Goal: Information Seeking & Learning: Learn about a topic

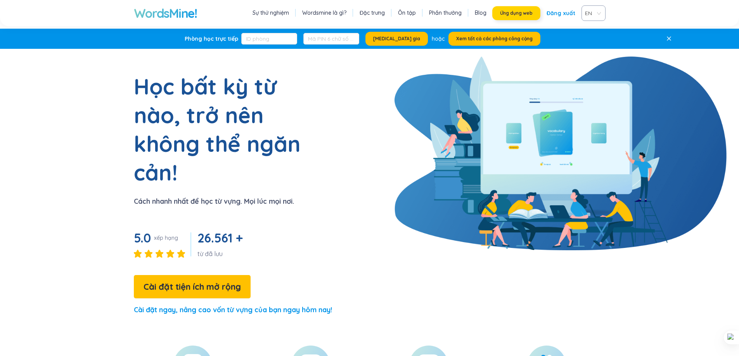
click at [511, 10] on font "Ứng dụng web" at bounding box center [516, 13] width 33 height 6
click at [520, 9] on button "Ứng dụng web" at bounding box center [516, 13] width 48 height 14
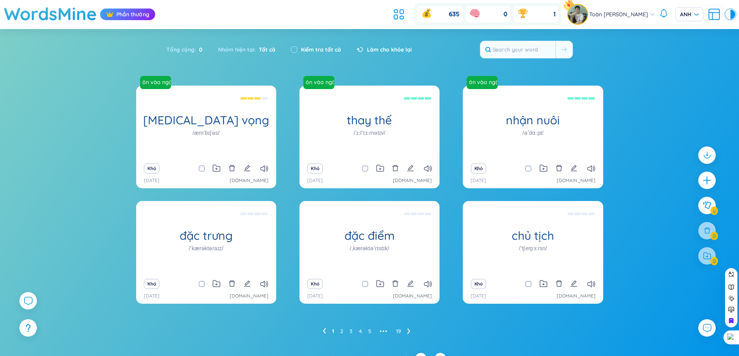
click at [275, 74] on section "Loại Bảng chữ cái tăng dần Bảng chữ cái giảm dần Tăng dần theo thời gian Giảm d…" at bounding box center [369, 191] width 739 height 324
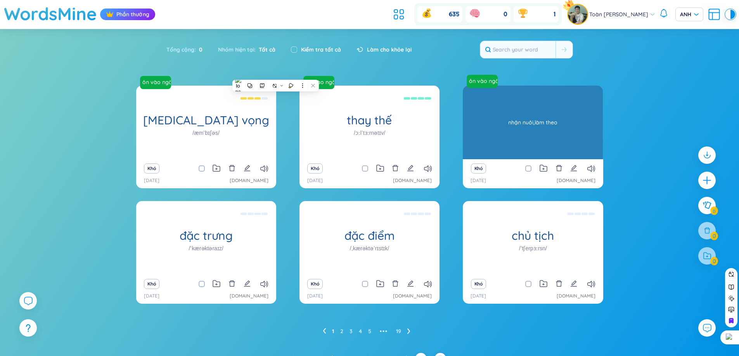
click at [499, 111] on div "nhận nuôi /əˈdɑːpt/" at bounding box center [533, 123] width 140 height 74
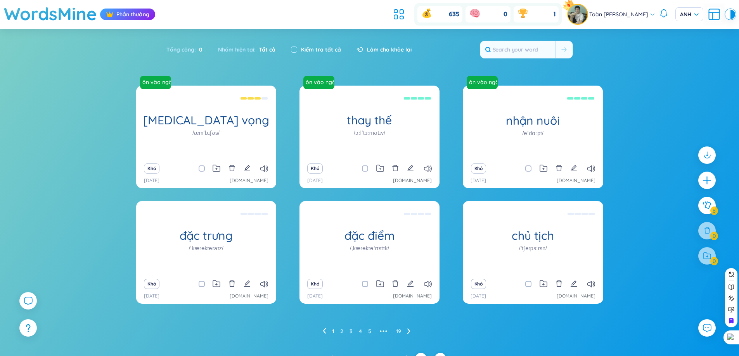
click at [407, 332] on icon at bounding box center [408, 331] width 3 height 6
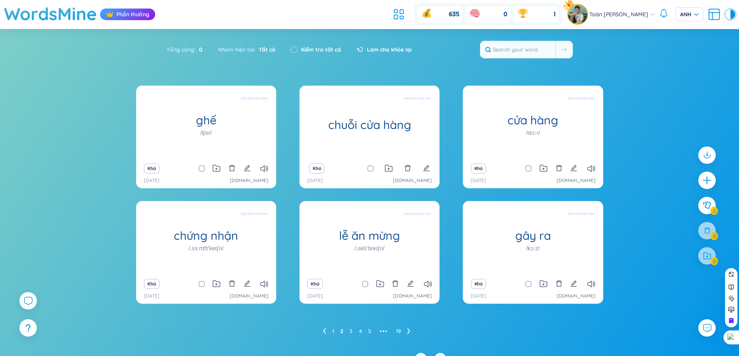
click at [324, 330] on icon at bounding box center [324, 330] width 3 height 5
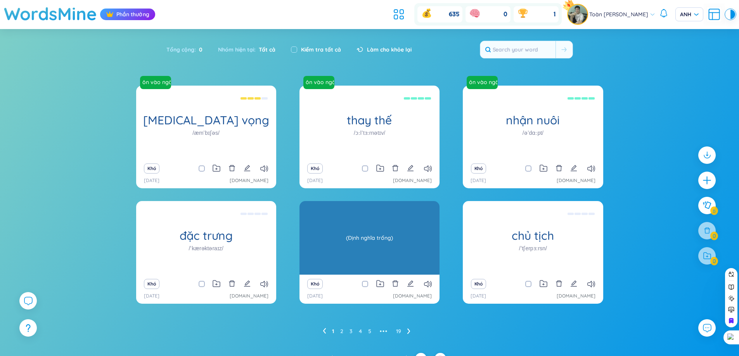
scroll to position [12, 0]
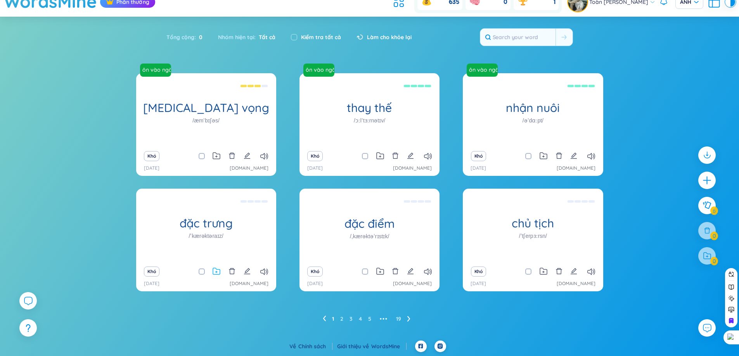
click at [201, 274] on span at bounding box center [202, 272] width 6 height 6
click at [202, 274] on input "checkbox" at bounding box center [205, 272] width 6 height 6
checkbox input "true"
click at [366, 272] on input "checkbox" at bounding box center [369, 272] width 6 height 6
checkbox input "true"
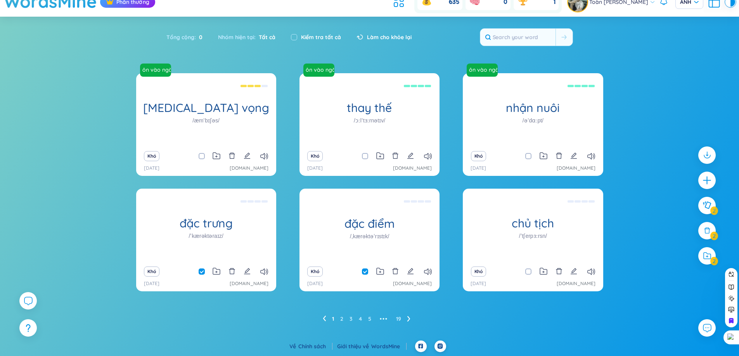
click at [528, 275] on label at bounding box center [528, 272] width 6 height 9
click at [529, 275] on input "checkbox" at bounding box center [532, 272] width 6 height 6
checkbox input "true"
click at [705, 263] on div at bounding box center [706, 255] width 19 height 19
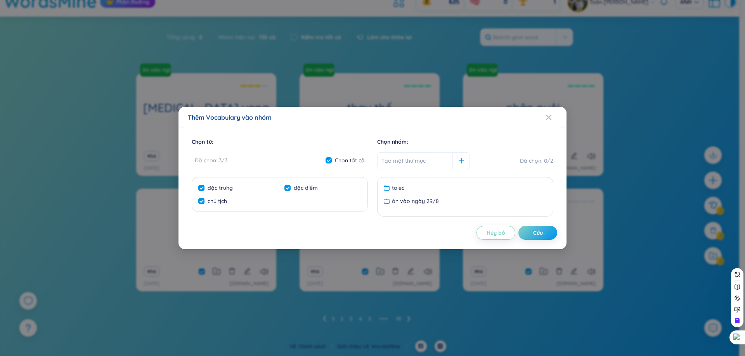
click at [431, 164] on input "text" at bounding box center [415, 160] width 76 height 17
type input "on tap"
click at [540, 231] on font "Cứu" at bounding box center [538, 233] width 10 height 7
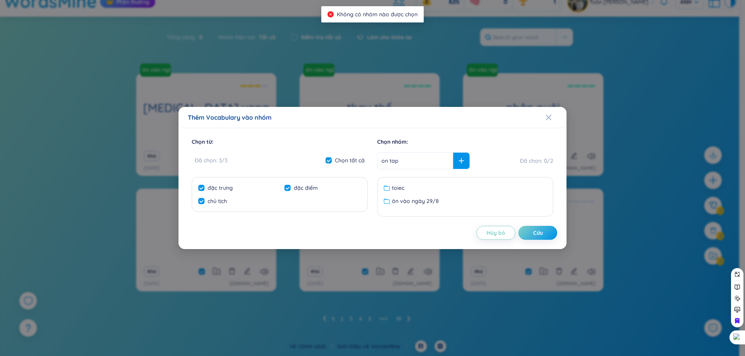
click at [458, 162] on icon at bounding box center [460, 160] width 5 height 5
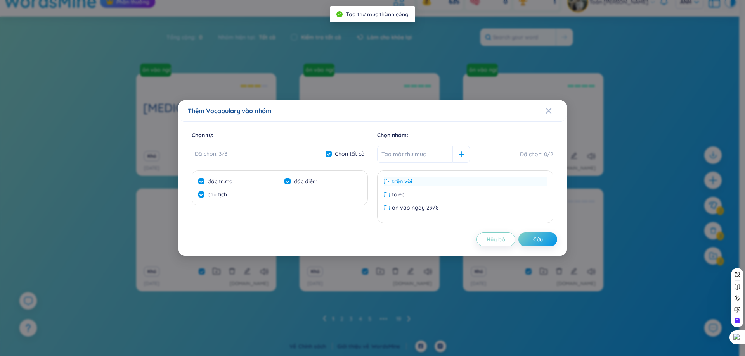
click at [427, 185] on div "trên vòi" at bounding box center [465, 181] width 163 height 9
click at [427, 180] on div "trên vòi" at bounding box center [465, 181] width 163 height 9
click at [552, 119] on span "Đóng" at bounding box center [555, 110] width 21 height 21
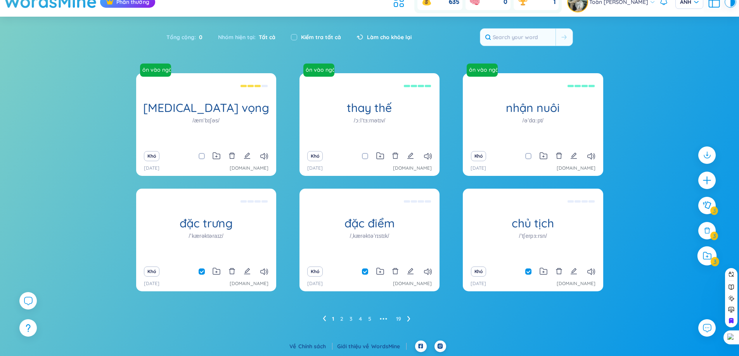
click at [707, 259] on icon at bounding box center [707, 256] width 9 height 8
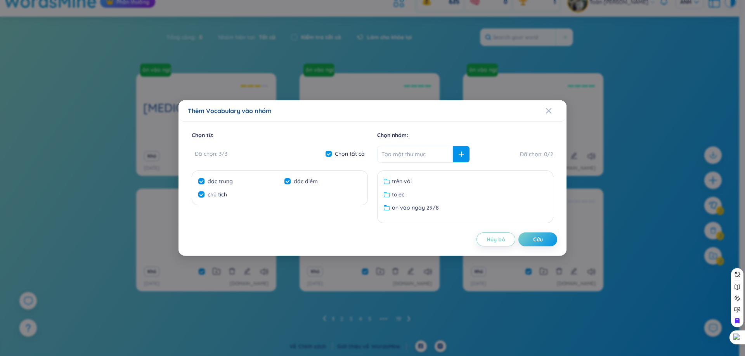
click at [454, 162] on div at bounding box center [461, 154] width 17 height 17
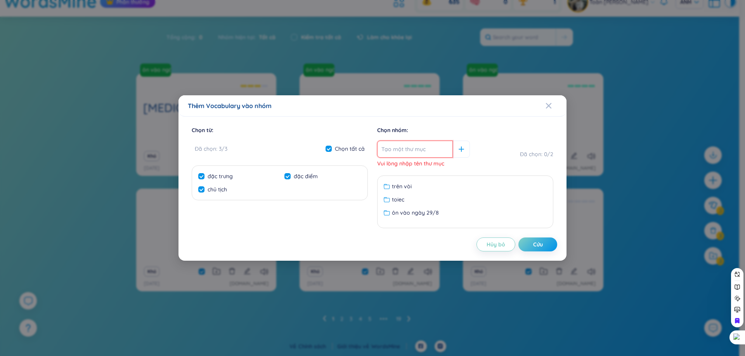
click at [427, 147] on input "text" at bounding box center [415, 149] width 76 height 17
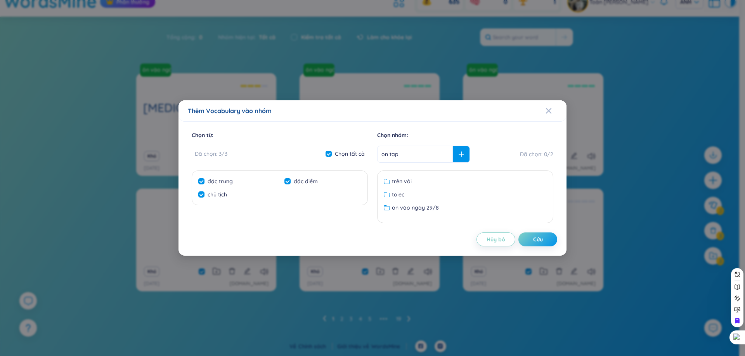
type input "on tap"
click at [456, 152] on div at bounding box center [461, 154] width 17 height 17
click at [429, 183] on div "trên vòi" at bounding box center [465, 181] width 163 height 9
click at [517, 49] on div "Thêm Vocabulary vào nhóm Chọn từ : Đã chọn : 3 / 3 Chọn tất cả đặc trưng đặc đi…" at bounding box center [372, 178] width 745 height 356
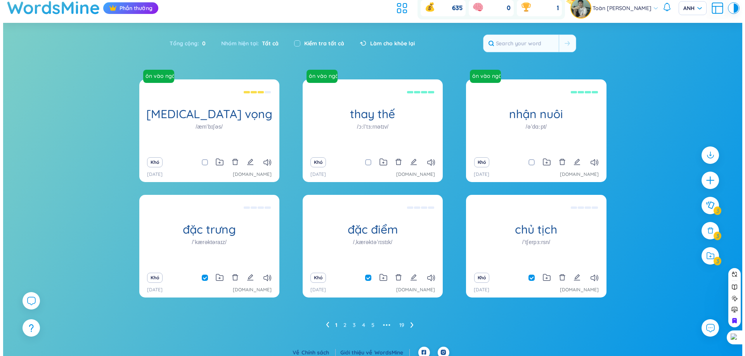
scroll to position [0, 0]
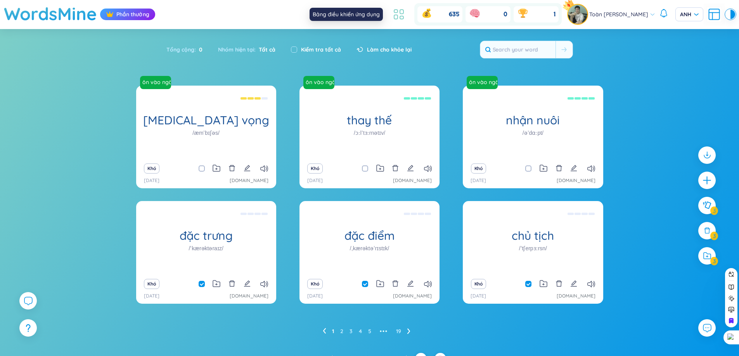
click at [394, 16] on icon at bounding box center [395, 17] width 3 height 4
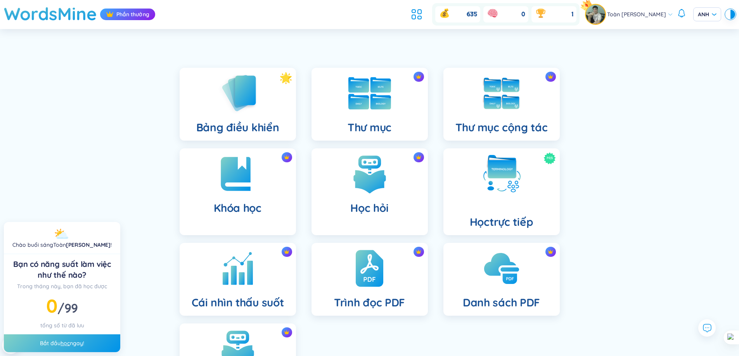
click at [358, 100] on img at bounding box center [369, 93] width 43 height 33
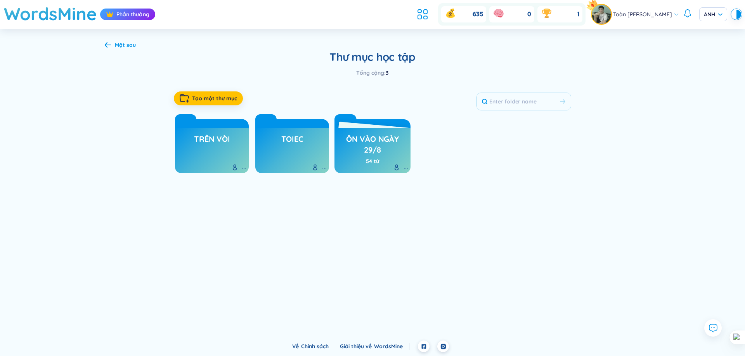
click at [196, 138] on font "trên vòi" at bounding box center [212, 139] width 36 height 10
click at [242, 163] on div "trên vòi" at bounding box center [212, 150] width 74 height 45
click at [243, 166] on icon at bounding box center [244, 168] width 6 height 6
click at [233, 194] on div "Xóa thư mục" at bounding box center [231, 198] width 31 height 9
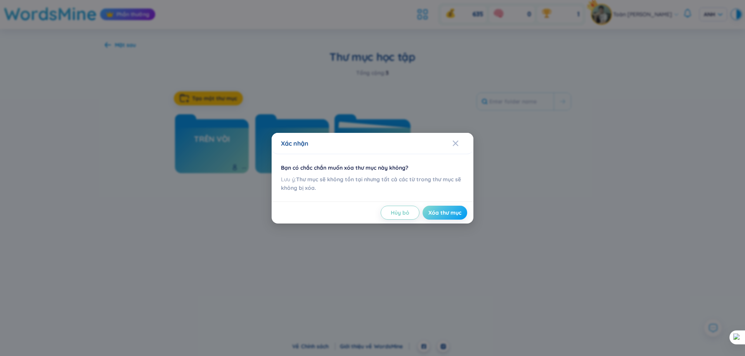
click at [449, 219] on button "Xóa thư mục" at bounding box center [444, 213] width 45 height 14
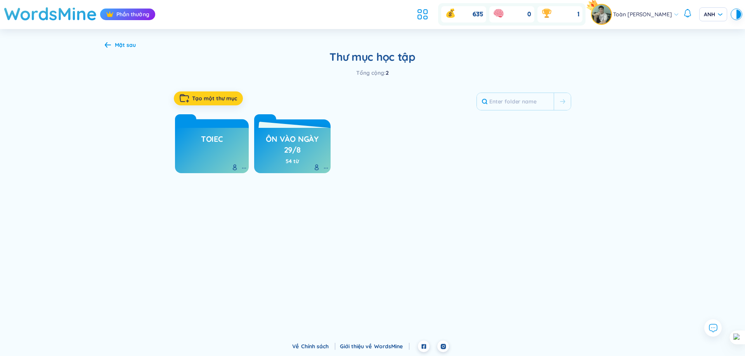
click at [238, 100] on button "Tạo một thư mục" at bounding box center [208, 99] width 69 height 14
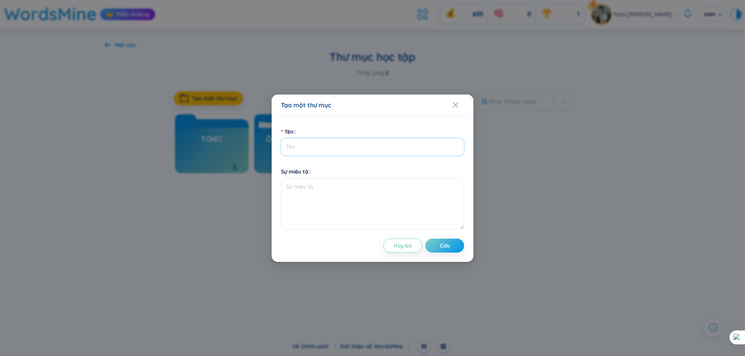
click at [325, 148] on input "Tên" at bounding box center [372, 146] width 183 height 17
click at [356, 147] on input "Tên" at bounding box center [372, 146] width 183 height 17
type input "t"
type input "o"
type input "ôn tập"
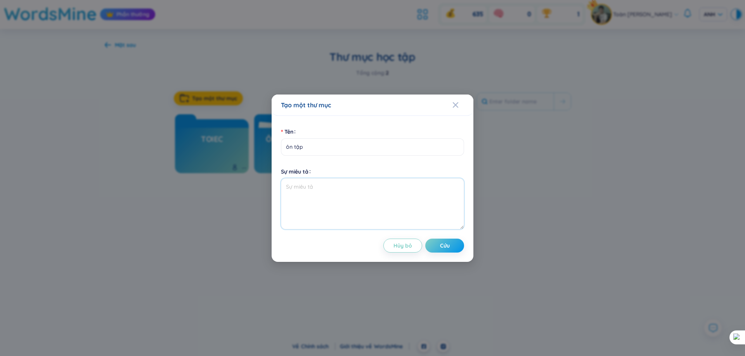
click at [357, 186] on textarea "Sự miêu tả" at bounding box center [372, 203] width 183 height 51
click at [456, 249] on button "Cứu" at bounding box center [444, 246] width 39 height 14
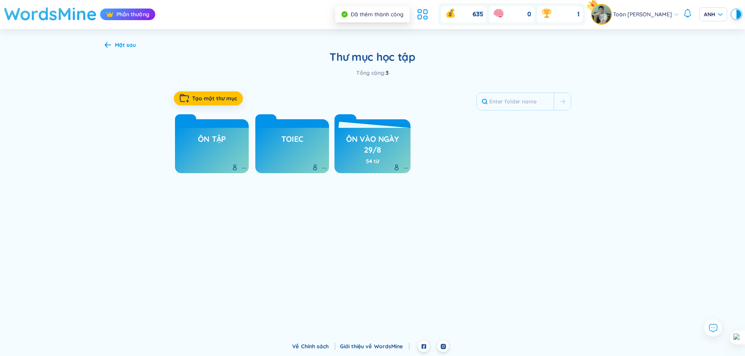
click at [28, 16] on font "WordsMine" at bounding box center [50, 14] width 93 height 22
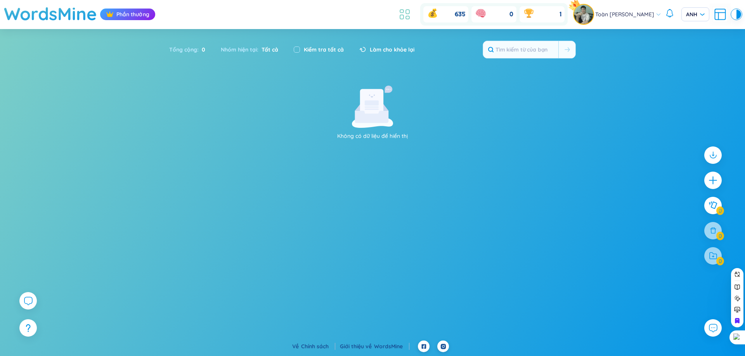
click at [400, 19] on icon at bounding box center [401, 17] width 3 height 4
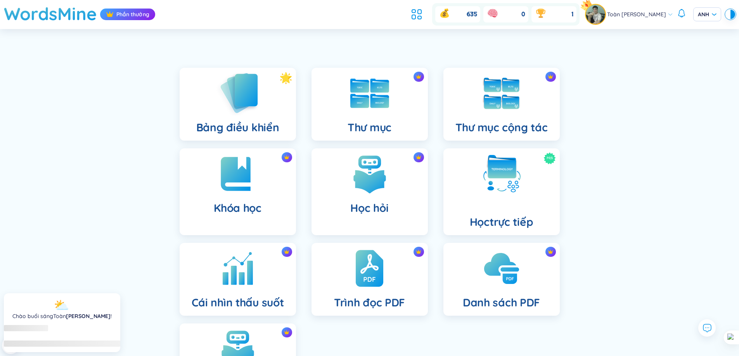
click at [278, 103] on div "Bảng điều khiển" at bounding box center [238, 104] width 116 height 73
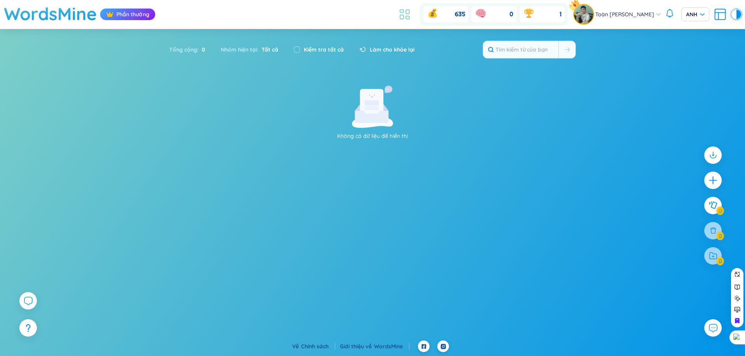
click at [397, 8] on icon at bounding box center [404, 14] width 14 height 14
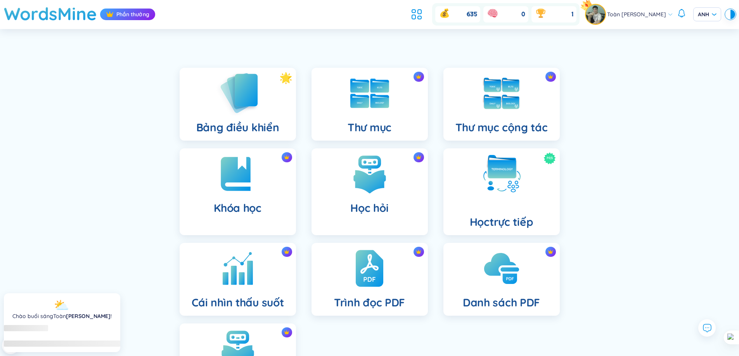
click at [257, 93] on img at bounding box center [237, 93] width 43 height 44
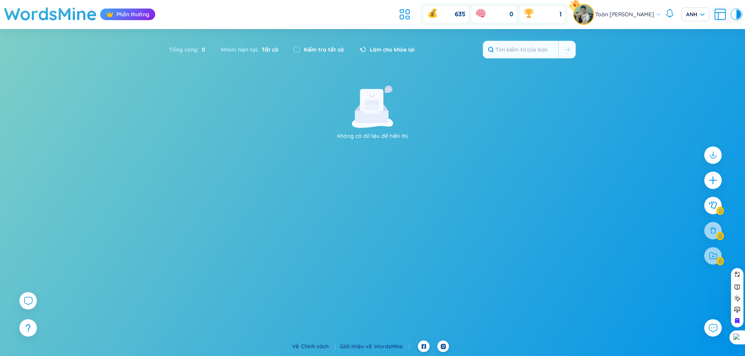
click at [270, 50] on font "Tất cả" at bounding box center [269, 49] width 17 height 7
click at [72, 22] on font "WordsMine" at bounding box center [50, 14] width 93 height 22
click at [71, 18] on font "WordsMine" at bounding box center [50, 14] width 93 height 22
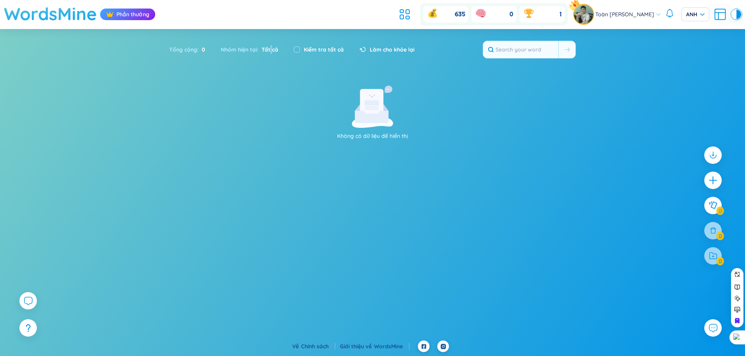
click at [71, 18] on font "WordsMine" at bounding box center [50, 14] width 93 height 22
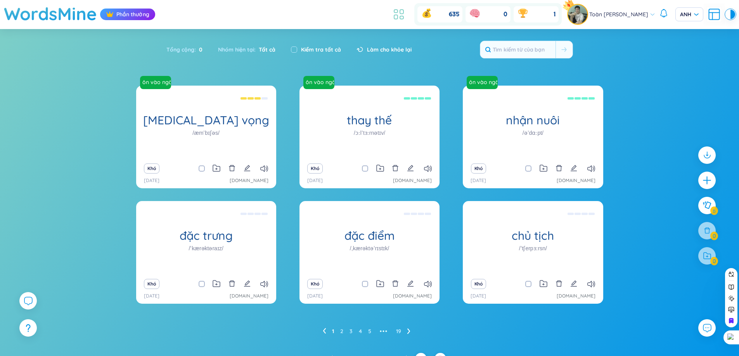
click at [400, 19] on icon at bounding box center [401, 17] width 3 height 3
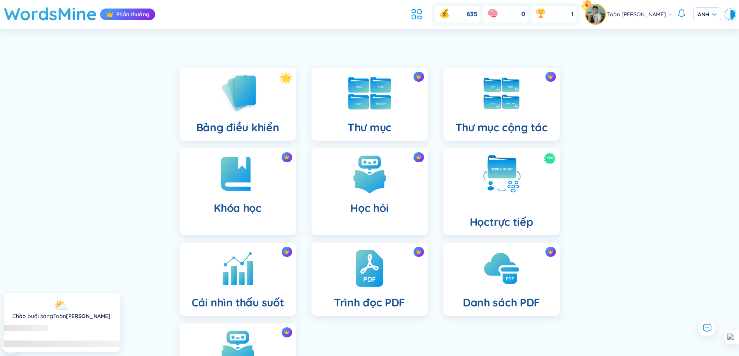
click at [367, 89] on img at bounding box center [369, 93] width 43 height 33
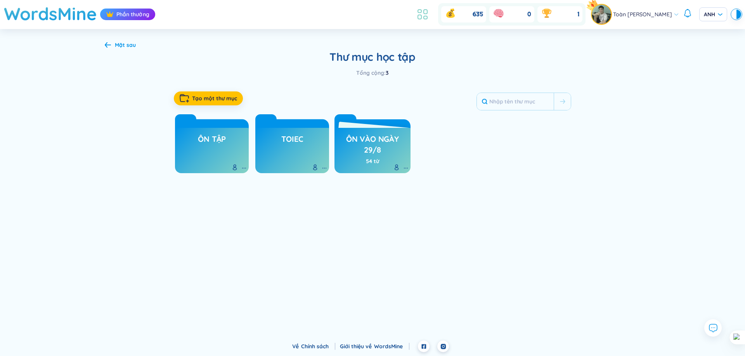
click at [423, 13] on icon at bounding box center [422, 14] width 14 height 14
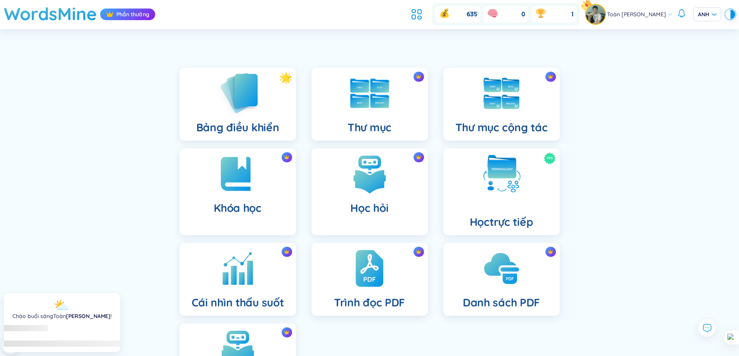
click at [273, 107] on div "Bảng điều khiển" at bounding box center [238, 104] width 116 height 73
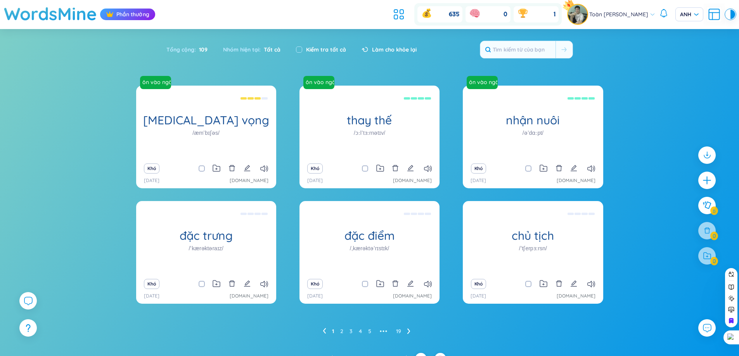
click at [203, 286] on input "checkbox" at bounding box center [205, 284] width 6 height 6
checkbox input "true"
click at [366, 285] on input "checkbox" at bounding box center [369, 284] width 6 height 6
checkbox input "true"
click at [651, 64] on section "Loại Bảng chữ cái tăng dần Bảng chữ cái giảm dần Tăng dần theo thời gian Giảm d…" at bounding box center [369, 191] width 739 height 324
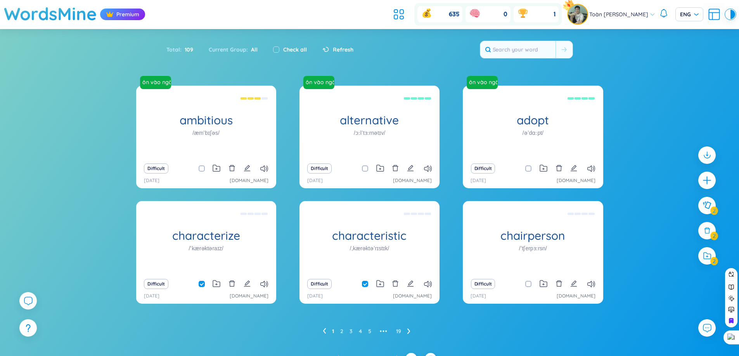
click at [529, 285] on span at bounding box center [528, 284] width 6 height 6
click at [529, 285] on input "checkbox" at bounding box center [532, 284] width 6 height 6
checkbox input "true"
click at [708, 255] on icon at bounding box center [707, 256] width 9 height 8
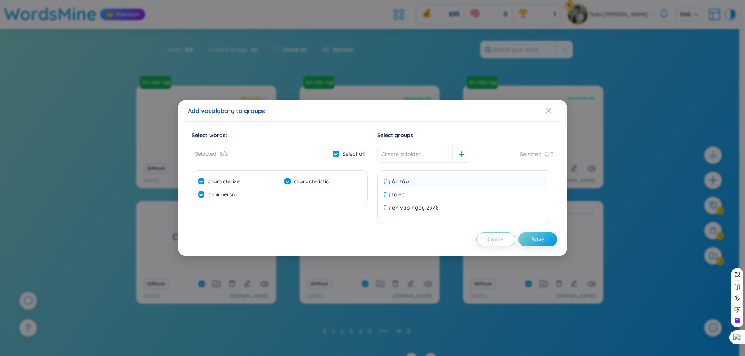
click at [416, 181] on div "ôn tập" at bounding box center [465, 181] width 163 height 9
click at [539, 246] on button "Save" at bounding box center [537, 240] width 39 height 14
checkbox input "false"
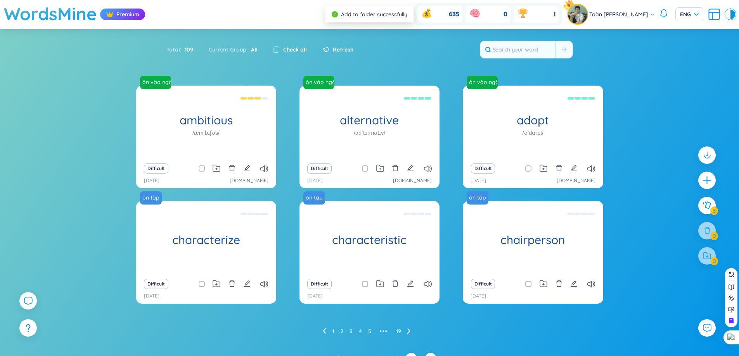
click at [344, 330] on ul "1 2 3 4 5 ••• 19" at bounding box center [370, 331] width 94 height 12
click at [342, 330] on link "2" at bounding box center [341, 332] width 3 height 12
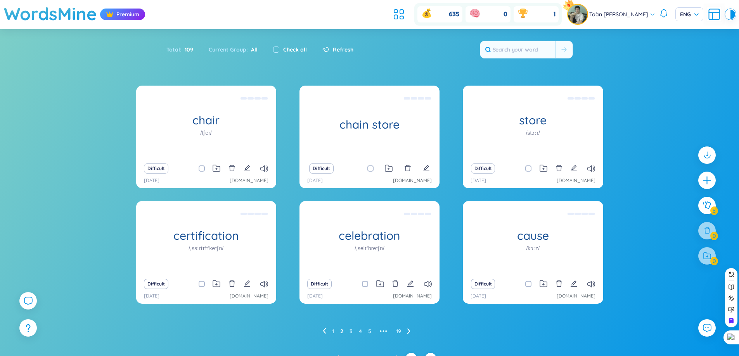
scroll to position [12, 0]
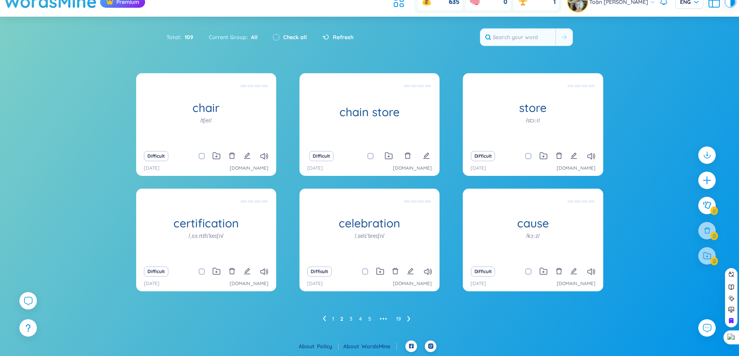
click at [223, 163] on div "Difficult 28/8/2025 chatgpt.com" at bounding box center [206, 161] width 140 height 29
click at [201, 158] on span at bounding box center [202, 156] width 6 height 6
click at [202, 158] on input "checkbox" at bounding box center [205, 156] width 6 height 6
checkbox input "true"
click at [275, 40] on input "checkbox" at bounding box center [276, 37] width 6 height 6
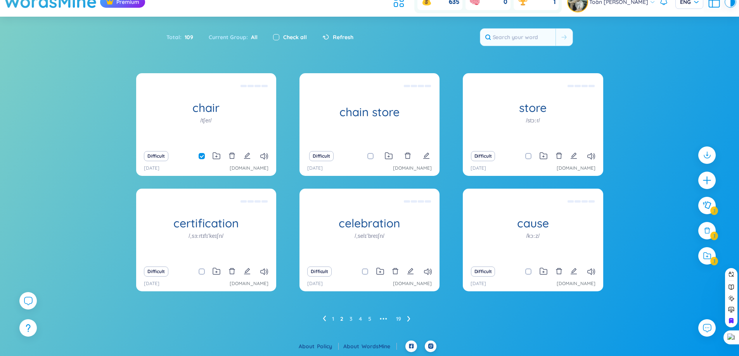
checkbox input "true"
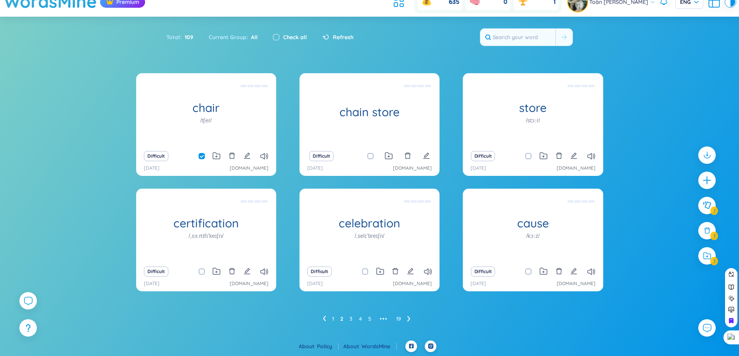
checkbox input "true"
click at [701, 259] on div at bounding box center [706, 255] width 19 height 19
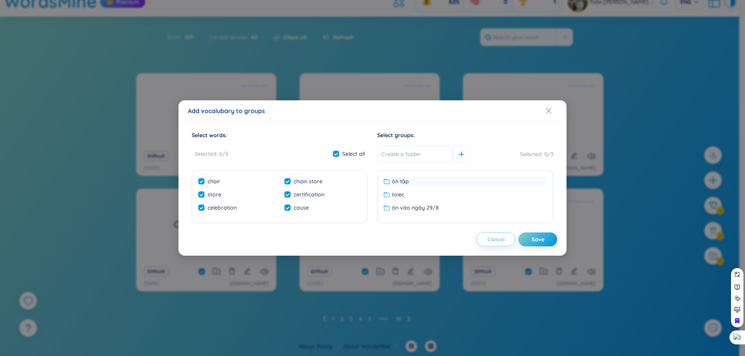
click at [384, 183] on icon at bounding box center [387, 181] width 6 height 6
click at [533, 241] on div "Save" at bounding box center [537, 239] width 13 height 9
checkbox input "false"
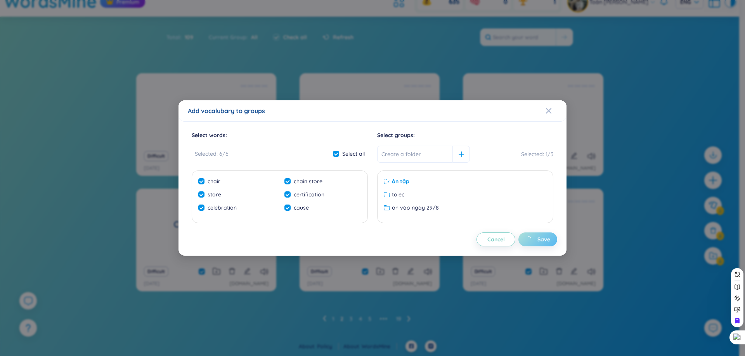
checkbox input "false"
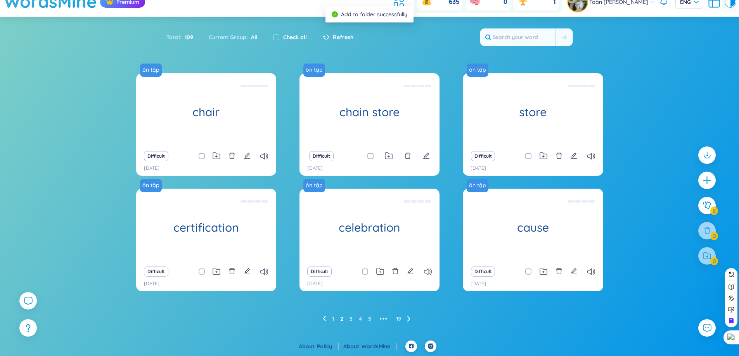
click at [409, 316] on icon at bounding box center [408, 319] width 3 height 6
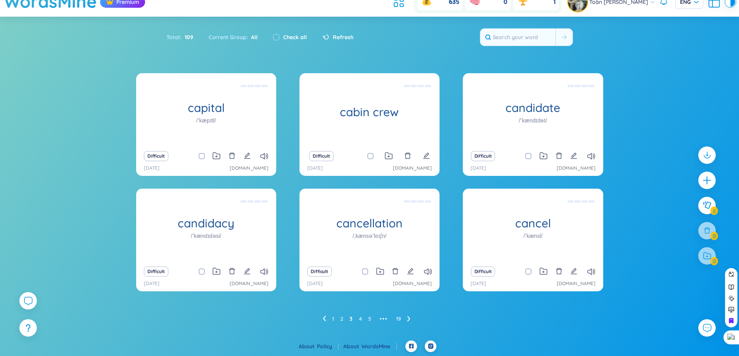
click at [285, 34] on label "Check all" at bounding box center [295, 37] width 24 height 9
checkbox input "true"
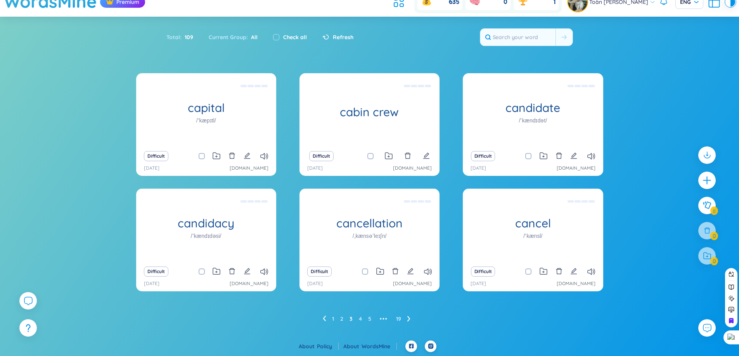
checkbox input "true"
click at [707, 257] on icon at bounding box center [707, 257] width 2 height 2
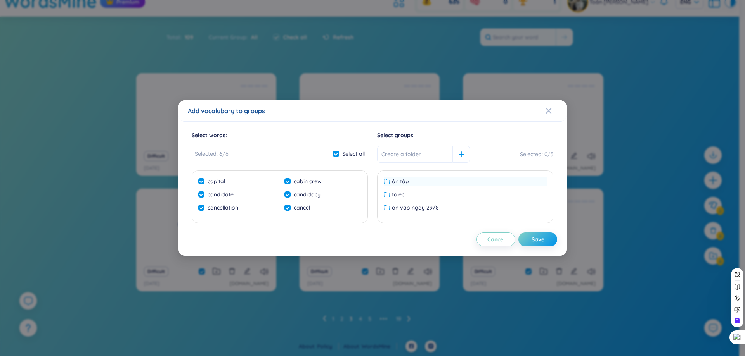
click at [404, 179] on span "ôn tập" at bounding box center [400, 181] width 17 height 9
click at [532, 239] on div "Save" at bounding box center [537, 239] width 13 height 9
checkbox input "false"
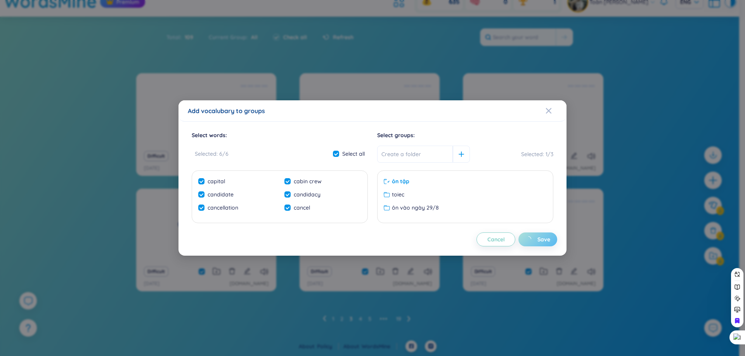
checkbox input "false"
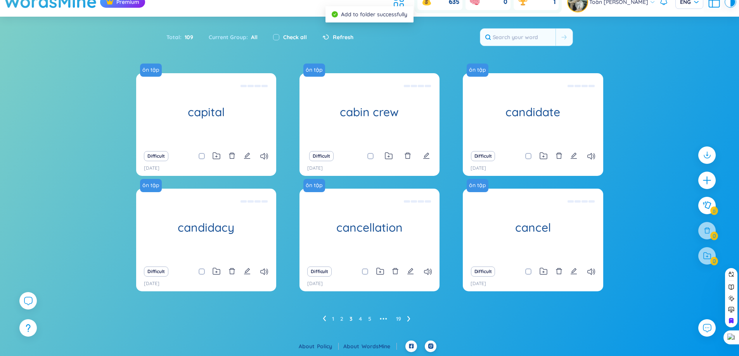
click at [408, 319] on icon at bounding box center [408, 319] width 3 height 6
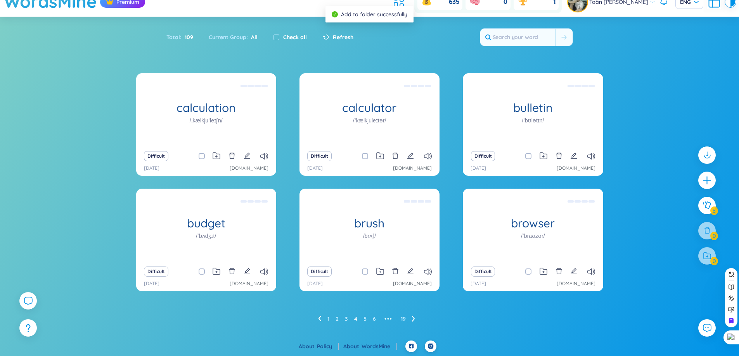
click at [283, 43] on div "Check all" at bounding box center [289, 37] width 49 height 16
click at [284, 37] on label "Check all" at bounding box center [295, 37] width 24 height 9
checkbox input "true"
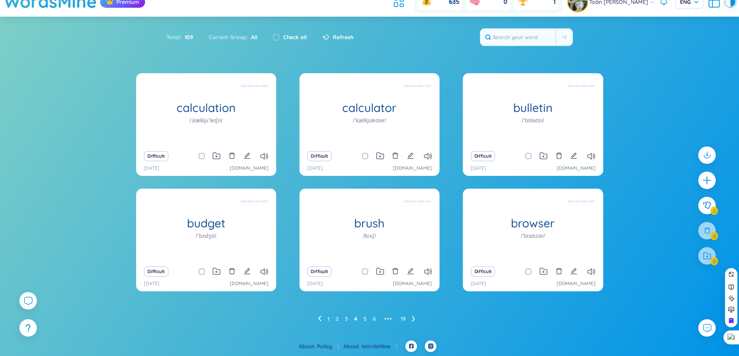
checkbox input "true"
click at [707, 255] on icon at bounding box center [707, 256] width 9 height 8
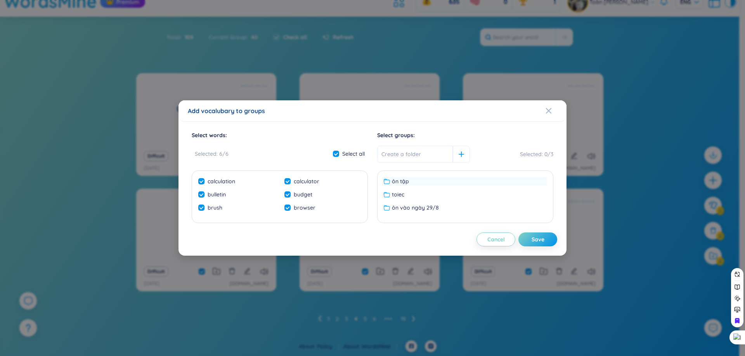
click at [452, 184] on div "ôn tập" at bounding box center [465, 181] width 163 height 9
click at [537, 238] on div "Save" at bounding box center [537, 239] width 13 height 9
checkbox input "false"
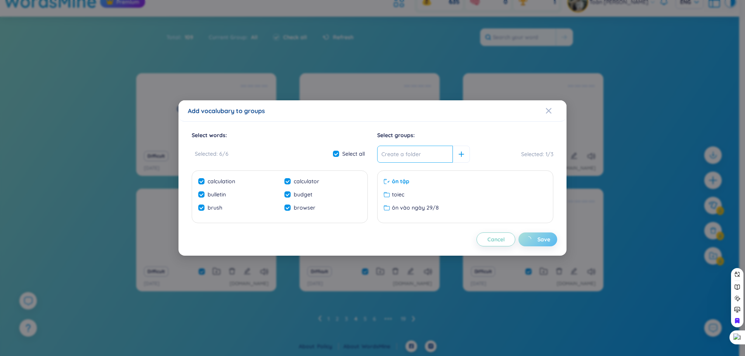
checkbox input "false"
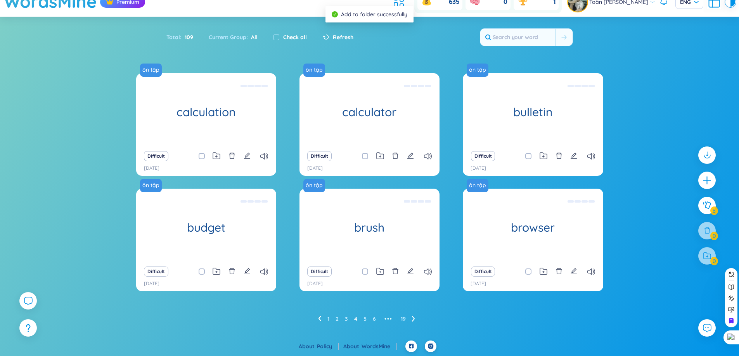
click at [414, 318] on icon at bounding box center [412, 318] width 3 height 5
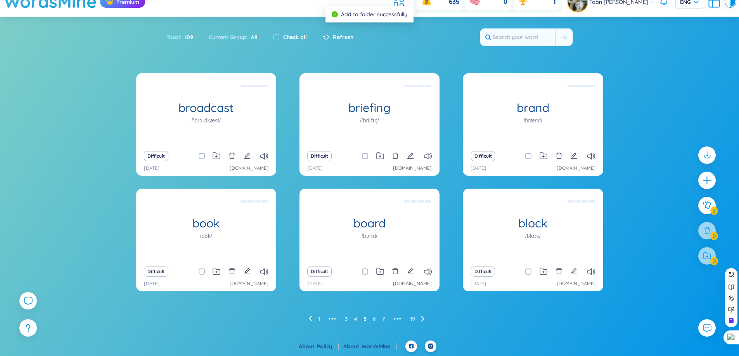
click at [282, 42] on div "Check all" at bounding box center [289, 37] width 49 height 16
click at [280, 39] on div "Check all" at bounding box center [290, 37] width 34 height 9
click at [276, 36] on input "checkbox" at bounding box center [276, 37] width 6 height 6
checkbox input "true"
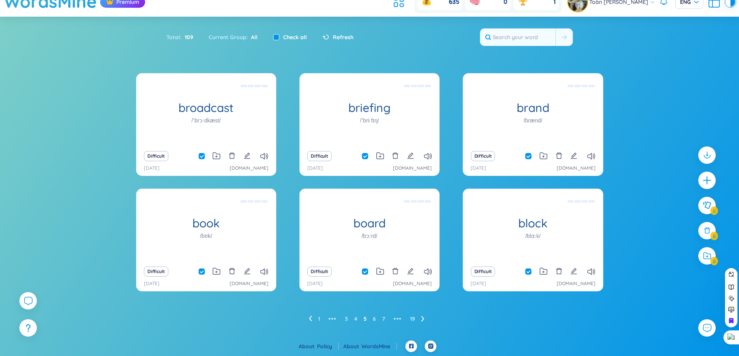
checkbox input "true"
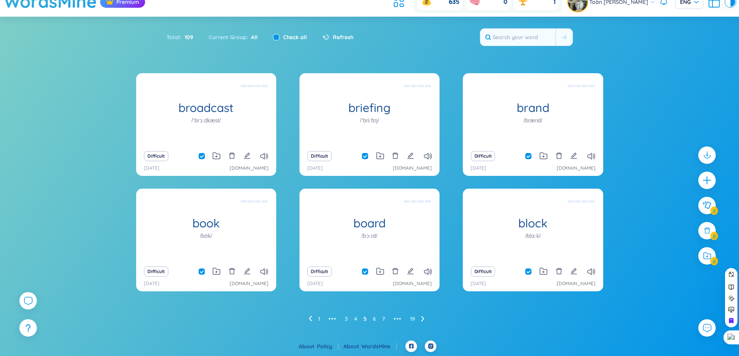
checkbox input "true"
click at [700, 257] on div at bounding box center [706, 255] width 19 height 19
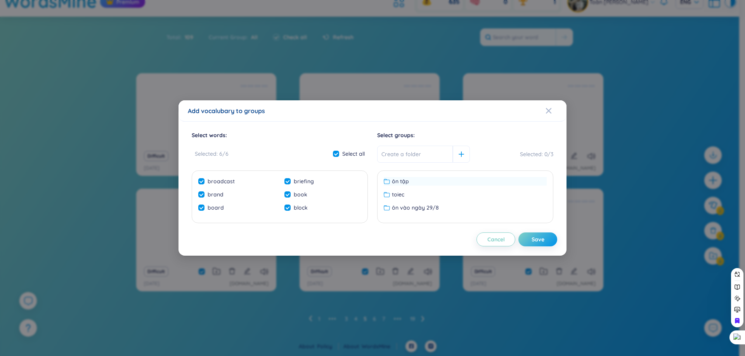
click at [453, 185] on div "ôn tập" at bounding box center [465, 181] width 163 height 9
click at [541, 236] on div "Save" at bounding box center [537, 239] width 13 height 9
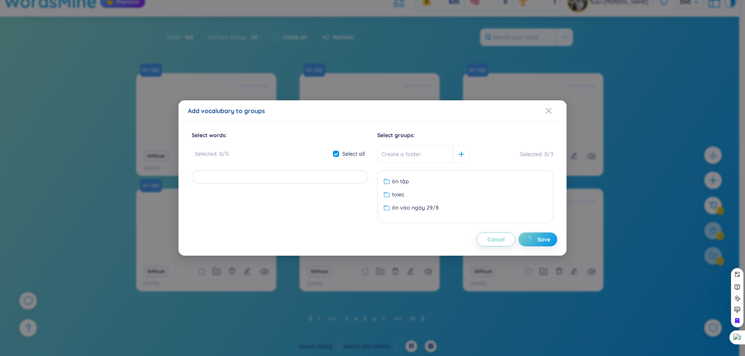
checkbox input "false"
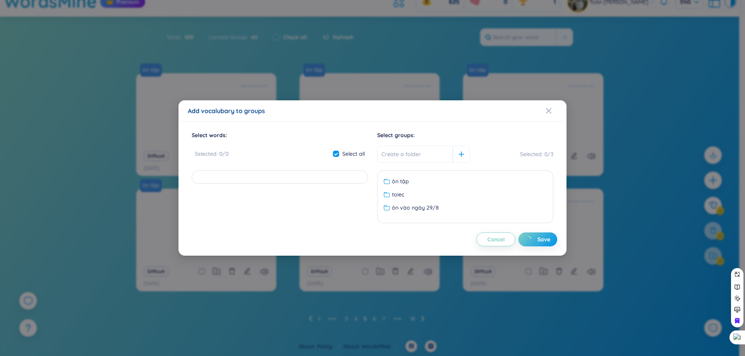
checkbox input "false"
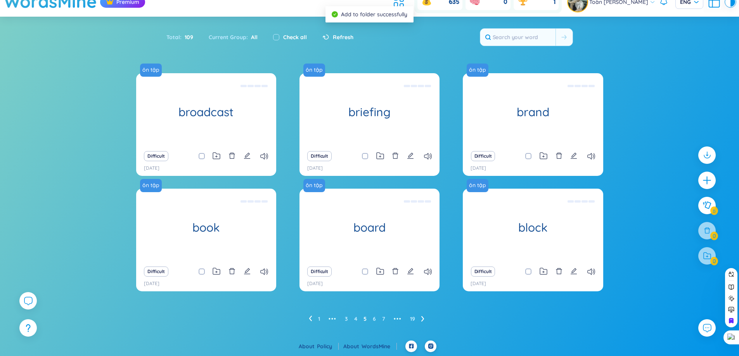
click at [420, 321] on ul "1 ••• 3 4 5 6 7 ••• 19" at bounding box center [370, 319] width 122 height 12
click at [419, 319] on ul "1 ••• 3 4 5 6 7 ••• 19" at bounding box center [370, 319] width 122 height 12
click at [421, 319] on icon at bounding box center [422, 319] width 3 height 6
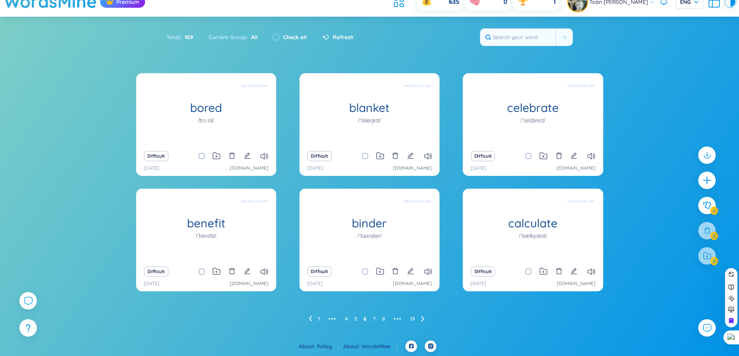
click at [275, 48] on div "Total : 109 Current Group : All Check all Refresh" at bounding box center [370, 40] width 484 height 33
click at [276, 37] on input "checkbox" at bounding box center [276, 37] width 6 height 6
checkbox input "true"
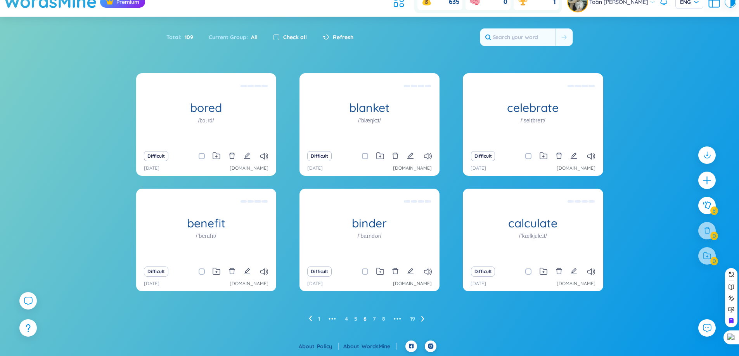
checkbox input "true"
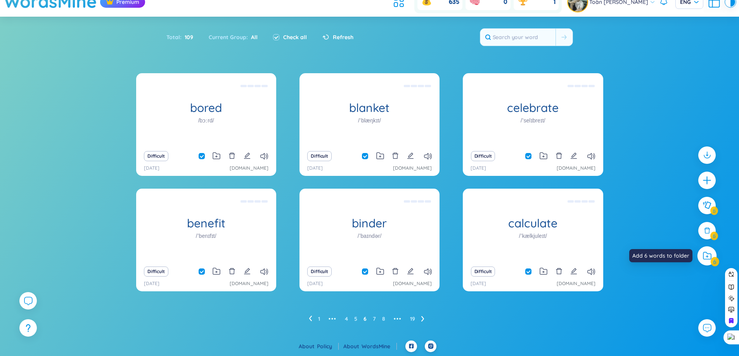
click at [712, 262] on div at bounding box center [706, 255] width 19 height 19
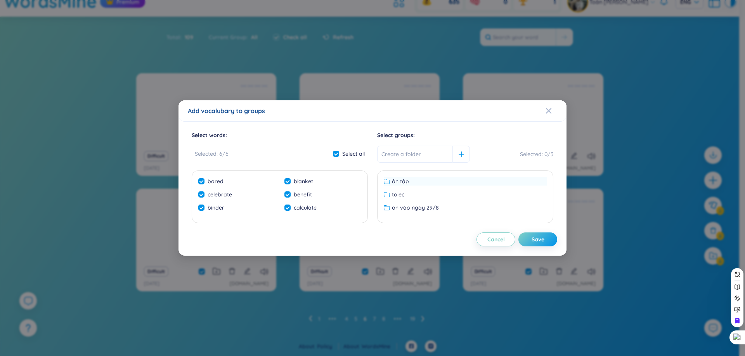
click at [463, 181] on div "ôn tập" at bounding box center [465, 181] width 163 height 9
click at [540, 240] on div "Save" at bounding box center [537, 239] width 13 height 9
checkbox input "false"
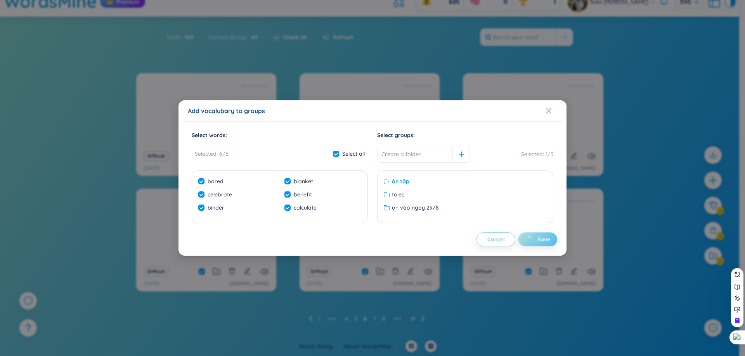
checkbox input "false"
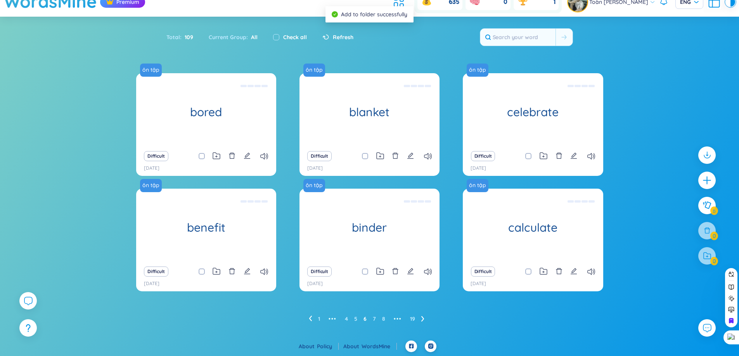
click at [423, 315] on li at bounding box center [422, 319] width 3 height 12
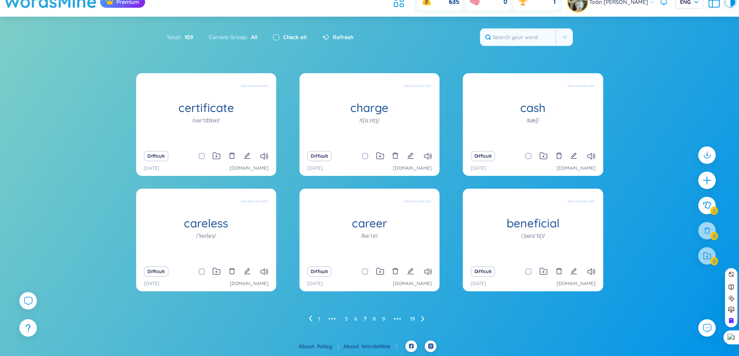
click at [278, 38] on input "checkbox" at bounding box center [276, 37] width 6 height 6
checkbox input "true"
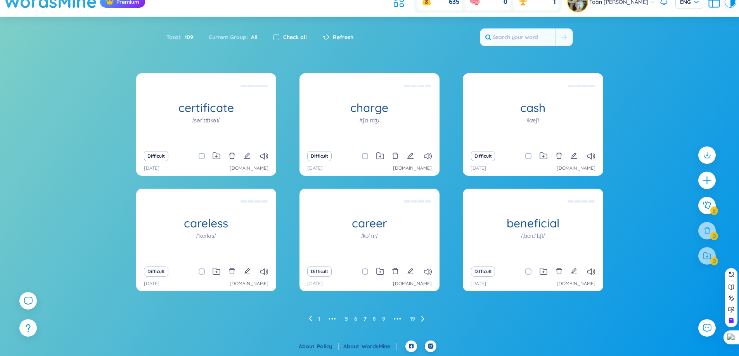
checkbox input "true"
click at [708, 263] on div at bounding box center [706, 255] width 19 height 19
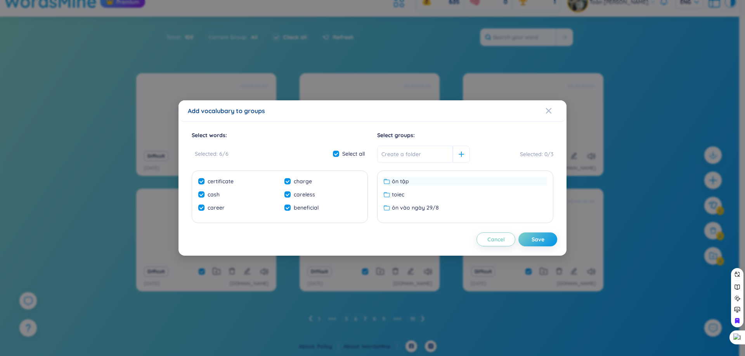
click at [416, 185] on div "ôn tập" at bounding box center [465, 181] width 163 height 9
click at [534, 239] on div "Save" at bounding box center [537, 239] width 13 height 9
checkbox input "false"
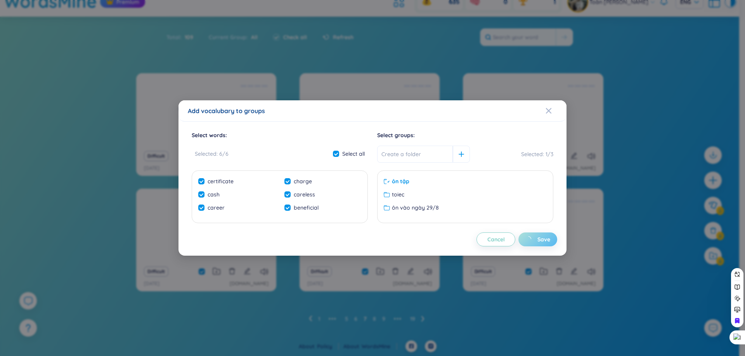
checkbox input "false"
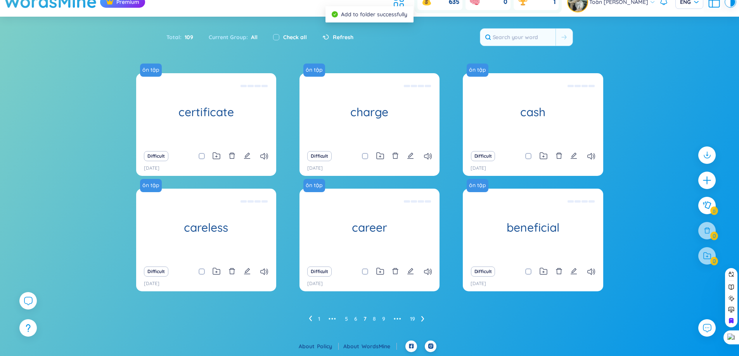
click at [418, 320] on ul "1 ••• 5 6 7 8 9 ••• 19" at bounding box center [370, 319] width 122 height 12
click at [422, 319] on icon at bounding box center [422, 319] width 3 height 6
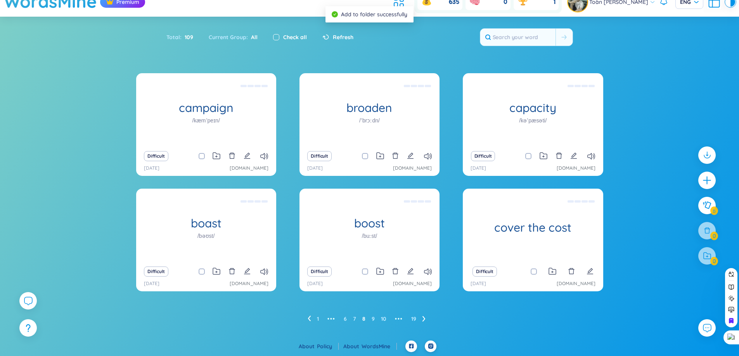
click at [277, 38] on input "checkbox" at bounding box center [276, 37] width 6 height 6
checkbox input "true"
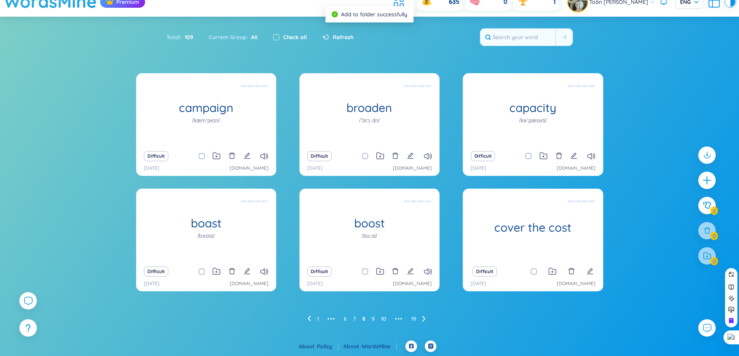
checkbox input "true"
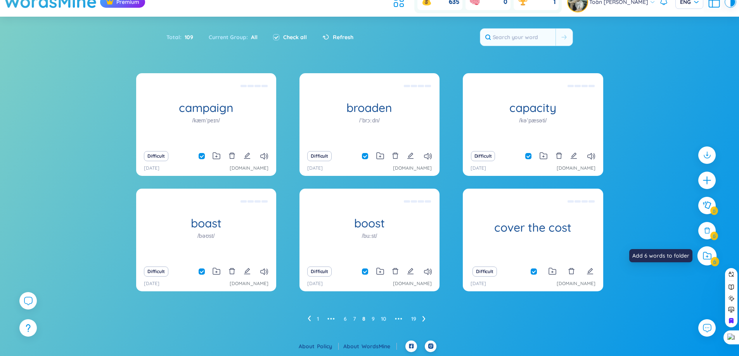
click at [712, 255] on div at bounding box center [706, 255] width 19 height 19
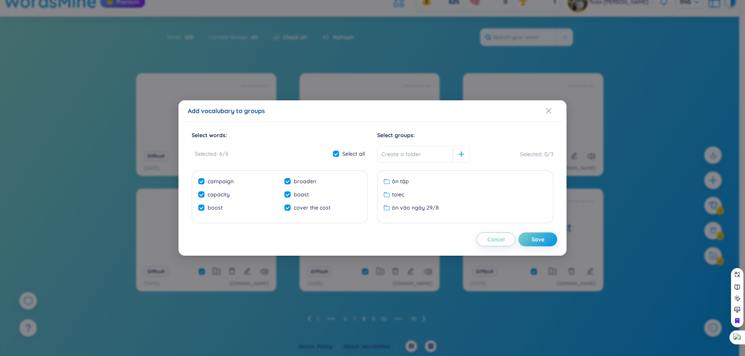
click at [425, 176] on ul "ôn tập toiec ôn vào ngày 29/8 No data to display" at bounding box center [465, 197] width 172 height 43
click at [425, 184] on div "ôn tập" at bounding box center [465, 181] width 163 height 9
click at [538, 238] on div "Save" at bounding box center [537, 239] width 13 height 9
checkbox input "false"
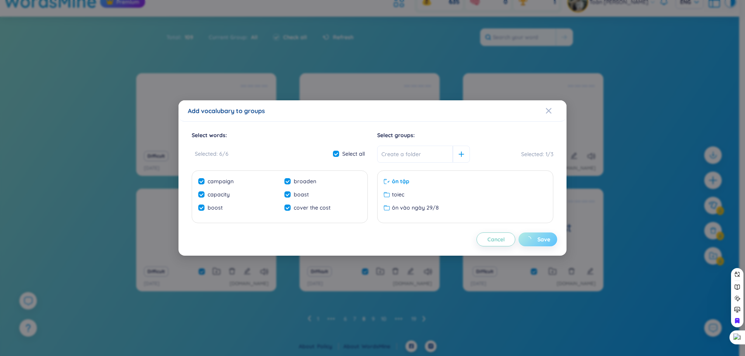
checkbox input "false"
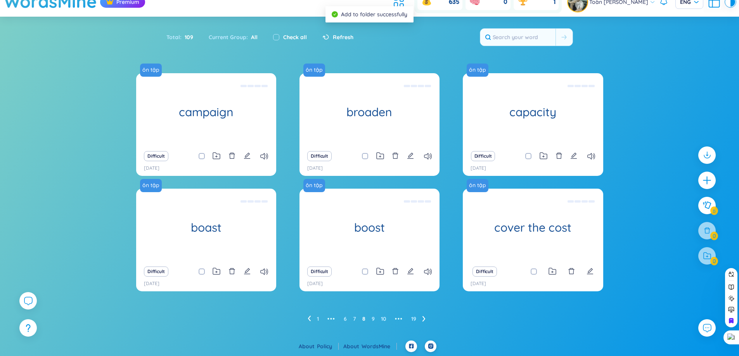
click at [422, 317] on icon at bounding box center [423, 319] width 3 height 6
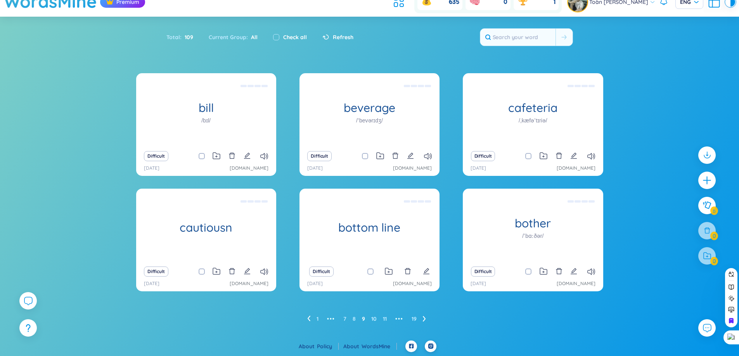
click at [279, 41] on div "Check all" at bounding box center [290, 37] width 34 height 9
click at [279, 36] on div "Check all" at bounding box center [290, 37] width 34 height 9
click at [275, 37] on input "checkbox" at bounding box center [276, 37] width 6 height 6
checkbox input "true"
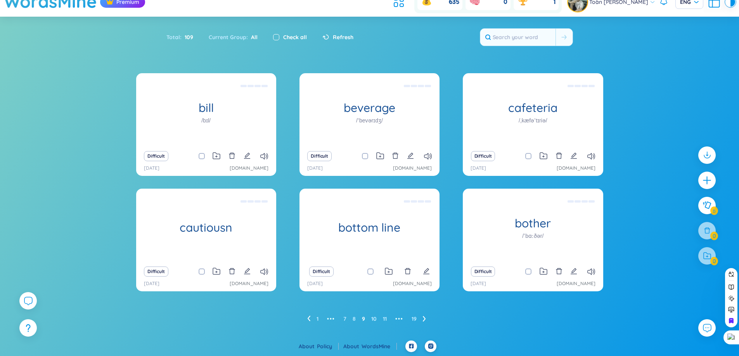
checkbox input "true"
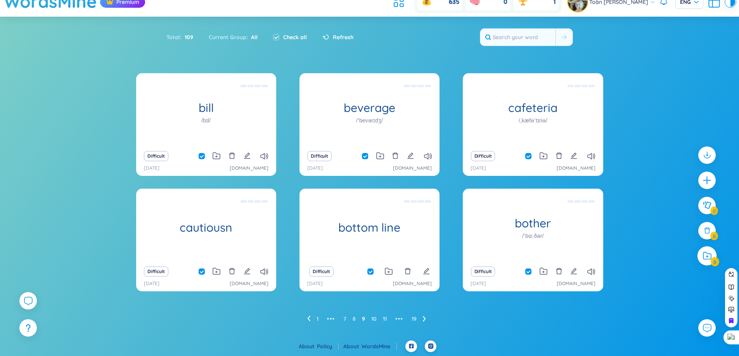
click at [708, 250] on div at bounding box center [706, 255] width 19 height 19
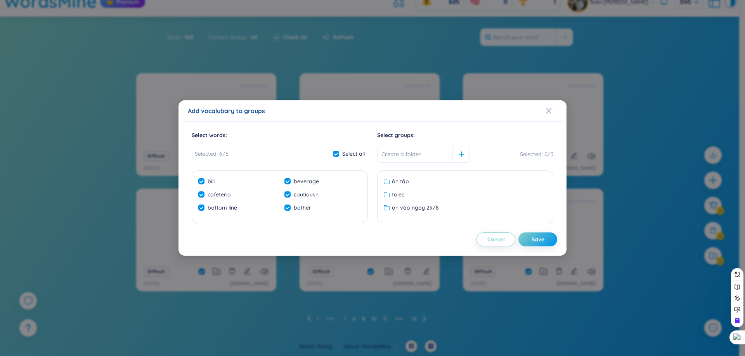
click at [470, 176] on ul "ôn tập toiec ôn vào ngày 29/8 No data to display" at bounding box center [465, 197] width 172 height 43
click at [471, 181] on div "ôn tập" at bounding box center [465, 181] width 163 height 9
click at [541, 236] on div "Save" at bounding box center [537, 239] width 13 height 9
checkbox input "false"
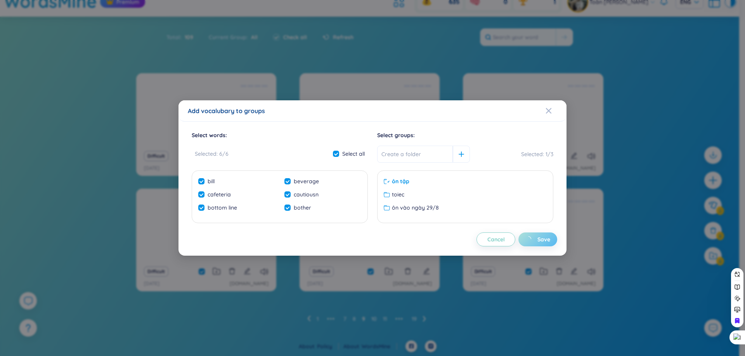
checkbox input "false"
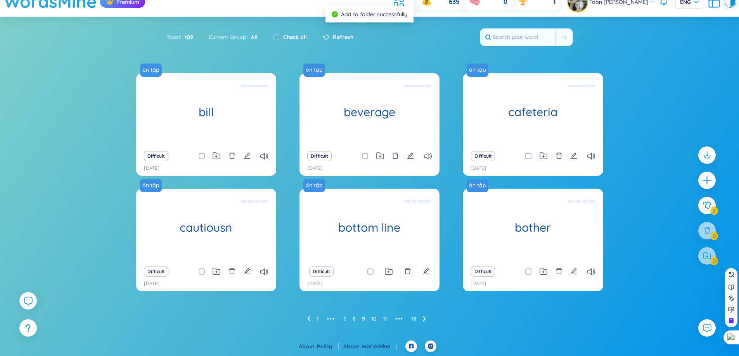
click at [423, 320] on icon at bounding box center [424, 319] width 3 height 6
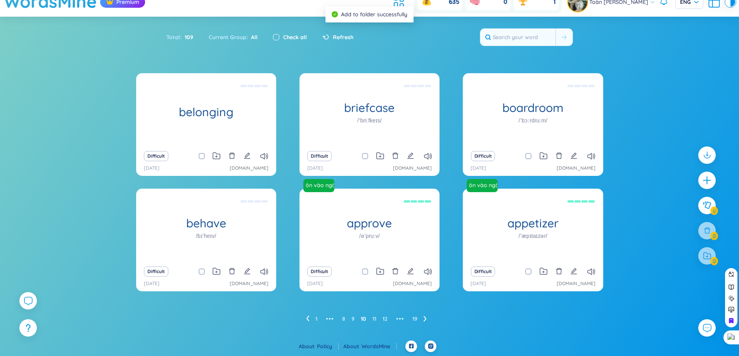
click at [277, 39] on input "checkbox" at bounding box center [276, 37] width 6 height 6
checkbox input "true"
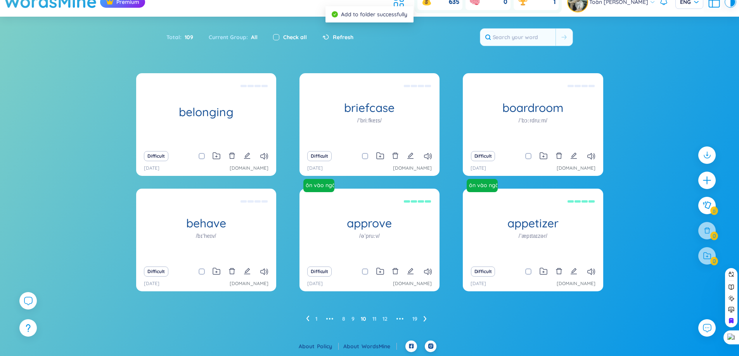
checkbox input "true"
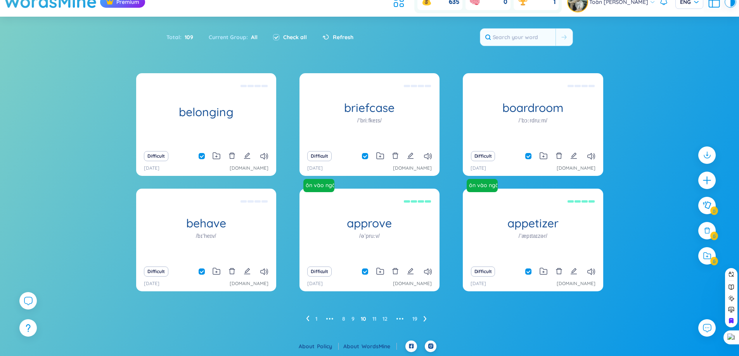
click at [280, 39] on div "Check all" at bounding box center [290, 37] width 34 height 9
click at [366, 272] on input "checkbox" at bounding box center [369, 272] width 6 height 6
checkbox input "false"
click at [527, 273] on span at bounding box center [528, 272] width 6 height 6
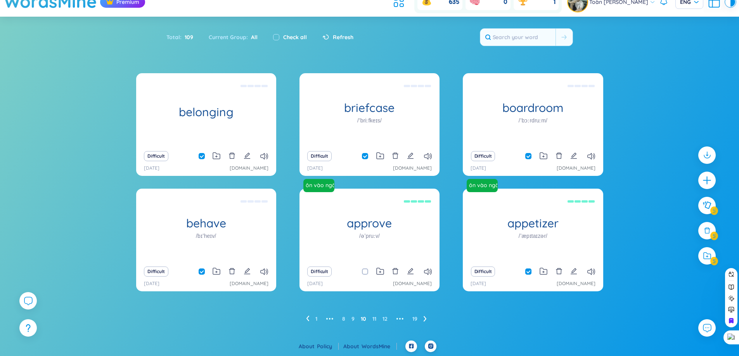
click at [529, 273] on input "checkbox" at bounding box center [532, 272] width 6 height 6
checkbox input "false"
click at [712, 261] on div at bounding box center [706, 255] width 19 height 19
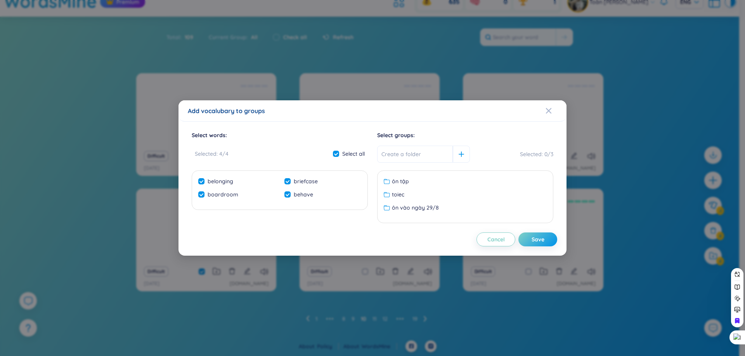
click at [423, 187] on ul "ôn tập toiec ôn vào ngày 29/8 No data to display" at bounding box center [465, 197] width 172 height 43
click at [424, 183] on div "ôn tập" at bounding box center [465, 181] width 163 height 9
click at [536, 238] on div "Save" at bounding box center [537, 239] width 13 height 9
checkbox input "false"
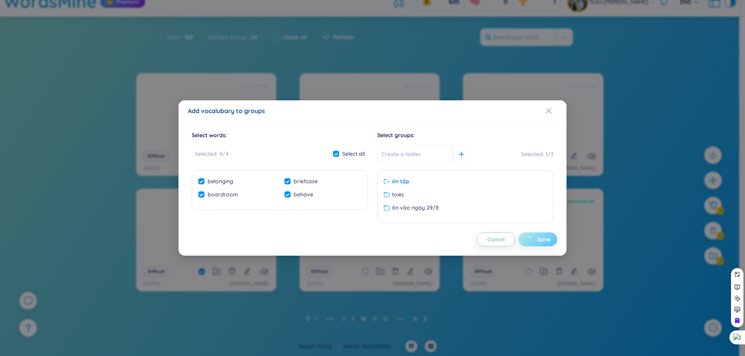
checkbox input "false"
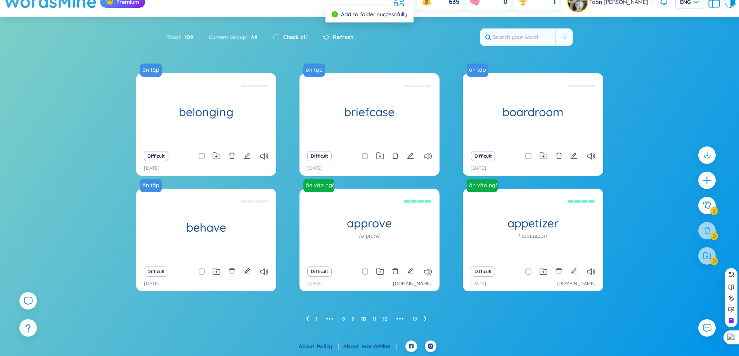
click at [425, 317] on icon at bounding box center [424, 319] width 3 height 6
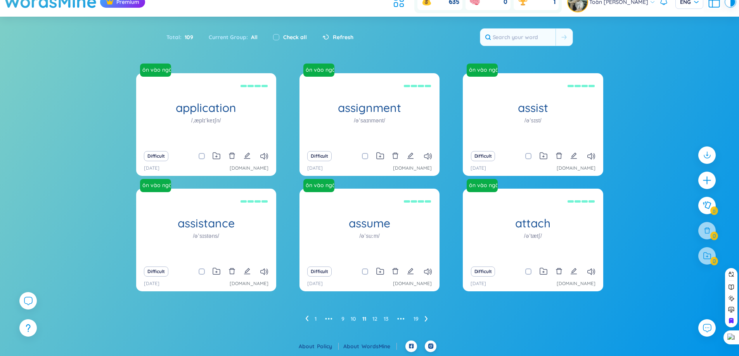
click at [425, 317] on icon at bounding box center [425, 318] width 3 height 5
click at [425, 317] on ul "1 ••• 10 11 12 13 14 ••• 19" at bounding box center [369, 319] width 131 height 12
click at [427, 320] on icon at bounding box center [426, 319] width 3 height 6
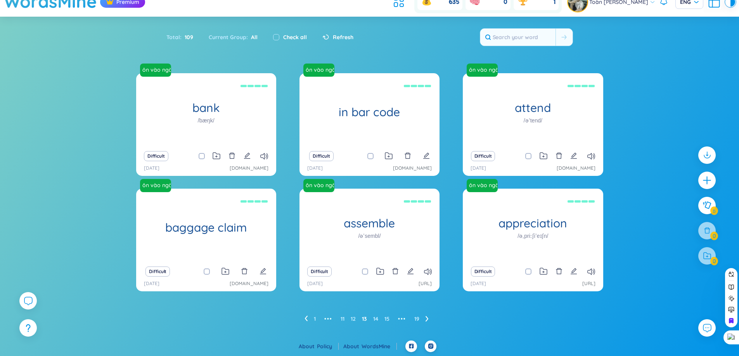
click at [427, 319] on icon at bounding box center [426, 319] width 3 height 6
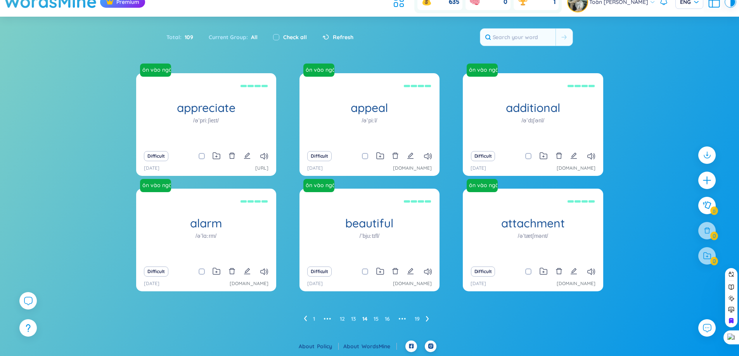
click at [427, 319] on icon at bounding box center [427, 319] width 3 height 6
click at [427, 319] on div "1 ••• 14 15 16 17 18 19" at bounding box center [369, 319] width 467 height 12
click at [420, 316] on ul "1 ••• 14 15 16 17 18 19" at bounding box center [369, 319] width 113 height 12
click at [415, 317] on ul "1 ••• 14 15 16 17 18 19" at bounding box center [369, 319] width 113 height 12
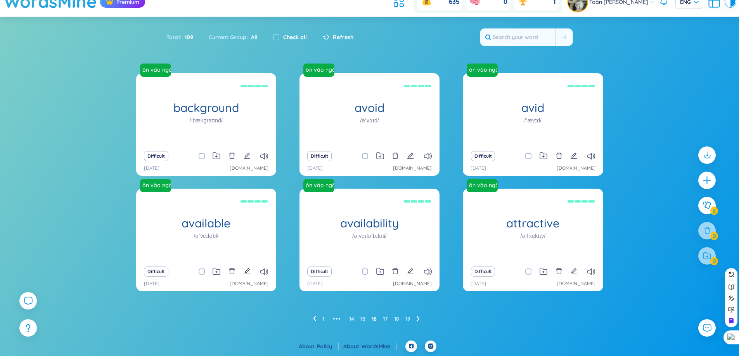
click at [418, 318] on icon at bounding box center [417, 318] width 3 height 5
click at [418, 318] on ul "1 ••• 15 16 17 18 19" at bounding box center [370, 319] width 102 height 12
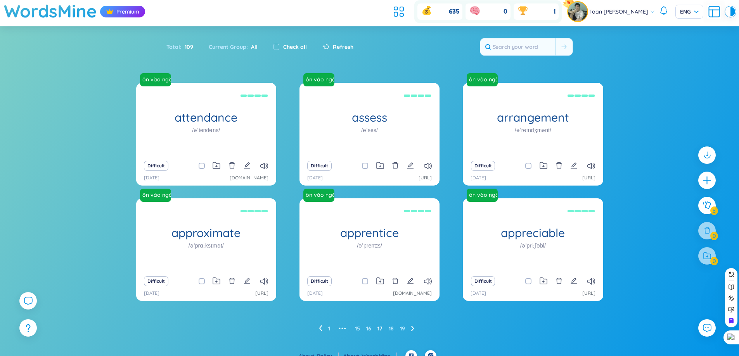
scroll to position [0, 0]
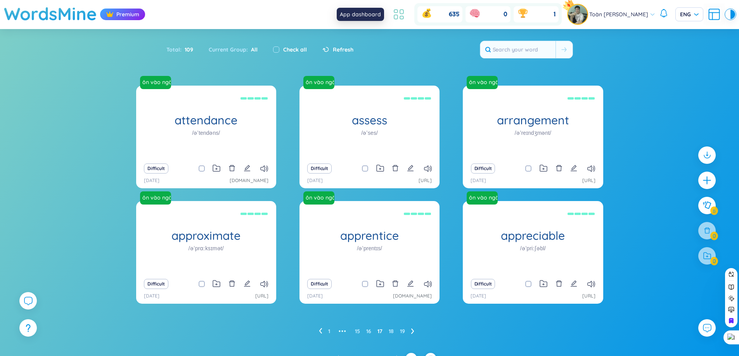
click at [401, 11] on icon at bounding box center [399, 14] width 14 height 14
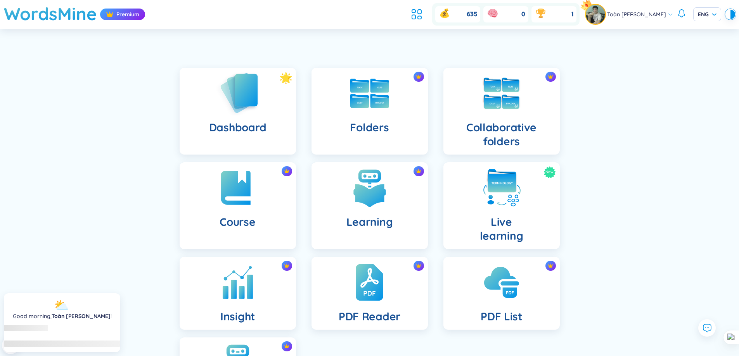
click at [240, 122] on h4 "Dashboard" at bounding box center [237, 128] width 57 height 14
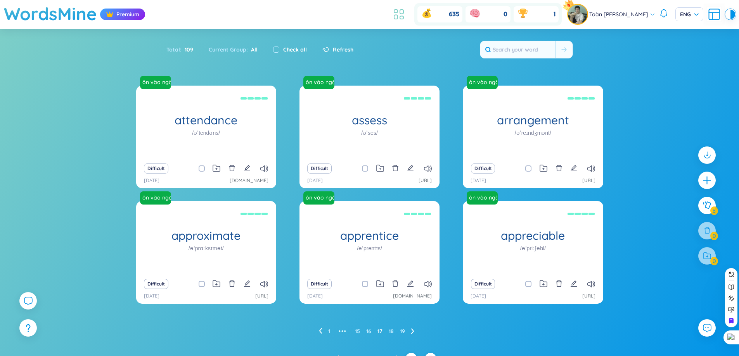
click at [398, 11] on icon at bounding box center [399, 14] width 14 height 14
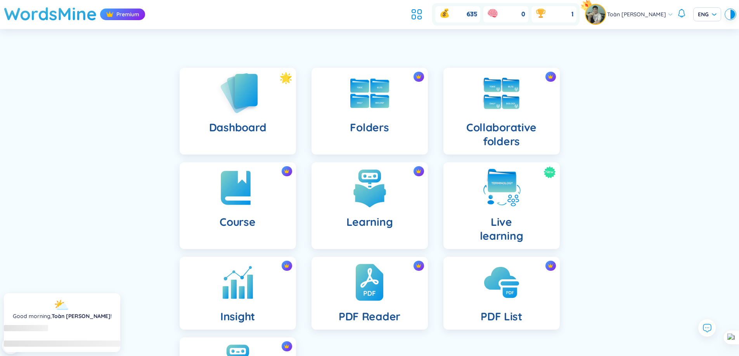
click at [267, 103] on div "Dashboard" at bounding box center [238, 111] width 116 height 87
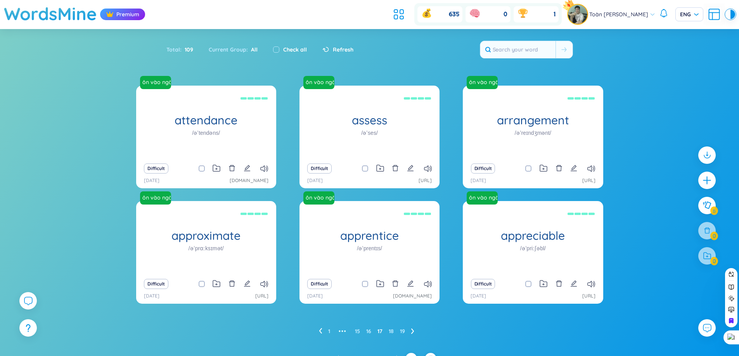
click at [402, 24] on div "635 0 1" at bounding box center [475, 14] width 171 height 22
click at [398, 17] on icon at bounding box center [399, 14] width 14 height 14
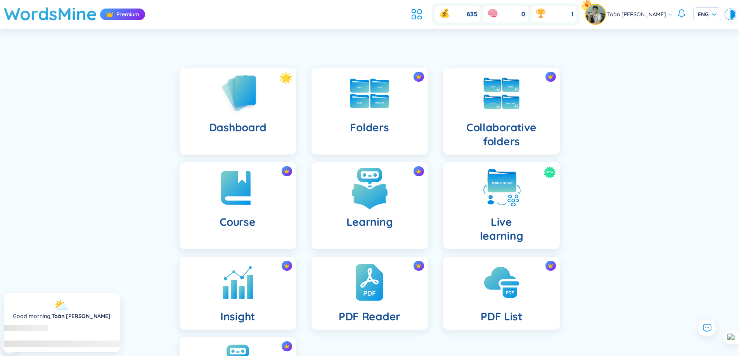
click at [373, 192] on img at bounding box center [369, 188] width 43 height 43
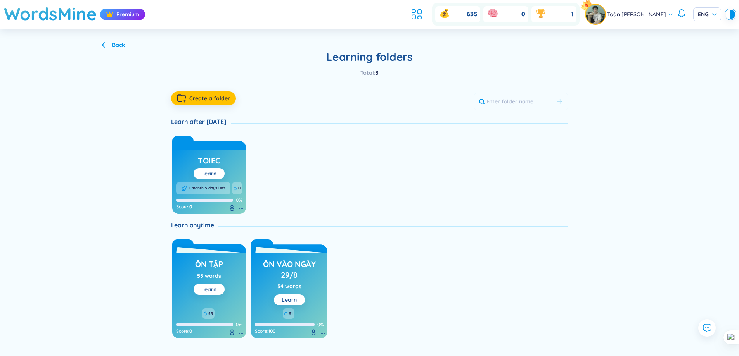
scroll to position [22, 0]
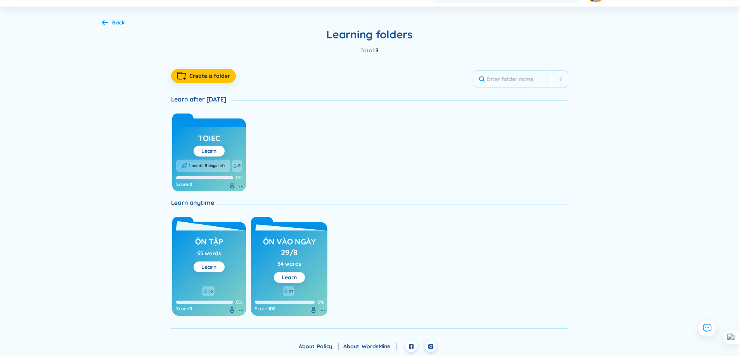
click at [215, 264] on link "Learn" at bounding box center [208, 267] width 15 height 7
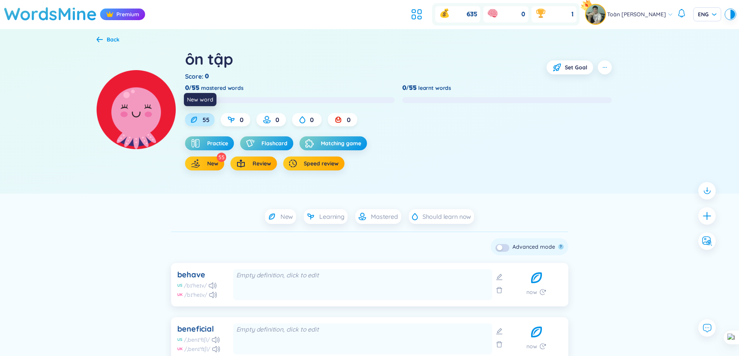
click at [209, 118] on span "55" at bounding box center [205, 120] width 7 height 9
click at [214, 142] on span "Practice" at bounding box center [217, 144] width 21 height 8
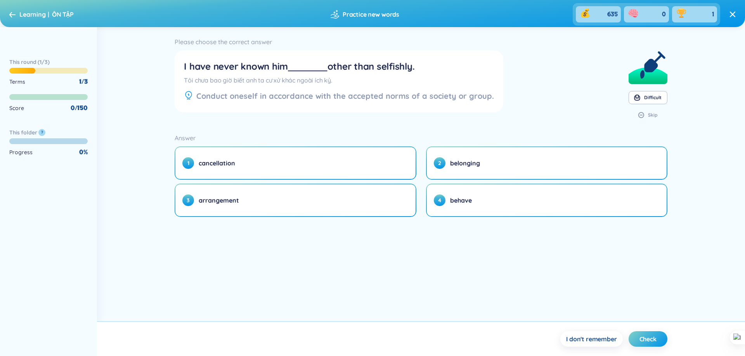
click at [17, 12] on div "Learning ÔN TẬP" at bounding box center [41, 14] width 64 height 12
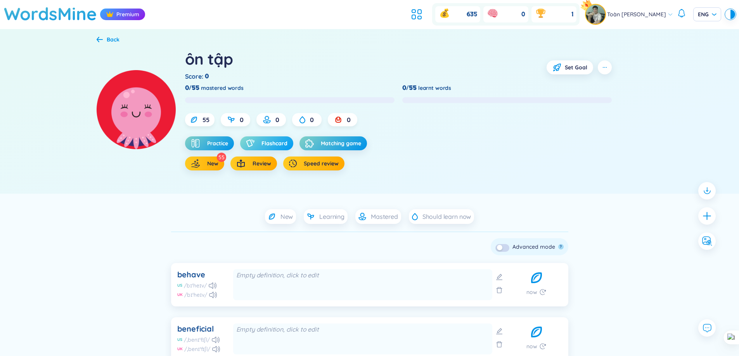
click at [273, 145] on span "Flashcard" at bounding box center [274, 144] width 26 height 8
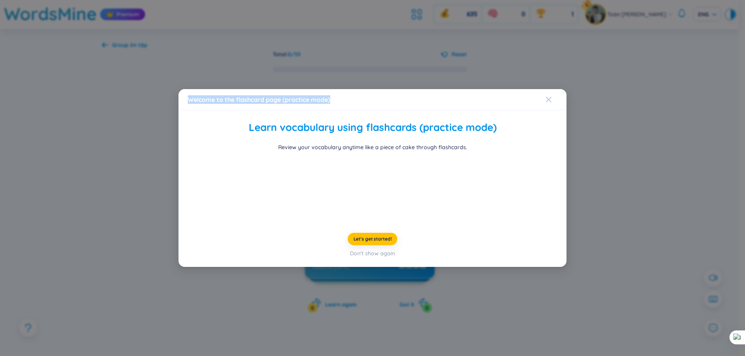
click at [548, 89] on div "Welcome to the flashcard page (practice mode) Learn vocabulary using flashcards…" at bounding box center [372, 178] width 388 height 178
click at [549, 97] on icon "Close" at bounding box center [548, 100] width 6 height 6
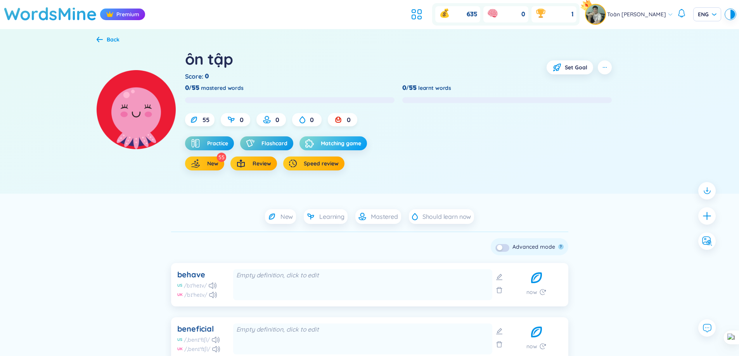
click at [325, 142] on span "Matching game" at bounding box center [341, 144] width 40 height 8
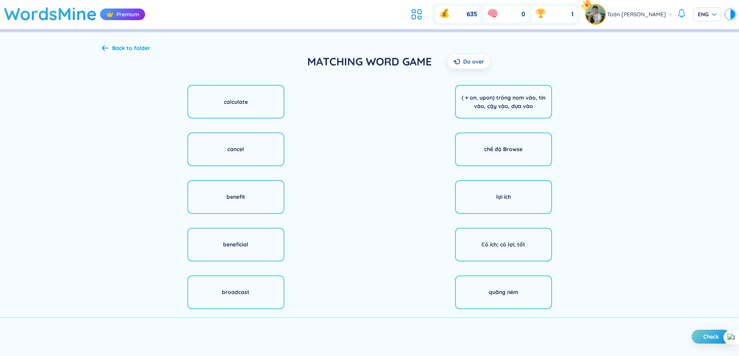
click at [404, 18] on header "WordsMine Premium 635 0 1 Toàn Nguyễn Minh Toàn ENG" at bounding box center [369, 14] width 739 height 29
click at [411, 16] on icon at bounding box center [416, 14] width 14 height 14
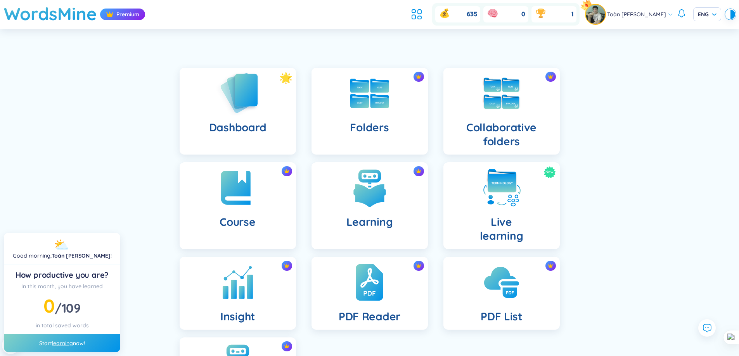
click at [233, 120] on div "Dashboard" at bounding box center [238, 111] width 116 height 87
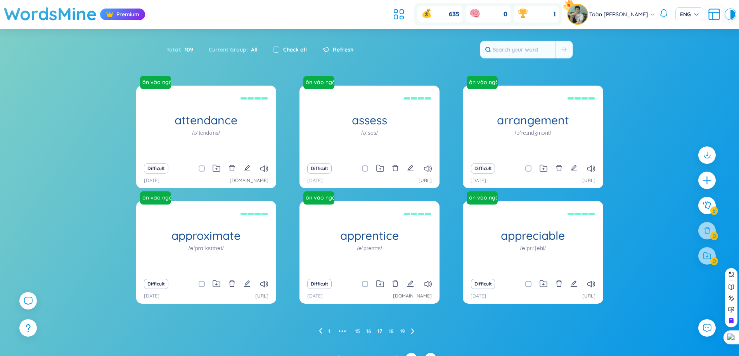
click at [326, 330] on ul "1 ••• 15 16 17 18 19" at bounding box center [370, 331] width 102 height 12
click at [328, 330] on link "1" at bounding box center [329, 332] width 2 height 12
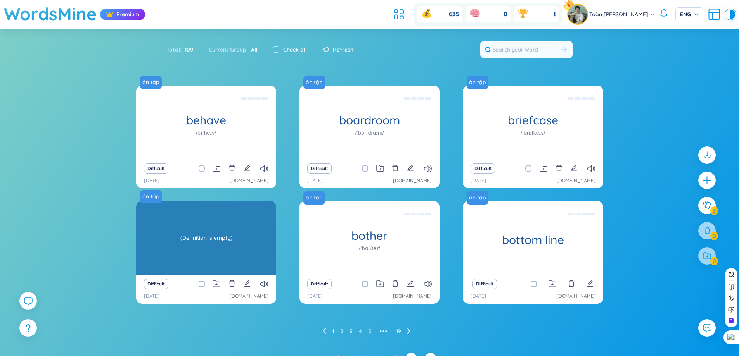
scroll to position [12, 0]
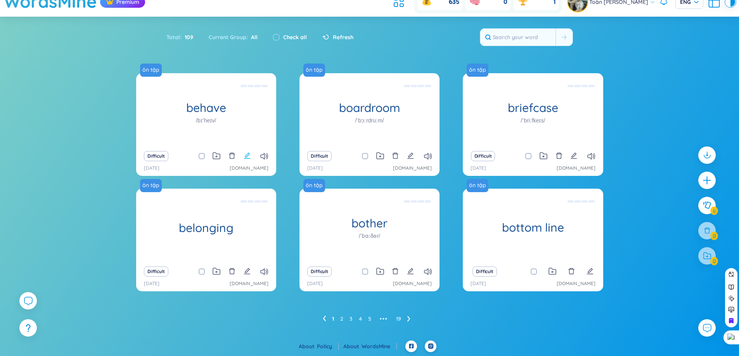
click at [249, 155] on icon "edit" at bounding box center [247, 155] width 7 height 7
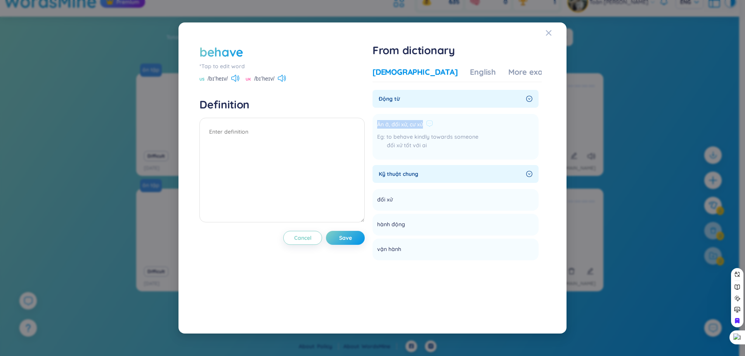
drag, startPoint x: 380, startPoint y: 123, endPoint x: 425, endPoint y: 124, distance: 45.0
click at [425, 124] on div "Ăn ở, đối xử, cư xử" at bounding box center [427, 124] width 101 height 9
copy span "Ăn ở, đối xử, cư xử"
click at [285, 147] on textarea at bounding box center [281, 170] width 165 height 105
paste textarea "Ăn ở, đối xử, cư xử"
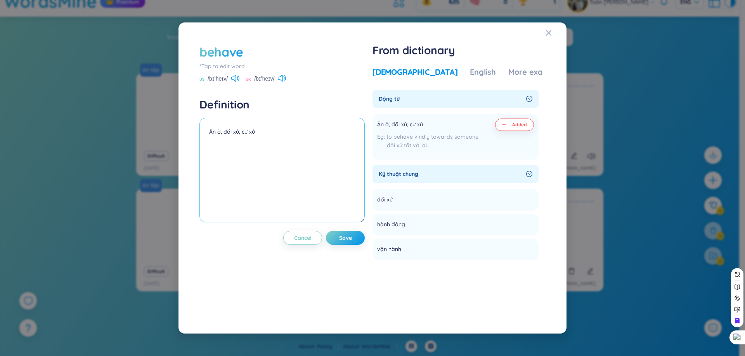
drag, startPoint x: 238, startPoint y: 130, endPoint x: 201, endPoint y: 139, distance: 38.2
click at [201, 139] on textarea "Ăn ở, đối xử, cư xử" at bounding box center [281, 170] width 165 height 105
drag, startPoint x: 213, startPoint y: 130, endPoint x: 200, endPoint y: 133, distance: 13.4
click at [200, 133] on textarea ", cư xử" at bounding box center [281, 170] width 165 height 105
type textarea "cư xử"
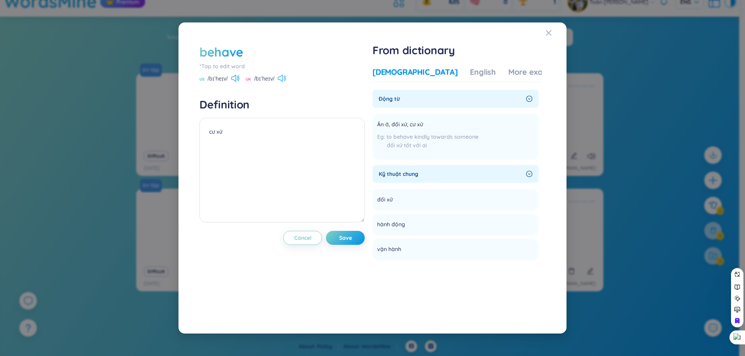
click at [282, 79] on icon at bounding box center [282, 78] width 8 height 7
click at [234, 81] on icon at bounding box center [235, 78] width 8 height 7
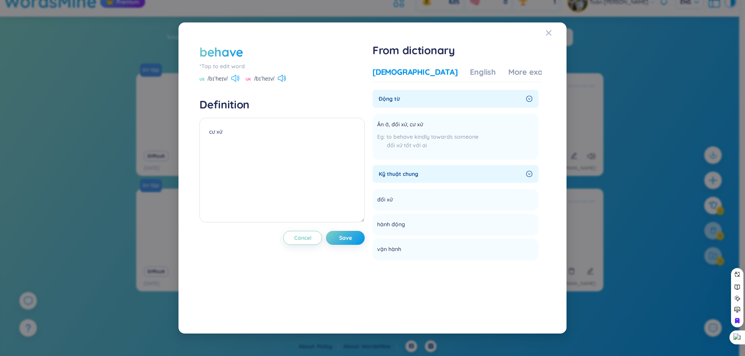
click at [234, 81] on icon at bounding box center [235, 78] width 8 height 7
click at [235, 81] on icon at bounding box center [233, 78] width 5 height 7
click at [334, 236] on button "Save" at bounding box center [345, 238] width 39 height 14
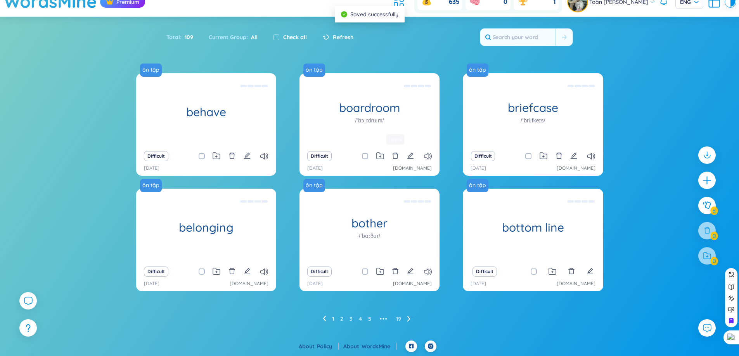
click at [414, 154] on div "Difficult" at bounding box center [369, 156] width 132 height 11
click at [411, 154] on icon "edit" at bounding box center [410, 156] width 6 height 6
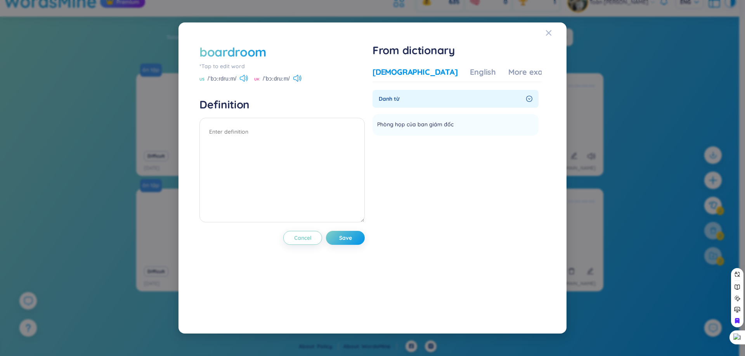
click at [244, 76] on icon at bounding box center [242, 78] width 5 height 7
click at [391, 123] on span "Phòng họp của ban giám đốc" at bounding box center [415, 124] width 76 height 9
copy span "Phòng họp của ban giám đốc"
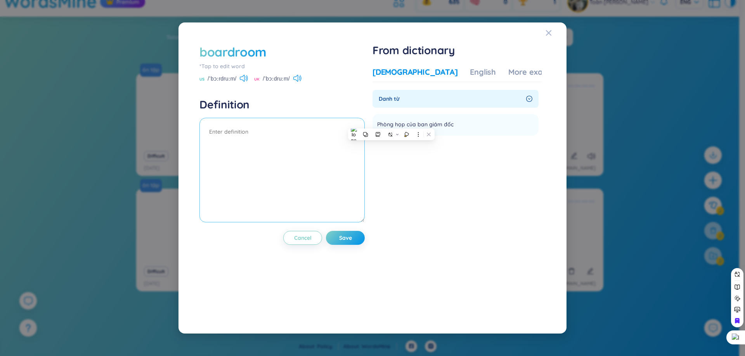
click at [292, 127] on textarea at bounding box center [281, 170] width 165 height 105
paste textarea "Phòng họp của ban giám đốc"
type textarea "Phòng họp của ban giám đốc"
click at [340, 236] on button "Save" at bounding box center [345, 238] width 39 height 14
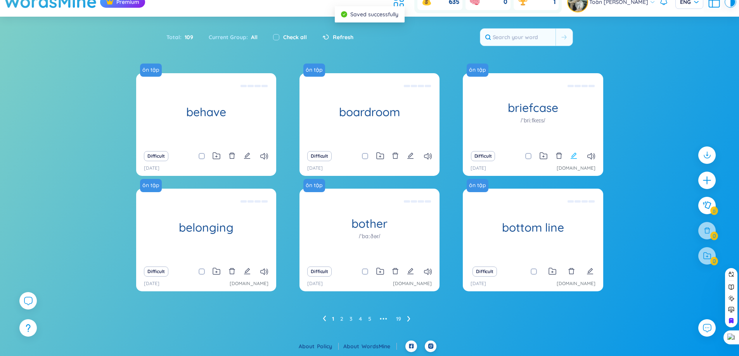
click at [571, 157] on icon "edit" at bounding box center [573, 155] width 7 height 7
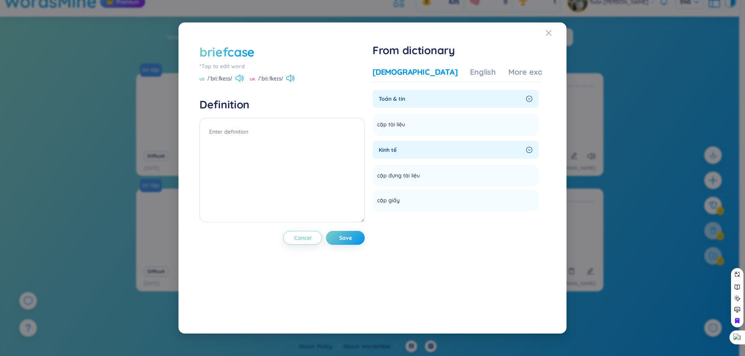
click at [242, 75] on icon at bounding box center [239, 78] width 8 height 7
click at [396, 123] on span "cặp tài liệu" at bounding box center [391, 124] width 28 height 9
copy section "cặp tài liệu Add"
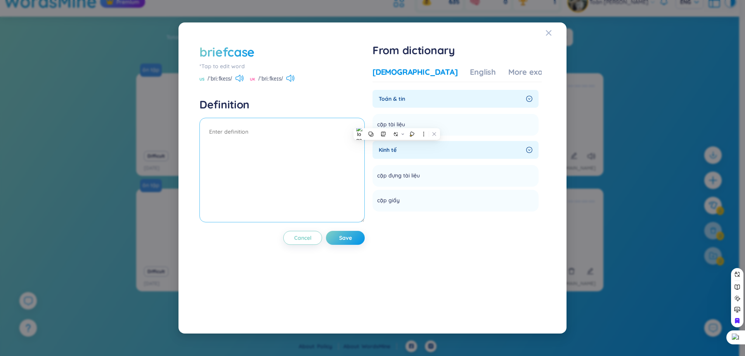
click at [236, 160] on textarea at bounding box center [281, 170] width 165 height 105
paste textarea "cặp tài liệu"
type textarea "cặp tài liệu"
click at [235, 74] on div "briefcase *Tap to edit word US /ˈbriːfkeɪs/ UK /ˈbriːfkeɪs/" at bounding box center [281, 63] width 165 height 40
click at [237, 77] on icon at bounding box center [237, 78] width 5 height 7
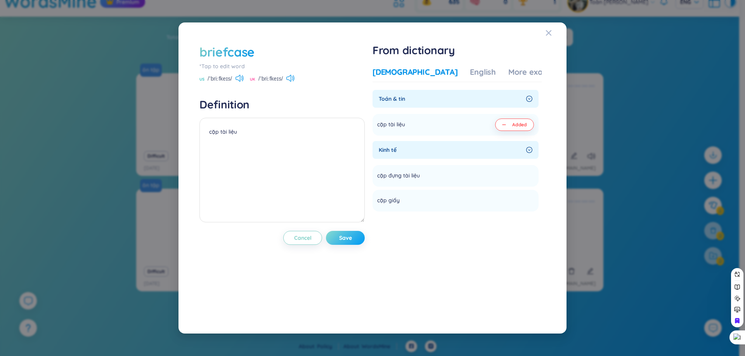
click at [360, 234] on button "Save" at bounding box center [345, 238] width 39 height 14
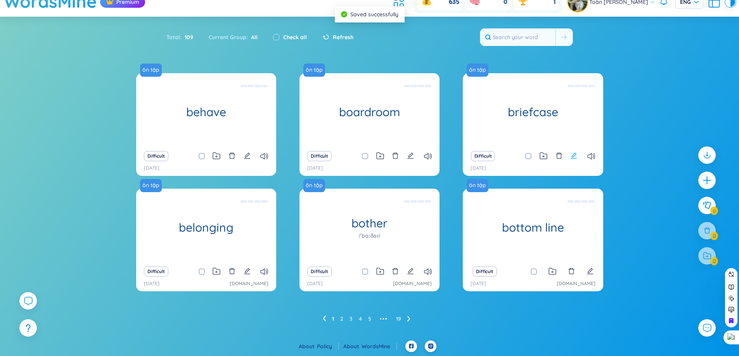
click at [575, 157] on icon "edit" at bounding box center [573, 155] width 7 height 7
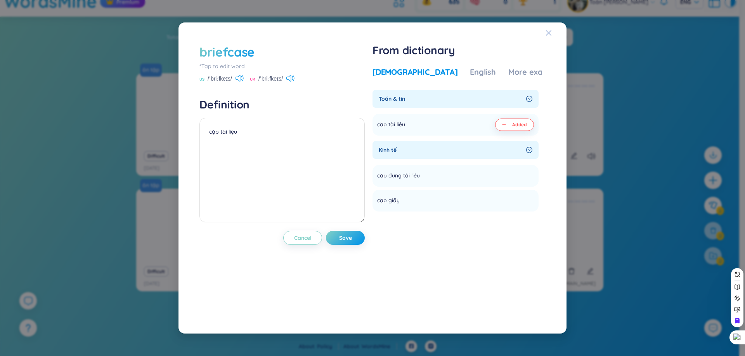
click at [548, 36] on div "Close" at bounding box center [548, 32] width 6 height 21
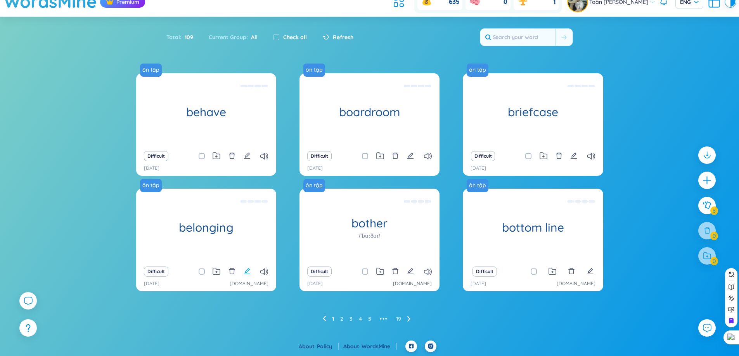
click at [247, 266] on button at bounding box center [247, 271] width 7 height 11
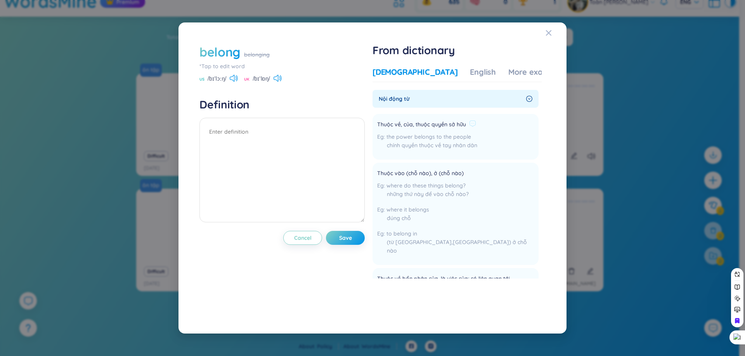
click at [392, 126] on span "Thuộc về, của, thuộc quyền sở hữu" at bounding box center [421, 124] width 89 height 9
copy div "Thuộc về, của, thuộc quyền sở hữu"
click at [275, 133] on textarea at bounding box center [281, 170] width 165 height 105
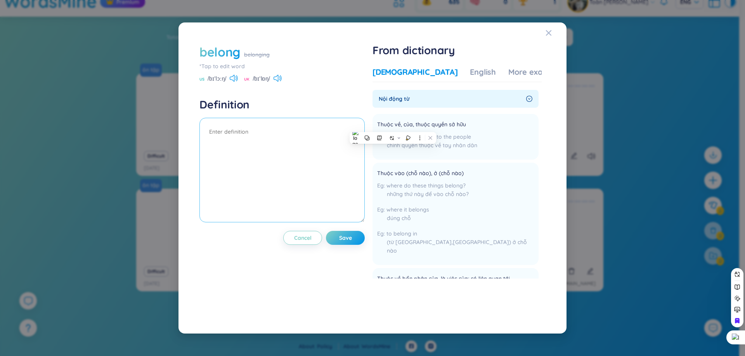
paste textarea "Thuộc về, của, thuộc quyền sở hữu"
type textarea "Thuộc về, của, thuộc quyền sở hữu"
click at [233, 81] on icon at bounding box center [234, 78] width 8 height 7
click at [232, 81] on icon at bounding box center [234, 78] width 8 height 7
click at [347, 235] on span "Save" at bounding box center [345, 238] width 13 height 8
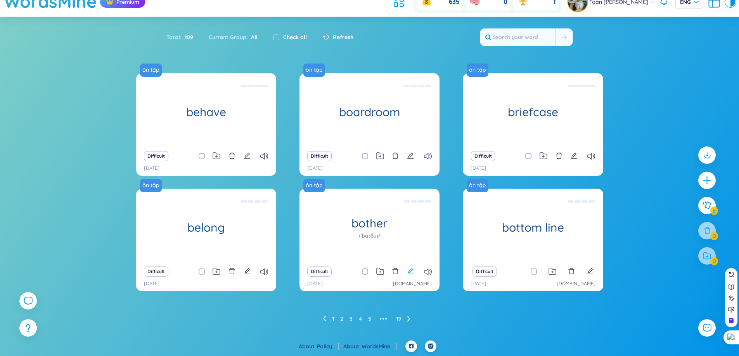
click at [408, 271] on icon "edit" at bounding box center [410, 271] width 7 height 7
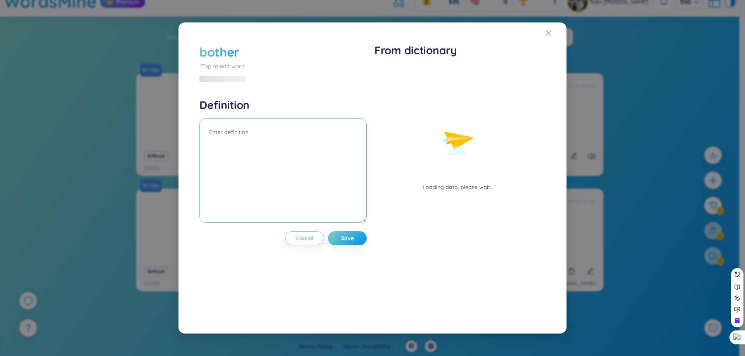
click at [300, 159] on textarea at bounding box center [282, 170] width 167 height 105
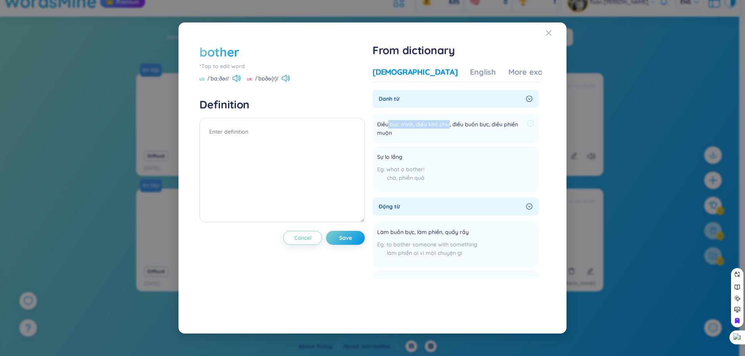
drag, startPoint x: 390, startPoint y: 125, endPoint x: 450, endPoint y: 124, distance: 60.1
click at [450, 124] on span "Điều bực mình, điều khó chịu, điều buồn bực, điều phiền muộn" at bounding box center [450, 128] width 147 height 17
copy span "bực mình, điều khó chịu"
click at [320, 131] on textarea at bounding box center [281, 170] width 165 height 105
paste textarea "bực mình, điều khó chịu"
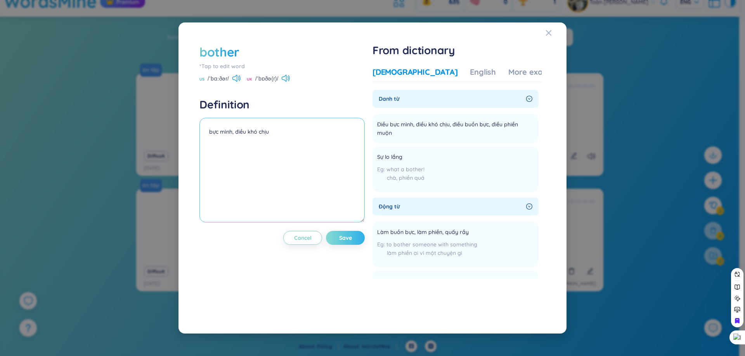
type textarea "bực mình, điều khó chịu"
click at [352, 235] on span "Save" at bounding box center [345, 238] width 13 height 8
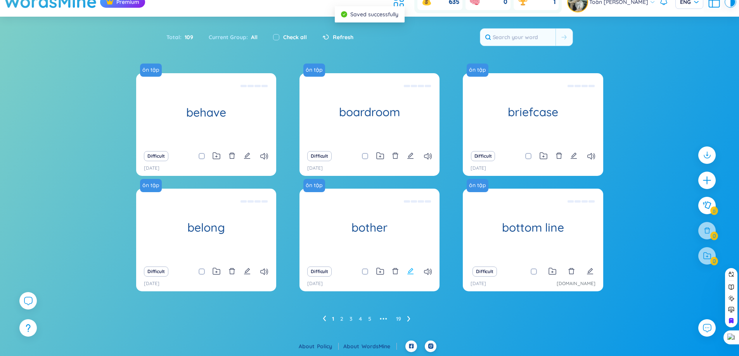
click at [410, 270] on icon "edit" at bounding box center [410, 271] width 7 height 7
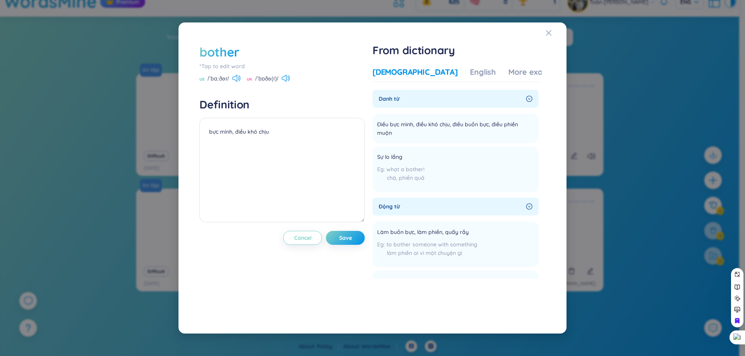
click at [237, 73] on div "bother *Tap to edit word US /ˈbɑːðər/ UK /ˈbɒðə(r)/" at bounding box center [281, 63] width 165 height 40
click at [238, 74] on div "bother *Tap to edit word US /ˈbɑːðər/ UK /ˈbɒðə(r)/" at bounding box center [281, 63] width 165 height 40
click at [238, 78] on icon at bounding box center [236, 78] width 8 height 7
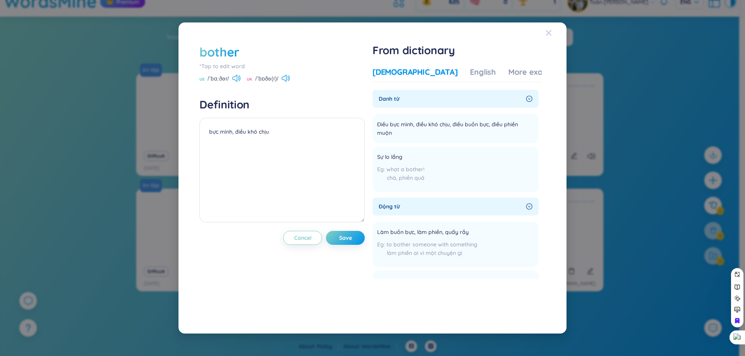
drag, startPoint x: 550, startPoint y: 33, endPoint x: 550, endPoint y: 38, distance: 4.3
click at [550, 34] on icon "Close" at bounding box center [548, 33] width 6 height 6
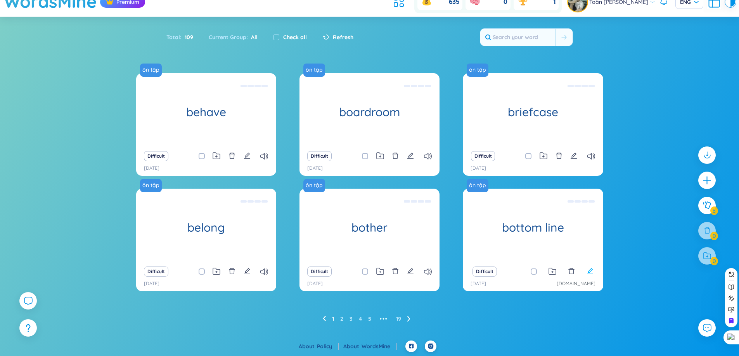
click at [587, 272] on icon "edit" at bounding box center [589, 271] width 7 height 7
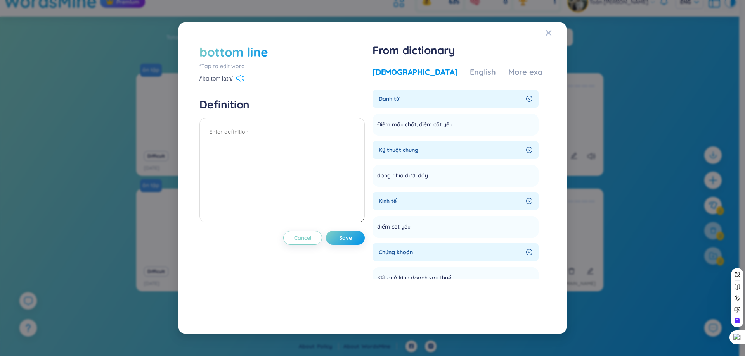
click at [242, 77] on icon at bounding box center [240, 78] width 8 height 7
click at [405, 125] on span "Điểm mấu chốt, điểm cốt yếu" at bounding box center [414, 124] width 75 height 9
click at [396, 124] on span "Điểm mấu chốt, điểm cốt yếu" at bounding box center [414, 124] width 75 height 9
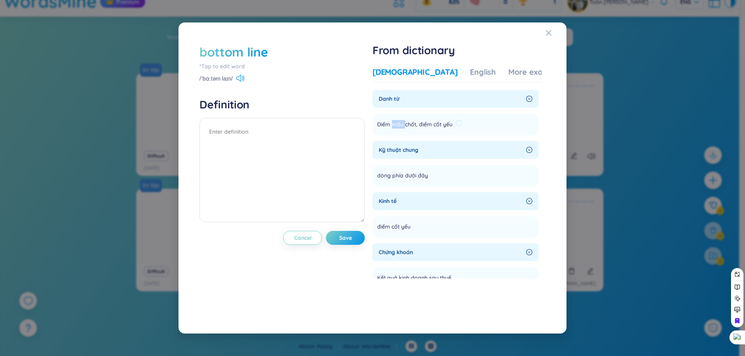
click at [396, 124] on span "Điểm mấu chốt, điểm cốt yếu" at bounding box center [414, 124] width 75 height 9
click at [265, 124] on textarea at bounding box center [281, 170] width 165 height 105
paste textarea "Điểm mấu chốt, điểm cốt yếu"
type textarea "Điểm mấu chốt, điểm cốt yếu"
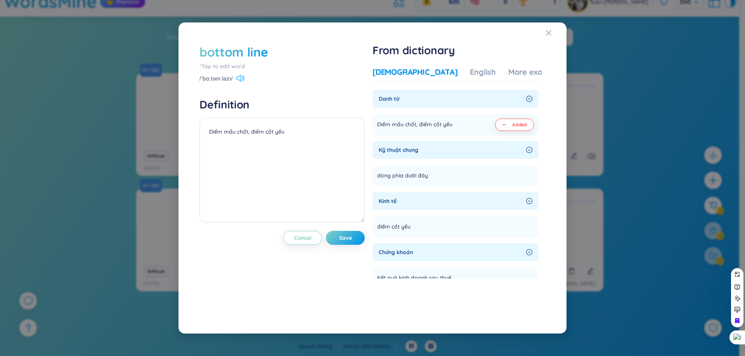
click at [243, 75] on icon at bounding box center [240, 78] width 8 height 7
click at [349, 237] on span "Save" at bounding box center [345, 238] width 13 height 8
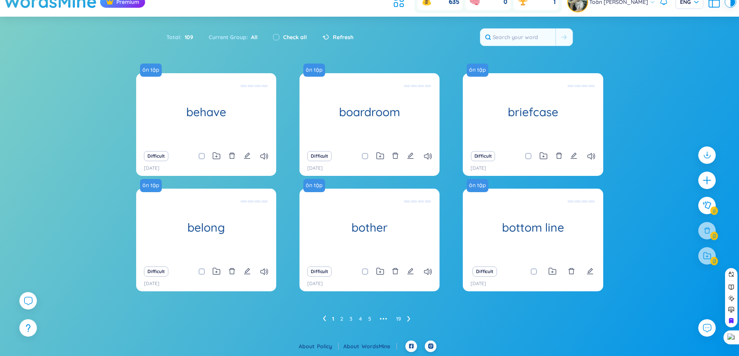
click at [409, 321] on icon at bounding box center [408, 319] width 3 height 6
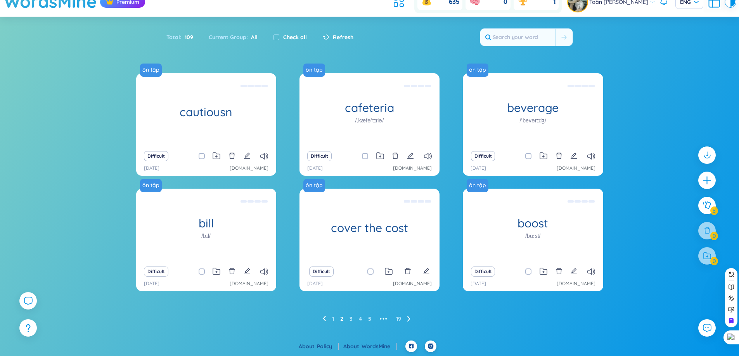
click at [325, 318] on icon at bounding box center [324, 319] width 3 height 6
click at [407, 318] on icon at bounding box center [408, 319] width 3 height 6
click at [321, 320] on div "1 2 3 4 5 ••• 19" at bounding box center [369, 319] width 467 height 12
click at [322, 320] on div "1 2 3 4 5 ••• 19" at bounding box center [369, 319] width 467 height 12
click at [325, 318] on icon at bounding box center [324, 319] width 3 height 6
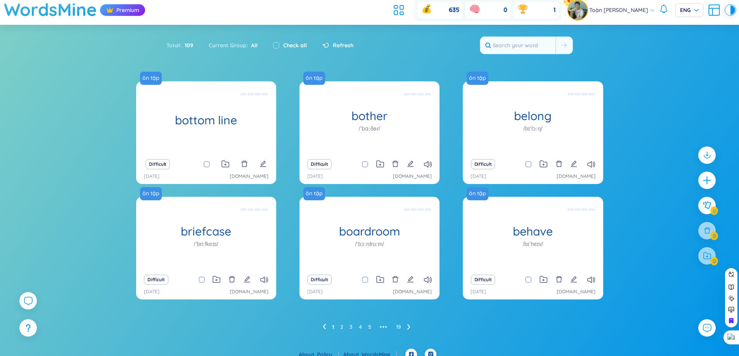
scroll to position [0, 0]
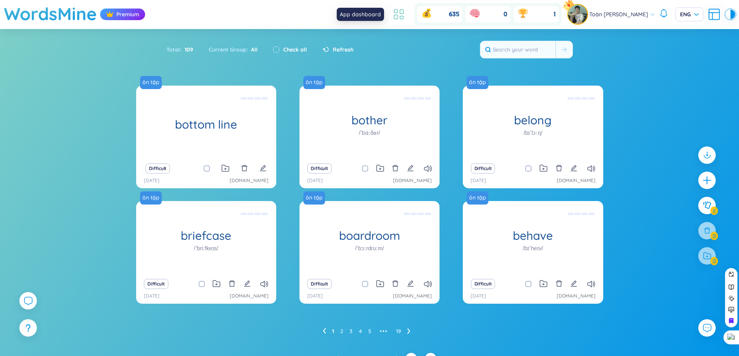
click at [392, 12] on icon at bounding box center [399, 14] width 14 height 14
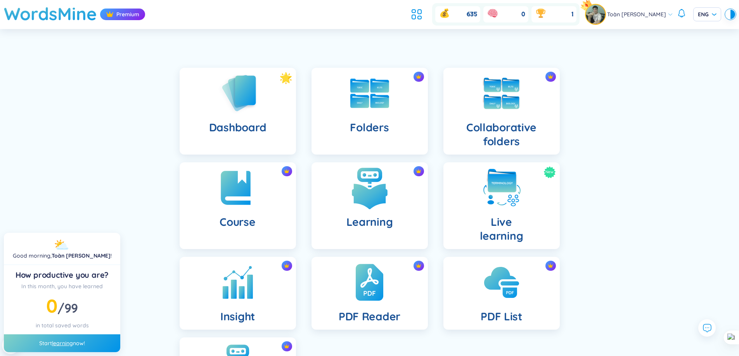
click at [358, 221] on h4 "Learning" at bounding box center [369, 222] width 47 height 14
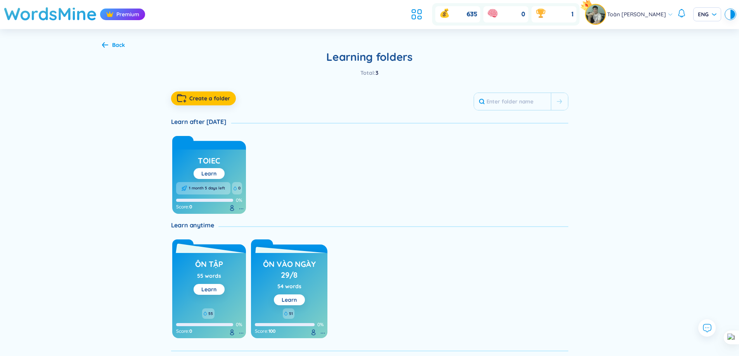
click at [227, 286] on div "ôn tập 55 words Learn 55 0% Score : 0" at bounding box center [209, 295] width 74 height 85
click at [213, 288] on link "Learn" at bounding box center [208, 289] width 15 height 7
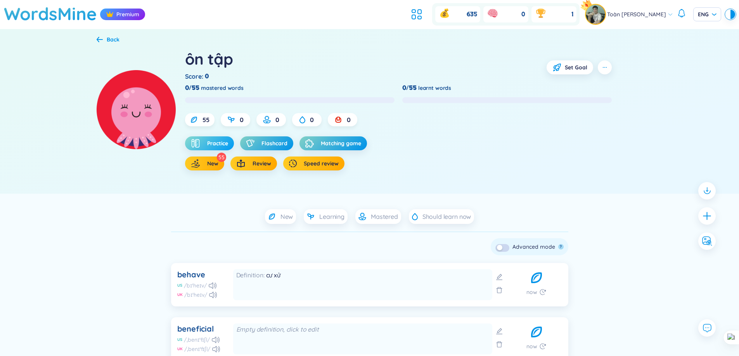
click at [217, 144] on span "Practice" at bounding box center [217, 144] width 21 height 8
click at [33, 14] on h1 "WordsMine" at bounding box center [50, 14] width 93 height 28
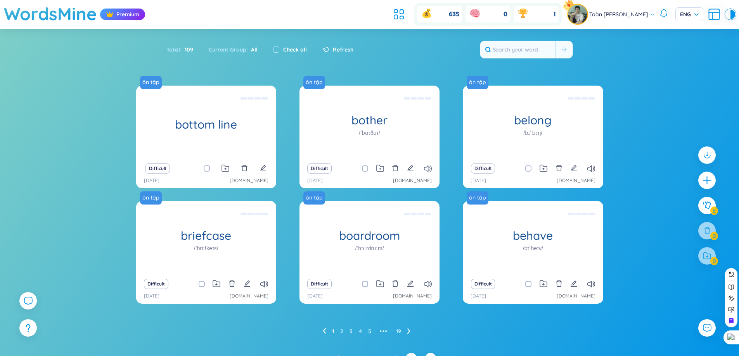
click at [408, 332] on icon at bounding box center [408, 331] width 3 height 6
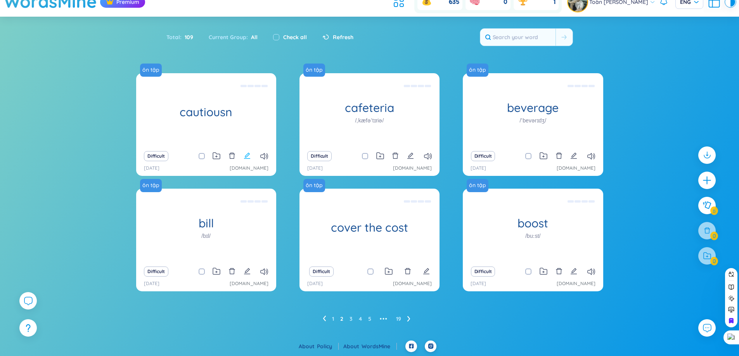
click at [250, 155] on icon "edit" at bounding box center [247, 155] width 7 height 7
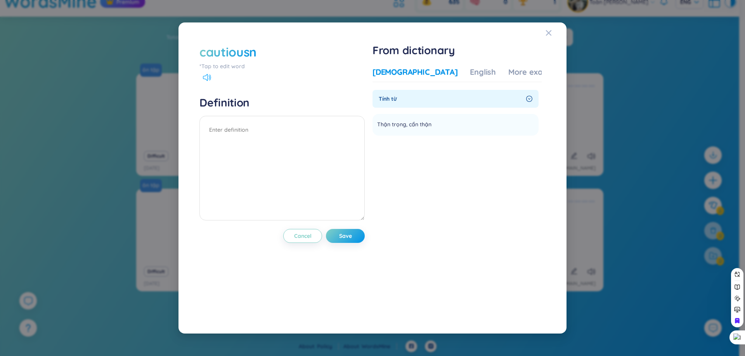
click at [207, 74] on icon at bounding box center [207, 77] width 8 height 7
click at [206, 76] on icon at bounding box center [207, 77] width 8 height 7
click at [392, 121] on span "Thận trọng, cẩn thận" at bounding box center [404, 124] width 54 height 9
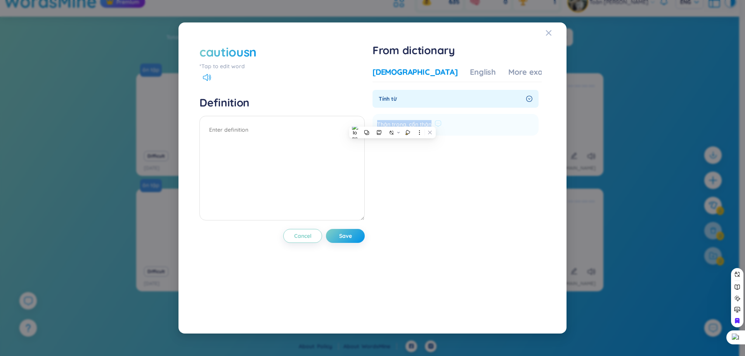
copy span "Thận trọng, cẩn thận"
click at [292, 135] on textarea at bounding box center [281, 168] width 165 height 105
paste textarea "Thận trọng, cẩn thận"
click at [355, 238] on button "Save" at bounding box center [345, 236] width 39 height 14
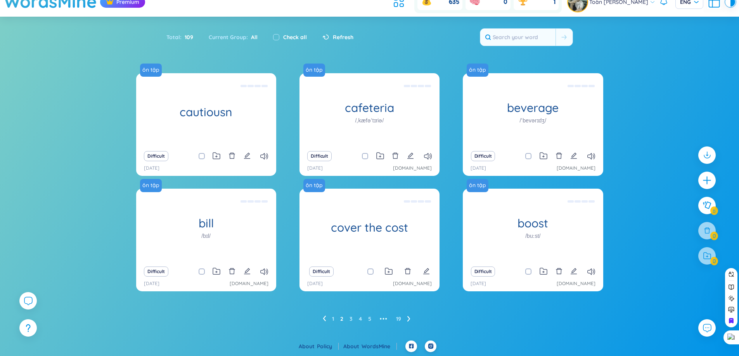
click at [323, 316] on icon at bounding box center [324, 319] width 3 height 6
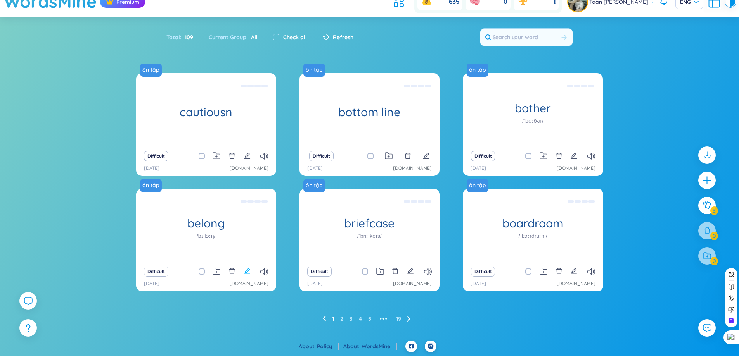
click at [245, 272] on icon "edit" at bounding box center [247, 271] width 6 height 6
type textarea "Thuộc về, của, thuộc quyền sở hữu"
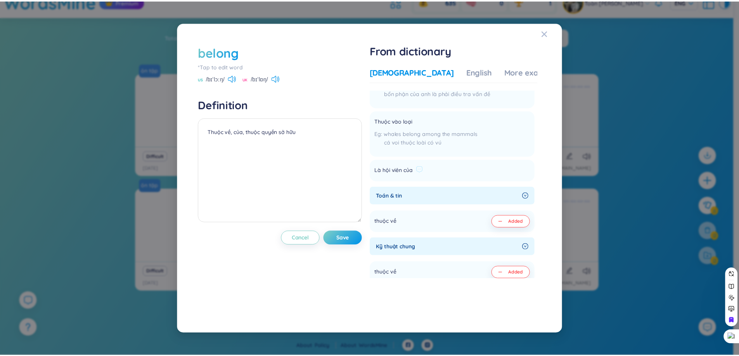
scroll to position [208, 0]
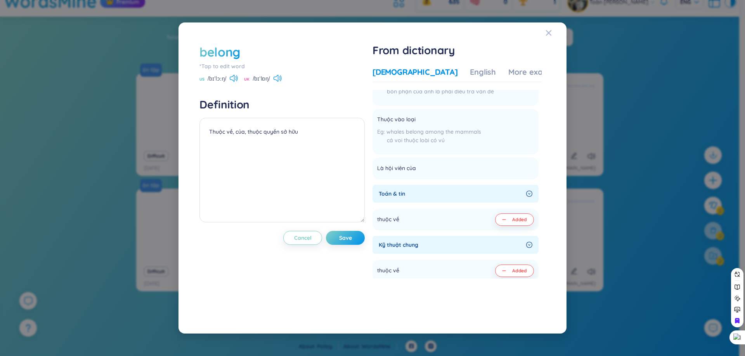
click at [121, 18] on div "belong *Tap to edit word US /bɪˈlɔːŋ/ UK /bɪˈlɒŋ/ Definition Thuộc về, của, thu…" at bounding box center [372, 178] width 745 height 356
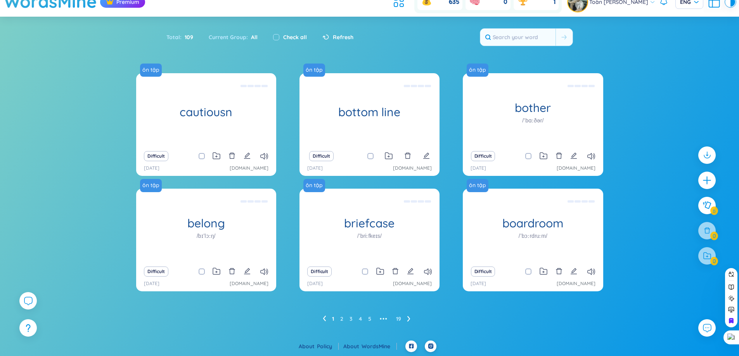
click at [407, 317] on icon at bounding box center [408, 319] width 3 height 6
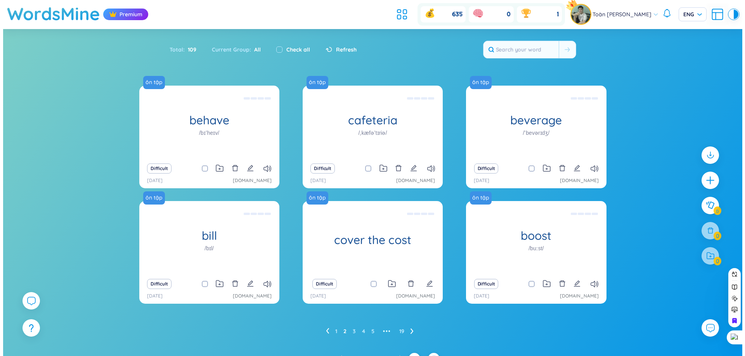
scroll to position [12, 0]
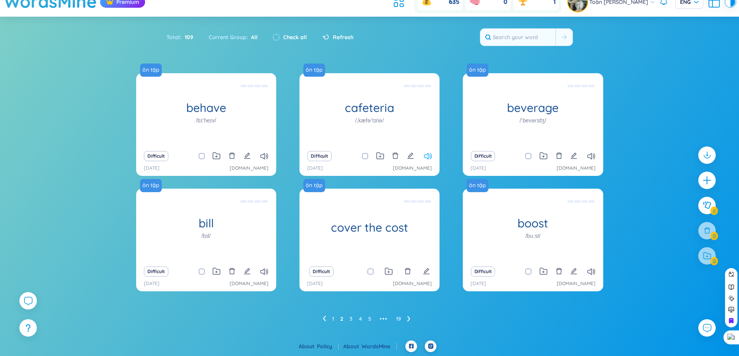
click at [426, 157] on icon at bounding box center [428, 156] width 8 height 7
click at [411, 158] on icon "edit" at bounding box center [410, 155] width 7 height 7
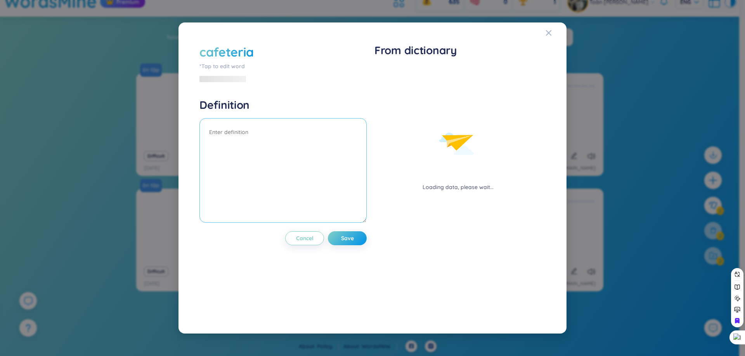
click at [283, 159] on textarea at bounding box center [282, 170] width 167 height 105
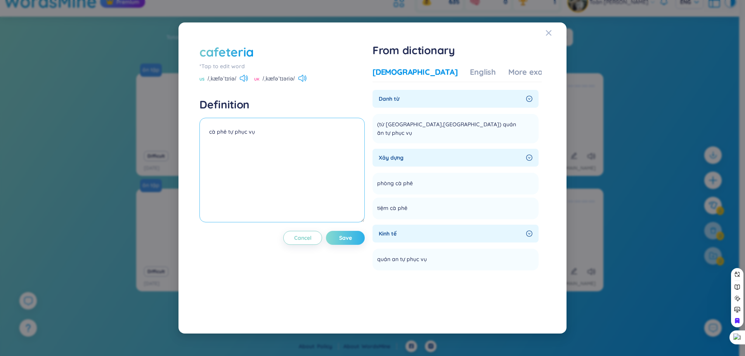
type textarea "cà phê tự phục vụ"
click at [358, 233] on button "Save" at bounding box center [345, 238] width 39 height 14
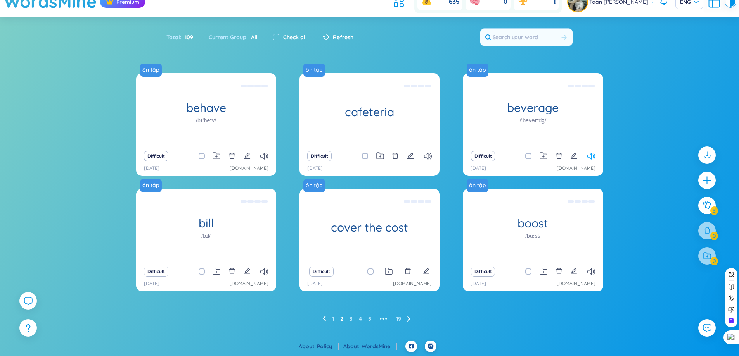
click at [592, 157] on icon at bounding box center [591, 156] width 8 height 7
click at [576, 158] on icon "edit" at bounding box center [573, 155] width 7 height 7
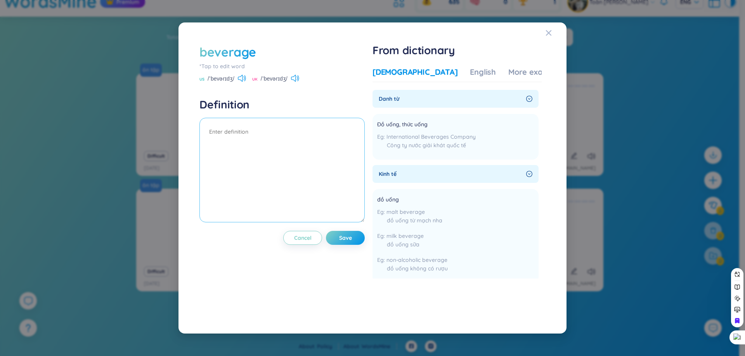
click at [287, 146] on textarea at bounding box center [281, 170] width 165 height 105
click at [389, 125] on span "Đồ uống, thức uống" at bounding box center [402, 124] width 50 height 9
copy div "Đồ uống, thức uống"
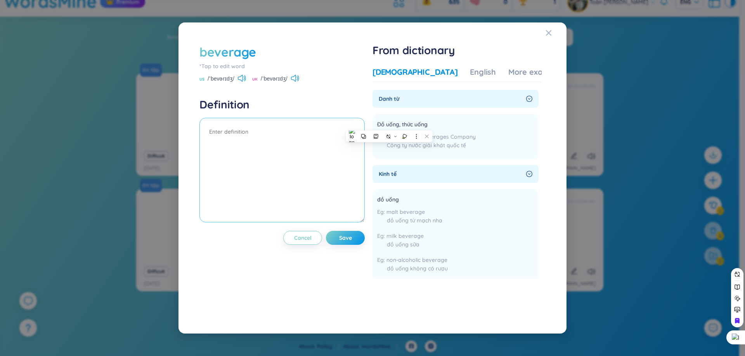
click at [257, 137] on textarea at bounding box center [281, 170] width 165 height 105
paste textarea "Đồ uống, thức uống"
type textarea "Đồ uống, thức uống"
click at [349, 237] on span "Save" at bounding box center [345, 238] width 13 height 8
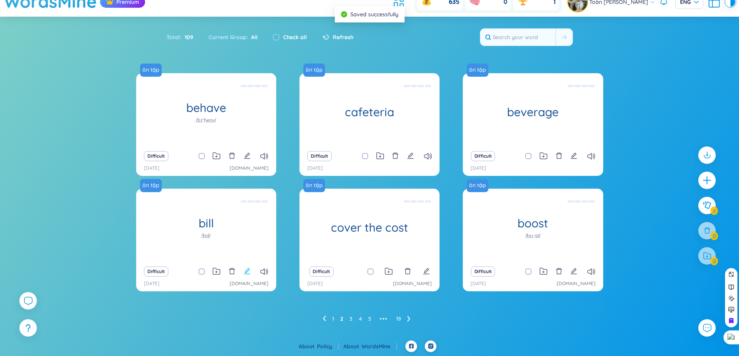
click at [244, 267] on button at bounding box center [247, 271] width 7 height 11
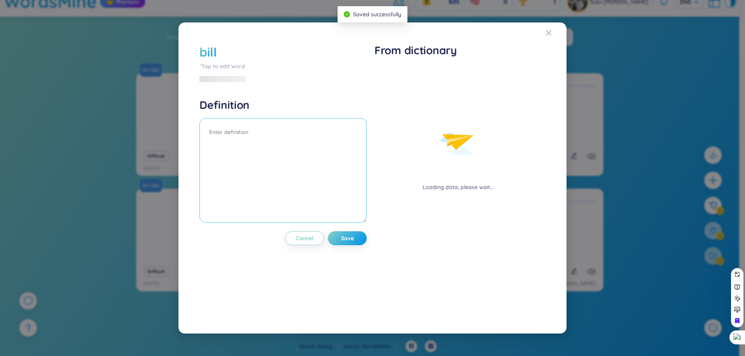
click at [290, 163] on textarea at bounding box center [282, 170] width 167 height 105
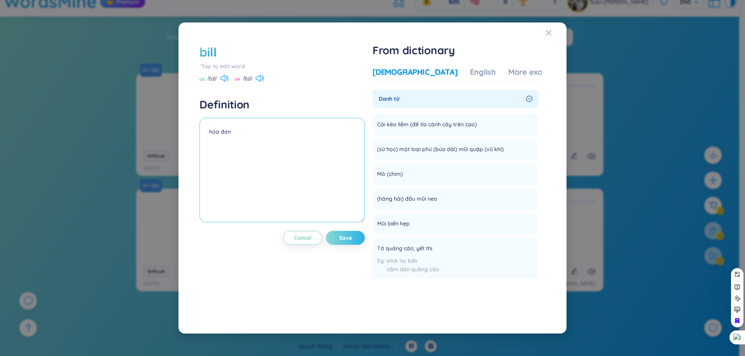
type textarea "hóa đơn"
click at [346, 238] on span "Save" at bounding box center [345, 238] width 13 height 8
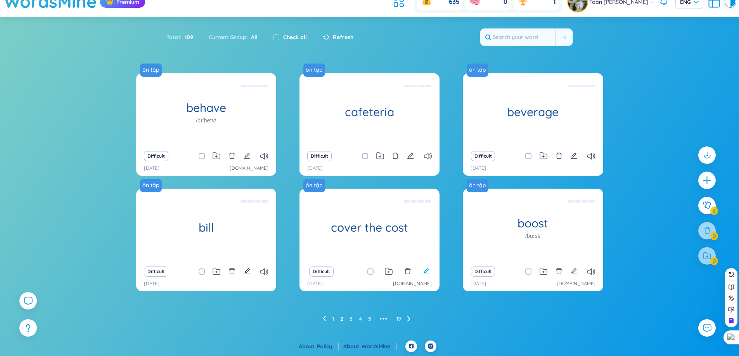
click at [428, 272] on icon "edit" at bounding box center [426, 271] width 7 height 7
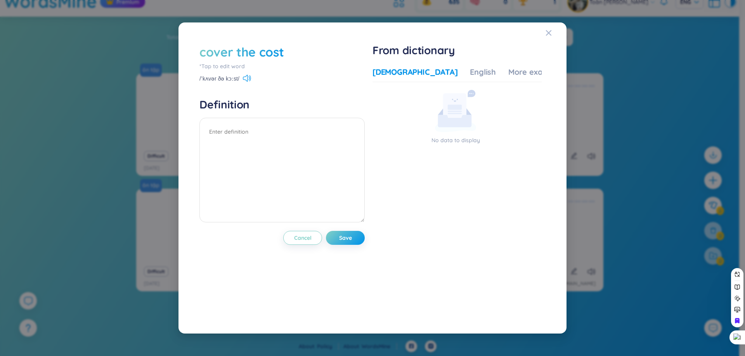
click at [243, 57] on div "cover the cost" at bounding box center [241, 51] width 85 height 17
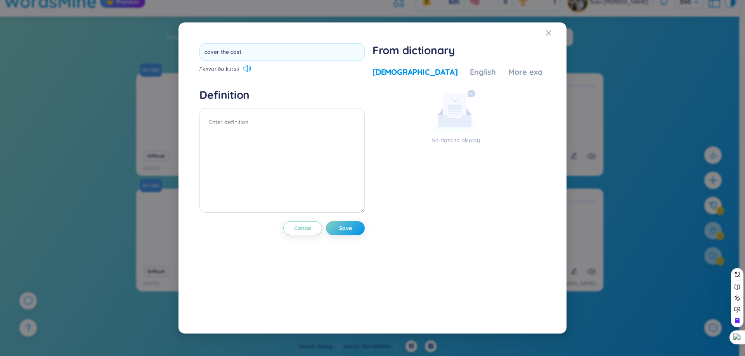
click at [243, 57] on input "cover the cost" at bounding box center [281, 51] width 165 height 17
click at [296, 119] on textarea at bounding box center [281, 160] width 165 height 105
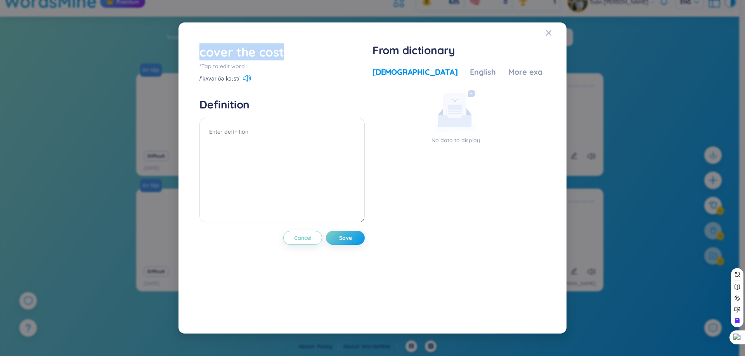
drag, startPoint x: 299, startPoint y: 49, endPoint x: 176, endPoint y: 55, distance: 123.0
click at [176, 55] on div "cover the cost *Tap to edit word /ˈkʌvər ðə kɔːst/ Definition Cancel Save From …" at bounding box center [372, 178] width 745 height 356
click at [171, 60] on div at bounding box center [171, 60] width 0 height 0
click at [315, 199] on textarea at bounding box center [281, 170] width 165 height 105
click at [554, 34] on span "Close" at bounding box center [555, 32] width 21 height 21
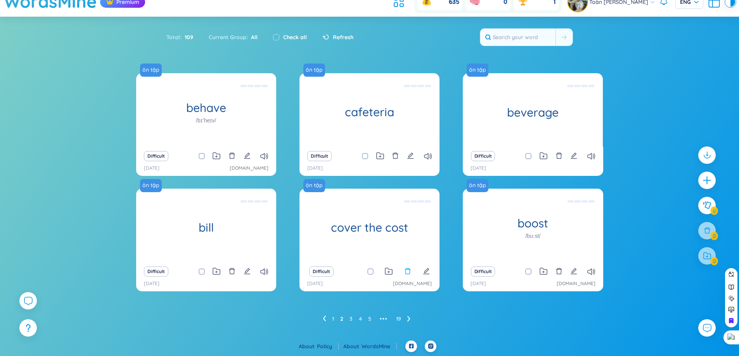
click at [408, 273] on icon "delete" at bounding box center [407, 271] width 7 height 7
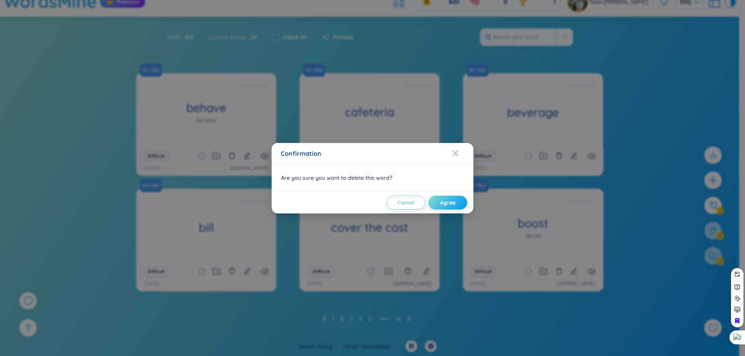
click at [458, 202] on button "Agree" at bounding box center [447, 203] width 39 height 14
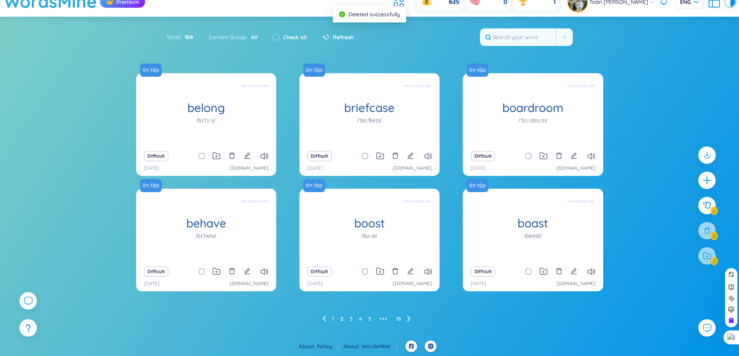
click at [411, 271] on icon "edit" at bounding box center [410, 271] width 7 height 7
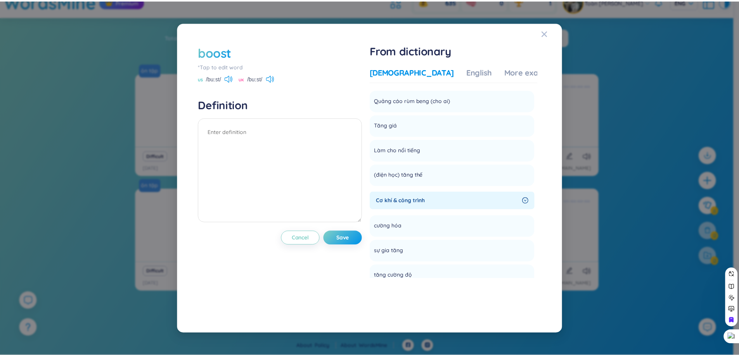
scroll to position [194, 0]
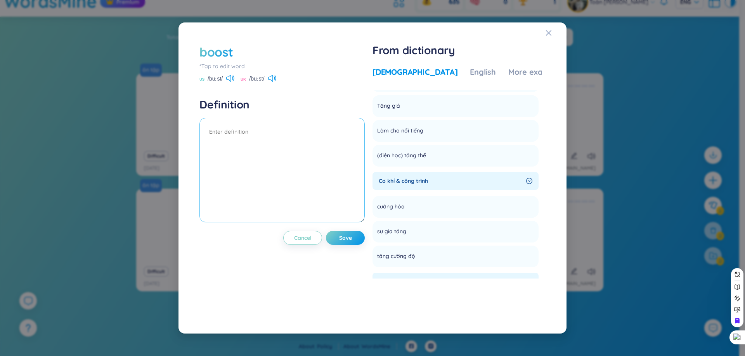
click at [278, 142] on textarea at bounding box center [281, 170] width 165 height 105
type textarea "thúc đẩy"
click at [348, 240] on span "Save" at bounding box center [345, 238] width 13 height 8
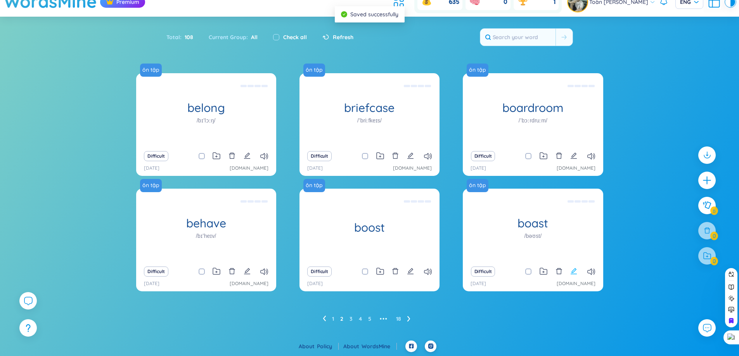
click at [574, 273] on icon "edit" at bounding box center [573, 271] width 7 height 7
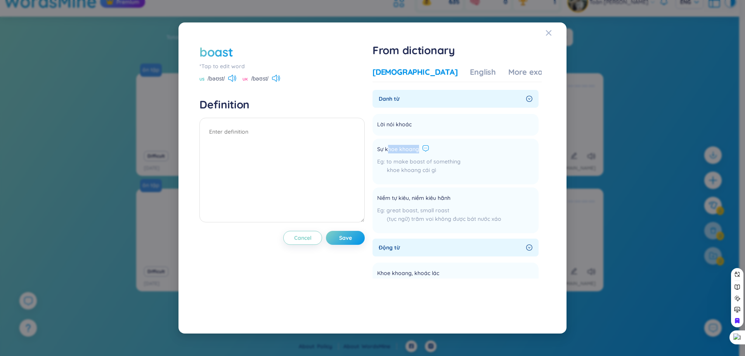
drag, startPoint x: 389, startPoint y: 151, endPoint x: 425, endPoint y: 148, distance: 37.0
click at [425, 148] on div "Sự khoe khoang" at bounding box center [418, 149] width 83 height 9
copy div "hoe khoang"
click at [237, 152] on textarea at bounding box center [281, 170] width 165 height 105
paste textarea "hoe khoang"
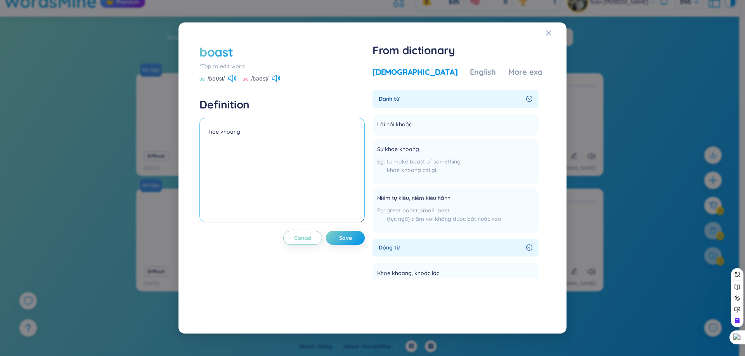
click at [209, 132] on textarea "hoe khoang" at bounding box center [281, 170] width 165 height 105
type textarea "khoe khoang"
click at [347, 246] on div "boast *Tap to edit word US /bəʊst/ UK /bəʊst/ Definition khoe khoang Cancel Save" at bounding box center [281, 178] width 165 height 270
click at [347, 242] on button "Save" at bounding box center [345, 238] width 39 height 14
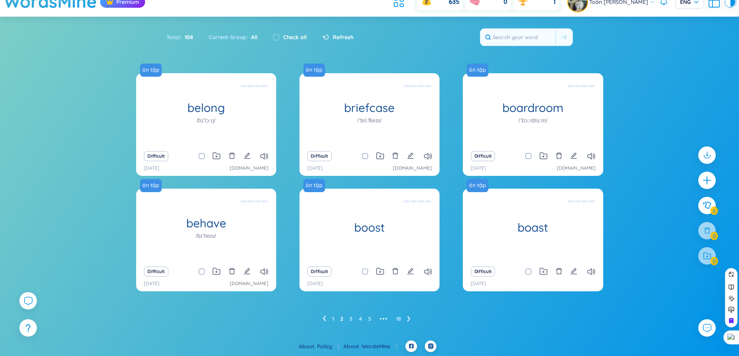
click at [407, 321] on icon at bounding box center [408, 319] width 3 height 6
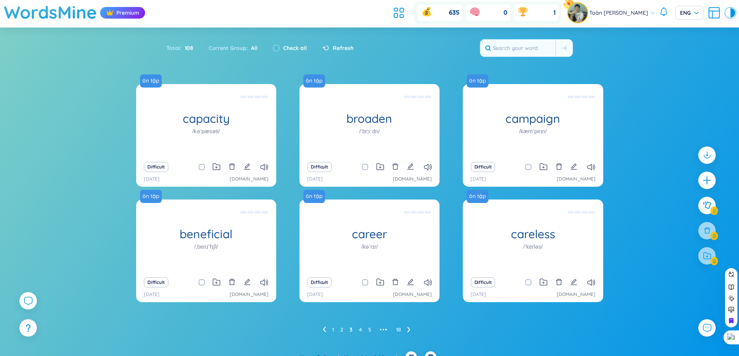
scroll to position [12, 0]
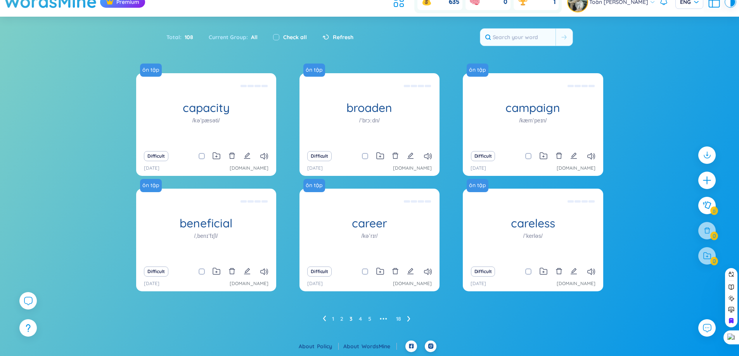
click at [251, 156] on div "Difficult" at bounding box center [206, 156] width 132 height 11
click at [247, 157] on icon "edit" at bounding box center [247, 155] width 7 height 7
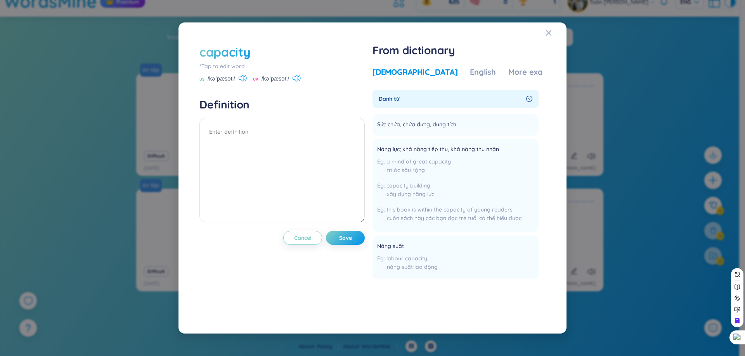
click at [295, 82] on icon at bounding box center [296, 78] width 8 height 7
click at [303, 126] on textarea at bounding box center [281, 170] width 165 height 105
type textarea "năng lực"
click at [351, 235] on span "Save" at bounding box center [345, 238] width 13 height 8
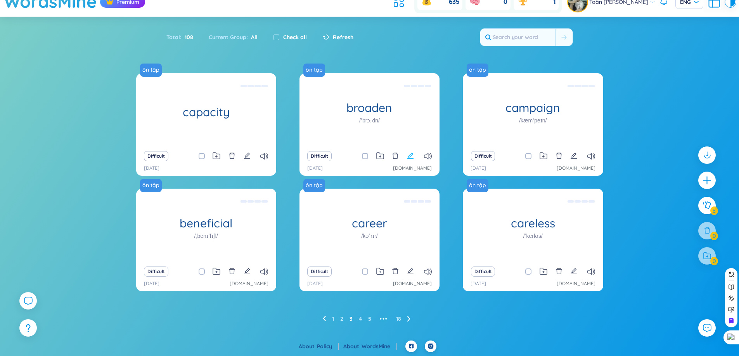
click at [410, 159] on icon "edit" at bounding box center [410, 156] width 6 height 6
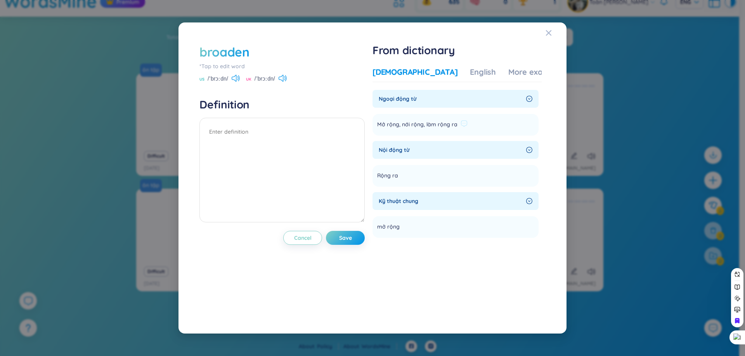
click at [388, 126] on span "Mở rộng, nới rộng, làm rộng ra" at bounding box center [417, 124] width 80 height 9
copy span "rộng"
click at [384, 123] on span "Mở rộng, nới rộng, làm rộng ra" at bounding box center [417, 124] width 80 height 9
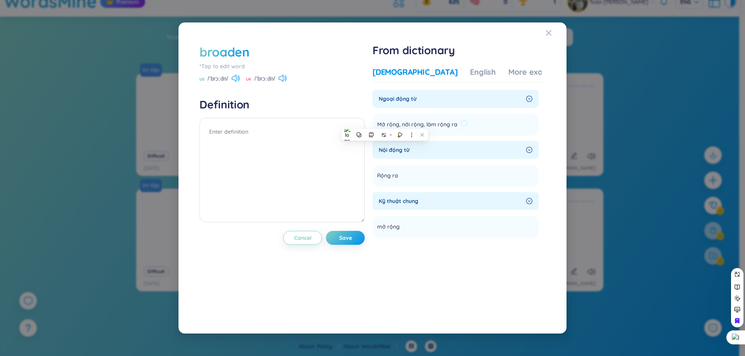
click at [397, 125] on span "Mở rộng, nới rộng, làm rộng ra" at bounding box center [417, 124] width 80 height 9
drag, startPoint x: 397, startPoint y: 125, endPoint x: 379, endPoint y: 126, distance: 18.3
click at [379, 126] on span "Mở rộng, nới rộng, làm rộng ra" at bounding box center [417, 124] width 80 height 9
click at [140, 193] on div "broaden *Tap to edit word US /ˈbrɔːdn/ UK /ˈbrɔːdn/ Definition Cancel Save From…" at bounding box center [372, 178] width 745 height 356
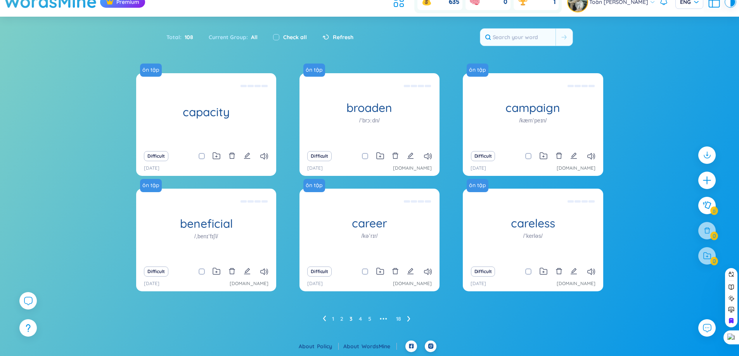
click at [324, 320] on icon at bounding box center [324, 318] width 3 height 5
click at [408, 319] on icon at bounding box center [408, 319] width 3 height 6
click at [412, 157] on icon "edit" at bounding box center [410, 155] width 7 height 7
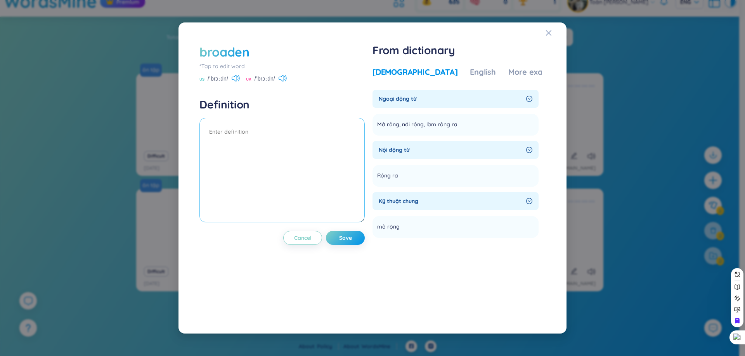
click at [310, 155] on textarea at bounding box center [281, 170] width 165 height 105
type textarea "mở rộng"
click at [352, 241] on span "Save" at bounding box center [345, 238] width 13 height 8
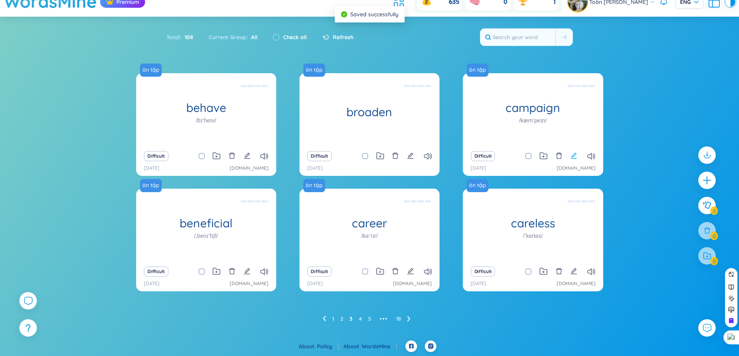
click at [572, 152] on icon "edit" at bounding box center [573, 155] width 7 height 7
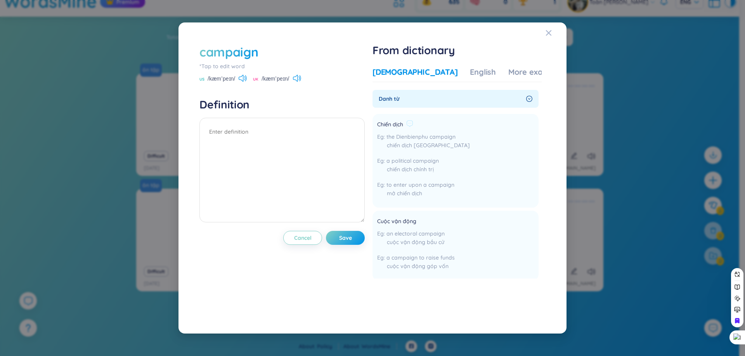
click at [399, 124] on span "Chiến dịch" at bounding box center [390, 124] width 26 height 9
copy div "Chiến dịch"
click at [244, 127] on textarea at bounding box center [281, 170] width 165 height 105
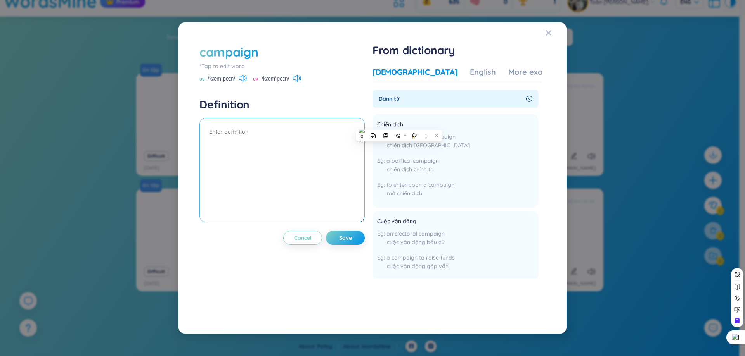
paste textarea "Chiến dịch"
type textarea "Chiến dịch"
click at [246, 75] on icon at bounding box center [242, 78] width 8 height 7
click at [352, 247] on div "campaign *Tap to edit word US /kæmˈpeɪn/ UK /kæmˈpeɪn/ Definition Chiến dịch Ca…" at bounding box center [281, 178] width 165 height 270
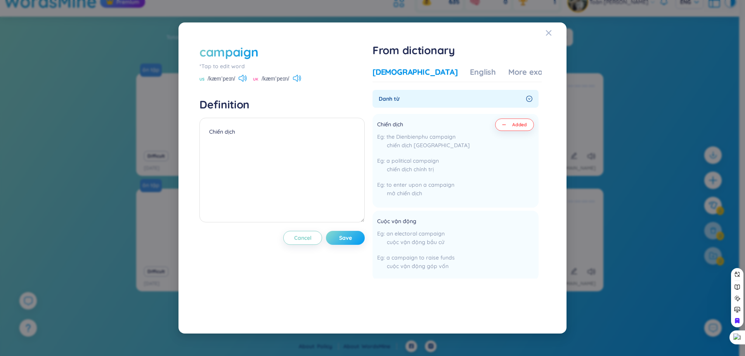
click at [346, 233] on button "Save" at bounding box center [345, 238] width 39 height 14
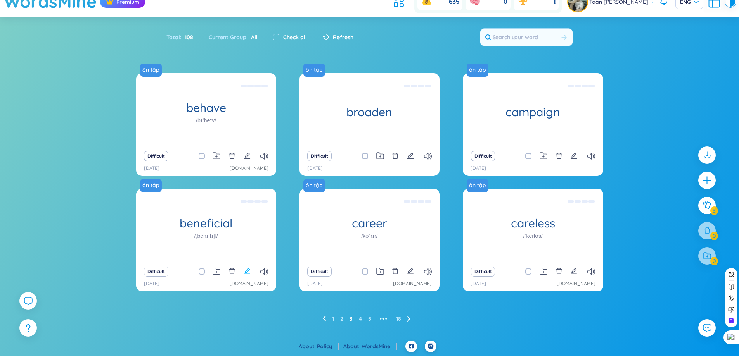
click at [247, 269] on icon "edit" at bounding box center [247, 271] width 7 height 7
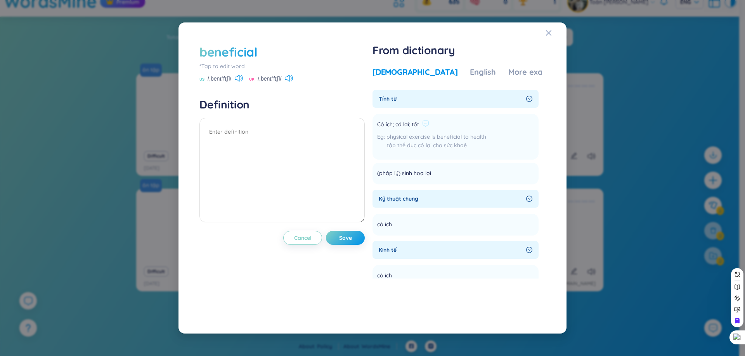
click at [395, 125] on span "Có ích; có lợi; tốt" at bounding box center [398, 124] width 42 height 9
click at [315, 177] on textarea at bounding box center [281, 170] width 165 height 105
paste textarea "Có ích; có lợi; tốt"
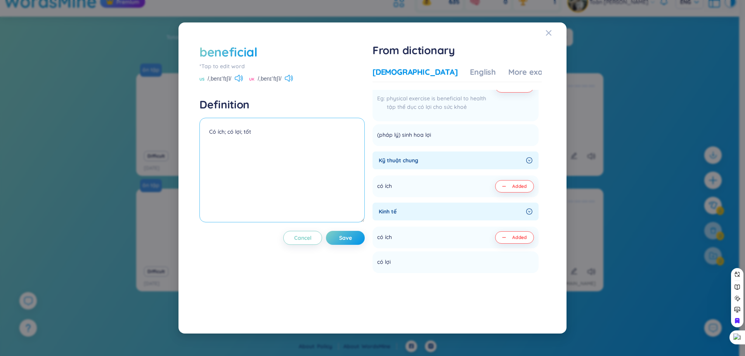
scroll to position [0, 0]
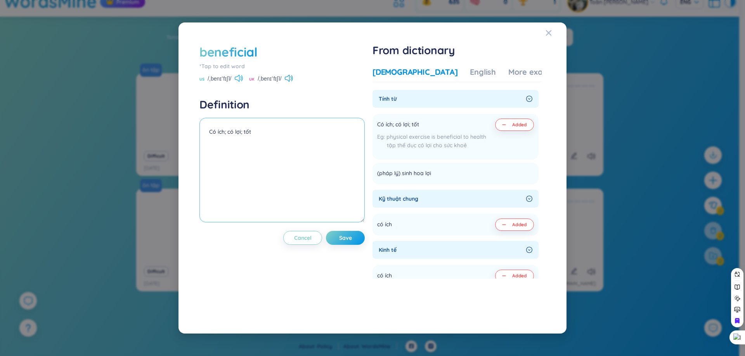
type textarea "Có ích; có lợi; tốt"
click at [239, 80] on icon at bounding box center [237, 78] width 5 height 7
click at [349, 237] on span "Save" at bounding box center [345, 238] width 13 height 8
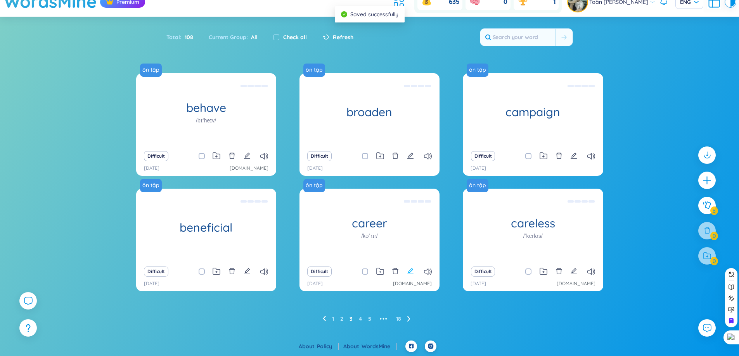
click at [407, 273] on icon "edit" at bounding box center [410, 271] width 7 height 7
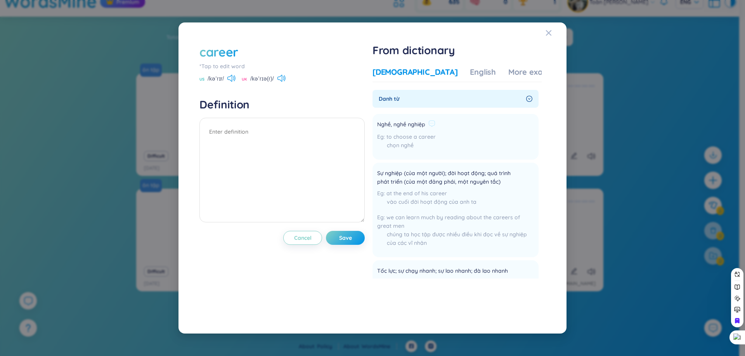
click at [408, 128] on span "Nghề, nghề nghiệp" at bounding box center [401, 124] width 48 height 9
click at [408, 125] on span "Nghề, nghề nghiệp" at bounding box center [401, 124] width 48 height 9
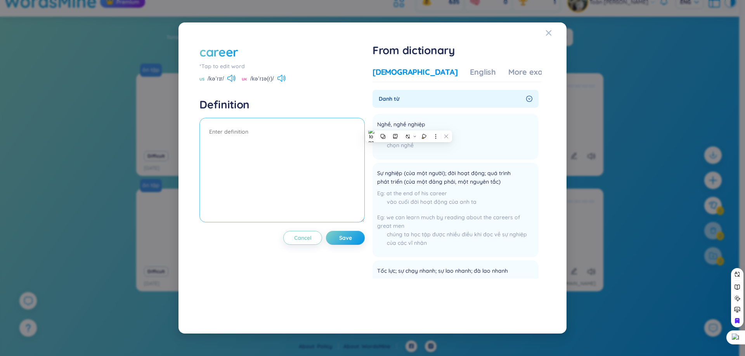
click at [240, 134] on textarea at bounding box center [281, 170] width 165 height 105
paste textarea "Nghề, nghề nghiệp"
type textarea "Nghề, nghề nghiệp"
click at [234, 81] on icon at bounding box center [231, 78] width 8 height 7
click at [230, 81] on icon at bounding box center [231, 78] width 8 height 7
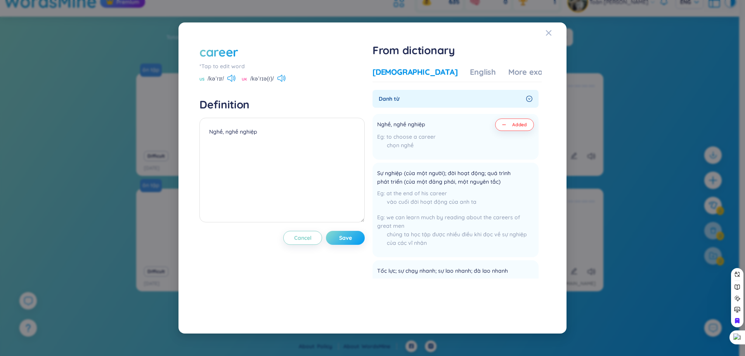
click at [349, 233] on button "Save" at bounding box center [345, 238] width 39 height 14
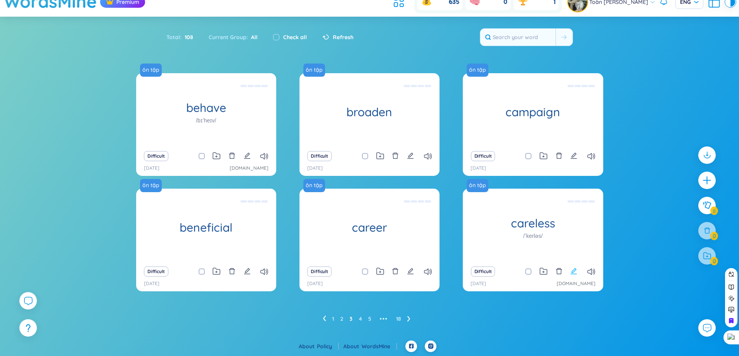
click at [573, 273] on icon "edit" at bounding box center [573, 271] width 6 height 6
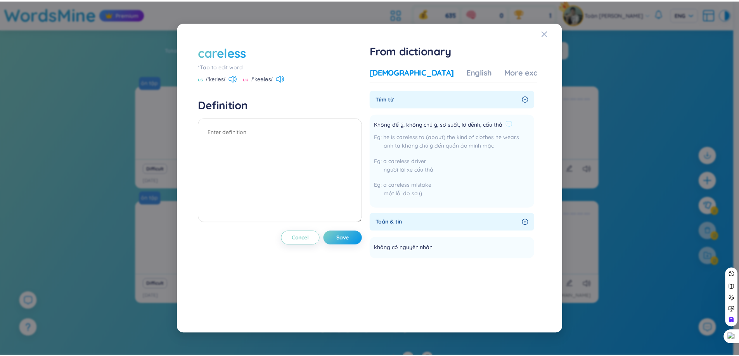
scroll to position [12, 0]
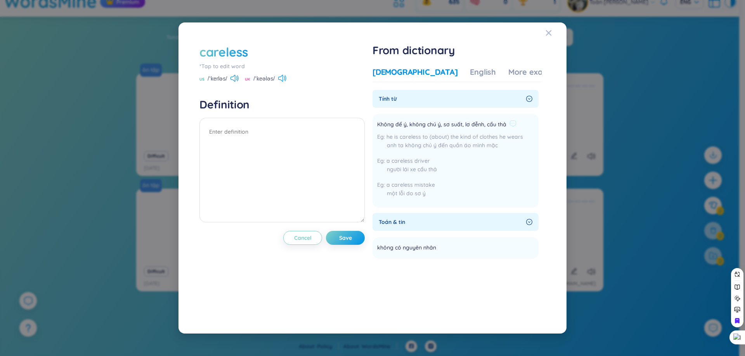
click at [494, 125] on span "Không để ý, không chú ý, sơ suất, lơ đễnh, cẩu thả" at bounding box center [441, 124] width 129 height 9
click at [496, 125] on span "Không để ý, không chú ý, sơ suất, lơ đễnh, cẩu thả" at bounding box center [441, 124] width 129 height 9
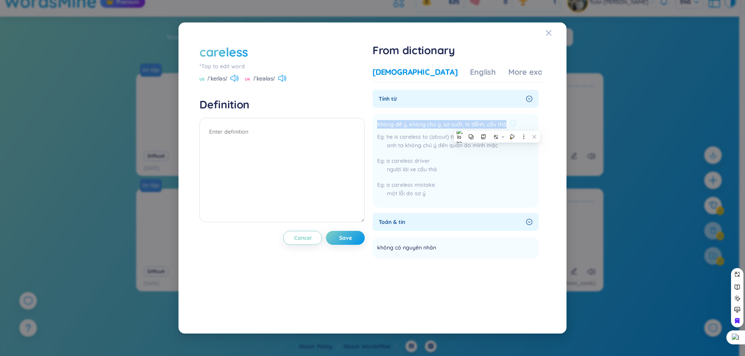
click at [498, 125] on span "Không để ý, không chú ý, sơ suất, lơ đễnh, cẩu thả" at bounding box center [441, 124] width 129 height 9
drag, startPoint x: 507, startPoint y: 124, endPoint x: 488, endPoint y: 125, distance: 19.4
click at [488, 125] on div "Không để ý, không chú ý, sơ suất, lơ đễnh, cẩu thả" at bounding box center [450, 124] width 146 height 9
copy span "cẩu thả"
click at [254, 123] on textarea at bounding box center [281, 170] width 165 height 105
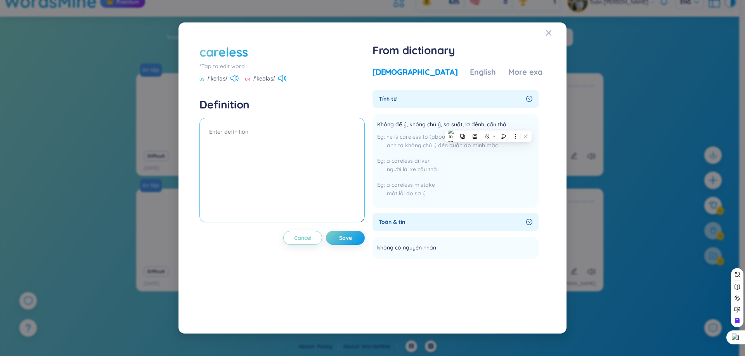
paste textarea "cẩu thả"
type textarea "cẩu thả"
click at [361, 242] on button "Save" at bounding box center [345, 238] width 39 height 14
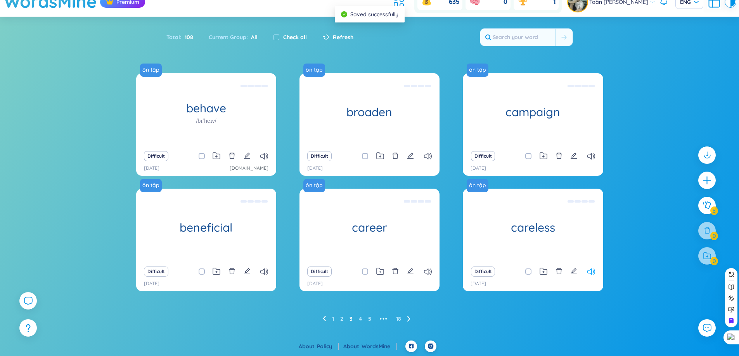
click at [589, 274] on icon at bounding box center [591, 272] width 8 height 7
click at [409, 317] on icon at bounding box center [408, 319] width 3 height 6
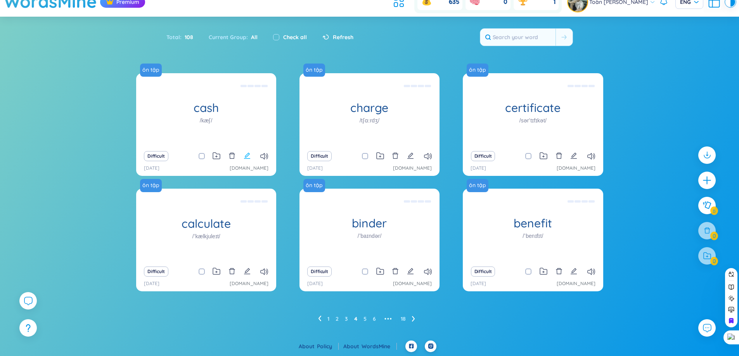
click at [249, 152] on button at bounding box center [247, 156] width 7 height 11
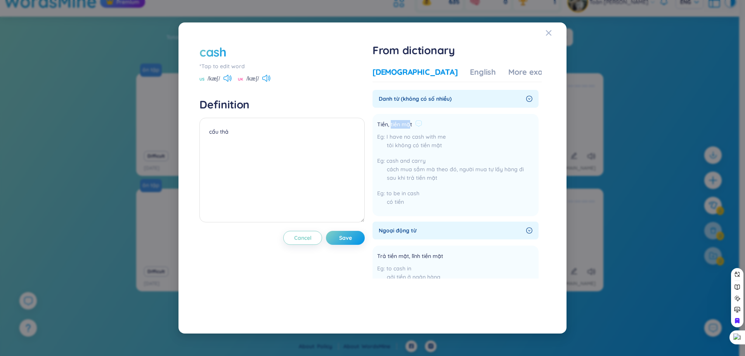
drag, startPoint x: 393, startPoint y: 124, endPoint x: 412, endPoint y: 126, distance: 19.5
click at [412, 126] on span "Tiền, tiền mặt" at bounding box center [394, 124] width 35 height 9
drag, startPoint x: 413, startPoint y: 126, endPoint x: 392, endPoint y: 126, distance: 20.9
click at [392, 126] on span "Tiền, tiền mặt" at bounding box center [394, 124] width 35 height 9
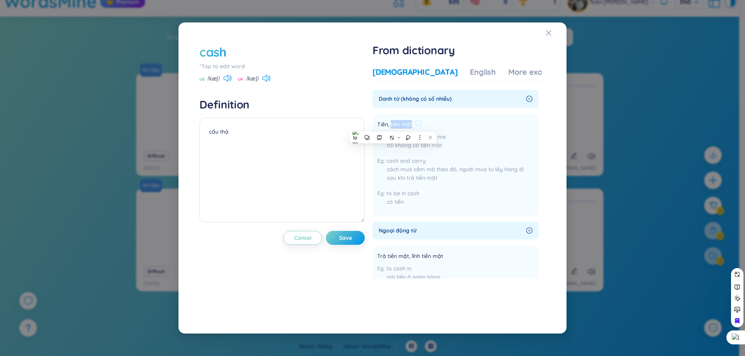
copy span "tiền mặt"
click at [277, 144] on textarea "cẩu thả" at bounding box center [281, 170] width 165 height 105
paste textarea "tiền mặt"
type textarea "tiền mặt"
click at [354, 239] on button "Save" at bounding box center [345, 238] width 39 height 14
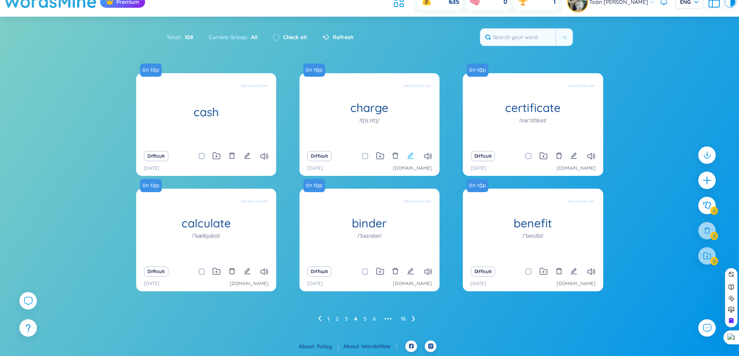
click at [411, 155] on icon "edit" at bounding box center [410, 155] width 7 height 7
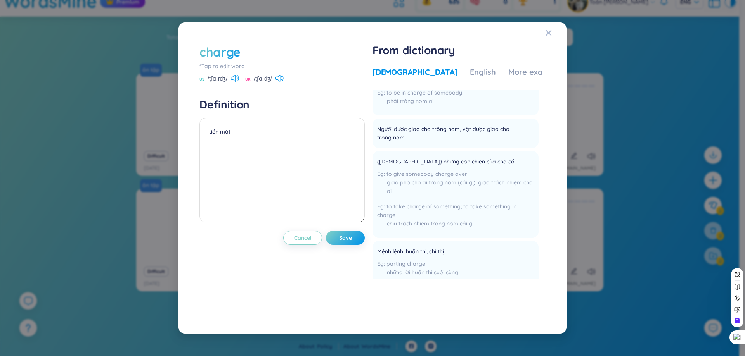
scroll to position [388, 0]
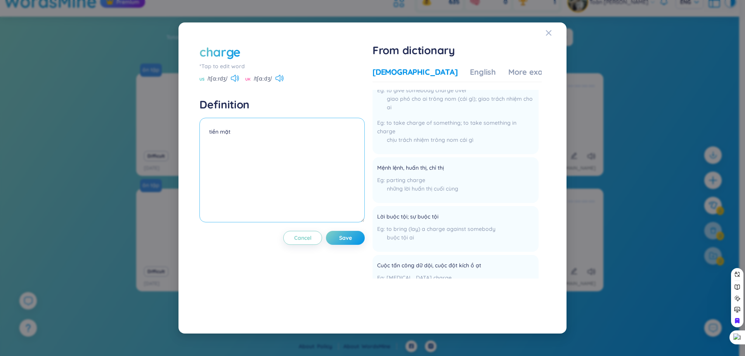
click at [287, 157] on textarea "tiền mặt" at bounding box center [281, 170] width 165 height 105
type textarea "chí phí"
click at [344, 241] on span "Save" at bounding box center [345, 238] width 13 height 8
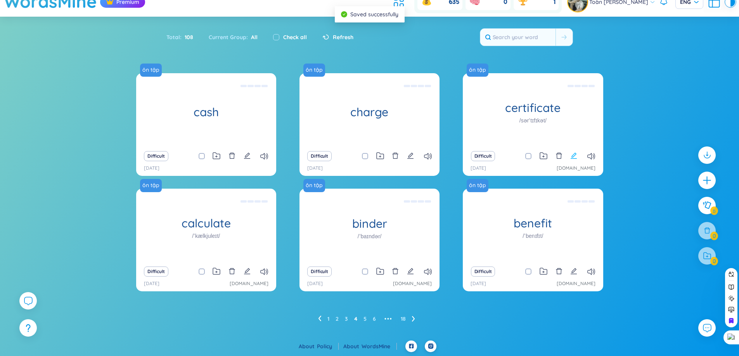
click at [574, 154] on icon "edit" at bounding box center [573, 156] width 6 height 6
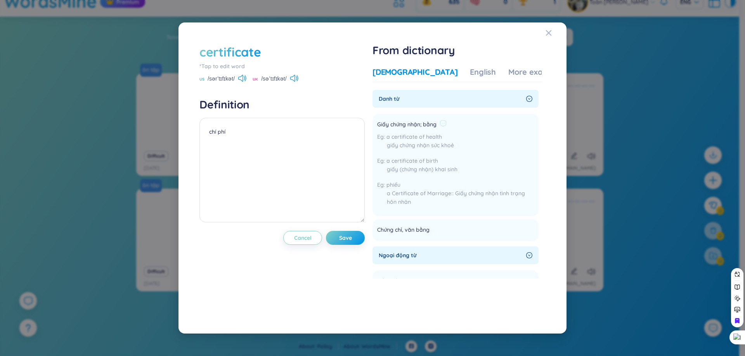
click at [407, 126] on span "Giấy chứng nhận; bằng" at bounding box center [406, 124] width 59 height 9
copy div "Giấy chứng nhận; bằng"
click at [289, 137] on textarea "chí phí" at bounding box center [281, 170] width 165 height 105
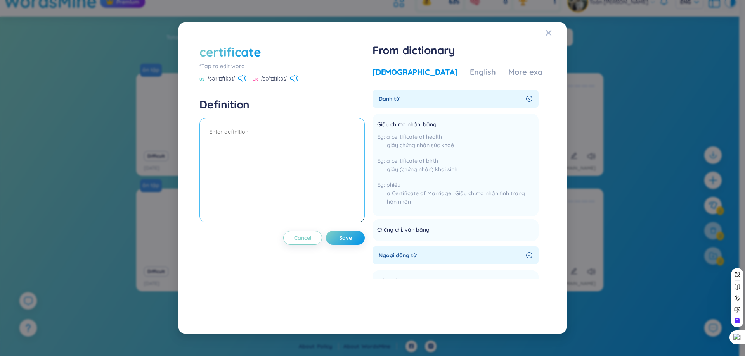
paste textarea "Giấy chứng nhận; bằng"
type textarea "Giấy chứng nhận; bằng"
click at [242, 78] on icon at bounding box center [242, 78] width 8 height 7
click at [246, 83] on div "certificate *Tap to edit word US /sərˈtɪfɪkət/ UK /səˈtɪfɪkət/ Definition Giấy …" at bounding box center [281, 178] width 165 height 270
click at [242, 80] on icon at bounding box center [240, 78] width 5 height 7
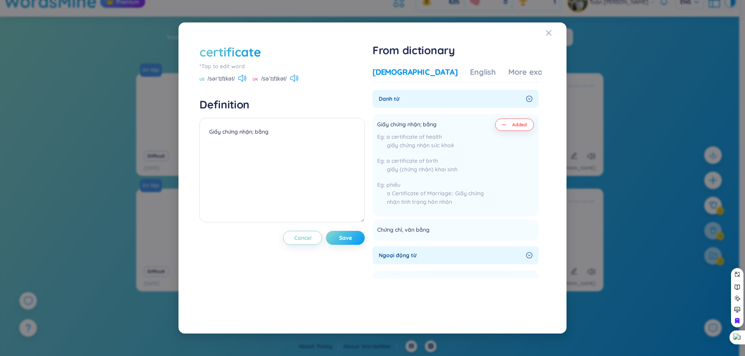
click at [350, 237] on span "Save" at bounding box center [345, 238] width 13 height 8
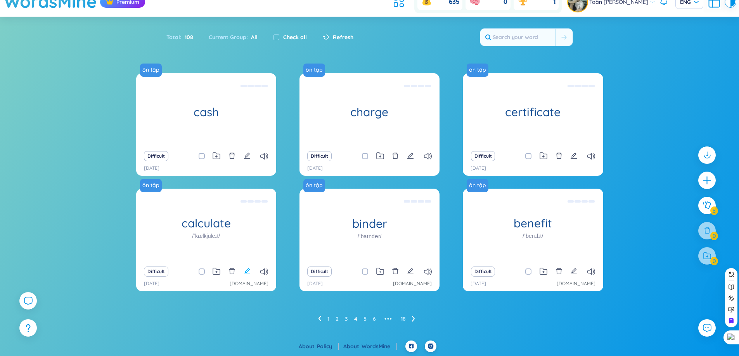
click at [250, 274] on icon "edit" at bounding box center [247, 271] width 7 height 7
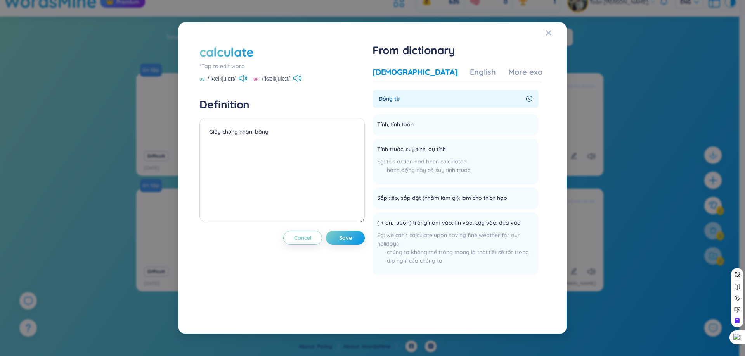
click at [244, 78] on icon at bounding box center [243, 78] width 8 height 7
click at [401, 127] on span "Tính, tính toán" at bounding box center [395, 124] width 36 height 9
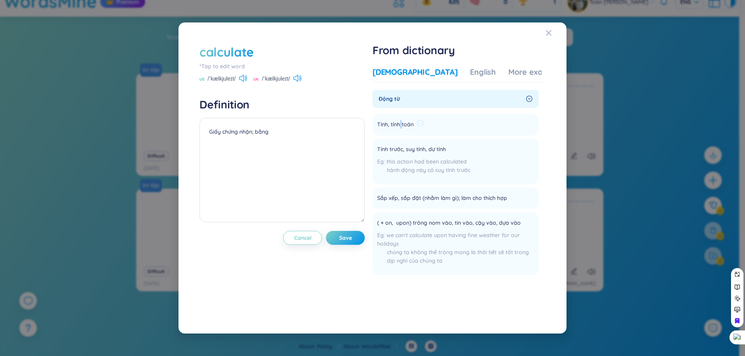
click at [401, 127] on span "Tính, tính toán" at bounding box center [395, 124] width 36 height 9
click at [427, 177] on div "this action had been calculated hành động này có suy tính trước" at bounding box center [423, 167] width 93 height 21
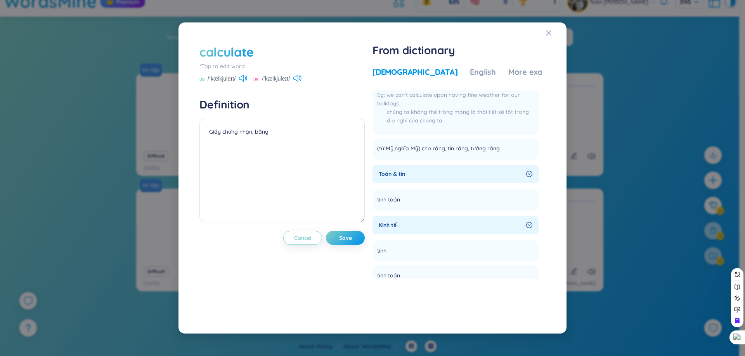
scroll to position [154, 0]
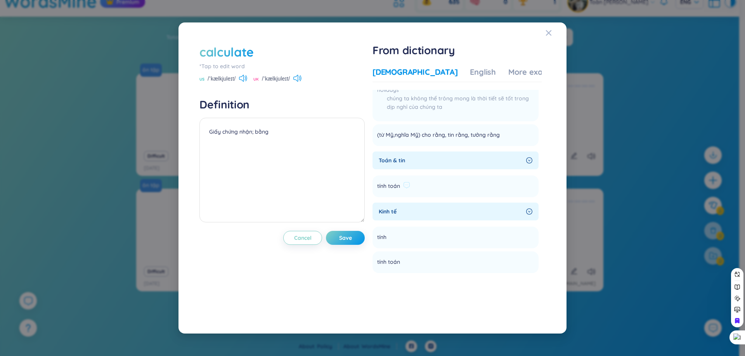
click at [401, 180] on div "tính toán" at bounding box center [393, 186] width 33 height 12
click at [399, 188] on span "tính toán" at bounding box center [388, 186] width 23 height 9
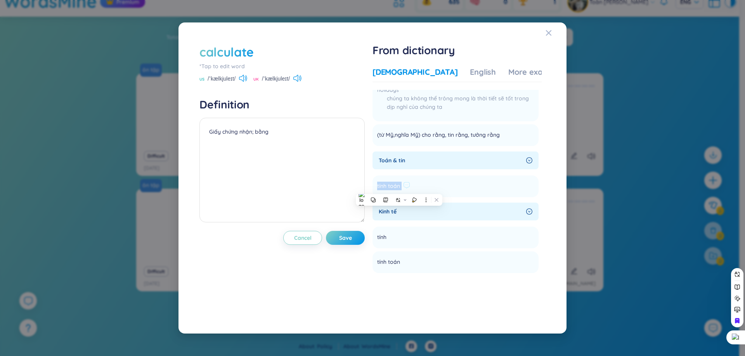
copy section "tính toán Add"
click at [257, 115] on div "Definition Giấy chứng nhận; bằng" at bounding box center [281, 161] width 165 height 127
click at [260, 124] on textarea "Giấy chứng nhận; bằng" at bounding box center [281, 170] width 165 height 105
paste textarea "tính toán"
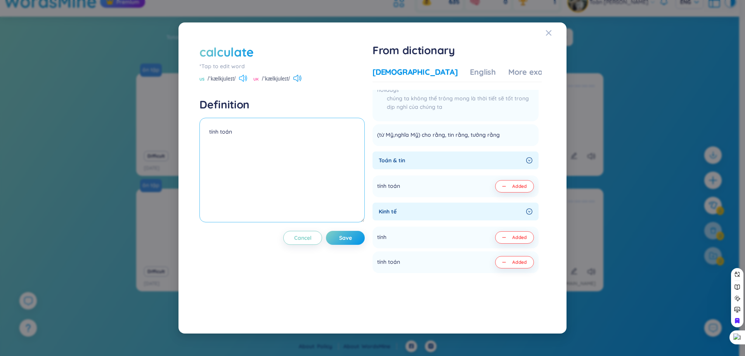
type textarea "tính toán"
click at [247, 76] on icon at bounding box center [246, 79] width 2 height 6
click at [363, 238] on button "Save" at bounding box center [345, 238] width 39 height 14
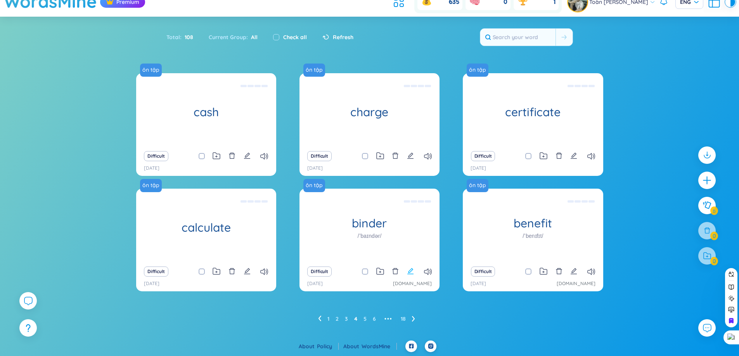
click at [409, 270] on icon "edit" at bounding box center [410, 271] width 7 height 7
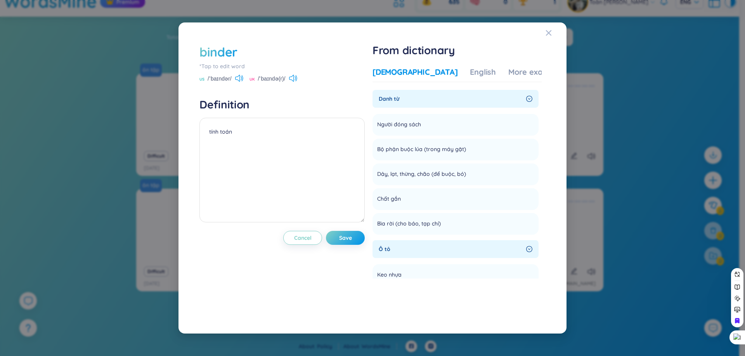
click at [165, 128] on div "binder *Tap to edit word US /ˈbaɪndər/ UK /ˈbaɪndə(r)/ Definition tính toán Can…" at bounding box center [372, 178] width 745 height 356
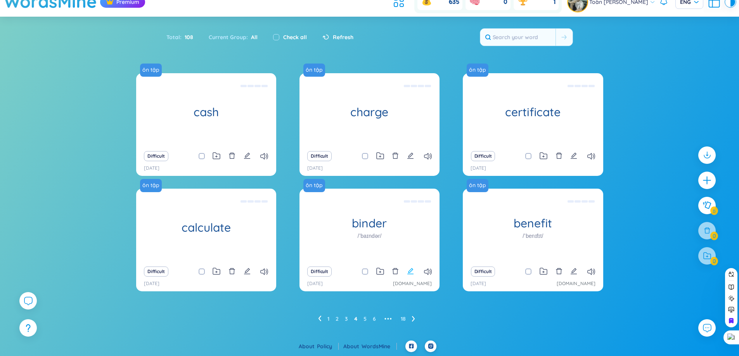
click at [409, 271] on icon "edit" at bounding box center [410, 271] width 6 height 6
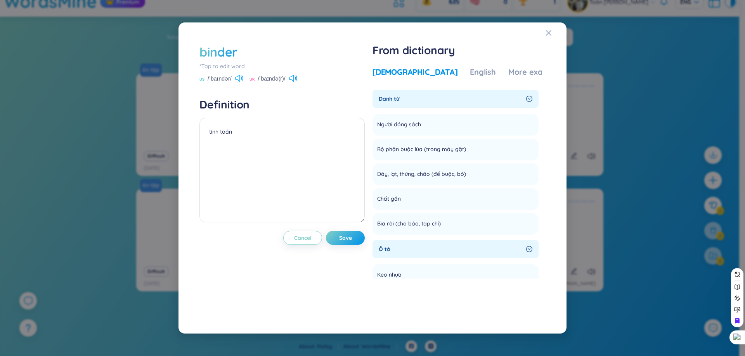
click at [237, 78] on icon at bounding box center [239, 78] width 8 height 7
click at [236, 79] on icon at bounding box center [237, 78] width 5 height 7
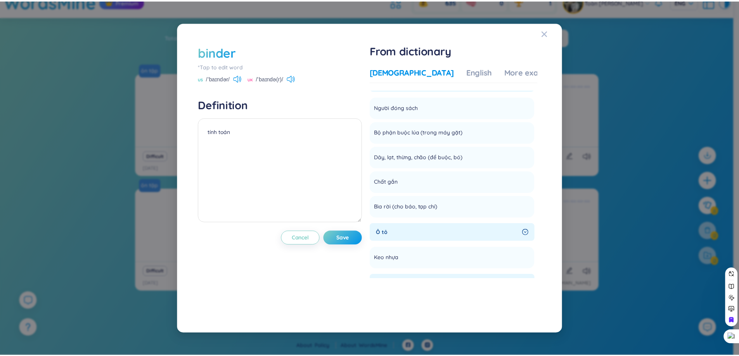
scroll to position [0, 0]
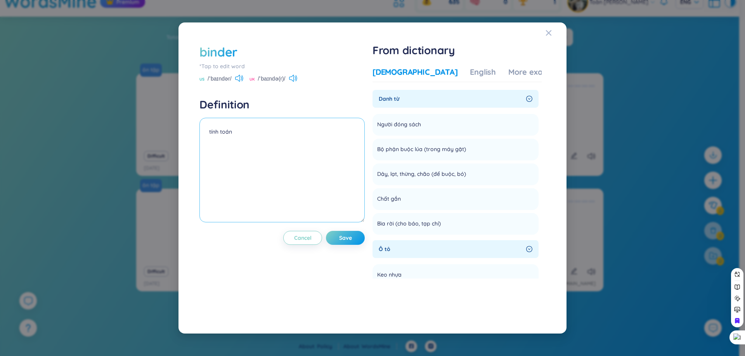
click at [223, 136] on textarea "tính toán" at bounding box center [281, 170] width 165 height 105
type textarea "bìa tài liệu"
click at [242, 83] on div "binder *Tap to edit word US /ˈbaɪndər/ UK /ˈbaɪndə(r)/ Definition bìa tài liệu …" at bounding box center [281, 178] width 165 height 270
click at [241, 75] on icon at bounding box center [239, 78] width 8 height 7
click at [351, 237] on span "Save" at bounding box center [345, 238] width 13 height 8
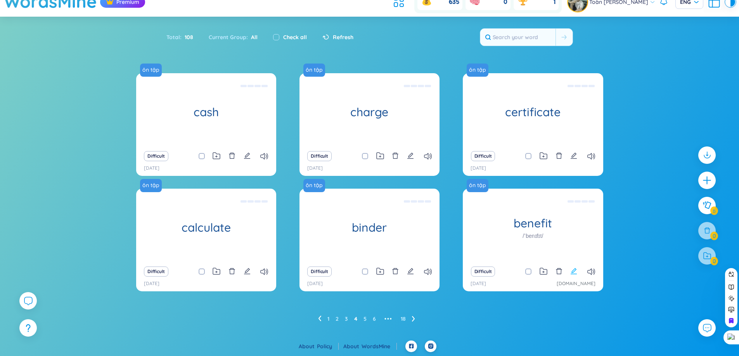
click at [575, 275] on icon "edit" at bounding box center [573, 271] width 7 height 7
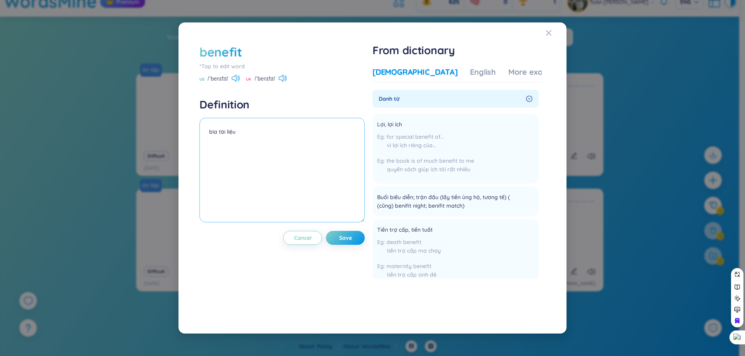
click at [239, 123] on textarea "bìa tài liệu" at bounding box center [281, 170] width 165 height 105
click at [232, 81] on div "US /ˈbenɪfɪt/" at bounding box center [219, 79] width 40 height 7
click at [235, 80] on icon at bounding box center [236, 78] width 8 height 7
click at [245, 143] on textarea "bìa tài liệu" at bounding box center [281, 170] width 165 height 105
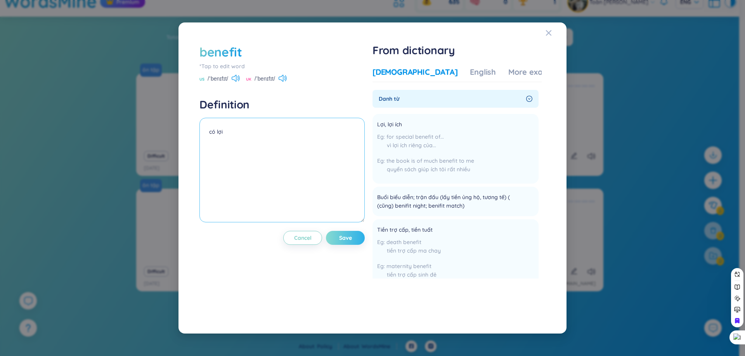
type textarea "có lợi"
click at [345, 239] on span "Save" at bounding box center [345, 238] width 13 height 8
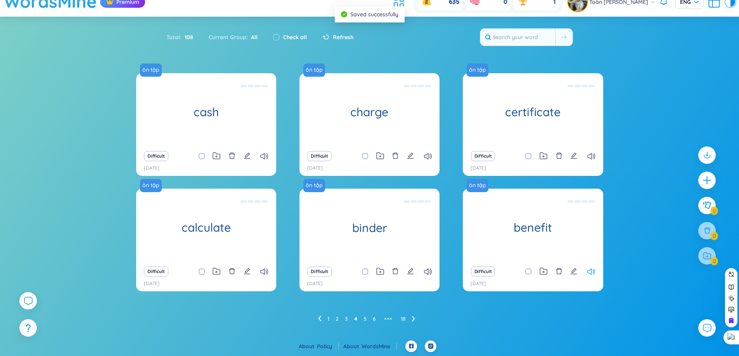
click at [587, 275] on icon at bounding box center [591, 272] width 8 height 7
click at [422, 273] on div "Difficult" at bounding box center [369, 271] width 132 height 11
click at [425, 273] on icon at bounding box center [428, 272] width 8 height 7
click at [422, 269] on div "Difficult" at bounding box center [369, 271] width 132 height 11
click at [424, 270] on icon at bounding box center [428, 272] width 8 height 7
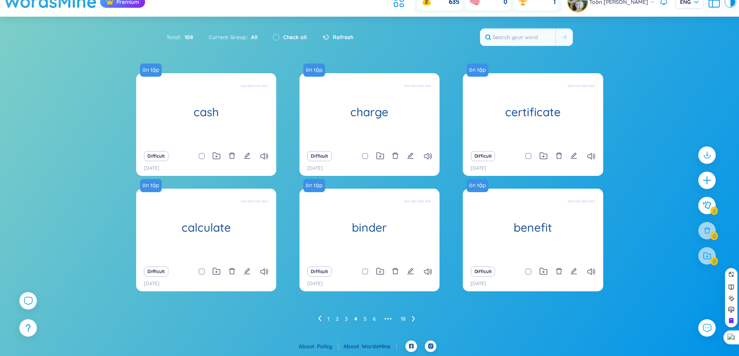
click at [414, 316] on ul "1 2 3 4 5 6 ••• 18" at bounding box center [369, 319] width 103 height 12
click at [413, 317] on icon at bounding box center [413, 319] width 3 height 6
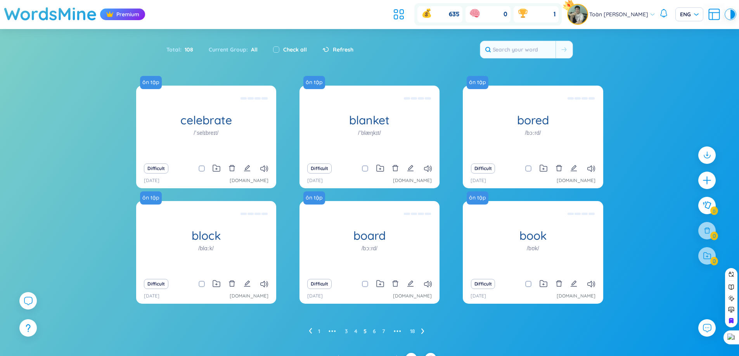
scroll to position [12, 0]
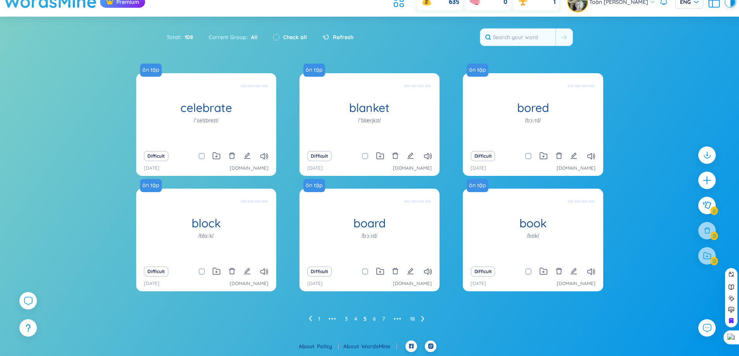
click at [248, 155] on icon "edit" at bounding box center [247, 156] width 6 height 6
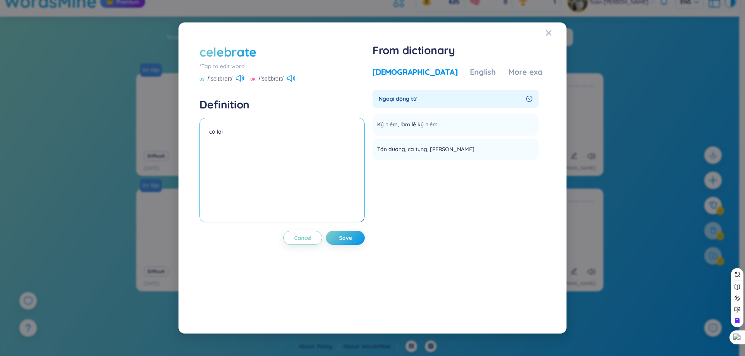
click at [237, 157] on textarea "có lợi" at bounding box center [281, 170] width 165 height 105
type textarea "a"
type textarea "ăn mừng"
click at [354, 151] on button "Save" at bounding box center [345, 153] width 39 height 14
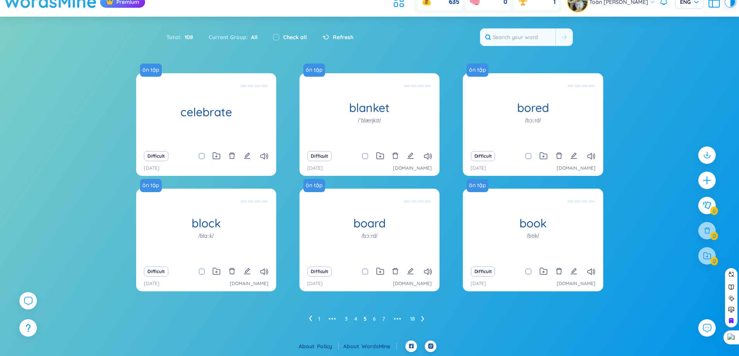
click at [406, 155] on div "Difficult" at bounding box center [369, 156] width 132 height 11
click at [410, 156] on icon "edit" at bounding box center [410, 156] width 6 height 6
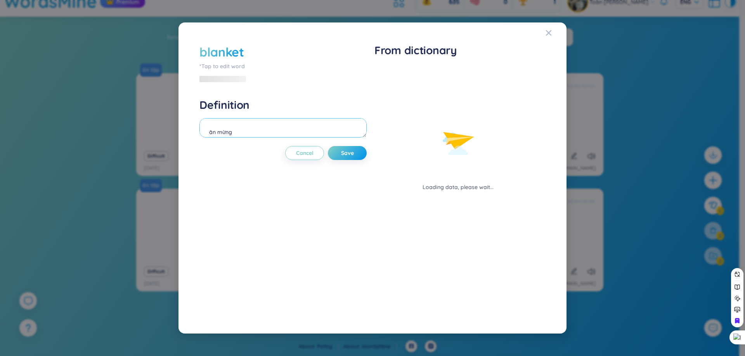
click at [313, 123] on textarea "ăn mừng" at bounding box center [282, 127] width 167 height 19
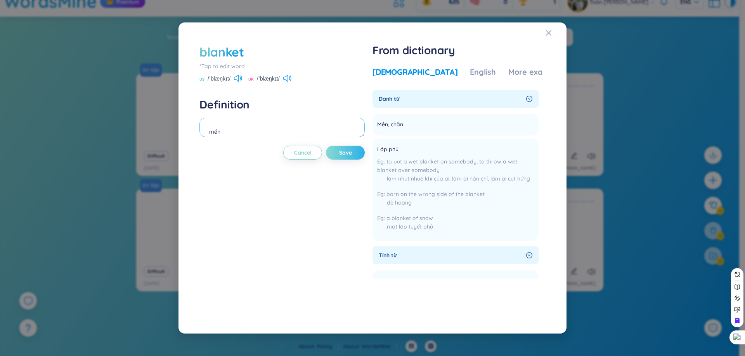
type textarea "mền"
click at [346, 149] on span "Save" at bounding box center [345, 153] width 13 height 8
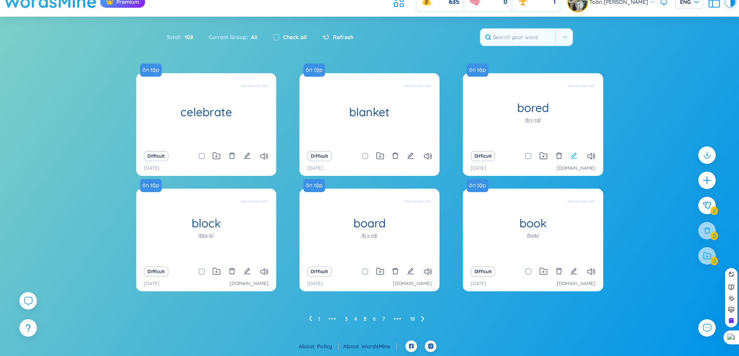
click at [575, 157] on icon "edit" at bounding box center [573, 155] width 7 height 7
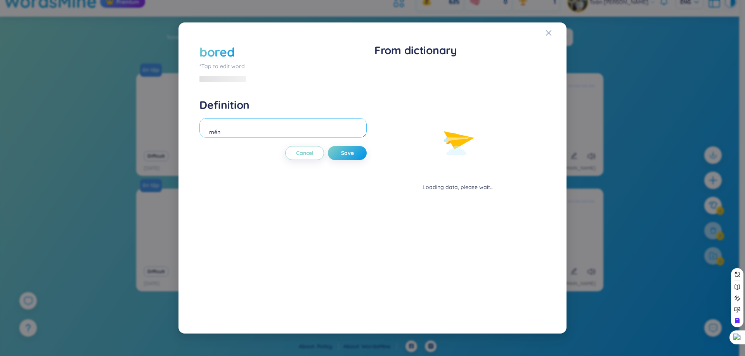
click at [309, 126] on textarea "mền" at bounding box center [282, 127] width 167 height 19
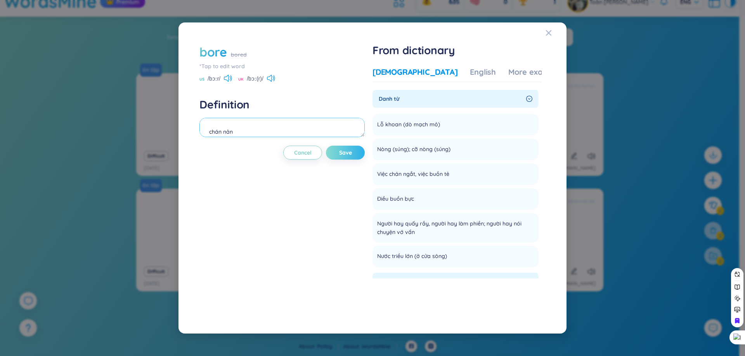
type textarea "chán nản"
click at [352, 153] on span "Save" at bounding box center [345, 153] width 13 height 8
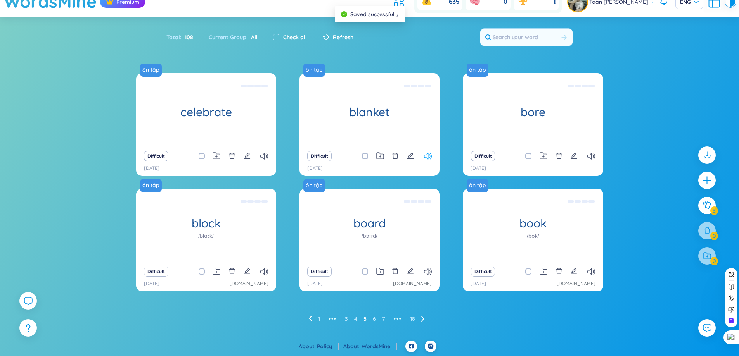
click at [427, 155] on icon at bounding box center [428, 156] width 8 height 7
click at [247, 270] on icon "edit" at bounding box center [247, 271] width 6 height 6
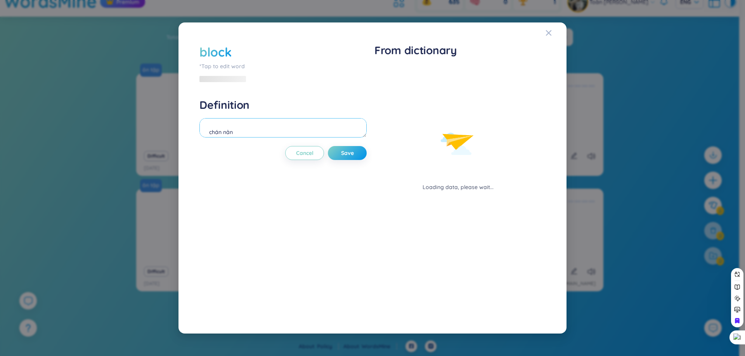
click at [249, 139] on div "chán nản" at bounding box center [282, 129] width 167 height 22
click at [242, 132] on textarea "chán nản" at bounding box center [282, 127] width 167 height 19
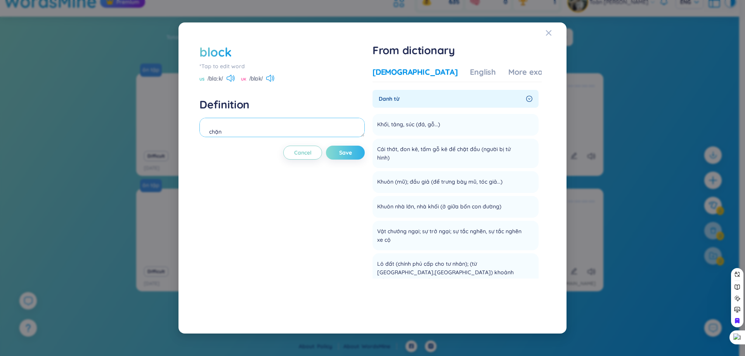
type textarea "chặn"
click at [340, 153] on span "Save" at bounding box center [345, 153] width 13 height 8
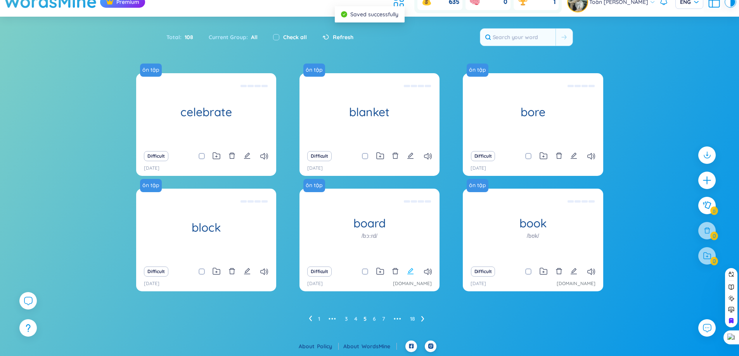
click at [412, 270] on icon "edit" at bounding box center [410, 271] width 6 height 6
click at [409, 272] on icon "edit" at bounding box center [410, 271] width 7 height 7
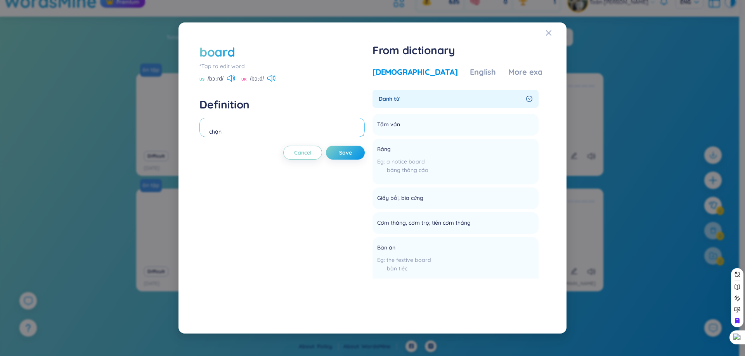
click at [278, 132] on textarea "chặn" at bounding box center [281, 127] width 165 height 19
type textarea "bảng"
click at [358, 150] on button "Save" at bounding box center [345, 153] width 39 height 14
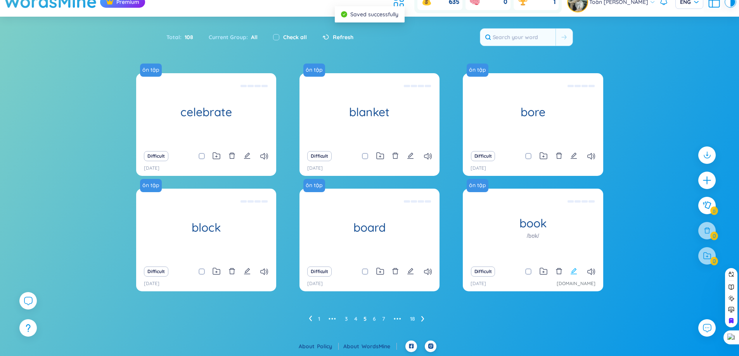
click at [570, 273] on icon "edit" at bounding box center [573, 271] width 7 height 7
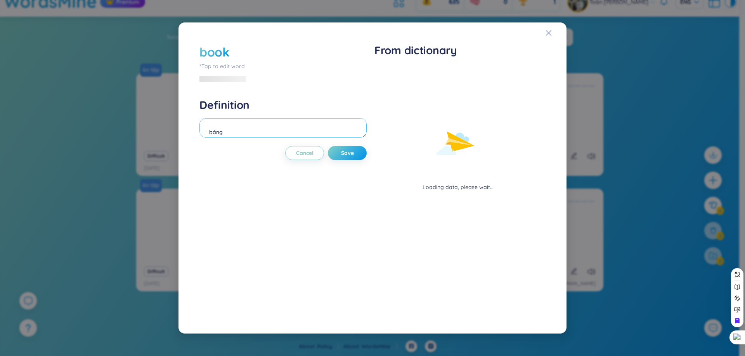
click at [245, 135] on textarea "bảng" at bounding box center [282, 127] width 167 height 19
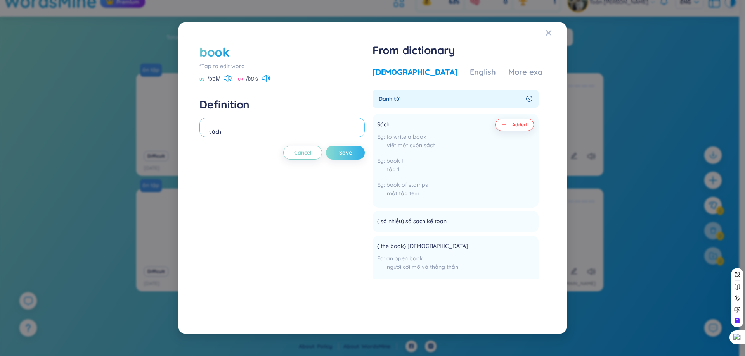
type textarea "sách"
click at [349, 151] on span "Save" at bounding box center [345, 153] width 13 height 8
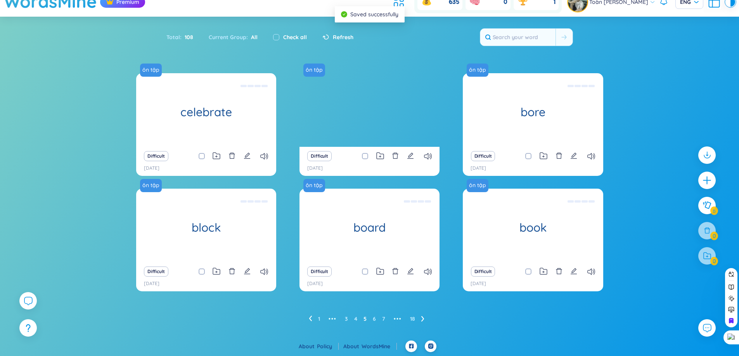
click at [425, 320] on ul "1 ••• 3 4 5 6 7 ••• 18" at bounding box center [370, 319] width 122 height 12
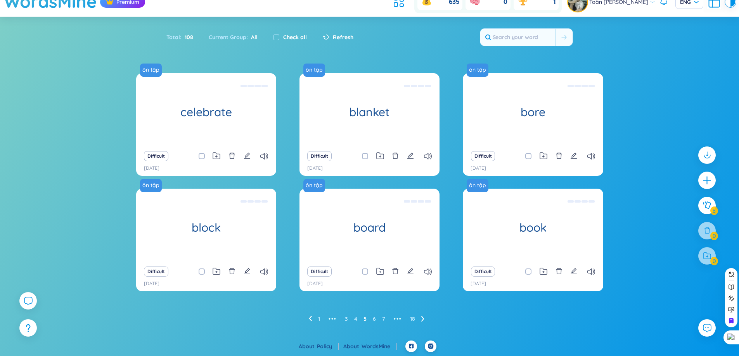
click at [422, 321] on icon at bounding box center [422, 318] width 3 height 5
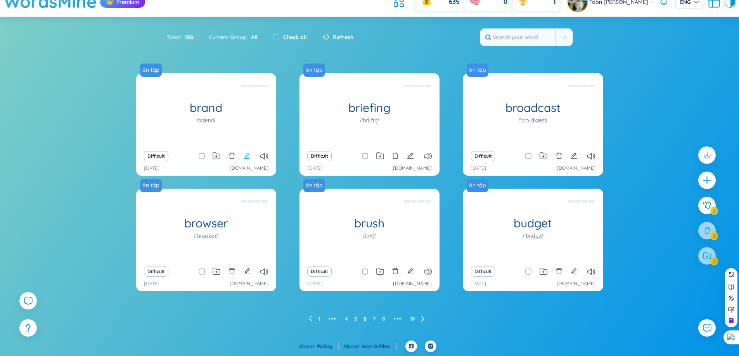
click at [250, 154] on icon "edit" at bounding box center [247, 155] width 7 height 7
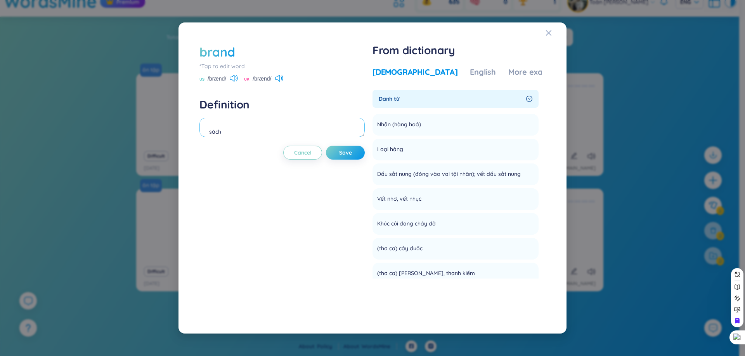
click at [282, 131] on textarea "sách" at bounding box center [281, 127] width 165 height 19
type textarea "thương hiệu"
click at [348, 155] on span "Save" at bounding box center [345, 153] width 13 height 8
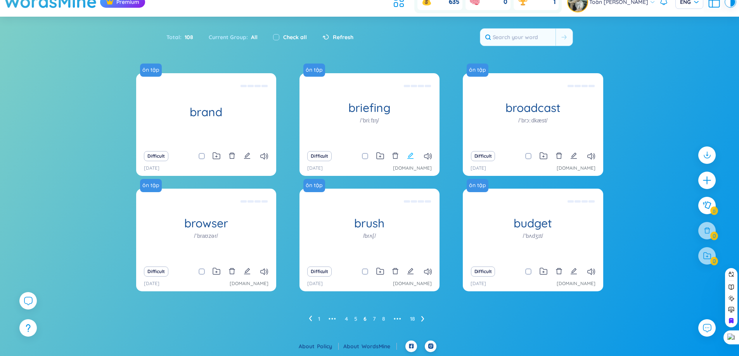
click at [408, 153] on icon "edit" at bounding box center [410, 155] width 7 height 7
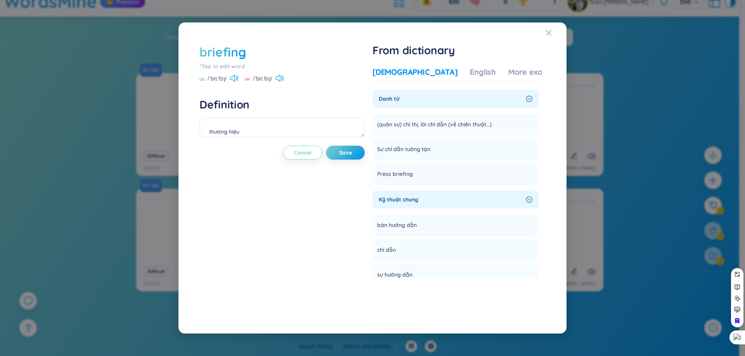
click at [231, 138] on div "thương hiệu" at bounding box center [281, 129] width 165 height 22
click at [230, 128] on textarea "thương hiệu" at bounding box center [281, 127] width 165 height 19
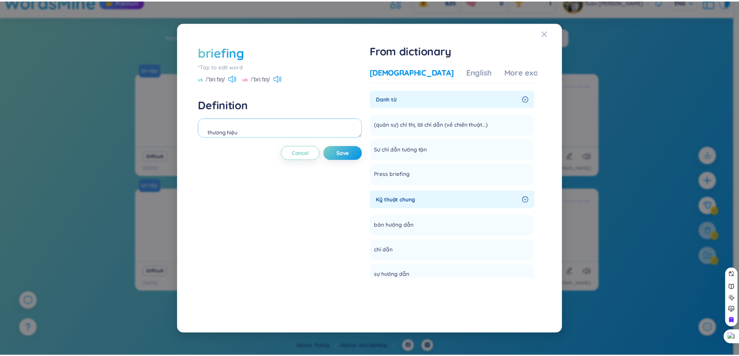
scroll to position [13, 0]
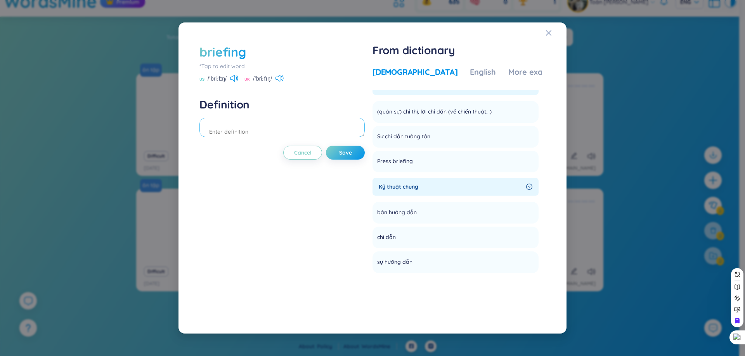
click at [246, 132] on textarea at bounding box center [281, 127] width 165 height 19
type textarea "hưỡng dẫn"
click at [342, 151] on span "Save" at bounding box center [345, 153] width 13 height 8
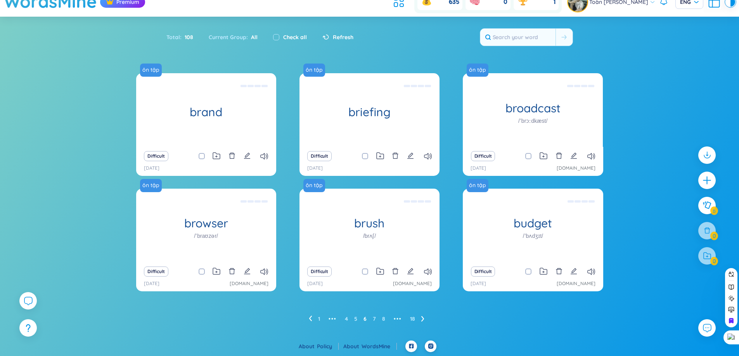
click at [477, 308] on div "ôn tập brand thương hiệu Difficult 29/8/2025 ôn tập briefing hưỡng dẫn Difficul…" at bounding box center [369, 199] width 467 height 252
click at [576, 156] on icon "edit" at bounding box center [573, 155] width 7 height 7
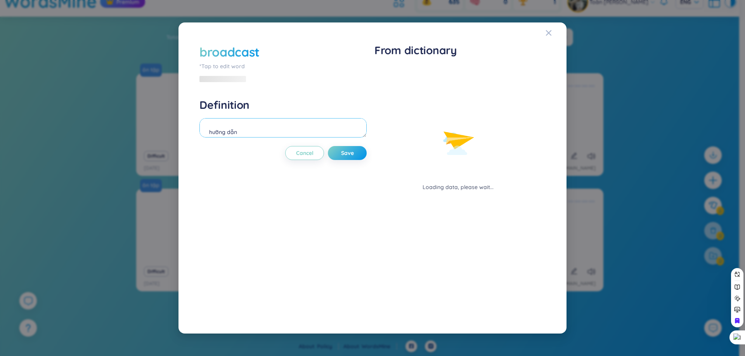
click at [301, 126] on textarea "hưỡng dẫn" at bounding box center [282, 127] width 167 height 19
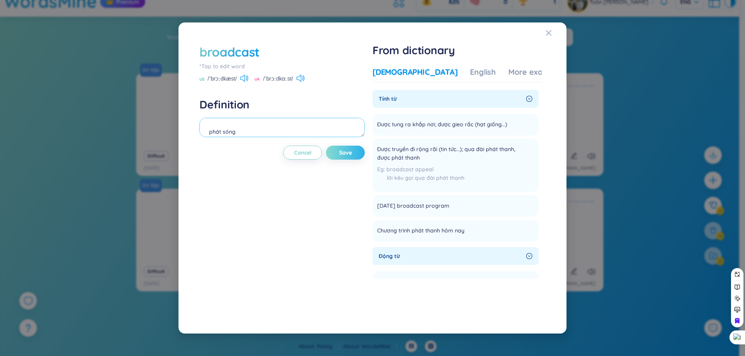
type textarea "phát sóng"
click at [340, 153] on button "Save" at bounding box center [345, 153] width 39 height 14
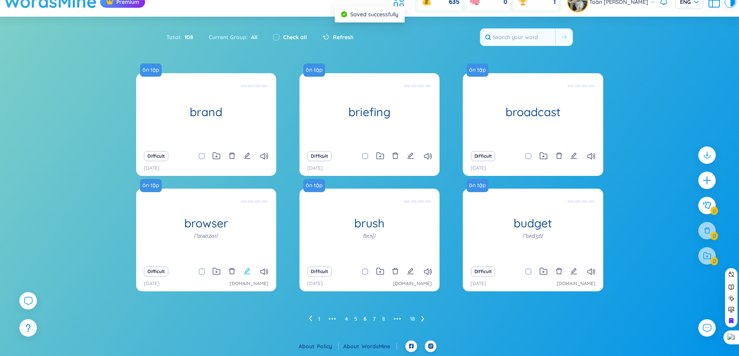
click at [249, 271] on icon "edit" at bounding box center [247, 271] width 7 height 7
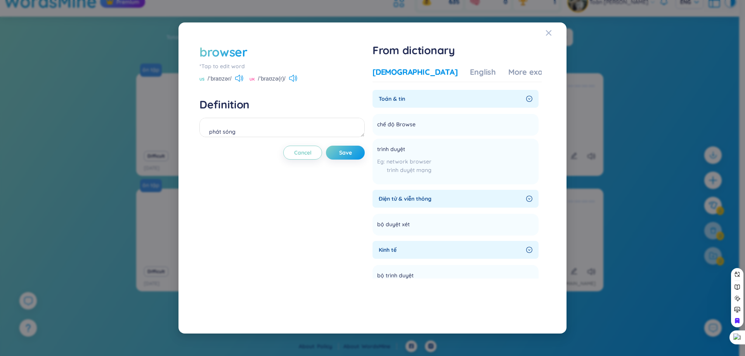
click at [259, 141] on div "browser *Tap to edit word US /ˈbraʊzər/ UK /ˈbraʊzə(r)/ Definition phát sóng Ca…" at bounding box center [281, 178] width 165 height 270
click at [256, 136] on textarea "phát sóng" at bounding box center [281, 127] width 165 height 19
type textarea "trình duyệt"
click at [355, 154] on button "Save" at bounding box center [345, 153] width 39 height 14
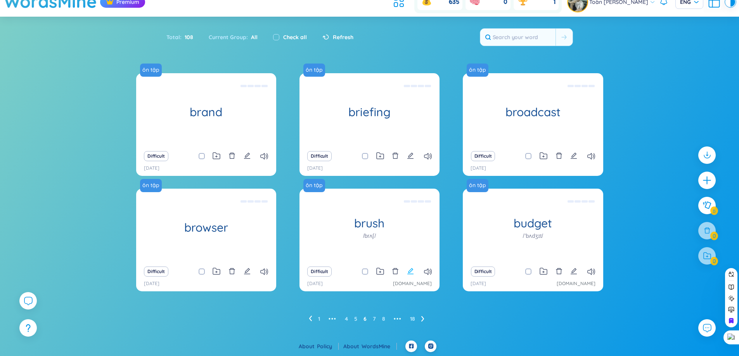
click at [408, 273] on icon "edit" at bounding box center [410, 271] width 7 height 7
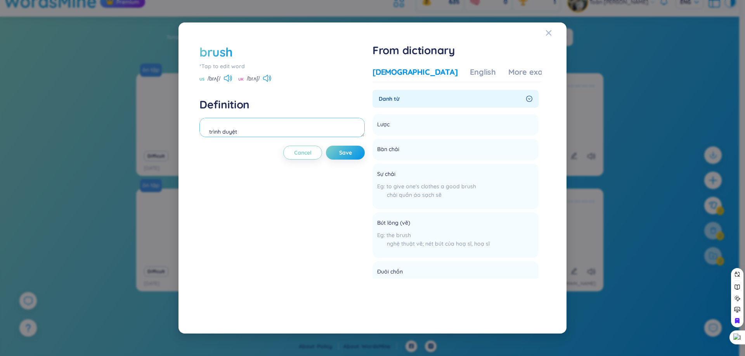
click at [283, 136] on textarea "trình duyệt" at bounding box center [281, 127] width 165 height 19
type textarea "bàn chải"
click at [348, 150] on span "Save" at bounding box center [345, 153] width 13 height 8
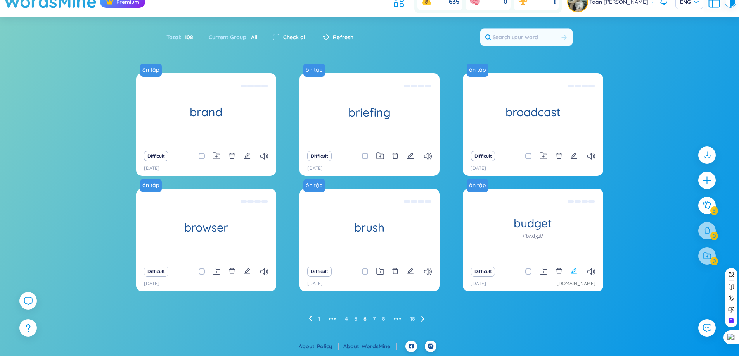
click at [572, 273] on icon "edit" at bounding box center [573, 271] width 7 height 7
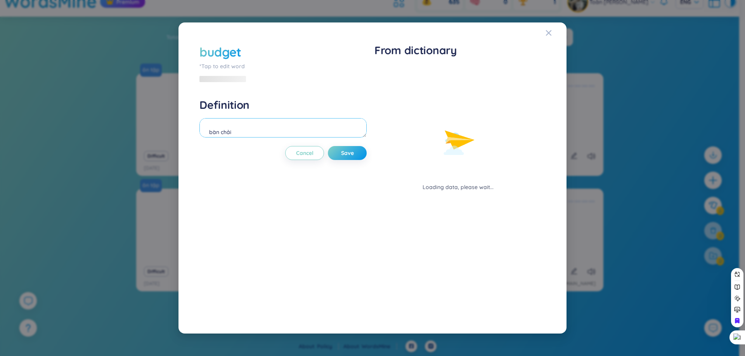
click at [307, 135] on textarea "bàn chải" at bounding box center [282, 127] width 167 height 19
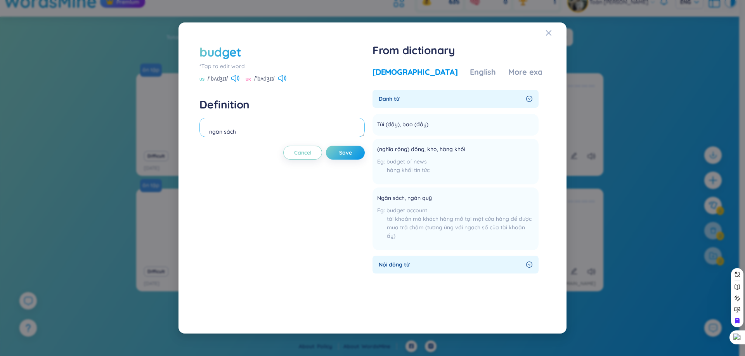
type textarea "ngân sách"
click at [359, 155] on button "Save" at bounding box center [345, 153] width 39 height 14
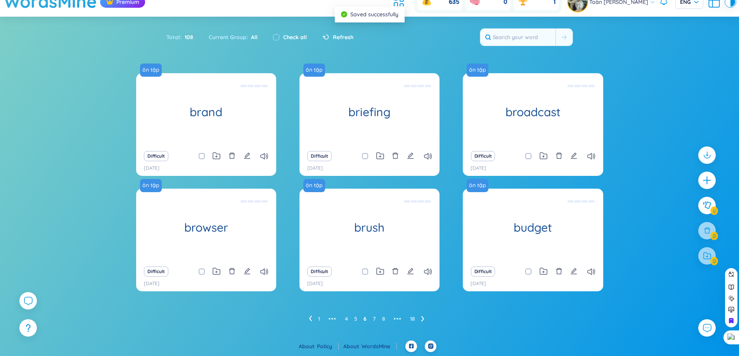
click at [422, 318] on icon at bounding box center [422, 319] width 3 height 6
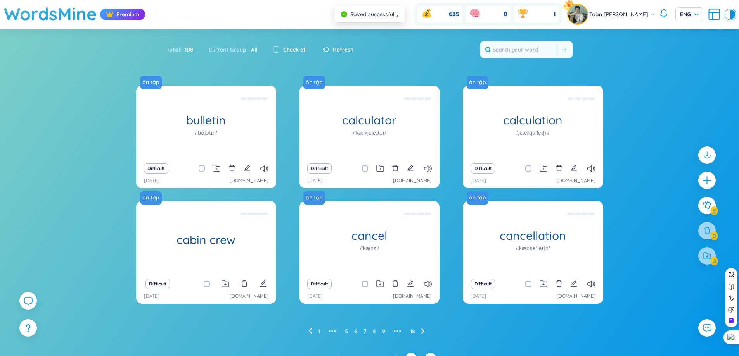
scroll to position [12, 0]
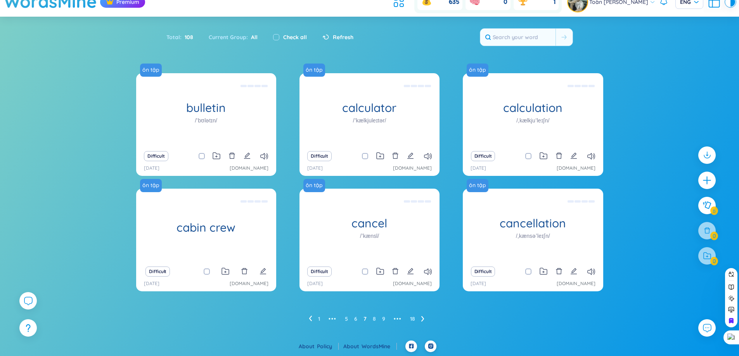
click at [421, 315] on li at bounding box center [422, 319] width 3 height 12
click at [421, 315] on ul "1 ••• 6 7 8 9 10 ••• 18" at bounding box center [370, 319] width 124 height 12
click at [426, 316] on ul "1 ••• 6 7 8 9 10 ••• 18" at bounding box center [370, 319] width 124 height 12
click at [423, 318] on icon at bounding box center [423, 318] width 3 height 5
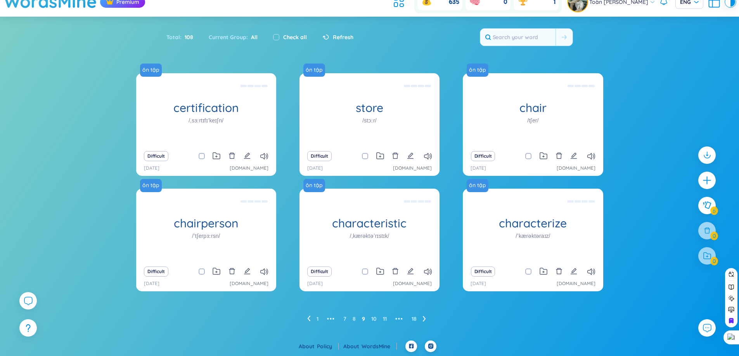
click at [423, 318] on icon at bounding box center [424, 319] width 3 height 6
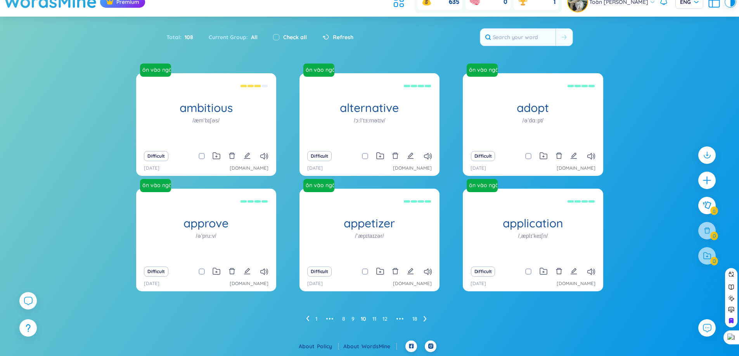
click at [309, 317] on ul "1 ••• 8 9 10 11 12 ••• 18" at bounding box center [369, 319] width 127 height 12
click at [306, 318] on icon at bounding box center [307, 319] width 3 height 6
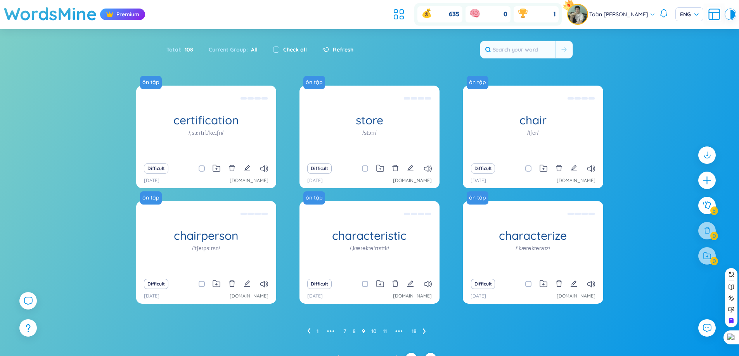
click at [306, 318] on div "ôn tập certification /ˌsɜːrtɪfɪˈkeɪʃn/ (Definition is empty) Difficult 29/8/202…" at bounding box center [369, 212] width 467 height 252
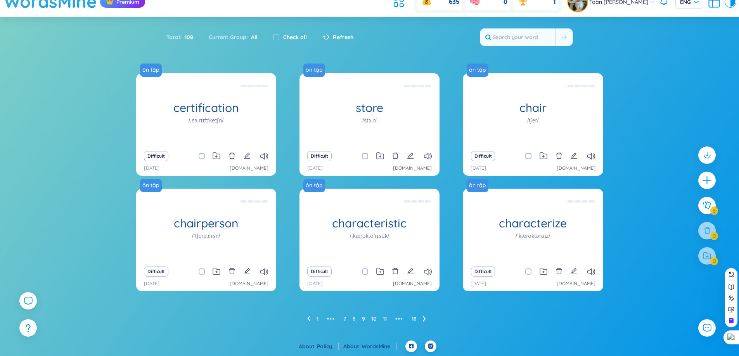
click at [307, 317] on icon at bounding box center [308, 319] width 3 height 6
click at [309, 317] on icon at bounding box center [309, 318] width 3 height 5
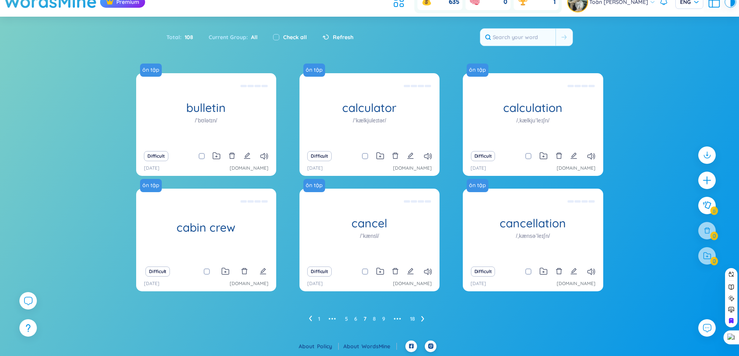
click at [310, 317] on icon at bounding box center [310, 319] width 3 height 6
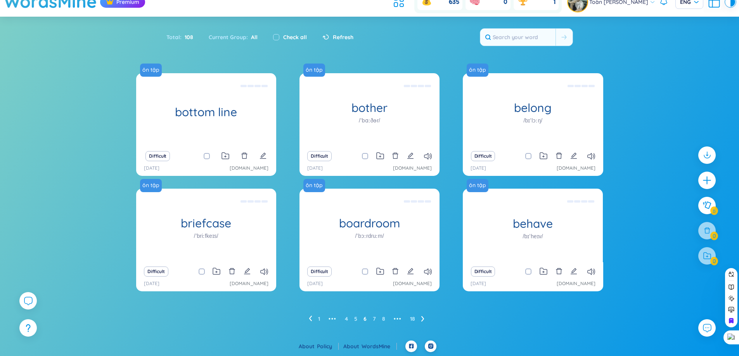
click at [426, 319] on ul "1 ••• 4 5 6 7 8 ••• 18" at bounding box center [370, 319] width 122 height 12
click at [423, 318] on icon at bounding box center [422, 318] width 3 height 5
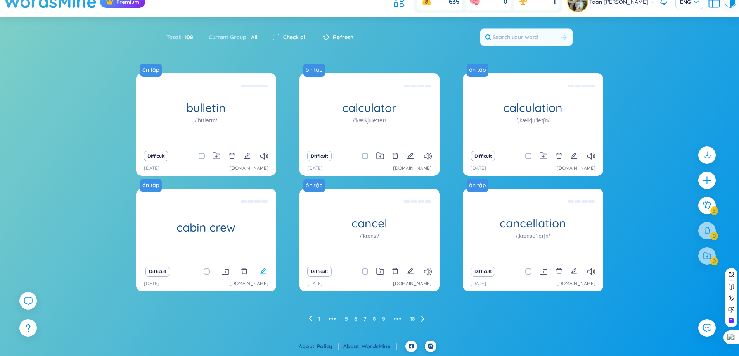
click at [263, 271] on icon "edit" at bounding box center [262, 271] width 7 height 7
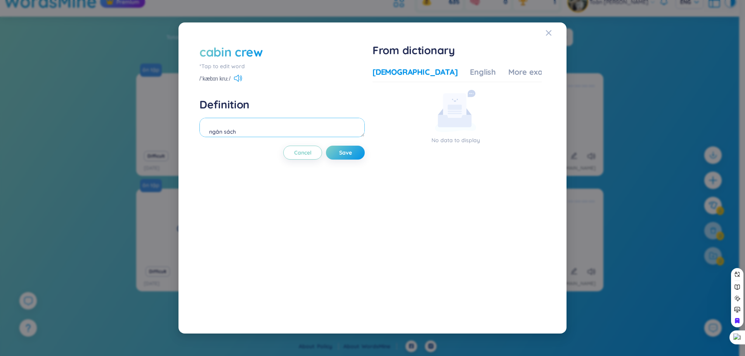
click at [267, 134] on textarea "ngân sách" at bounding box center [281, 127] width 165 height 19
paste textarea "đội tiếp viên"
type textarea "đội tiếp viên"
click at [342, 153] on span "Save" at bounding box center [345, 153] width 13 height 8
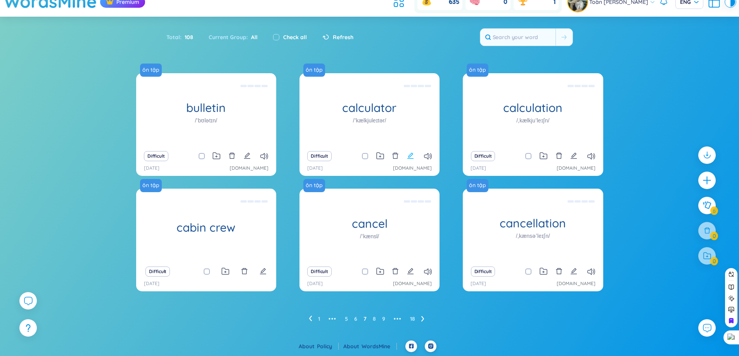
click at [411, 154] on icon "edit" at bounding box center [410, 156] width 6 height 6
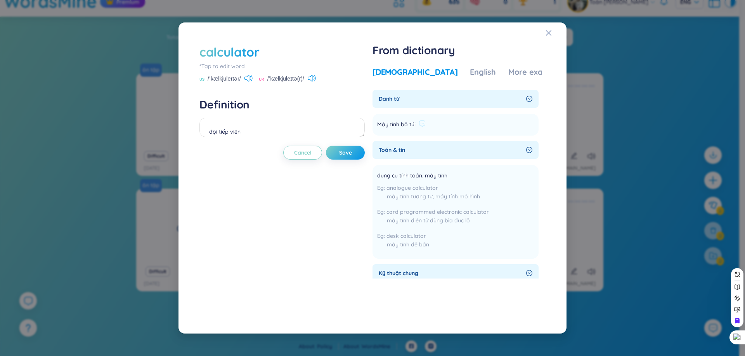
click at [397, 123] on span "Máy tính bỏ túi" at bounding box center [396, 124] width 38 height 9
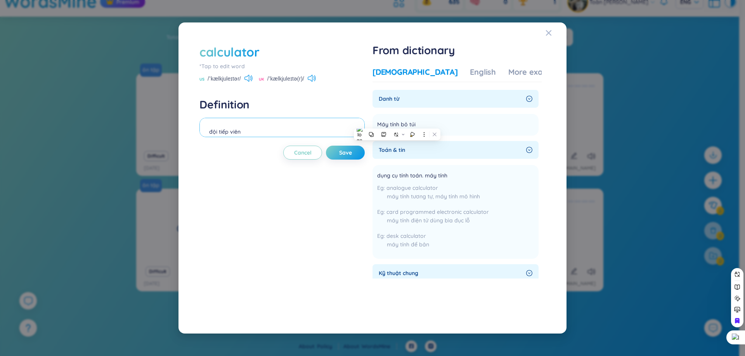
click at [251, 124] on textarea "đội tiếp viên" at bounding box center [281, 127] width 165 height 19
paste textarea "Máy tính bỏ túi"
type textarea "Máy tính bỏ túi"
click at [340, 154] on button "Save" at bounding box center [345, 153] width 39 height 14
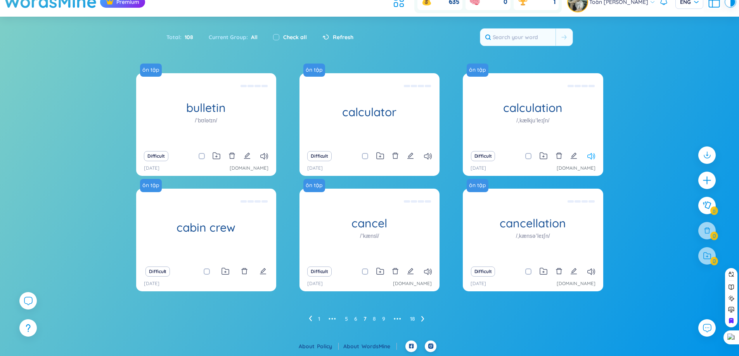
click at [587, 157] on icon at bounding box center [591, 156] width 8 height 7
click at [408, 155] on icon "edit" at bounding box center [410, 155] width 7 height 7
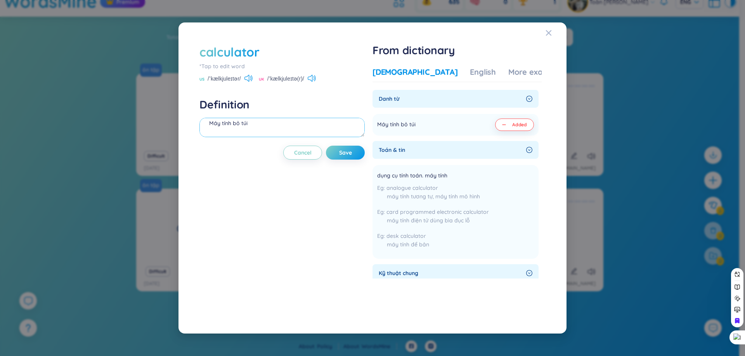
scroll to position [0, 0]
click at [549, 34] on icon "Close" at bounding box center [548, 32] width 5 height 5
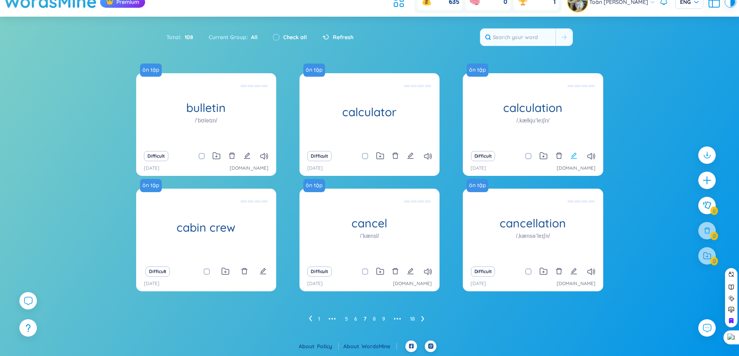
click at [570, 156] on icon "edit" at bounding box center [573, 155] width 7 height 7
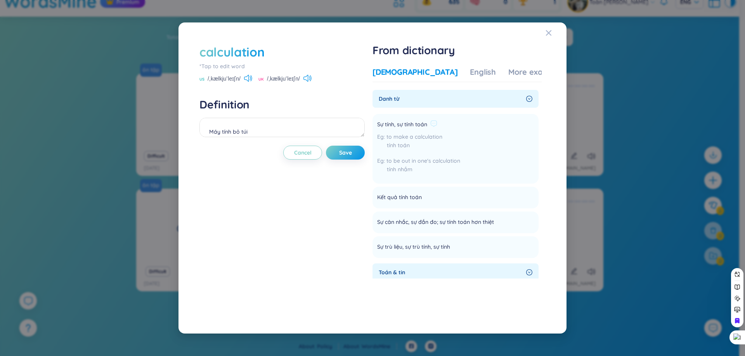
click at [405, 129] on span "Sự tính, sự tính toán" at bounding box center [402, 124] width 50 height 9
drag, startPoint x: 427, startPoint y: 126, endPoint x: 377, endPoint y: 126, distance: 50.0
click at [377, 126] on li "Sự tính, sự tính toán to make a calculation tính toán to be out in one's calcul…" at bounding box center [455, 149] width 166 height 70
copy span "Sự tính, sự tính toán"
click at [295, 121] on textarea "Máy tính bỏ túi" at bounding box center [281, 127] width 165 height 19
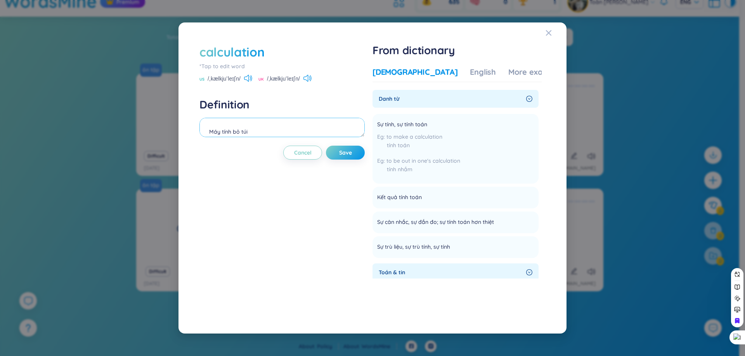
click at [297, 127] on textarea "Máy tính bỏ túi" at bounding box center [281, 127] width 165 height 19
paste textarea "Sự tính, sự tính toán"
type textarea "Sự tính, sự tính toán"
click at [351, 157] on button "Save" at bounding box center [345, 153] width 39 height 14
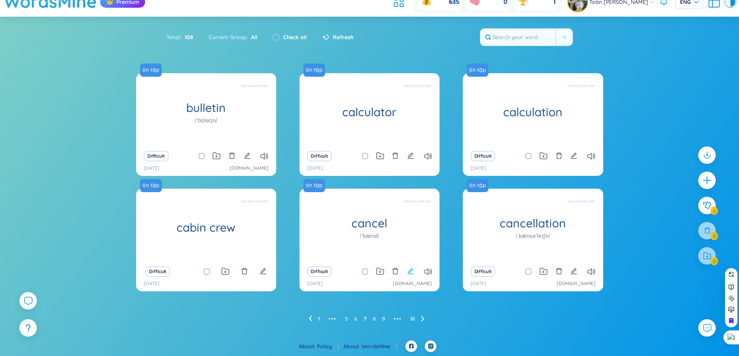
click at [411, 273] on icon "edit" at bounding box center [410, 271] width 7 height 7
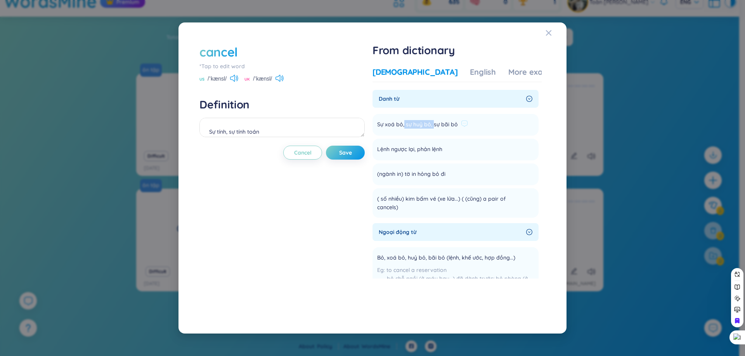
drag, startPoint x: 405, startPoint y: 126, endPoint x: 434, endPoint y: 128, distance: 28.4
click at [434, 128] on span "Sự xoá bỏ, sự huỷ bỏ, sự bãi bỏ" at bounding box center [417, 124] width 81 height 9
copy span "sự huỷ bỏ,"
click at [328, 124] on textarea "Sự tính, sự tính toán" at bounding box center [281, 127] width 165 height 19
paste textarea "sự huỷ bỏ,"
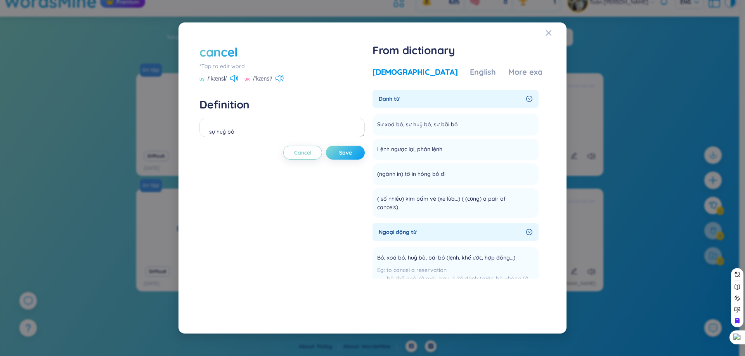
click at [340, 155] on button "Save" at bounding box center [345, 153] width 39 height 14
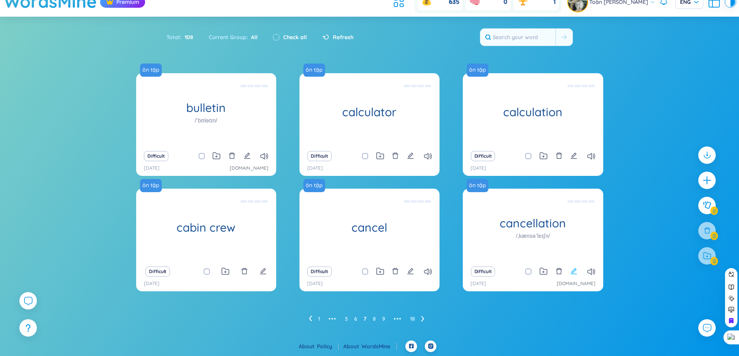
click at [574, 273] on icon "edit" at bounding box center [573, 271] width 7 height 7
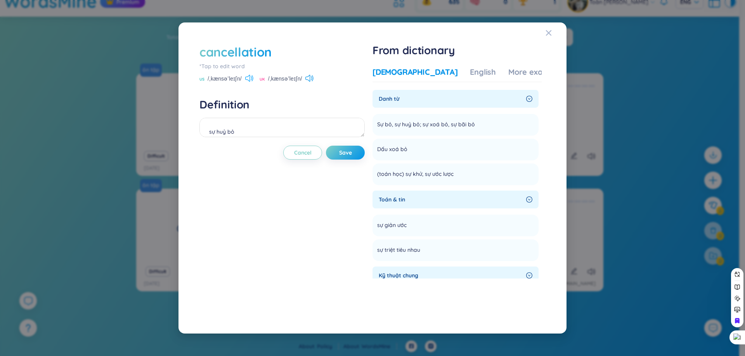
click at [247, 80] on icon at bounding box center [247, 78] width 5 height 7
click at [548, 32] on icon "Close" at bounding box center [548, 32] width 5 height 5
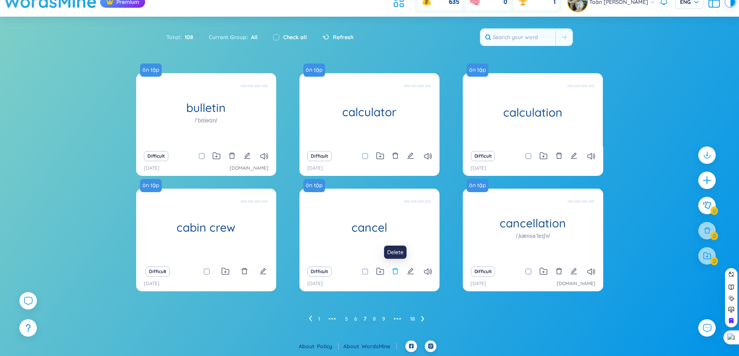
click at [396, 271] on icon "delete" at bounding box center [395, 271] width 7 height 7
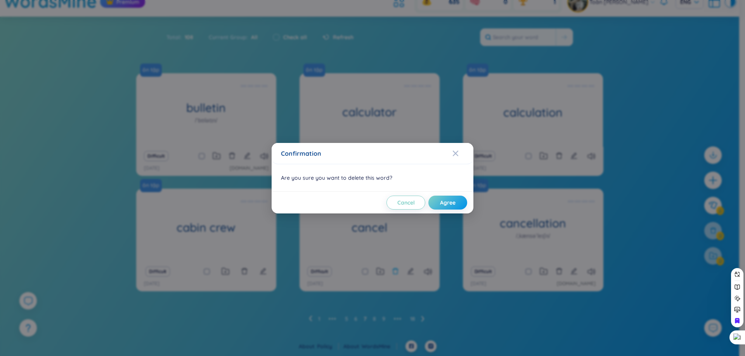
click at [396, 271] on div "Confirmation Are you sure you want to delete this word? Cancel Agree" at bounding box center [372, 178] width 745 height 356
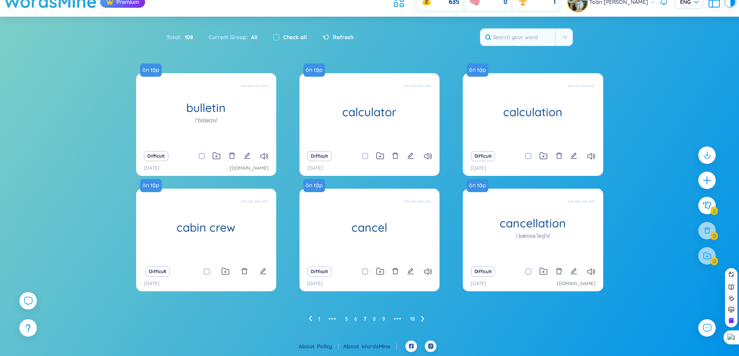
click at [414, 271] on div "Difficult" at bounding box center [369, 271] width 132 height 11
click at [413, 271] on icon "edit" at bounding box center [410, 271] width 7 height 7
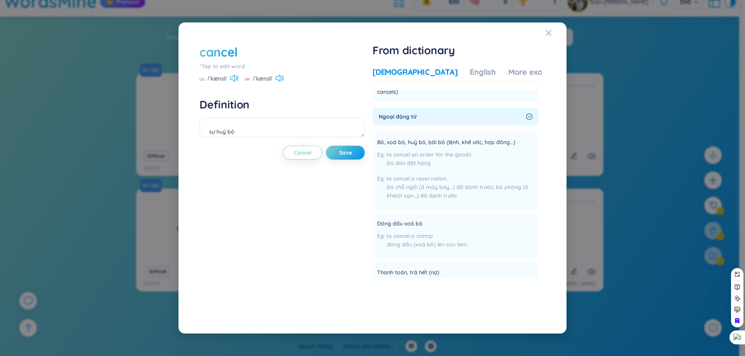
scroll to position [116, 0]
click at [411, 144] on span "Bỏ, xoá bỏ, huỷ bỏ, bãi bỏ (lệnh, khế ước, hợp đồng...)" at bounding box center [446, 141] width 138 height 9
click at [423, 140] on span "Bỏ, xoá bỏ, huỷ bỏ, bãi bỏ (lệnh, khế ước, hợp đồng...)" at bounding box center [446, 141] width 138 height 9
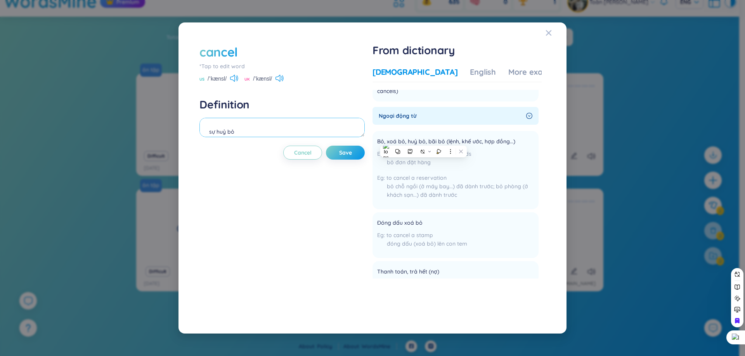
scroll to position [9, 0]
drag, startPoint x: 219, startPoint y: 133, endPoint x: 208, endPoint y: 131, distance: 11.4
click at [208, 131] on textarea "sự huỷ bỏ" at bounding box center [281, 127] width 165 height 19
type textarea "huỷ bỏ"
click at [336, 152] on button "Save" at bounding box center [345, 153] width 39 height 14
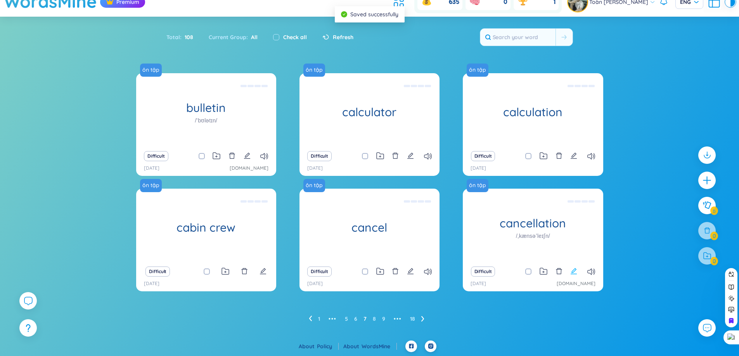
click at [574, 269] on icon "edit" at bounding box center [573, 271] width 7 height 7
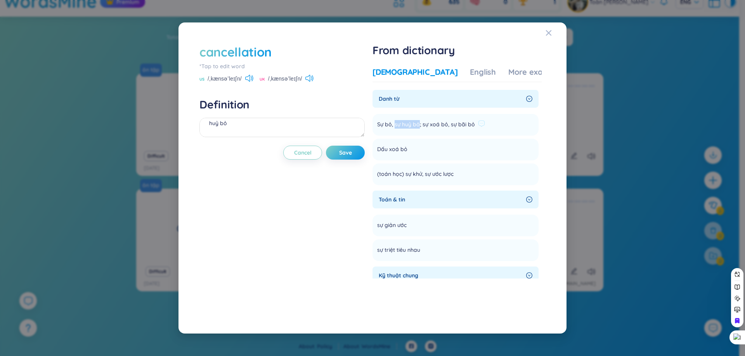
drag, startPoint x: 396, startPoint y: 124, endPoint x: 420, endPoint y: 125, distance: 24.4
click at [420, 125] on span "Sự bỏ, sự huỷ bỏ; sự xoá bỏ, sự bãi bỏ" at bounding box center [426, 124] width 98 height 9
copy span "sự huỷ bỏ"
click at [250, 125] on textarea "huỷ bỏ" at bounding box center [281, 127] width 165 height 19
paste textarea "sự huỷ bỏ"
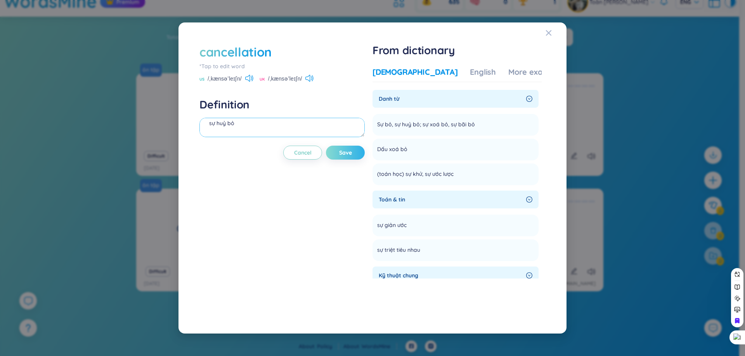
type textarea "sự huỷ bỏ"
click at [354, 152] on button "Save" at bounding box center [345, 153] width 39 height 14
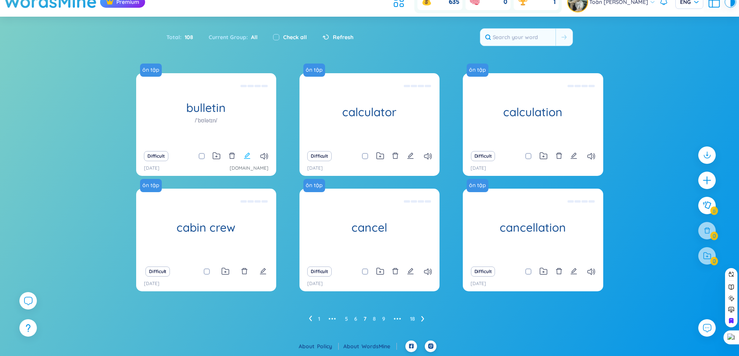
click at [249, 152] on icon "edit" at bounding box center [247, 155] width 7 height 7
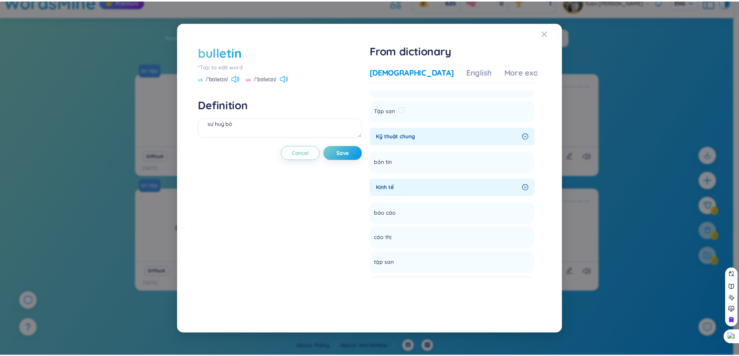
scroll to position [0, 0]
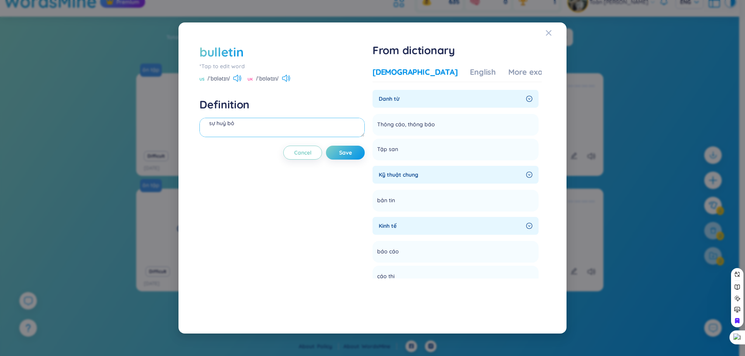
click at [286, 130] on textarea "sự huỷ bỏ" at bounding box center [281, 127] width 165 height 19
type textarea "băng quảng cáo"
click at [349, 152] on span "Save" at bounding box center [345, 153] width 13 height 8
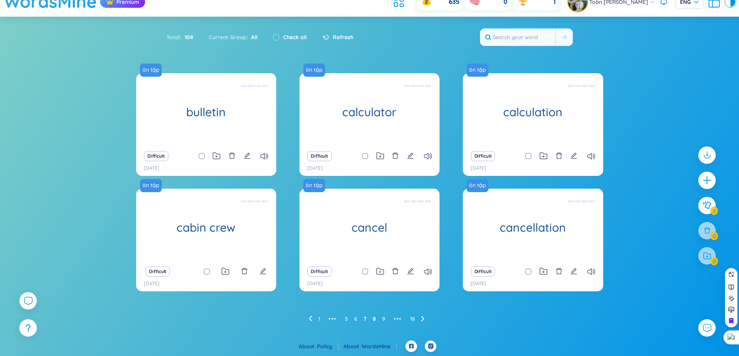
click at [375, 318] on link "8" at bounding box center [374, 319] width 3 height 12
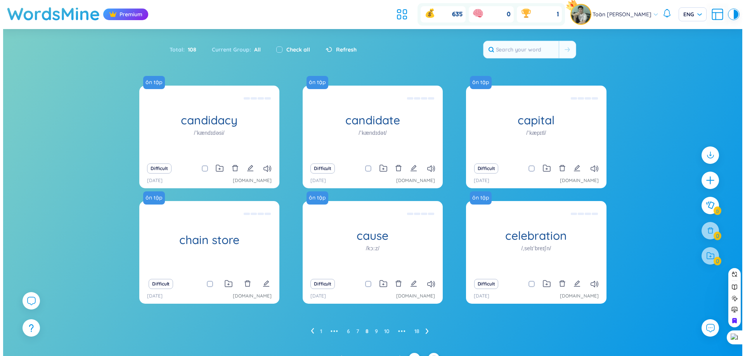
scroll to position [12, 0]
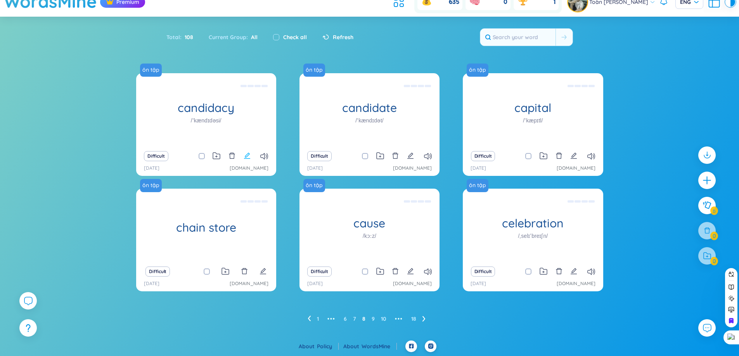
click at [246, 159] on icon "edit" at bounding box center [247, 156] width 6 height 6
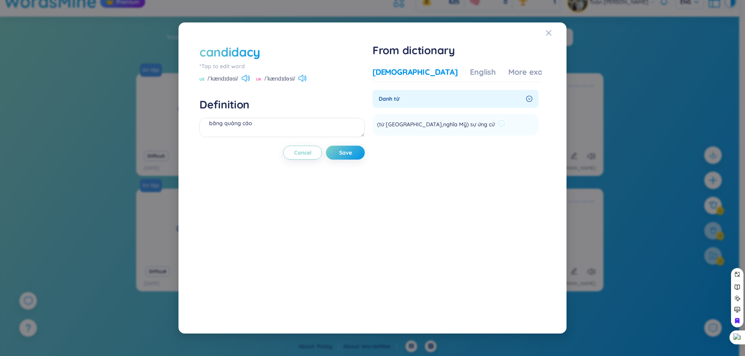
click at [430, 126] on span "(từ Mỹ,nghĩa Mỹ) sự ứng cử" at bounding box center [435, 124] width 117 height 9
click at [322, 120] on textarea "băng quảng cáo" at bounding box center [281, 127] width 165 height 19
type textarea "d"
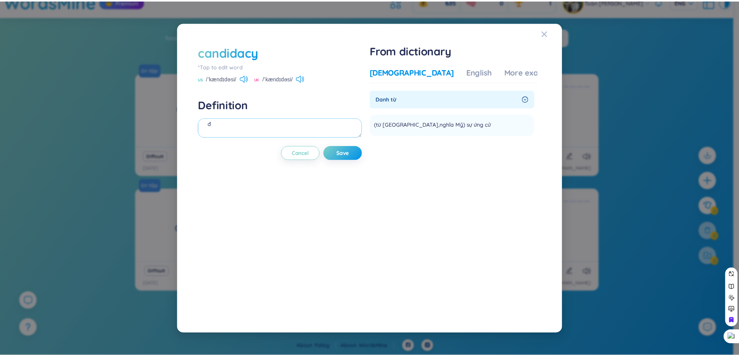
scroll to position [0, 0]
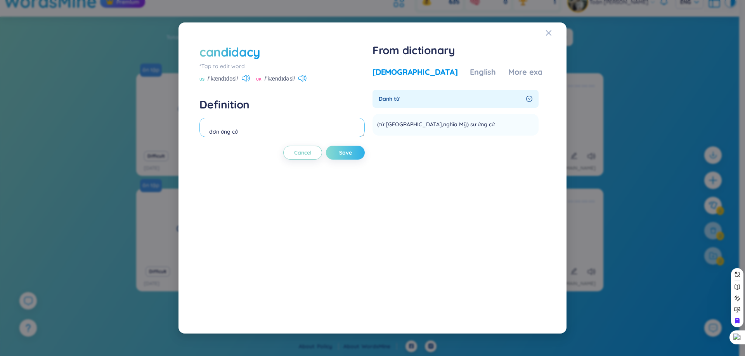
type textarea "đơn ứng cử"
click at [351, 159] on button "Save" at bounding box center [345, 153] width 39 height 14
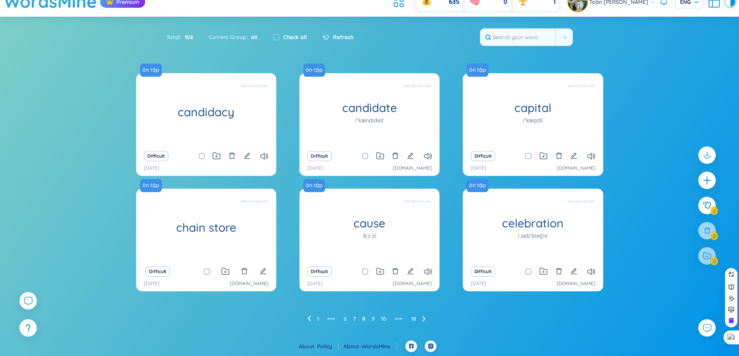
click at [405, 158] on div "Difficult" at bounding box center [369, 156] width 132 height 11
click at [407, 158] on icon "edit" at bounding box center [410, 155] width 7 height 7
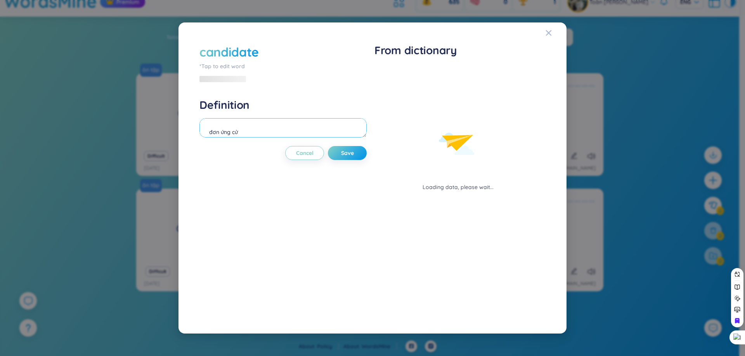
click at [308, 123] on textarea "đơn ứng cử" at bounding box center [282, 127] width 167 height 19
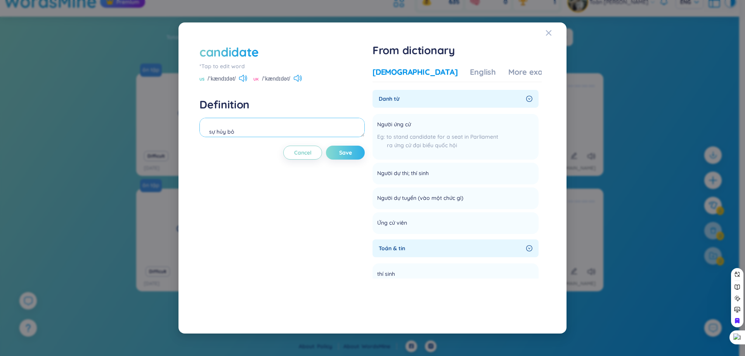
type textarea "sự hủy bỏ"
click at [351, 147] on button "Save" at bounding box center [345, 153] width 39 height 14
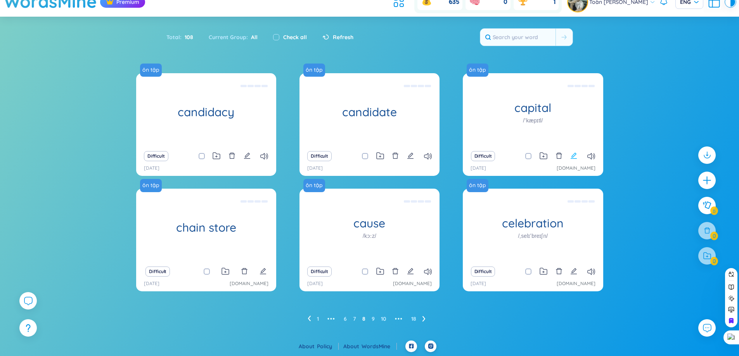
click at [576, 156] on icon "edit" at bounding box center [573, 155] width 7 height 7
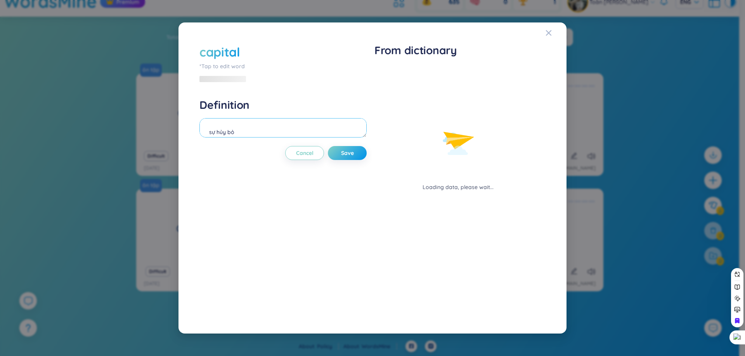
click at [293, 133] on textarea "sự hủy bỏ" at bounding box center [282, 127] width 167 height 19
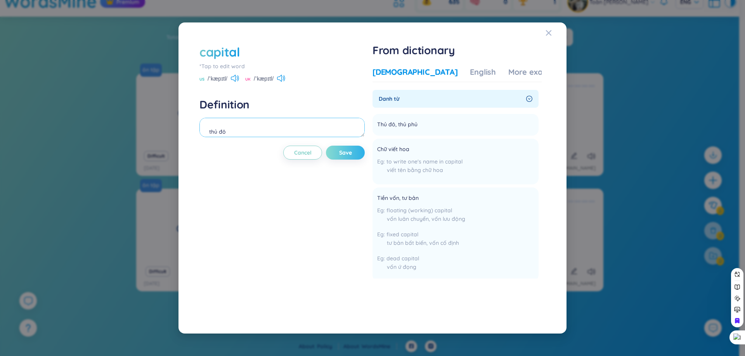
type textarea "thủ đô"
click at [344, 151] on span "Save" at bounding box center [345, 153] width 13 height 8
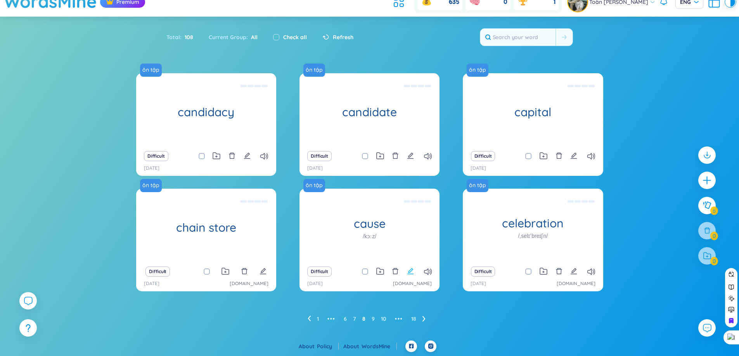
click at [411, 273] on icon "edit" at bounding box center [410, 271] width 7 height 7
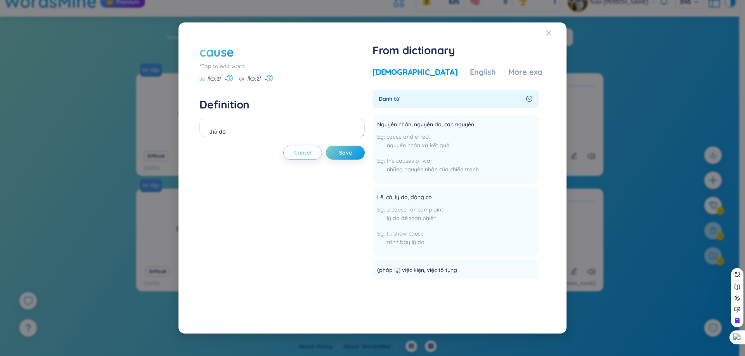
click at [548, 36] on div "Close" at bounding box center [548, 32] width 6 height 21
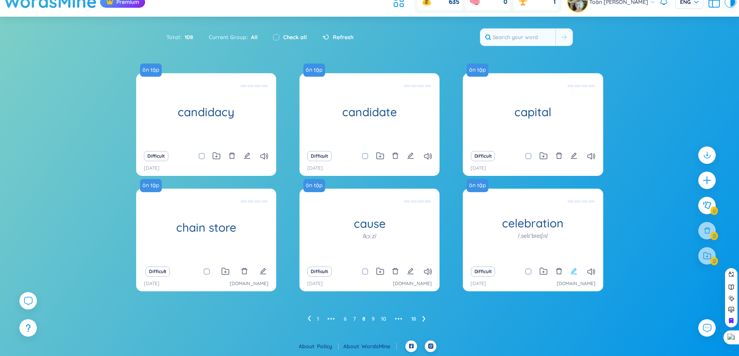
click at [570, 271] on icon "edit" at bounding box center [573, 271] width 7 height 7
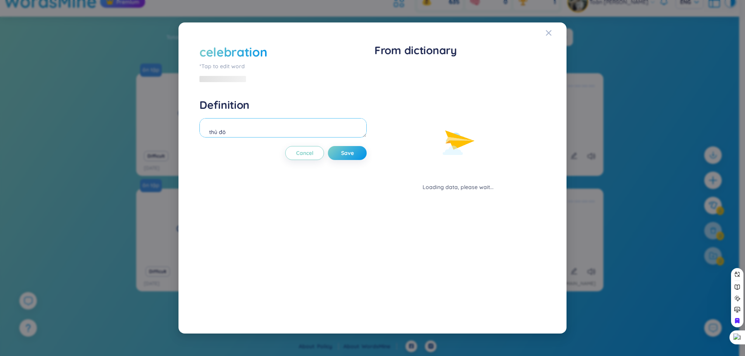
click at [314, 124] on textarea "thủ đô" at bounding box center [282, 127] width 167 height 19
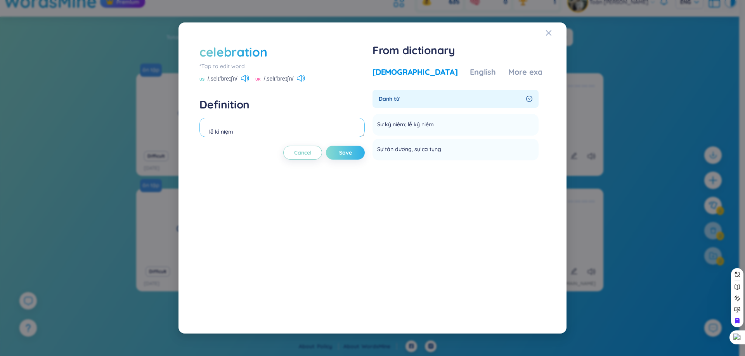
type textarea "lễ kỉ niệm"
click at [342, 154] on span "Save" at bounding box center [345, 153] width 13 height 8
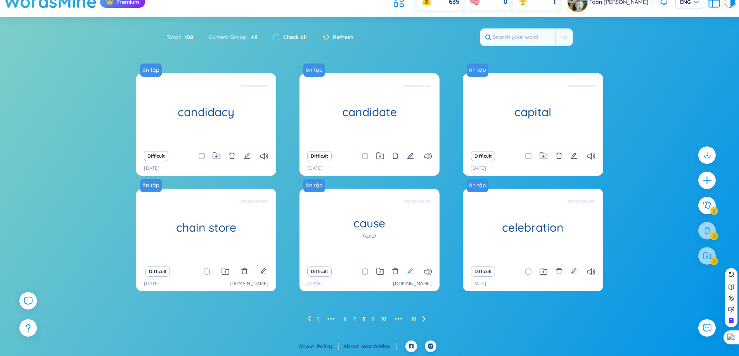
click at [412, 270] on icon "edit" at bounding box center [410, 271] width 7 height 7
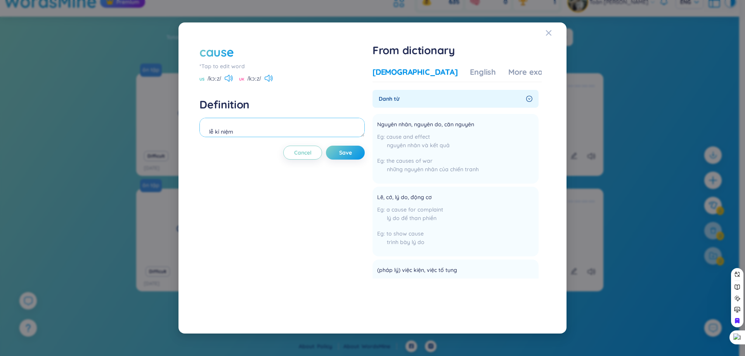
click at [285, 130] on textarea "lễ kỉ niệm" at bounding box center [281, 127] width 165 height 19
type textarea "nguyên nhân"
click at [361, 160] on div "cause *Tap to edit word US /kɔːz/ UK /kɔːz/ Definition nguyên nhân Cancel Save" at bounding box center [281, 178] width 165 height 270
click at [359, 156] on button "Save" at bounding box center [345, 153] width 39 height 14
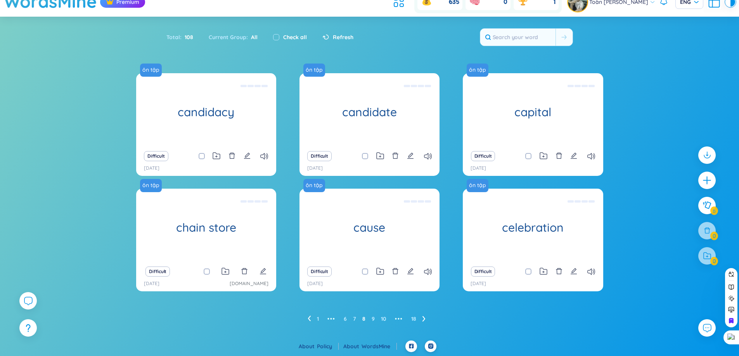
click at [258, 271] on div "Difficult" at bounding box center [206, 271] width 132 height 11
click at [261, 271] on icon "edit" at bounding box center [262, 271] width 7 height 7
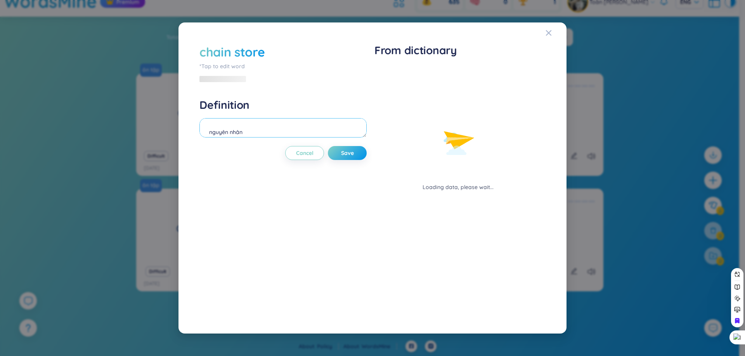
click at [267, 135] on textarea "nguyên nhân" at bounding box center [282, 127] width 167 height 19
paste textarea "chuỗi cửa hàng"
type textarea "chuỗi cửa hàng"
click at [352, 149] on span "Save" at bounding box center [347, 153] width 13 height 8
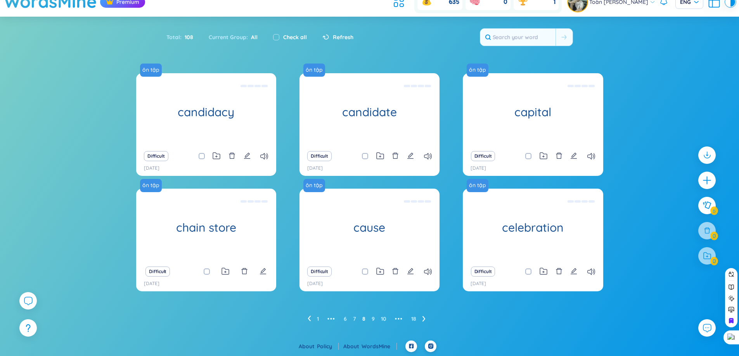
click at [370, 320] on ul "1 ••• 6 7 8 9 10 ••• 18" at bounding box center [370, 319] width 124 height 12
click at [372, 320] on link "9" at bounding box center [372, 319] width 3 height 12
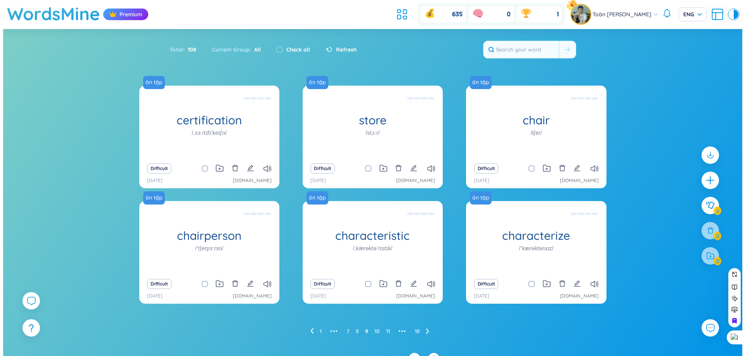
scroll to position [12, 0]
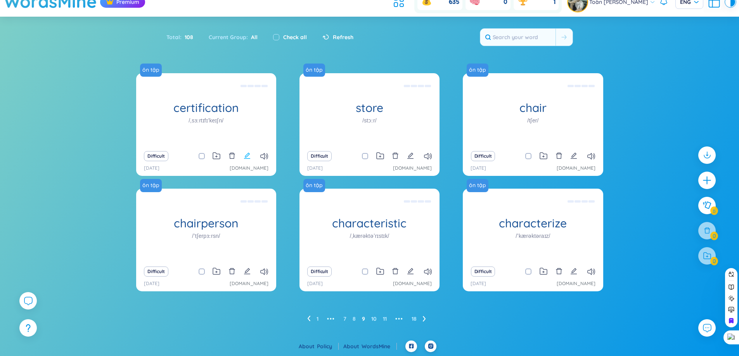
click at [248, 156] on icon "edit" at bounding box center [247, 155] width 7 height 7
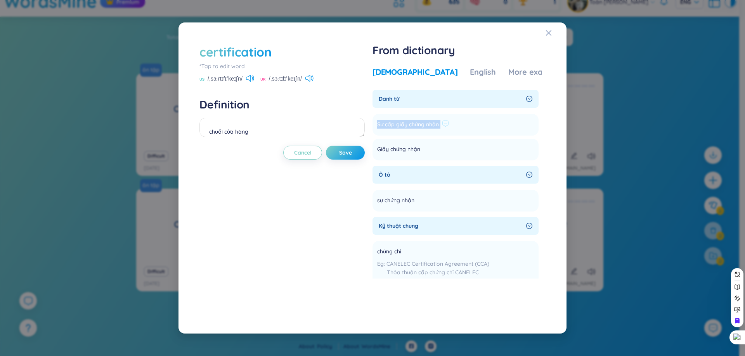
drag, startPoint x: 377, startPoint y: 121, endPoint x: 482, endPoint y: 132, distance: 105.6
click at [482, 132] on li "Sự cấp giấy chứng nhận Add" at bounding box center [455, 125] width 166 height 22
drag, startPoint x: 407, startPoint y: 192, endPoint x: 404, endPoint y: 196, distance: 4.9
click at [407, 193] on li "sự chứng nhận Add" at bounding box center [455, 201] width 166 height 22
click at [401, 199] on span "sự chứng nhận" at bounding box center [395, 200] width 37 height 9
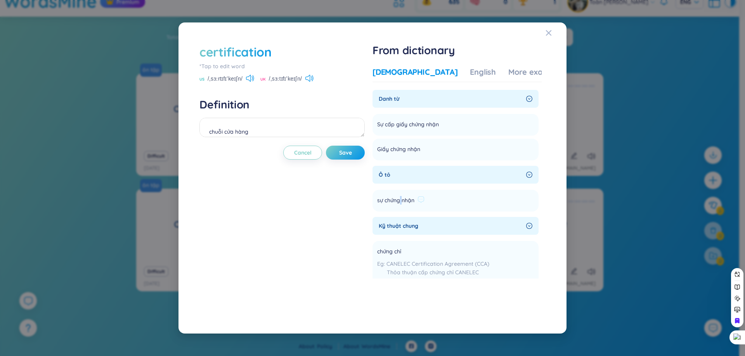
click at [401, 199] on span "sự chứng nhận" at bounding box center [395, 200] width 37 height 9
drag, startPoint x: 379, startPoint y: 124, endPoint x: 386, endPoint y: 126, distance: 7.2
click at [386, 126] on span "Sự cấp giấy chứng nhận" at bounding box center [408, 124] width 62 height 9
click at [409, 154] on div "Giấy chứng nhận" at bounding box center [403, 149] width 53 height 12
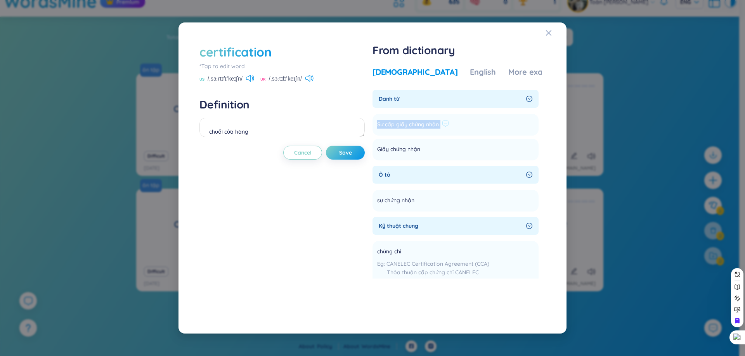
drag, startPoint x: 379, startPoint y: 124, endPoint x: 446, endPoint y: 129, distance: 67.7
click at [446, 129] on li "Sự cấp giấy chứng nhận Add" at bounding box center [455, 125] width 166 height 22
copy li "Sự cấp giấy chứng nhận Add"
click at [233, 125] on textarea "chuỗi cửa hàng" at bounding box center [281, 127] width 165 height 19
paste textarea "Sự cấp giấy chứng nhận"
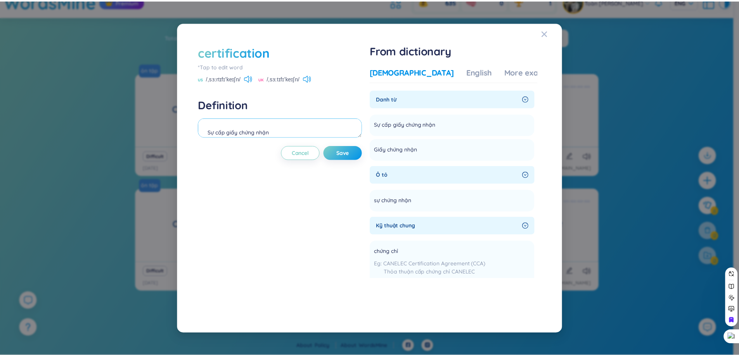
scroll to position [7, 0]
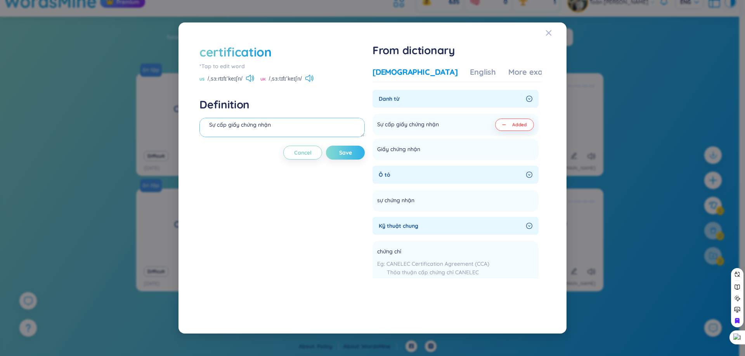
type textarea "Sự cấp giấy chứng nhận"
click at [345, 155] on span "Save" at bounding box center [345, 153] width 13 height 8
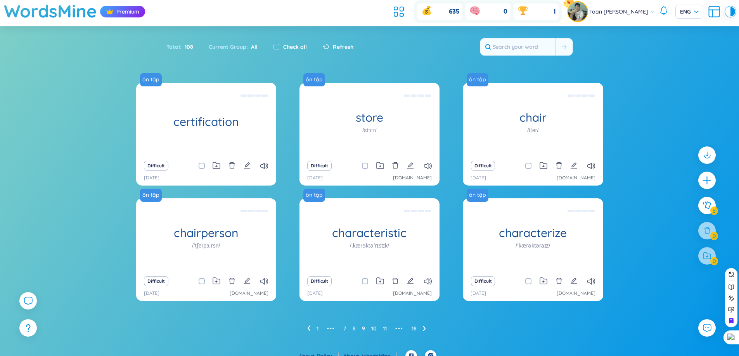
scroll to position [0, 0]
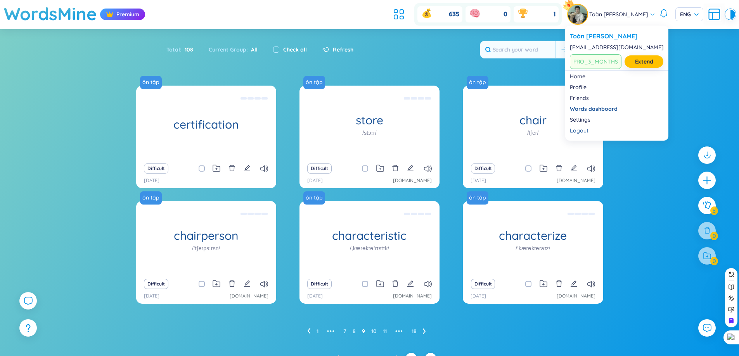
click at [568, 7] on div at bounding box center [577, 14] width 19 height 19
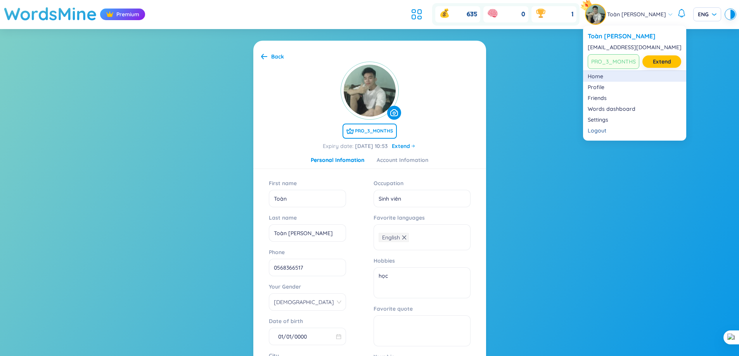
click at [599, 78] on link "Home" at bounding box center [634, 77] width 94 height 8
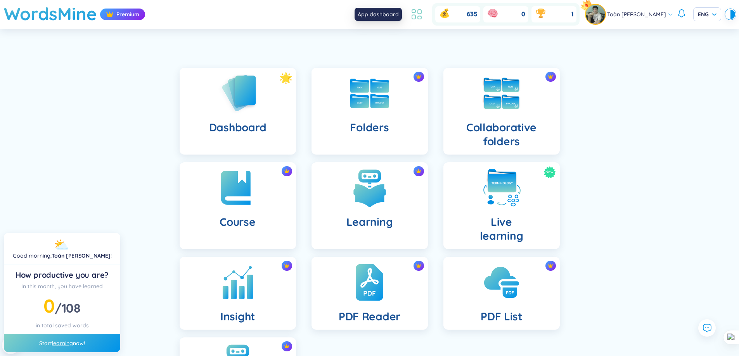
click at [409, 14] on icon at bounding box center [416, 14] width 14 height 14
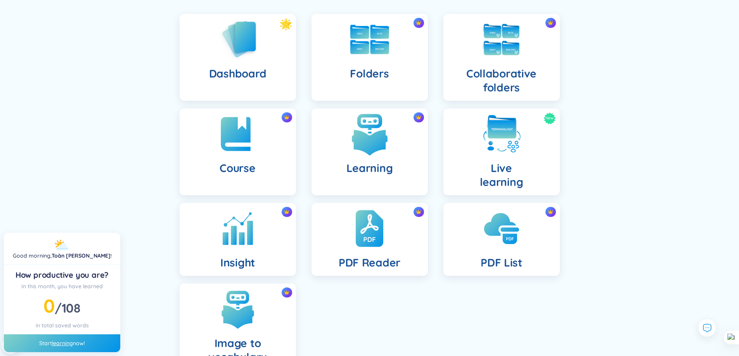
scroll to position [111, 0]
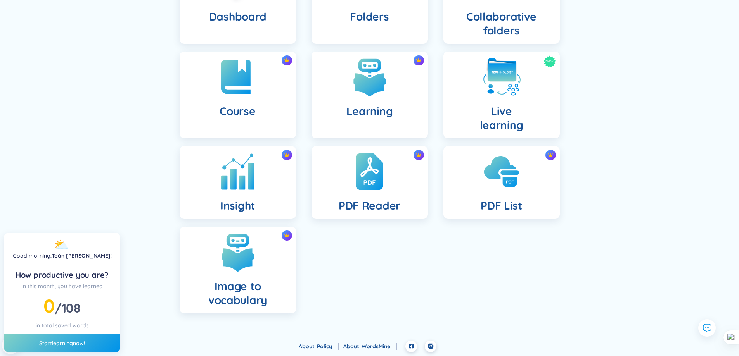
click at [252, 178] on img at bounding box center [237, 171] width 43 height 43
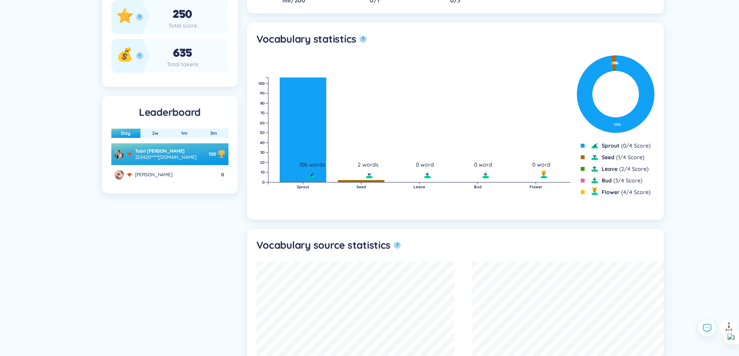
scroll to position [271, 0]
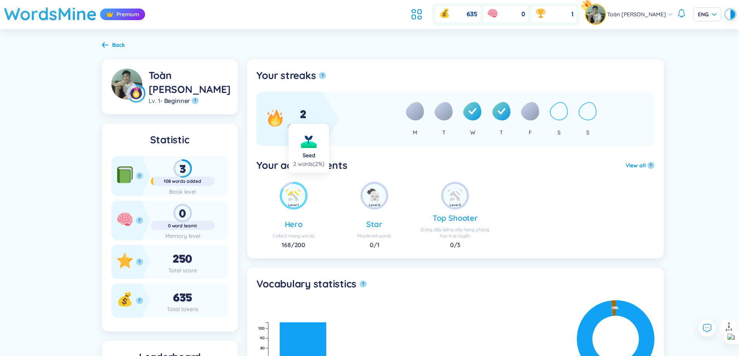
scroll to position [271, 0]
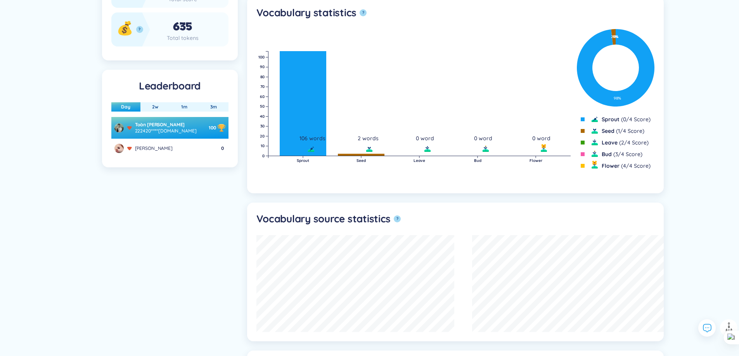
click at [367, 149] on icon "Sprout Seed Leave Bud Flower 0 10 20 30 40 50 60 70 80 90 100 106 words 2 words…" at bounding box center [413, 105] width 314 height 116
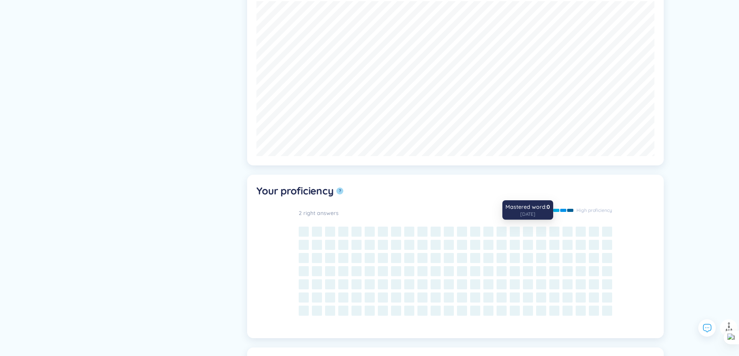
scroll to position [838, 0]
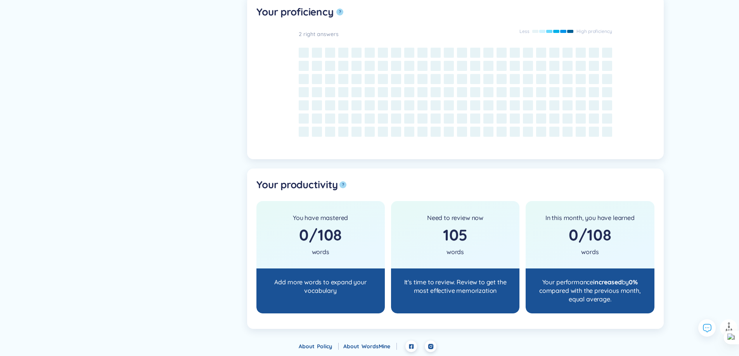
click at [380, 263] on div "You have mastered 0 / 108 words" at bounding box center [320, 234] width 128 height 67
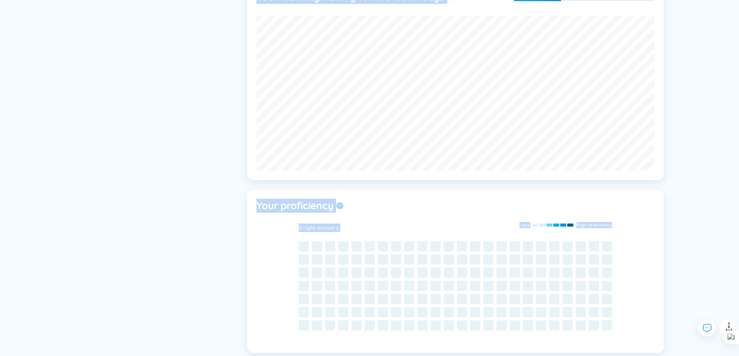
scroll to position [332, 0]
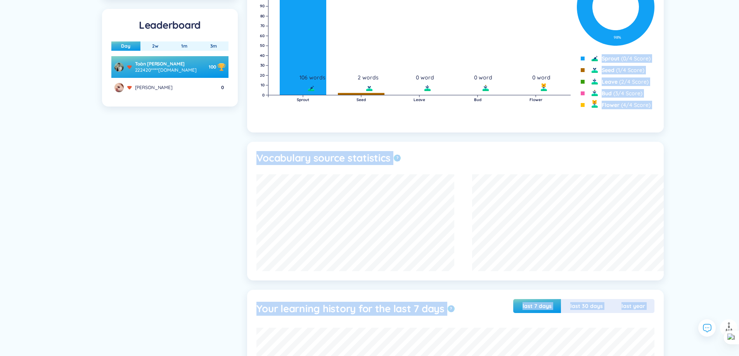
drag, startPoint x: 736, startPoint y: 250, endPoint x: 744, endPoint y: -47, distance: 296.8
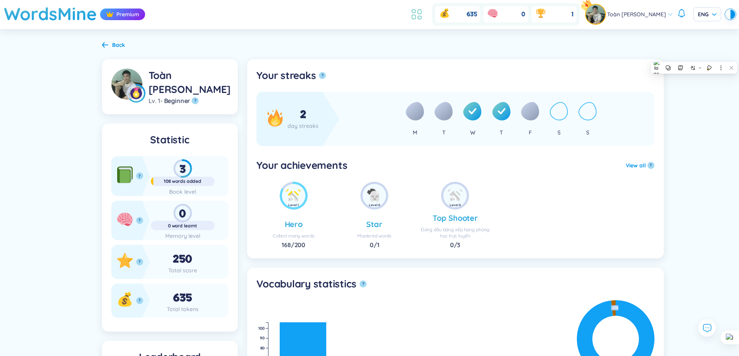
click at [415, 16] on icon at bounding box center [416, 14] width 14 height 14
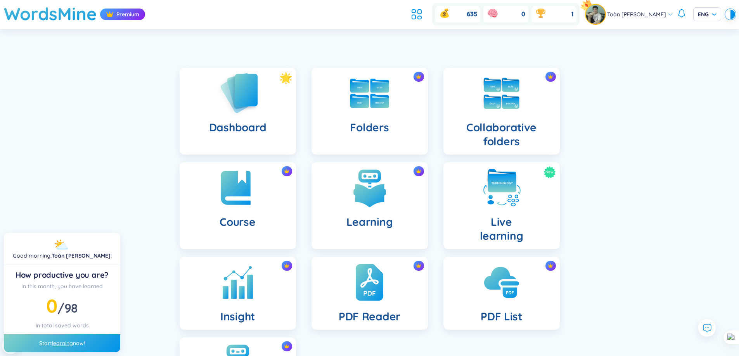
click at [251, 100] on img at bounding box center [237, 93] width 43 height 44
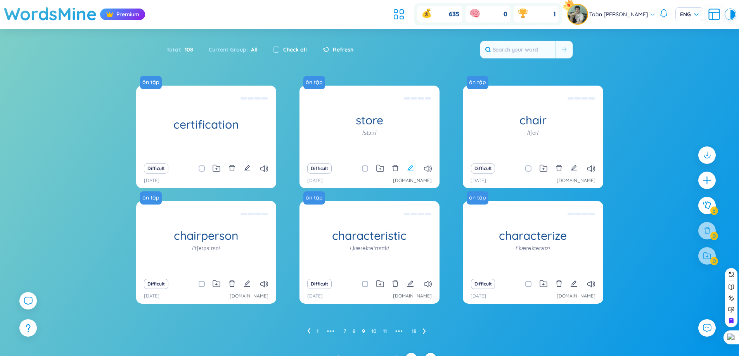
click at [410, 168] on icon "edit" at bounding box center [410, 168] width 6 height 6
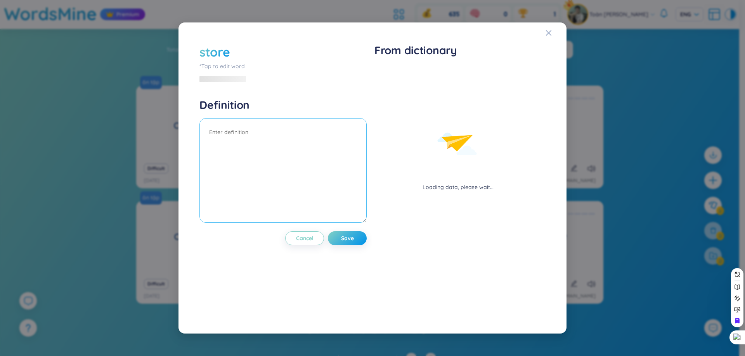
click at [218, 122] on textarea at bounding box center [282, 170] width 167 height 105
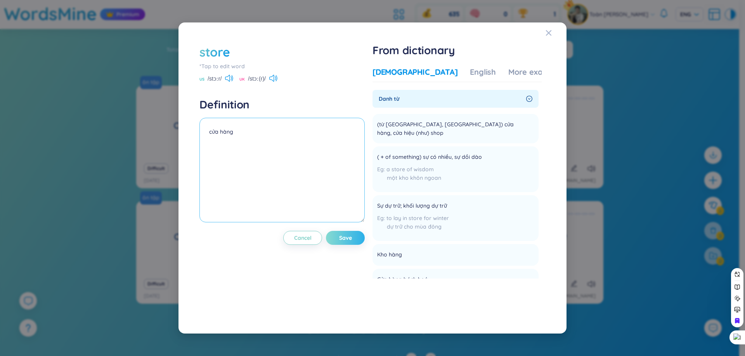
type textarea "cửa hàng"
click at [337, 242] on button "Save" at bounding box center [345, 238] width 39 height 14
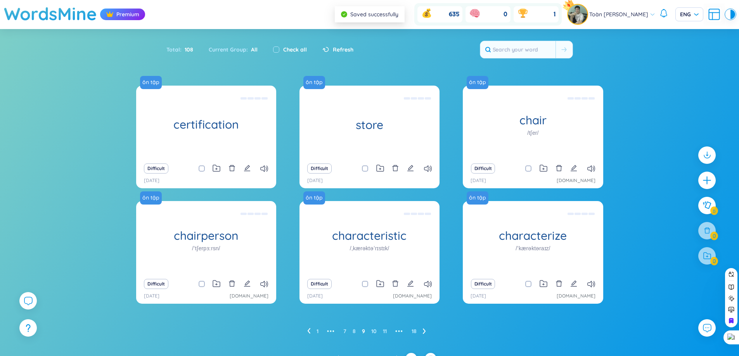
click at [570, 167] on div "Difficult" at bounding box center [532, 168] width 132 height 11
click at [575, 169] on icon "edit" at bounding box center [573, 168] width 7 height 7
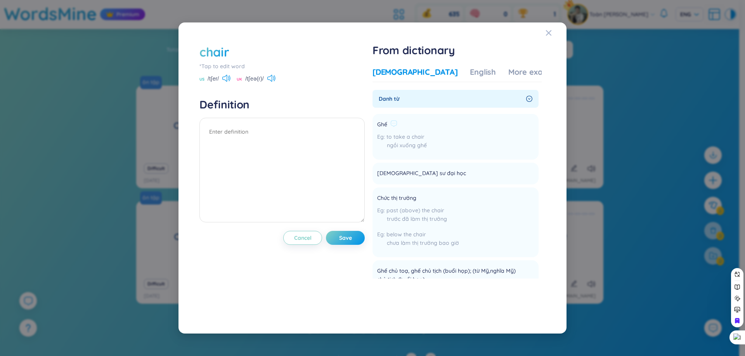
click at [382, 124] on span "Ghế" at bounding box center [382, 124] width 10 height 9
copy div "Ghế"
click at [283, 131] on textarea at bounding box center [281, 170] width 165 height 105
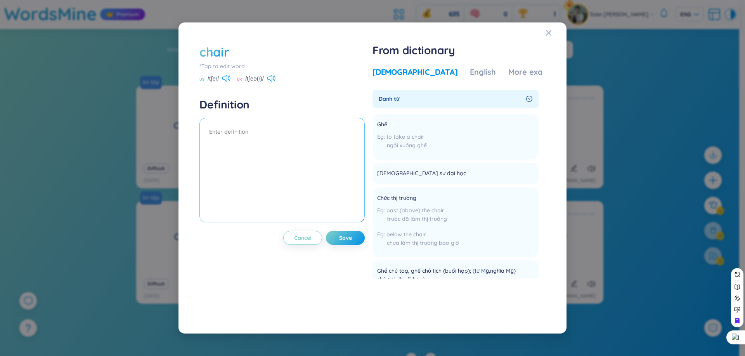
paste textarea "Ghế"
type textarea "Ghế"
click at [340, 234] on span "Save" at bounding box center [345, 238] width 13 height 8
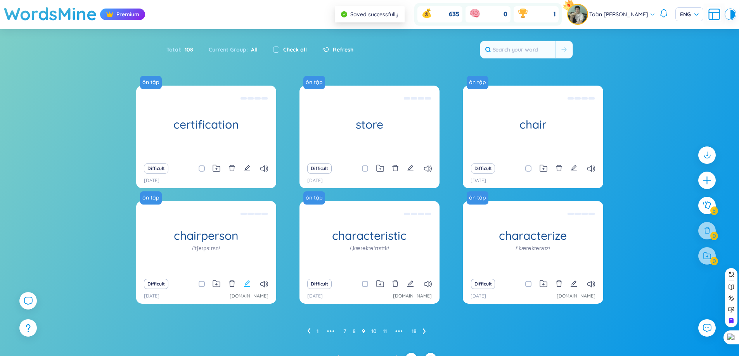
click at [247, 285] on icon "edit" at bounding box center [247, 284] width 6 height 6
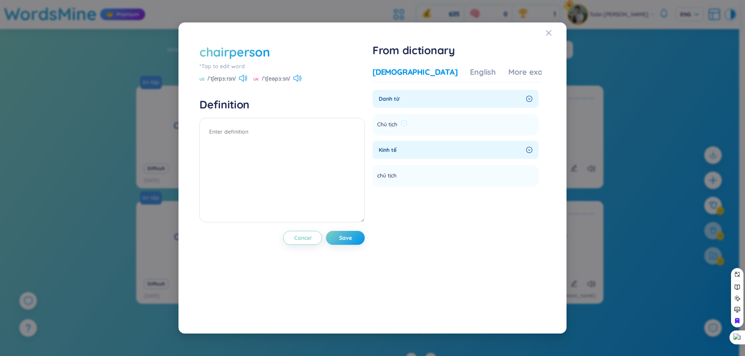
click at [387, 126] on span "Chủ tịch" at bounding box center [387, 124] width 20 height 9
click at [392, 124] on span "Chủ tịch" at bounding box center [387, 124] width 20 height 9
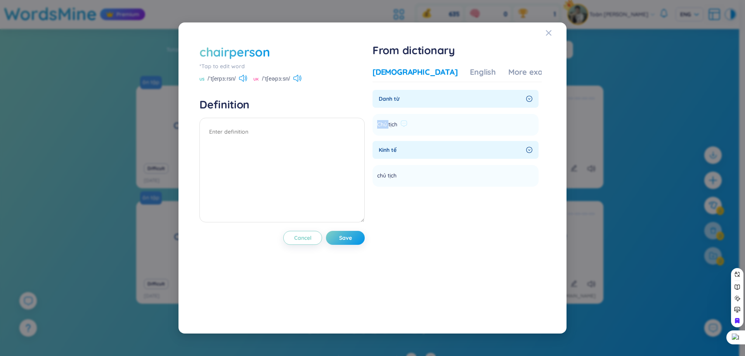
click at [392, 124] on span "Chủ tịch" at bounding box center [387, 124] width 20 height 9
copy section "Chủ tịch Add"
click at [289, 128] on textarea at bounding box center [281, 170] width 165 height 105
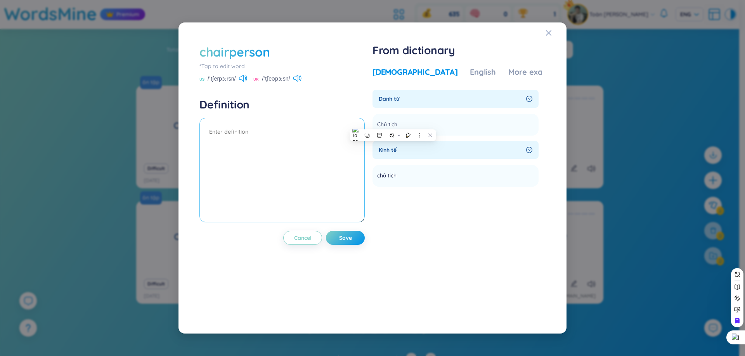
paste textarea "Chủ tịch"
type textarea "Chủ tịch"
click at [357, 238] on button "Save" at bounding box center [345, 238] width 39 height 14
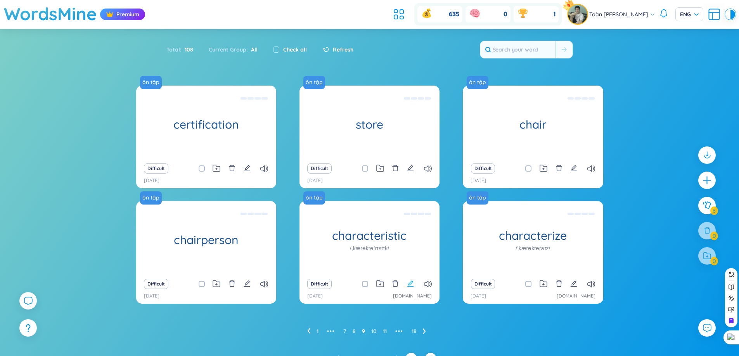
click at [409, 284] on icon "edit" at bounding box center [410, 283] width 7 height 7
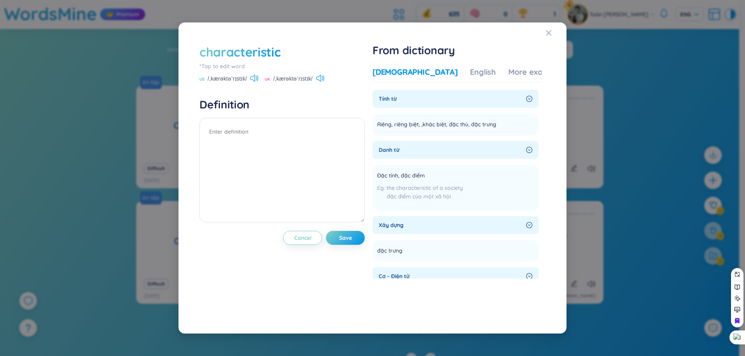
drag, startPoint x: 120, startPoint y: 80, endPoint x: 123, endPoint y: 69, distance: 11.6
click at [122, 81] on div "characteristic *Tap to edit word US /ˌkærəktəˈrɪstɪk/ UK /ˌkærəktəˈrɪstɪk/ Defi…" at bounding box center [372, 178] width 745 height 356
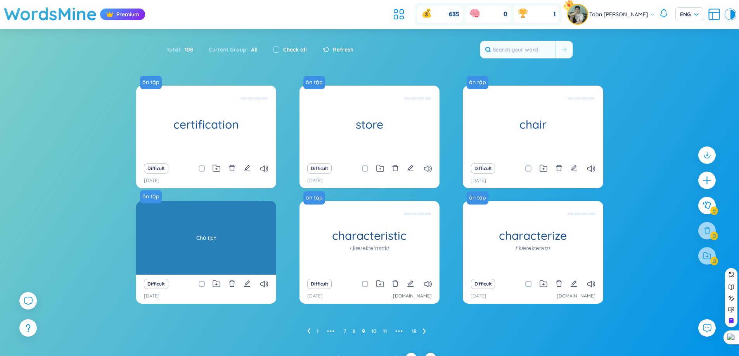
click at [233, 259] on div "Chủ tịch" at bounding box center [206, 238] width 132 height 70
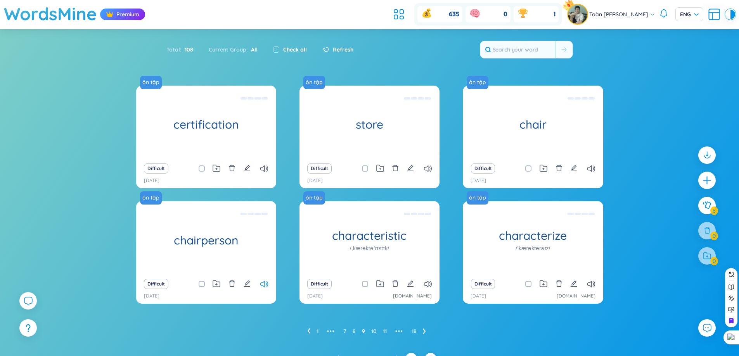
click at [266, 287] on icon at bounding box center [264, 284] width 8 height 7
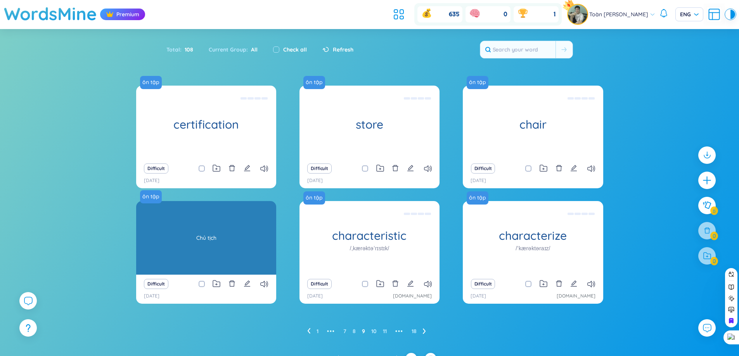
click at [222, 252] on div "Chủ tịch" at bounding box center [206, 238] width 132 height 70
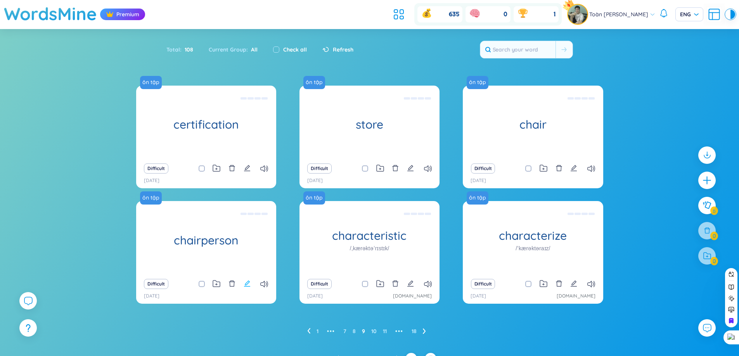
click at [249, 289] on button at bounding box center [247, 284] width 7 height 11
type textarea "Chủ tịch"
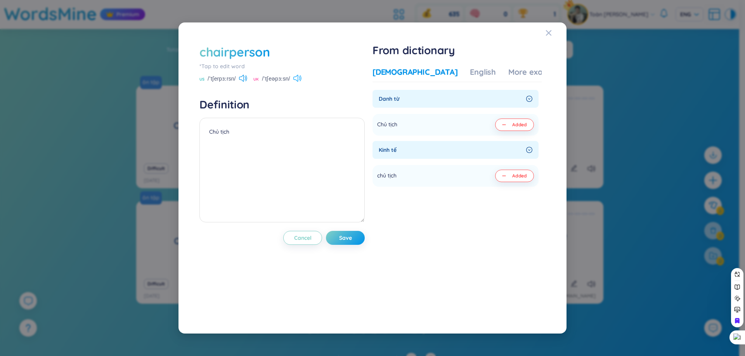
click at [298, 80] on icon at bounding box center [297, 78] width 8 height 7
click at [246, 81] on icon at bounding box center [243, 78] width 8 height 7
click at [590, 102] on div "chairperson *Tap to edit word US /ˈtʃerpɜːrsn/ UK /ˈtʃeəpɜːsn/ Definition Chủ t…" at bounding box center [372, 178] width 745 height 356
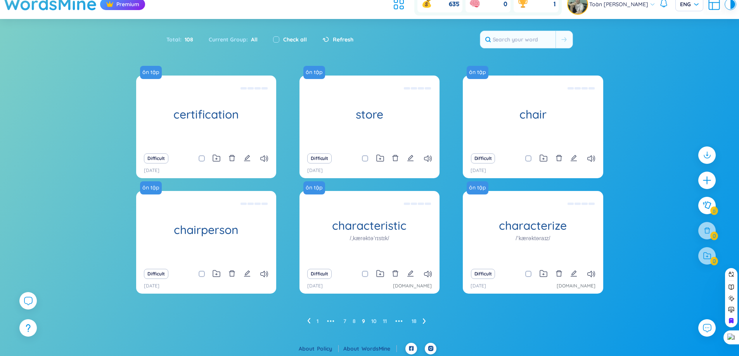
scroll to position [12, 0]
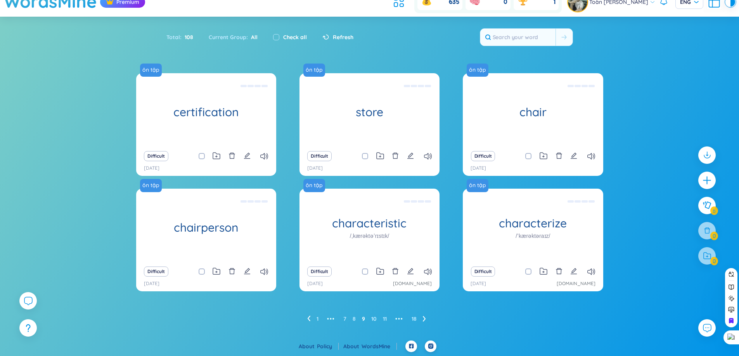
click at [347, 318] on ul "1 ••• 7 8 9 10 11 ••• 18" at bounding box center [369, 319] width 125 height 12
click at [346, 318] on ul "1 ••• 7 8 9 10 11 ••• 18" at bounding box center [369, 319] width 125 height 12
click at [346, 319] on link "7" at bounding box center [344, 319] width 3 height 12
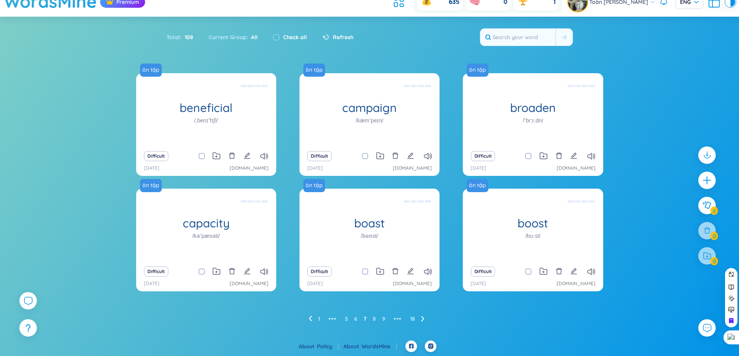
click at [422, 319] on icon at bounding box center [422, 319] width 3 height 6
click at [422, 320] on icon at bounding box center [423, 319] width 3 height 6
click at [411, 269] on icon "edit" at bounding box center [410, 271] width 6 height 6
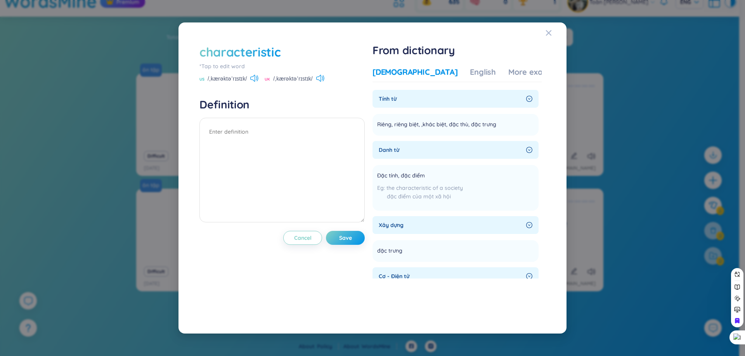
click at [251, 82] on div "US /ˌkærəktəˈrɪstɪk/" at bounding box center [228, 79] width 59 height 7
click at [252, 79] on icon at bounding box center [254, 78] width 8 height 7
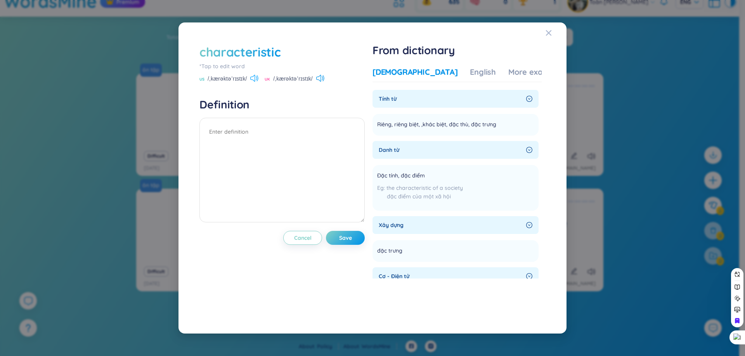
click at [256, 79] on icon at bounding box center [254, 78] width 8 height 7
click at [219, 55] on div "characteristic" at bounding box center [239, 51] width 81 height 17
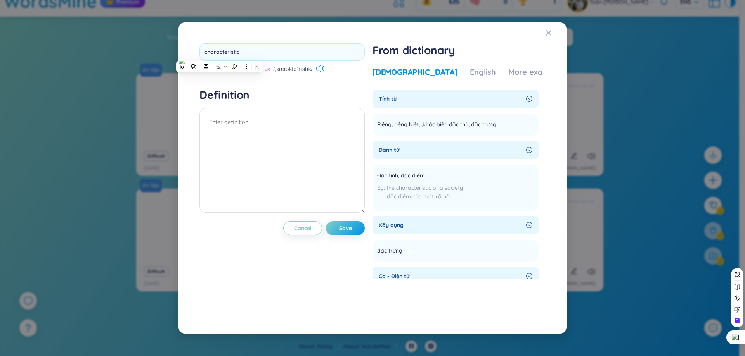
click at [369, 55] on div "characteristic US /ˌkærəktəˈrɪstɪk/ UK /ˌkærəktəˈrɪstɪk/ Definition Cancel Save…" at bounding box center [372, 178] width 354 height 277
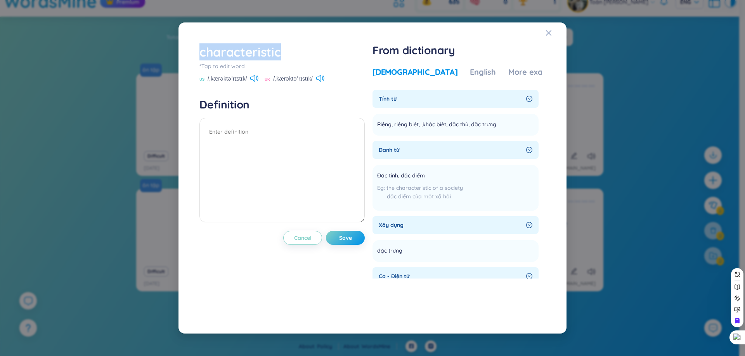
drag, startPoint x: 317, startPoint y: 59, endPoint x: 200, endPoint y: 50, distance: 117.1
click at [200, 50] on div "characteristic" at bounding box center [281, 51] width 165 height 17
click at [195, 33] on div at bounding box center [195, 33] width 0 height 0
click at [155, 356] on div at bounding box center [77, 356] width 155 height 0
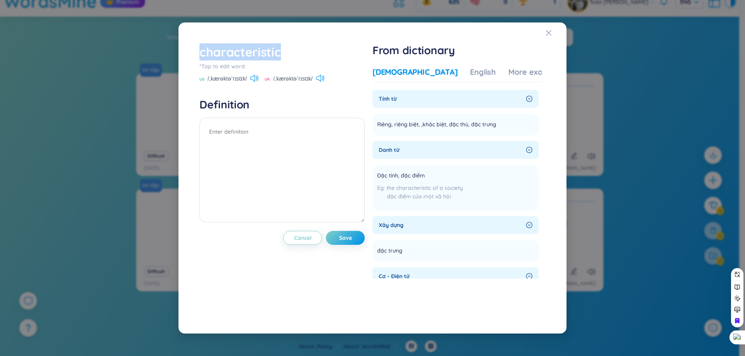
click at [155, 356] on div at bounding box center [77, 356] width 155 height 0
click at [311, 52] on div "characteristic" at bounding box center [281, 51] width 165 height 17
click at [254, 81] on icon at bounding box center [254, 78] width 8 height 7
click at [255, 81] on icon at bounding box center [252, 78] width 5 height 7
click at [252, 81] on icon at bounding box center [254, 78] width 8 height 7
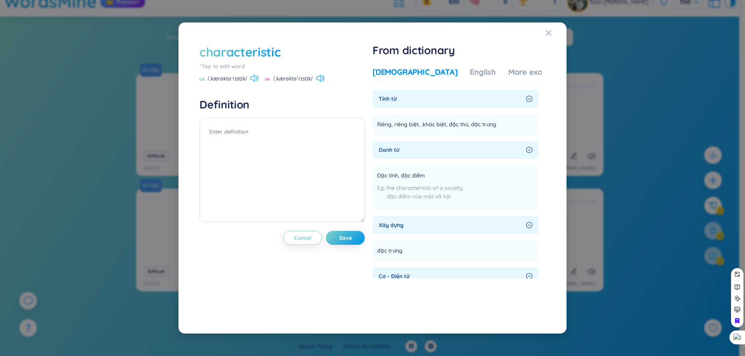
click at [251, 80] on icon at bounding box center [254, 78] width 8 height 7
click at [256, 81] on icon at bounding box center [254, 78] width 8 height 7
drag, startPoint x: 335, startPoint y: 54, endPoint x: 192, endPoint y: 56, distance: 142.3
click at [192, 56] on div "characteristic *Tap to edit word US /ˌkærəktəˈrɪstɪk/ UK /ˌkærəktəˈrɪstɪk/ Defi…" at bounding box center [372, 178] width 369 height 293
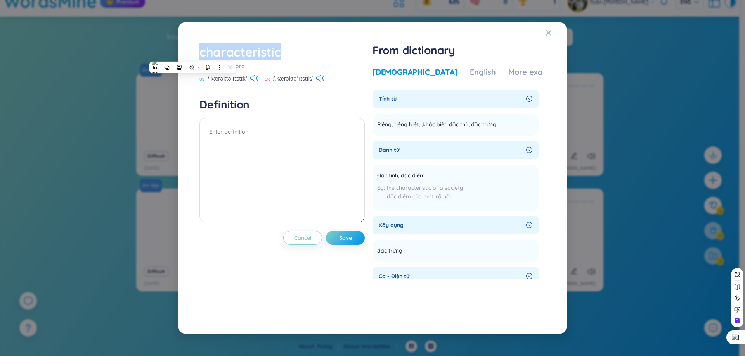
copy div "characteristic"
click at [252, 141] on textarea at bounding box center [281, 170] width 165 height 105
type textarea "d"
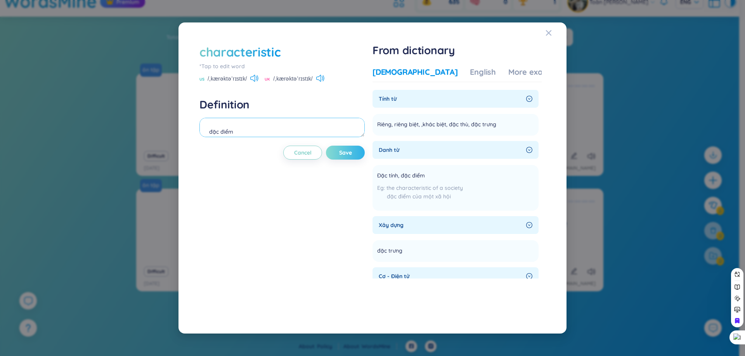
type textarea "đặc điểm"
click at [334, 148] on button "Save" at bounding box center [345, 153] width 39 height 14
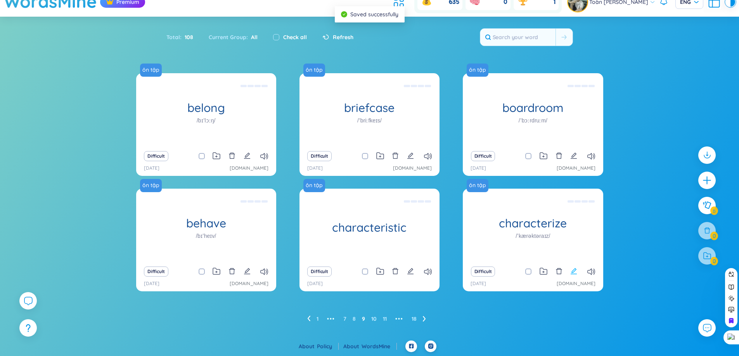
click at [575, 271] on icon "edit" at bounding box center [573, 271] width 7 height 7
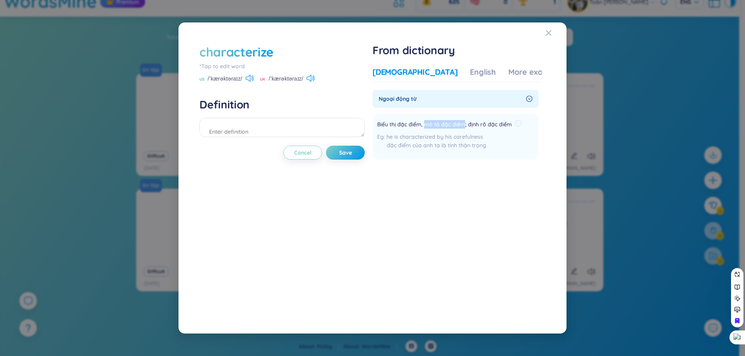
drag, startPoint x: 426, startPoint y: 124, endPoint x: 465, endPoint y: 127, distance: 39.3
click at [465, 127] on span "Biểu thị đặc điểm, mô tả đặc điểm; định rõ đặc điểm" at bounding box center [444, 124] width 135 height 9
copy span "mô tả đặc điểm"
click at [281, 129] on textarea at bounding box center [281, 127] width 165 height 19
paste textarea "mô tả đặc điểm"
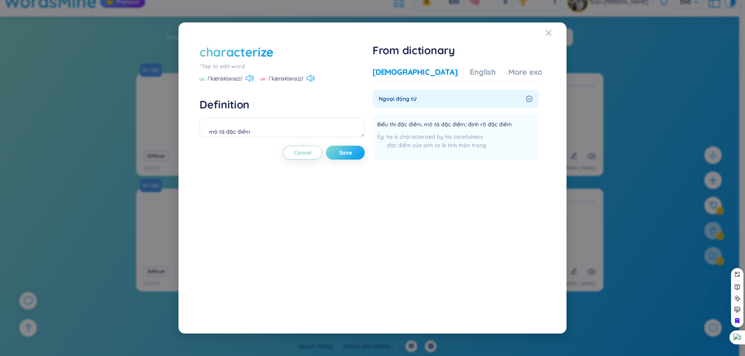
click at [349, 157] on button "Save" at bounding box center [345, 153] width 39 height 14
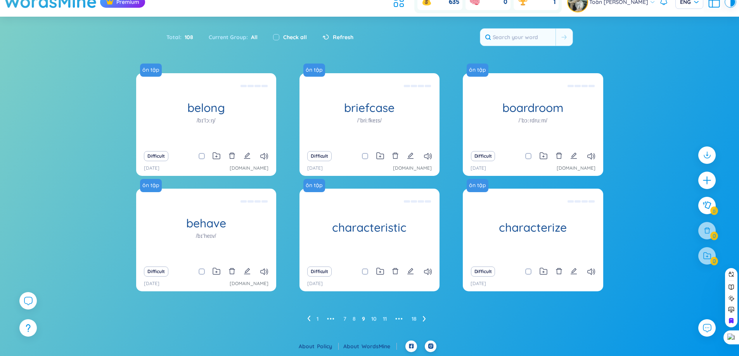
click at [251, 157] on div "Difficult" at bounding box center [206, 156] width 132 height 11
click at [247, 157] on icon "edit" at bounding box center [247, 155] width 7 height 7
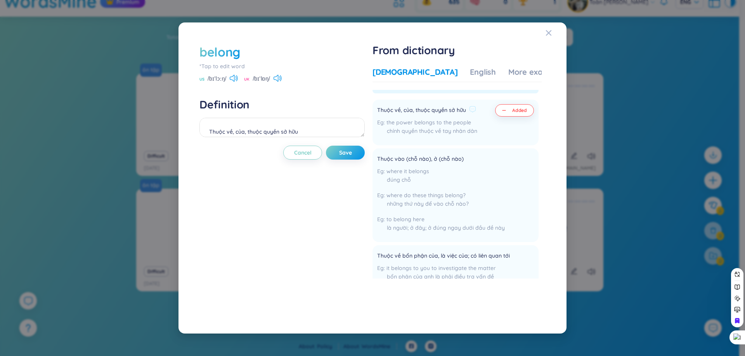
scroll to position [0, 0]
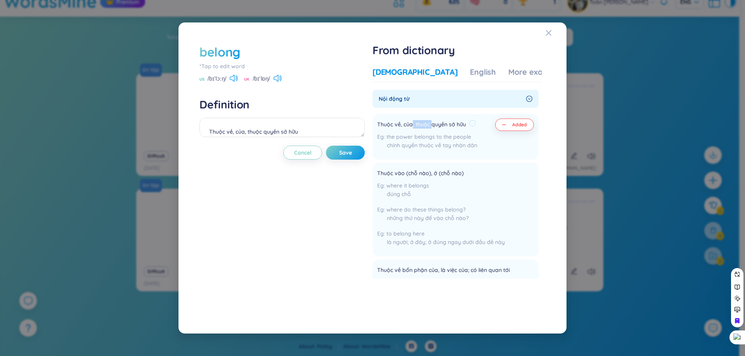
drag, startPoint x: 422, startPoint y: 124, endPoint x: 449, endPoint y: 147, distance: 35.2
click at [455, 126] on span "Thuộc về, của, thuộc quyền sở hữu" at bounding box center [421, 124] width 89 height 9
click at [419, 209] on span "where do these things belong?" at bounding box center [425, 209] width 79 height 7
drag, startPoint x: 416, startPoint y: 174, endPoint x: 437, endPoint y: 179, distance: 21.9
click at [429, 174] on span "Thuộc vào (chỗ nào), ở (chỗ nào)" at bounding box center [420, 173] width 86 height 9
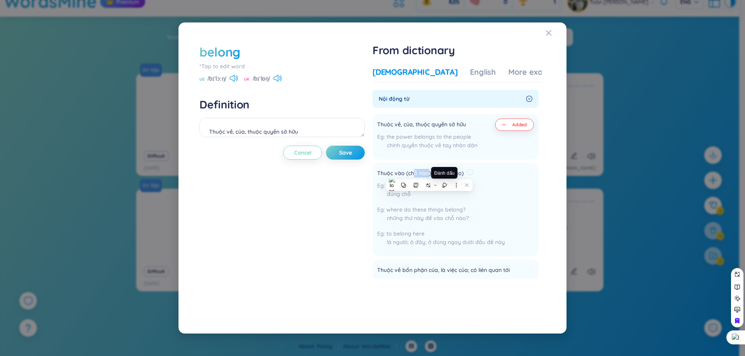
click at [463, 172] on html "WordsMine Premium 635 0 1 Toàn Nguyễn Minh Toàn ENG Sort Alphabet Ascending Alp…" at bounding box center [372, 166] width 745 height 356
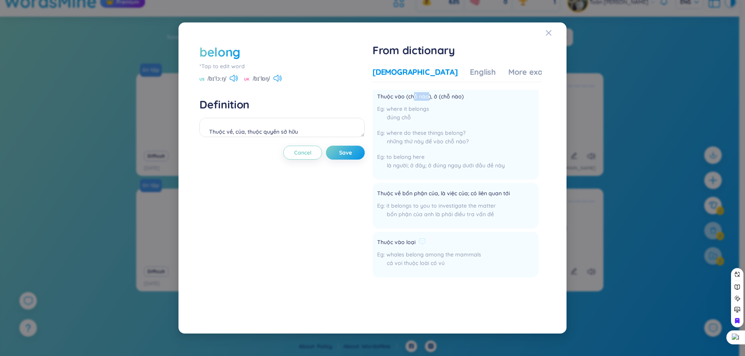
scroll to position [78, 0]
drag, startPoint x: 395, startPoint y: 192, endPoint x: 420, endPoint y: 195, distance: 25.0
click at [410, 192] on span "Thuộc về bổn phận của, là việc của; có liên quan tới" at bounding box center [443, 192] width 133 height 9
drag, startPoint x: 460, startPoint y: 192, endPoint x: 468, endPoint y: 190, distance: 8.7
click at [468, 190] on span "Thuộc về bổn phận của, là việc của; có liên quan tới" at bounding box center [443, 192] width 133 height 9
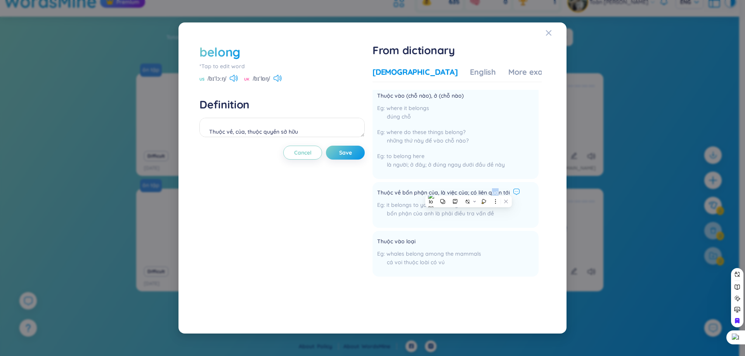
drag, startPoint x: 492, startPoint y: 191, endPoint x: 513, endPoint y: 195, distance: 21.3
click at [513, 192] on div "Thuộc về bổn phận của, là việc của; có liên quan tới" at bounding box center [448, 192] width 143 height 9
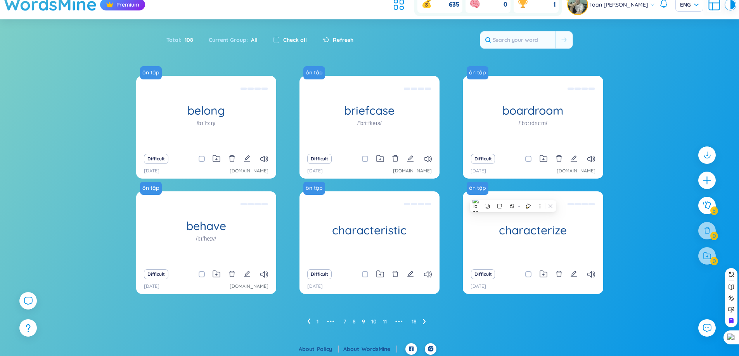
scroll to position [12, 0]
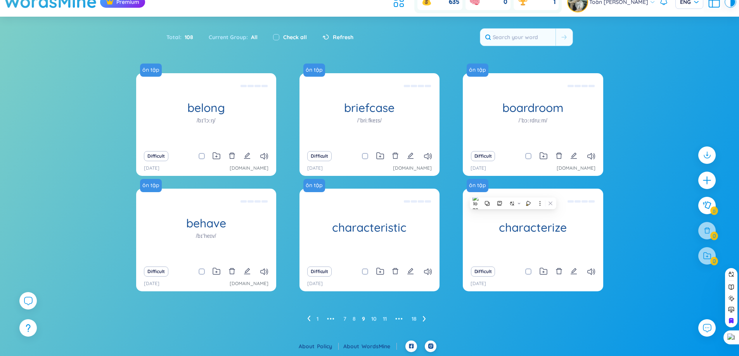
click at [420, 319] on ul "1 ••• 7 8 9 10 11 ••• 18" at bounding box center [369, 319] width 125 height 12
click at [572, 154] on icon "edit" at bounding box center [573, 155] width 7 height 7
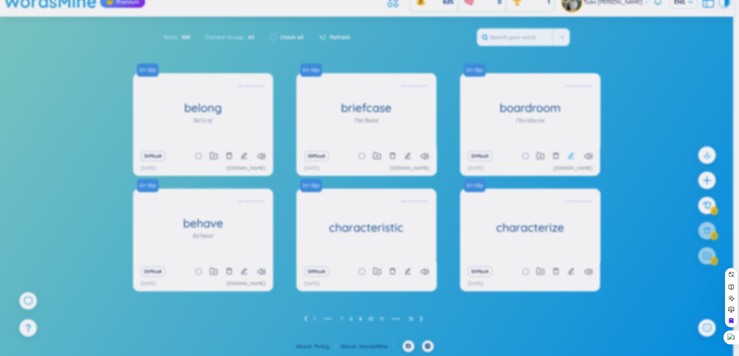
type textarea "Phòng họp của ban giám đốc"
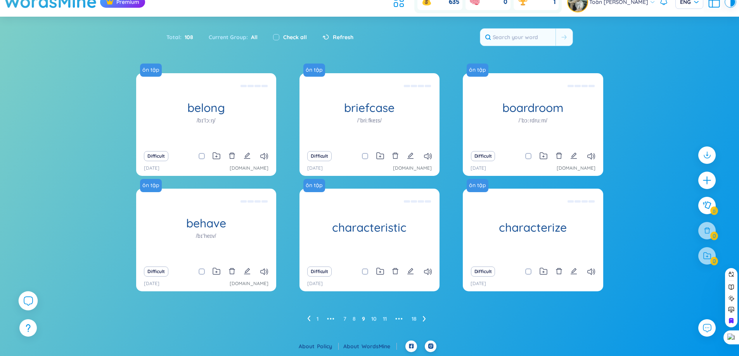
click at [30, 296] on icon at bounding box center [27, 300] width 9 height 9
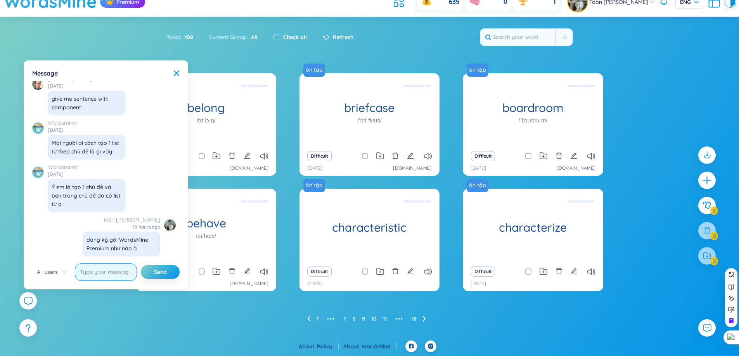
click at [86, 276] on input "text" at bounding box center [106, 272] width 62 height 17
type input "b"
type input "blackroom là gì"
click at [141, 265] on button "Send" at bounding box center [160, 272] width 39 height 14
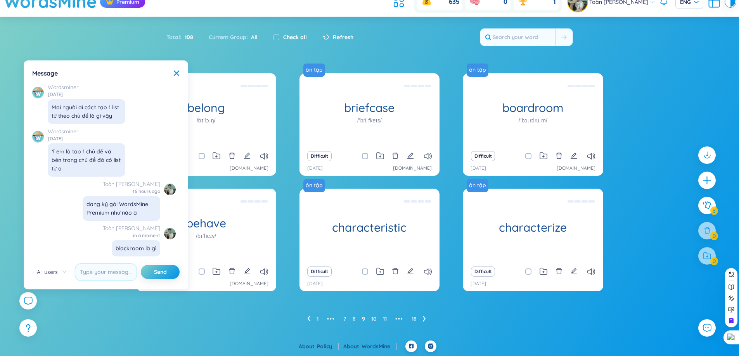
click at [137, 251] on div "blackroom là gì" at bounding box center [136, 248] width 41 height 9
click at [156, 245] on div "blackroom là gì" at bounding box center [136, 248] width 48 height 16
drag, startPoint x: 153, startPoint y: 249, endPoint x: 102, endPoint y: 249, distance: 50.8
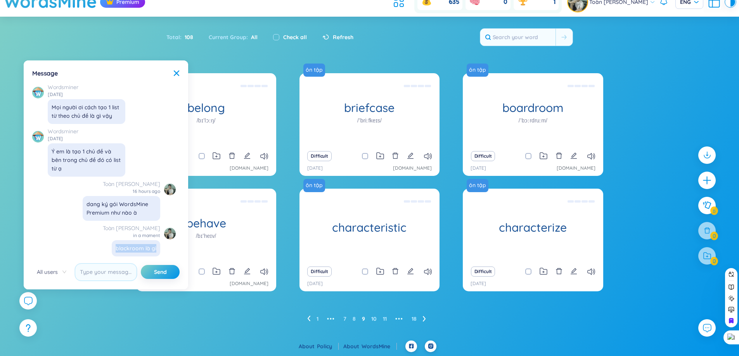
click at [103, 249] on div "Toàn Nguyễn Minh Toàn in a moment blackroom là gì" at bounding box center [131, 240] width 57 height 33
copy div "blackroom là gì"
click at [123, 318] on div "ôn tập belong /bɪˈlɔːŋ/ Thuộc về, của, thuộc quyền sở hữu Difficult 29/8/2025 c…" at bounding box center [369, 207] width 739 height 268
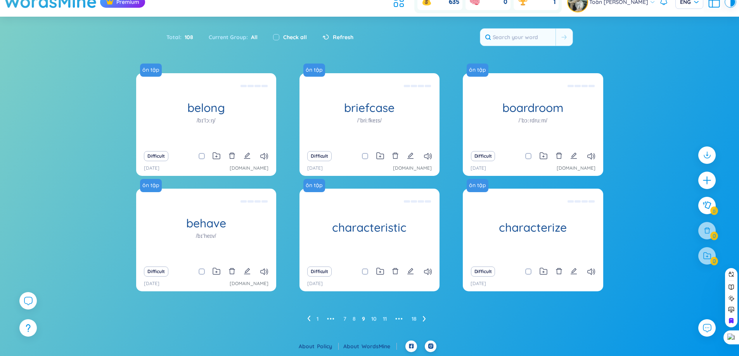
scroll to position [0, 0]
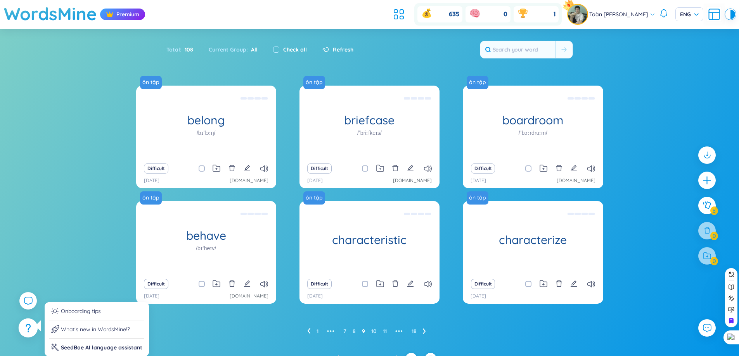
click at [34, 331] on div at bounding box center [28, 328] width 19 height 19
click at [86, 351] on li "SeedBae AI language assistant" at bounding box center [96, 345] width 95 height 13
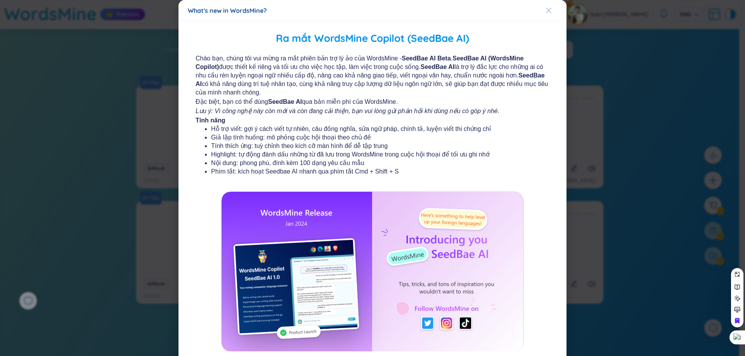
click at [551, 12] on span "Close" at bounding box center [555, 10] width 21 height 21
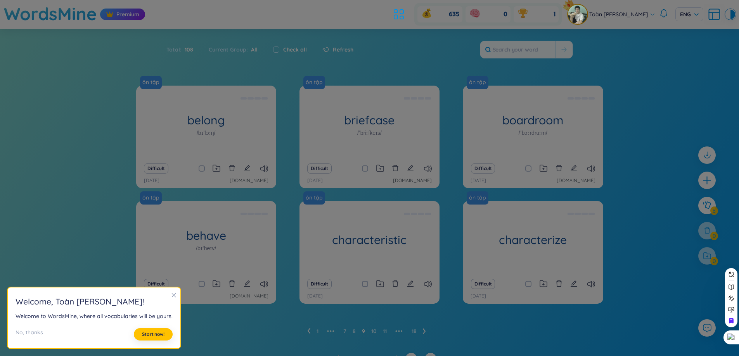
click at [168, 306] on h2 "Welcome , Toàn Nguyễn Minh Toàn !" at bounding box center [94, 301] width 157 height 13
click at [171, 299] on div at bounding box center [173, 296] width 5 height 9
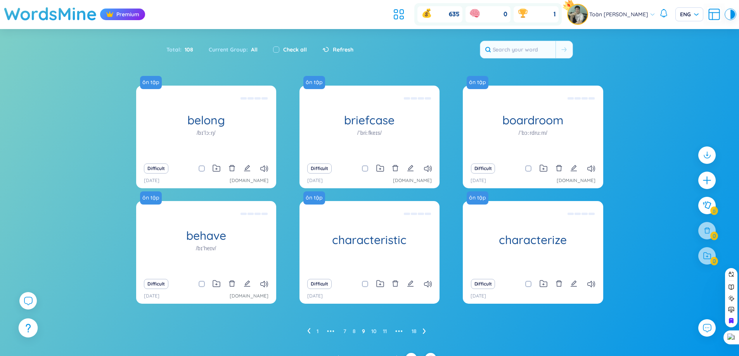
click at [31, 328] on icon at bounding box center [28, 328] width 5 height 9
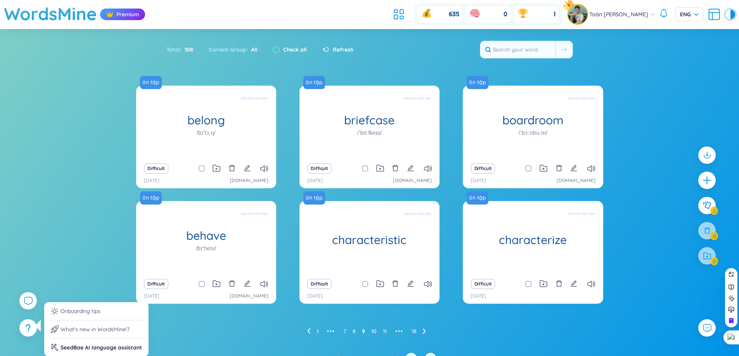
click at [116, 329] on li "What's new in WordsMine!?" at bounding box center [96, 330] width 95 height 18
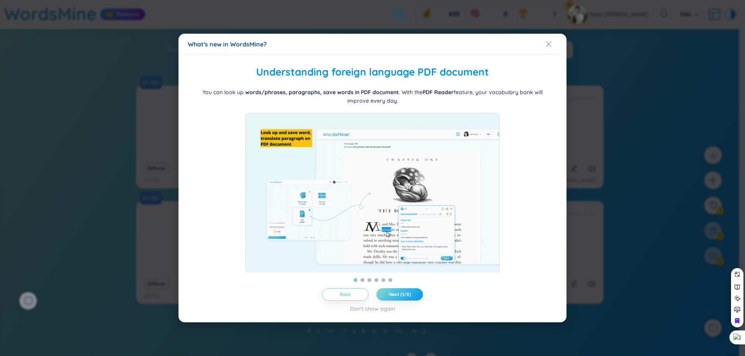
click at [385, 299] on button "Next (1/6)" at bounding box center [399, 295] width 47 height 12
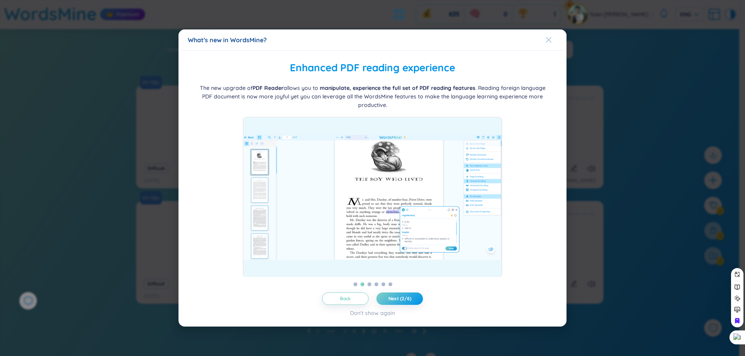
click at [556, 36] on span "Close" at bounding box center [555, 39] width 21 height 21
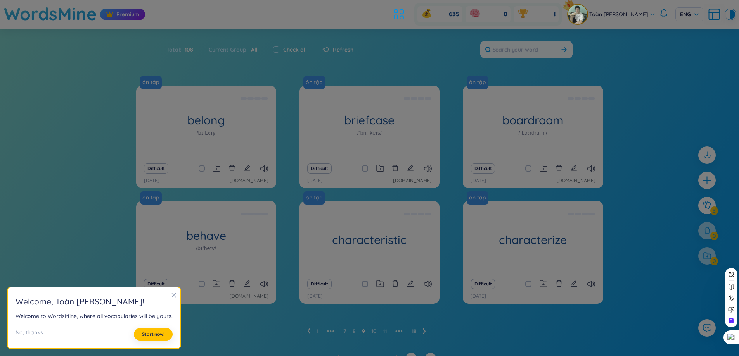
click at [568, 50] on button at bounding box center [563, 49] width 17 height 17
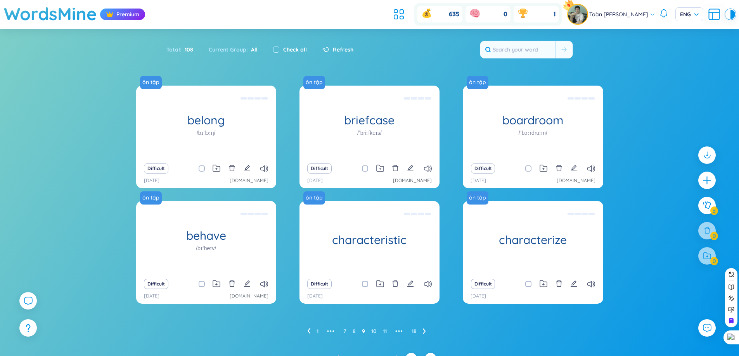
click at [425, 333] on icon at bounding box center [424, 331] width 3 height 6
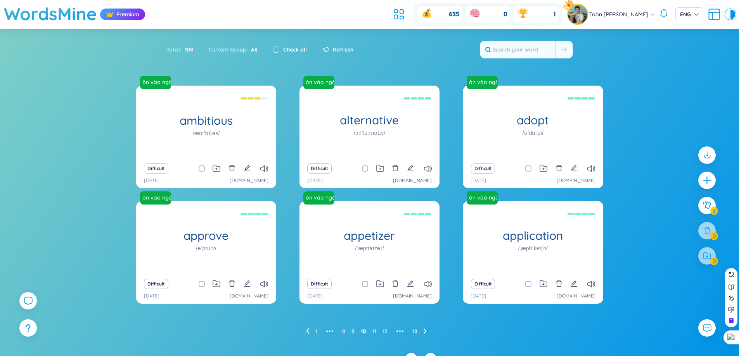
click at [395, 24] on div "635 0 1" at bounding box center [475, 14] width 171 height 22
click at [394, 16] on icon at bounding box center [399, 14] width 14 height 14
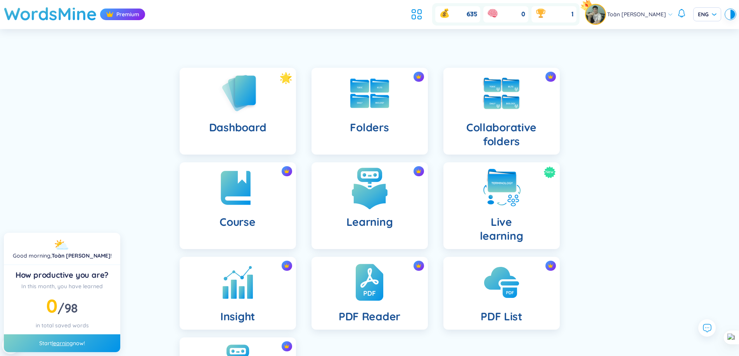
click at [383, 207] on img at bounding box center [369, 188] width 43 height 43
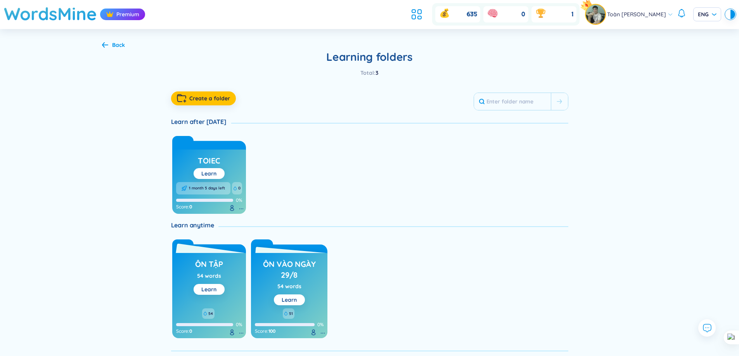
click at [214, 272] on div "54 words" at bounding box center [209, 276] width 24 height 9
click at [210, 293] on link "Learn" at bounding box center [208, 289] width 15 height 7
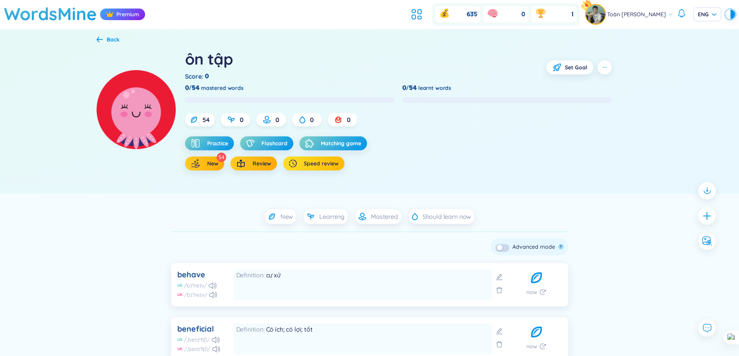
click at [318, 161] on span "Speed review" at bounding box center [321, 164] width 35 height 8
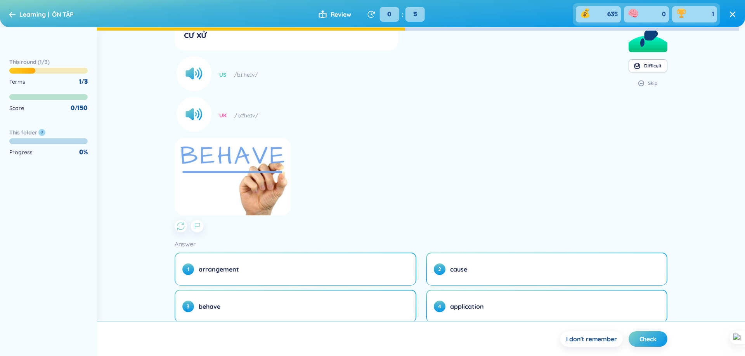
scroll to position [62, 0]
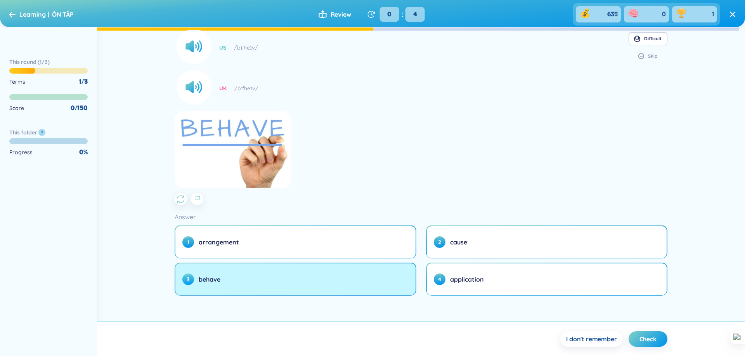
click at [348, 280] on button "3 behave" at bounding box center [295, 280] width 240 height 32
click at [351, 279] on button "3 behave" at bounding box center [295, 280] width 240 height 32
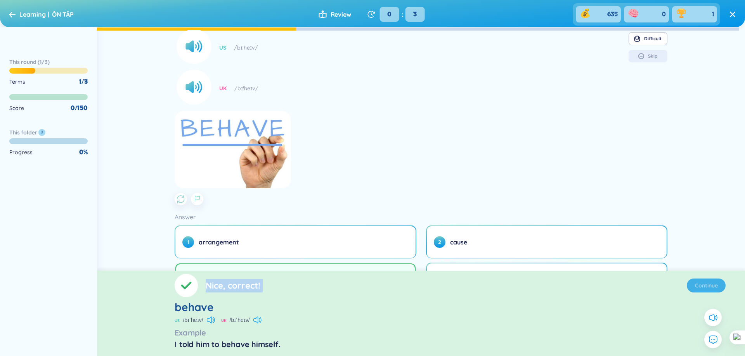
click at [351, 279] on div "Nice, correct! Continue behave US /bɪˈheɪv/ UK /bɪˈheɪv/ Example I told him to …" at bounding box center [421, 313] width 648 height 85
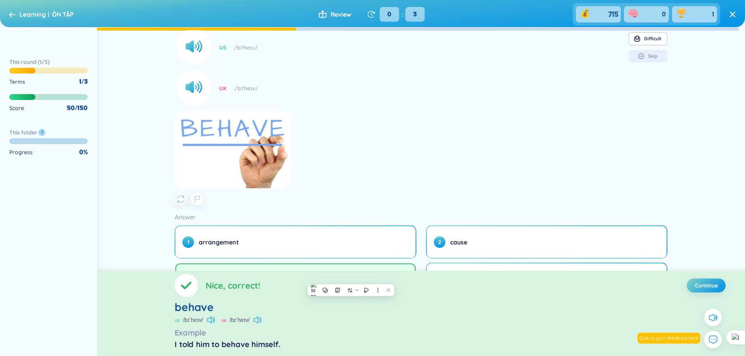
click at [684, 218] on div "Please choose the correct answer cư xử US /bɪˈheɪv/ UK /bɪˈheɪv/ Preview Diffic…" at bounding box center [421, 150] width 648 height 241
click at [506, 302] on div "behave" at bounding box center [420, 308] width 492 height 14
click at [516, 295] on div "Nice, correct! Continue" at bounding box center [420, 285] width 492 height 23
click at [534, 295] on div "Nice, correct! Continue" at bounding box center [420, 285] width 492 height 23
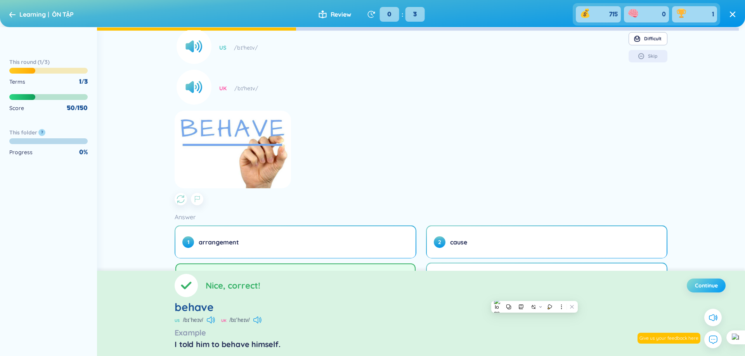
click at [697, 281] on button "Continue" at bounding box center [705, 286] width 39 height 14
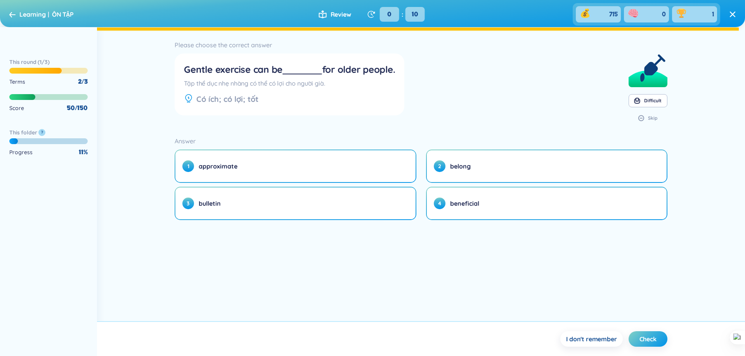
scroll to position [0, 0]
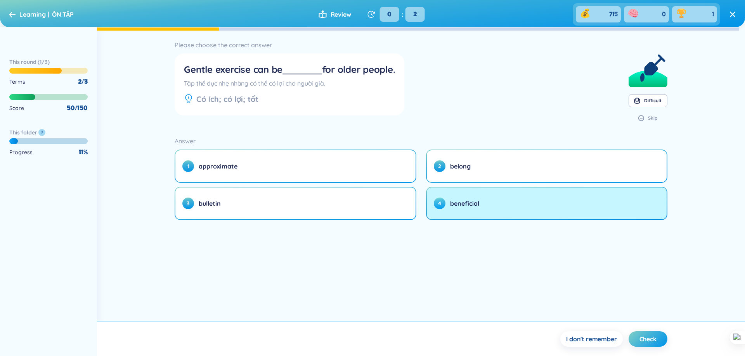
click at [481, 208] on button "4 beneficial" at bounding box center [547, 204] width 240 height 32
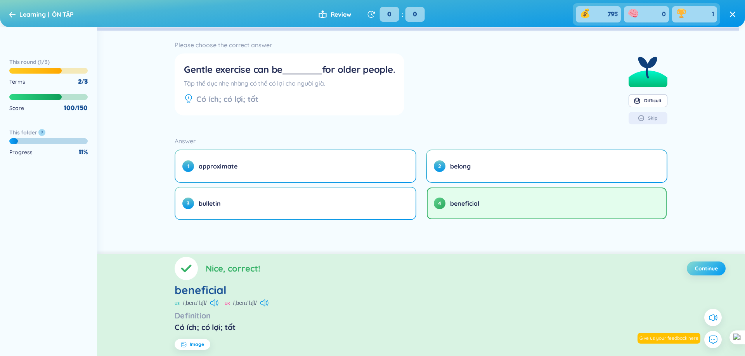
click at [714, 272] on span "Continue" at bounding box center [706, 269] width 23 height 8
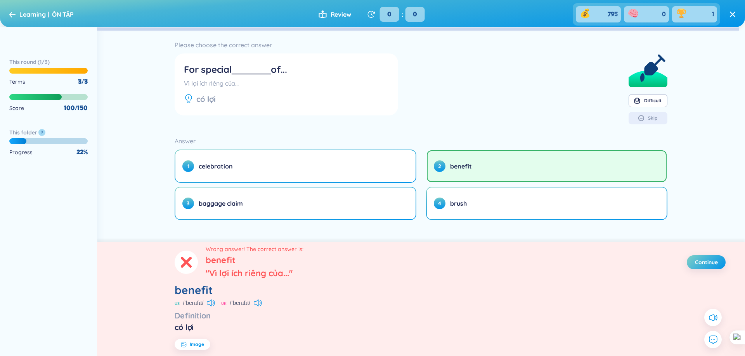
click at [463, 53] on section "Please choose the correct answer For special of... Vì lợi ích riêng của... có l…" at bounding box center [420, 85] width 492 height 90
click at [461, 98] on section "Please choose the correct answer For special of... Vì lợi ích riêng của... có l…" at bounding box center [420, 85] width 492 height 90
click at [12, 12] on icon at bounding box center [12, 15] width 6 height 6
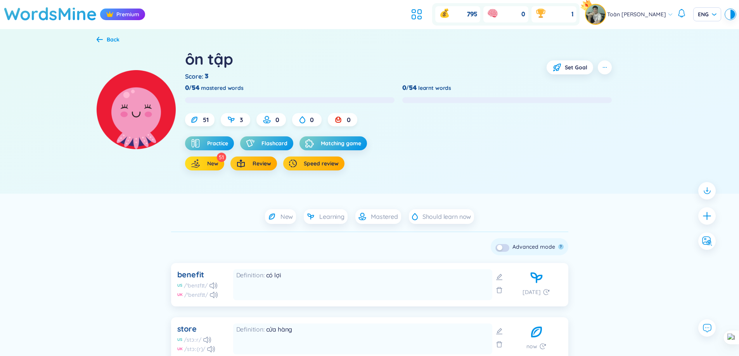
click at [209, 161] on span "New" at bounding box center [212, 164] width 11 height 8
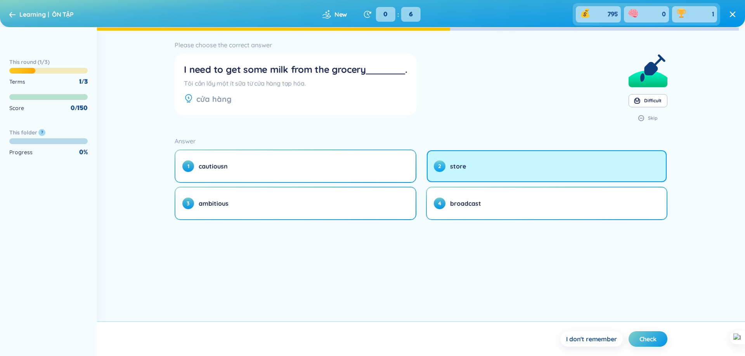
click at [475, 176] on button "2 store" at bounding box center [547, 166] width 240 height 32
click at [477, 178] on button "2 store" at bounding box center [547, 166] width 240 height 32
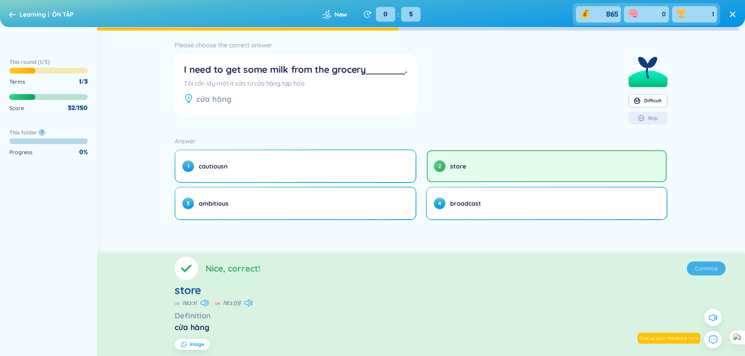
drag, startPoint x: 703, startPoint y: 276, endPoint x: 700, endPoint y: 273, distance: 5.0
click at [703, 277] on section "Nice, correct! Continue store US /stɔːr/ UK /stɔː(r)/ Definition cửa hàng Image" at bounding box center [421, 305] width 648 height 102
click at [700, 274] on button "Continue" at bounding box center [705, 269] width 39 height 14
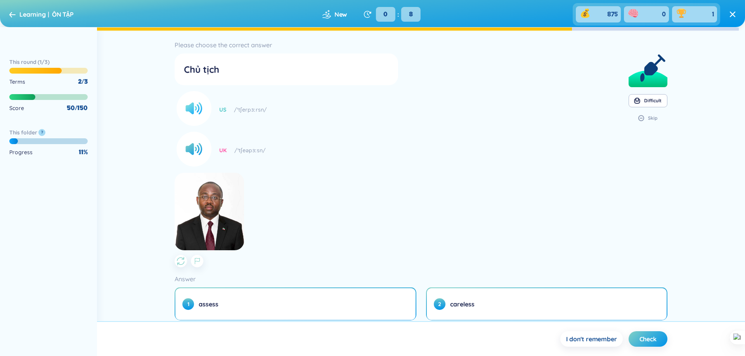
click at [204, 100] on circle at bounding box center [193, 108] width 35 height 35
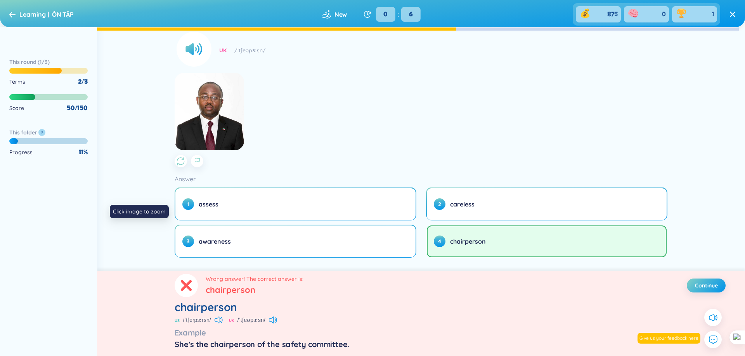
scroll to position [112, 0]
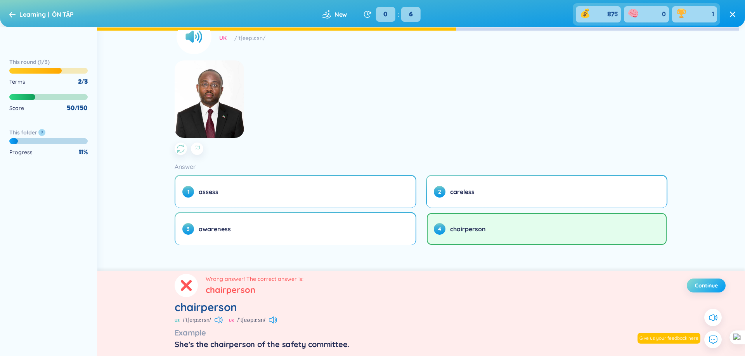
click at [703, 283] on span "Continue" at bounding box center [706, 286] width 23 height 8
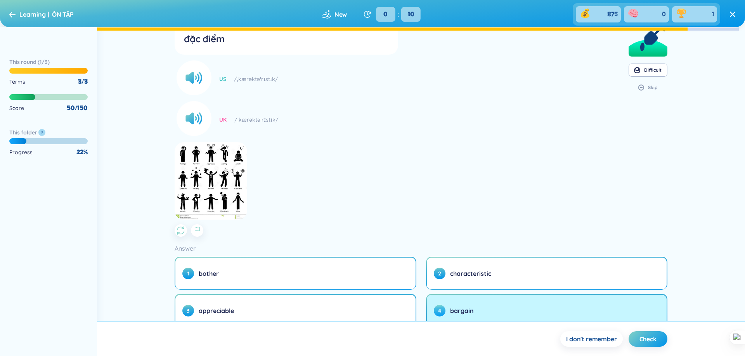
scroll to position [62, 0]
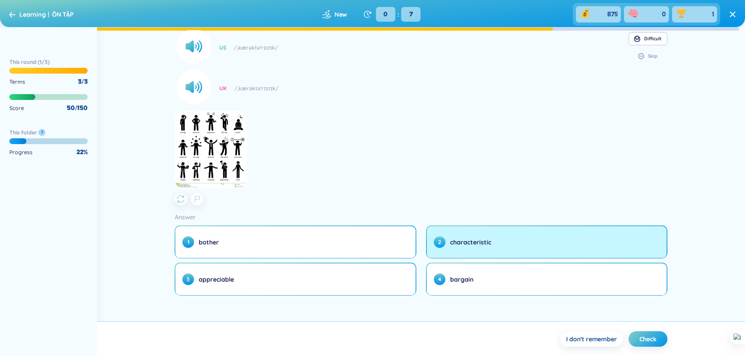
click at [452, 244] on span "characteristic" at bounding box center [470, 242] width 41 height 9
click at [458, 240] on span "characteristic" at bounding box center [470, 242] width 41 height 9
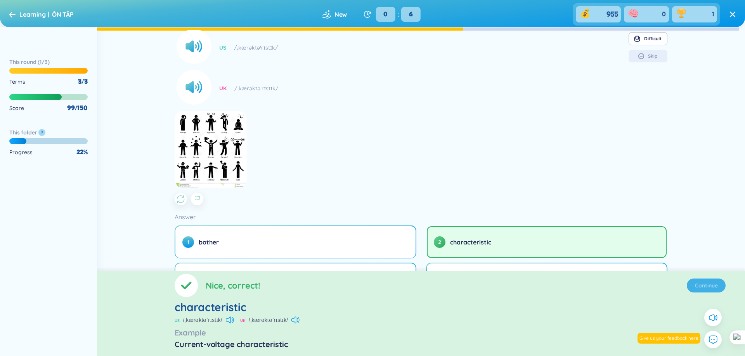
click at [708, 286] on span "Continue" at bounding box center [706, 286] width 23 height 8
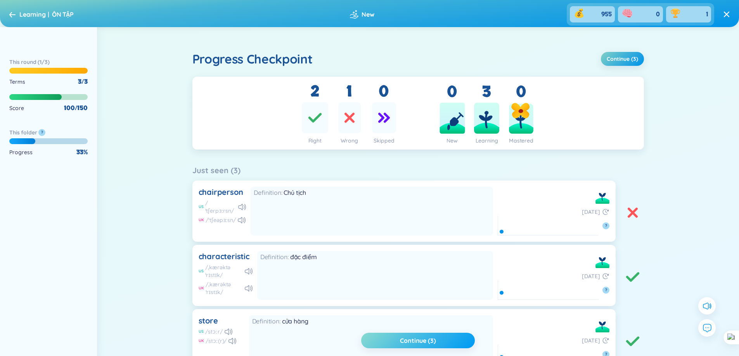
click at [443, 341] on button "Continue (3)" at bounding box center [417, 341] width 113 height 16
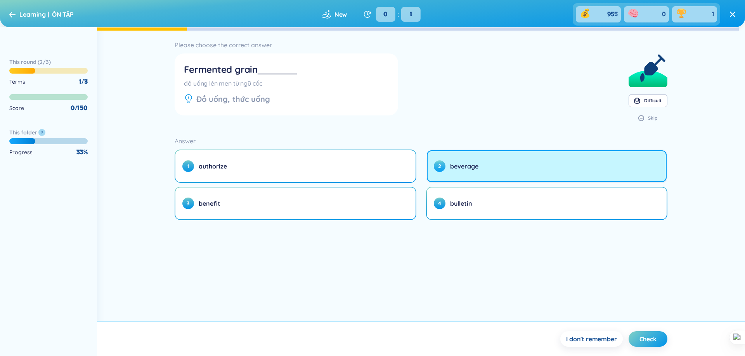
click at [491, 178] on button "2 beverage" at bounding box center [547, 166] width 240 height 32
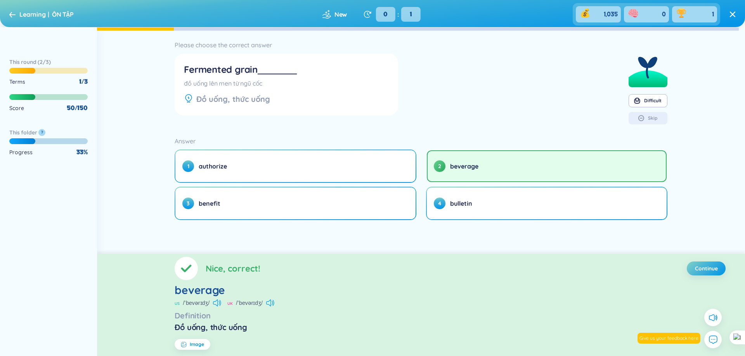
click at [200, 99] on div "Đồ uống, thức uống" at bounding box center [233, 99] width 74 height 11
click at [427, 97] on section "Please choose the correct answer Fermented grain đồ uống lên men từ ngũ cốc Đồ …" at bounding box center [420, 85] width 492 height 90
click at [700, 271] on span "Continue" at bounding box center [706, 269] width 23 height 8
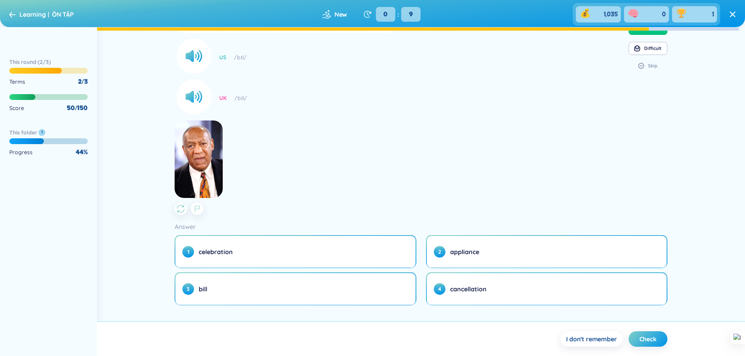
scroll to position [62, 0]
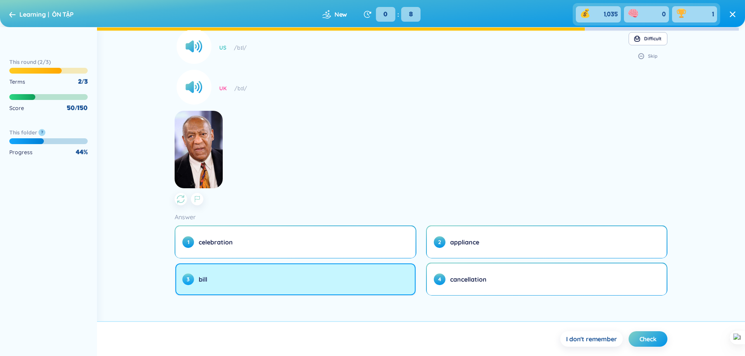
click at [321, 271] on button "3 bill" at bounding box center [295, 280] width 240 height 32
click at [321, 272] on button "3 bill" at bounding box center [295, 280] width 240 height 32
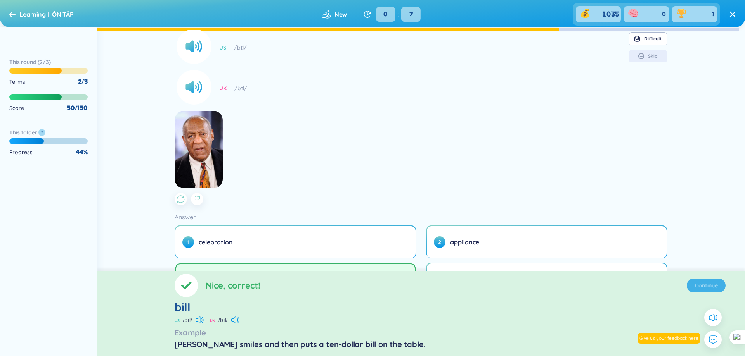
click at [709, 285] on section "Nice, correct! Continue bill US /bɪl/ UK /bɪl/ Example Travis smiles and then p…" at bounding box center [421, 313] width 648 height 85
click at [709, 285] on span "Continue" at bounding box center [706, 286] width 23 height 8
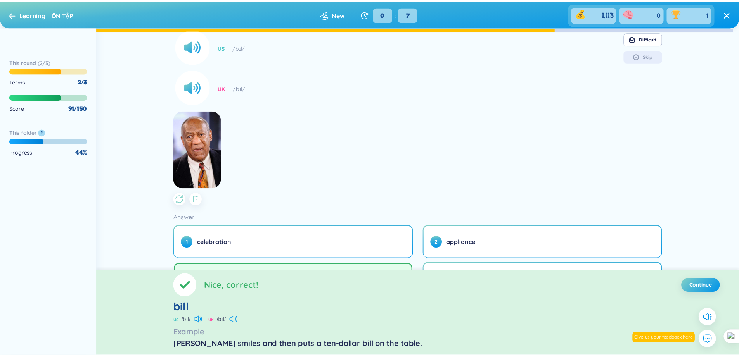
scroll to position [0, 0]
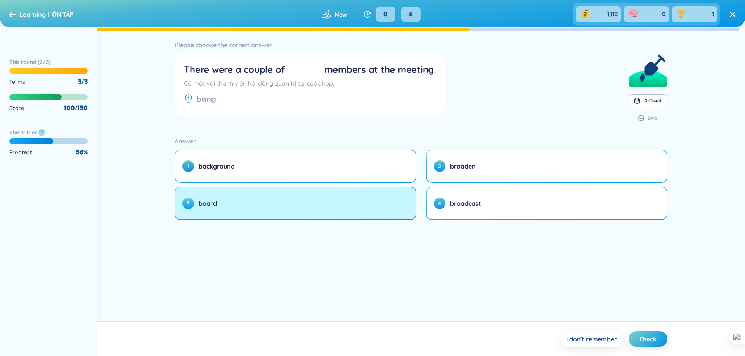
click at [229, 199] on button "3 board" at bounding box center [295, 204] width 240 height 32
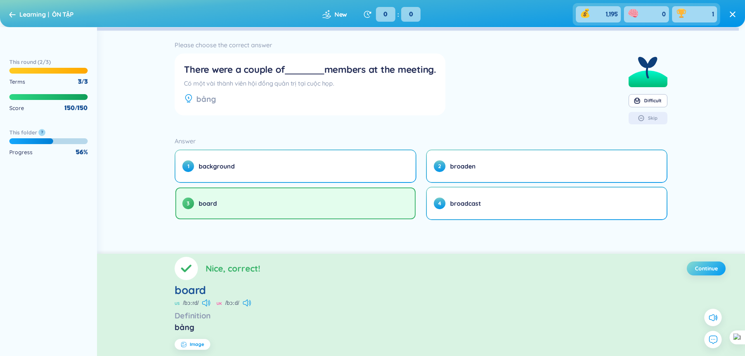
click at [693, 267] on button "Continue" at bounding box center [705, 269] width 39 height 14
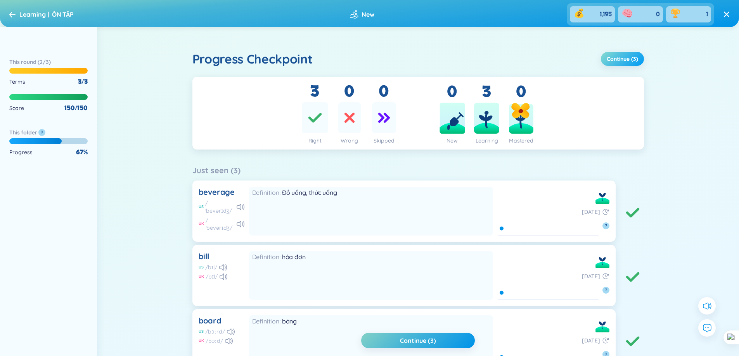
click at [629, 61] on span "Continue (3)" at bounding box center [621, 59] width 31 height 8
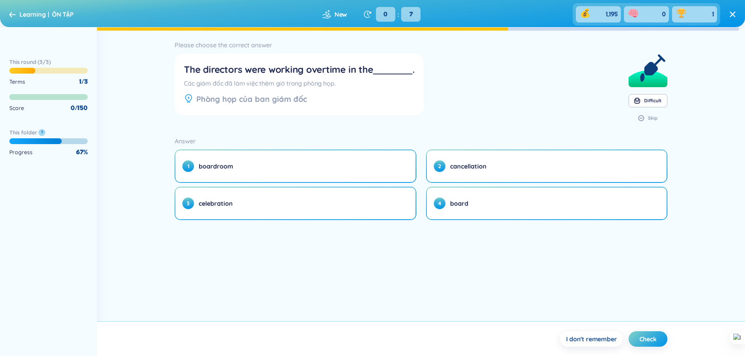
click at [21, 12] on span "Learning" at bounding box center [32, 14] width 26 height 8
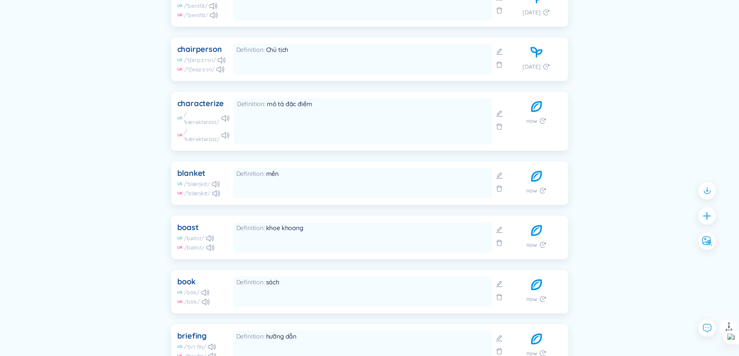
scroll to position [86, 0]
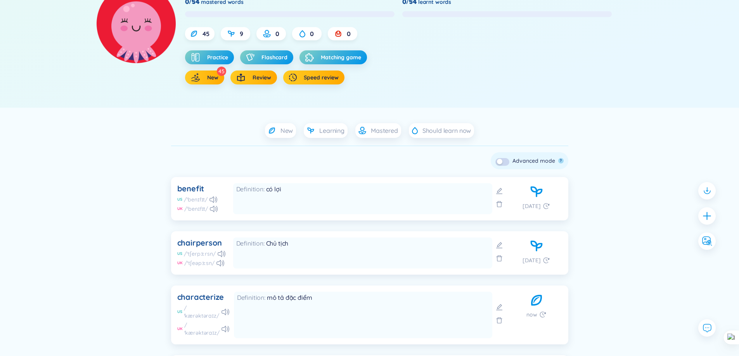
click at [504, 159] on button "button" at bounding box center [502, 162] width 14 height 8
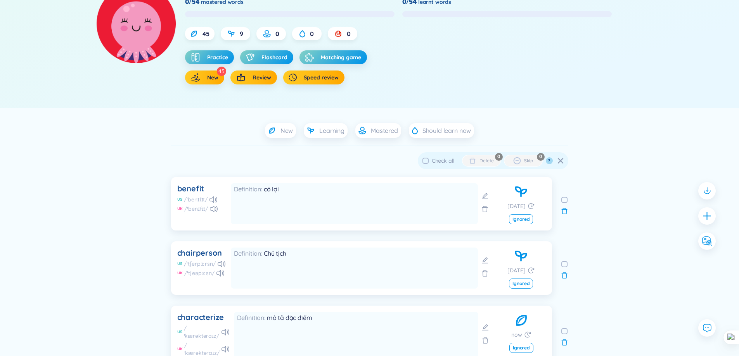
click at [428, 159] on input "Check all" at bounding box center [425, 161] width 6 height 6
checkbox input "true"
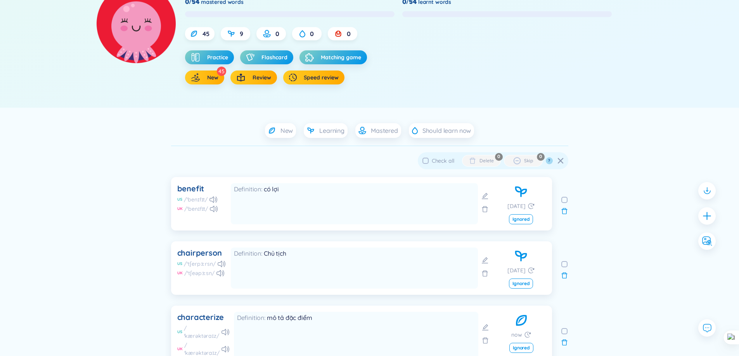
checkbox input "true"
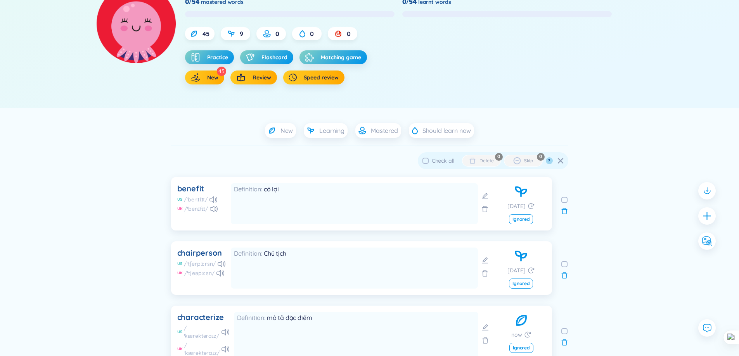
checkbox input "true"
click at [636, 138] on div "New Learning Mastered Should learn now" at bounding box center [370, 130] width 546 height 15
click at [216, 79] on span "New" at bounding box center [212, 78] width 11 height 8
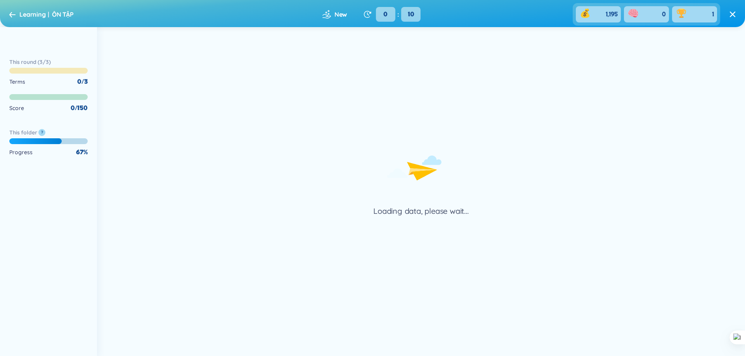
click at [10, 9] on div "Learning ÔN TẬP" at bounding box center [41, 14] width 64 height 12
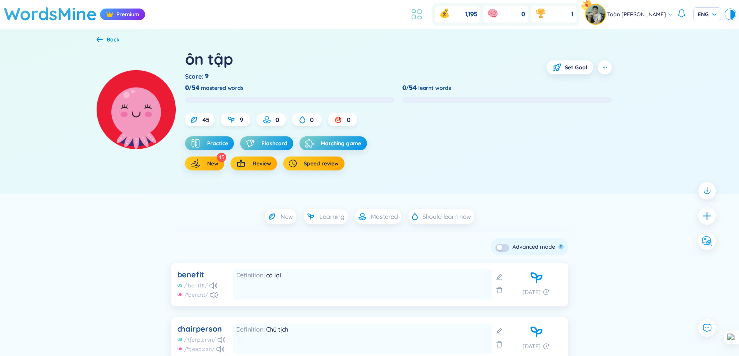
click at [414, 16] on icon at bounding box center [416, 14] width 14 height 14
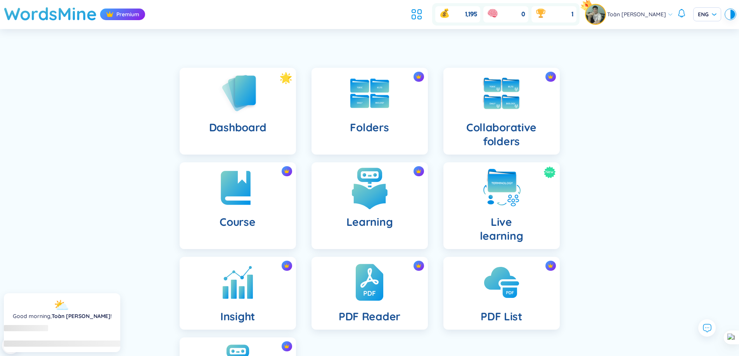
click at [354, 197] on img at bounding box center [369, 188] width 43 height 43
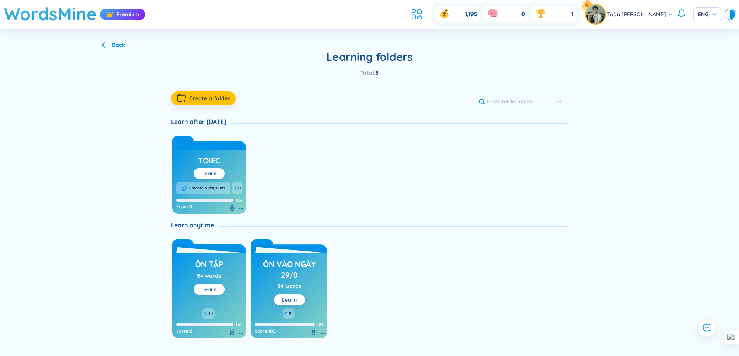
scroll to position [22, 0]
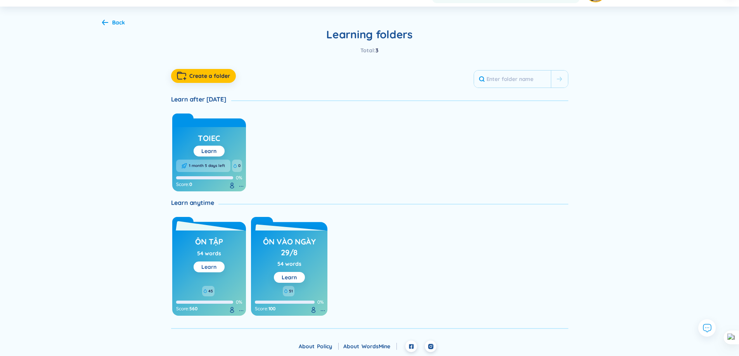
click at [211, 268] on link "Learn" at bounding box center [208, 267] width 15 height 7
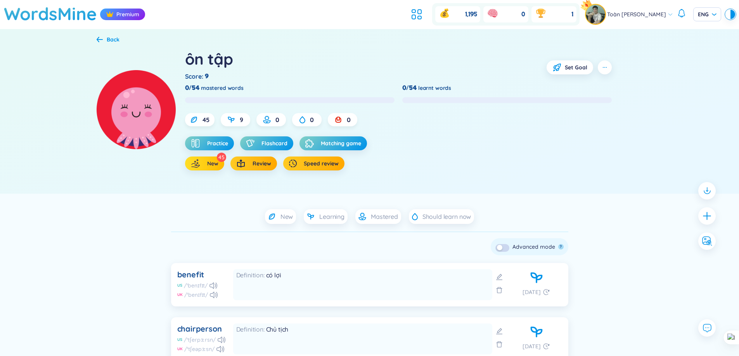
click at [214, 161] on span "New" at bounding box center [212, 164] width 11 height 8
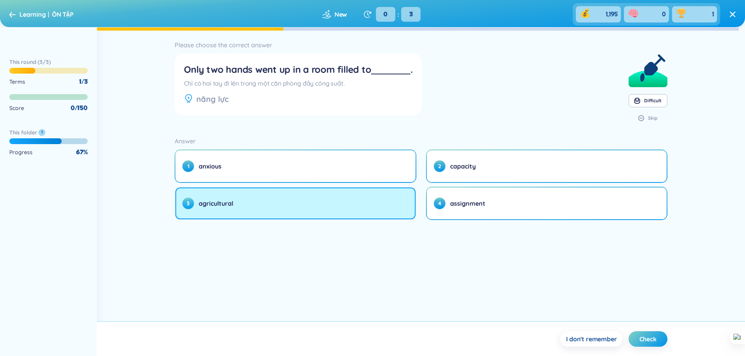
click at [363, 201] on button "3 agricultural" at bounding box center [295, 204] width 240 height 32
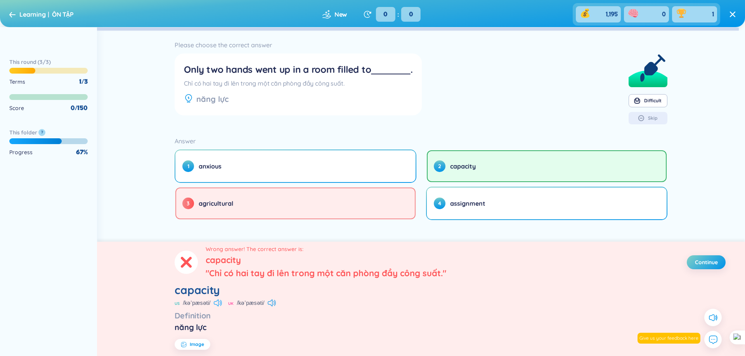
click at [214, 303] on icon at bounding box center [218, 303] width 8 height 7
click at [701, 263] on span "Continue" at bounding box center [706, 263] width 23 height 8
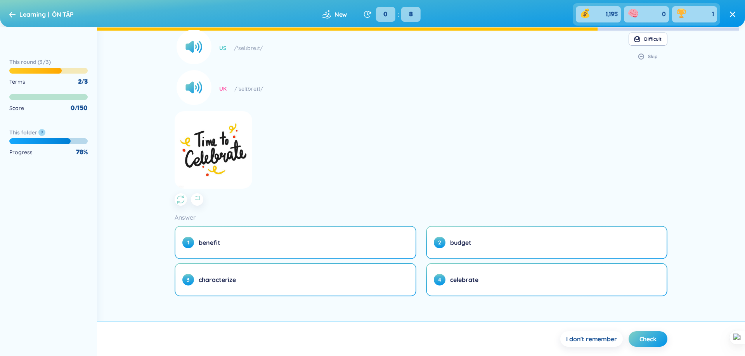
scroll to position [62, 0]
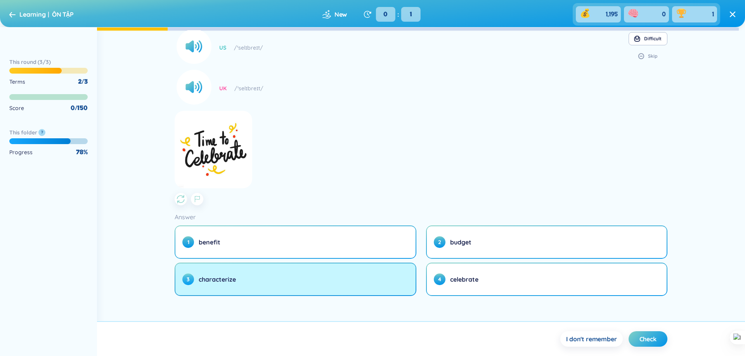
click at [351, 276] on button "3 characterize" at bounding box center [295, 280] width 240 height 32
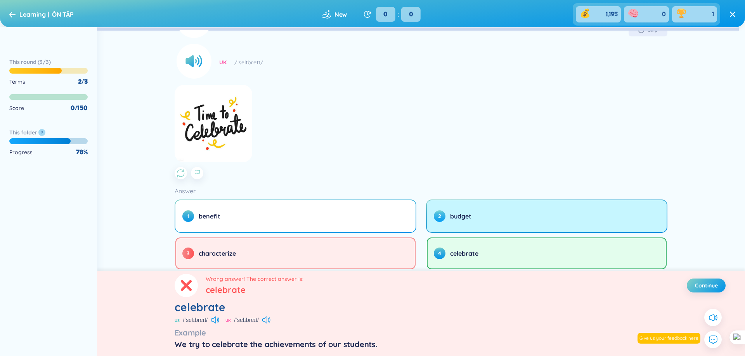
scroll to position [112, 0]
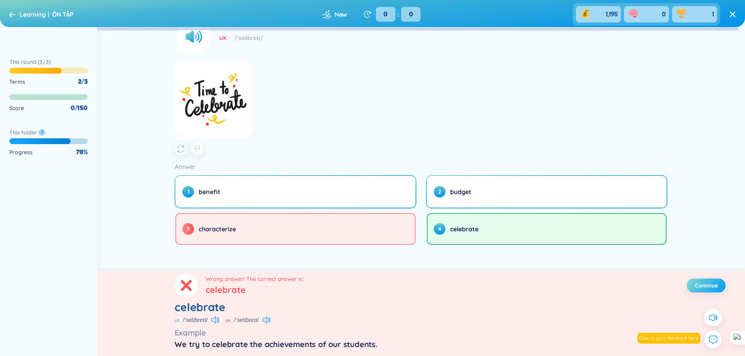
click at [716, 285] on span "Continue" at bounding box center [706, 286] width 23 height 8
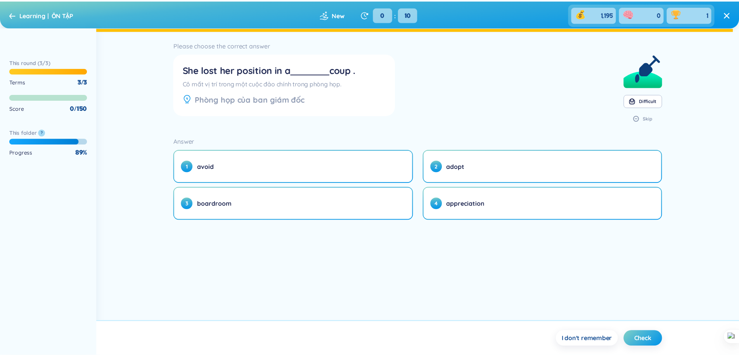
scroll to position [0, 0]
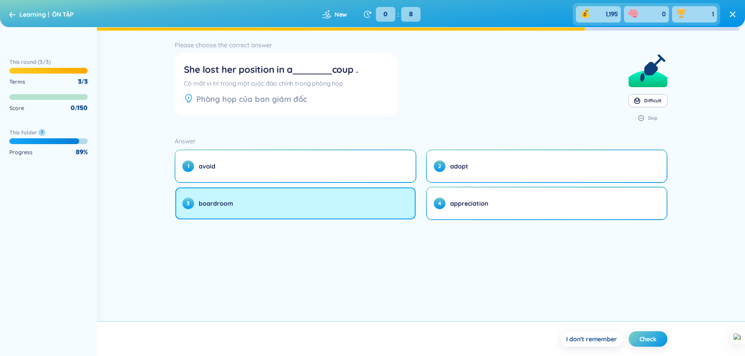
click at [332, 196] on button "3 boardroom" at bounding box center [295, 204] width 240 height 32
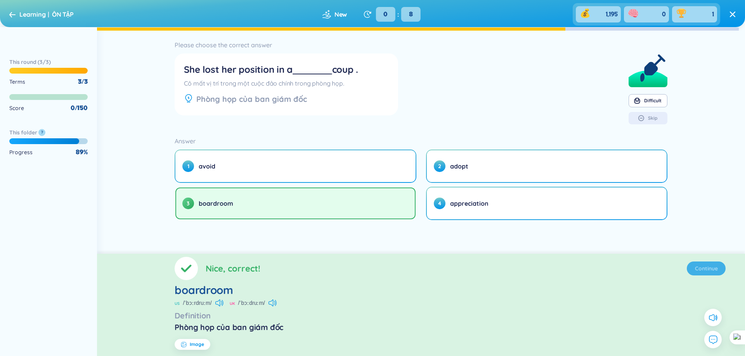
click at [701, 271] on section "Nice, correct! Continue boardroom US /ˈbɔːrdruːm/ UK /ˈbɔːdruːm/ Definition Phò…" at bounding box center [421, 305] width 648 height 102
click at [699, 269] on span "Continue" at bounding box center [706, 269] width 23 height 8
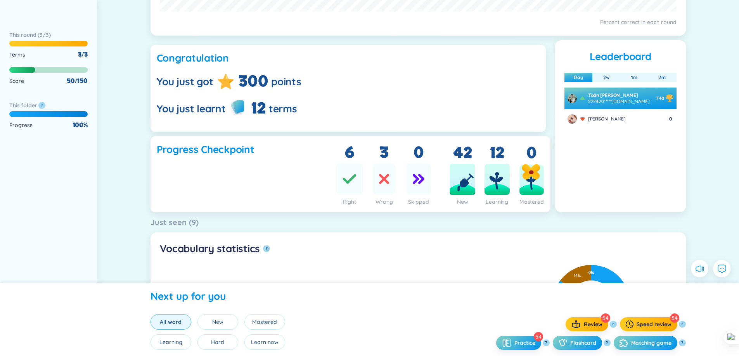
scroll to position [155, 0]
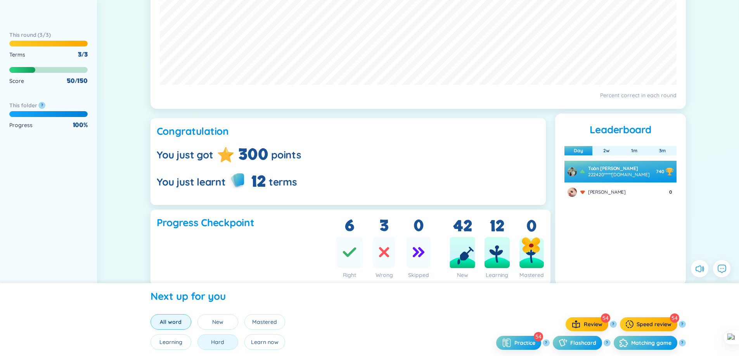
click at [232, 343] on button "Hard" at bounding box center [217, 343] width 41 height 16
click at [228, 342] on button "Hard" at bounding box center [217, 343] width 41 height 16
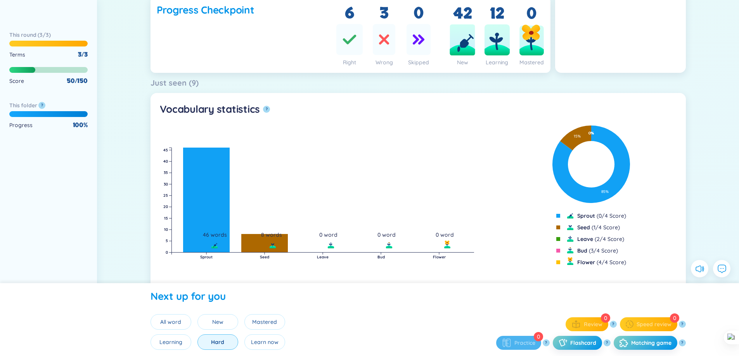
scroll to position [427, 0]
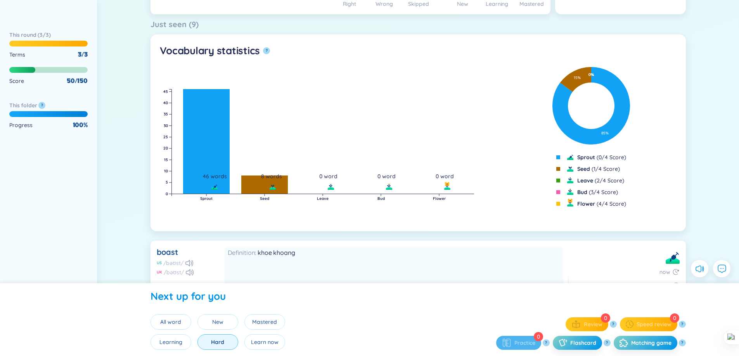
click at [659, 318] on div "0 Speed review" at bounding box center [648, 325] width 57 height 14
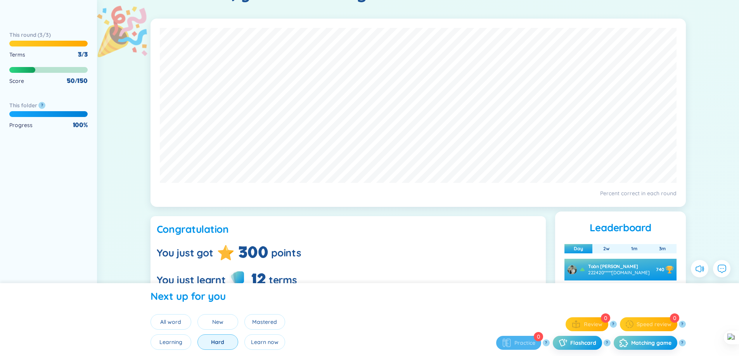
scroll to position [0, 0]
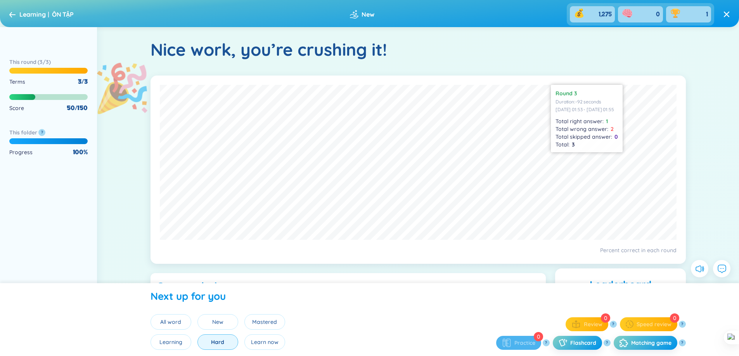
click at [75, 14] on div "Learning ÔN TẬP New 1,275 0 1" at bounding box center [369, 14] width 720 height 22
click at [65, 12] on span "ÔN TẬP" at bounding box center [63, 14] width 22 height 8
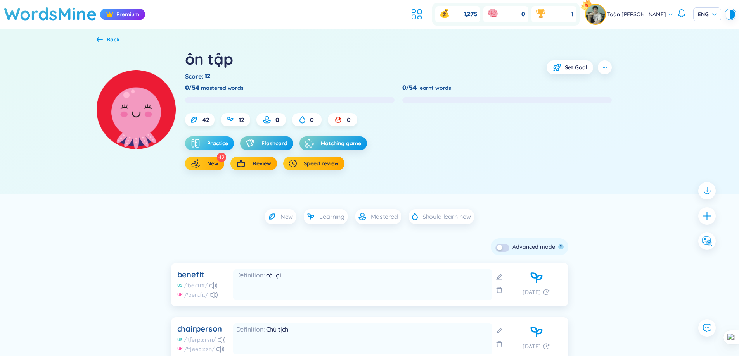
click at [217, 137] on button "Practice" at bounding box center [209, 143] width 49 height 14
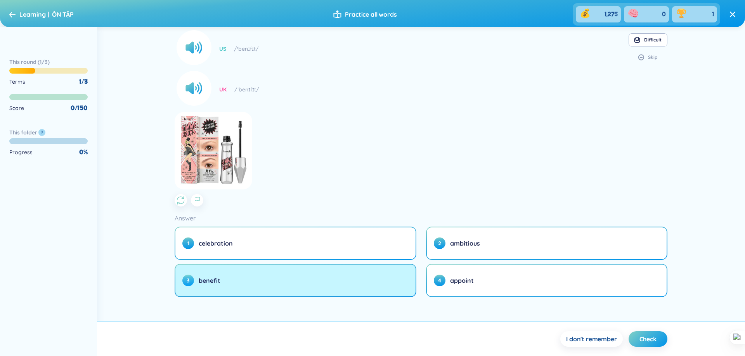
scroll to position [59, 0]
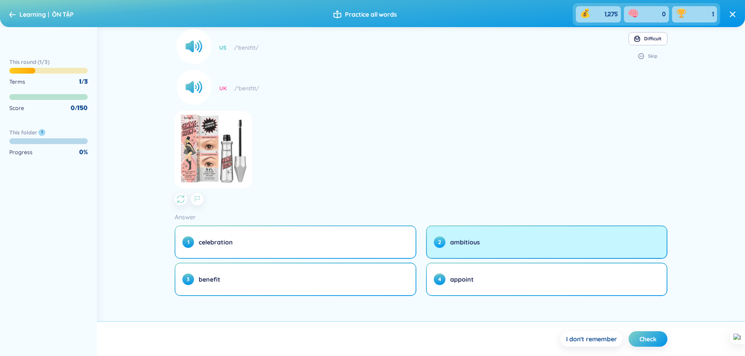
click at [452, 238] on span "ambitious" at bounding box center [465, 242] width 30 height 9
click at [449, 249] on button "2 ambitious" at bounding box center [547, 242] width 240 height 32
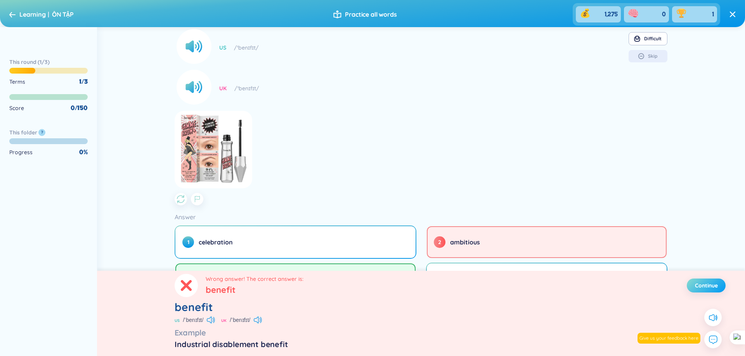
click at [693, 286] on button "Continue" at bounding box center [705, 286] width 39 height 14
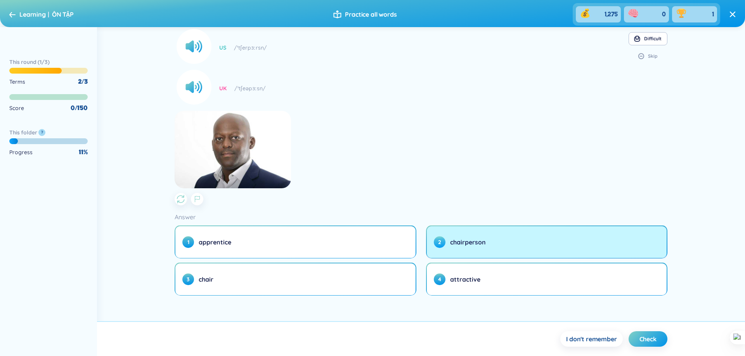
click at [472, 235] on button "2 chairperson" at bounding box center [547, 242] width 240 height 32
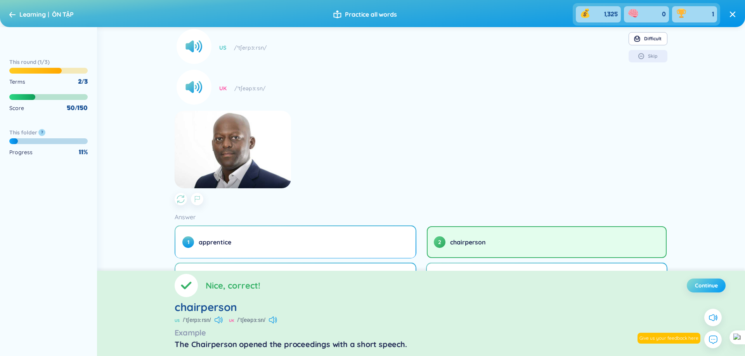
click at [709, 284] on span "Continue" at bounding box center [706, 286] width 23 height 8
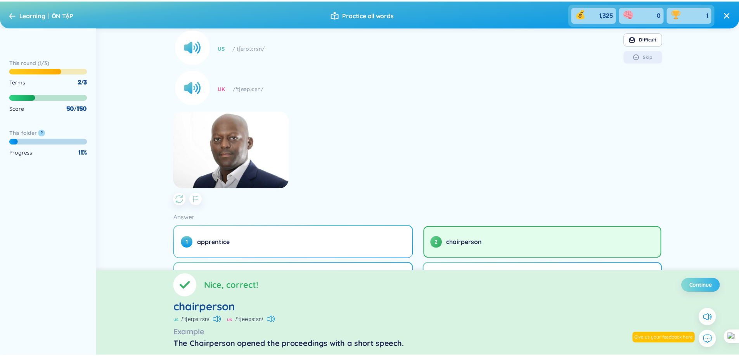
scroll to position [0, 0]
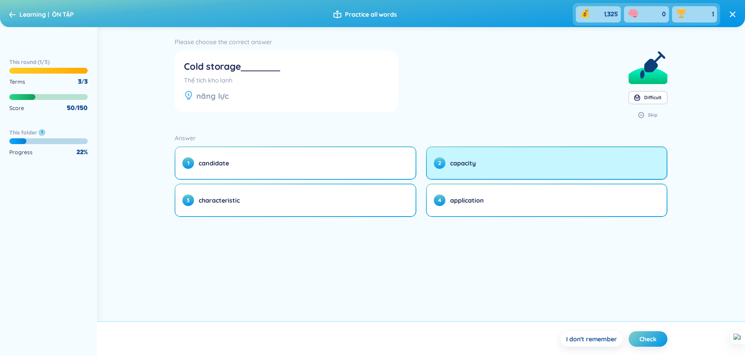
click at [495, 177] on button "2 capacity" at bounding box center [547, 163] width 240 height 32
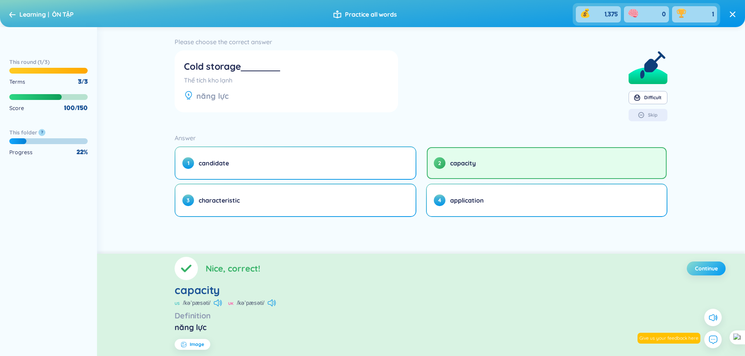
click at [695, 266] on span "Continue" at bounding box center [706, 269] width 23 height 8
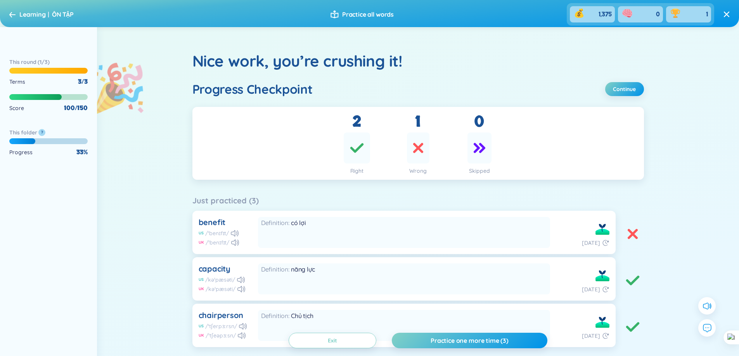
scroll to position [64, 0]
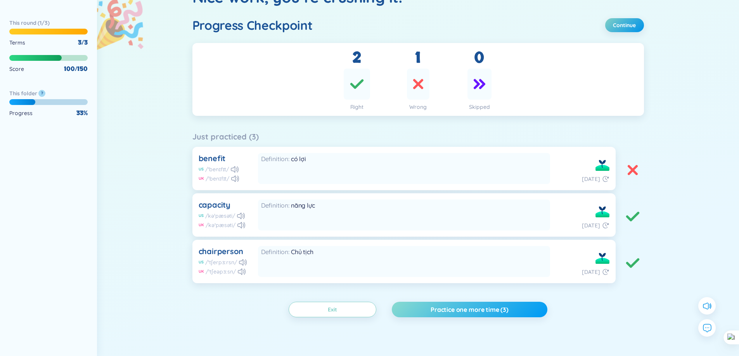
click at [501, 314] on button "Practice one more time (3)" at bounding box center [469, 310] width 155 height 16
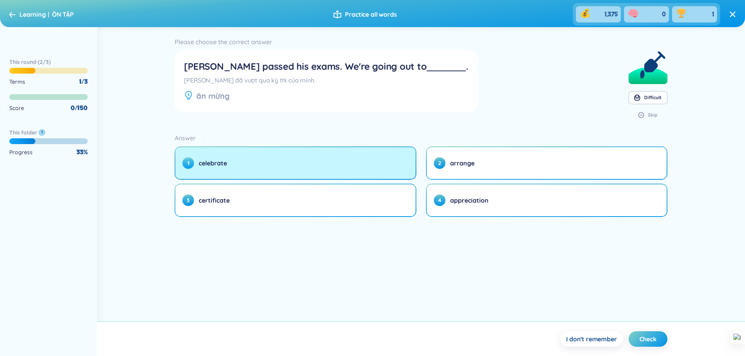
click at [285, 174] on button "1 celebrate" at bounding box center [295, 163] width 240 height 32
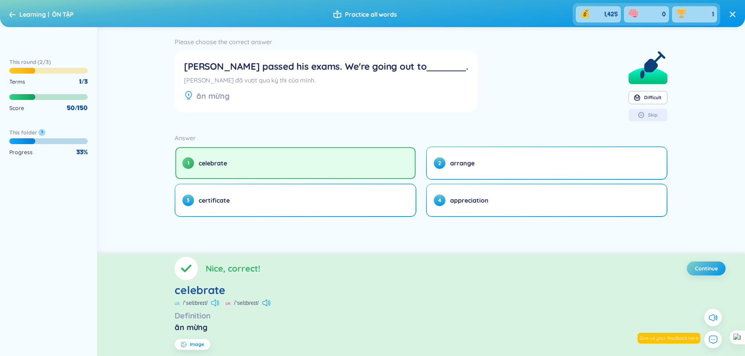
click at [218, 301] on icon at bounding box center [215, 303] width 8 height 7
click at [721, 266] on button "Continue" at bounding box center [705, 269] width 39 height 14
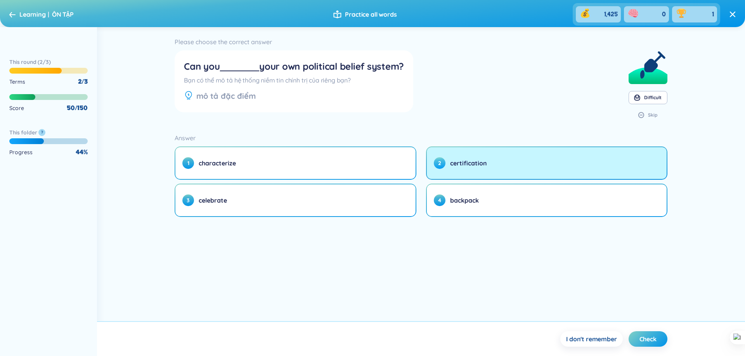
click at [451, 160] on span "certification" at bounding box center [468, 163] width 37 height 9
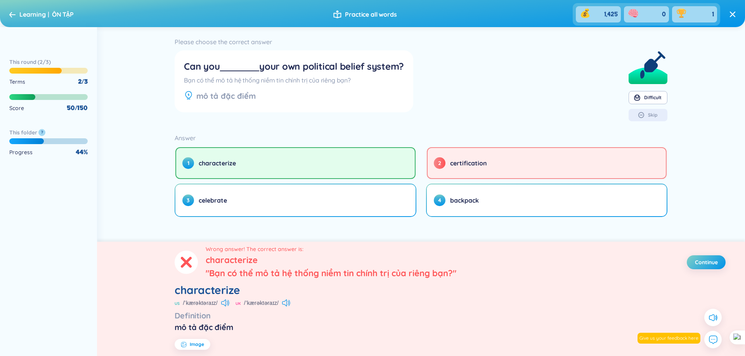
click at [208, 325] on div "mô tả đặc điểm" at bounding box center [420, 327] width 492 height 11
click at [208, 326] on div "mô tả đặc điểm" at bounding box center [420, 327] width 492 height 11
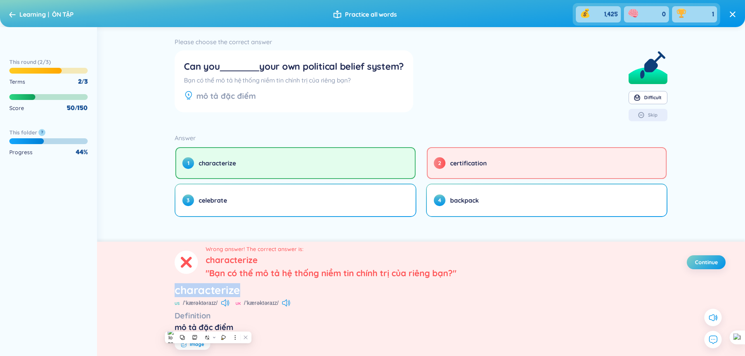
drag, startPoint x: 248, startPoint y: 290, endPoint x: 175, endPoint y: 293, distance: 72.6
click at [175, 293] on div "characterize" at bounding box center [420, 290] width 492 height 14
copy div "characterize"
click at [695, 261] on span "Continue" at bounding box center [706, 263] width 23 height 8
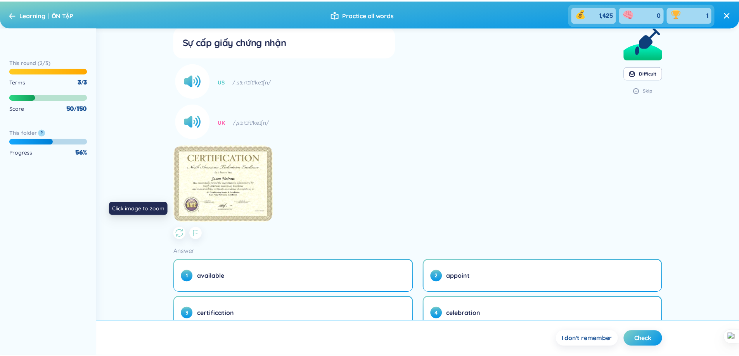
scroll to position [39, 0]
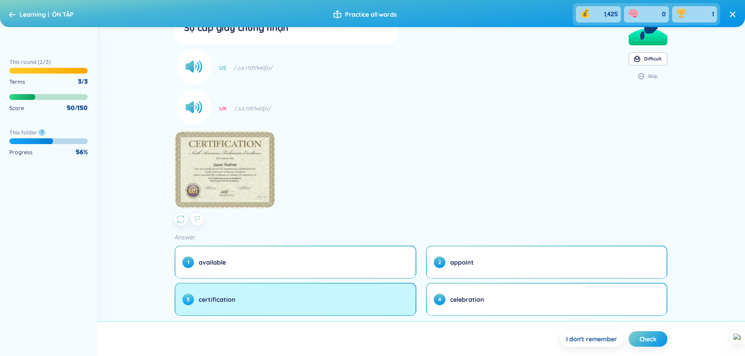
click at [248, 290] on button "3 certification" at bounding box center [295, 300] width 240 height 32
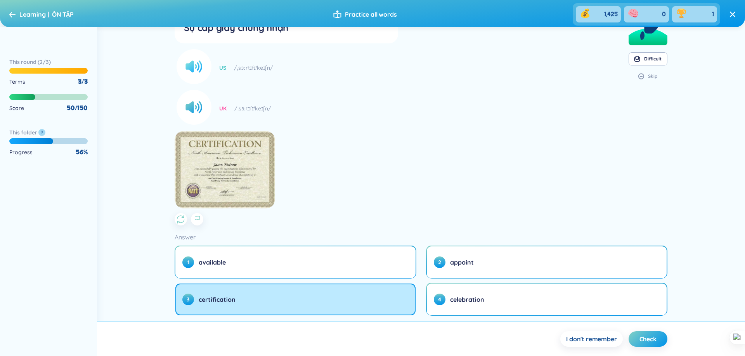
click at [199, 70] on circle at bounding box center [193, 66] width 35 height 35
click at [198, 66] on circle at bounding box center [193, 66] width 35 height 35
click at [190, 70] on icon at bounding box center [193, 67] width 14 height 12
click at [197, 105] on icon at bounding box center [193, 108] width 14 height 12
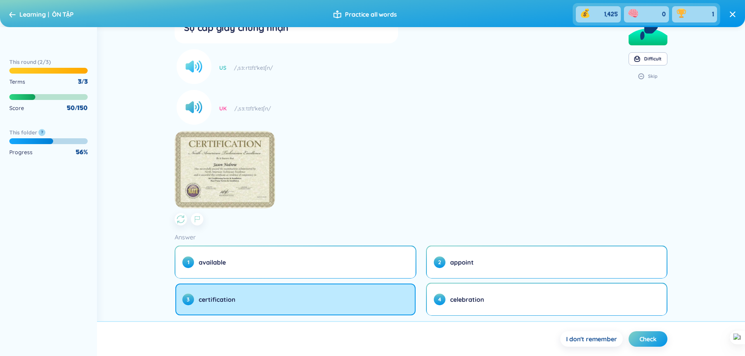
click at [200, 63] on icon at bounding box center [198, 66] width 7 height 12
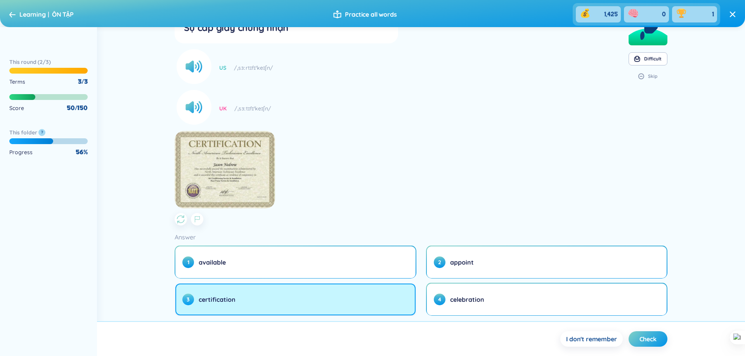
drag, startPoint x: 235, startPoint y: 307, endPoint x: 240, endPoint y: 309, distance: 4.9
click at [235, 308] on button "3 certification" at bounding box center [295, 300] width 240 height 32
click at [240, 309] on button "3 certification" at bounding box center [295, 300] width 240 height 32
click at [239, 309] on button "3 certification" at bounding box center [295, 300] width 240 height 32
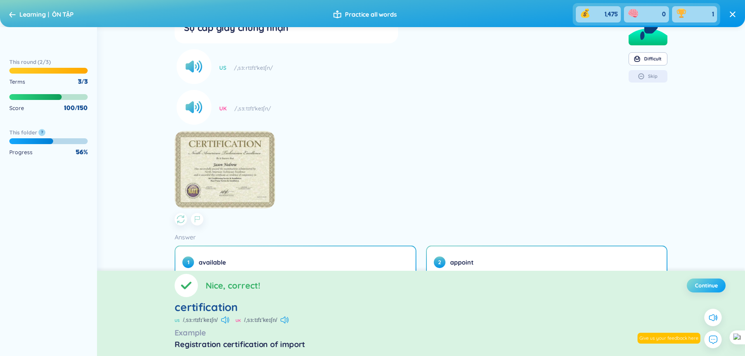
click at [710, 283] on span "Continue" at bounding box center [706, 286] width 23 height 8
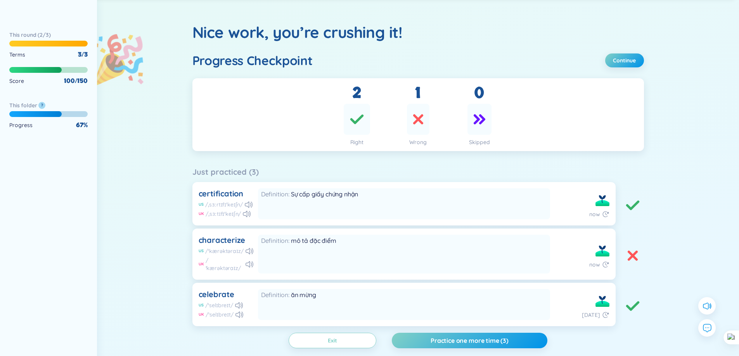
scroll to position [64, 0]
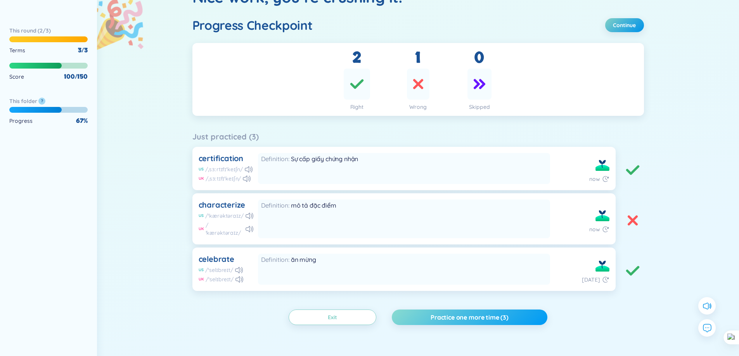
click at [487, 313] on span "Practice one more time (3)" at bounding box center [469, 317] width 78 height 9
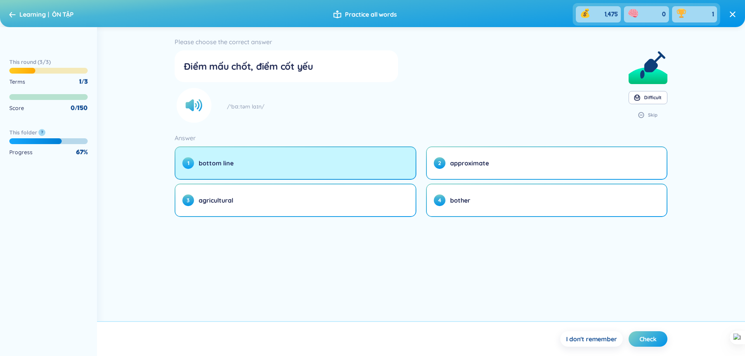
click at [397, 172] on button "1 bottom line" at bounding box center [295, 163] width 240 height 32
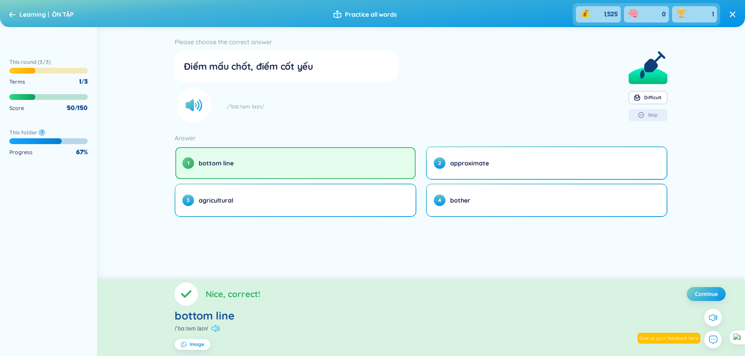
click at [215, 332] on icon at bounding box center [215, 328] width 8 height 7
click at [217, 332] on icon at bounding box center [215, 328] width 8 height 7
drag, startPoint x: 236, startPoint y: 320, endPoint x: 160, endPoint y: 318, distance: 75.7
click at [160, 318] on section "Nice, correct! Continue bottom line /ˈbɑːtəm laɪn/ Image" at bounding box center [421, 318] width 648 height 77
copy div "bottom line"
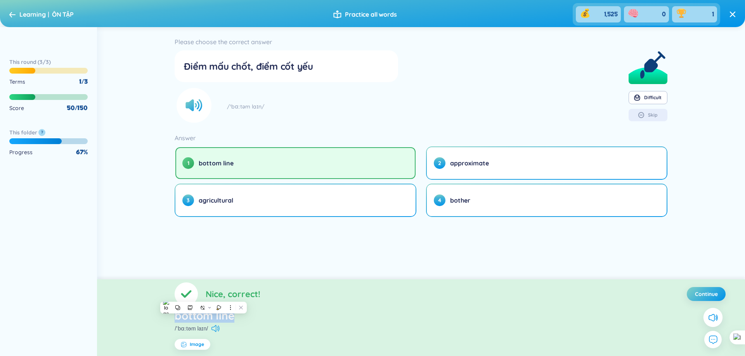
click at [716, 324] on button at bounding box center [712, 317] width 19 height 19
click at [711, 323] on div at bounding box center [711, 323] width 0 height 0
click at [713, 322] on icon at bounding box center [712, 318] width 10 height 10
click at [707, 298] on button "Continue" at bounding box center [705, 294] width 39 height 14
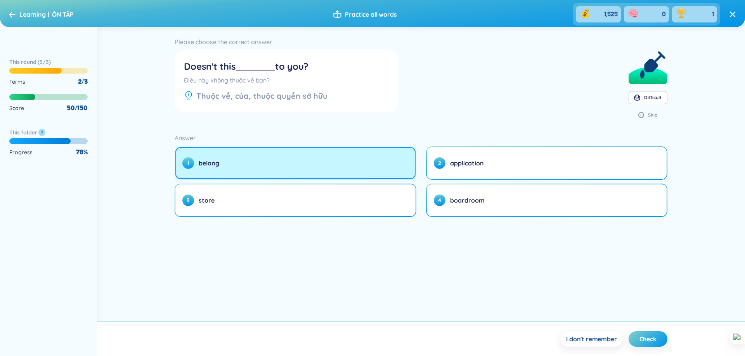
click at [402, 168] on button "1 belong" at bounding box center [295, 163] width 240 height 32
click at [371, 176] on button "1 belong" at bounding box center [295, 163] width 240 height 32
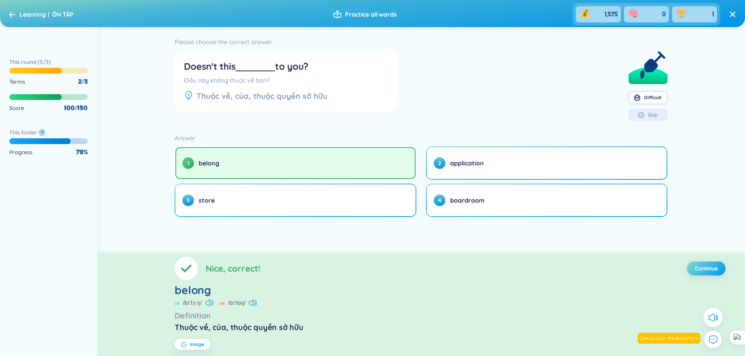
click at [695, 270] on span "Continue" at bounding box center [706, 269] width 23 height 8
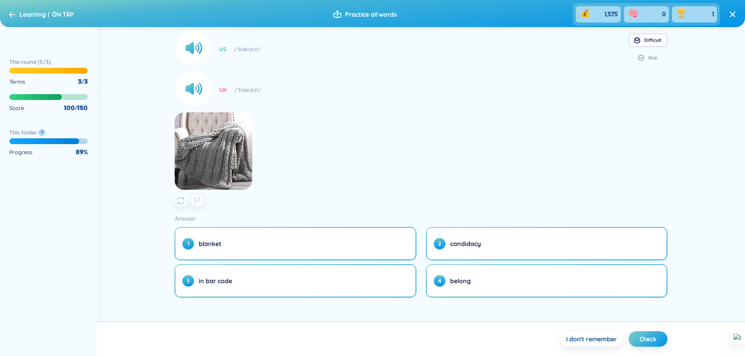
scroll to position [59, 0]
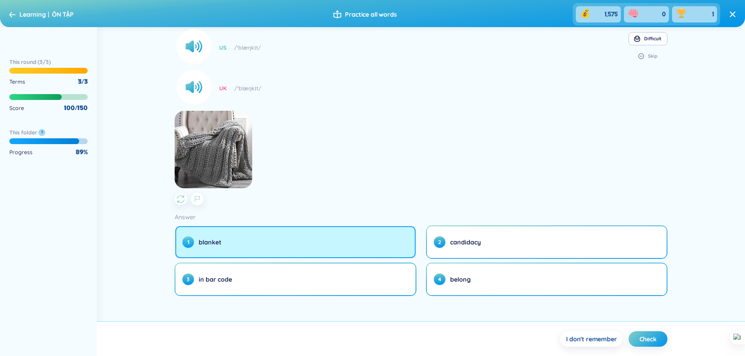
click at [287, 238] on button "1 blanket" at bounding box center [295, 242] width 240 height 32
click at [306, 243] on button "1 blanket" at bounding box center [295, 242] width 240 height 32
drag, startPoint x: 306, startPoint y: 243, endPoint x: 299, endPoint y: 243, distance: 7.0
click at [305, 243] on button "1 blanket" at bounding box center [295, 242] width 240 height 32
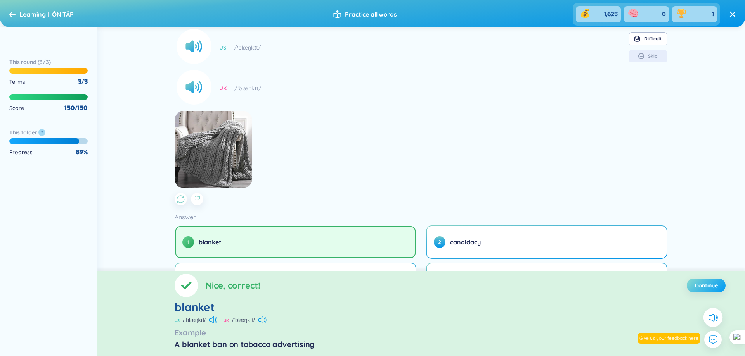
click at [708, 283] on span "Continue" at bounding box center [706, 286] width 23 height 8
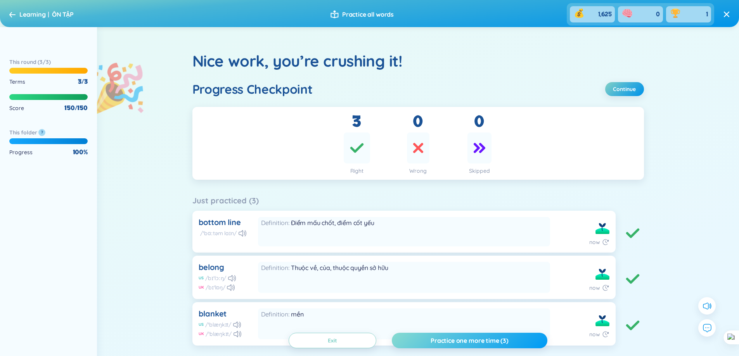
click at [479, 341] on span "Practice one more time (3)" at bounding box center [469, 341] width 78 height 9
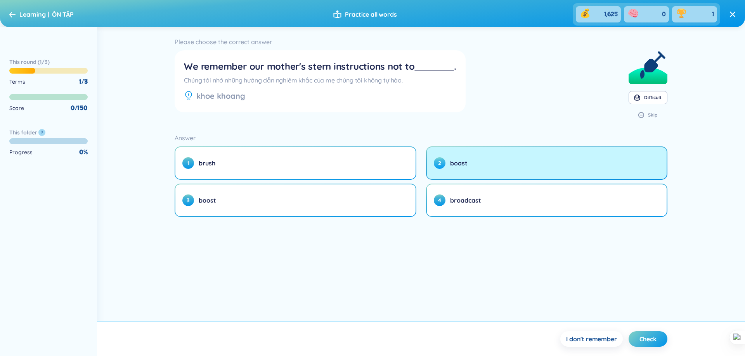
click at [471, 167] on button "2 boast" at bounding box center [547, 163] width 240 height 32
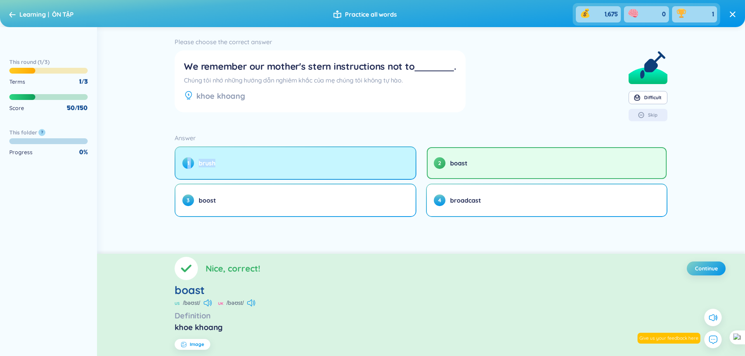
click at [231, 178] on div "Please choose the correct answer We remember our mother's stern instructions no…" at bounding box center [421, 140] width 648 height 227
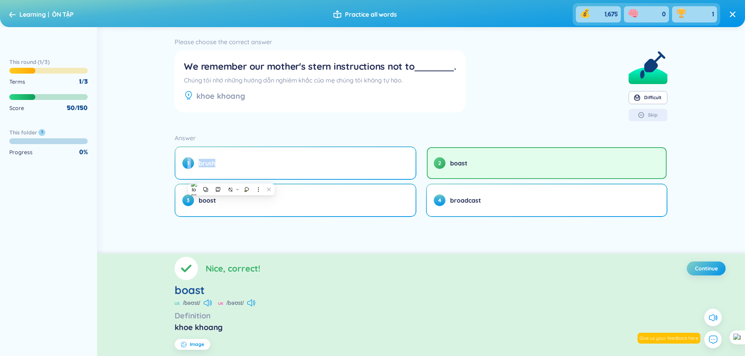
click at [254, 111] on div "We remember our mother's stern instructions not to . Chúng tôi nhớ những hướng …" at bounding box center [319, 81] width 290 height 62
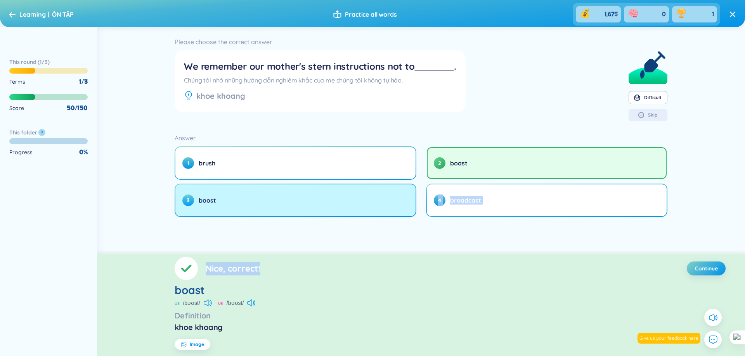
click at [224, 215] on div "Please choose the correct answer We remember our mother's stern instructions no…" at bounding box center [421, 191] width 648 height 329
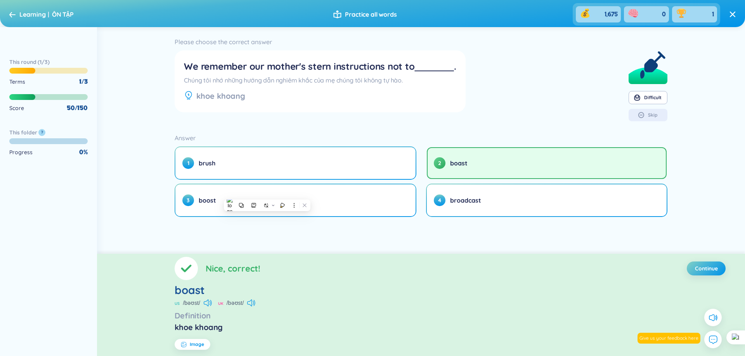
click at [151, 172] on div "Please choose the correct answer We remember our mother's stern instructions no…" at bounding box center [421, 140] width 648 height 227
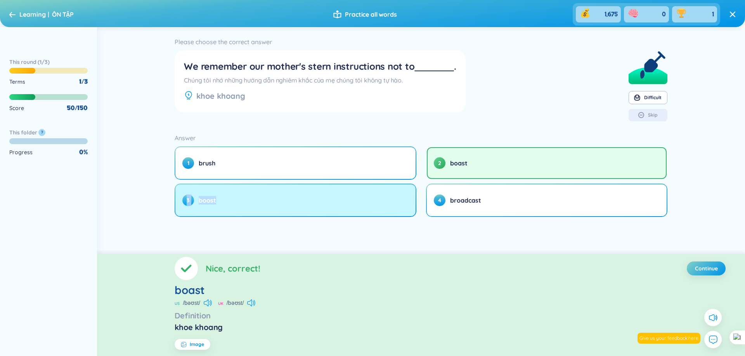
click at [229, 212] on div "Please choose the correct answer We remember our mother's stern instructions no…" at bounding box center [421, 140] width 648 height 227
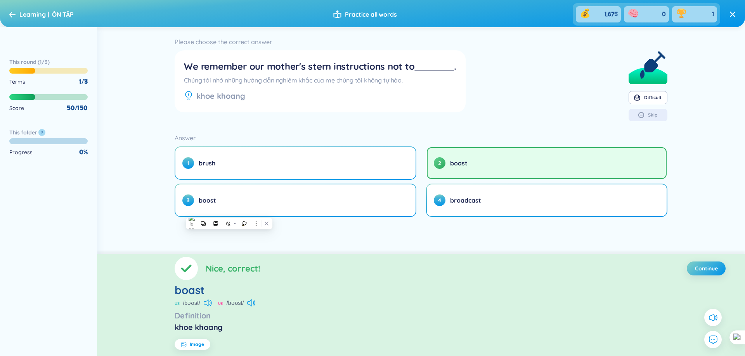
click at [431, 259] on div "Nice, correct! Continue" at bounding box center [420, 268] width 492 height 23
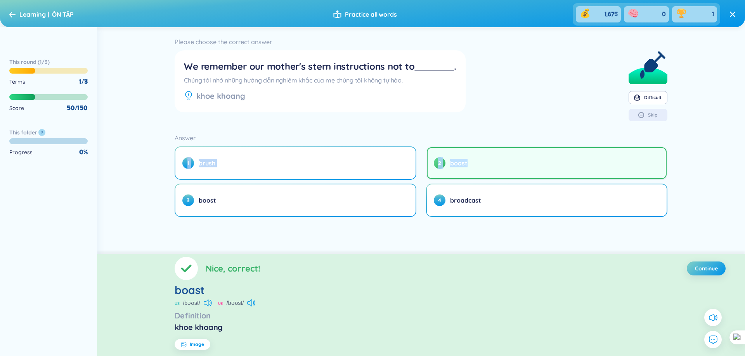
click at [468, 164] on div "Answer 1 brush 2 boast 3 boost 4 broadcast" at bounding box center [420, 175] width 492 height 85
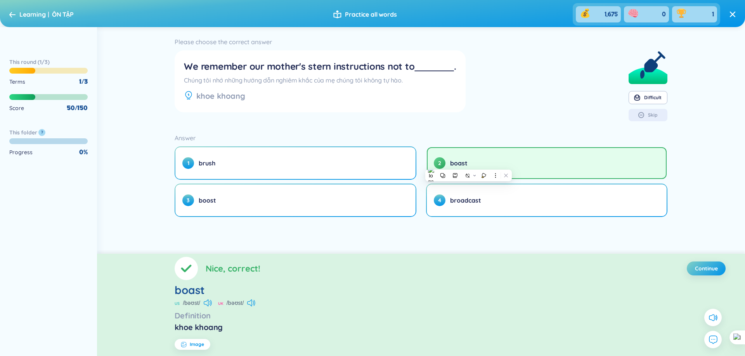
click at [487, 232] on div "Please choose the correct answer We remember our mother's stern instructions no…" at bounding box center [421, 140] width 648 height 227
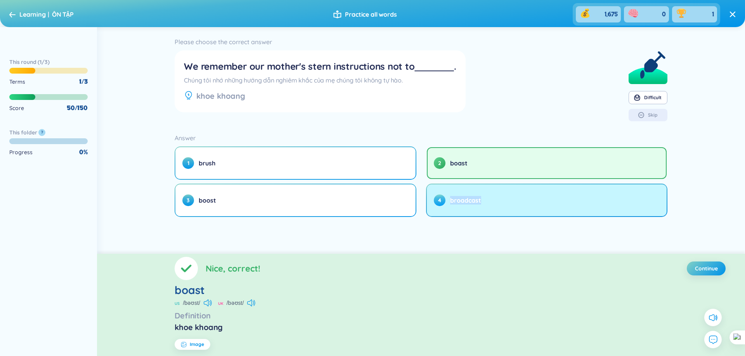
click at [446, 199] on div "Please choose the correct answer We remember our mother's stern instructions no…" at bounding box center [421, 140] width 648 height 227
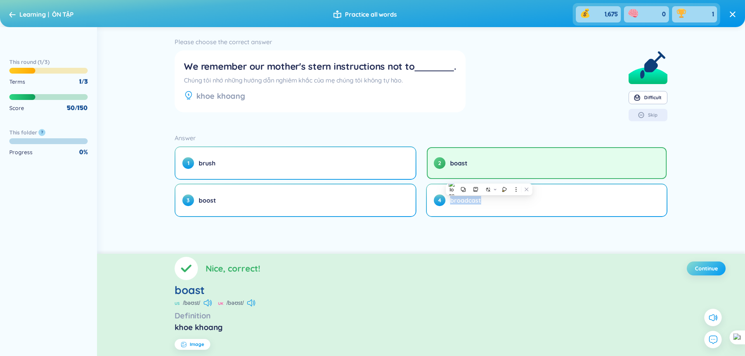
click at [718, 275] on button "Continue" at bounding box center [705, 269] width 39 height 14
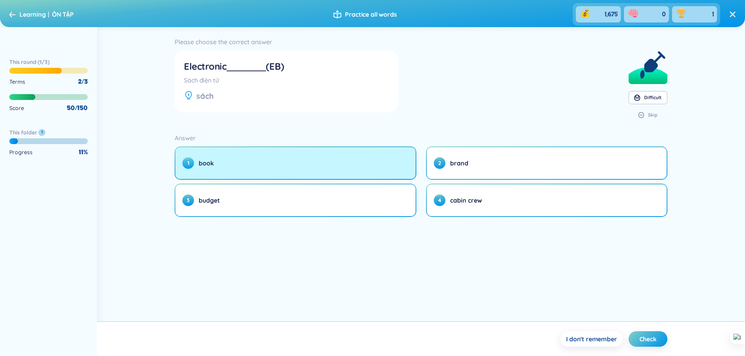
click at [314, 167] on button "1 book" at bounding box center [295, 163] width 240 height 32
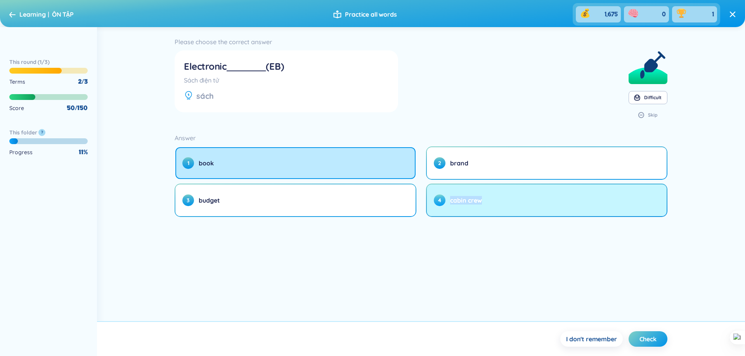
drag, startPoint x: 492, startPoint y: 229, endPoint x: 450, endPoint y: 203, distance: 49.4
click at [450, 203] on div "Please choose the correct answer Electronic (EB) Sách điện tử sách Difficult Sk…" at bounding box center [421, 174] width 648 height 294
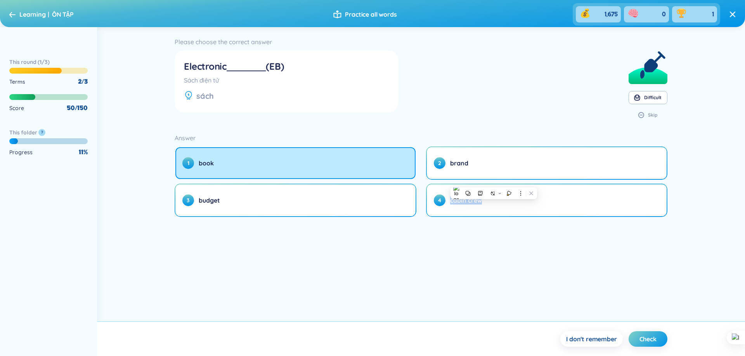
click at [445, 205] on div at bounding box center [445, 205] width 0 height 0
click at [469, 247] on div "Please choose the correct answer Electronic (EB) Sách điện tử sách Difficult Sk…" at bounding box center [421, 174] width 648 height 294
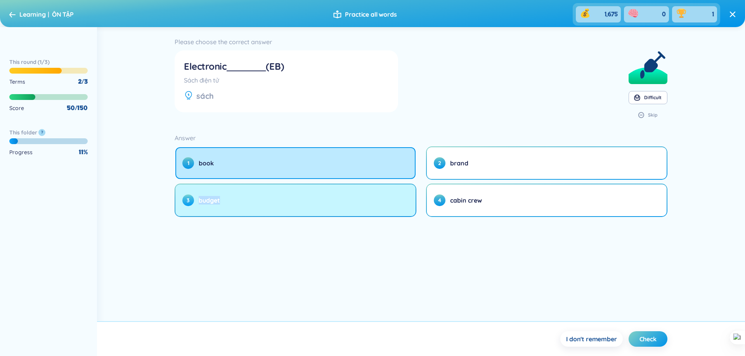
drag, startPoint x: 228, startPoint y: 218, endPoint x: 197, endPoint y: 206, distance: 33.6
click at [197, 206] on div "Please choose the correct answer Electronic (EB) Sách điện tử sách Difficult Sk…" at bounding box center [421, 174] width 648 height 294
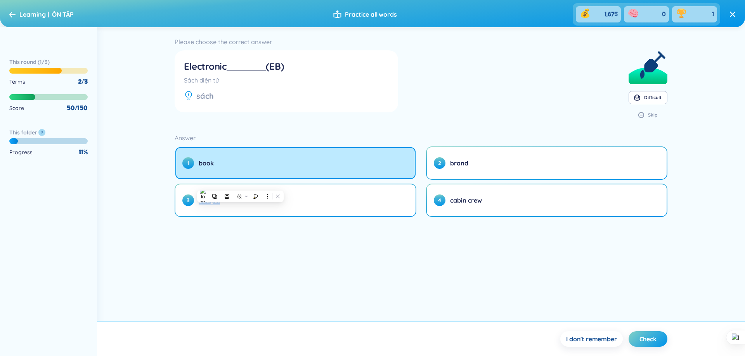
click at [192, 205] on div at bounding box center [192, 205] width 0 height 0
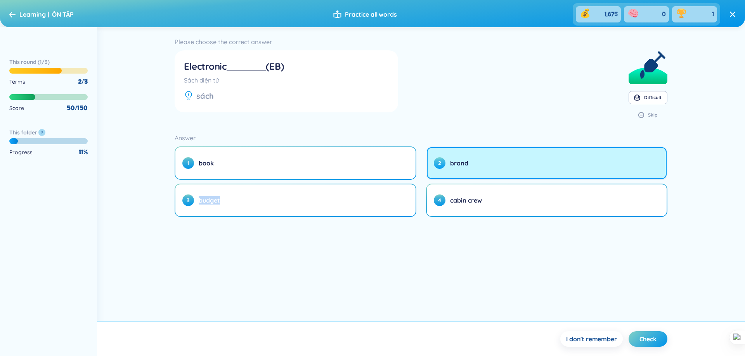
drag, startPoint x: 476, startPoint y: 171, endPoint x: 446, endPoint y: 163, distance: 30.8
click at [446, 163] on button "2 brand" at bounding box center [547, 163] width 240 height 32
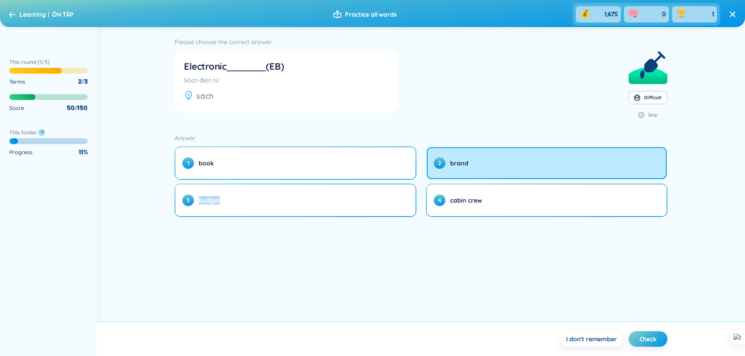
drag, startPoint x: 478, startPoint y: 171, endPoint x: 442, endPoint y: 115, distance: 66.3
click at [442, 115] on div "Please choose the correct answer Electronic (EB) Sách điện tử sách Difficult Sk…" at bounding box center [420, 126] width 492 height 181
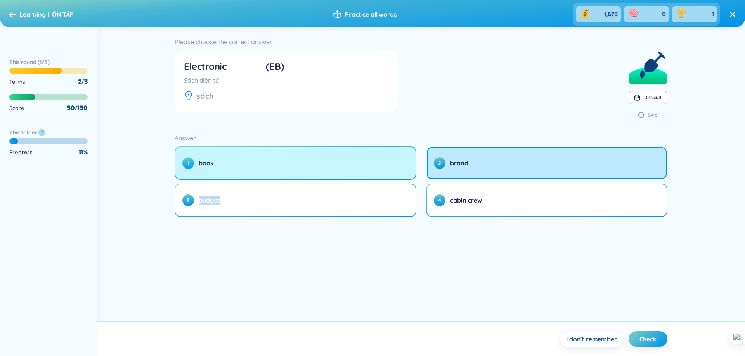
click at [301, 160] on button "1 book" at bounding box center [295, 163] width 240 height 32
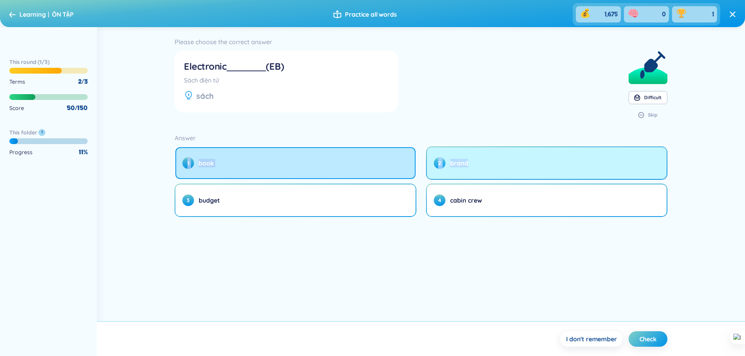
drag, startPoint x: 432, startPoint y: 141, endPoint x: 476, endPoint y: 173, distance: 53.9
click at [476, 173] on div "Answer 1 book 2 brand 3 budget 4 cabin crew" at bounding box center [420, 175] width 492 height 85
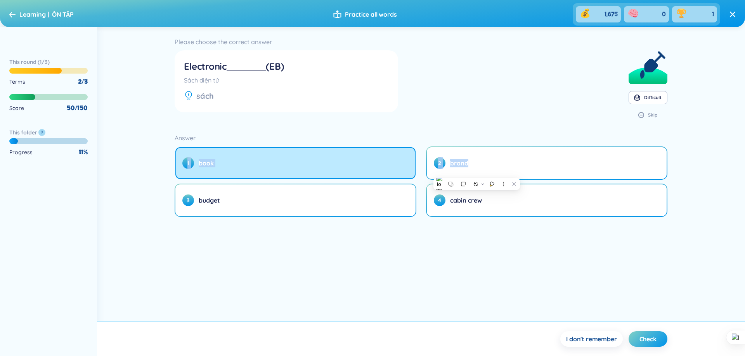
click at [471, 180] on div at bounding box center [471, 180] width 0 height 0
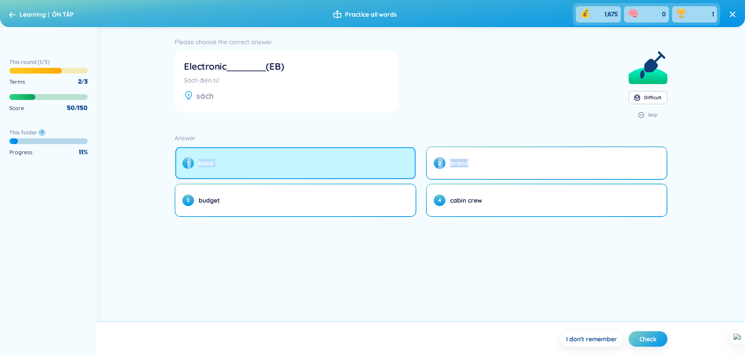
click at [277, 156] on button "1 book" at bounding box center [295, 163] width 240 height 32
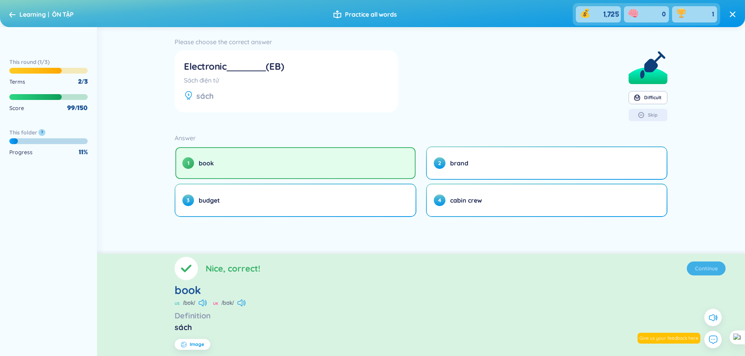
click at [708, 270] on section "Nice, correct! Continue book US /bʊk/ UK /bʊk/ Definition sách Image" at bounding box center [421, 305] width 648 height 102
click at [708, 270] on span "Continue" at bounding box center [706, 269] width 23 height 8
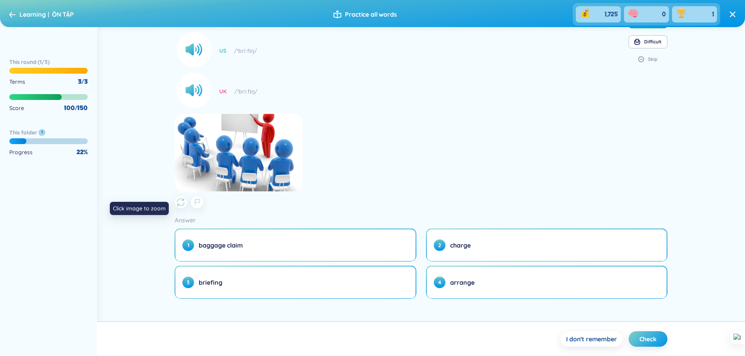
scroll to position [59, 0]
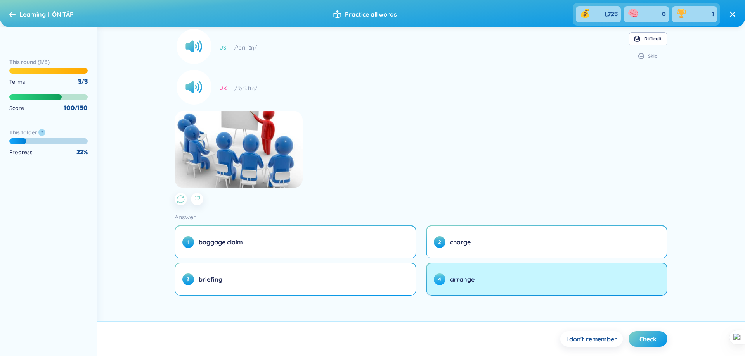
click at [460, 284] on button "4 arrange" at bounding box center [547, 280] width 240 height 32
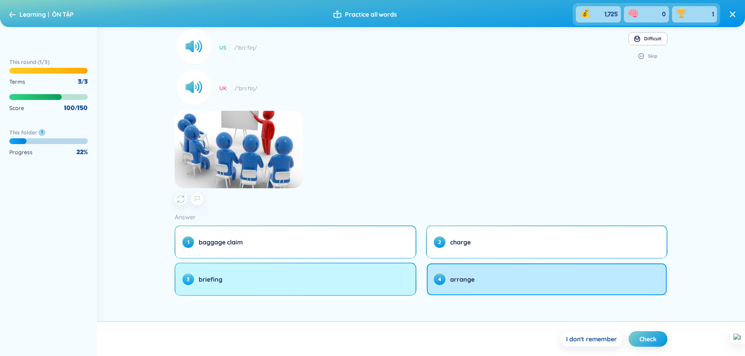
click at [310, 281] on button "3 briefing" at bounding box center [295, 280] width 240 height 32
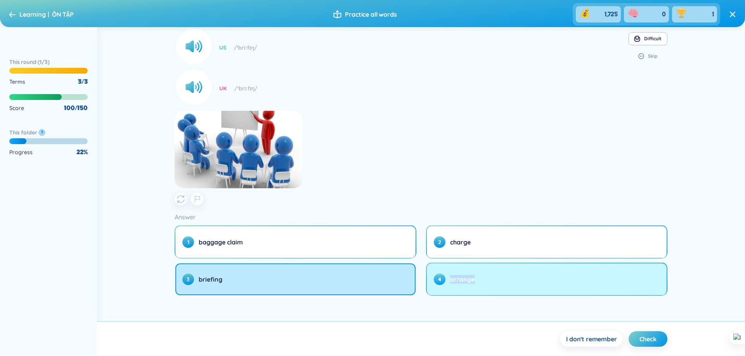
drag, startPoint x: 492, startPoint y: 301, endPoint x: 447, endPoint y: 273, distance: 53.1
click at [447, 273] on div "Please choose the correct answer hưỡng dẫn US /ˈbriːfɪŋ/ UK /ˈbriːfɪŋ/ Preview …" at bounding box center [421, 174] width 648 height 294
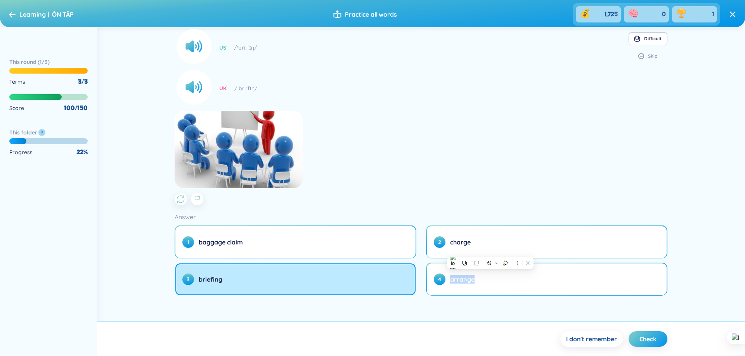
click at [442, 265] on div at bounding box center [442, 265] width 0 height 0
click at [448, 302] on div "Please choose the correct answer hưỡng dẫn US /ˈbriːfɪŋ/ UK /ˈbriːfɪŋ/ Preview …" at bounding box center [421, 174] width 648 height 294
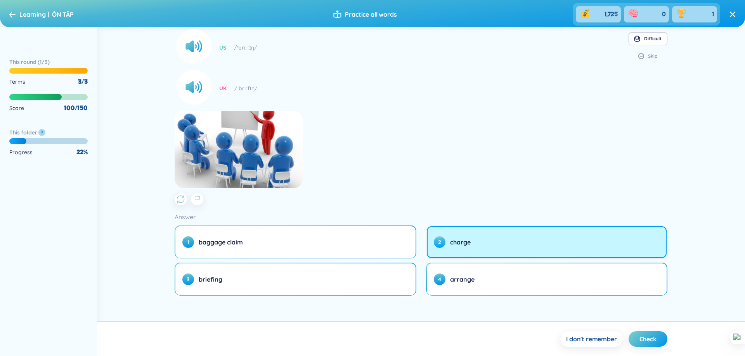
drag, startPoint x: 470, startPoint y: 251, endPoint x: 447, endPoint y: 238, distance: 26.7
click at [447, 238] on button "2 charge" at bounding box center [547, 242] width 240 height 32
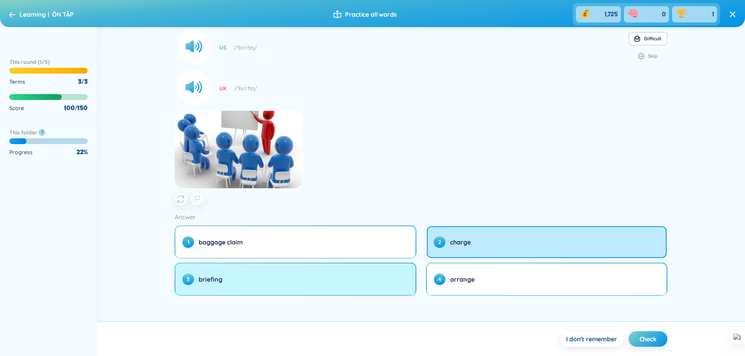
click at [352, 271] on button "3 briefing" at bounding box center [295, 280] width 240 height 32
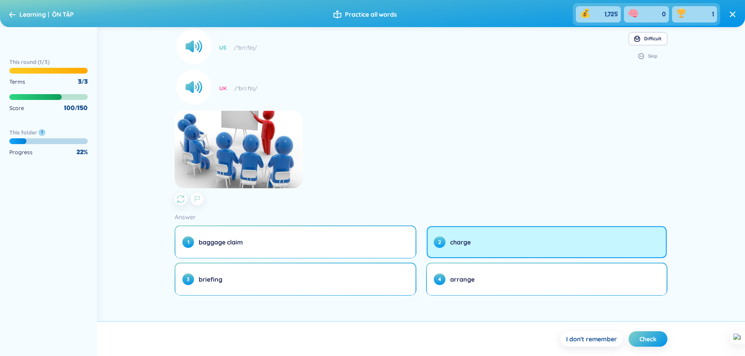
drag, startPoint x: 448, startPoint y: 235, endPoint x: 474, endPoint y: 251, distance: 30.3
click at [474, 251] on button "2 charge" at bounding box center [547, 242] width 240 height 32
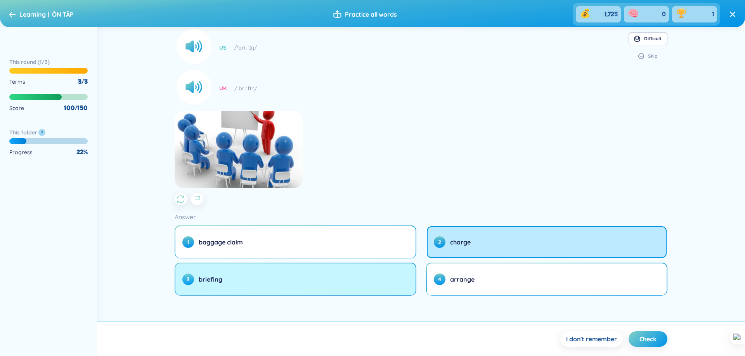
click at [337, 290] on button "3 briefing" at bounding box center [295, 280] width 240 height 32
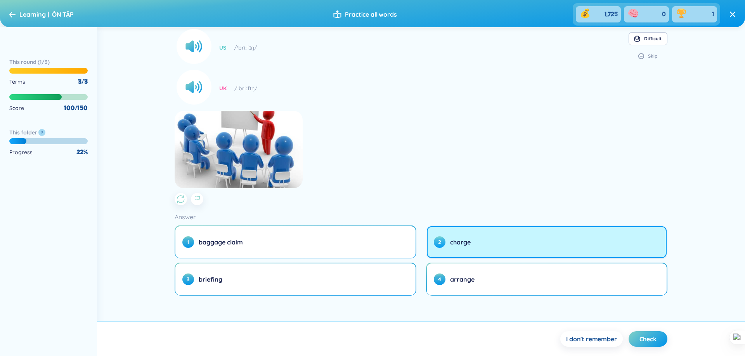
drag, startPoint x: 484, startPoint y: 254, endPoint x: 444, endPoint y: 230, distance: 46.1
click at [444, 230] on button "2 charge" at bounding box center [547, 242] width 240 height 32
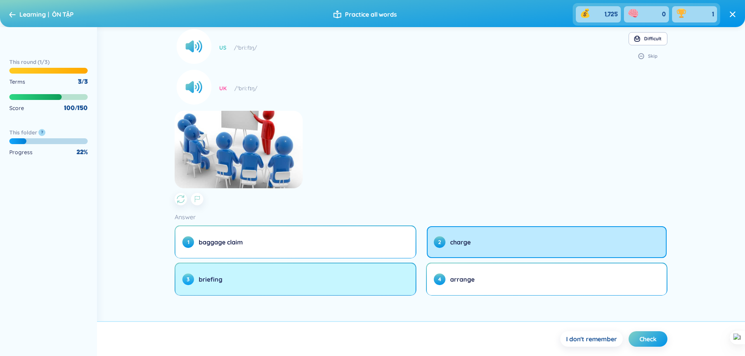
drag, startPoint x: 330, startPoint y: 284, endPoint x: 343, endPoint y: 282, distance: 13.8
click at [330, 284] on button "3 briefing" at bounding box center [295, 280] width 240 height 32
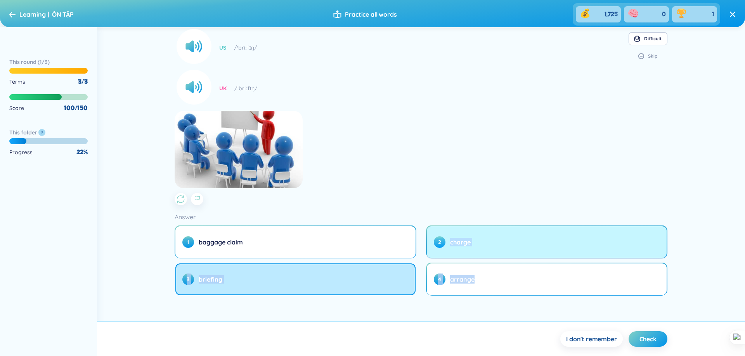
drag, startPoint x: 479, startPoint y: 261, endPoint x: 447, endPoint y: 237, distance: 40.3
click at [447, 237] on ul "1 baggage claim 2 charge 3 briefing 4 arrange" at bounding box center [420, 261] width 492 height 71
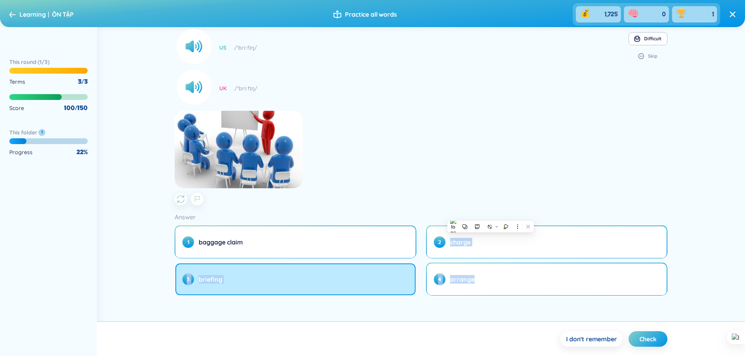
click at [442, 228] on div at bounding box center [442, 228] width 0 height 0
click at [496, 175] on section "Please choose the correct answer hưỡng dẫn US /ˈbriːfɪŋ/ UK /ˈbriːfɪŋ/ Preview …" at bounding box center [420, 92] width 492 height 228
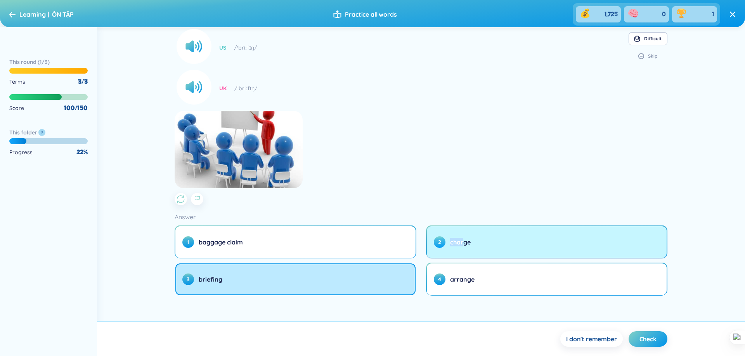
drag, startPoint x: 464, startPoint y: 260, endPoint x: 447, endPoint y: 238, distance: 27.7
click at [447, 238] on ul "1 baggage claim 2 charge 3 briefing 4 arrange" at bounding box center [420, 261] width 492 height 71
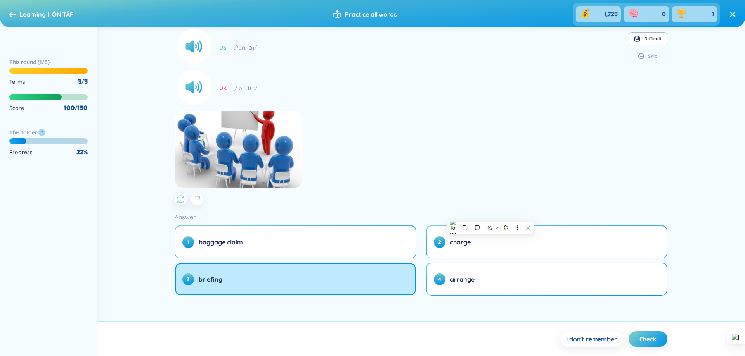
drag, startPoint x: 455, startPoint y: 262, endPoint x: 462, endPoint y: 262, distance: 6.6
click at [456, 262] on ul "1 baggage claim 2 charge 3 briefing 4 arrange" at bounding box center [420, 261] width 492 height 71
drag, startPoint x: 474, startPoint y: 261, endPoint x: 468, endPoint y: 261, distance: 6.2
click at [468, 261] on ul "1 baggage claim 2 charge 3 briefing 4 arrange" at bounding box center [420, 261] width 492 height 71
drag, startPoint x: 448, startPoint y: 208, endPoint x: 454, endPoint y: 218, distance: 11.5
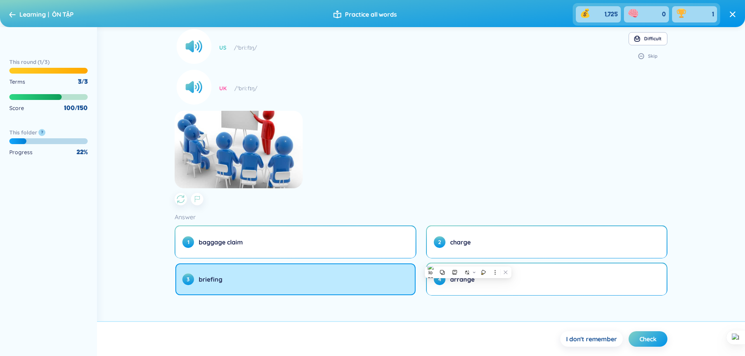
click at [454, 218] on div "Please choose the correct answer hưỡng dẫn US /ˈbriːfɪŋ/ UK /ˈbriːfɪŋ/ Preview …" at bounding box center [420, 137] width 492 height 319
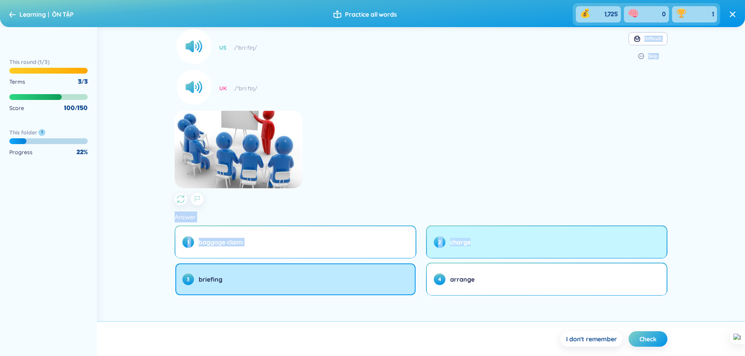
drag, startPoint x: 439, startPoint y: 204, endPoint x: 475, endPoint y: 245, distance: 55.3
click at [475, 245] on div "Please choose the correct answer hưỡng dẫn US /ˈbriːfɪŋ/ UK /ˈbriːfɪŋ/ Preview …" at bounding box center [420, 137] width 492 height 319
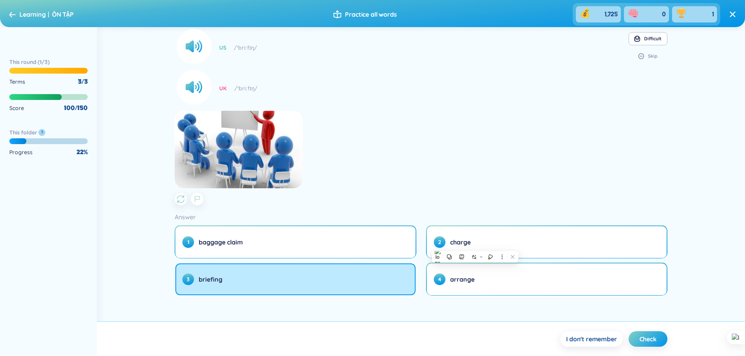
click at [482, 194] on section "Please choose the correct answer hưỡng dẫn US /ˈbriːfɪŋ/ UK /ˈbriːfɪŋ/ Preview …" at bounding box center [420, 92] width 492 height 228
drag, startPoint x: 690, startPoint y: 253, endPoint x: 471, endPoint y: 209, distance: 223.8
click at [471, 209] on div "Please choose the correct answer hưỡng dẫn US /ˈbriːfɪŋ/ UK /ˈbriːfɪŋ/ Preview …" at bounding box center [421, 174] width 648 height 294
click at [466, 202] on div at bounding box center [466, 202] width 0 height 0
drag, startPoint x: 416, startPoint y: 177, endPoint x: 419, endPoint y: 181, distance: 5.1
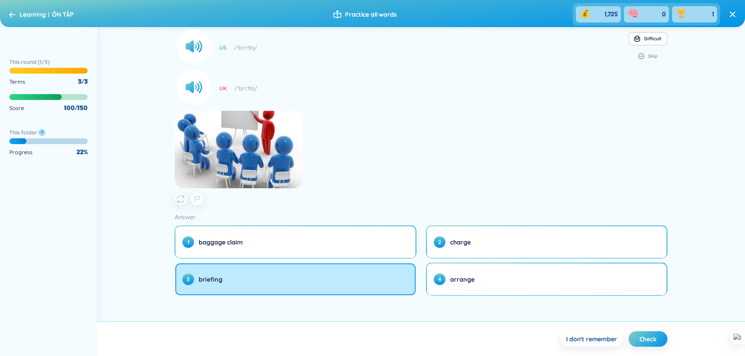
click at [418, 177] on section "Please choose the correct answer hưỡng dẫn US /ˈbriːfɪŋ/ UK /ˈbriːfɪŋ/ Preview …" at bounding box center [420, 92] width 492 height 228
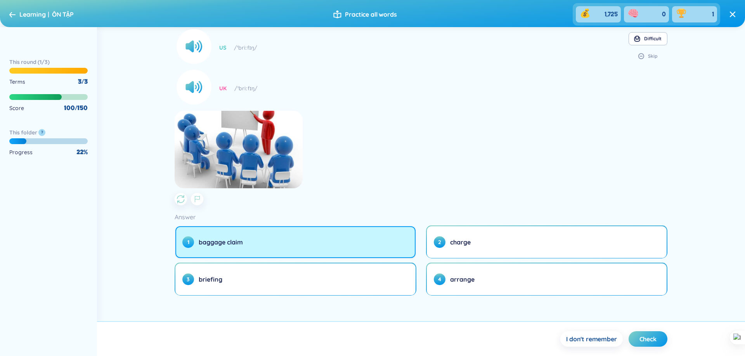
click at [324, 238] on button "1 baggage claim" at bounding box center [295, 242] width 240 height 32
drag, startPoint x: 156, startPoint y: 217, endPoint x: 248, endPoint y: 242, distance: 95.3
click at [248, 242] on div "Please choose the correct answer hưỡng dẫn US /ˈbriːfɪŋ/ UK /ˈbriːfɪŋ/ Preview …" at bounding box center [421, 174] width 648 height 294
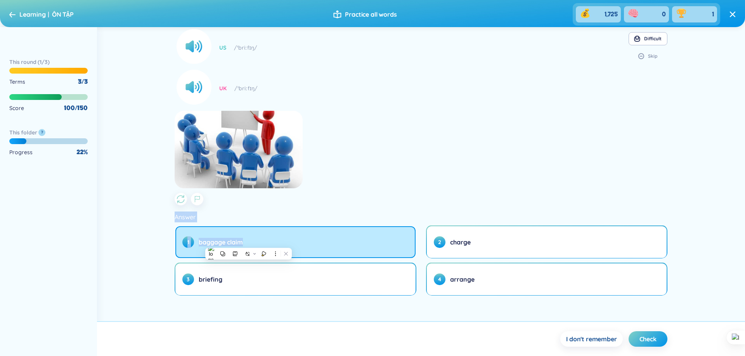
click at [243, 249] on div at bounding box center [243, 249] width 0 height 0
click at [237, 297] on div "Please choose the correct answer hưỡng dẫn US /ˈbriːfɪŋ/ UK /ˈbriːfɪŋ/ Preview …" at bounding box center [421, 174] width 648 height 294
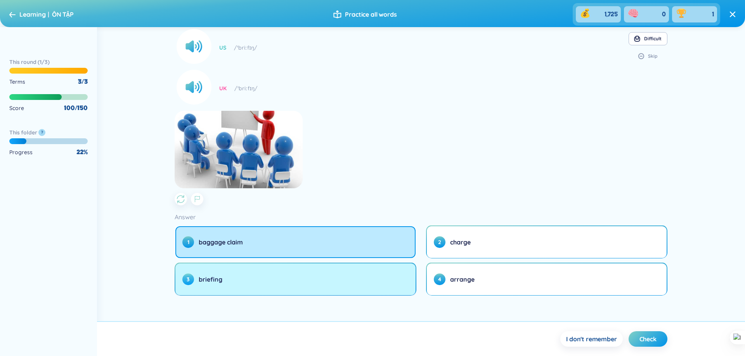
click at [241, 271] on button "3 briefing" at bounding box center [295, 280] width 240 height 32
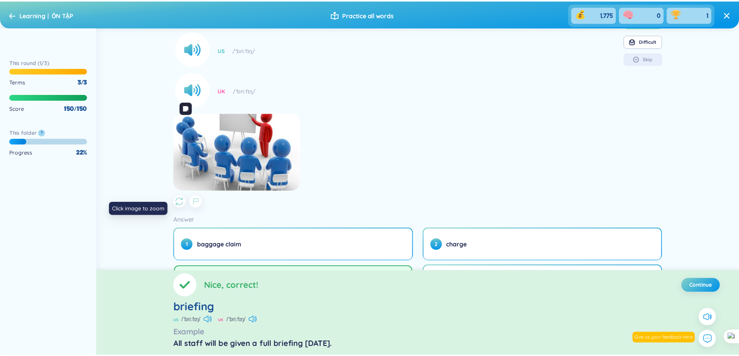
scroll to position [109, 0]
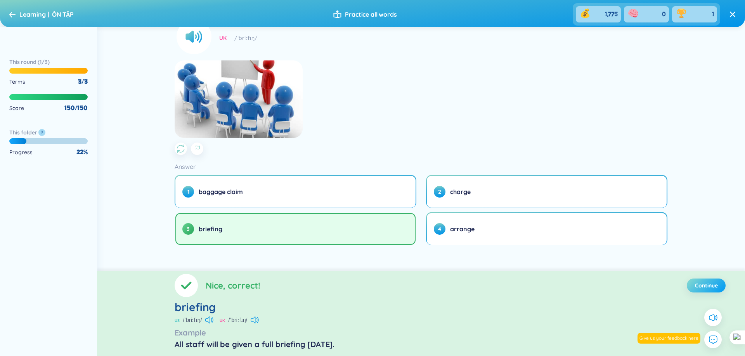
click at [701, 283] on span "Continue" at bounding box center [706, 286] width 23 height 8
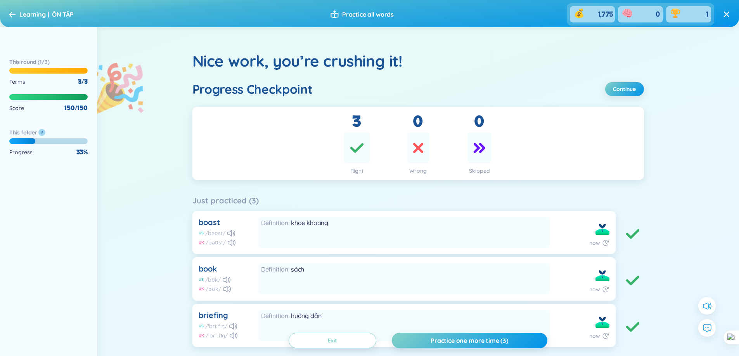
scroll to position [64, 0]
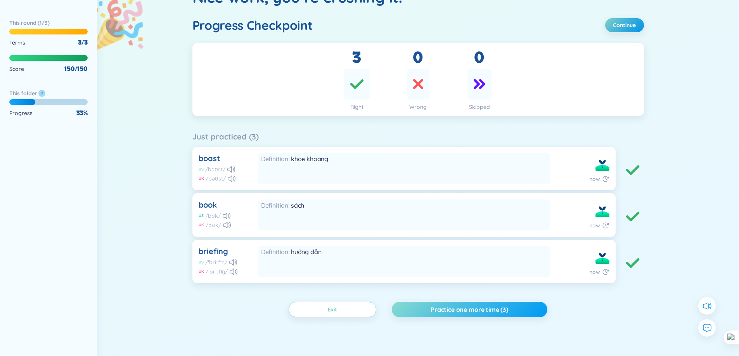
click at [464, 311] on span "Practice one more time (3)" at bounding box center [469, 310] width 78 height 9
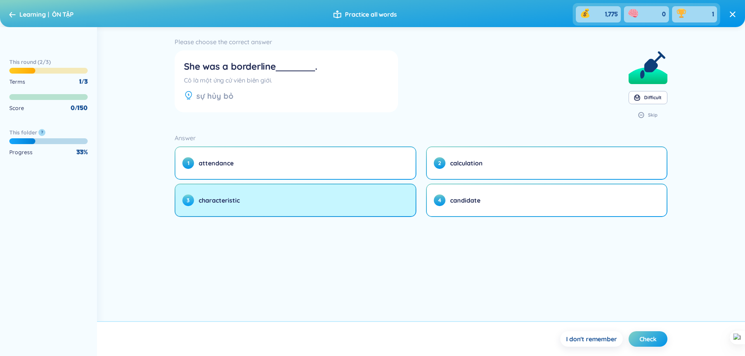
click at [355, 195] on button "3 characteristic" at bounding box center [295, 201] width 240 height 32
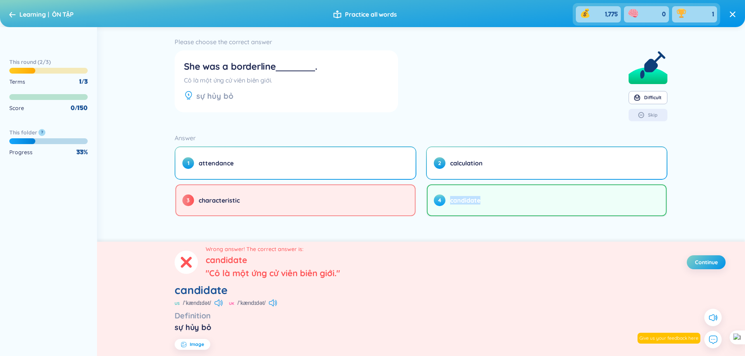
click at [450, 200] on div "Please choose the correct answer She was a borderline . Cô là một ứng cử viên b…" at bounding box center [421, 134] width 648 height 215
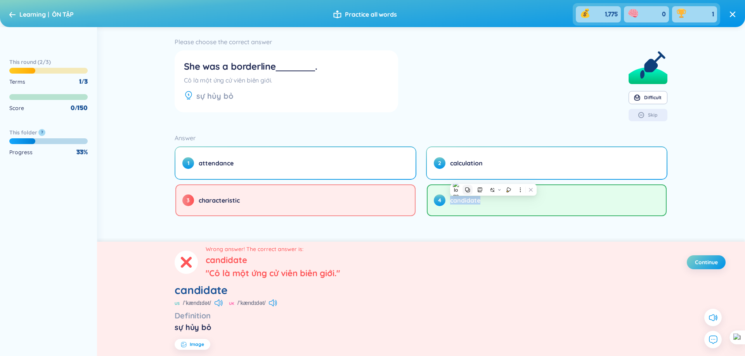
click at [468, 189] on icon at bounding box center [467, 190] width 5 height 5
click at [190, 94] on icon at bounding box center [188, 95] width 9 height 9
click at [189, 94] on icon at bounding box center [188, 95] width 1 height 2
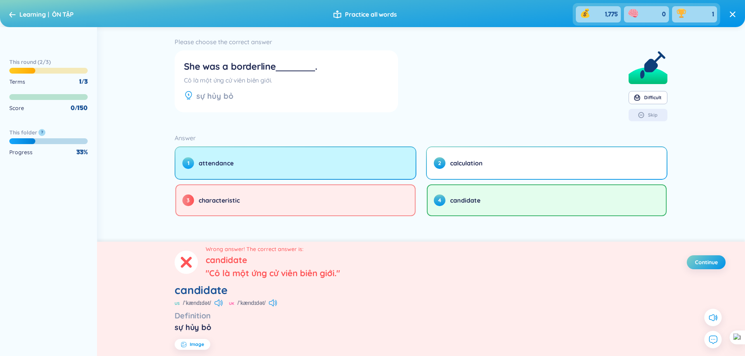
scroll to position [0, 0]
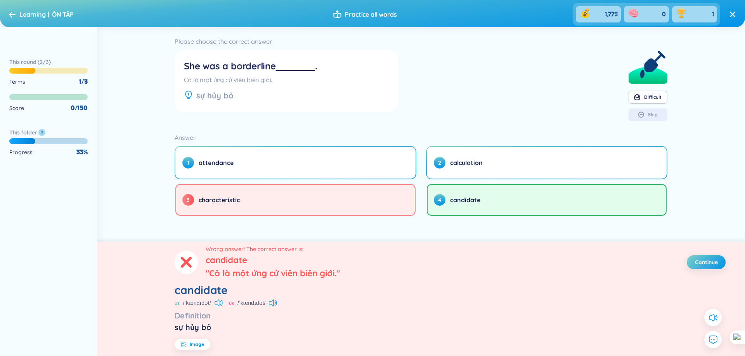
click at [188, 331] on div "sự hủy bỏ" at bounding box center [420, 327] width 492 height 11
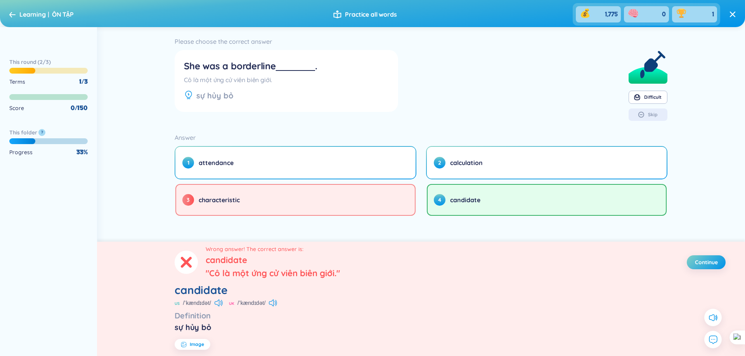
click at [188, 331] on div "sự hủy bỏ" at bounding box center [420, 327] width 492 height 11
click at [218, 304] on icon at bounding box center [218, 303] width 8 height 7
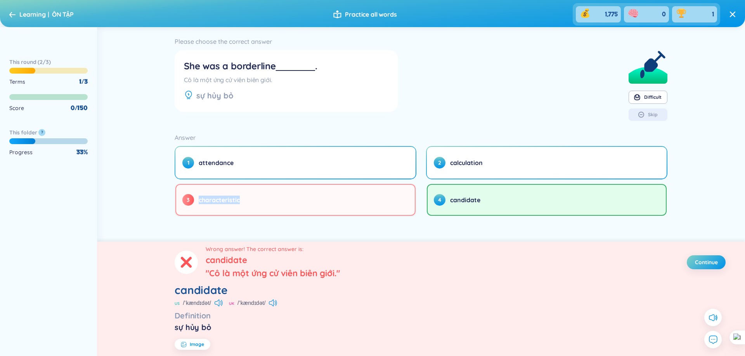
click at [199, 189] on div "Please choose the correct answer She was a borderline . Cô là một ứng cử viên b…" at bounding box center [421, 134] width 648 height 215
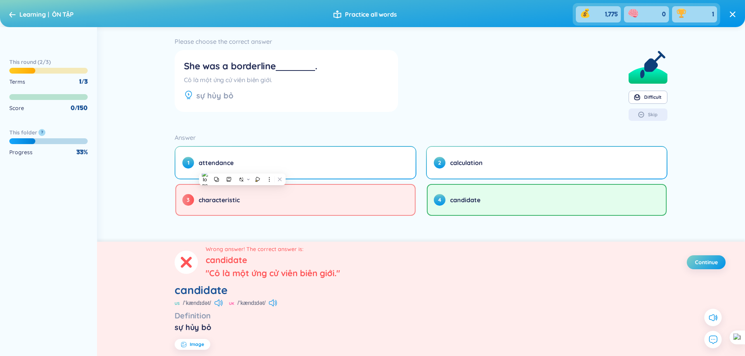
click at [439, 130] on div "Please choose the correct answer She was a borderline . Cô là một ứng cử viên b…" at bounding box center [420, 126] width 492 height 181
drag, startPoint x: 196, startPoint y: 97, endPoint x: 242, endPoint y: 95, distance: 46.6
click at [241, 95] on div "sự hủy bỏ" at bounding box center [286, 95] width 205 height 11
click at [385, 86] on div "She was a borderline . Cô là một ứng cử viên biên giới. sự hủy bỏ" at bounding box center [286, 81] width 217 height 56
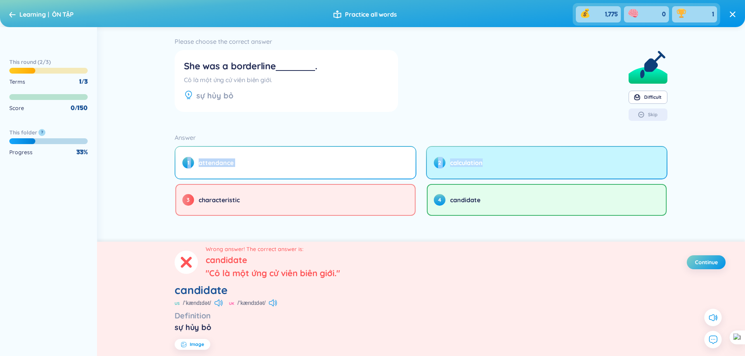
click at [486, 169] on div "Answer 1 attendance 2 calculation 3 characteristic 4 candidate" at bounding box center [420, 174] width 492 height 85
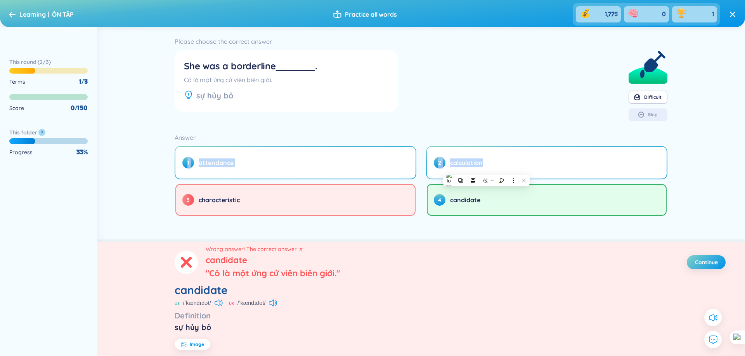
click at [485, 138] on div "Answer" at bounding box center [420, 137] width 492 height 11
click at [692, 260] on button "Continue" at bounding box center [705, 263] width 39 height 14
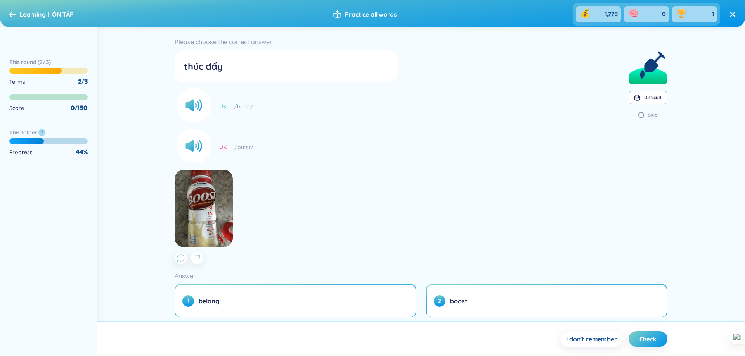
scroll to position [59, 0]
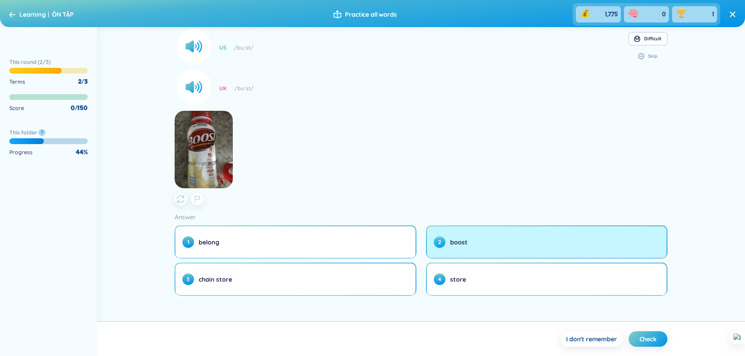
click at [472, 250] on button "2 boost" at bounding box center [547, 242] width 240 height 32
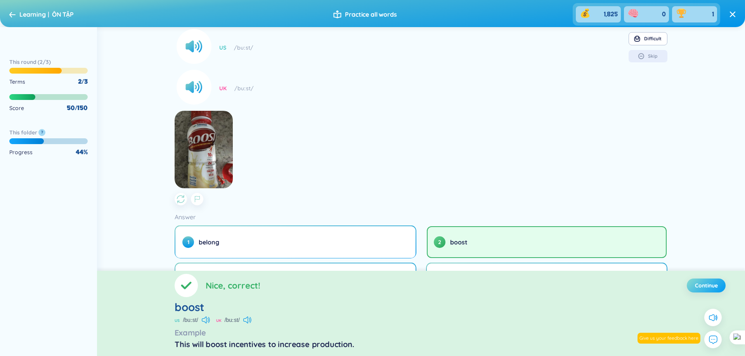
click at [708, 286] on span "Continue" at bounding box center [706, 286] width 23 height 8
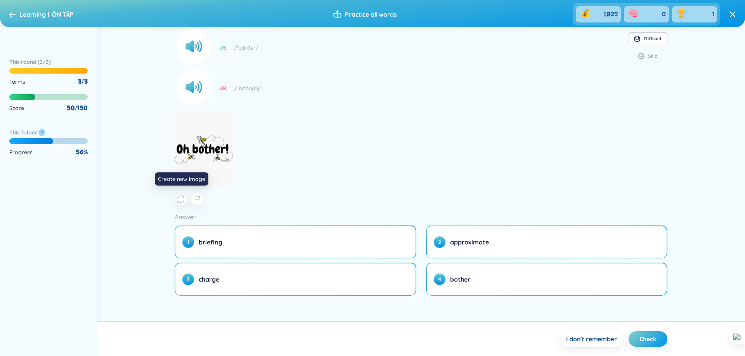
click at [178, 200] on icon "button" at bounding box center [180, 199] width 9 height 9
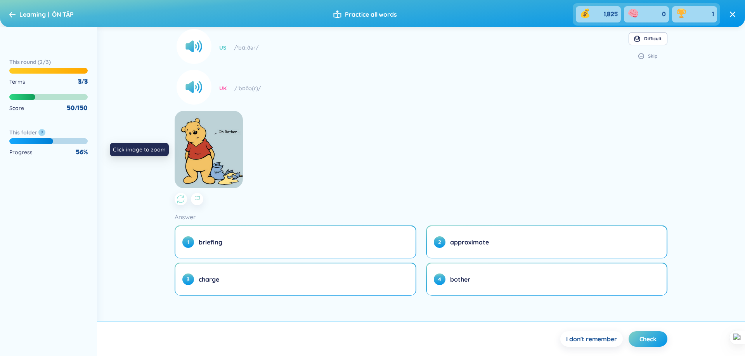
click at [179, 201] on icon "button" at bounding box center [180, 199] width 9 height 9
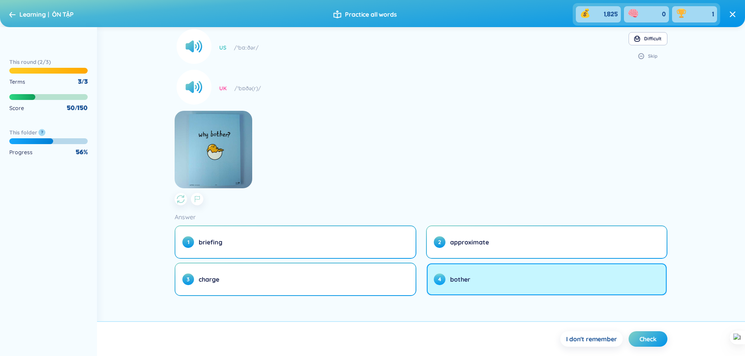
click at [481, 286] on button "4 bother" at bounding box center [547, 280] width 240 height 32
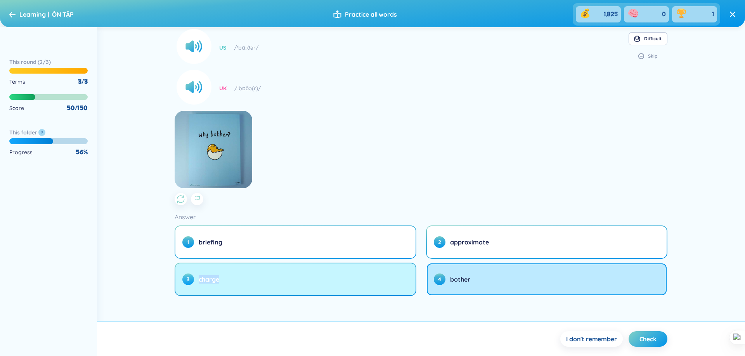
drag, startPoint x: 247, startPoint y: 312, endPoint x: 192, endPoint y: 270, distance: 69.3
click at [192, 270] on div "Please choose the correct answer bực mình, điều khó chịu US /ˈbɑːðər/ UK /ˈbɒðə…" at bounding box center [421, 174] width 648 height 294
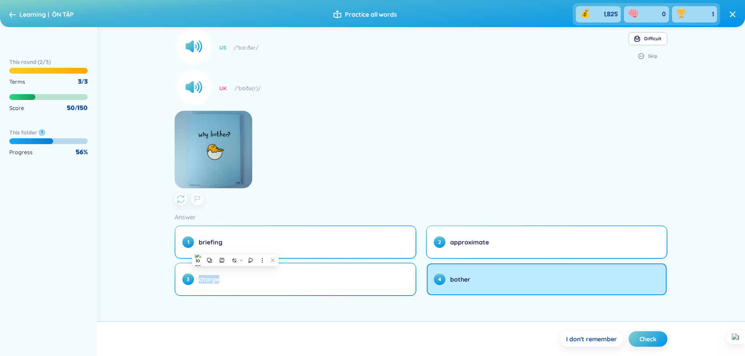
click at [187, 265] on div at bounding box center [187, 265] width 0 height 0
click at [209, 323] on section "I don't remember Check" at bounding box center [421, 338] width 648 height 35
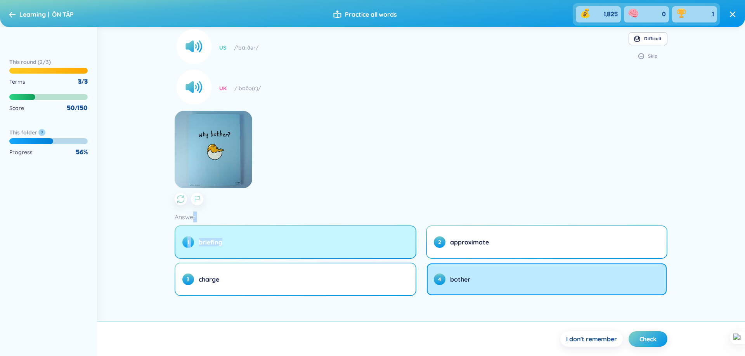
drag, startPoint x: 197, startPoint y: 223, endPoint x: 233, endPoint y: 242, distance: 41.3
click at [233, 242] on div "Answer 1 briefing 2 approximate 3 charge 4 bother" at bounding box center [420, 254] width 492 height 85
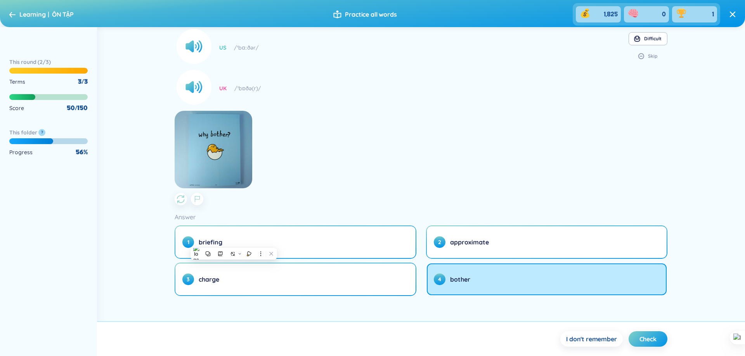
click at [508, 131] on section "Please choose the correct answer bực mình, điều khó chịu US /ˈbɑːðər/ UK /ˈbɒðə…" at bounding box center [420, 92] width 492 height 228
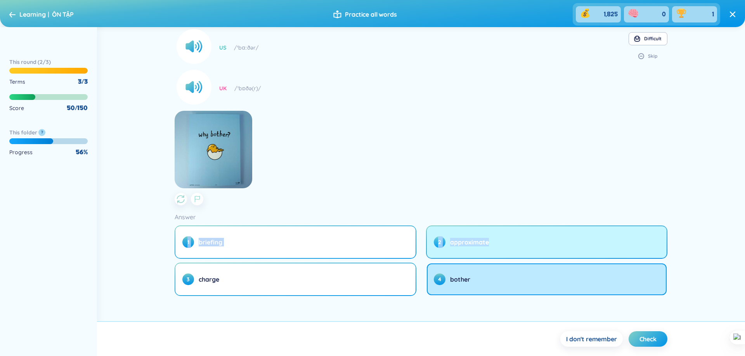
drag, startPoint x: 446, startPoint y: 217, endPoint x: 502, endPoint y: 238, distance: 59.6
click at [502, 238] on div "Answer 1 briefing 2 approximate 3 charge 4 bother" at bounding box center [420, 254] width 492 height 85
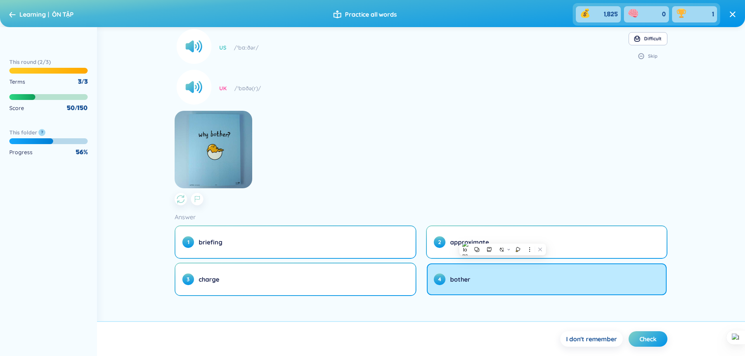
click at [544, 168] on section "Please choose the correct answer bực mình, điều khó chịu US /ˈbɑːðər/ UK /ˈbɒðə…" at bounding box center [420, 92] width 492 height 228
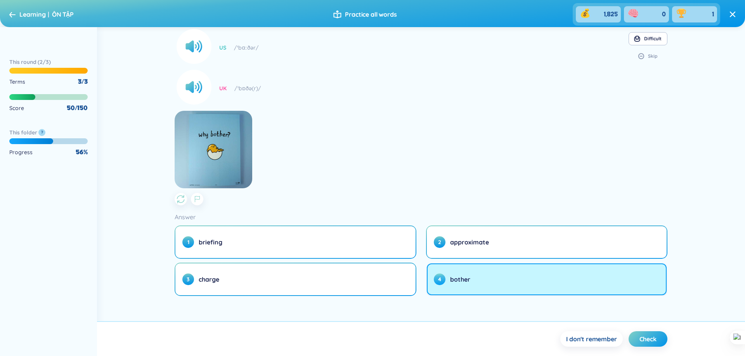
click at [505, 285] on button "4 bother" at bounding box center [547, 280] width 240 height 32
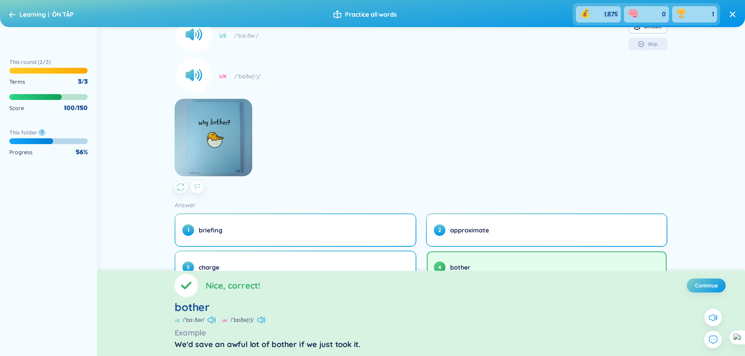
scroll to position [109, 0]
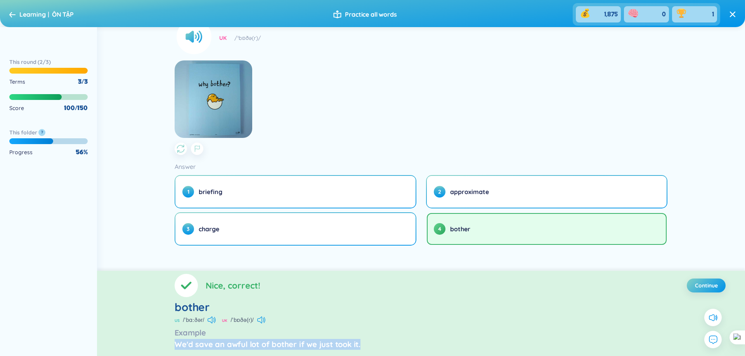
drag, startPoint x: 397, startPoint y: 343, endPoint x: 171, endPoint y: 342, distance: 226.9
click at [171, 342] on section "Nice, correct! Continue bother US /ˈbɑːðər/ UK /ˈbɒðə(r)/ Example We'd save an …" at bounding box center [421, 313] width 648 height 85
click at [451, 117] on section "Please choose the correct answer bực mình, điều khó chịu US /ˈbɑːðər/ UK /ˈbɒðə…" at bounding box center [420, 41] width 492 height 228
click at [701, 288] on span "Continue" at bounding box center [706, 286] width 23 height 8
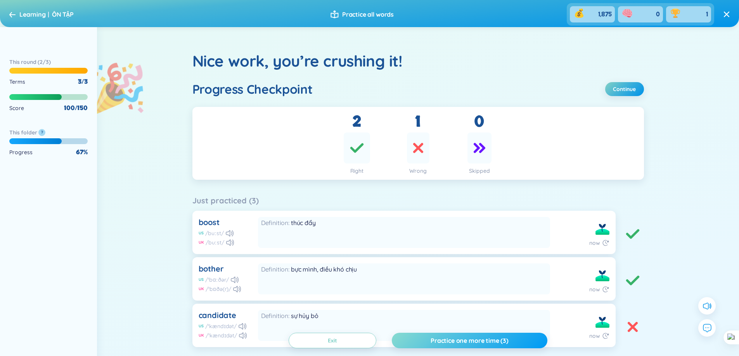
click at [468, 335] on button "Practice one more time (3)" at bounding box center [469, 341] width 155 height 16
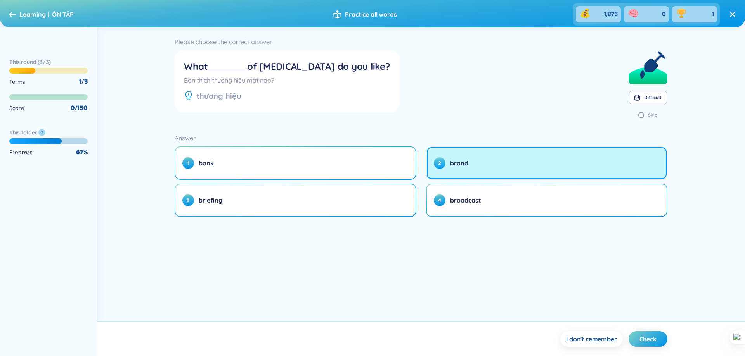
click at [449, 164] on button "2 brand" at bounding box center [547, 163] width 240 height 32
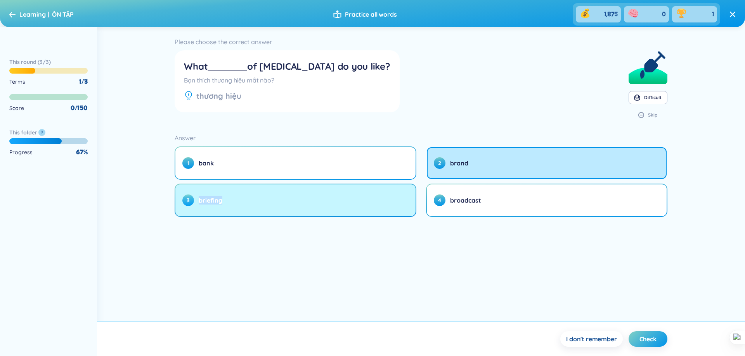
drag, startPoint x: 240, startPoint y: 235, endPoint x: 197, endPoint y: 199, distance: 55.9
click at [197, 199] on div "Please choose the correct answer What of eyewash do you like? Bạn thích thương …" at bounding box center [421, 174] width 648 height 294
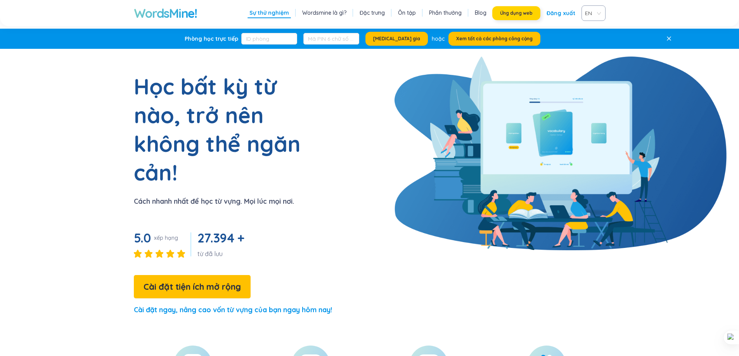
click at [515, 14] on font "Ứng dụng web" at bounding box center [516, 13] width 33 height 6
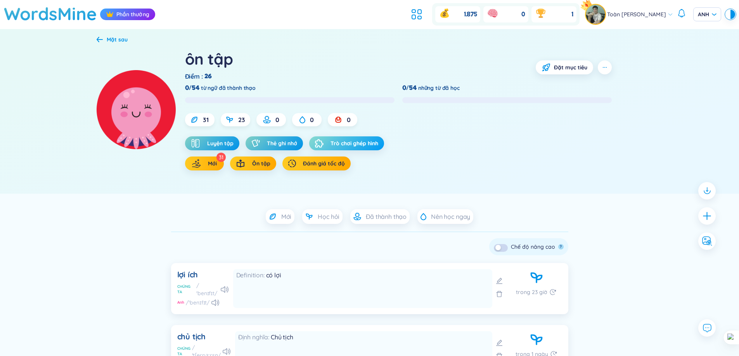
click at [345, 143] on font "Trò chơi ghép hình" at bounding box center [354, 143] width 48 height 7
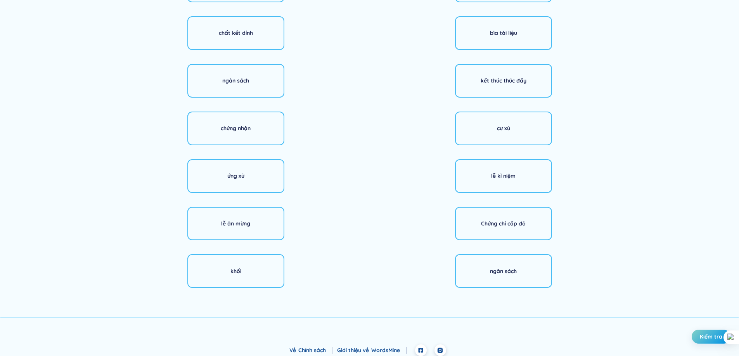
scroll to position [39, 0]
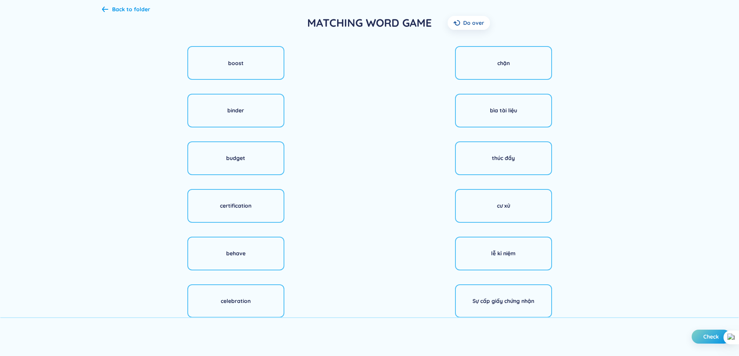
click at [473, 22] on span "Do over" at bounding box center [473, 23] width 21 height 8
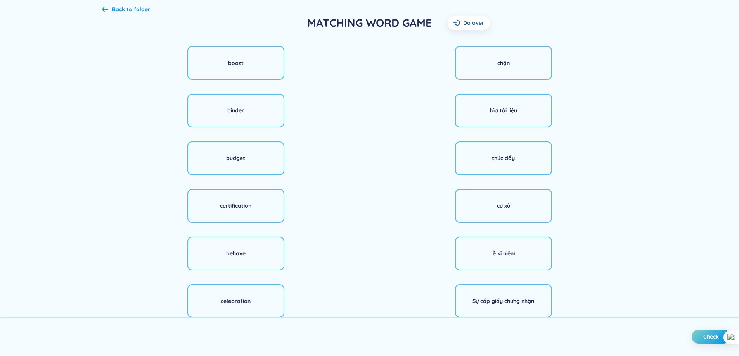
click at [130, 4] on div "Back to folder MATCHING WORD GAME Do over boost binder budget certification beh…" at bounding box center [369, 207] width 558 height 429
click at [132, 8] on div "Back to folder" at bounding box center [131, 9] width 38 height 9
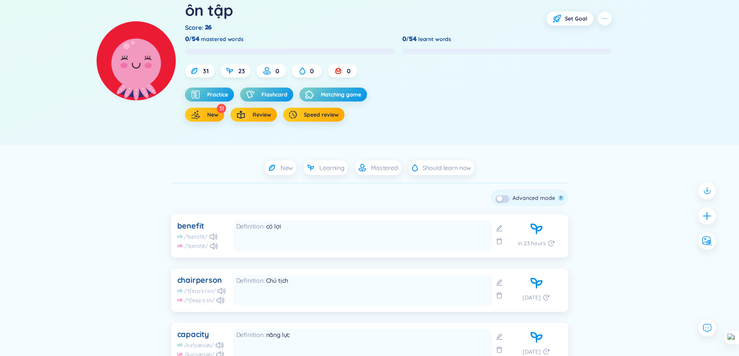
scroll to position [78, 0]
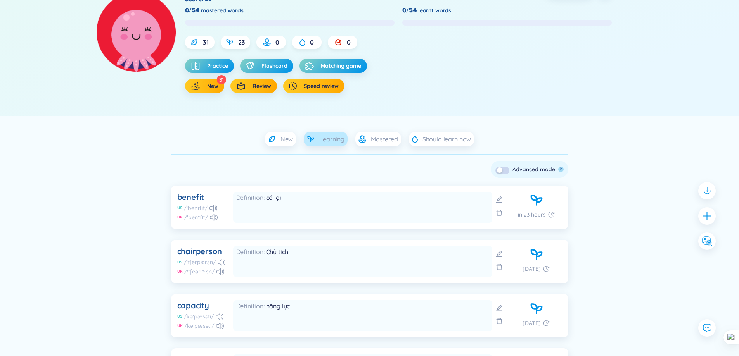
click at [327, 143] on span "Learning" at bounding box center [331, 139] width 25 height 9
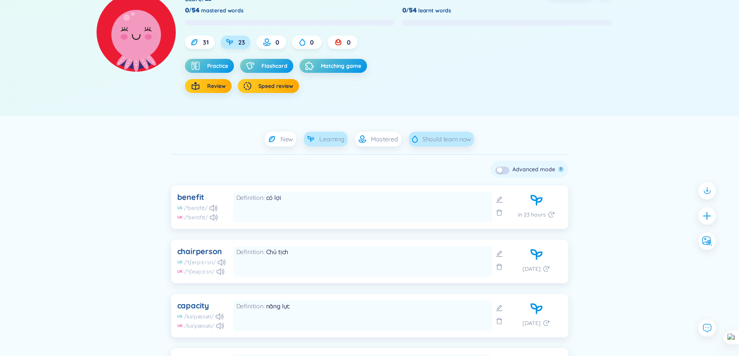
click at [453, 143] on span "Should learn now" at bounding box center [446, 139] width 48 height 9
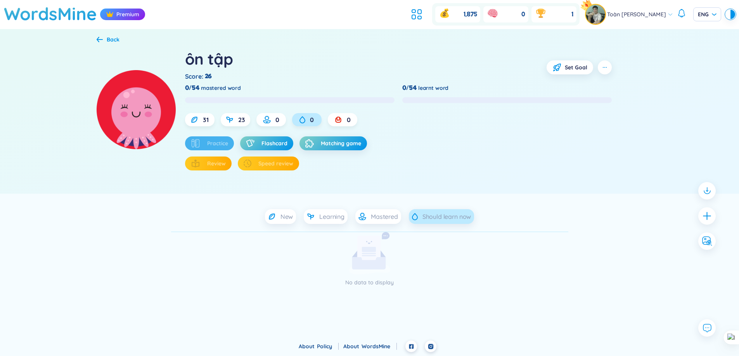
scroll to position [0, 0]
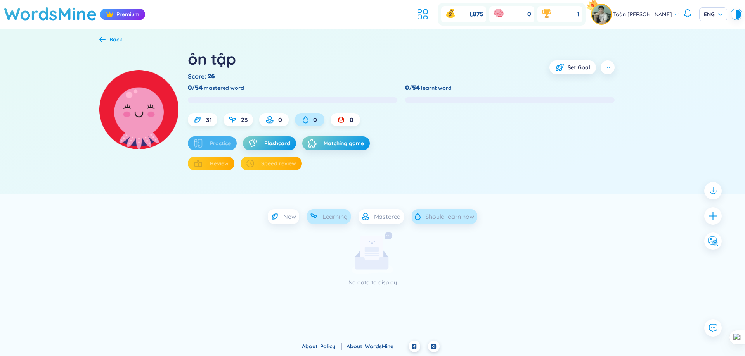
click at [328, 223] on div "Learning" at bounding box center [329, 216] width 44 height 15
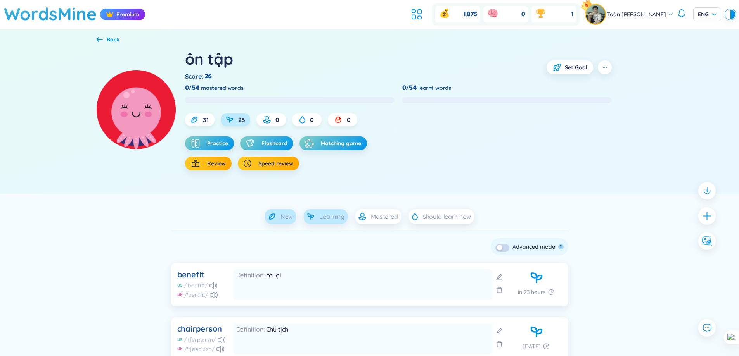
click at [285, 221] on div "New" at bounding box center [280, 216] width 31 height 15
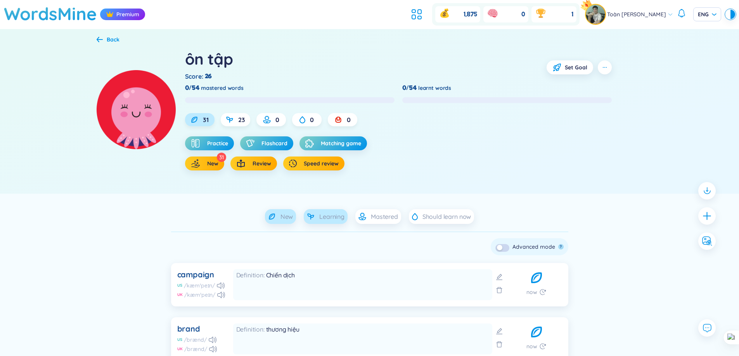
click at [345, 219] on div "Learning" at bounding box center [326, 216] width 44 height 15
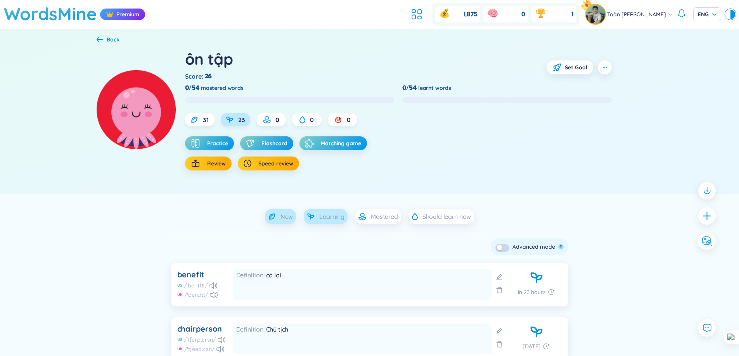
click at [289, 216] on span "New" at bounding box center [286, 217] width 13 height 9
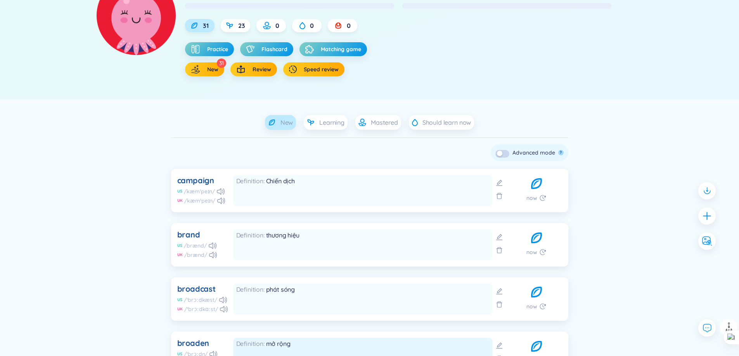
scroll to position [28, 0]
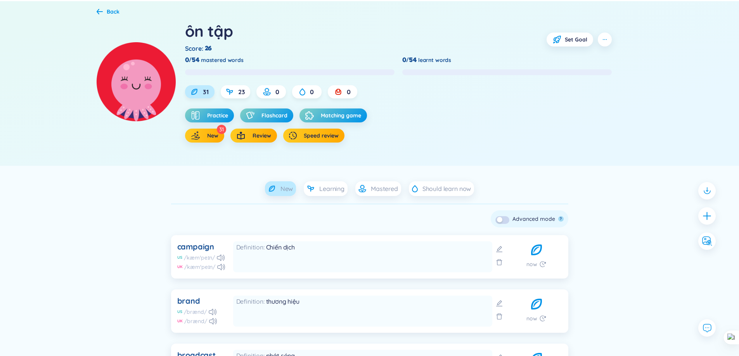
click at [499, 216] on button "button" at bounding box center [502, 220] width 14 height 8
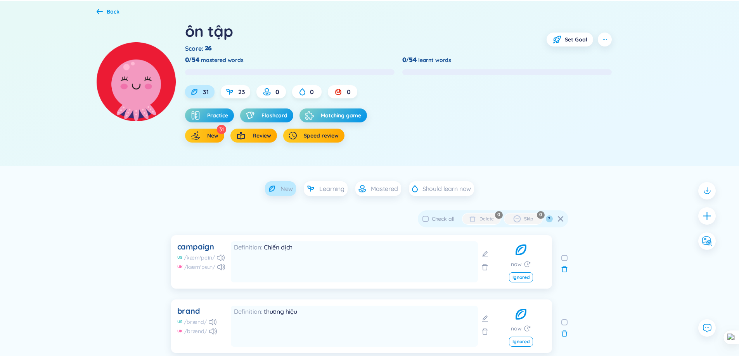
click at [430, 218] on span "Check all" at bounding box center [442, 219] width 29 height 9
click at [428, 218] on input "Check all" at bounding box center [425, 219] width 6 height 6
checkbox input "true"
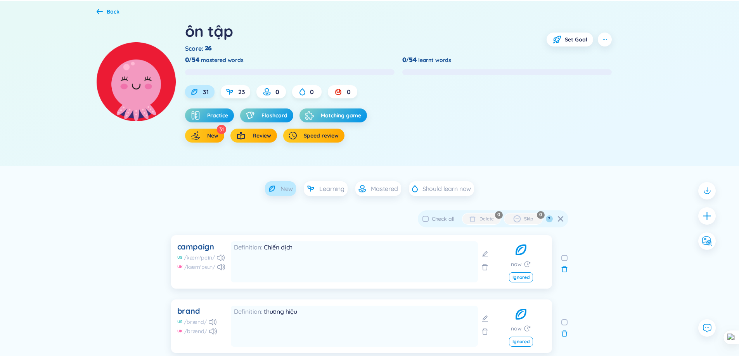
checkbox input "true"
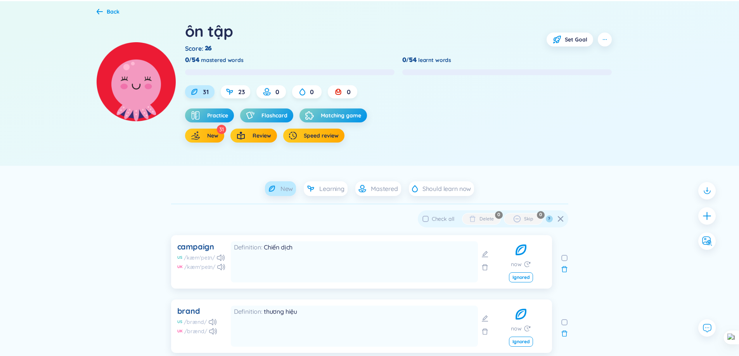
checkbox input "true"
click at [222, 119] on span "Practice" at bounding box center [217, 116] width 21 height 8
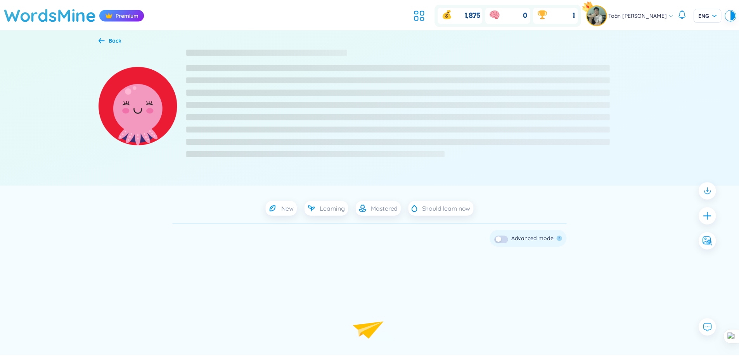
scroll to position [28, 0]
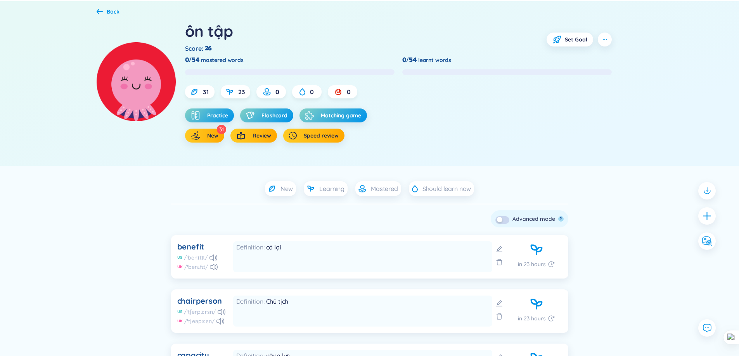
click at [504, 219] on button "button" at bounding box center [502, 220] width 14 height 8
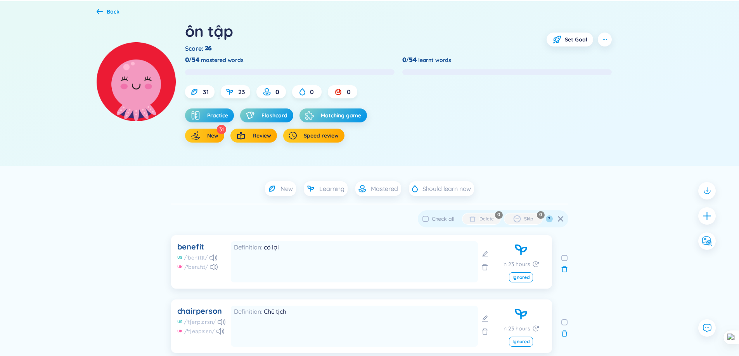
click at [432, 218] on span "Check all" at bounding box center [443, 219] width 22 height 7
click at [428, 218] on input "Check all" at bounding box center [425, 219] width 6 height 6
checkbox input "true"
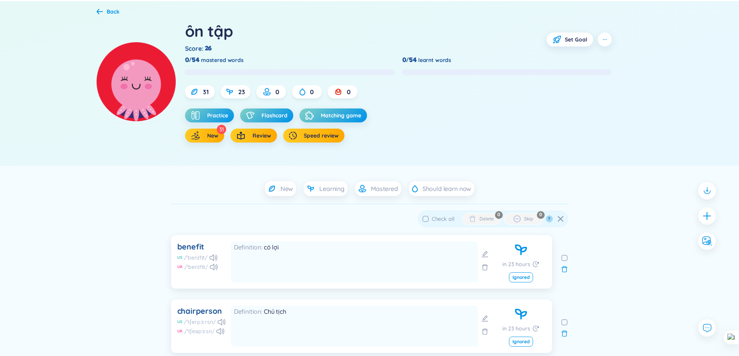
checkbox input "true"
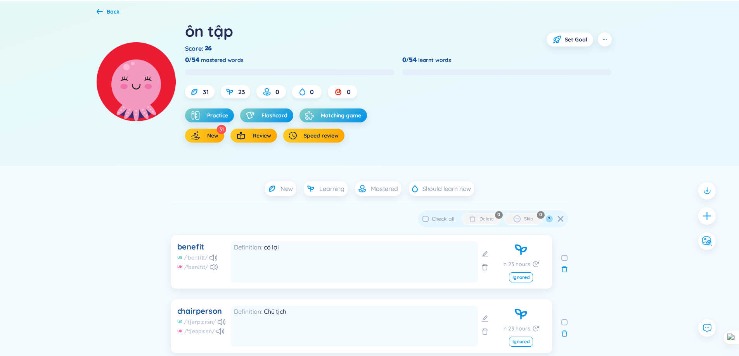
checkbox input "true"
click at [269, 116] on span "Flashcard" at bounding box center [274, 116] width 26 height 8
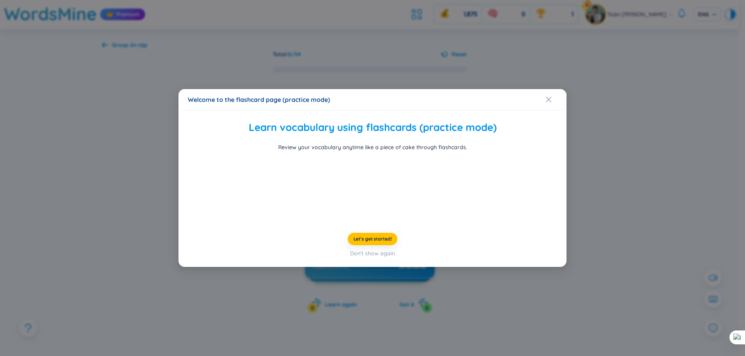
click at [544, 89] on div "Welcome to the flashcard page (practice mode)" at bounding box center [372, 99] width 388 height 21
click at [545, 95] on div "Welcome to the flashcard page (practice mode)" at bounding box center [372, 99] width 369 height 9
click at [557, 89] on span "Close" at bounding box center [555, 99] width 21 height 21
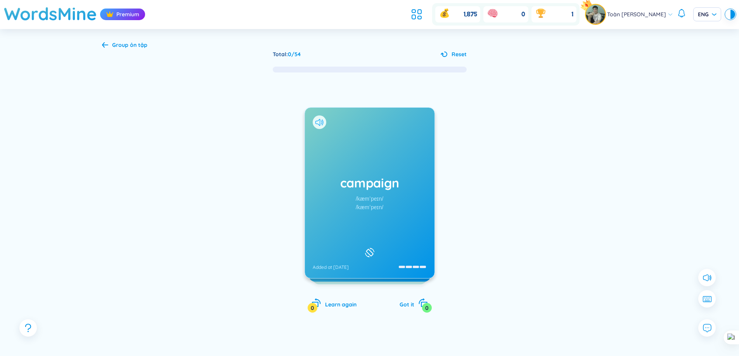
click at [317, 122] on icon at bounding box center [319, 122] width 8 height 7
click at [316, 123] on icon at bounding box center [319, 122] width 8 height 7
click at [315, 123] on icon at bounding box center [317, 122] width 5 height 7
click at [365, 140] on div "campaign /kæmˈpeɪn/ /kæmˈpeɪn/ Added at [DATE]" at bounding box center [370, 193] width 130 height 171
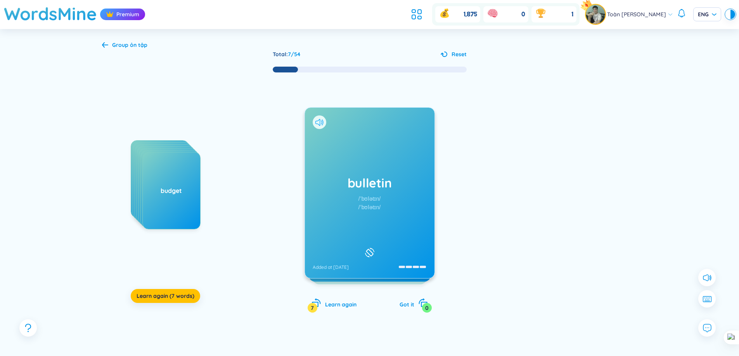
click at [319, 120] on icon at bounding box center [319, 122] width 8 height 7
click at [318, 123] on icon at bounding box center [319, 122] width 8 height 7
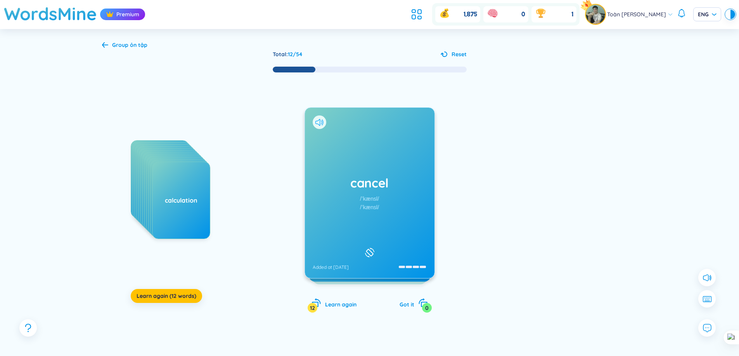
click at [323, 122] on icon at bounding box center [322, 122] width 2 height 6
click at [323, 122] on div "cancel /ˈkænsl/ /ˈkænsl/ Added at [DATE]" at bounding box center [369, 192] width 130 height 171
click at [320, 122] on icon at bounding box center [319, 122] width 8 height 7
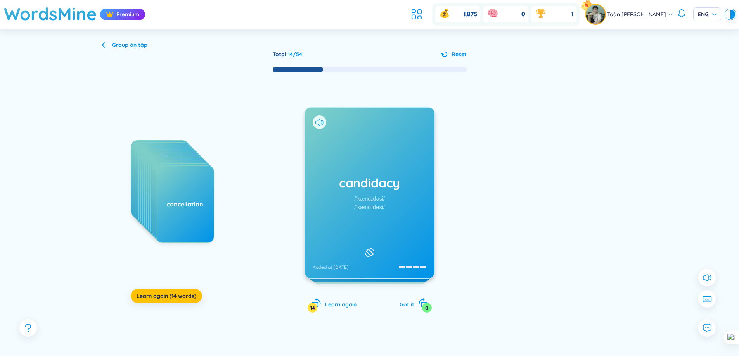
click at [320, 122] on icon at bounding box center [319, 122] width 8 height 7
click at [321, 124] on icon at bounding box center [321, 122] width 1 height 4
click at [321, 119] on icon at bounding box center [319, 122] width 8 height 7
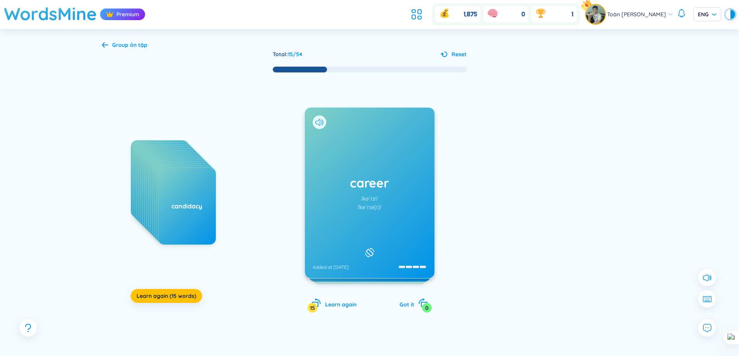
click at [323, 119] on icon at bounding box center [319, 122] width 8 height 7
click at [315, 122] on icon at bounding box center [319, 122] width 8 height 7
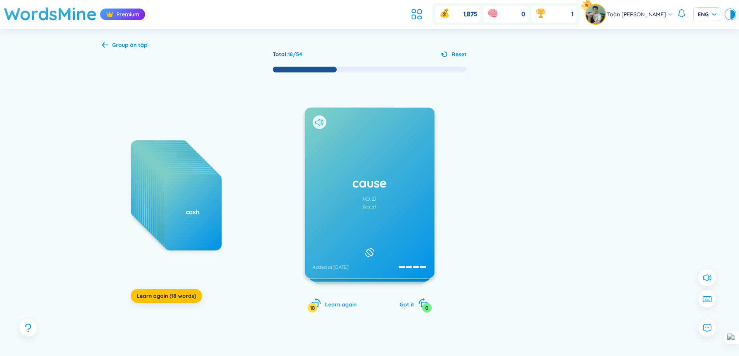
click at [320, 119] on icon at bounding box center [319, 122] width 8 height 7
click at [320, 119] on div "cause /kɔːz/ /kɔːz/ Added at [DATE]" at bounding box center [369, 192] width 130 height 171
click at [321, 120] on icon at bounding box center [319, 122] width 8 height 7
click at [377, 195] on h1 "cautiousn" at bounding box center [370, 191] width 114 height 17
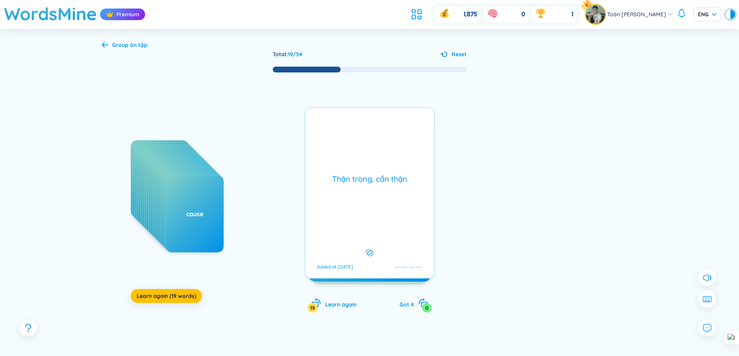
click at [377, 195] on div "Thận trọng, cẩn thận Added at [DATE]" at bounding box center [369, 192] width 130 height 171
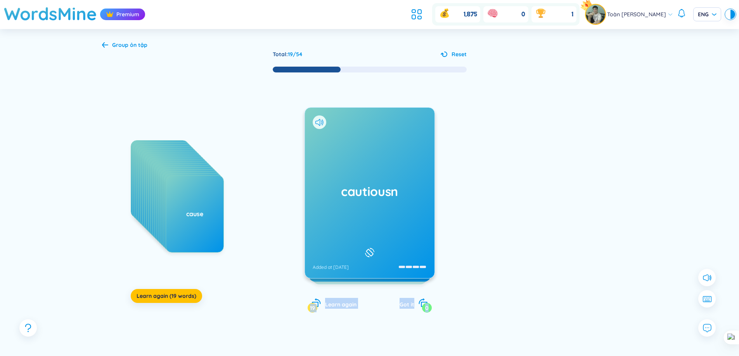
drag, startPoint x: 563, startPoint y: 131, endPoint x: 371, endPoint y: 159, distance: 193.3
click at [371, 159] on div "campaign brand broadcast broaden browser brush budget bulletin cabin crew cafet…" at bounding box center [369, 200] width 535 height 255
click at [532, 186] on div at bounding box center [550, 217] width 116 height 155
click at [317, 123] on icon at bounding box center [319, 122] width 8 height 7
click at [318, 120] on icon at bounding box center [319, 122] width 8 height 7
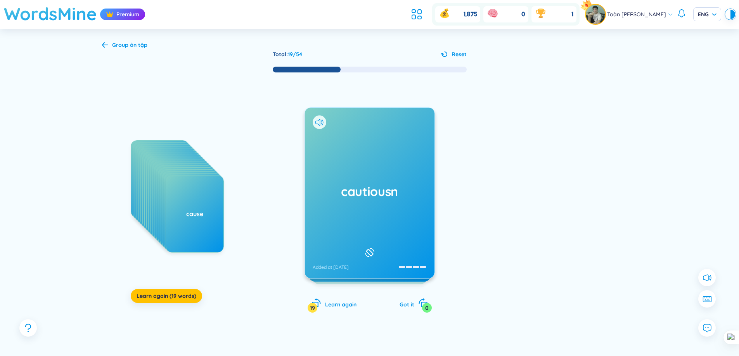
click at [84, 16] on h1 "WordsMine" at bounding box center [50, 14] width 93 height 28
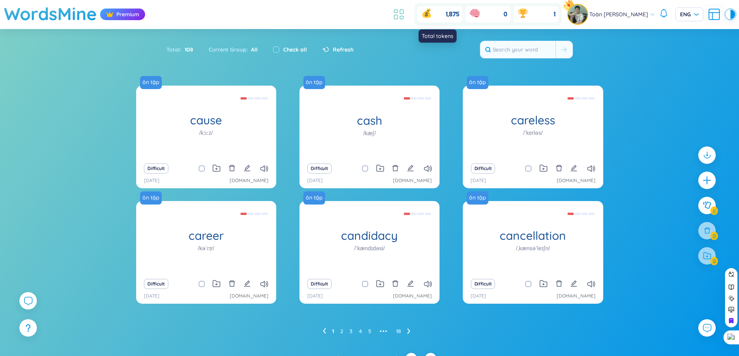
click at [401, 8] on icon at bounding box center [399, 14] width 14 height 14
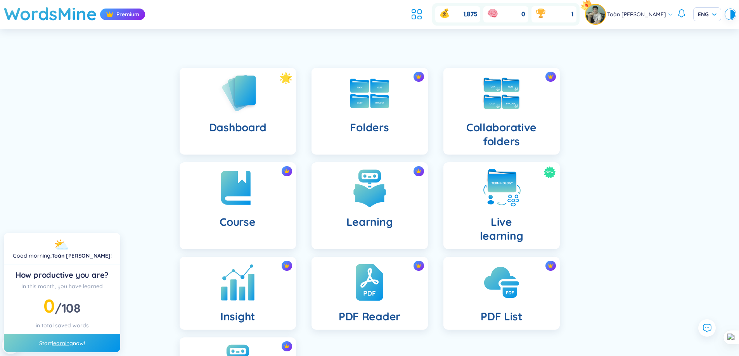
click at [256, 277] on img at bounding box center [237, 282] width 43 height 43
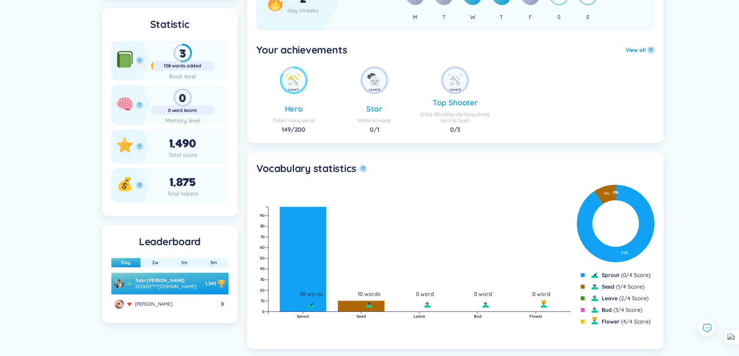
scroll to position [116, 0]
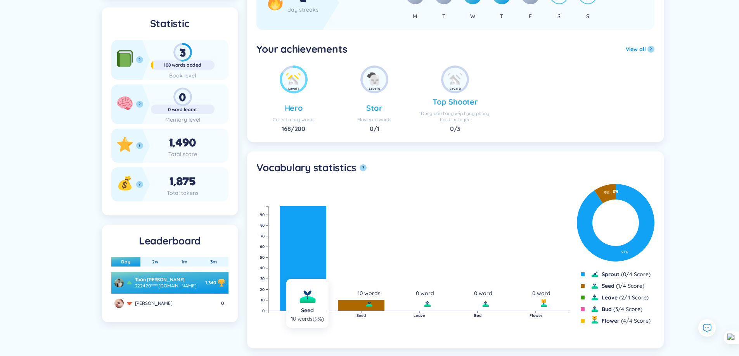
click at [371, 308] on rect at bounding box center [361, 306] width 47 height 11
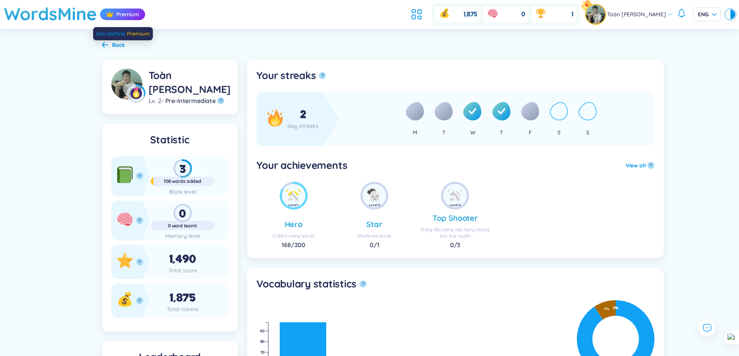
click at [105, 31] on span "WordsMine" at bounding box center [110, 33] width 29 height 7
click at [107, 45] on icon at bounding box center [105, 44] width 6 height 5
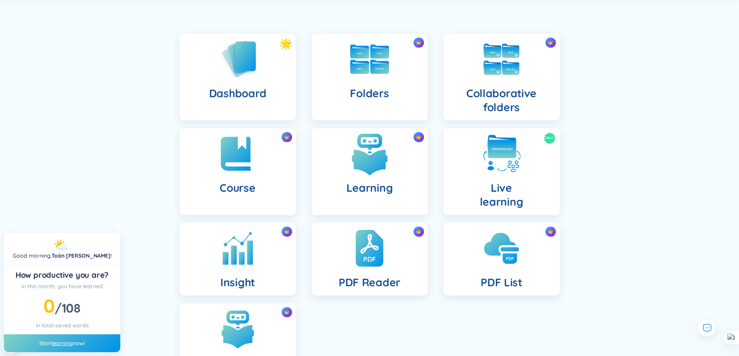
scroll to position [33, 0]
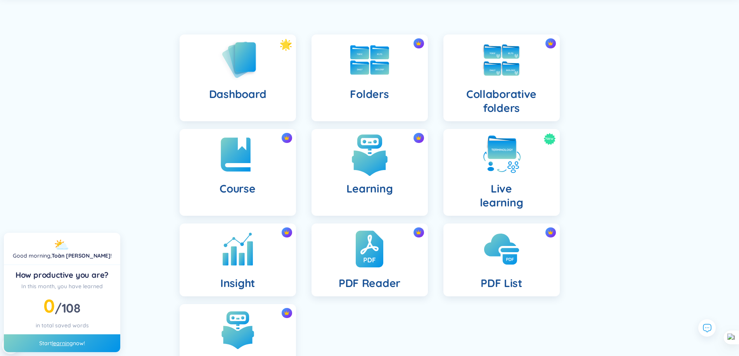
click at [367, 142] on img at bounding box center [369, 154] width 43 height 43
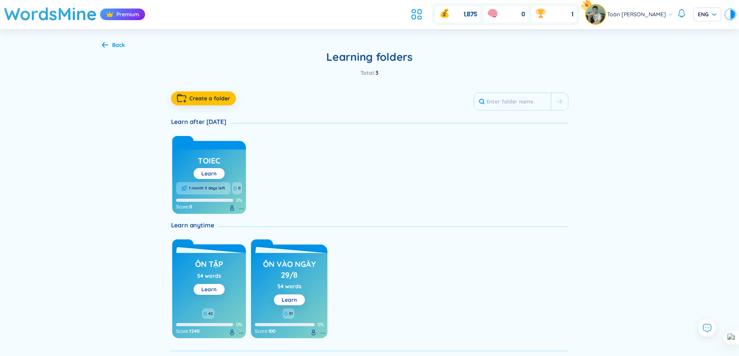
click at [106, 47] on icon at bounding box center [105, 45] width 6 height 6
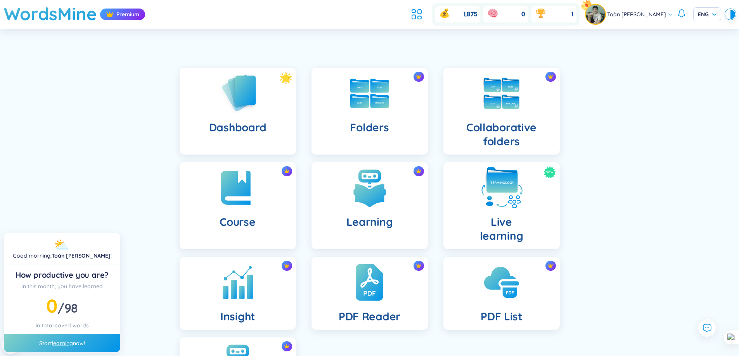
scroll to position [39, 0]
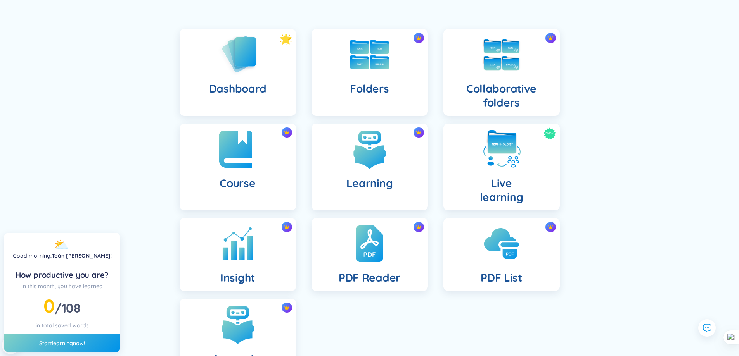
click at [230, 172] on div "Course" at bounding box center [238, 167] width 116 height 87
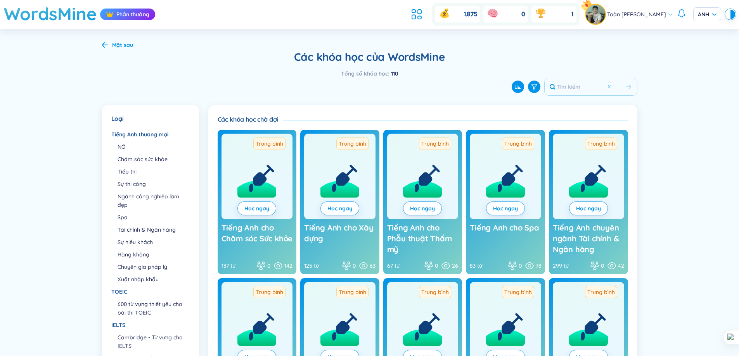
click at [686, 66] on div "Mặt sau Các khóa học của WordsMine Tổng số khóa học : 110 Loại Loại Tiếng Anh t…" at bounding box center [369, 248] width 739 height 439
click at [268, 197] on circle at bounding box center [257, 212] width 62 height 62
click at [267, 206] on link "Học ngay" at bounding box center [257, 208] width 26 height 9
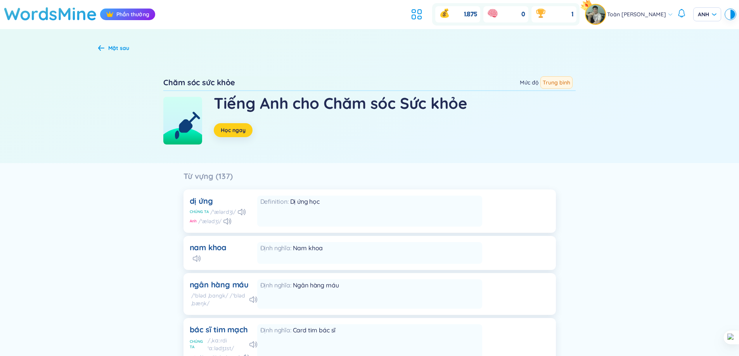
click at [234, 132] on font "Học ngay" at bounding box center [233, 130] width 25 height 7
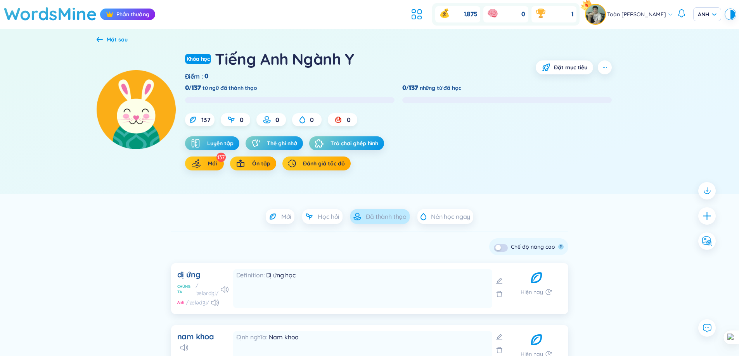
click at [384, 217] on font "Đã thành thạo" at bounding box center [386, 217] width 41 height 8
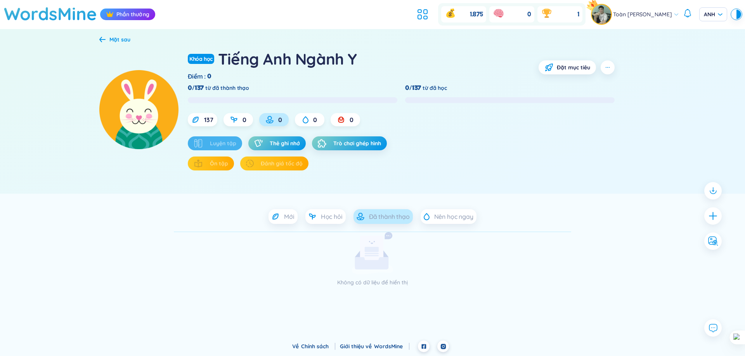
click at [105, 41] on icon at bounding box center [102, 39] width 6 height 6
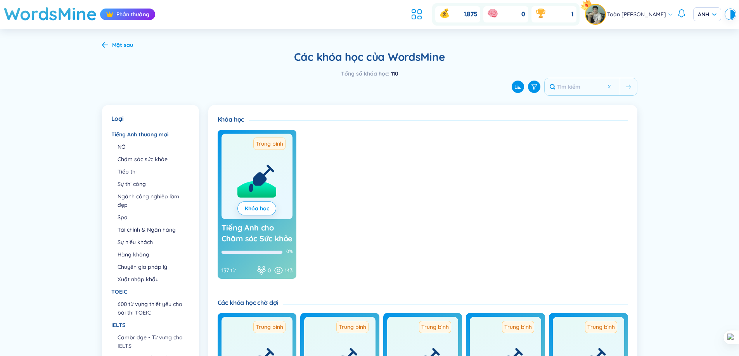
click at [115, 48] on font "Mặt sau" at bounding box center [122, 44] width 21 height 7
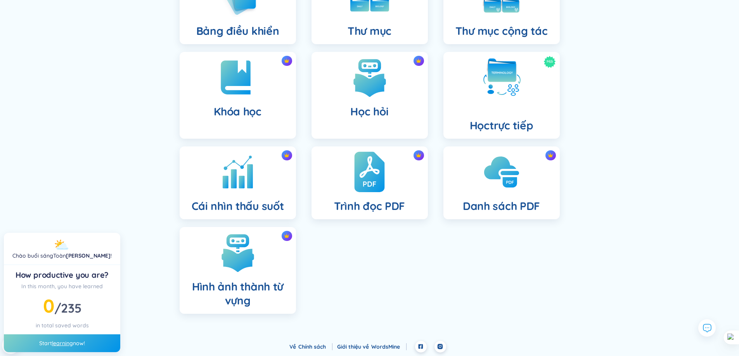
scroll to position [97, 0]
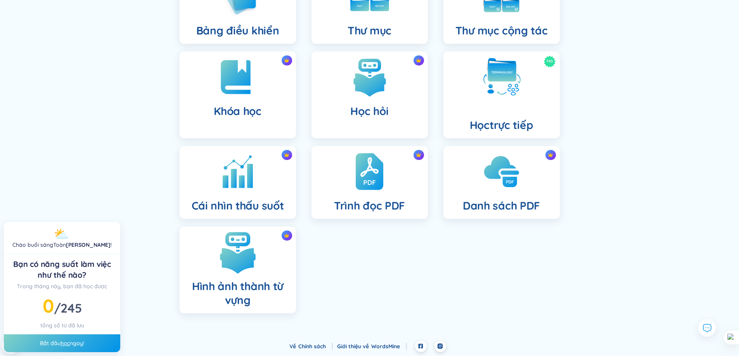
click at [225, 266] on img at bounding box center [237, 252] width 43 height 43
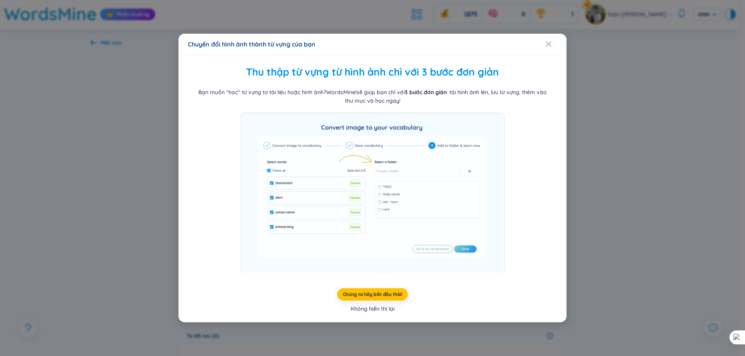
click at [379, 309] on font "Không hiển thị lại" at bounding box center [373, 309] width 44 height 7
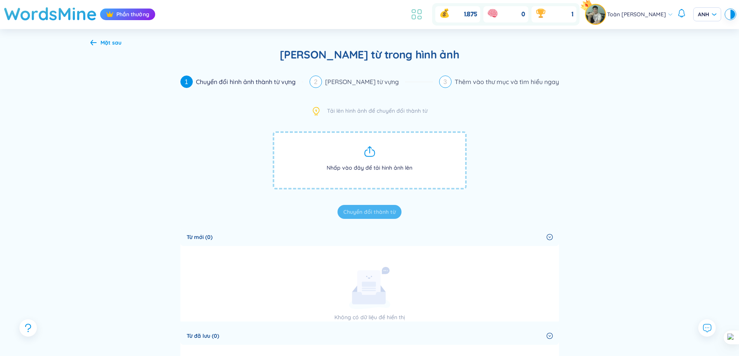
click at [409, 13] on icon at bounding box center [416, 14] width 14 height 14
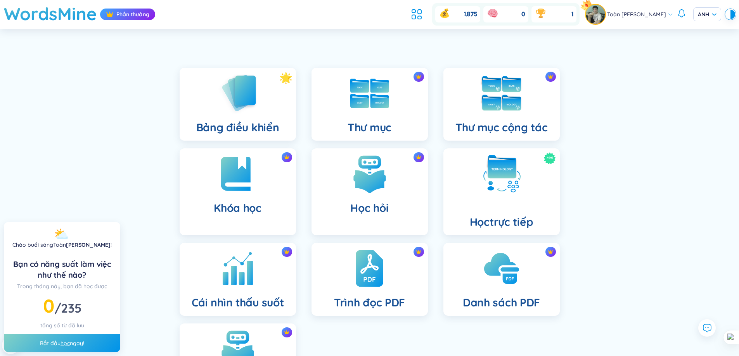
click at [491, 109] on img at bounding box center [501, 93] width 43 height 43
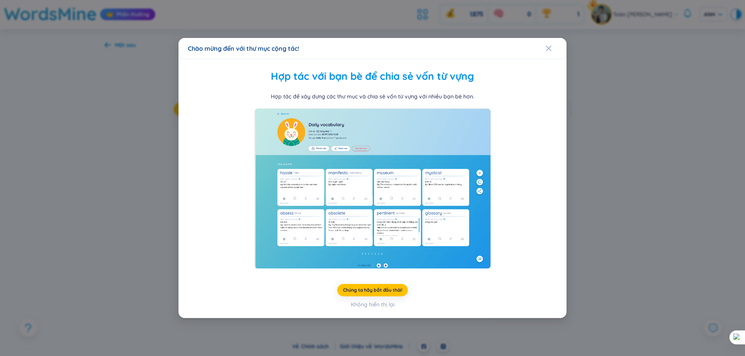
click at [635, 218] on div "Chào mừng đến với thư mục cộng tác! Hợp tác với bạn bè để chia sẻ vốn từ vựng H…" at bounding box center [372, 178] width 745 height 356
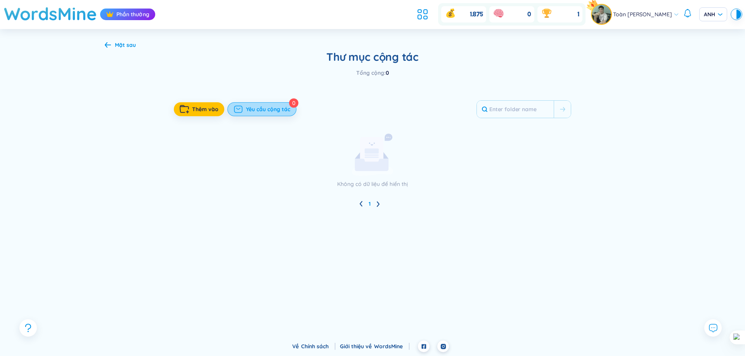
click at [288, 114] on button "Yêu cầu cộng tác" at bounding box center [261, 109] width 69 height 14
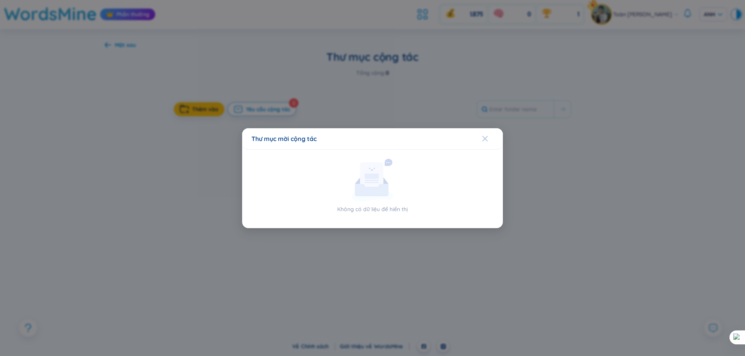
click at [496, 137] on span "Đóng" at bounding box center [492, 138] width 21 height 21
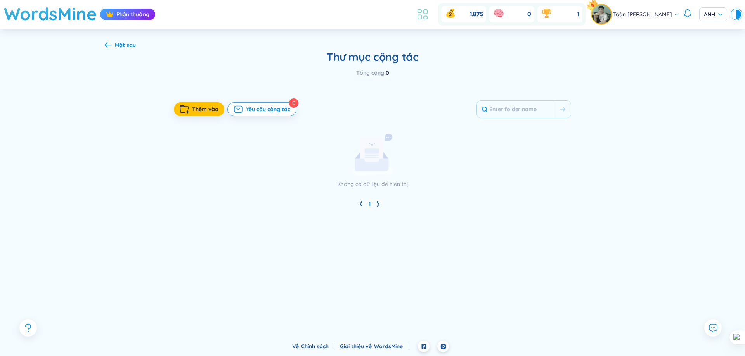
click at [419, 11] on icon at bounding box center [422, 14] width 14 height 14
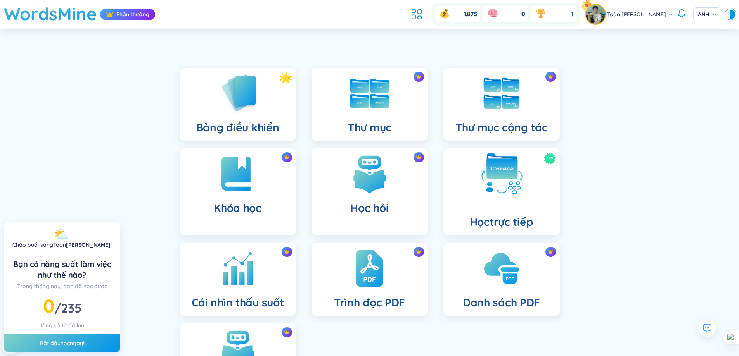
click at [498, 184] on img at bounding box center [501, 174] width 43 height 43
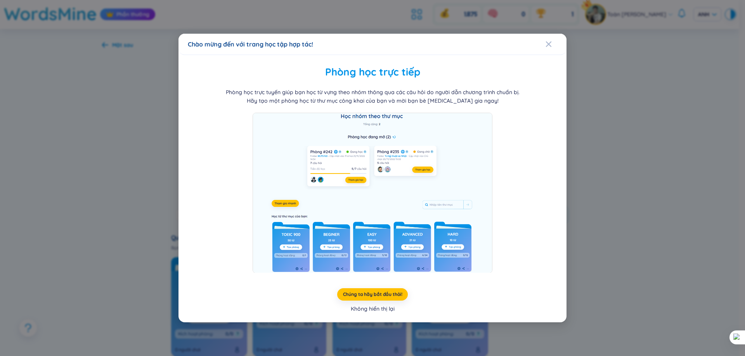
click at [390, 310] on font "Không hiển thị lại" at bounding box center [373, 309] width 44 height 7
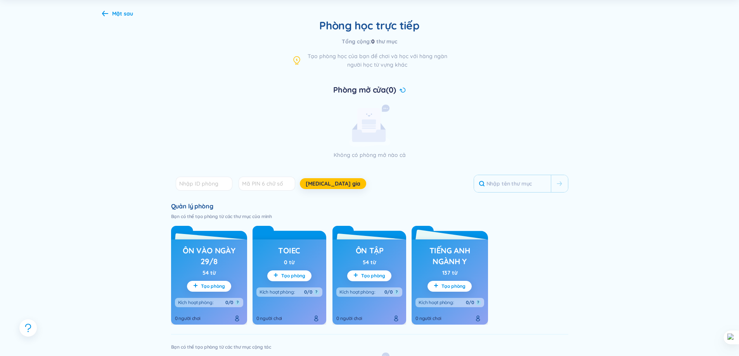
scroll to position [78, 0]
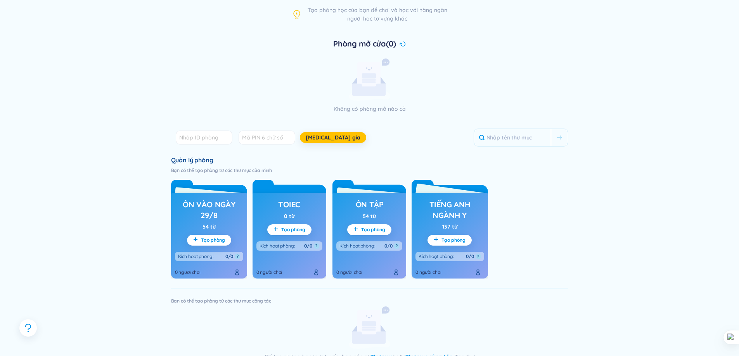
click at [441, 212] on font "Tiếng Anh Ngành Y" at bounding box center [449, 210] width 41 height 21
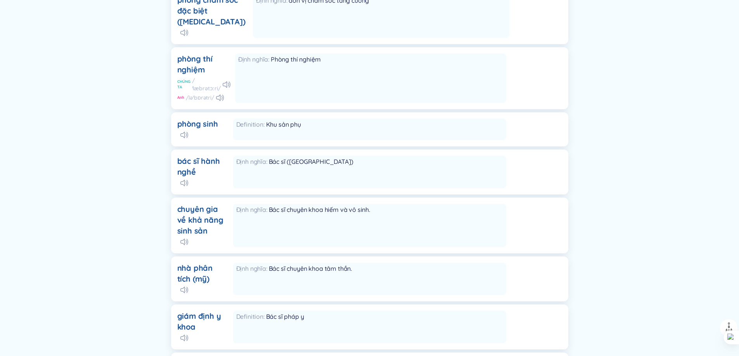
scroll to position [5313, 0]
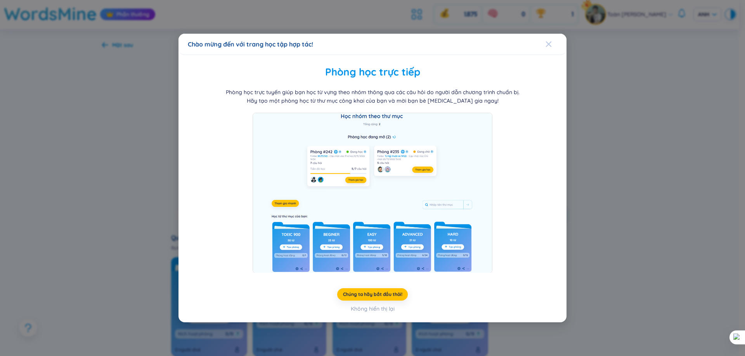
click at [552, 45] on span "Đóng" at bounding box center [555, 44] width 21 height 21
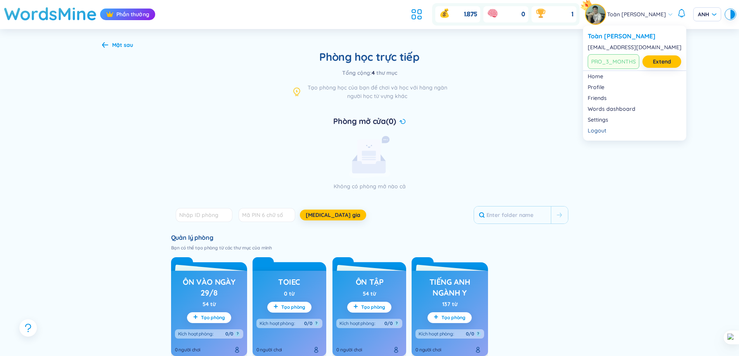
click at [598, 4] on div "1.875 0 1 Toàn [PERSON_NAME]" at bounding box center [571, 14] width 327 height 22
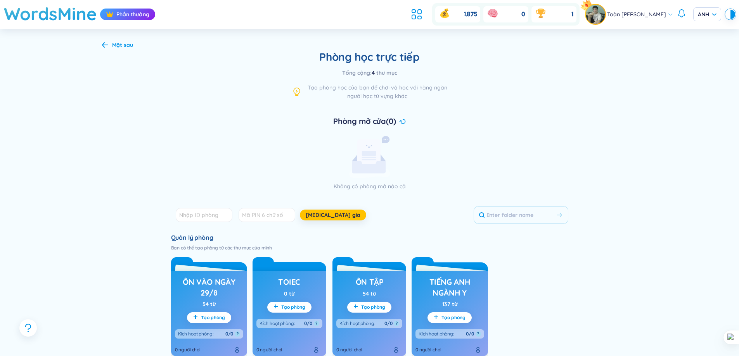
click at [594, 12] on img at bounding box center [595, 14] width 19 height 19
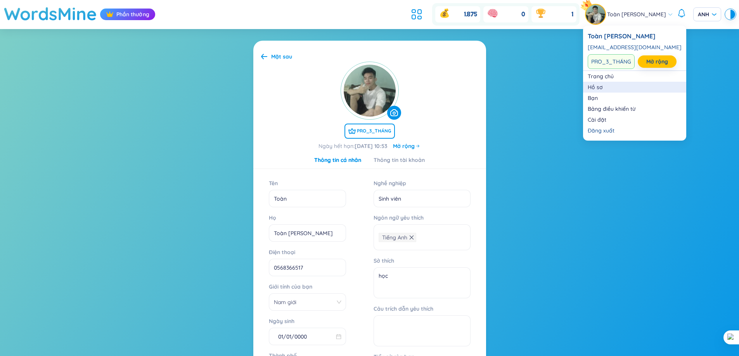
click at [601, 85] on link "Hồ sơ" at bounding box center [634, 87] width 94 height 8
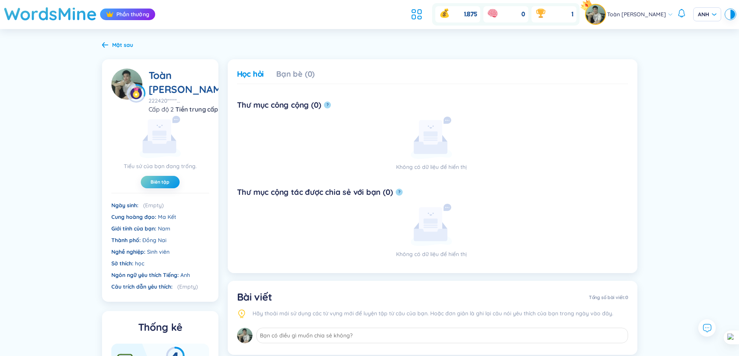
click at [403, 16] on header "WordsMine Phần thưởng 1.875 0 1 Toàn [PERSON_NAME]" at bounding box center [369, 14] width 739 height 29
click at [412, 13] on icon at bounding box center [413, 11] width 3 height 3
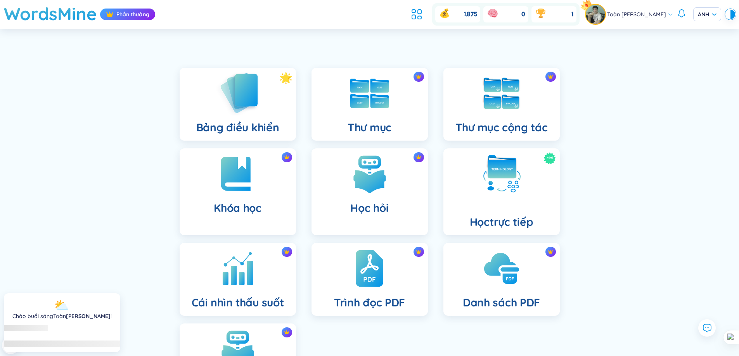
click at [247, 102] on img at bounding box center [237, 93] width 43 height 44
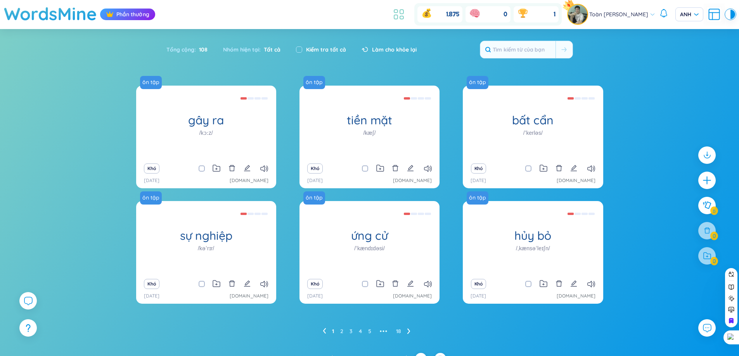
click at [400, 19] on icon at bounding box center [401, 17] width 3 height 3
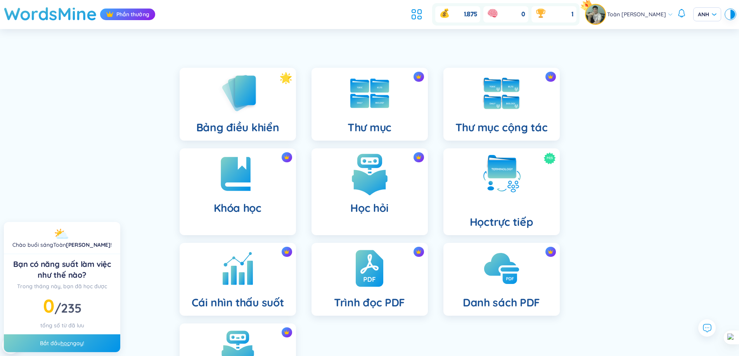
scroll to position [78, 0]
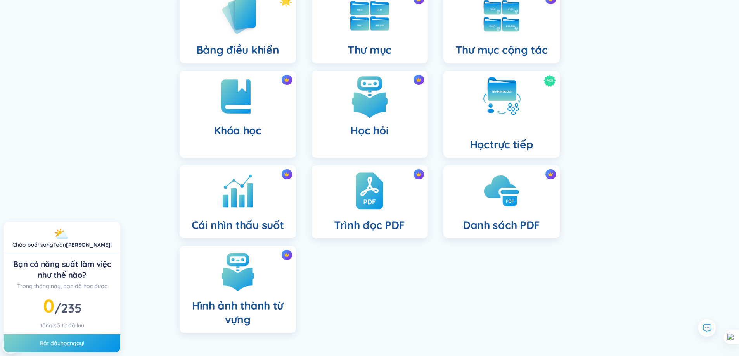
click at [372, 122] on div "Học hỏi" at bounding box center [369, 114] width 116 height 87
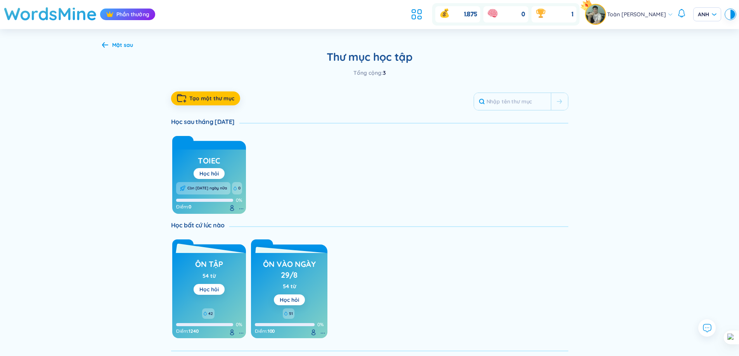
click at [215, 289] on font "Học hỏi" at bounding box center [208, 289] width 19 height 7
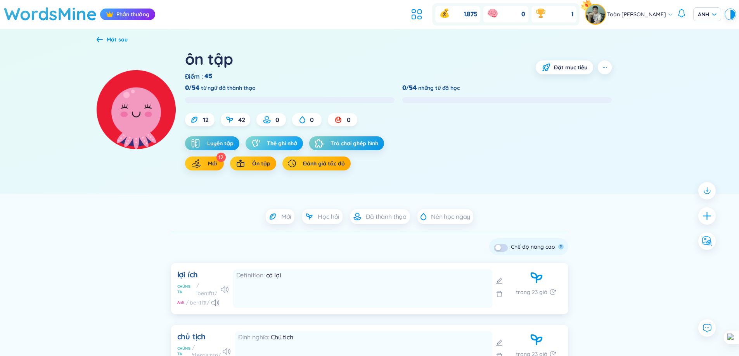
click at [273, 140] on font "Thẻ ghi nhớ" at bounding box center [282, 143] width 30 height 7
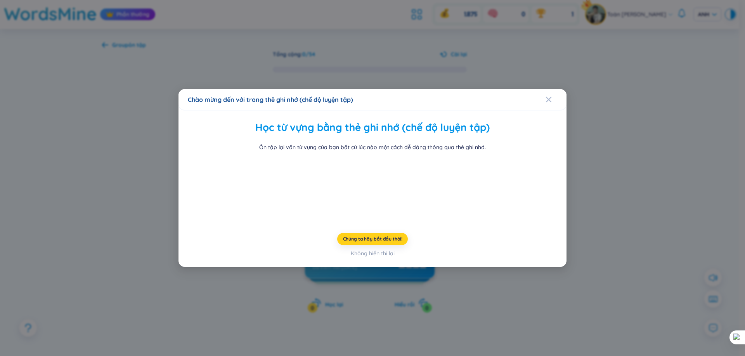
click at [378, 242] on font "Chúng ta hãy bắt đầu thôi!" at bounding box center [372, 239] width 59 height 6
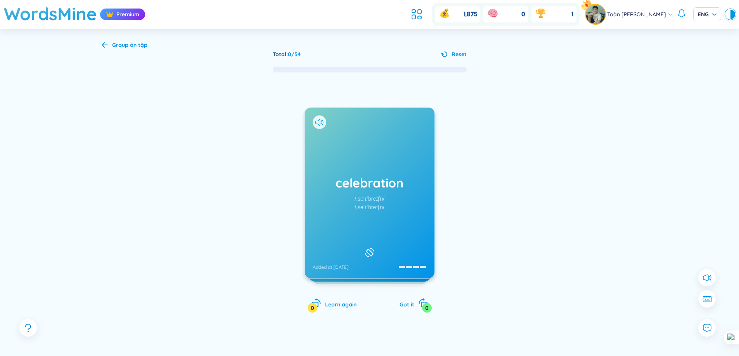
click at [569, 99] on div "celebration /ˌselɪˈbreɪʃn/ /ˌselɪˈbreɪʃn/ Added at [DATE] lễ kỉ niệm Added at […" at bounding box center [369, 200] width 535 height 255
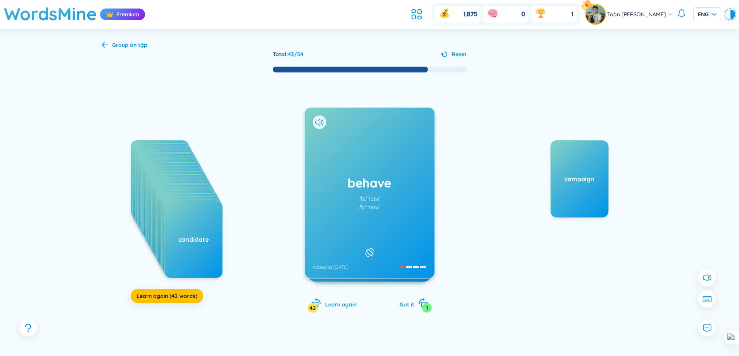
click at [102, 40] on div "Group ôn tập Total : 43 / 54 Reset celebration certificate chain store chair ch…" at bounding box center [369, 206] width 558 height 354
click at [107, 42] on icon at bounding box center [105, 45] width 6 height 6
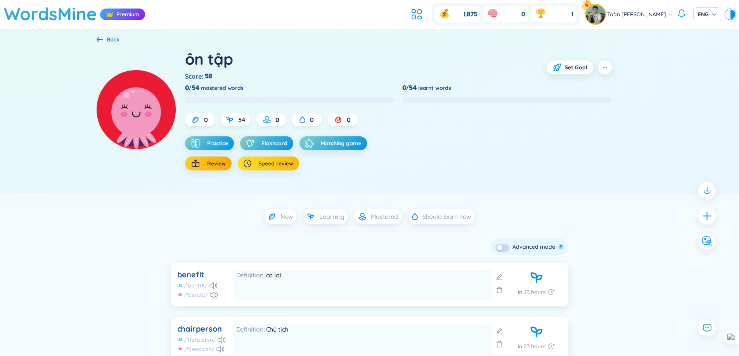
click at [259, 165] on span "Speed review" at bounding box center [275, 164] width 35 height 8
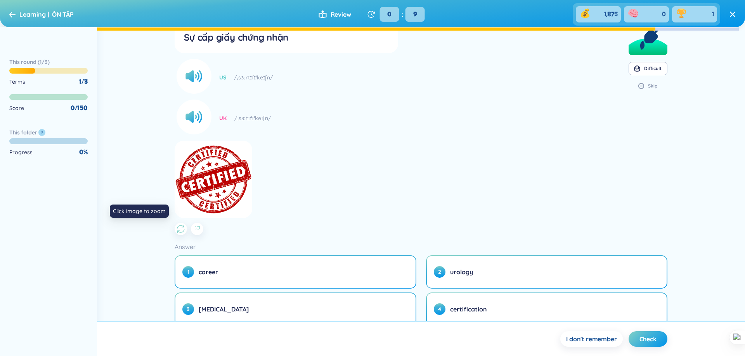
scroll to position [62, 0]
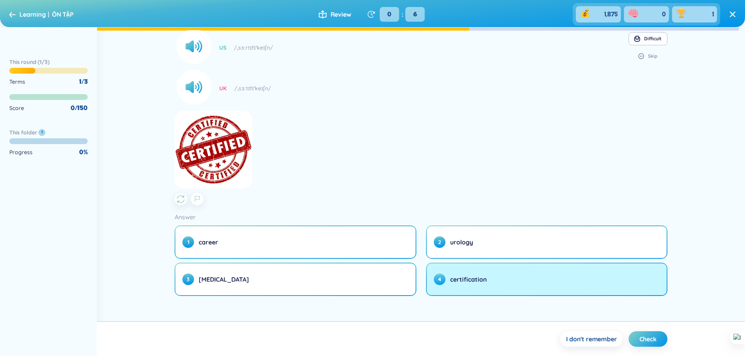
click at [456, 283] on span "certification" at bounding box center [468, 279] width 37 height 9
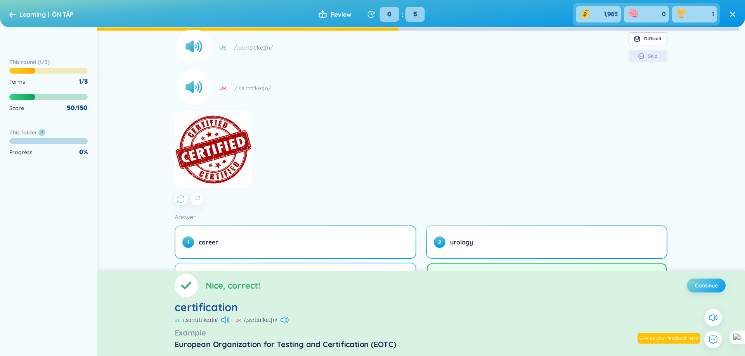
click at [709, 285] on span "Continue" at bounding box center [706, 286] width 23 height 8
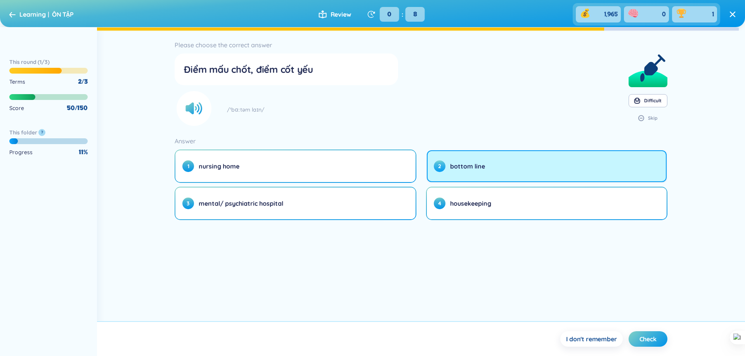
click at [498, 174] on button "2 bottom line" at bounding box center [547, 166] width 240 height 32
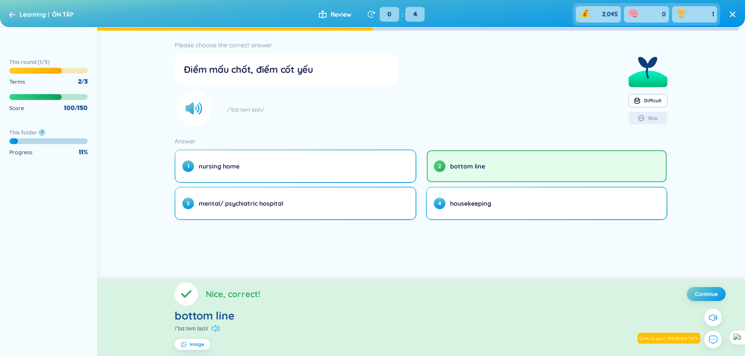
click at [216, 328] on icon at bounding box center [215, 328] width 8 height 7
click at [715, 296] on span "Continue" at bounding box center [706, 294] width 23 height 8
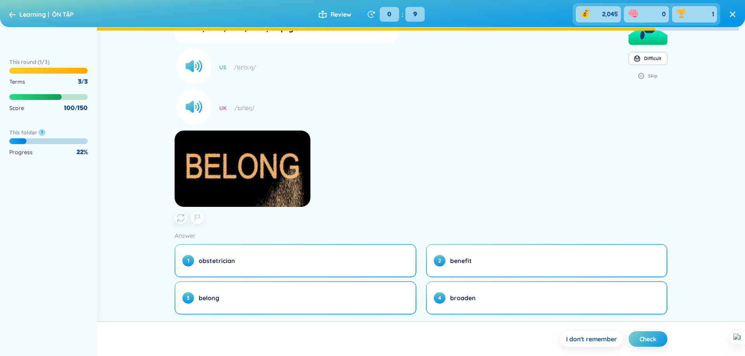
scroll to position [61, 0]
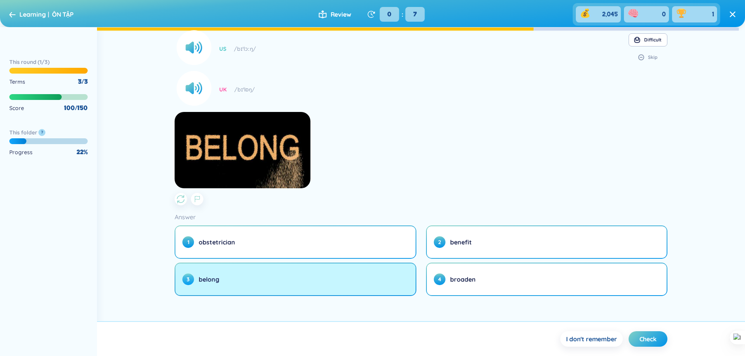
click at [309, 285] on button "3 belong" at bounding box center [295, 280] width 240 height 32
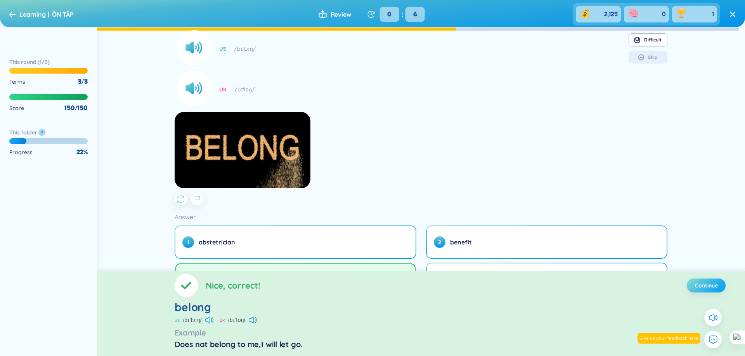
click at [695, 288] on span "Continue" at bounding box center [706, 286] width 23 height 8
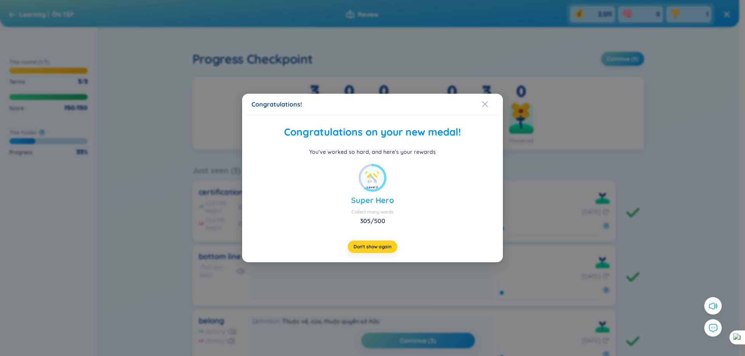
click at [368, 252] on button "Don't show again" at bounding box center [372, 247] width 50 height 12
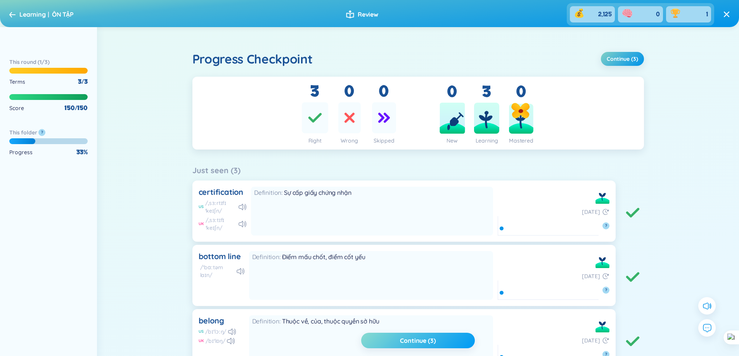
click at [433, 346] on button "Continue (3)" at bounding box center [417, 341] width 113 height 16
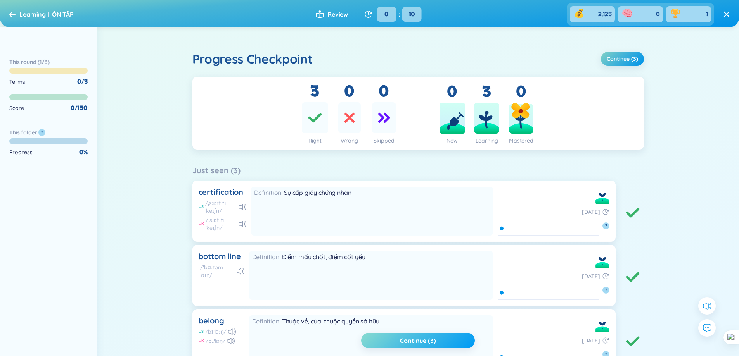
click at [430, 339] on span "Continue (3)" at bounding box center [418, 341] width 36 height 9
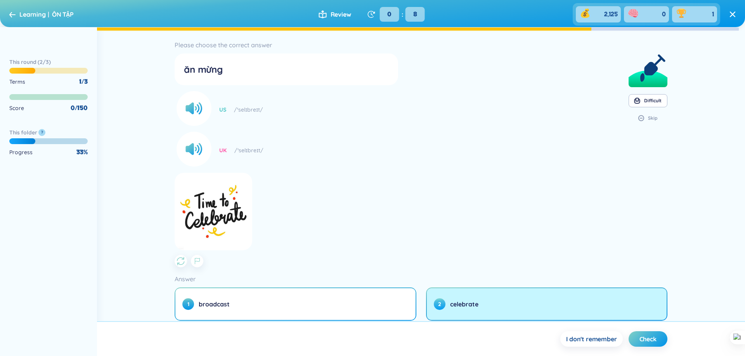
click at [476, 304] on span "celebrate" at bounding box center [464, 304] width 28 height 9
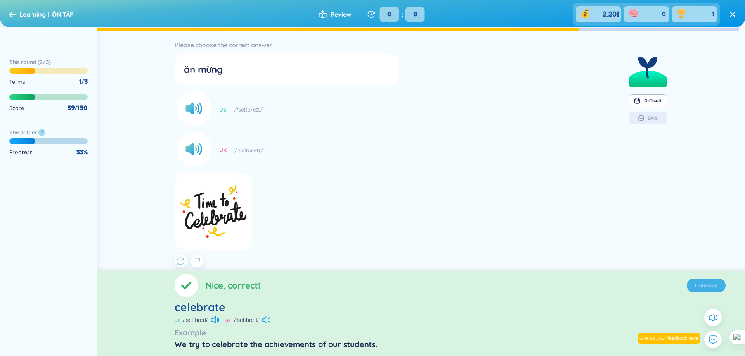
click at [707, 287] on section "Nice, correct! Continue celebrate US /ˈselɪbreɪt/ [GEOGRAPHIC_DATA] /ˈselɪbreɪt…" at bounding box center [421, 313] width 648 height 85
click at [706, 287] on span "Continue" at bounding box center [706, 286] width 23 height 8
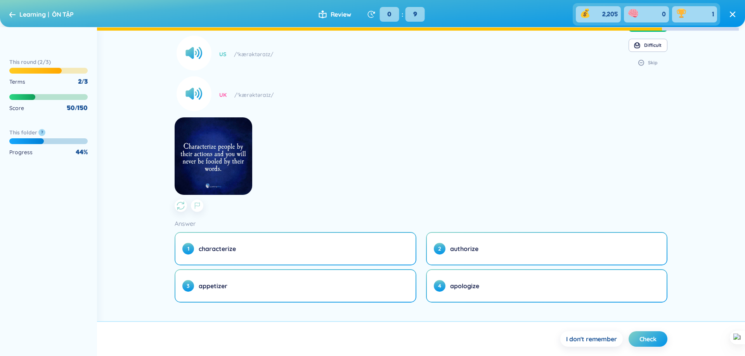
scroll to position [62, 0]
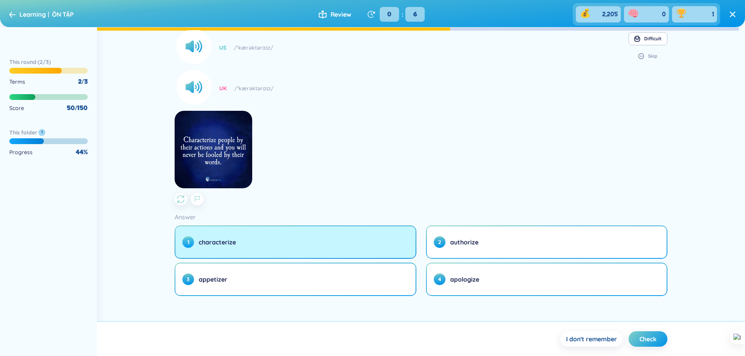
click at [351, 247] on button "1 characterize" at bounding box center [295, 242] width 240 height 32
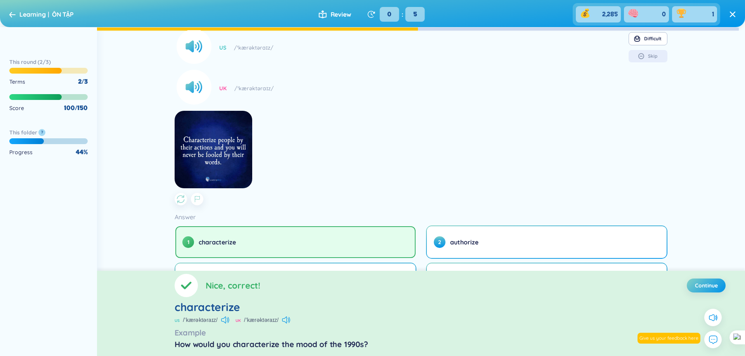
click at [701, 295] on section "Nice, correct! Continue characterize US /ˈkærəktəraɪz/ [GEOGRAPHIC_DATA] /ˈkærə…" at bounding box center [421, 313] width 648 height 85
click at [703, 287] on span "Continue" at bounding box center [706, 286] width 23 height 8
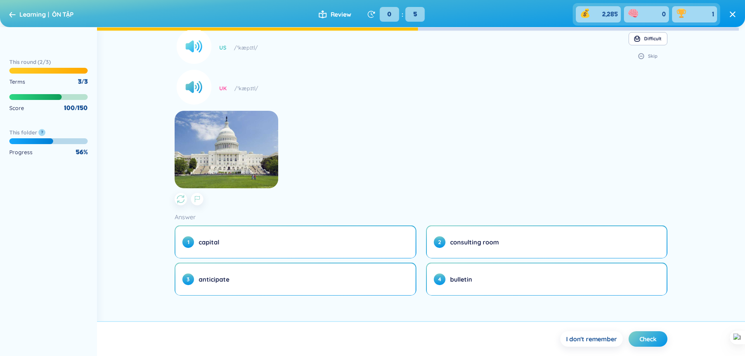
click at [185, 42] on circle at bounding box center [193, 46] width 35 height 35
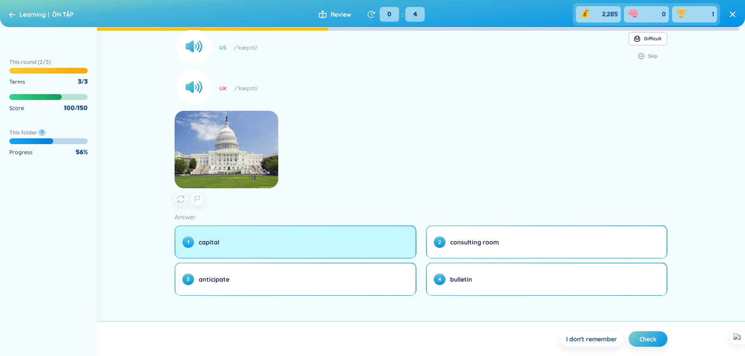
click at [287, 246] on button "1 capital" at bounding box center [295, 242] width 240 height 32
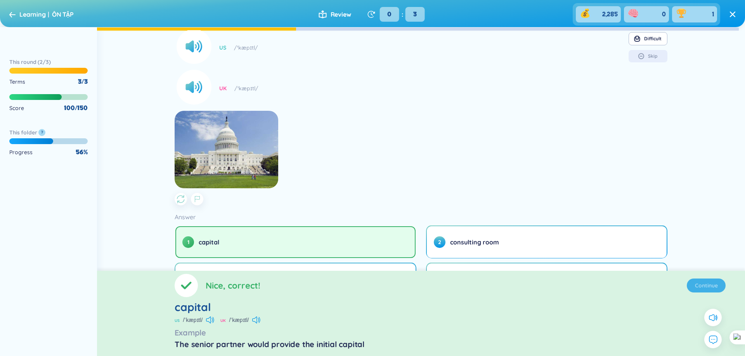
click at [705, 293] on section "Nice, correct! Continue capital US /ˈkæpɪtl/ [GEOGRAPHIC_DATA] /ˈkæpɪtl/ Exampl…" at bounding box center [421, 313] width 648 height 85
click at [704, 289] on span "Continue" at bounding box center [706, 286] width 23 height 8
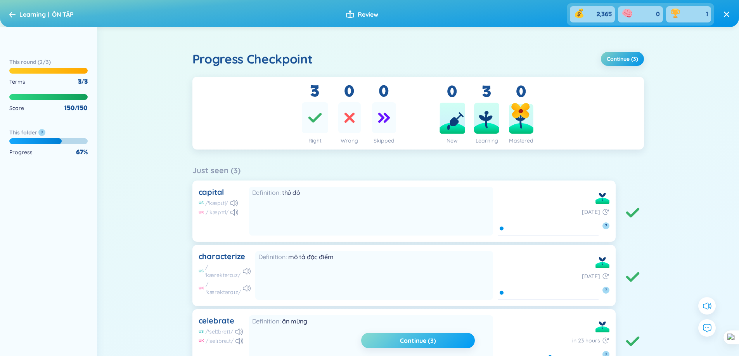
click at [423, 336] on button "Continue (3)" at bounding box center [417, 341] width 113 height 16
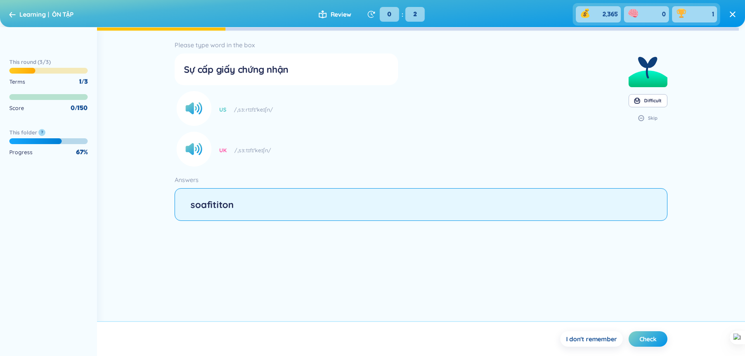
type input "soafititon"
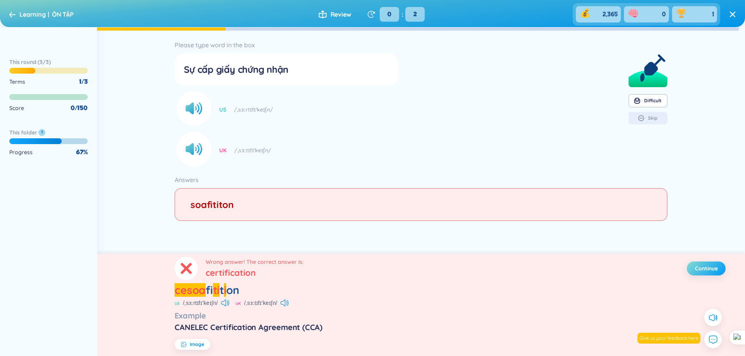
click at [714, 269] on span "Continue" at bounding box center [706, 269] width 23 height 8
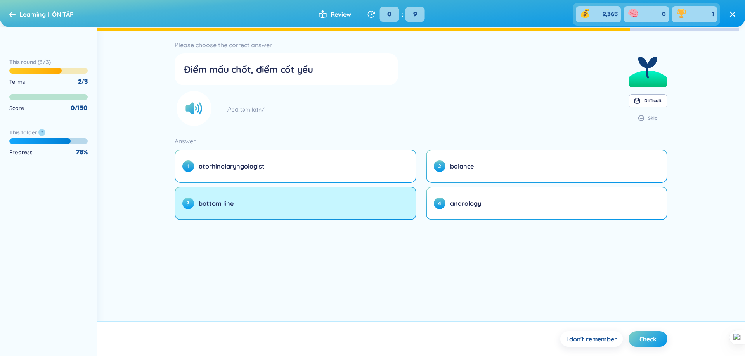
click at [326, 201] on button "3 bottom line" at bounding box center [295, 204] width 240 height 32
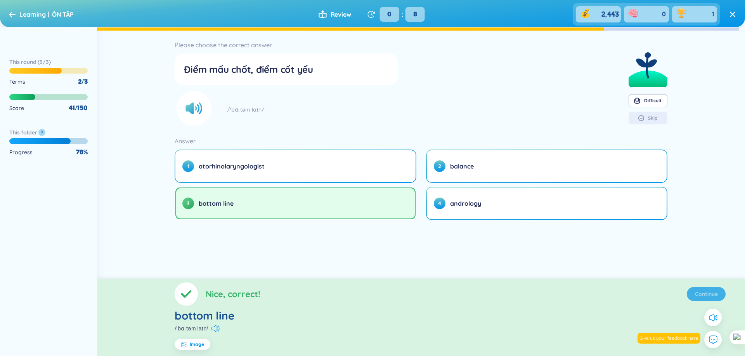
click at [712, 294] on section "Nice, correct! Continue bottom line /ˈbɑːtəm laɪn/ Image" at bounding box center [421, 318] width 648 height 77
click at [707, 295] on span "Continue" at bounding box center [706, 294] width 23 height 8
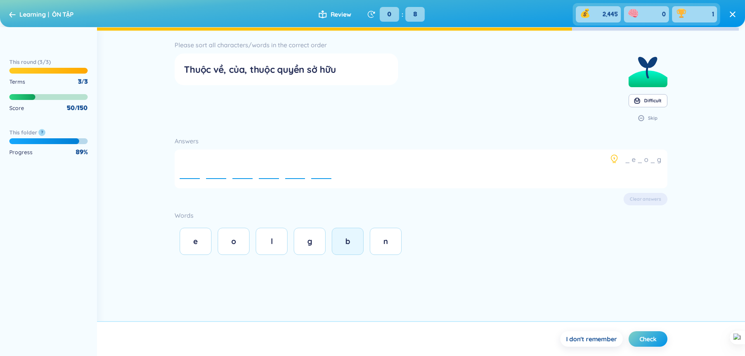
click at [349, 246] on span "b" at bounding box center [347, 242] width 5 height 10
click at [208, 248] on button "e" at bounding box center [196, 241] width 32 height 27
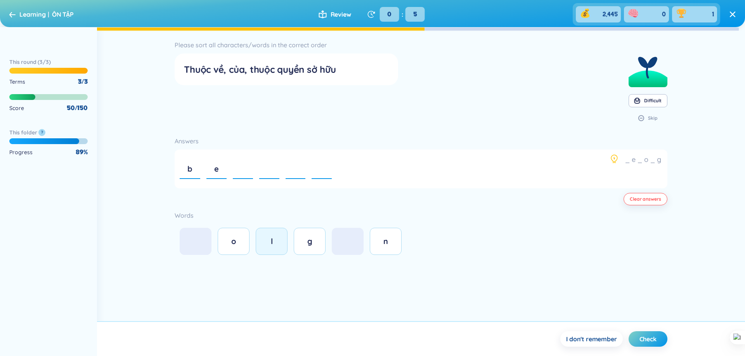
click at [283, 246] on button "l" at bounding box center [272, 241] width 32 height 27
drag, startPoint x: 227, startPoint y: 243, endPoint x: 233, endPoint y: 243, distance: 5.4
click at [228, 243] on div "o" at bounding box center [234, 241] width 16 height 11
click at [379, 244] on div "n" at bounding box center [386, 241] width 16 height 11
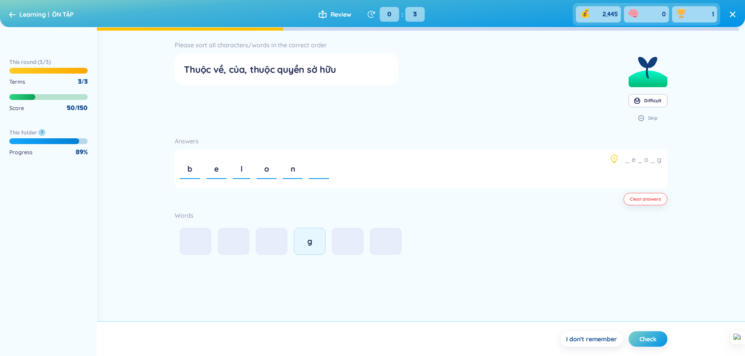
click at [304, 244] on div "g" at bounding box center [310, 241] width 16 height 11
click at [638, 336] on button "Check" at bounding box center [647, 340] width 39 height 16
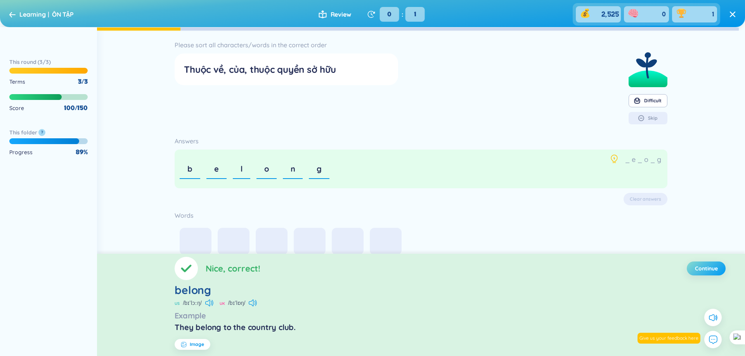
click at [708, 271] on span "Continue" at bounding box center [706, 269] width 23 height 8
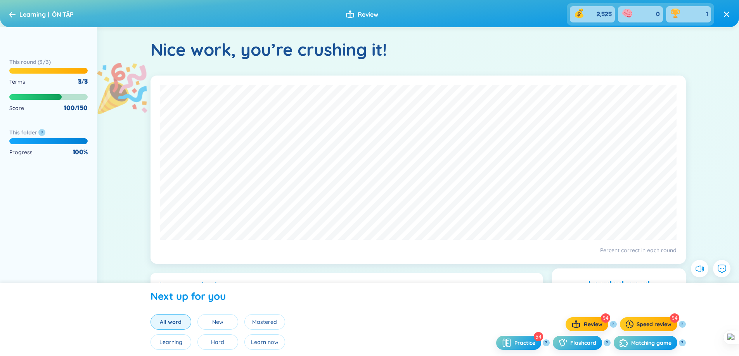
click at [12, 10] on div "Learning ÔN TẬP" at bounding box center [41, 14] width 64 height 12
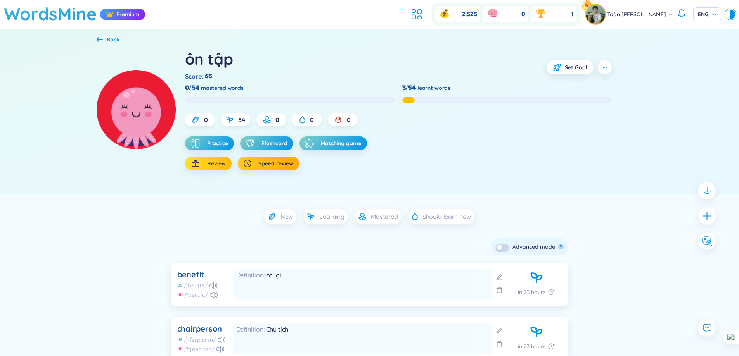
click at [213, 158] on button "Review" at bounding box center [208, 164] width 47 height 14
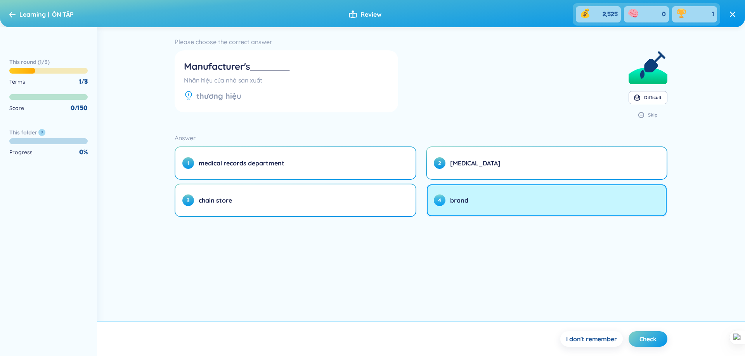
click at [483, 209] on button "4 brand" at bounding box center [547, 201] width 240 height 32
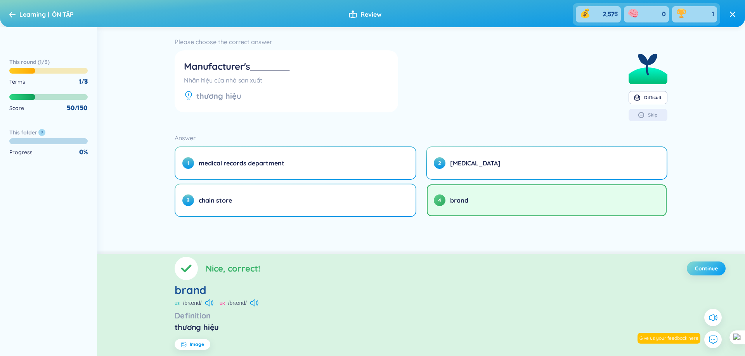
click at [695, 268] on span "Continue" at bounding box center [706, 269] width 23 height 8
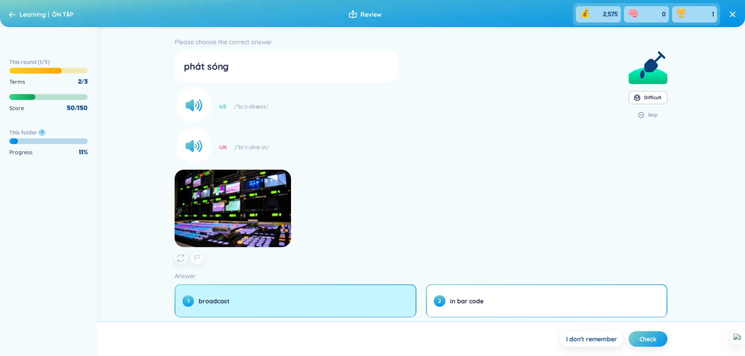
click at [320, 300] on button "1 broadcast" at bounding box center [295, 301] width 240 height 32
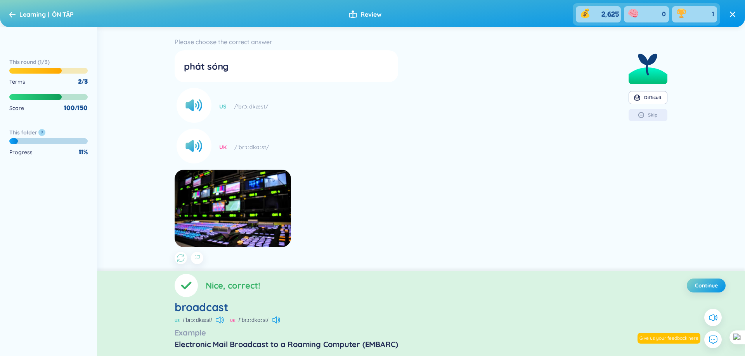
click at [713, 283] on span "Continue" at bounding box center [706, 286] width 23 height 8
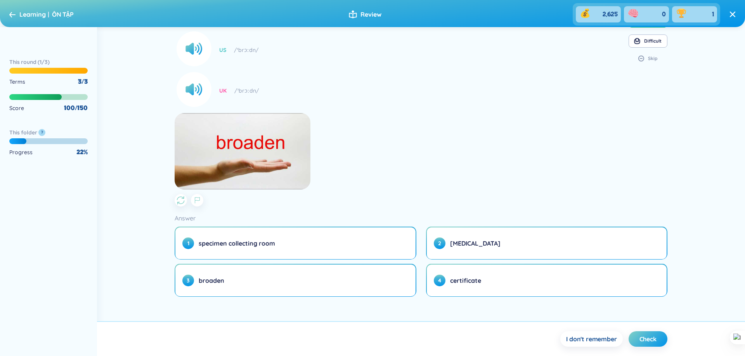
scroll to position [58, 0]
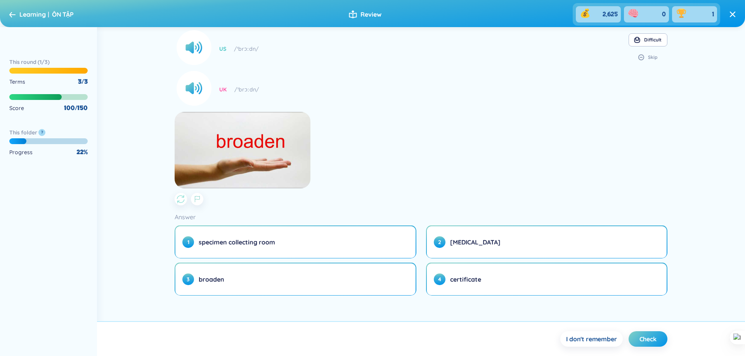
click at [182, 202] on icon "button" at bounding box center [180, 199] width 9 height 9
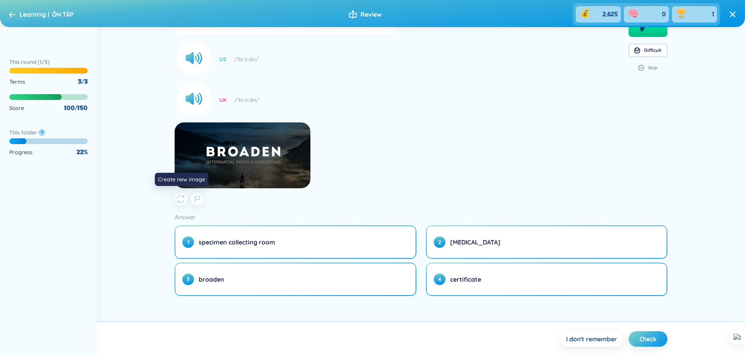
click at [181, 203] on icon "button" at bounding box center [180, 199] width 9 height 9
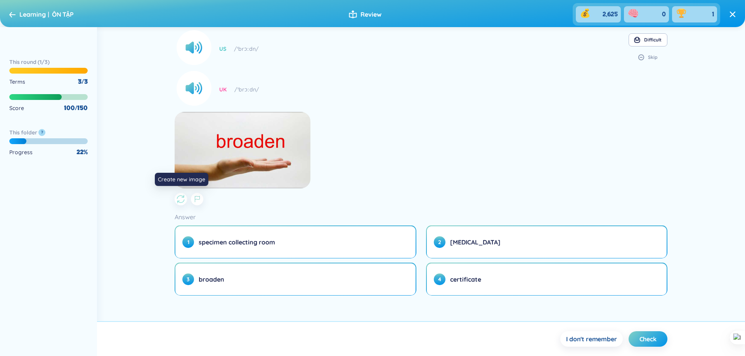
click at [181, 204] on icon "button" at bounding box center [180, 199] width 9 height 9
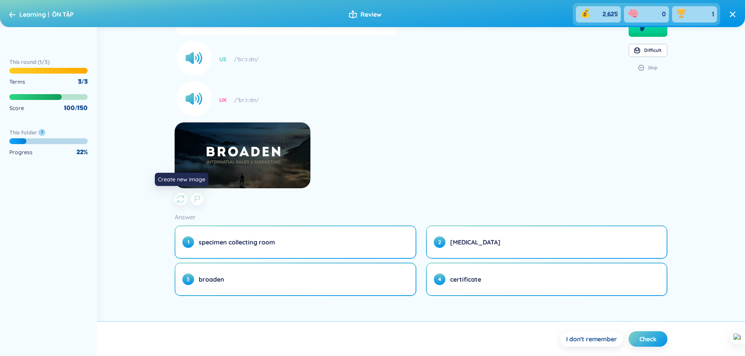
scroll to position [47, 0]
click at [181, 204] on icon "button" at bounding box center [180, 199] width 9 height 9
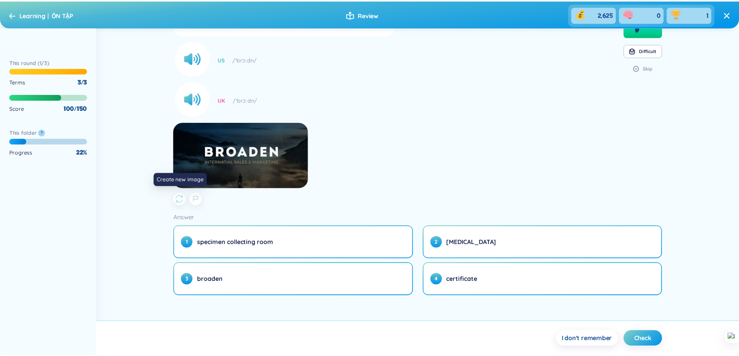
scroll to position [52, 0]
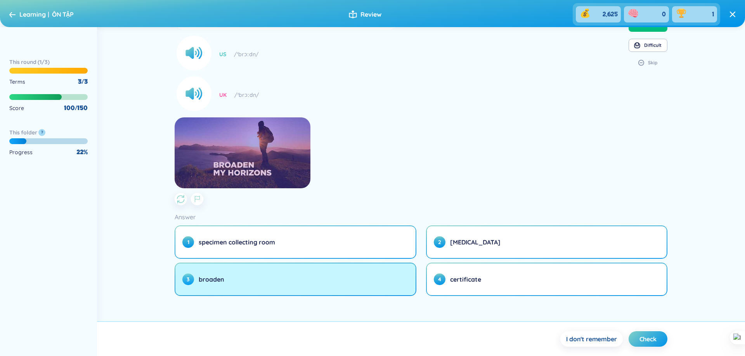
click at [307, 273] on button "3 broaden" at bounding box center [295, 280] width 240 height 32
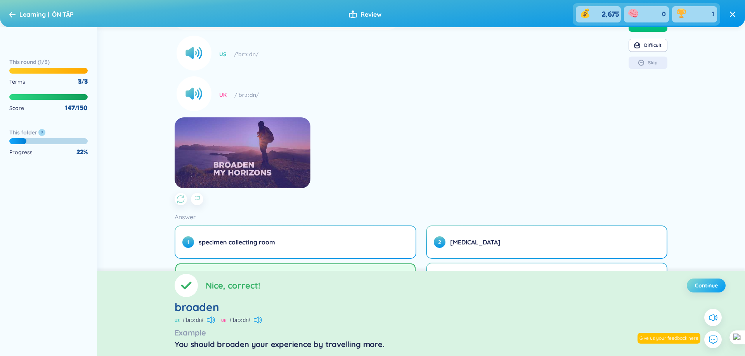
click at [711, 289] on span "Continue" at bounding box center [706, 286] width 23 height 8
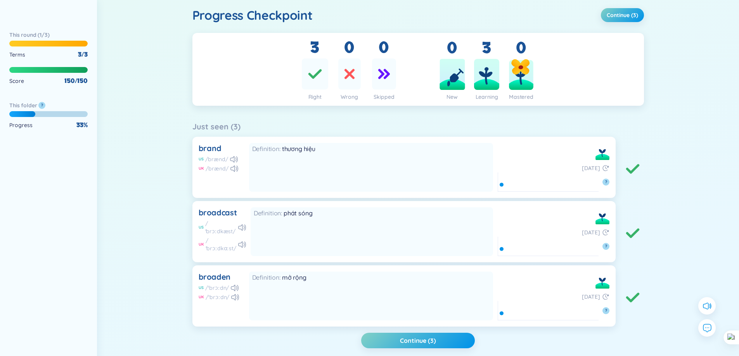
scroll to position [87, 0]
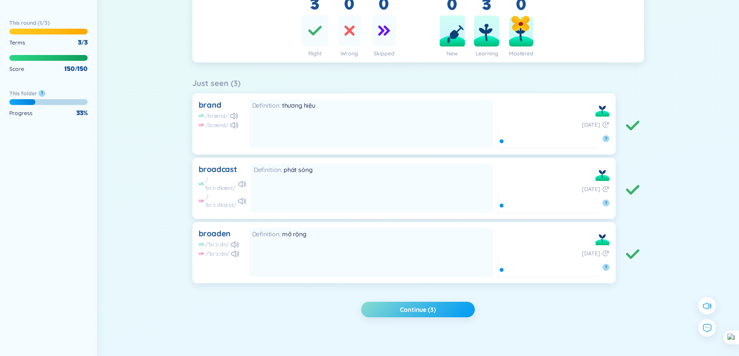
click at [436, 313] on button "Continue (3)" at bounding box center [417, 310] width 113 height 16
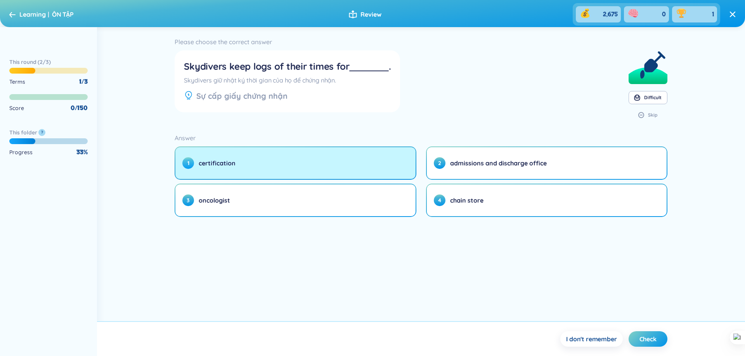
click at [329, 161] on button "1 certification" at bounding box center [295, 163] width 240 height 32
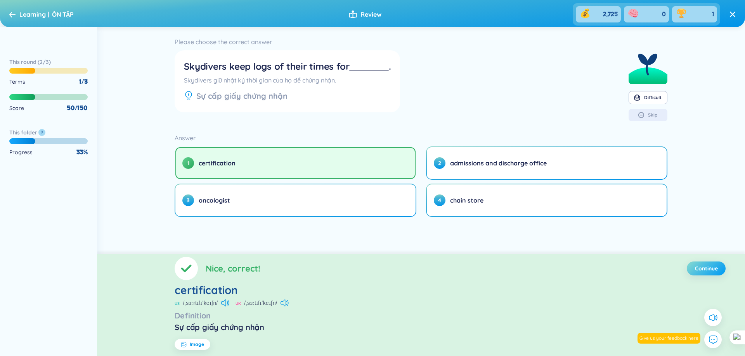
click at [721, 272] on button "Continue" at bounding box center [705, 269] width 39 height 14
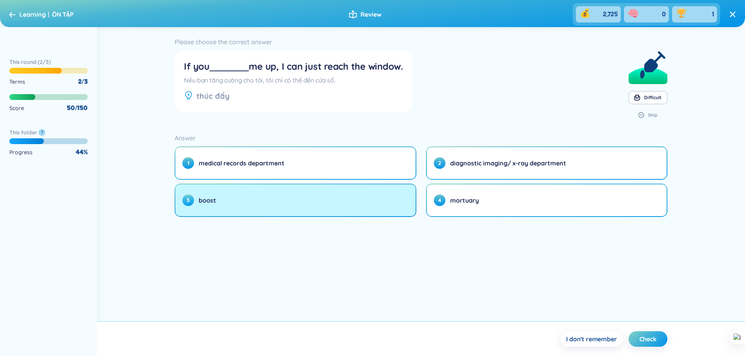
click at [266, 194] on button "3 boost" at bounding box center [295, 201] width 240 height 32
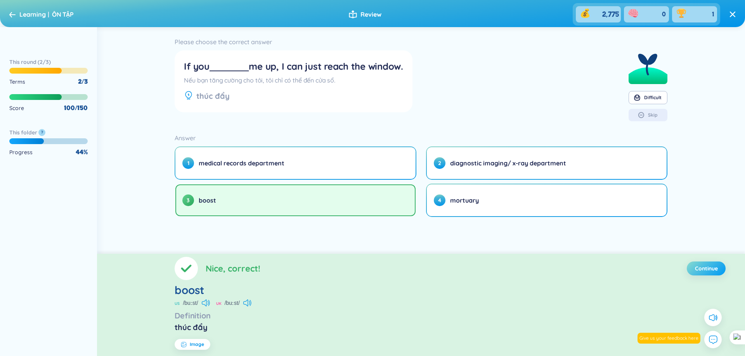
click at [713, 271] on span "Continue" at bounding box center [706, 269] width 23 height 8
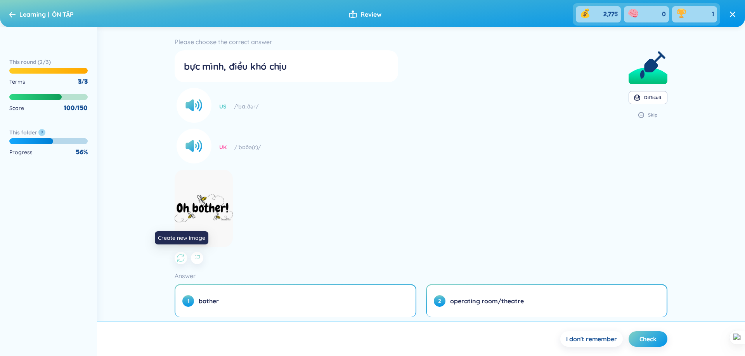
click at [181, 257] on icon "button" at bounding box center [180, 258] width 9 height 9
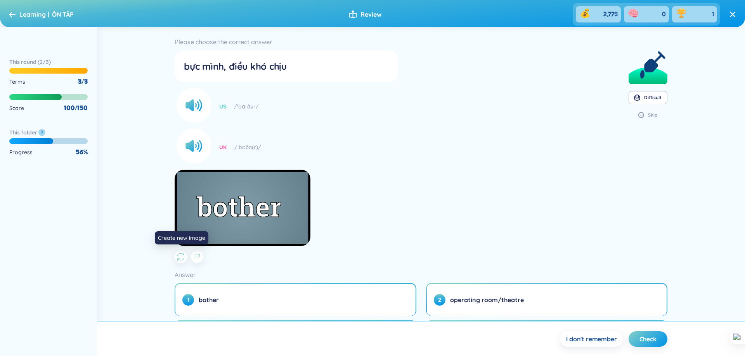
click at [181, 257] on icon "button" at bounding box center [180, 256] width 9 height 9
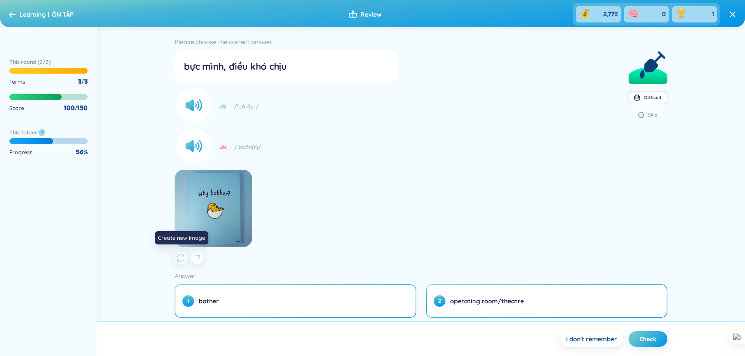
click at [181, 257] on icon "button" at bounding box center [180, 258] width 9 height 9
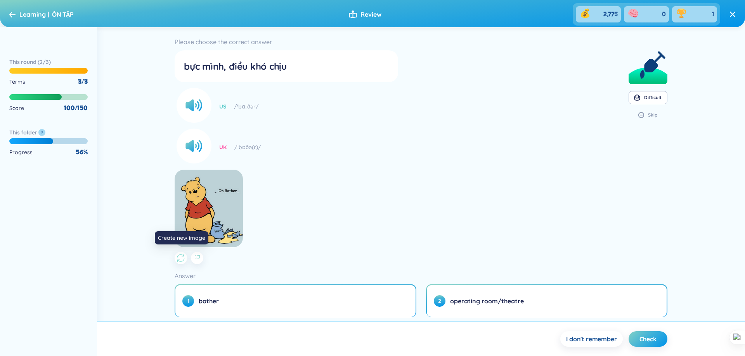
click at [181, 257] on icon "button" at bounding box center [180, 258] width 9 height 9
click at [180, 259] on icon "button" at bounding box center [180, 258] width 9 height 9
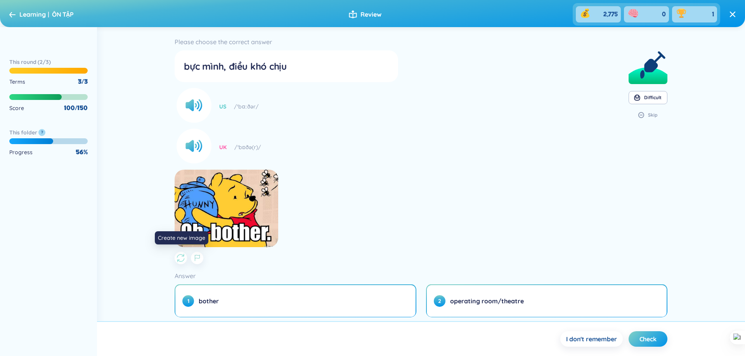
click at [180, 259] on icon "button" at bounding box center [180, 258] width 9 height 9
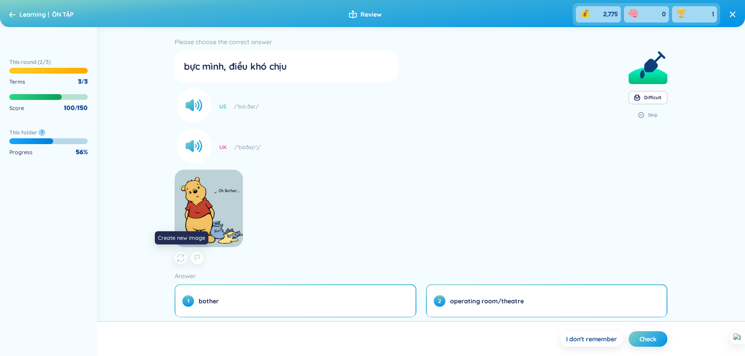
click at [180, 260] on icon "button" at bounding box center [180, 258] width 9 height 9
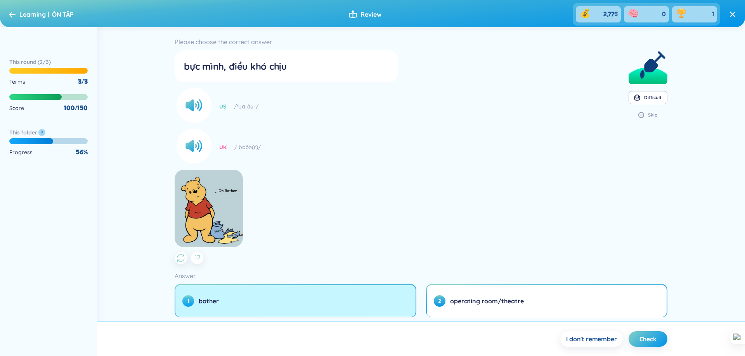
click at [259, 291] on button "1 bother" at bounding box center [295, 301] width 240 height 32
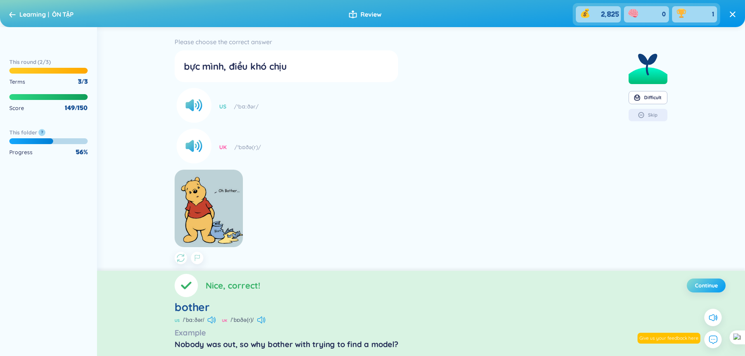
click at [698, 285] on span "Continue" at bounding box center [706, 286] width 23 height 8
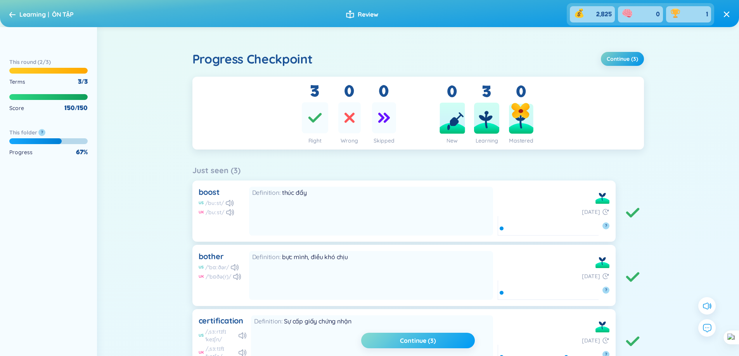
click at [423, 340] on span "Continue (3)" at bounding box center [418, 341] width 36 height 9
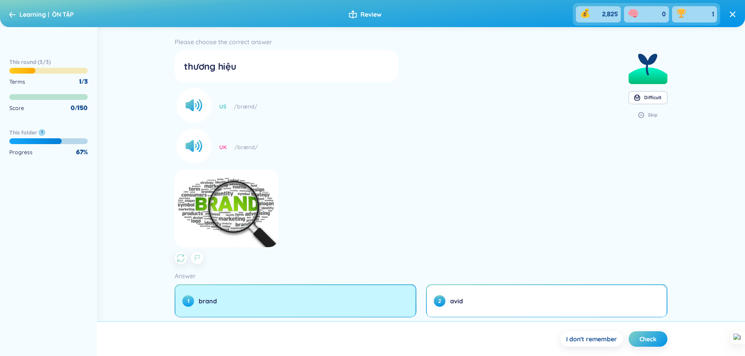
click at [244, 290] on button "1 brand" at bounding box center [295, 301] width 240 height 32
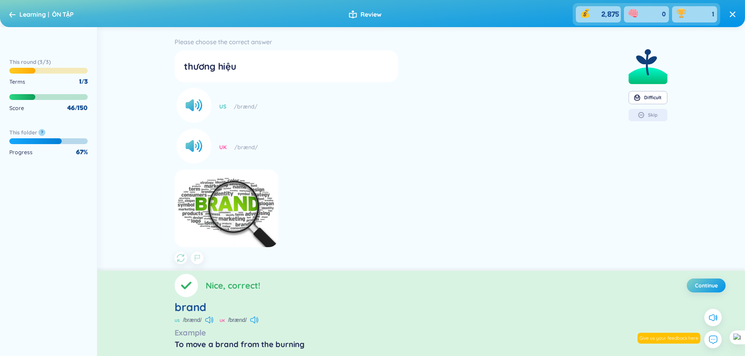
click at [710, 288] on span "Continue" at bounding box center [706, 286] width 23 height 8
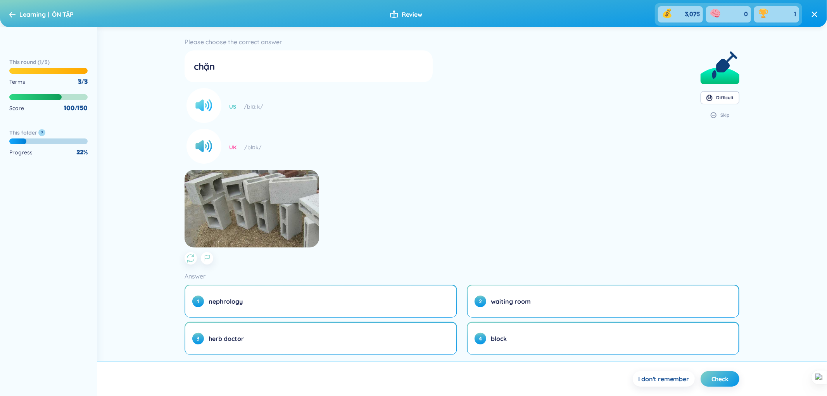
click at [202, 110] on icon at bounding box center [202, 106] width 14 height 12
click at [191, 255] on icon "button" at bounding box center [190, 256] width 7 height 3
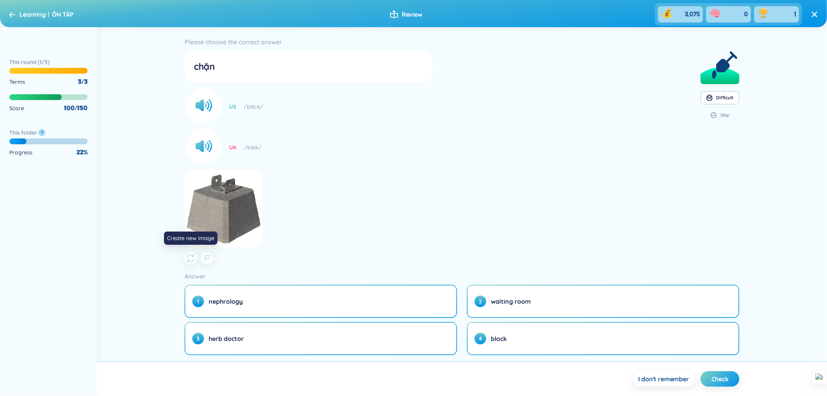
click at [191, 255] on icon "button" at bounding box center [190, 256] width 7 height 3
click at [190, 255] on icon "button" at bounding box center [190, 258] width 9 height 9
click at [192, 261] on icon "button" at bounding box center [191, 260] width 7 height 3
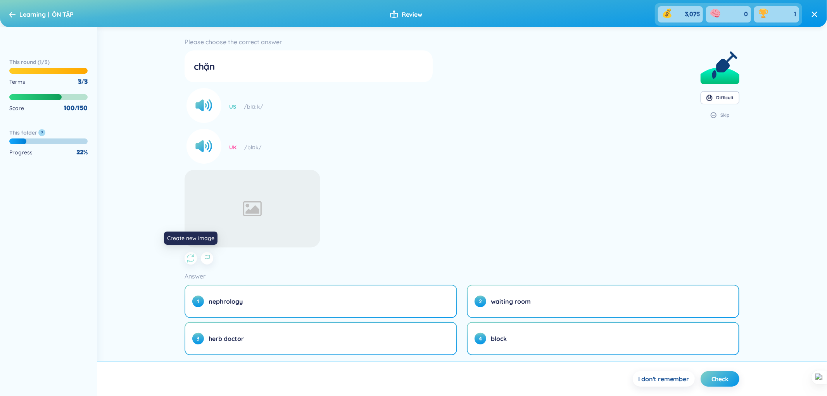
click at [192, 261] on icon "button" at bounding box center [191, 260] width 7 height 3
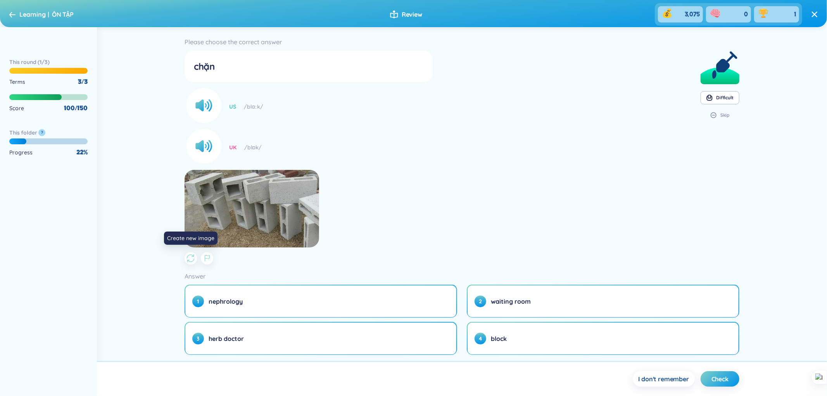
click at [192, 261] on icon "button" at bounding box center [191, 260] width 7 height 3
click at [192, 271] on div "Answer" at bounding box center [462, 276] width 555 height 11
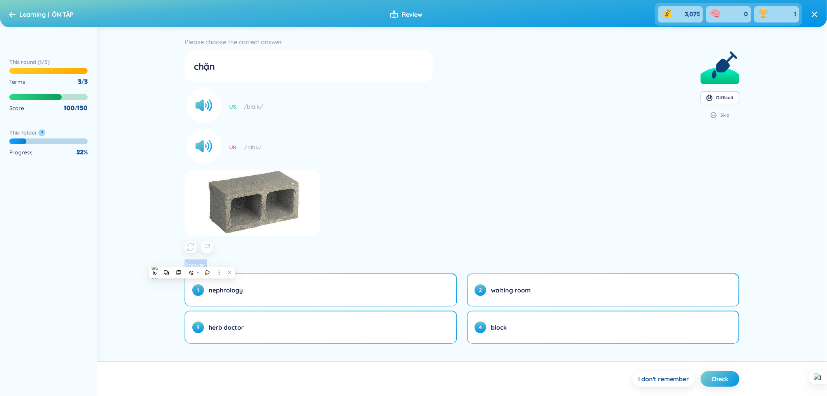
click at [192, 261] on div "Answer" at bounding box center [462, 264] width 555 height 11
click at [188, 242] on icon "button" at bounding box center [190, 246] width 9 height 9
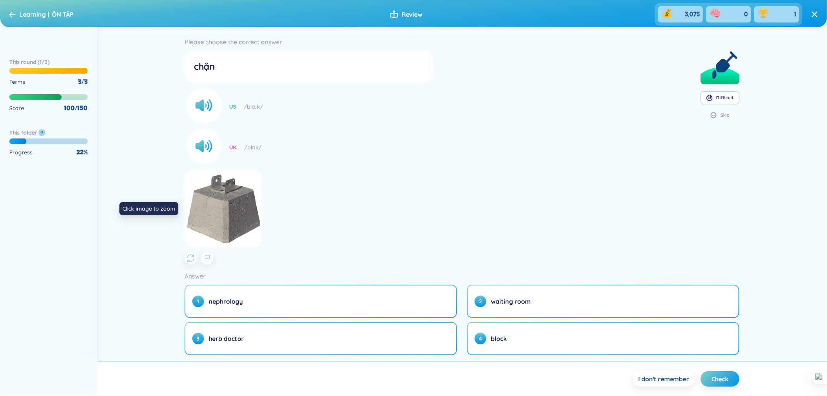
click at [405, 198] on div "Preview" at bounding box center [309, 209] width 248 height 78
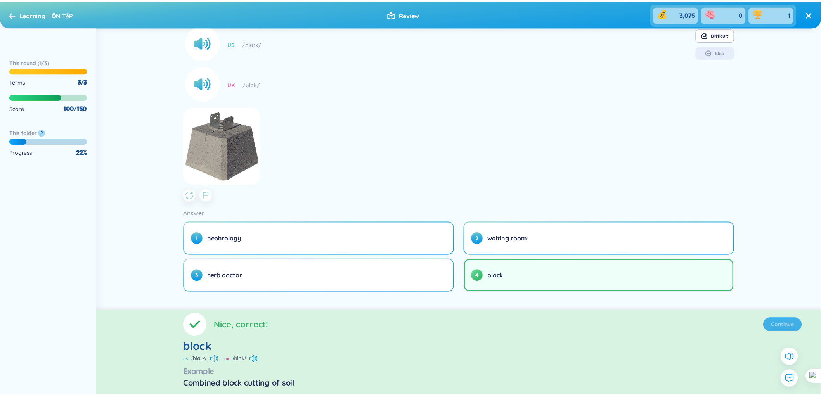
scroll to position [68, 0]
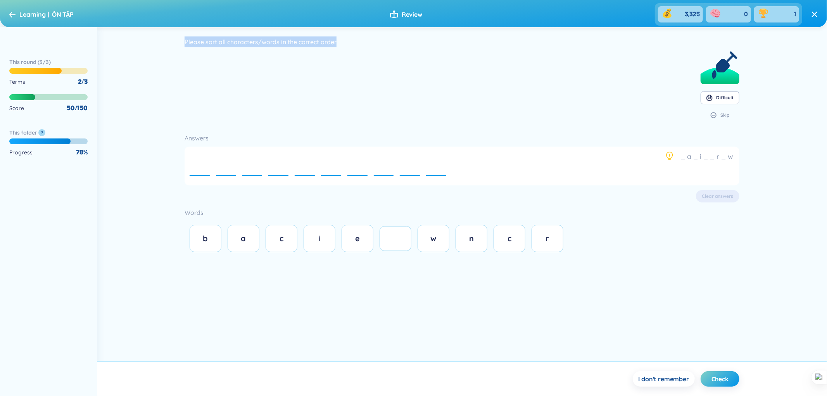
drag, startPoint x: 361, startPoint y: 45, endPoint x: 167, endPoint y: 41, distance: 193.5
click at [167, 41] on div "Please sort all characters/words in the correct order Difficult Skip Answers _ …" at bounding box center [462, 194] width 730 height 334
click at [421, 149] on div "_ a _ i _ _ r _ w e e e e e e e e e e" at bounding box center [462, 166] width 555 height 39
drag, startPoint x: 647, startPoint y: 67, endPoint x: 714, endPoint y: 107, distance: 78.0
click at [714, 107] on section "Please sort all characters/words in the correct order Difficult Skip" at bounding box center [462, 81] width 555 height 90
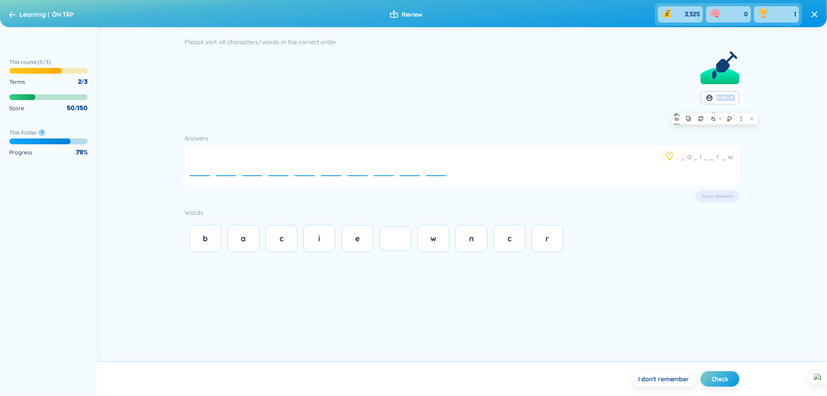
click at [644, 121] on section "Please sort all characters/words in the correct order Difficult Skip" at bounding box center [462, 81] width 555 height 90
click at [717, 112] on icon at bounding box center [713, 115] width 7 height 6
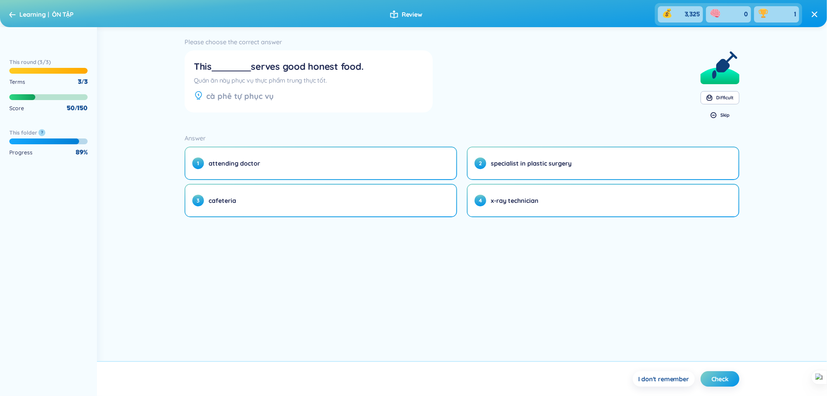
click at [717, 115] on button "Skip" at bounding box center [720, 115] width 39 height 12
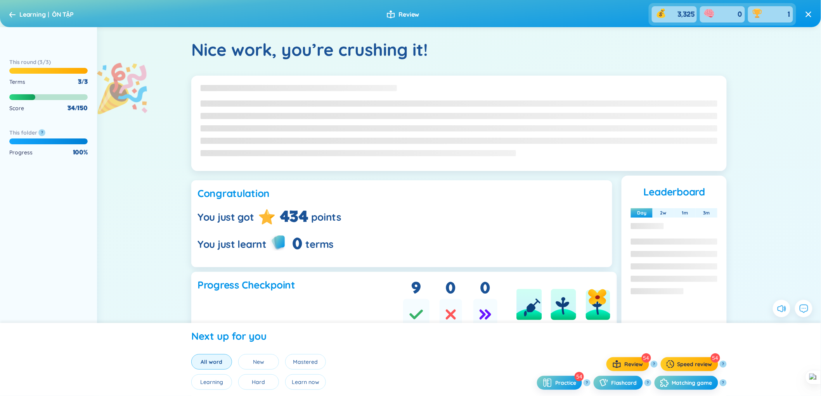
click at [717, 115] on section at bounding box center [458, 123] width 535 height 95
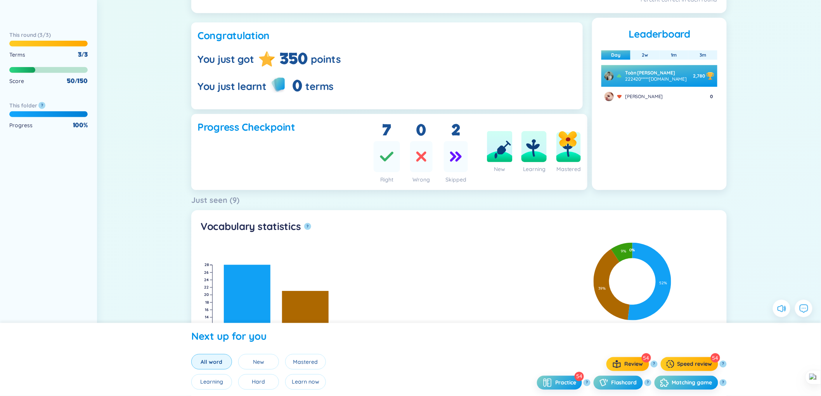
scroll to position [258, 0]
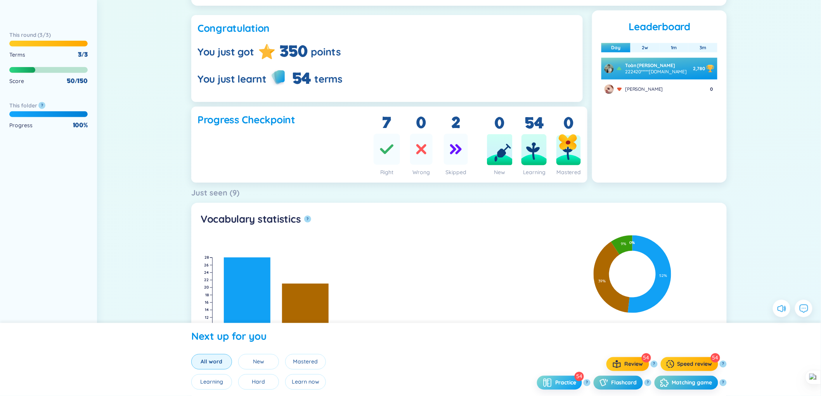
click at [563, 356] on button "Practice" at bounding box center [559, 383] width 45 height 14
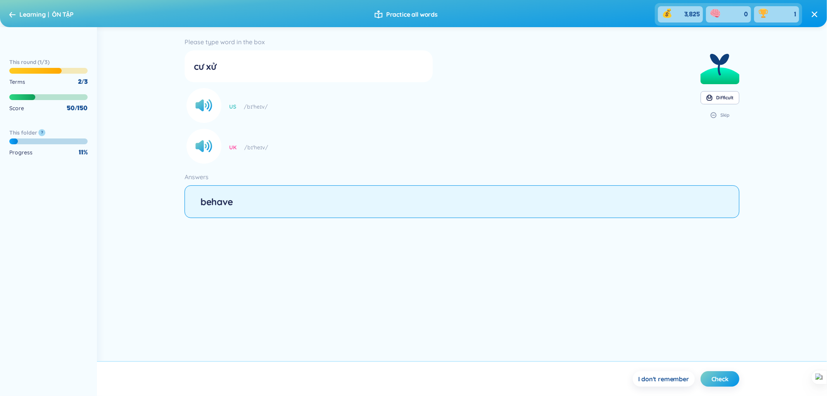
type input "behave"
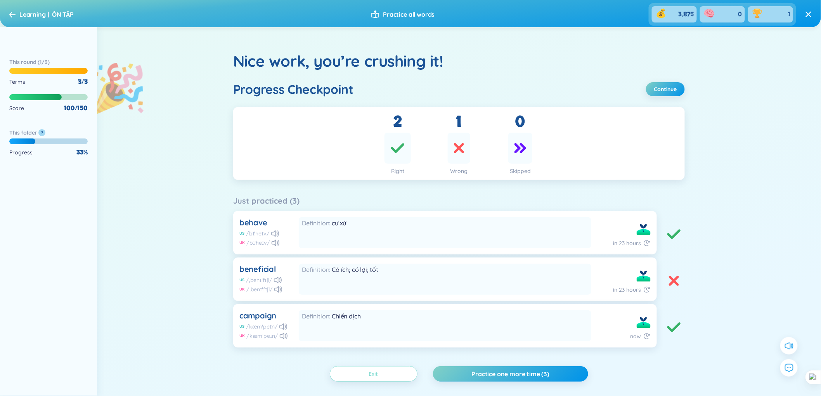
click at [378, 356] on link "Exit" at bounding box center [373, 374] width 9 height 9
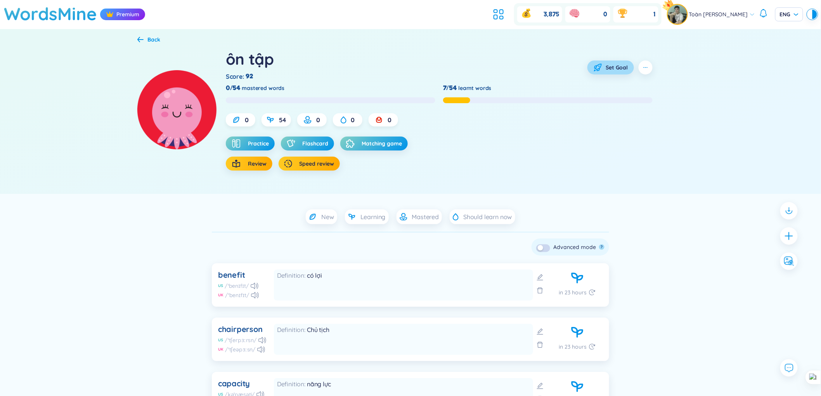
click at [615, 67] on span "Set Goal" at bounding box center [616, 68] width 22 height 8
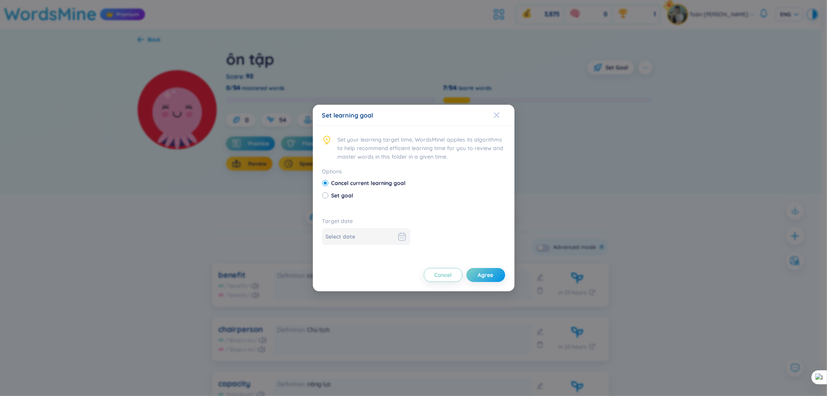
click at [498, 116] on icon "Close" at bounding box center [496, 114] width 5 height 5
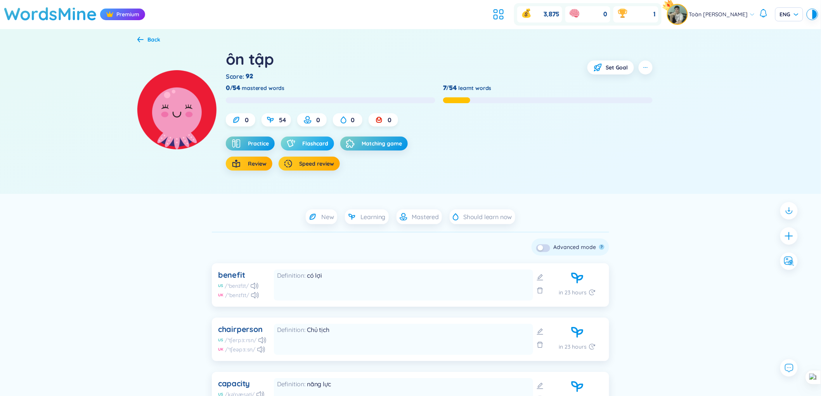
click at [301, 145] on button "Flashcard" at bounding box center [307, 143] width 53 height 14
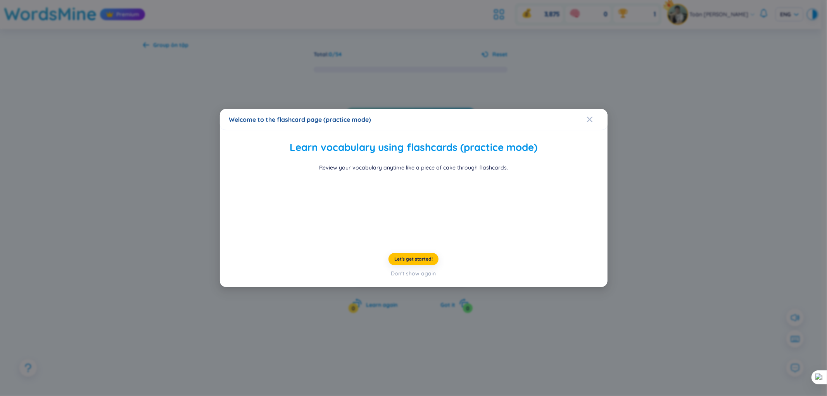
drag, startPoint x: 518, startPoint y: 326, endPoint x: 518, endPoint y: 333, distance: 7.0
click at [518, 278] on div "Let's get started! Don't show again" at bounding box center [413, 265] width 369 height 25
click at [521, 356] on div "Welcome to the flashcard page (practice mode) Learn vocabulary using flashcards…" at bounding box center [413, 198] width 827 height 396
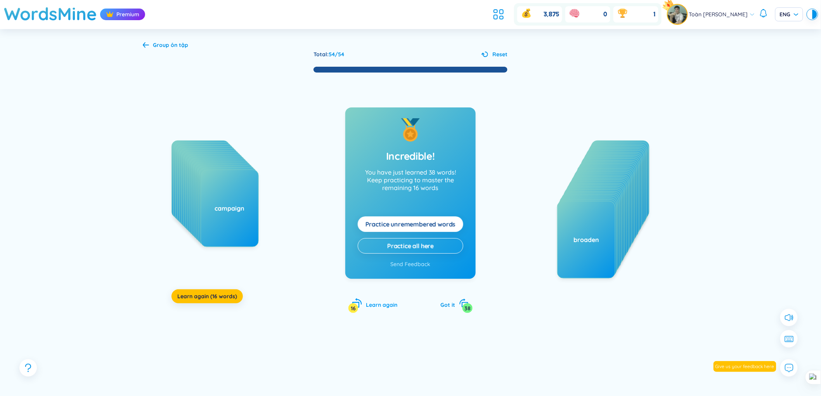
click at [392, 304] on span "Learn again" at bounding box center [381, 304] width 31 height 7
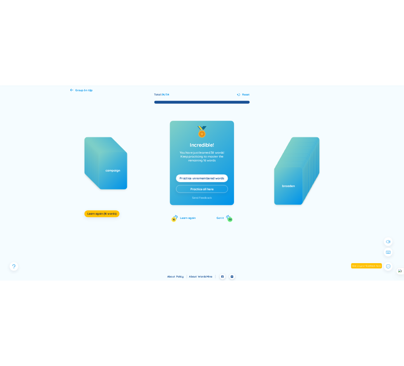
scroll to position [38, 0]
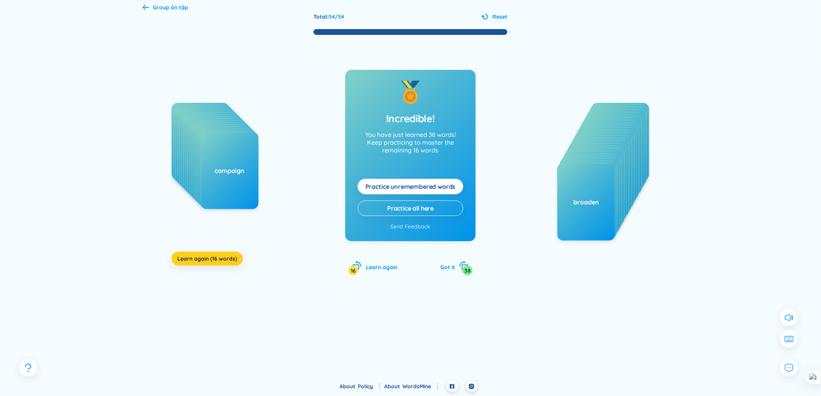
click at [183, 259] on span "Learn again (16 words)" at bounding box center [207, 259] width 60 height 8
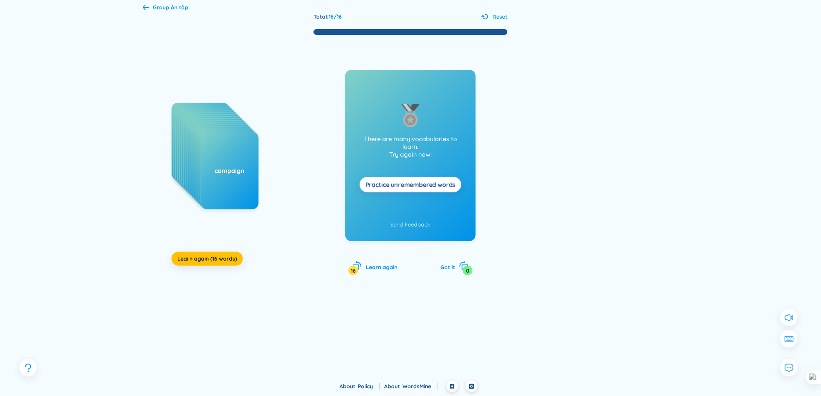
click at [216, 172] on div "campaign" at bounding box center [229, 170] width 57 height 9
click at [231, 152] on div "campaign" at bounding box center [229, 171] width 58 height 78
click at [232, 257] on span "Learn again (16 words)" at bounding box center [207, 259] width 60 height 8
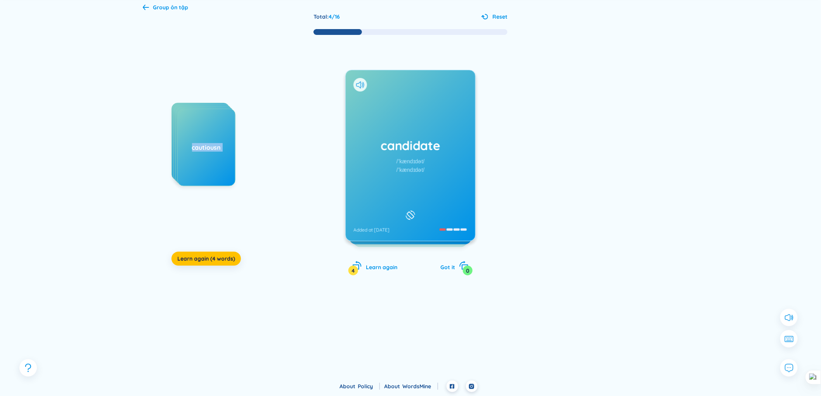
drag, startPoint x: 308, startPoint y: 112, endPoint x: 460, endPoint y: 171, distance: 163.1
click at [460, 171] on div "benefit boast briefcase cautiousn Learn again (4 words) candidate /ˈkændɪdət/ /…" at bounding box center [410, 163] width 535 height 255
click at [408, 211] on icon at bounding box center [410, 215] width 12 height 9
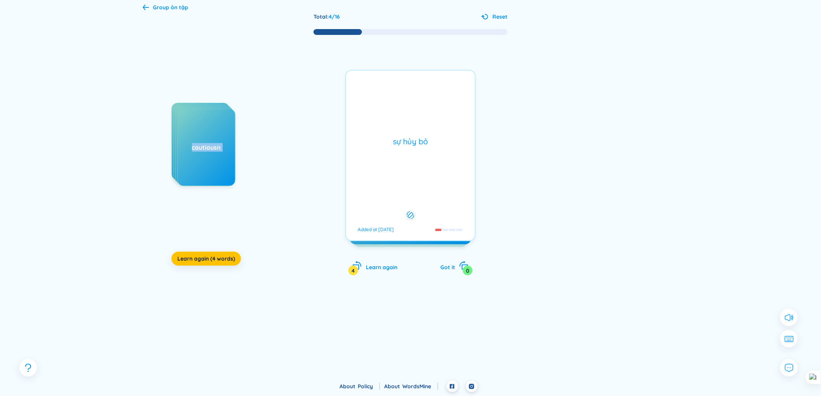
click at [432, 161] on div "sự hủy bỏ Added at [DATE]" at bounding box center [410, 155] width 130 height 171
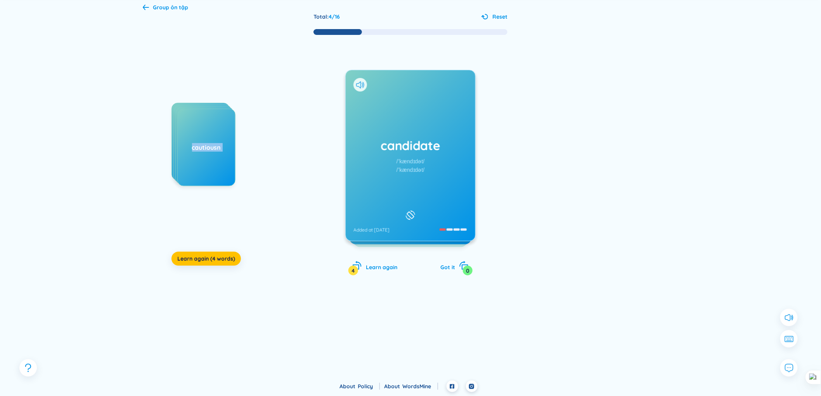
click at [432, 161] on div "candidate /ˈkændɪdət/ /ˈkændɪdət/ Added at [DATE]" at bounding box center [411, 155] width 130 height 171
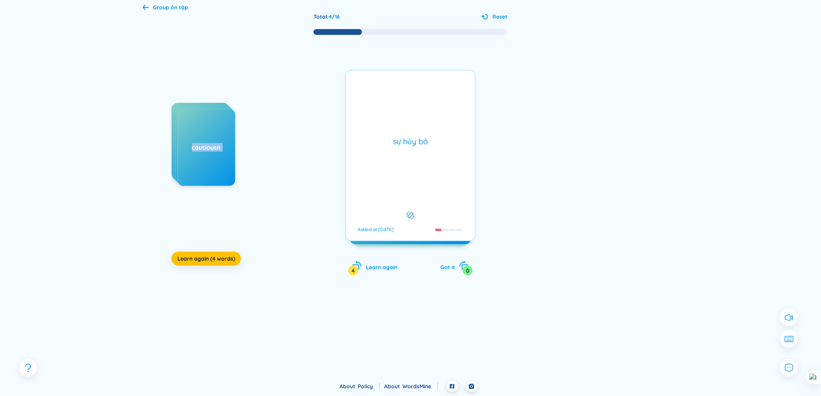
click at [432, 161] on div "sự hủy bỏ Added at [DATE]" at bounding box center [410, 155] width 130 height 171
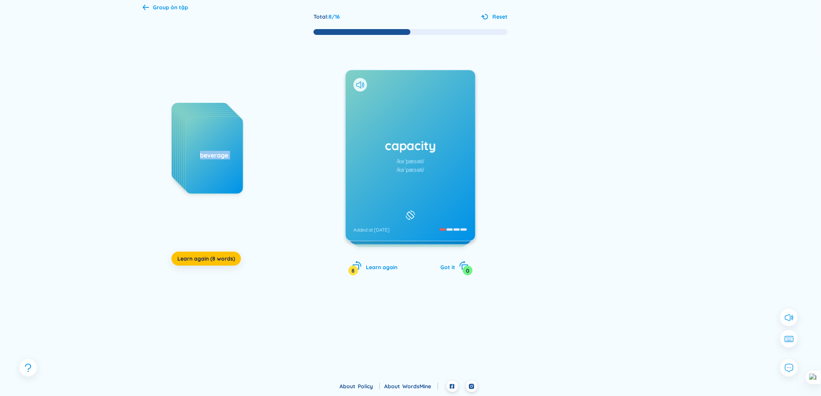
click at [356, 88] on div at bounding box center [360, 85] width 14 height 14
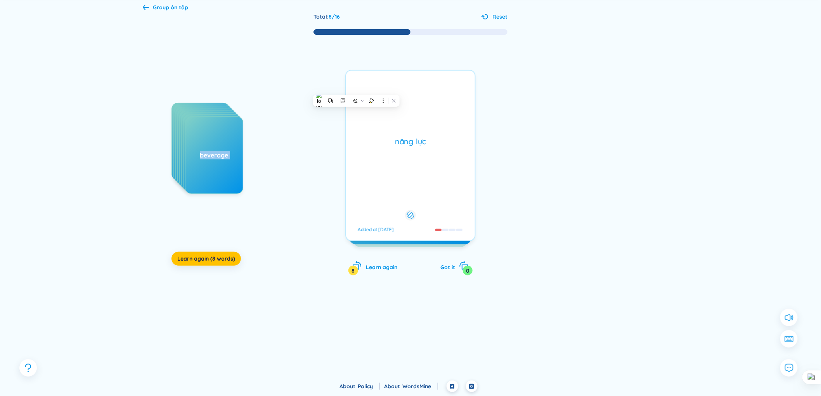
click at [358, 86] on div "capacity /kəˈpæsəti/ /kəˈpæsəti/ Added at [DATE]" at bounding box center [411, 155] width 130 height 171
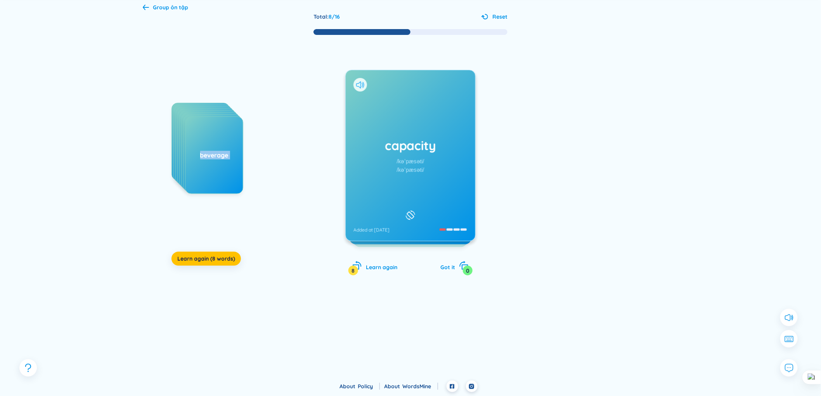
click at [361, 84] on icon at bounding box center [360, 84] width 8 height 7
click at [361, 86] on icon at bounding box center [360, 84] width 8 height 7
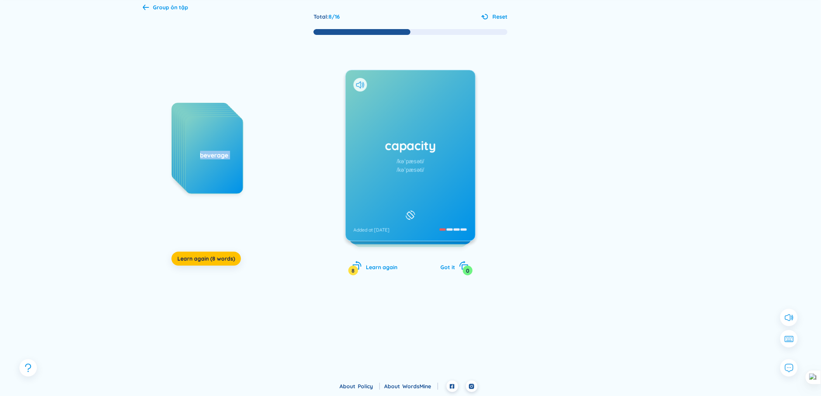
click at [361, 78] on div at bounding box center [360, 85] width 14 height 14
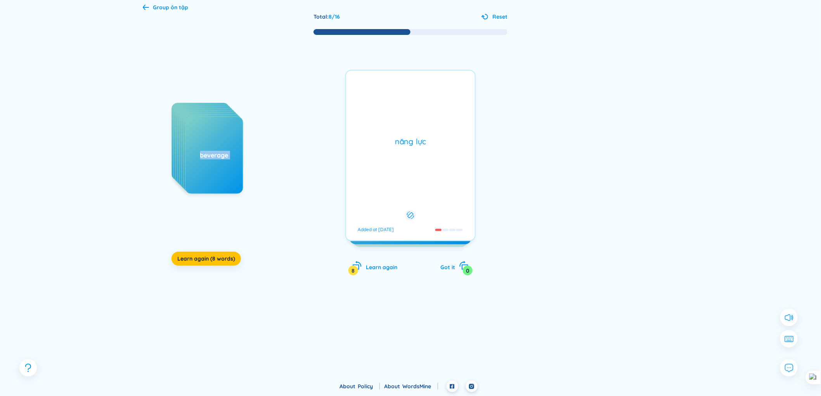
click at [360, 81] on div "capacity /kəˈpæsəti/ /kəˈpæsəti/ Added at [DATE] năng lực Added at [DATE]" at bounding box center [410, 155] width 130 height 171
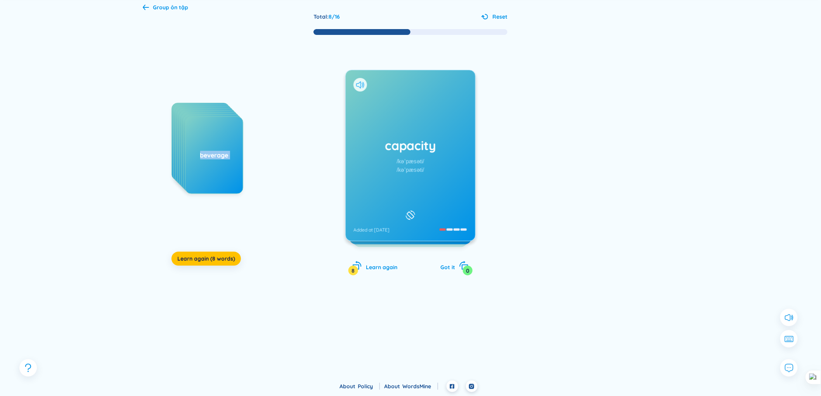
click at [358, 84] on icon at bounding box center [360, 84] width 8 height 7
click at [359, 84] on icon at bounding box center [360, 84] width 8 height 7
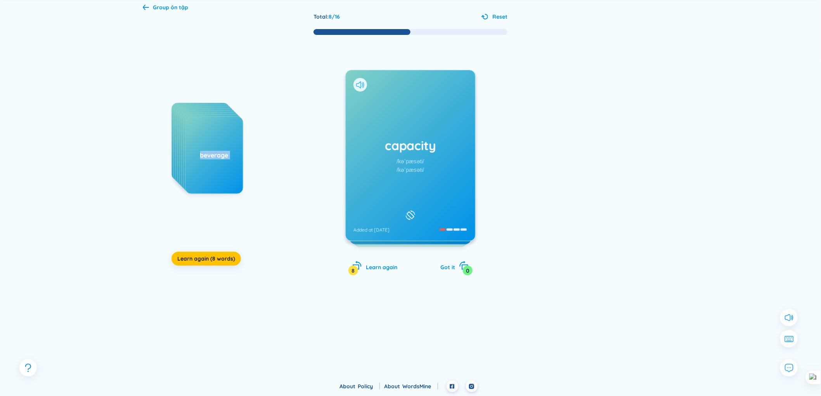
click at [359, 84] on icon at bounding box center [360, 84] width 8 height 7
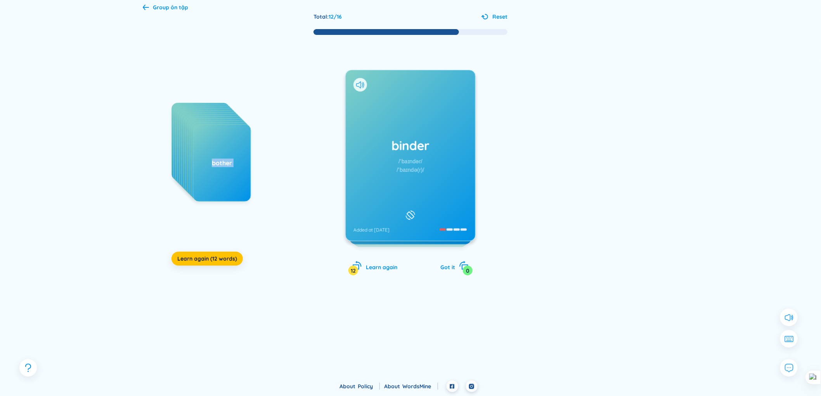
click at [454, 195] on div "binder /ˈbaɪndər/ /ˈbaɪndə(r)/ Added at [DATE]" at bounding box center [411, 155] width 130 height 171
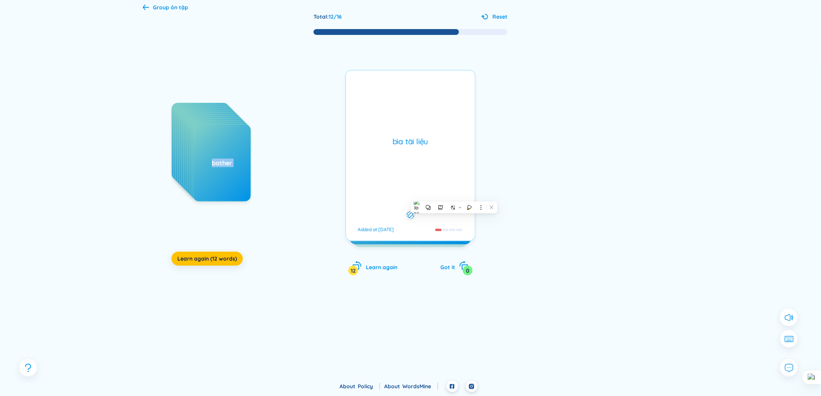
click at [454, 195] on div "bìa tài liệu Added at [DATE]" at bounding box center [410, 155] width 130 height 171
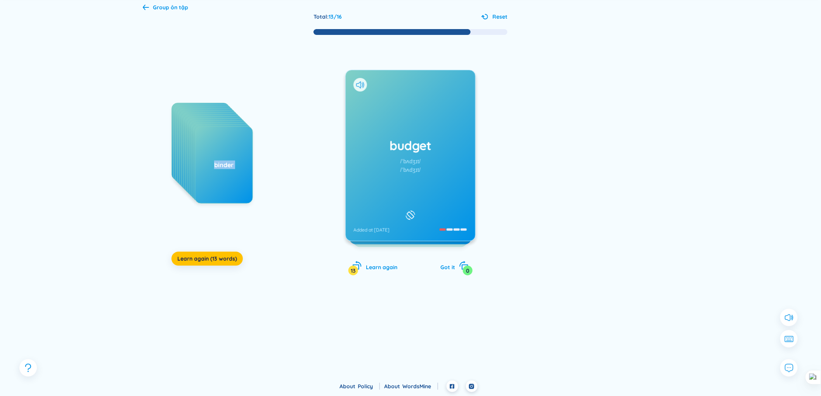
click at [454, 195] on div "budget /ˈbʌdʒɪt/ /ˈbʌdʒɪt/ Added at [DATE]" at bounding box center [411, 155] width 130 height 171
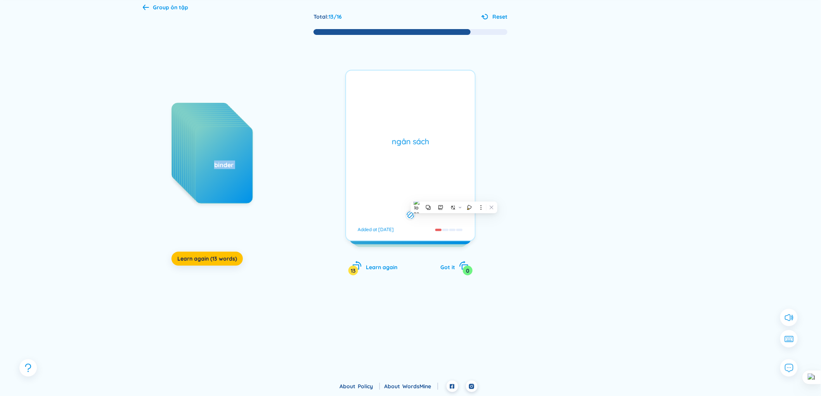
click at [454, 195] on div "ngân sách Added at [DATE]" at bounding box center [410, 155] width 130 height 171
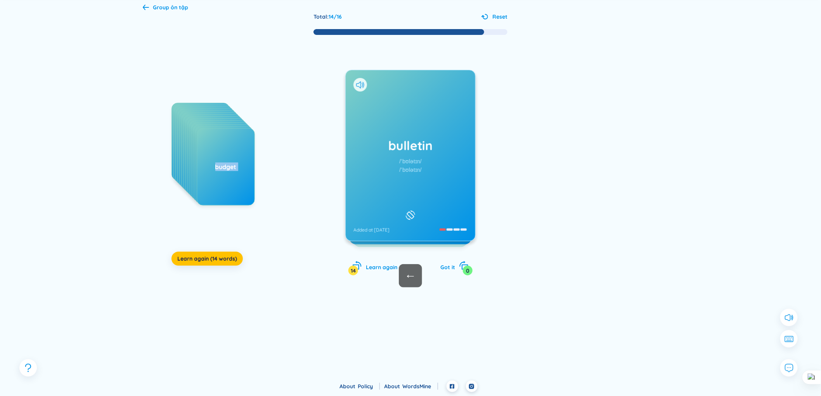
click at [454, 195] on div "bulletin /ˈbʊlətɪn/ /ˈbʊlətɪn/ Added at [DATE]" at bounding box center [411, 155] width 130 height 171
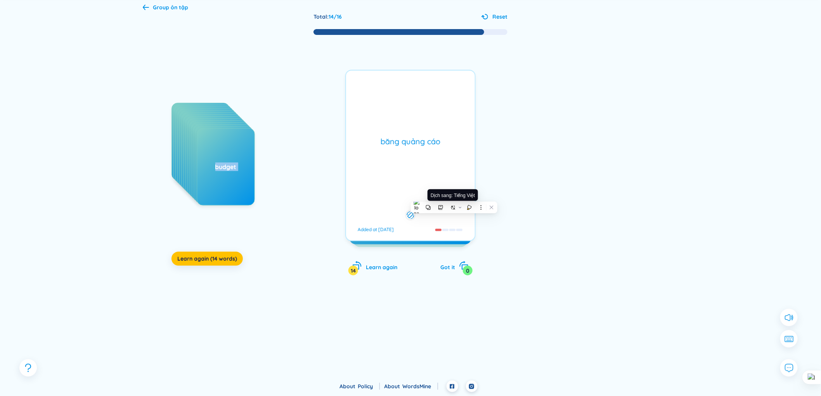
click at [451, 194] on span "Dịch sang: Tiếng Việt" at bounding box center [452, 195] width 44 height 5
click at [451, 175] on div "băng quảng cáo Added at [DATE]" at bounding box center [410, 155] width 130 height 171
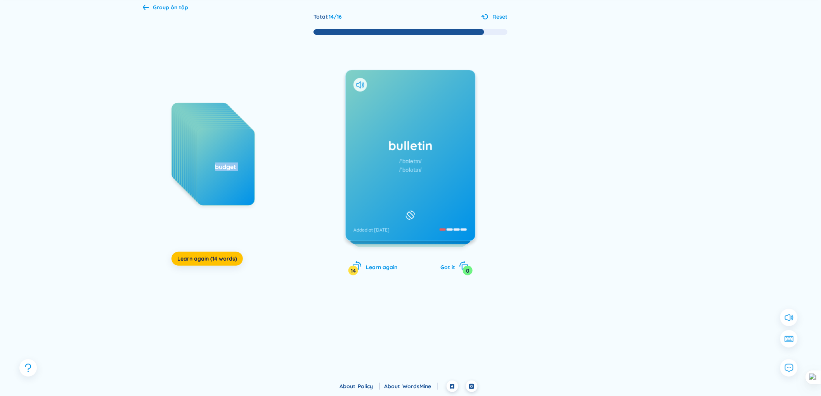
click at [451, 175] on div "bulletin /ˈbʊlətɪn/ /ˈbʊlətɪn/ Added at [DATE]" at bounding box center [411, 155] width 130 height 171
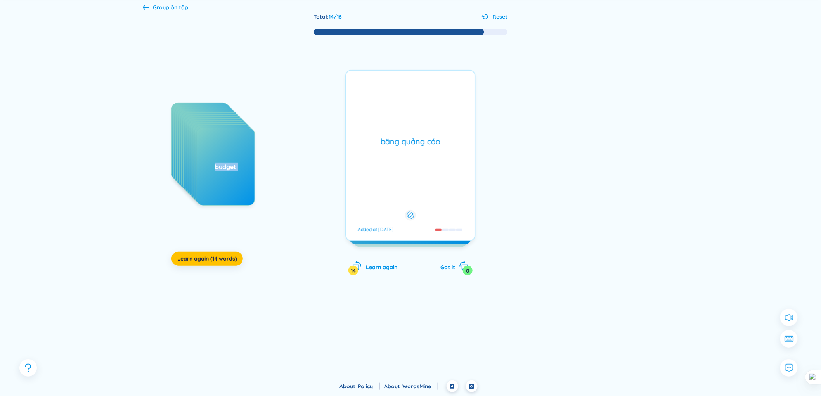
click at [451, 175] on div "băng quảng cáo Added at [DATE]" at bounding box center [410, 155] width 130 height 171
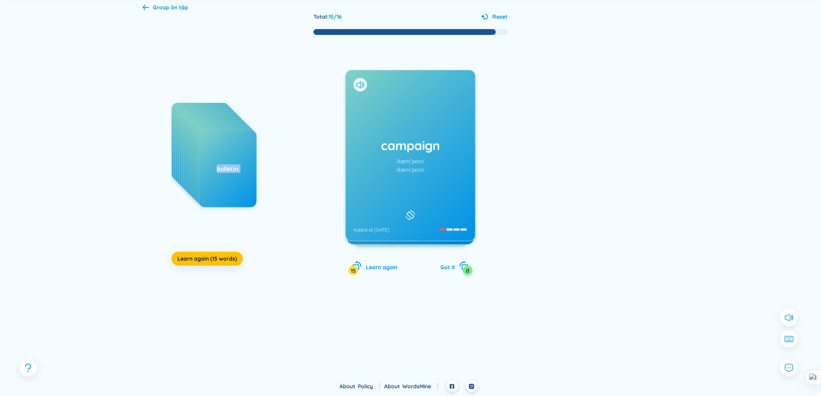
click at [451, 175] on div "campaign /kæmˈpeɪn/ /kæmˈpeɪn/ Added at [DATE]" at bounding box center [411, 155] width 130 height 171
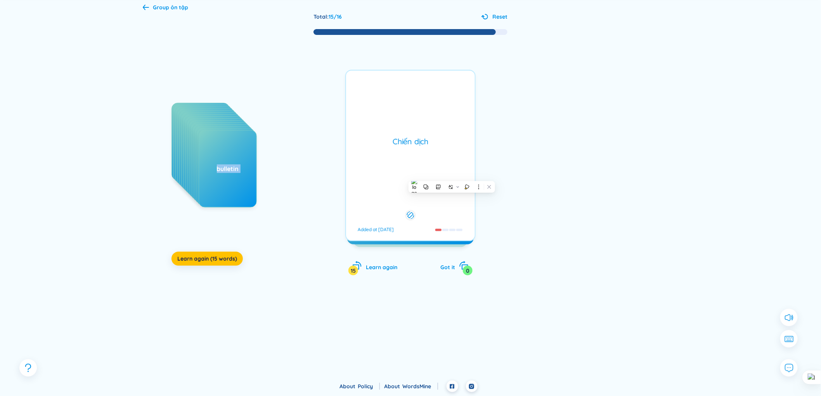
click at [453, 172] on div "Chiến dịch Added at [DATE]" at bounding box center [410, 155] width 130 height 171
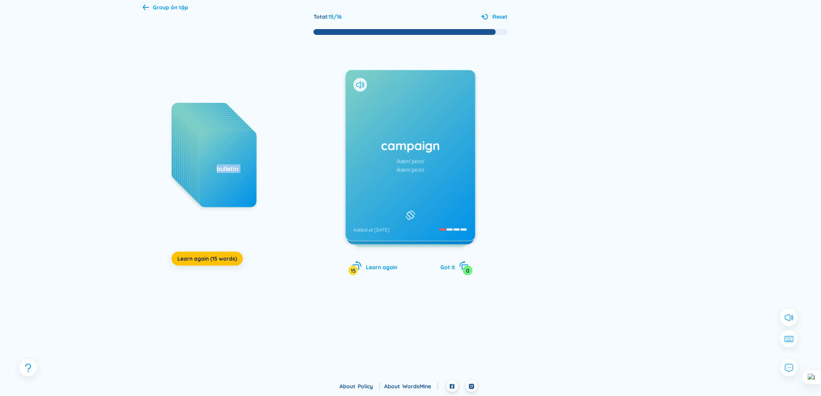
click at [411, 150] on h1 "campaign" at bounding box center [410, 145] width 114 height 17
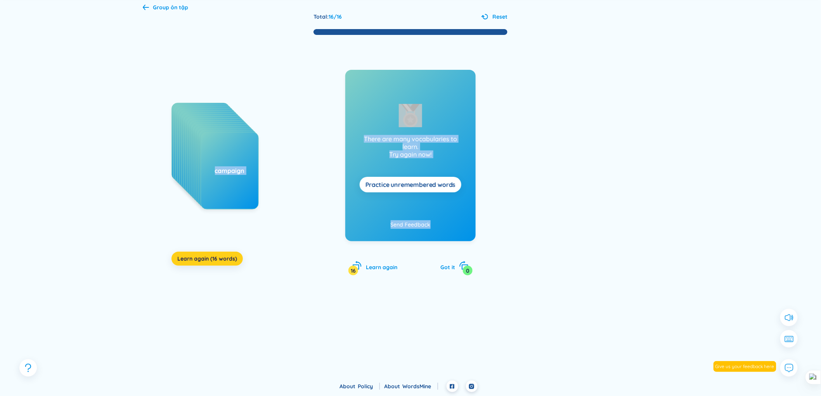
click at [231, 260] on span "Learn again (16 words)" at bounding box center [207, 259] width 60 height 8
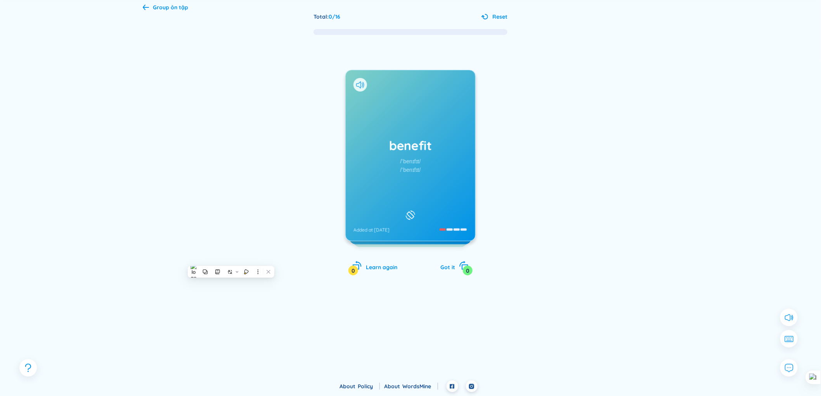
click at [180, 4] on b "ôn tập" at bounding box center [179, 7] width 17 height 7
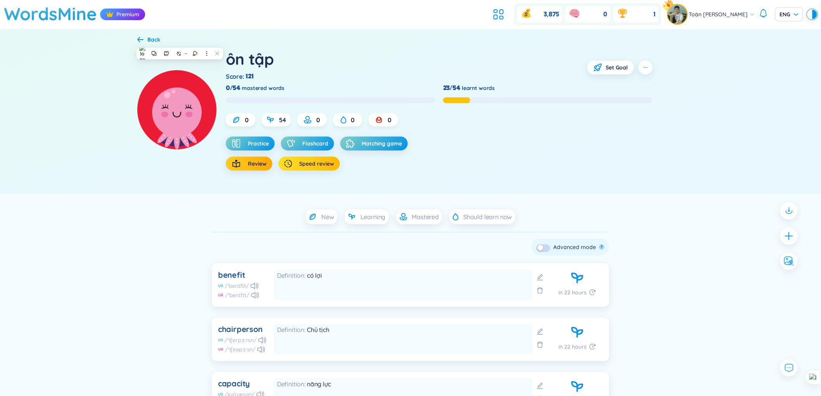
click at [318, 161] on span "Speed review" at bounding box center [316, 164] width 35 height 8
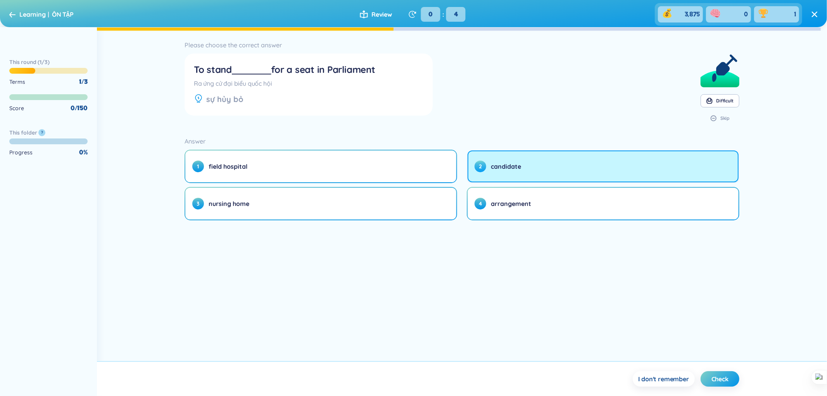
click at [513, 164] on span "candidate" at bounding box center [506, 166] width 30 height 9
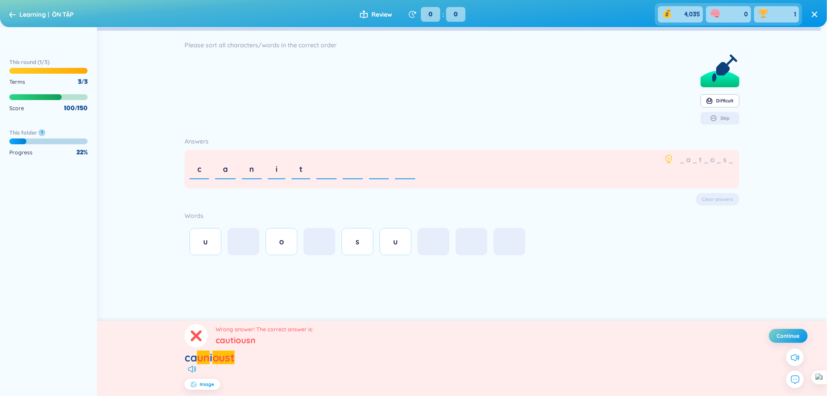
click at [664, 162] on icon at bounding box center [668, 158] width 9 height 9
click at [712, 200] on div "Clear answers" at bounding box center [462, 199] width 555 height 12
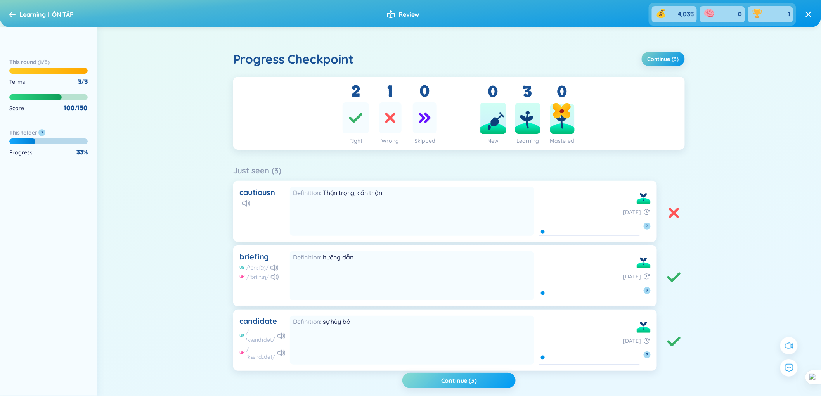
click at [474, 356] on button "Continue (3)" at bounding box center [458, 381] width 113 height 16
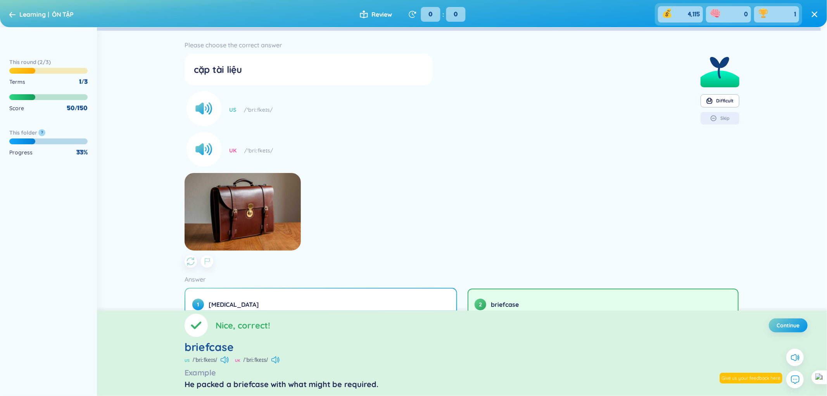
click at [16, 16] on div "Learning ÔN TẬP" at bounding box center [41, 14] width 64 height 12
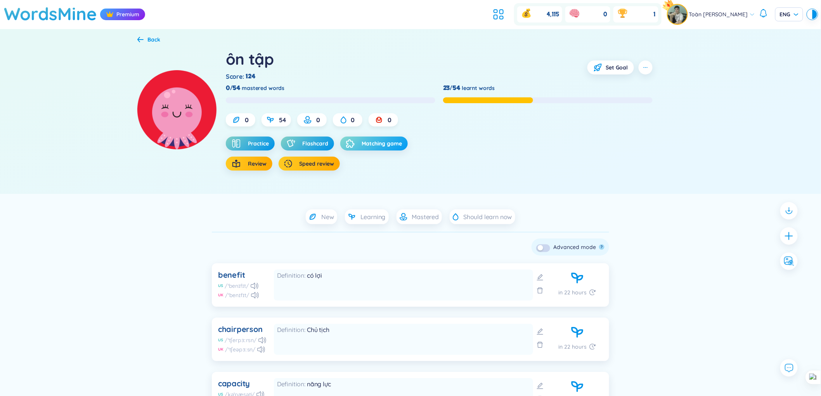
click at [349, 145] on icon "button" at bounding box center [350, 143] width 9 height 9
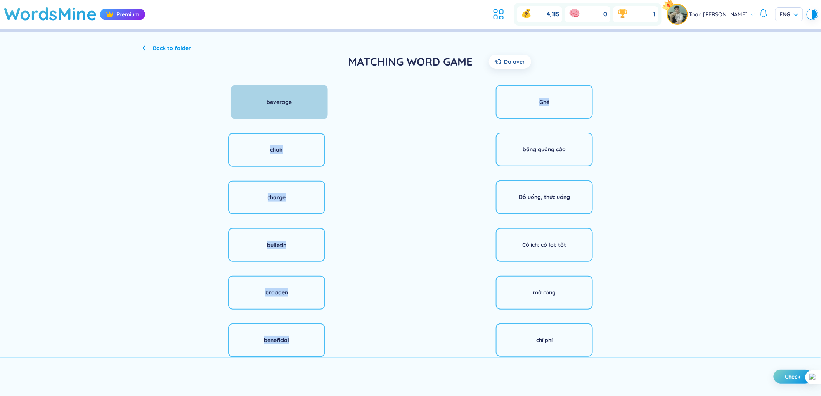
drag, startPoint x: 326, startPoint y: 106, endPoint x: 326, endPoint y: 99, distance: 7.0
click at [327, 99] on div at bounding box center [330, 102] width 6 height 12
click at [281, 92] on div "beverage" at bounding box center [277, 102] width 97 height 34
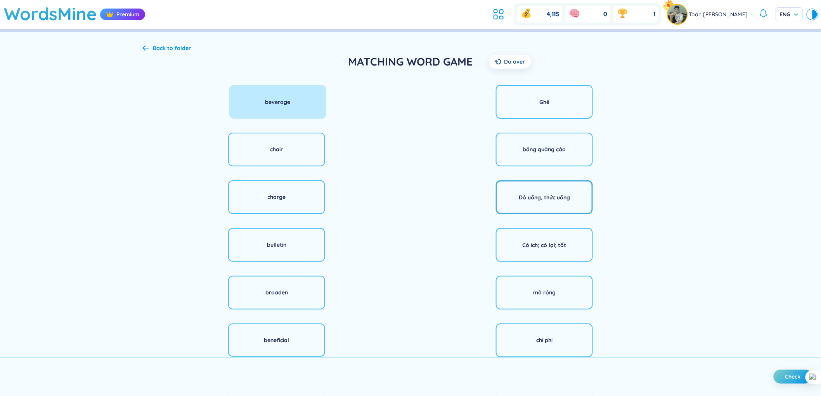
click at [551, 206] on div "Đồ uống, thức uống" at bounding box center [544, 197] width 97 height 34
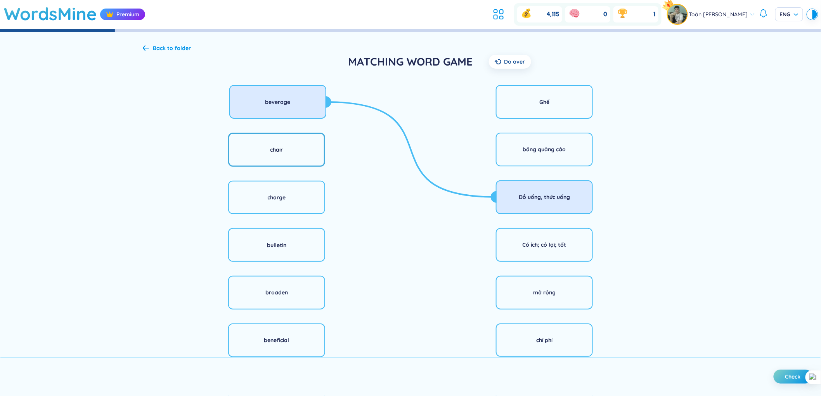
click at [298, 152] on div "chair" at bounding box center [276, 150] width 97 height 34
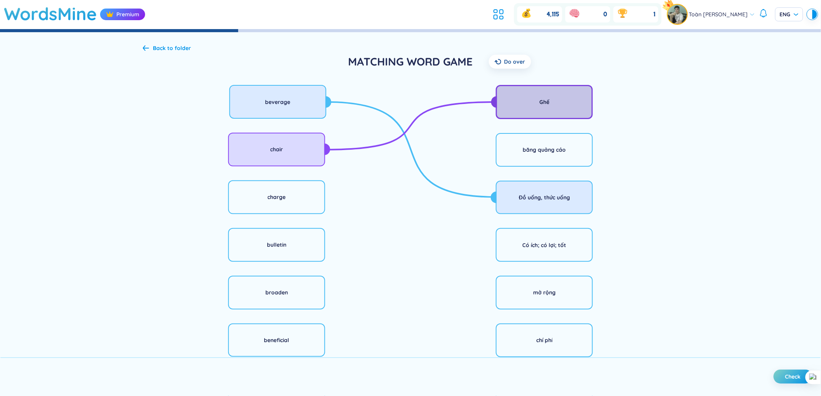
click at [541, 97] on div "Ghế" at bounding box center [544, 102] width 97 height 34
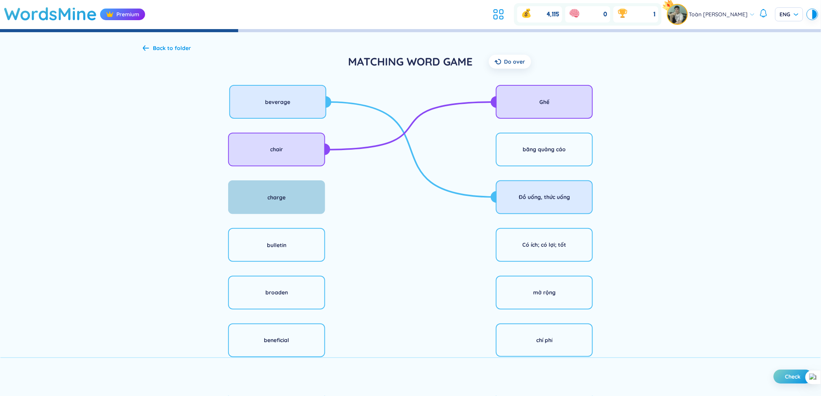
click at [300, 202] on div "charge" at bounding box center [276, 197] width 97 height 34
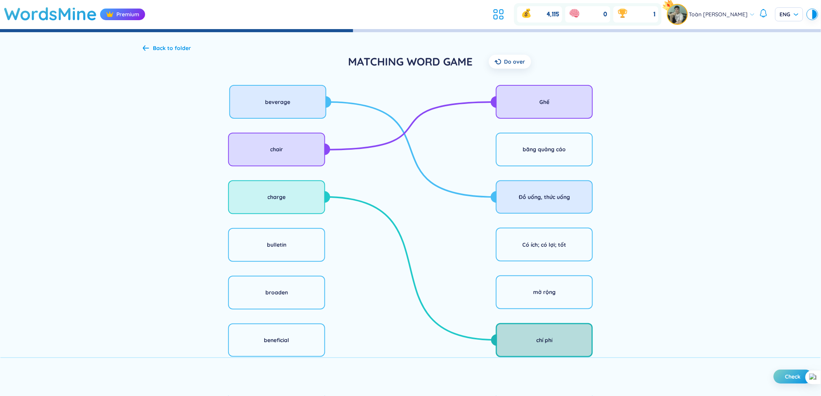
click at [501, 350] on div "chí phí" at bounding box center [544, 340] width 97 height 34
click at [305, 297] on div "broaden" at bounding box center [276, 292] width 97 height 34
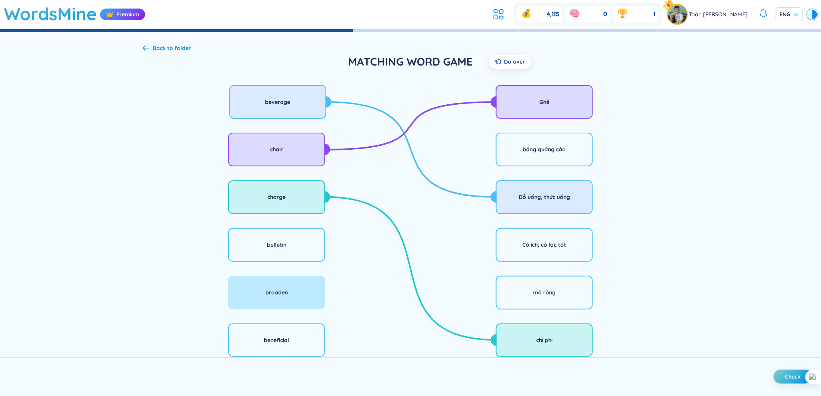
click at [576, 309] on div "Ghế băng quảng cáo Đồ uống, thức uống Có ích; có lợi; tốt mở rộng chí phí chuỗi…" at bounding box center [544, 245] width 268 height 326
click at [566, 301] on div "mở rộng" at bounding box center [544, 292] width 97 height 34
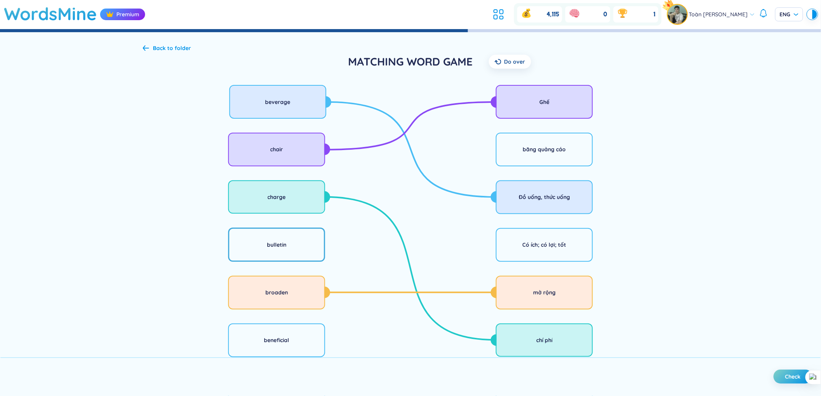
click at [316, 247] on div "bulletin" at bounding box center [276, 245] width 97 height 34
click at [483, 249] on div "Ghế băng quảng cáo Đồ uống, thức uống Có ích; có lợi; tốt mở rộng chí phí chuỗi…" at bounding box center [544, 245] width 268 height 326
click at [497, 249] on div "Có ích; có lợi; tốt" at bounding box center [544, 245] width 97 height 34
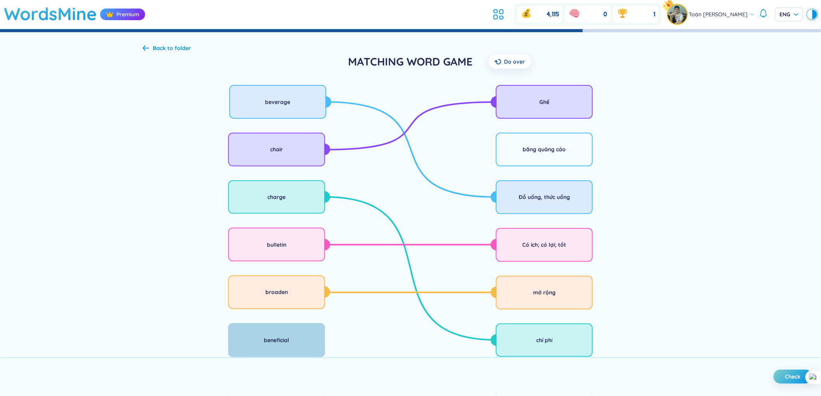
click at [281, 347] on div "beneficial" at bounding box center [276, 340] width 97 height 34
click at [501, 165] on div "băng quảng cáo" at bounding box center [544, 150] width 97 height 34
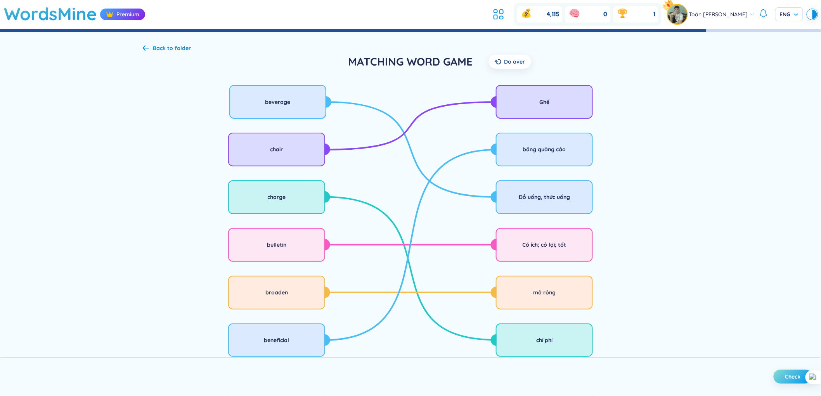
click at [738, 356] on span "Check" at bounding box center [793, 377] width 16 height 8
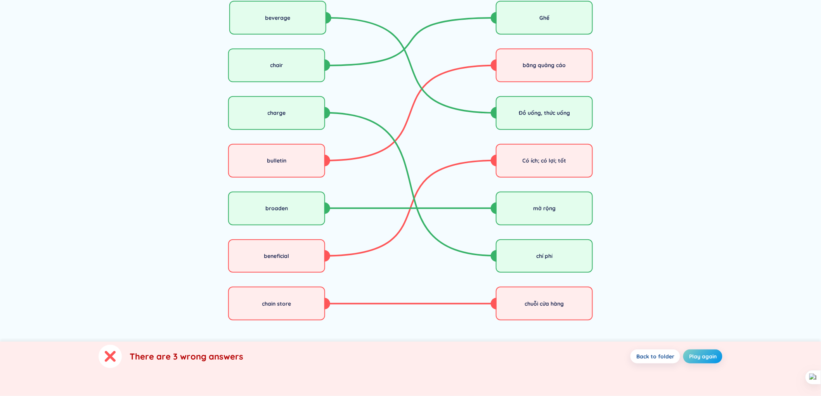
scroll to position [85, 0]
click at [695, 354] on span "Play again" at bounding box center [703, 356] width 28 height 8
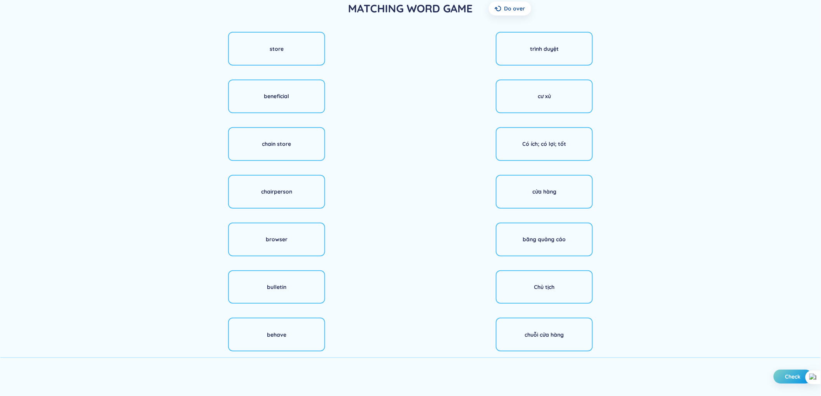
scroll to position [0, 0]
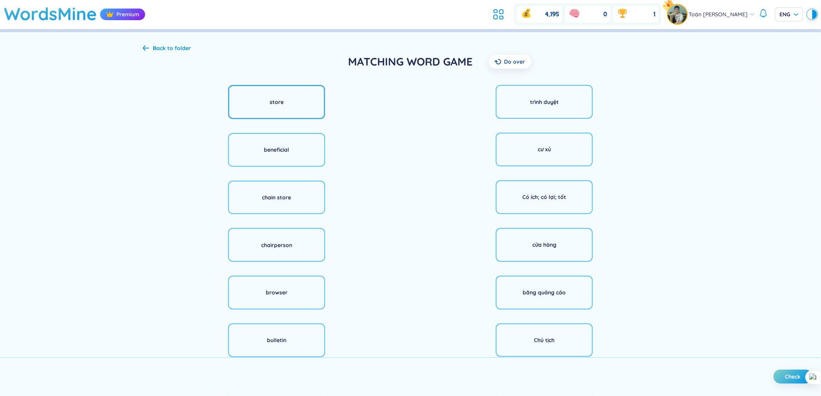
click at [300, 90] on div "store" at bounding box center [276, 102] width 97 height 34
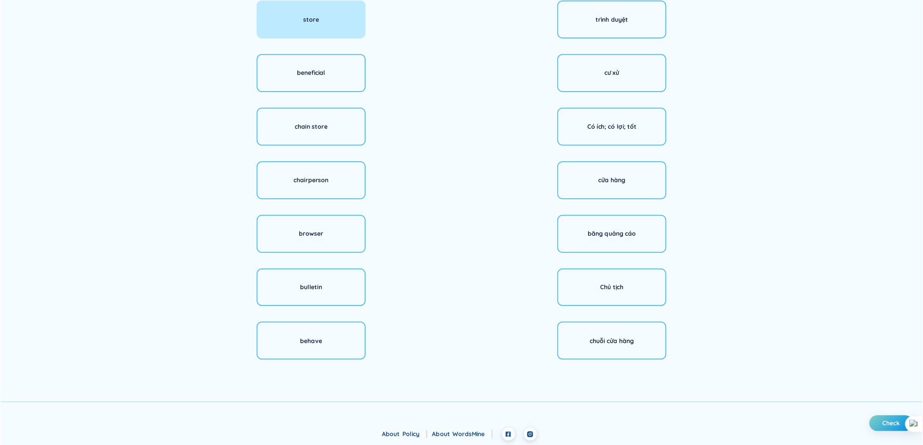
scroll to position [40, 0]
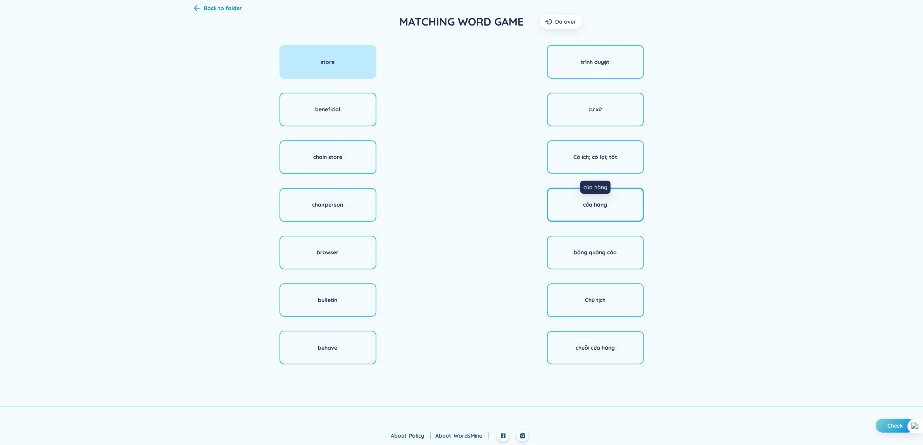
click at [594, 204] on div "cửa hàng" at bounding box center [596, 204] width 24 height 9
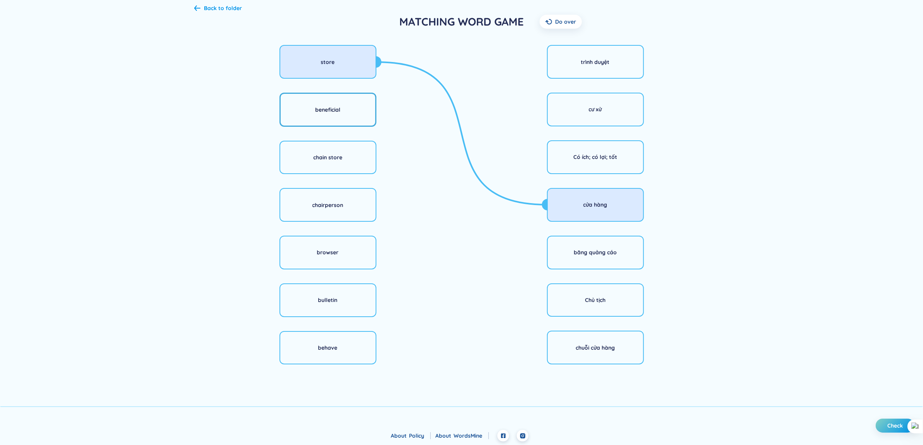
click at [349, 119] on div "beneficial" at bounding box center [328, 110] width 97 height 34
click at [581, 247] on div "băng quảng cáo" at bounding box center [595, 252] width 97 height 34
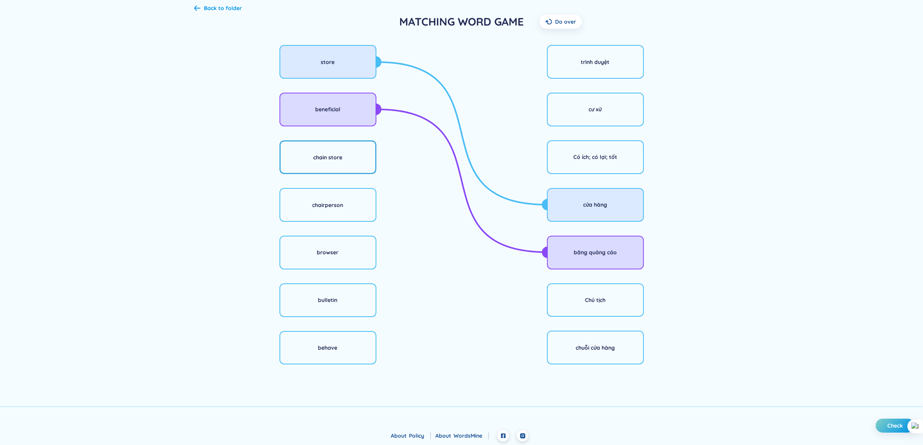
click at [337, 159] on div "chain store" at bounding box center [327, 157] width 29 height 9
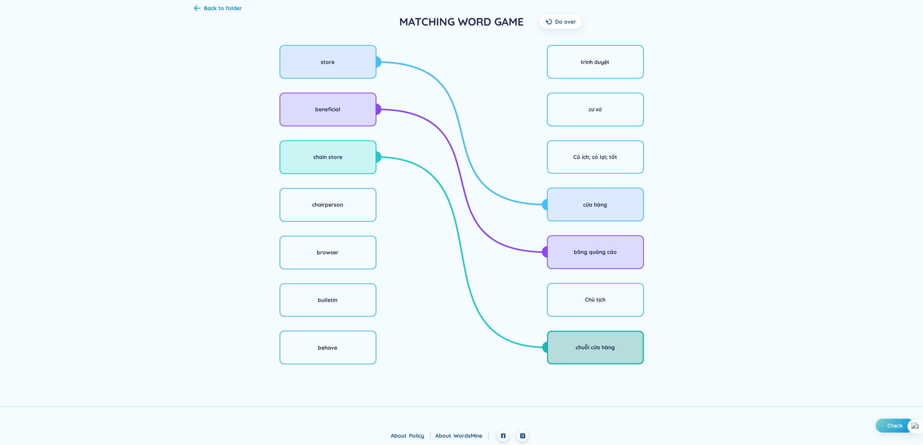
click at [583, 348] on div "chuỗi cửa hàng" at bounding box center [595, 347] width 39 height 9
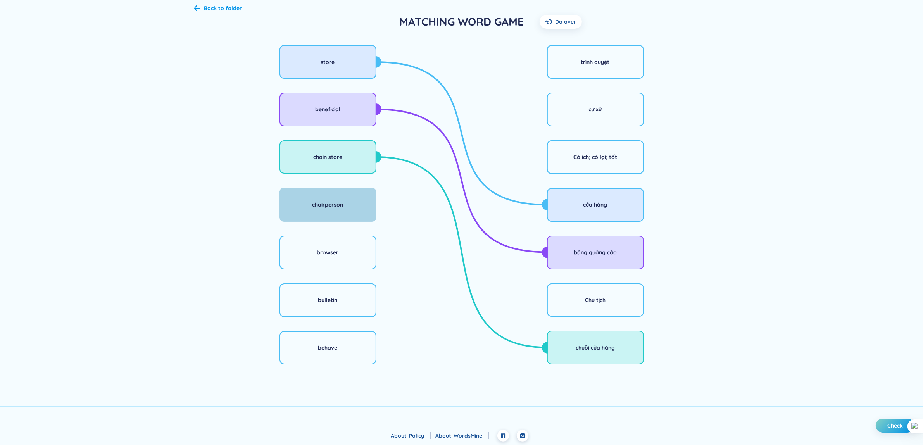
click at [346, 214] on div "chairperson" at bounding box center [328, 205] width 97 height 34
click at [561, 301] on div "Chủ tịch" at bounding box center [595, 300] width 97 height 34
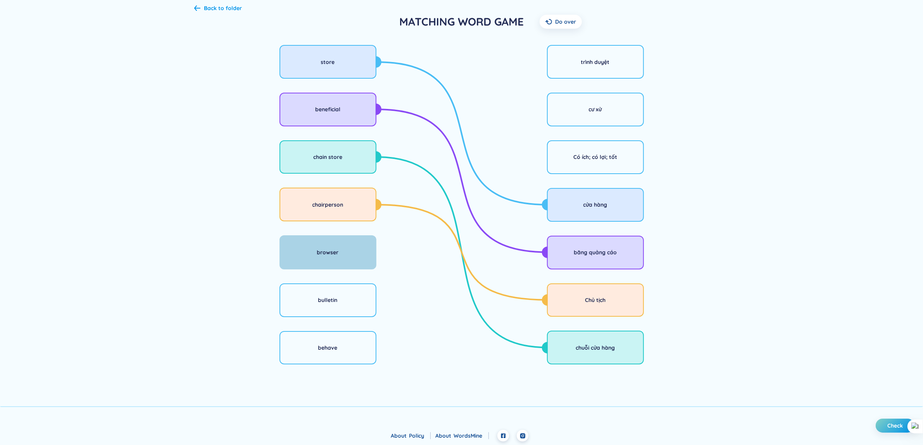
click at [318, 257] on div "browser" at bounding box center [328, 252] width 97 height 34
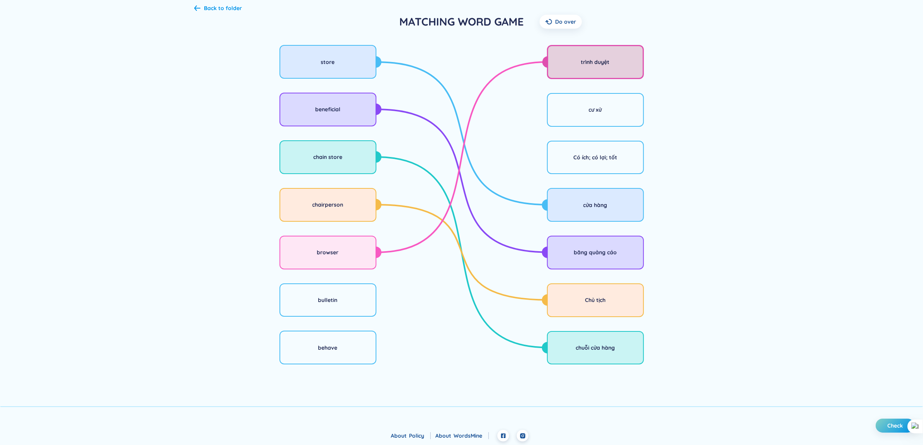
click at [576, 74] on div "trình duyệt" at bounding box center [595, 62] width 97 height 34
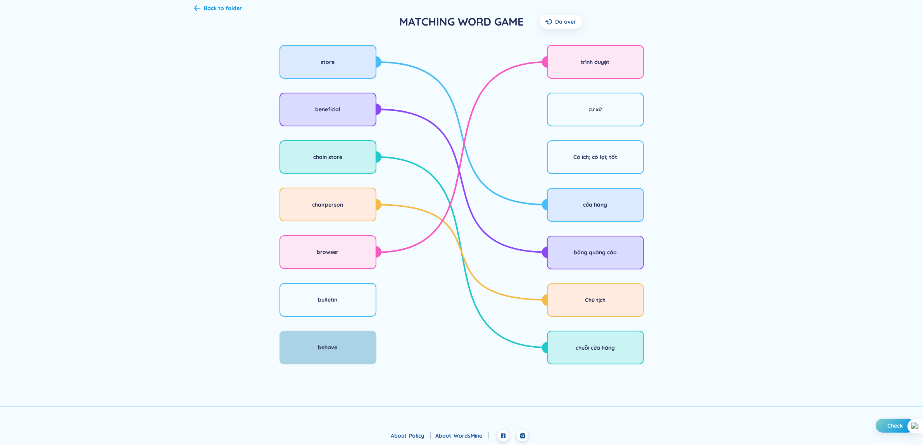
click at [354, 342] on div "behave" at bounding box center [328, 348] width 97 height 34
click at [596, 119] on div "cư xử" at bounding box center [595, 110] width 97 height 34
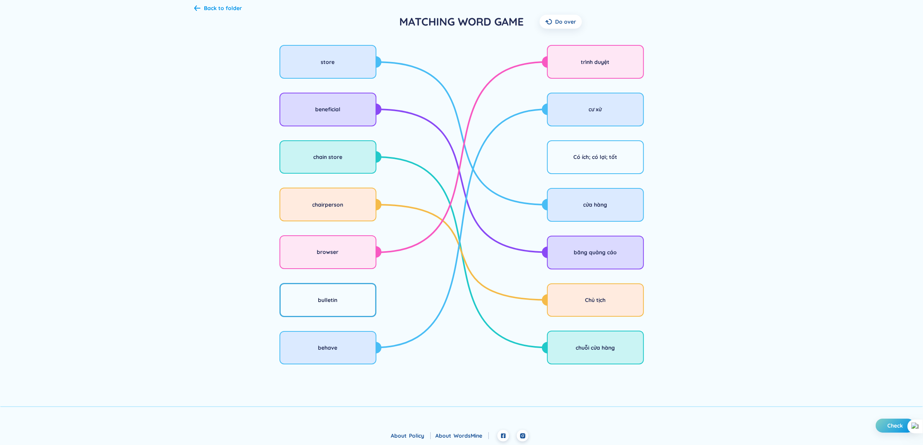
click at [355, 316] on div "bulletin" at bounding box center [328, 300] width 97 height 34
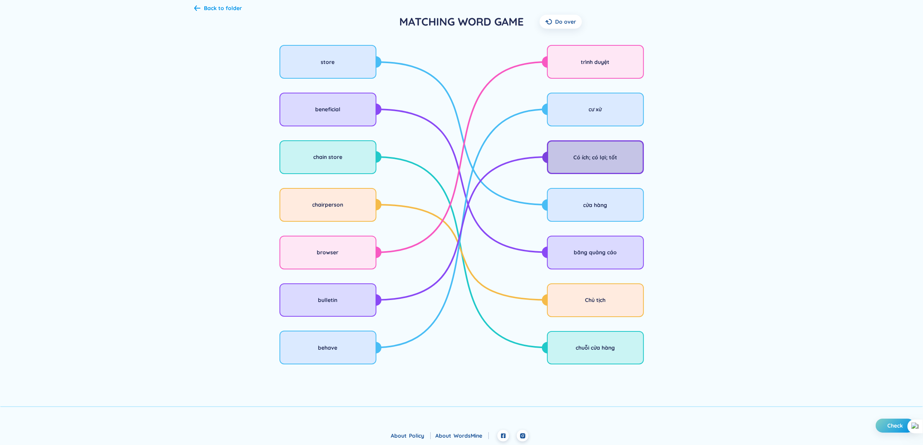
click at [584, 154] on div "Có ích; có lợi; tốt" at bounding box center [596, 157] width 44 height 9
click at [738, 356] on footer "About Policy About WordsMine" at bounding box center [461, 438] width 923 height 16
click at [738, 356] on span "Check" at bounding box center [896, 426] width 16 height 8
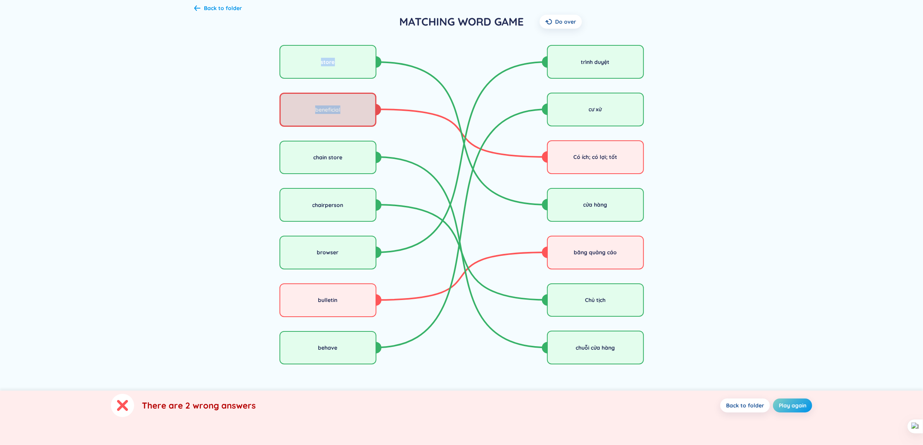
drag, startPoint x: 271, startPoint y: 85, endPoint x: 360, endPoint y: 112, distance: 93.5
click at [360, 112] on div "store beneficial chain store chairperson browser bulletin behave" at bounding box center [328, 205] width 268 height 326
click at [360, 112] on div "beneficial" at bounding box center [328, 110] width 97 height 34
drag, startPoint x: 204, startPoint y: 51, endPoint x: 355, endPoint y: 100, distance: 159.2
click at [355, 100] on div "store beneficial chain store chairperson browser bulletin behave" at bounding box center [328, 205] width 268 height 326
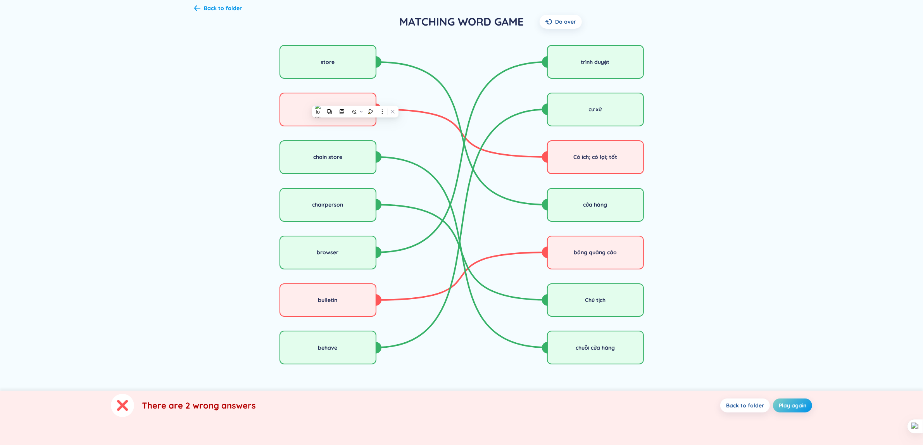
click at [726, 129] on div "trình duyệt cư xử Có ích; có lợi; tốt cửa hàng băng quảng cáo Chủ tịch chuỗi cử…" at bounding box center [596, 205] width 268 height 326
click at [738, 356] on span "Play again" at bounding box center [793, 406] width 28 height 8
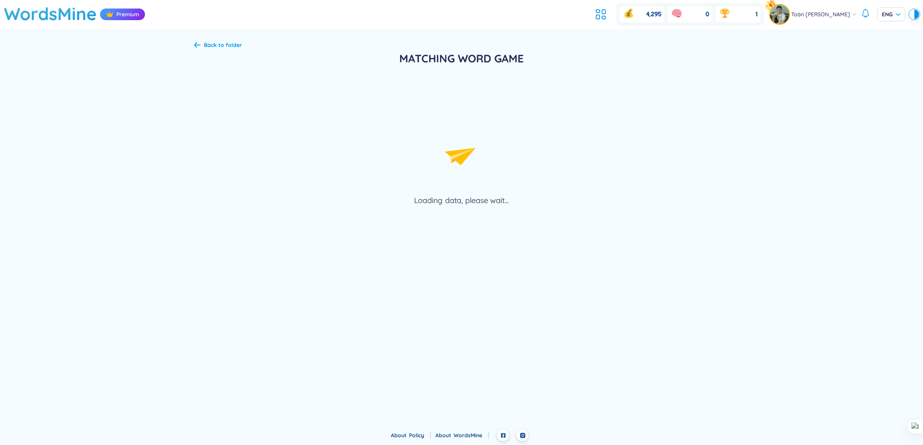
scroll to position [0, 0]
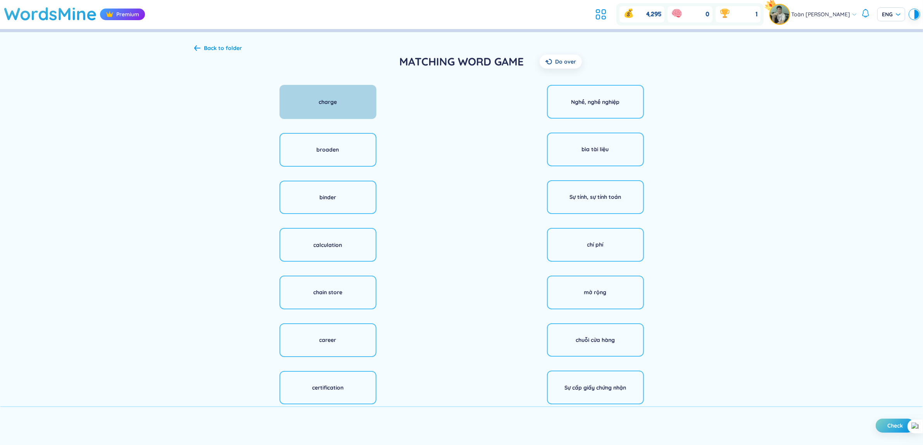
click at [361, 111] on div "charge" at bounding box center [328, 102] width 97 height 34
click at [564, 244] on div "chí phí" at bounding box center [595, 245] width 97 height 34
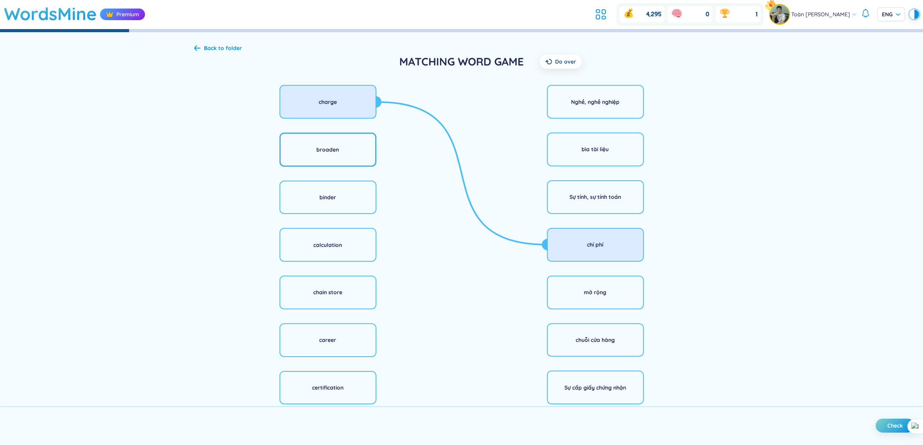
click at [331, 148] on div "broaden" at bounding box center [328, 149] width 22 height 9
click at [572, 293] on div "mở rộng" at bounding box center [595, 292] width 97 height 34
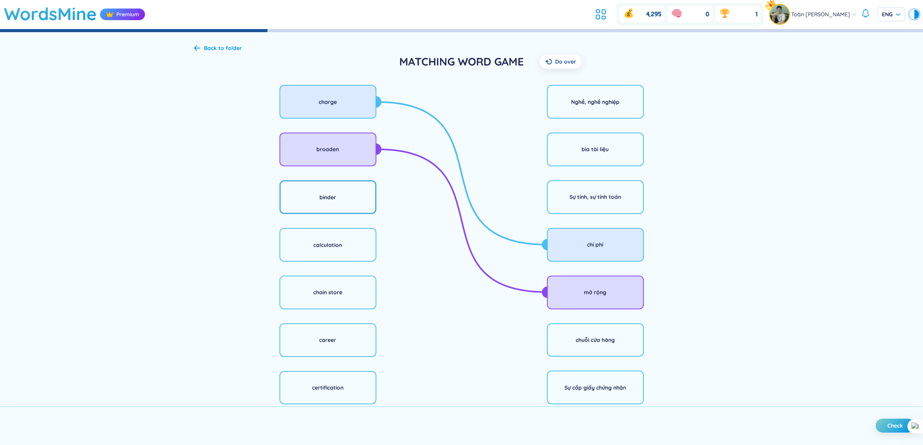
click at [347, 203] on div "binder" at bounding box center [328, 197] width 97 height 34
click at [346, 256] on div "calculation" at bounding box center [328, 245] width 97 height 34
click at [579, 206] on div "Sự tính, sự tính toán" at bounding box center [595, 197] width 97 height 34
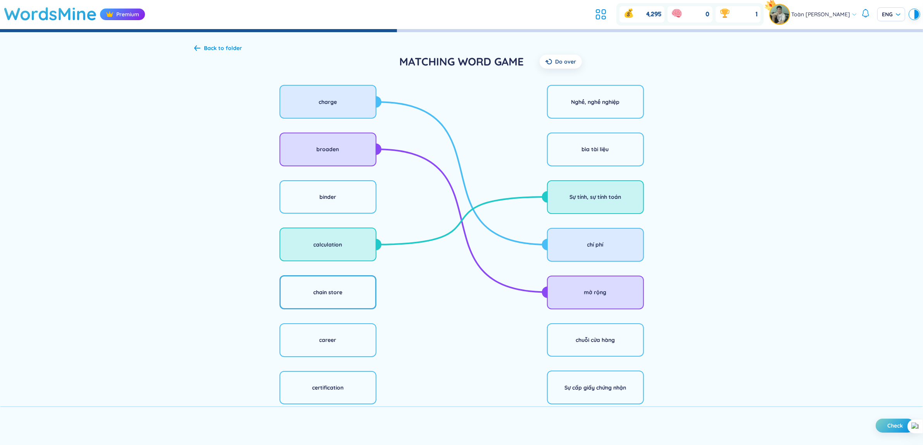
click at [335, 295] on div "chain store" at bounding box center [327, 292] width 29 height 9
click at [565, 337] on div "chuỗi cửa hàng" at bounding box center [595, 340] width 97 height 34
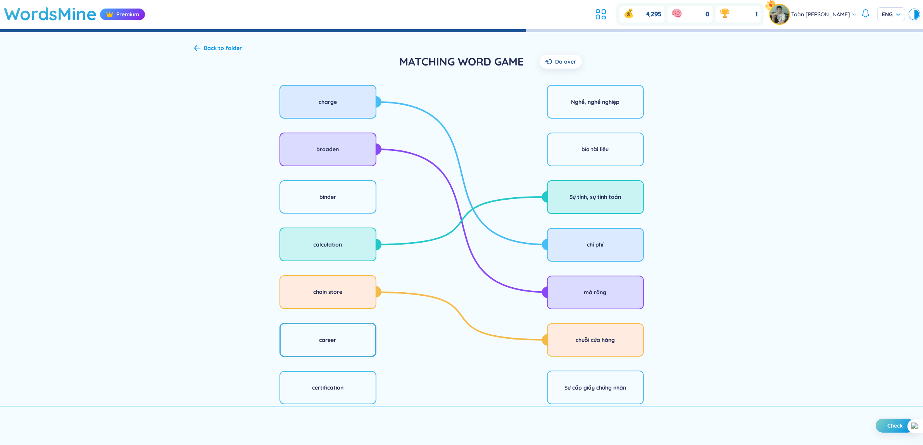
click at [351, 341] on div "career" at bounding box center [328, 340] width 97 height 34
drag, startPoint x: 584, startPoint y: 110, endPoint x: 582, endPoint y: 114, distance: 4.3
click at [584, 111] on div "Nghề, nghề nghiệp" at bounding box center [595, 102] width 97 height 34
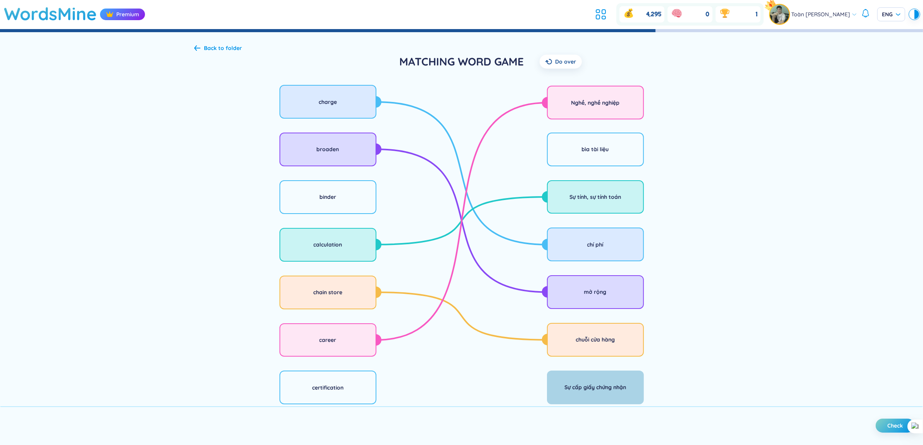
click at [591, 356] on div "Sự cấp giấy chứng nhận" at bounding box center [595, 388] width 97 height 34
click at [334, 356] on div "certification" at bounding box center [328, 388] width 97 height 34
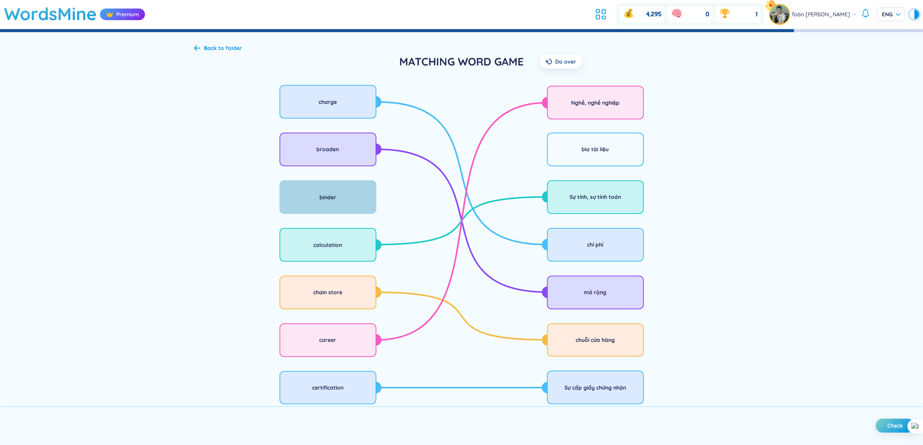
click at [359, 206] on div "binder" at bounding box center [328, 197] width 97 height 34
click at [564, 155] on div "bìa tài liệu" at bounding box center [595, 150] width 97 height 34
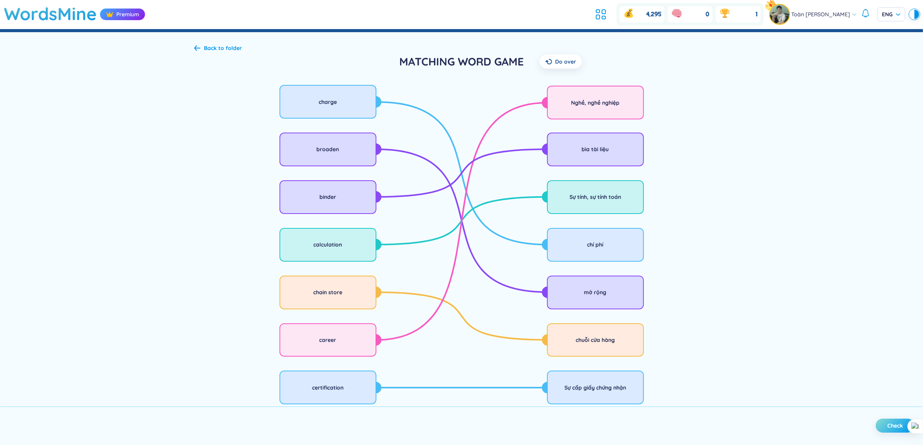
click at [738, 356] on span "Check" at bounding box center [896, 426] width 16 height 8
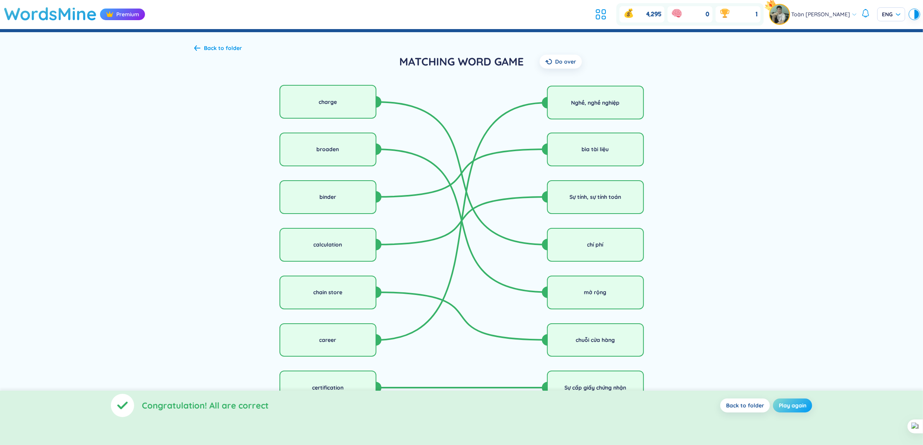
click at [738, 356] on span "Play again" at bounding box center [793, 406] width 28 height 8
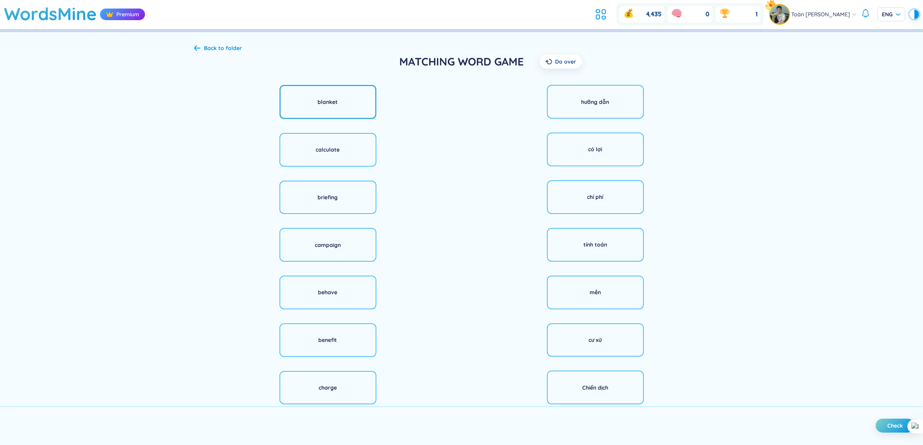
click at [357, 109] on div "blanket" at bounding box center [328, 102] width 97 height 34
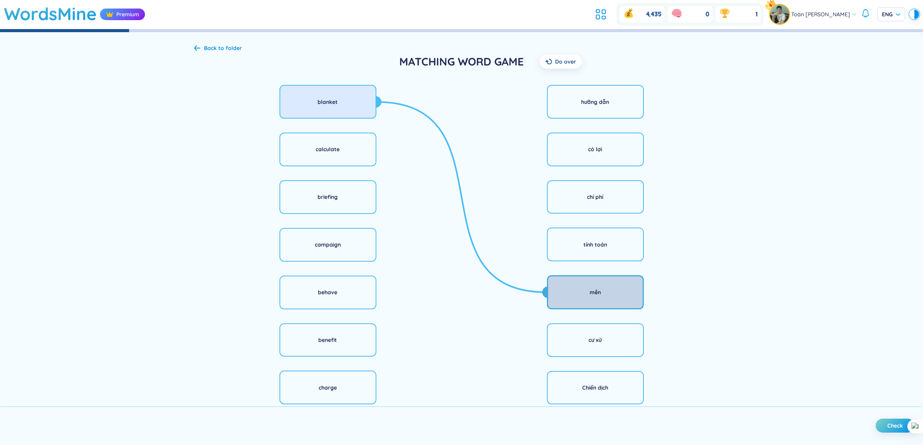
click at [599, 290] on div "mền" at bounding box center [595, 292] width 11 height 9
click at [355, 162] on div "calculate" at bounding box center [328, 150] width 97 height 34
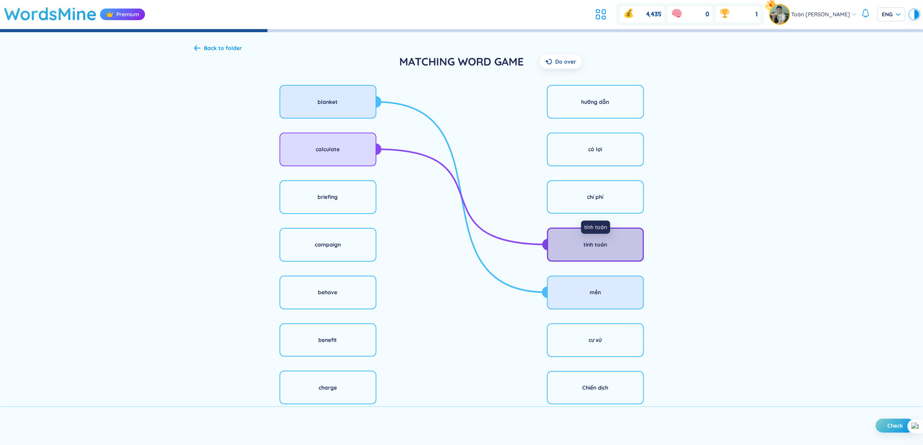
click at [584, 241] on div "tính toán" at bounding box center [596, 244] width 24 height 9
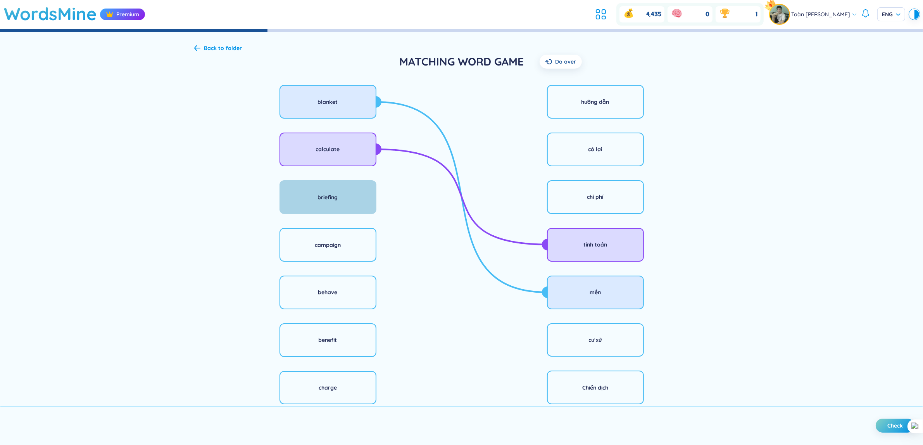
click at [347, 202] on div "briefing" at bounding box center [328, 197] width 97 height 34
click at [581, 109] on div "hưỡng dẫn" at bounding box center [595, 102] width 97 height 34
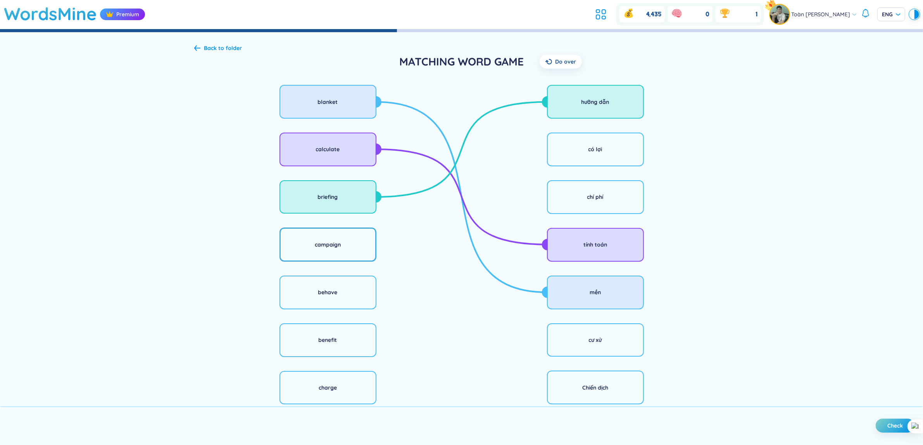
click at [365, 248] on div "campaign" at bounding box center [328, 245] width 97 height 34
click at [596, 356] on div "Chiến dịch" at bounding box center [595, 387] width 26 height 9
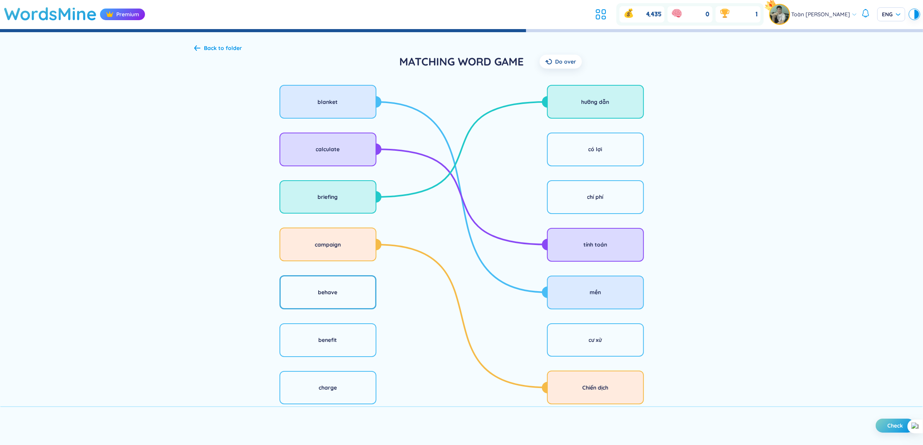
click at [338, 298] on div "behave" at bounding box center [328, 292] width 97 height 34
click at [565, 342] on div "cư xử" at bounding box center [595, 340] width 97 height 34
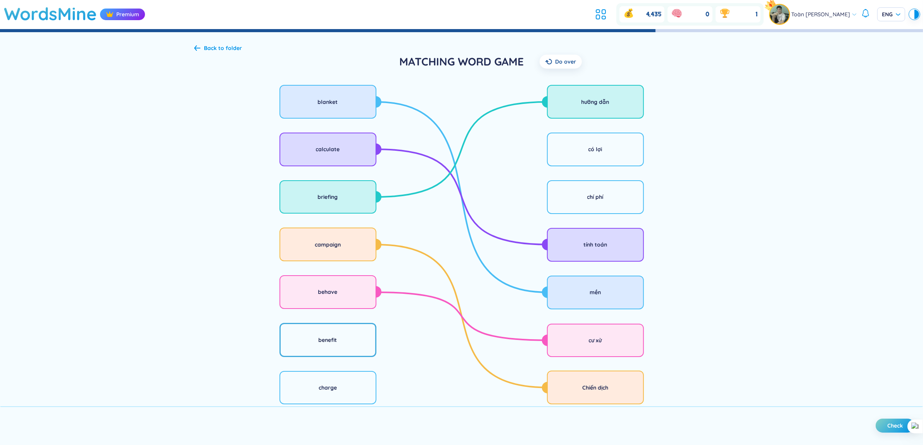
click at [343, 344] on div "benefit" at bounding box center [328, 340] width 97 height 34
click at [570, 158] on div "có lợi" at bounding box center [595, 150] width 97 height 34
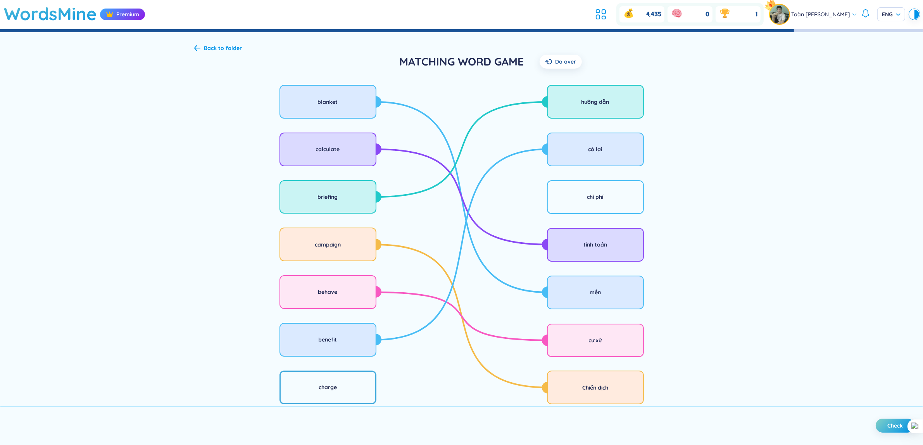
click at [352, 356] on div "charge" at bounding box center [328, 388] width 97 height 34
click at [565, 195] on div "chí phí" at bounding box center [595, 197] width 97 height 34
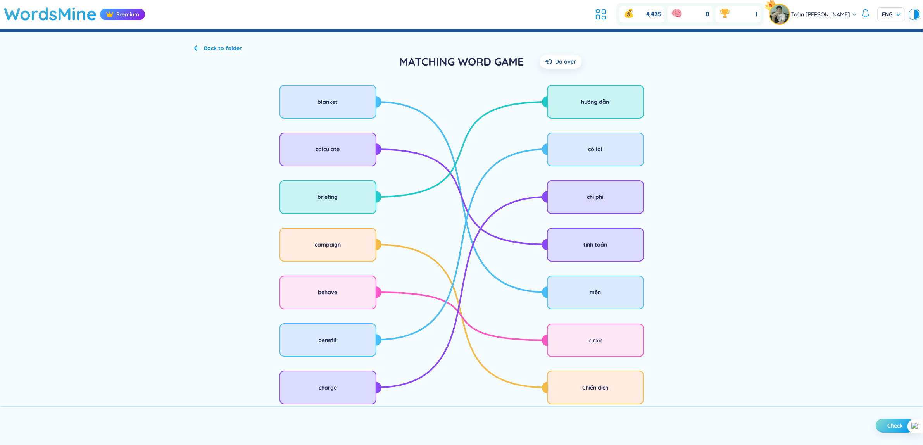
click at [738, 356] on button "Check" at bounding box center [895, 426] width 39 height 14
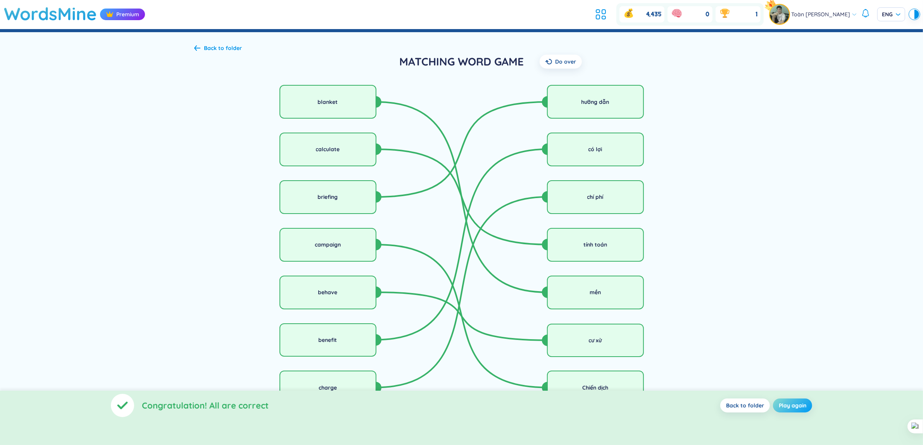
click at [738, 356] on span "Play again" at bounding box center [793, 406] width 28 height 8
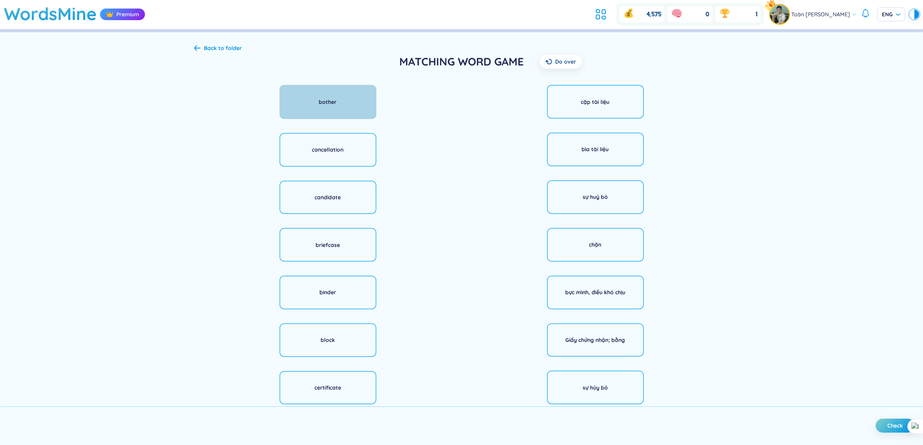
click at [349, 94] on div "bother" at bounding box center [328, 102] width 97 height 34
click at [570, 301] on div "bực mình, điều khó chịu" at bounding box center [595, 292] width 97 height 34
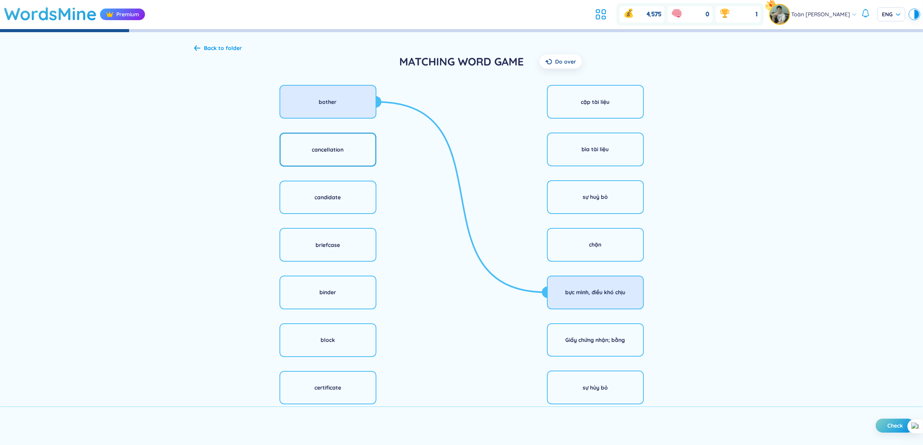
click at [359, 158] on div "cancellation" at bounding box center [328, 150] width 97 height 34
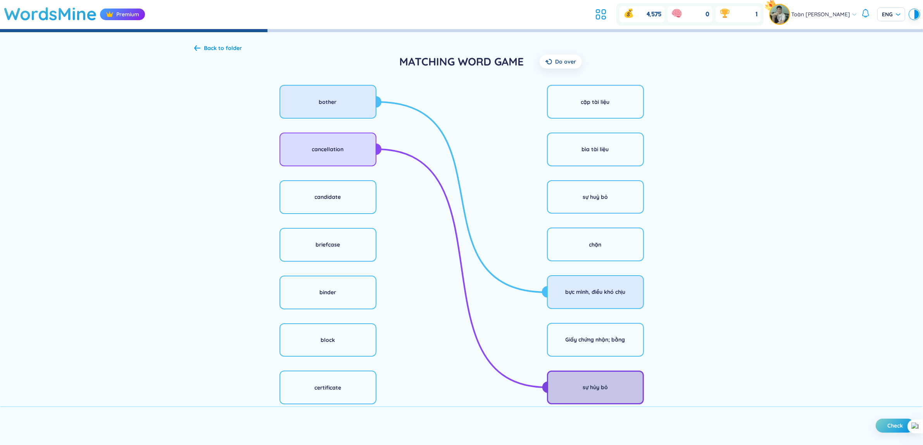
click at [615, 356] on div "sự hủy bỏ" at bounding box center [595, 388] width 97 height 34
click at [350, 200] on div "candidate" at bounding box center [328, 197] width 97 height 34
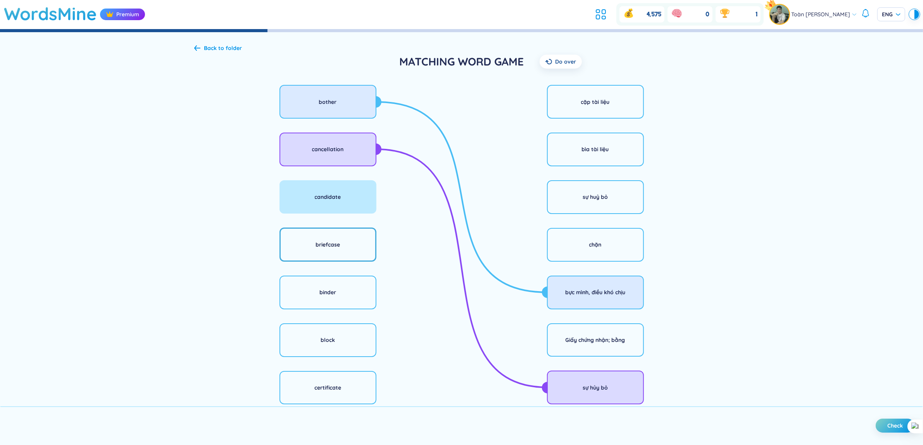
click at [360, 245] on div "briefcase" at bounding box center [328, 245] width 97 height 34
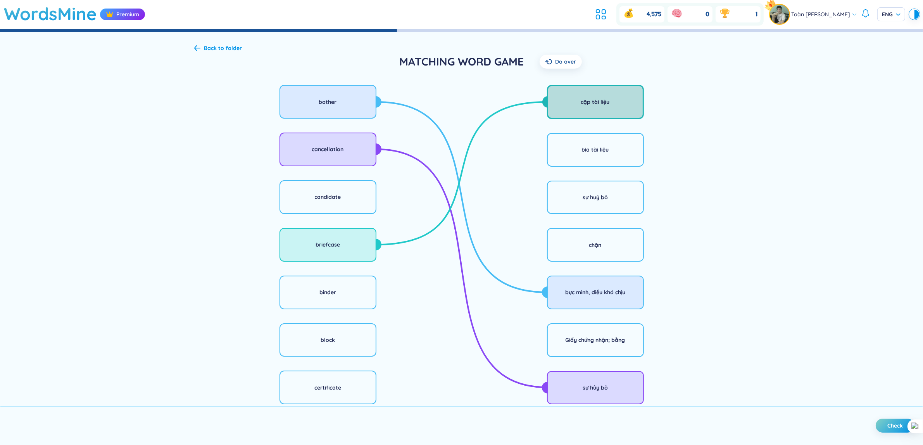
click at [581, 107] on div "cặp tài liệu" at bounding box center [595, 102] width 97 height 34
click at [348, 297] on div "binder" at bounding box center [328, 292] width 97 height 34
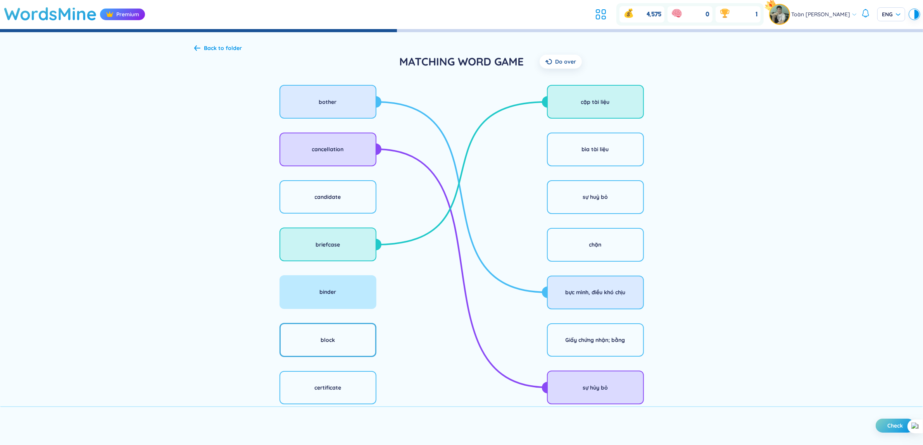
click at [365, 346] on div "block" at bounding box center [328, 340] width 97 height 34
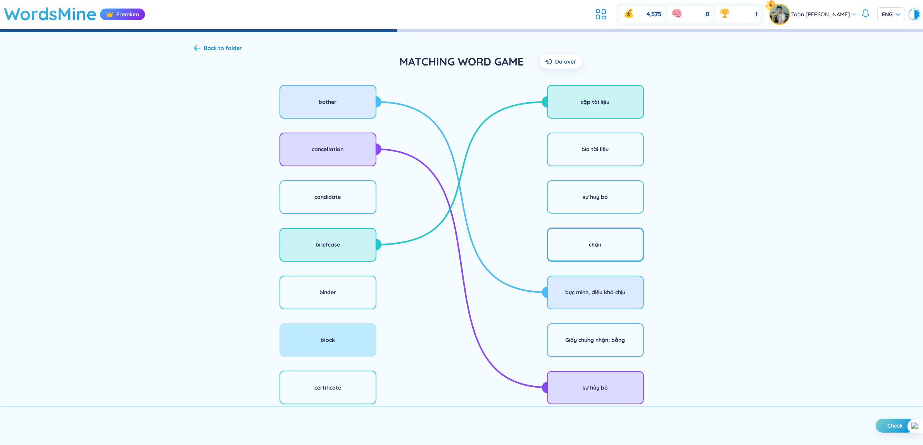
click at [582, 245] on div "chặn" at bounding box center [595, 245] width 97 height 34
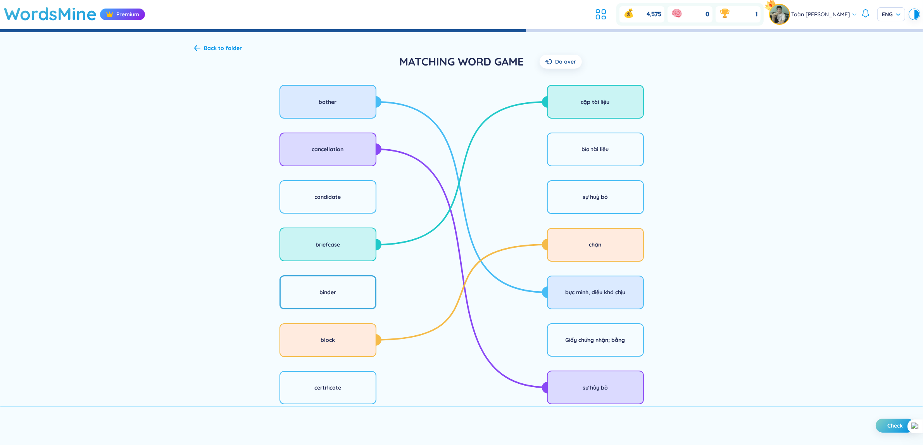
click at [352, 291] on div "binder" at bounding box center [328, 292] width 97 height 34
click at [604, 167] on div "cặp tài liệu bìa tài liệu sự huỷ bỏ chặn bực mình, điều khó chịu Giấy chứng nhậ…" at bounding box center [596, 245] width 268 height 326
click at [602, 155] on div "bìa tài liệu" at bounding box center [595, 150] width 97 height 34
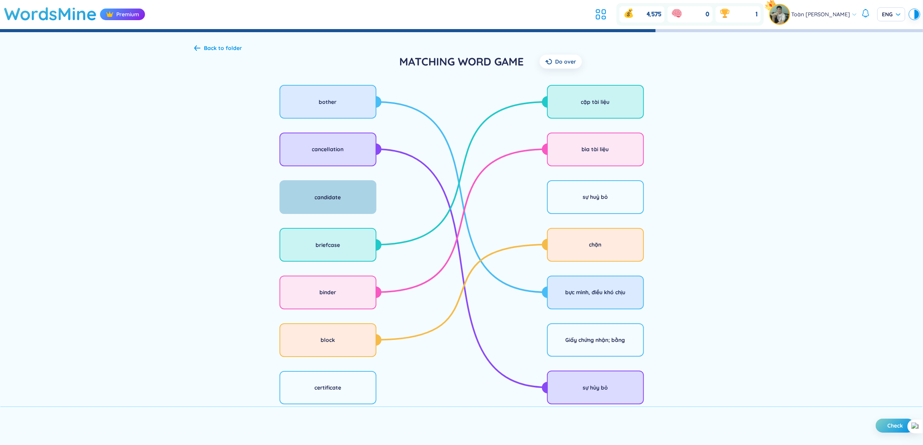
click at [349, 202] on div "candidate" at bounding box center [328, 197] width 97 height 34
click at [593, 212] on div "sự huỷ bỏ" at bounding box center [595, 197] width 97 height 34
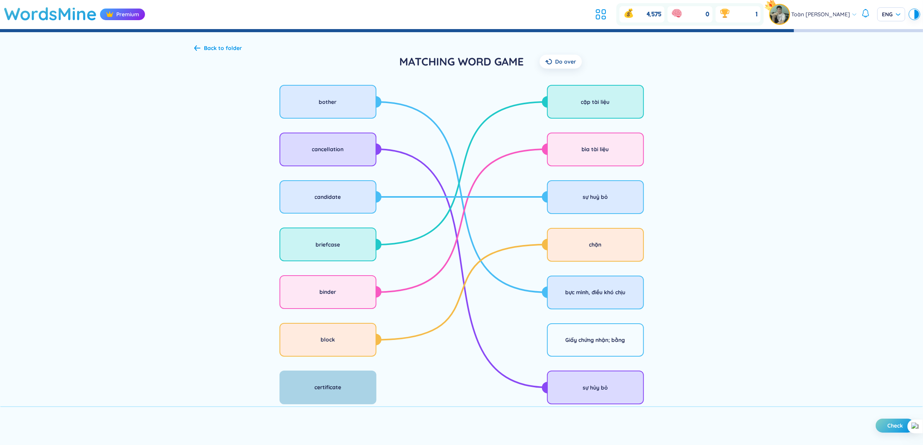
click at [345, 356] on div "certificate" at bounding box center [328, 388] width 97 height 34
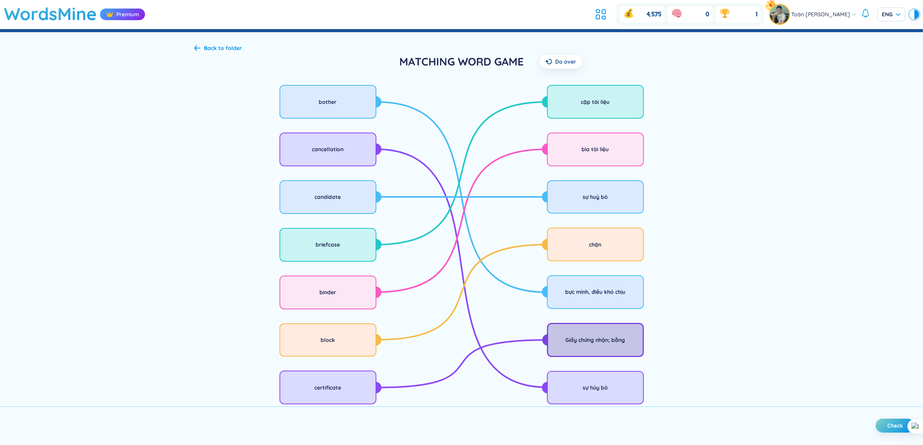
click at [598, 339] on div "Giấy chứng nhận; bằng" at bounding box center [596, 340] width 60 height 9
click at [738, 356] on button "Check" at bounding box center [895, 426] width 39 height 14
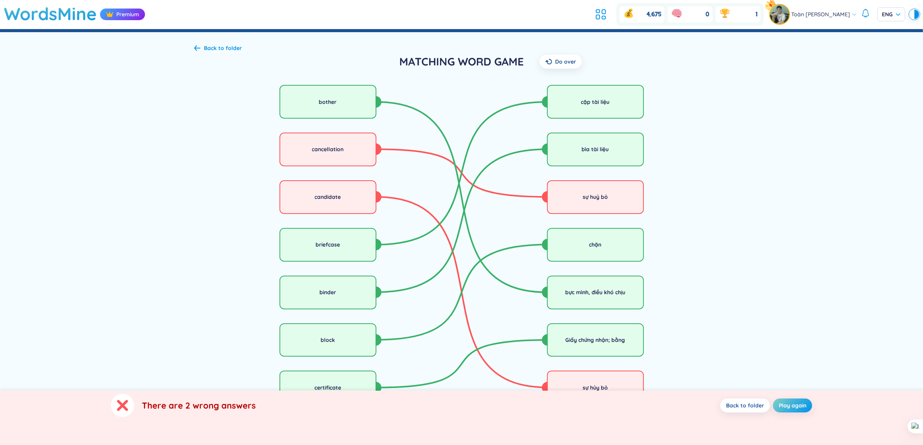
click at [738, 356] on span "Back to folder" at bounding box center [745, 406] width 38 height 8
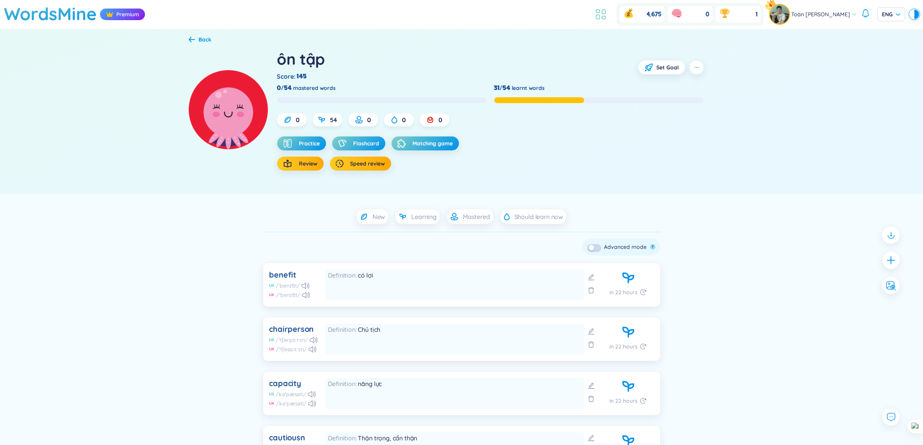
click at [597, 16] on icon at bounding box center [601, 14] width 14 height 14
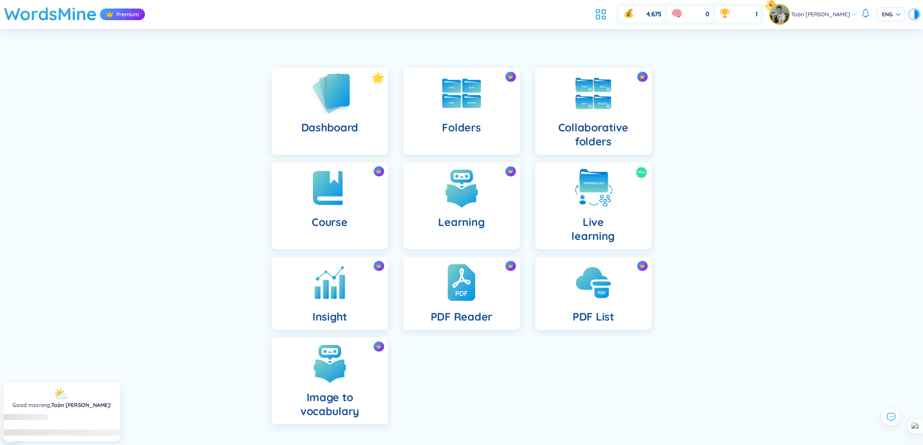
click at [355, 111] on div "Dashboard" at bounding box center [330, 111] width 116 height 87
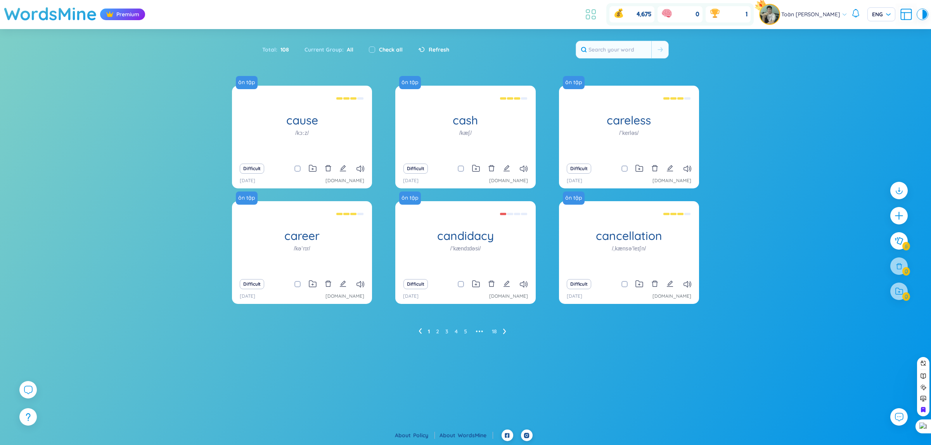
click at [586, 19] on icon at bounding box center [587, 17] width 3 height 4
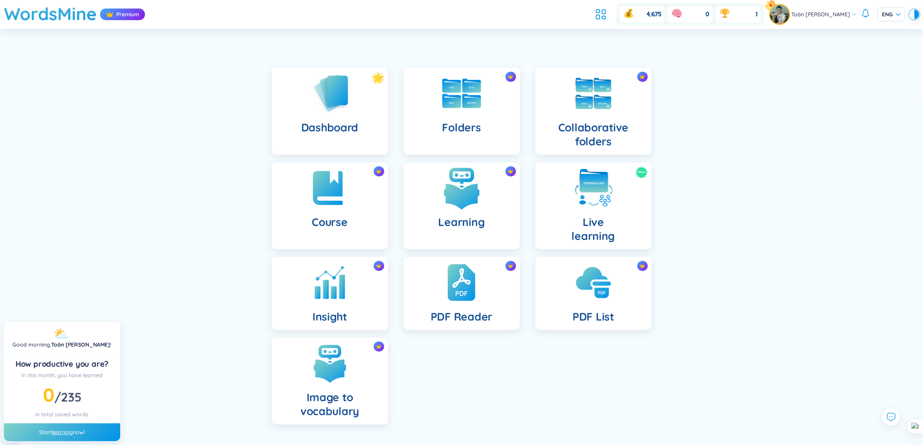
click at [472, 215] on h4 "Learning" at bounding box center [462, 222] width 47 height 14
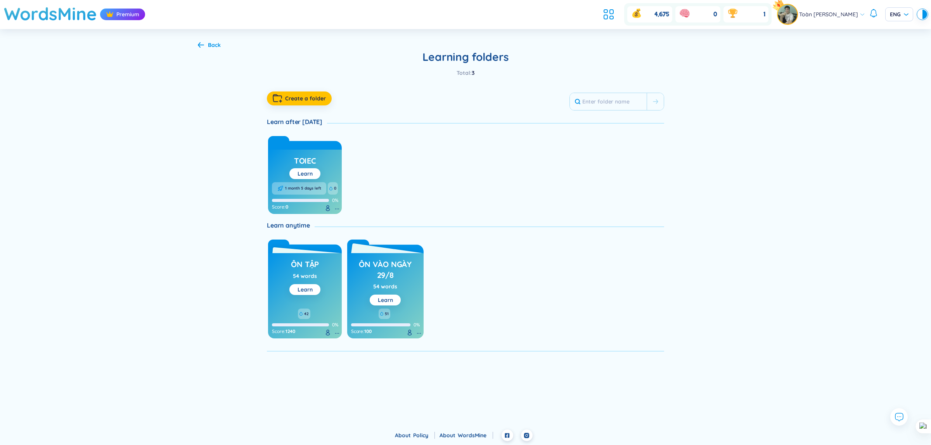
click at [409, 271] on h3 "ôn vào ngày 29/8" at bounding box center [385, 269] width 69 height 21
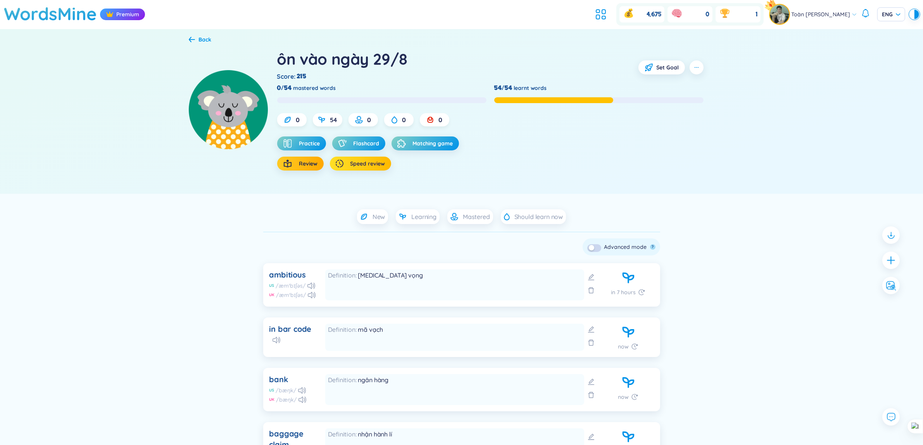
click at [369, 162] on span "Speed review" at bounding box center [368, 164] width 35 height 8
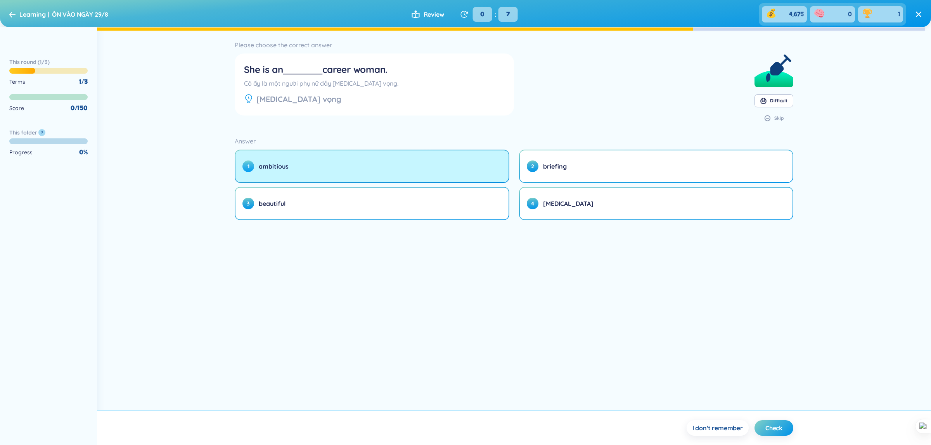
click at [427, 168] on button "1 ambitious" at bounding box center [371, 166] width 273 height 32
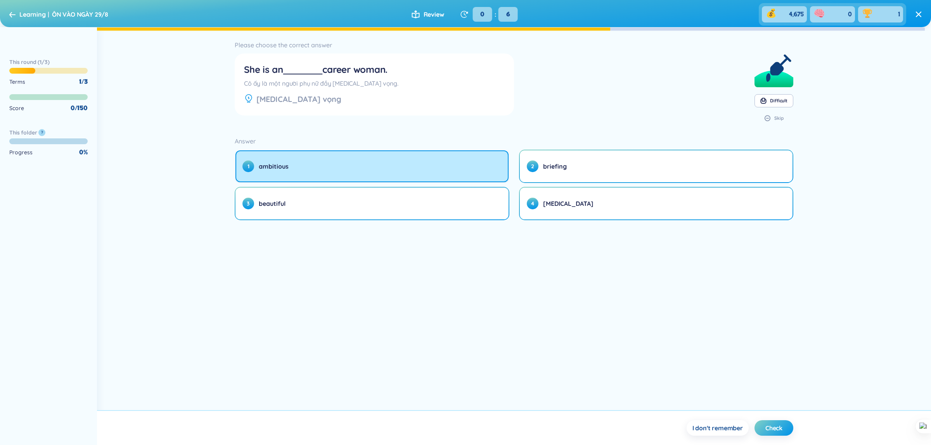
click at [235, 150] on button "1 ambitious" at bounding box center [371, 166] width 273 height 32
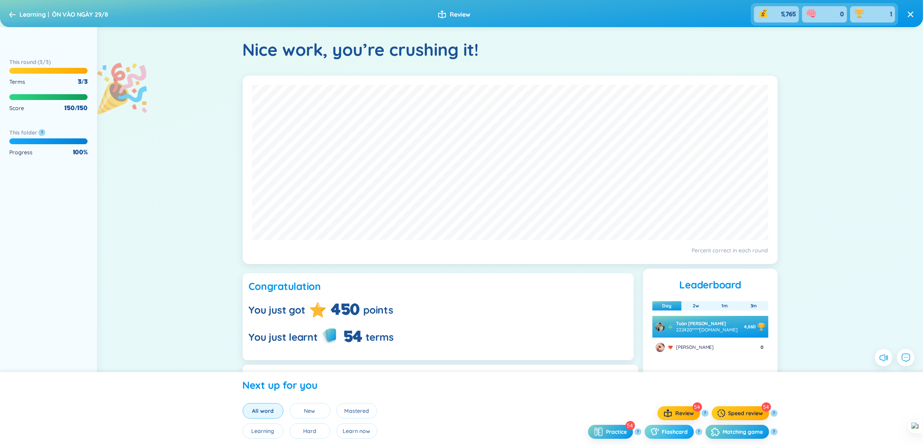
click at [660, 356] on div "button" at bounding box center [657, 432] width 12 height 8
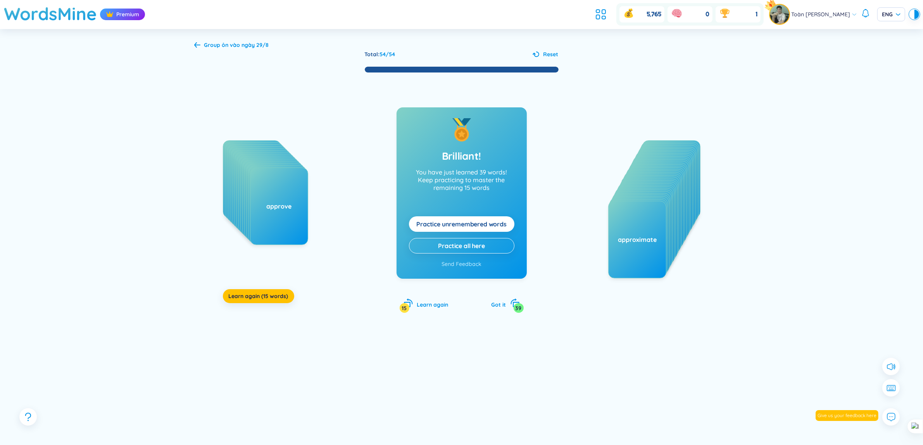
click at [272, 304] on div "balance appetizer bargain assignment audit application assume assess availabili…" at bounding box center [461, 200] width 535 height 255
click at [271, 299] on span "Learn again (15 words)" at bounding box center [259, 296] width 60 height 8
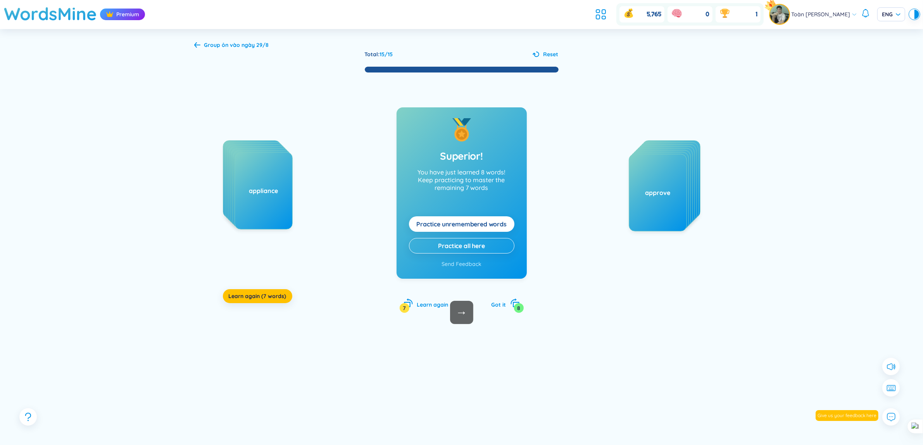
click at [270, 311] on div "appetizer bargain assignment audit application adopt appliance Learn again (7 w…" at bounding box center [461, 200] width 535 height 255
click at [274, 303] on button "Learn again (7 words)" at bounding box center [257, 296] width 69 height 14
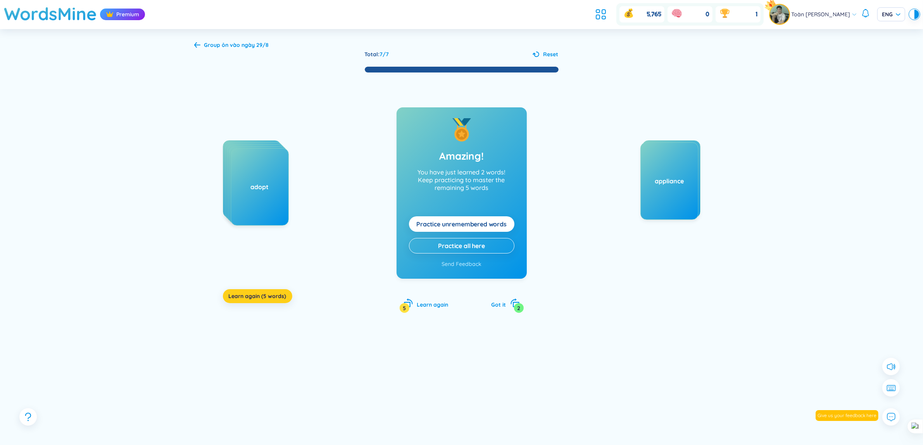
click at [275, 299] on span "Learn again (5 words)" at bounding box center [258, 296] width 58 height 8
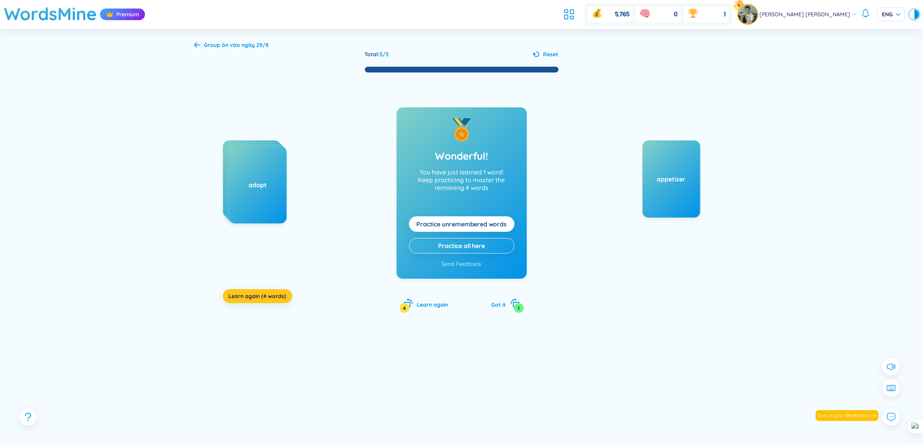
click at [275, 299] on span "Learn again (4 words)" at bounding box center [258, 296] width 58 height 8
click at [275, 299] on span "Learn again (2 words)" at bounding box center [258, 296] width 58 height 8
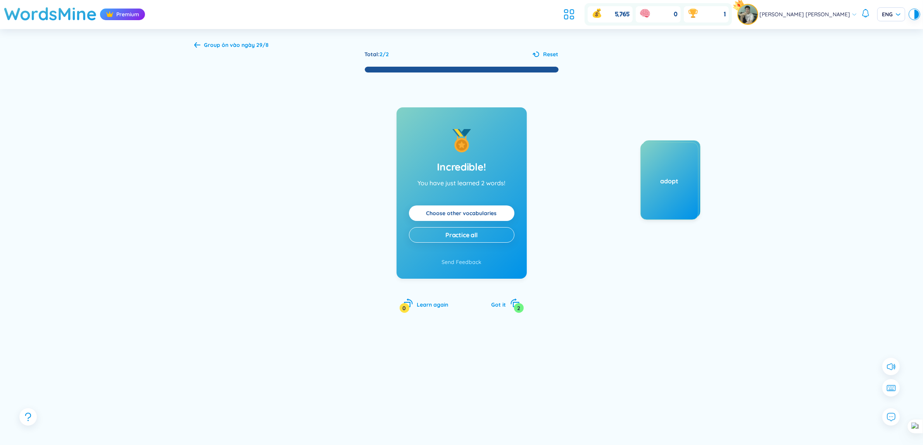
click at [544, 56] on span "Reset" at bounding box center [551, 54] width 15 height 9
click at [201, 47] on div "Group ôn vào ngày 29/8" at bounding box center [231, 45] width 75 height 9
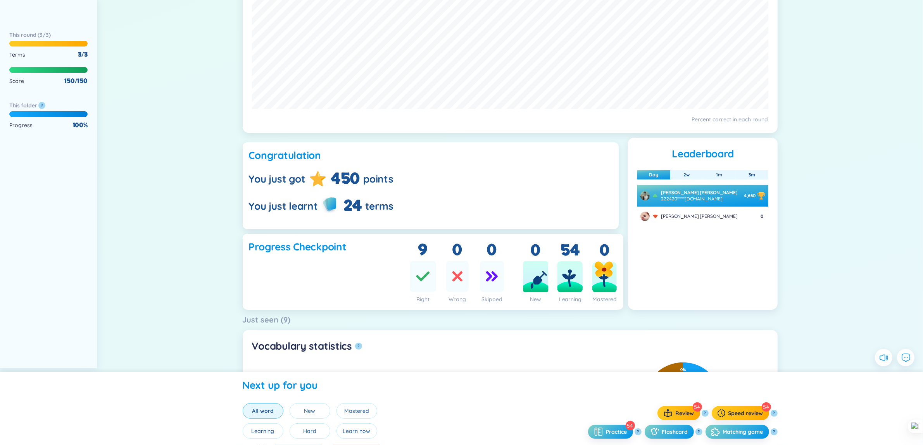
scroll to position [145, 0]
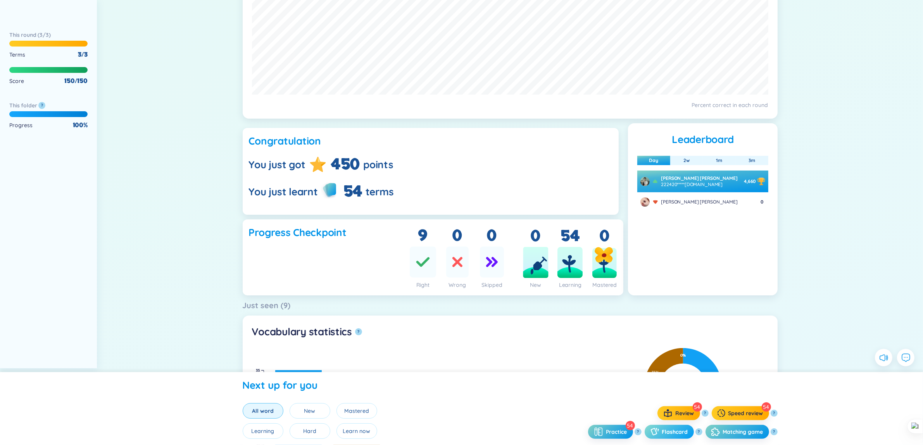
click at [683, 434] on span "Flashcard" at bounding box center [675, 432] width 26 height 8
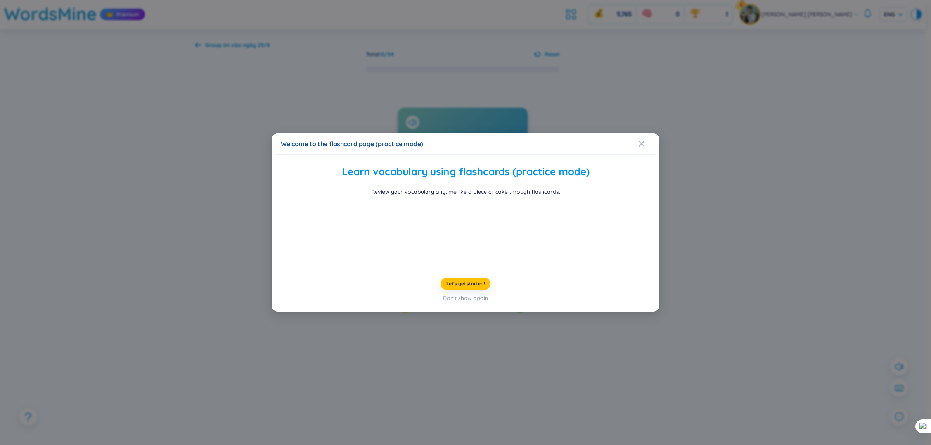
click at [758, 270] on div "Welcome to the flashcard page (practice mode) Learn vocabulary using flashcards…" at bounding box center [465, 222] width 931 height 445
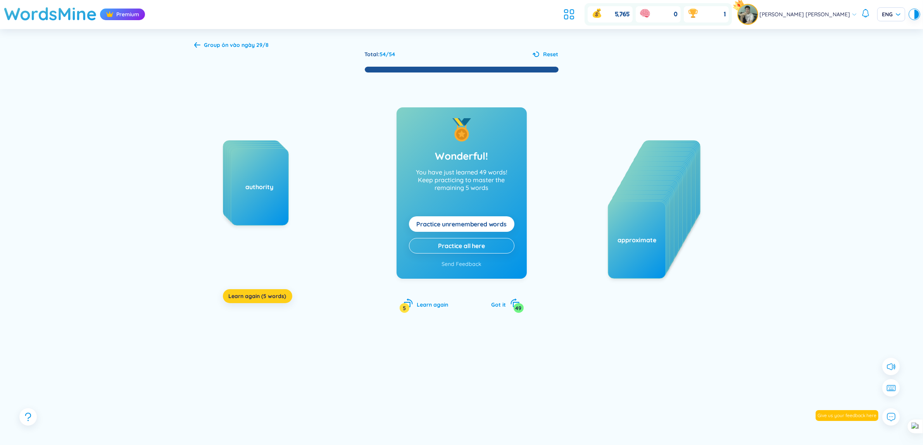
click at [262, 299] on span "Learn again (5 words)" at bounding box center [258, 296] width 58 height 8
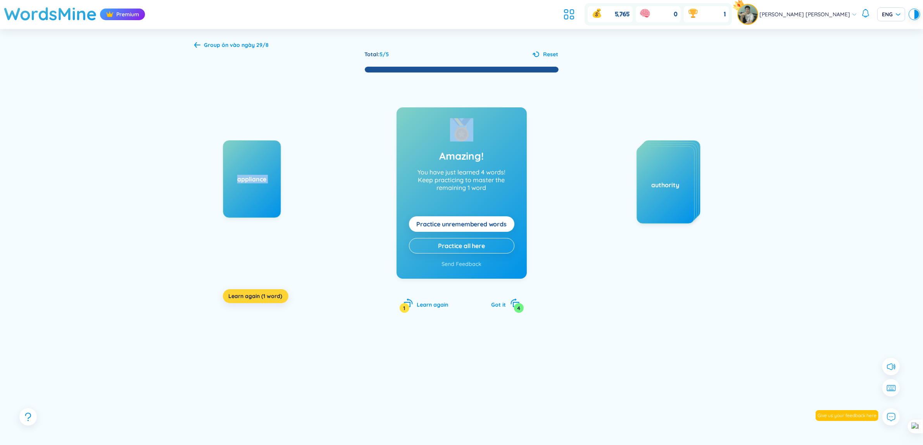
drag, startPoint x: 275, startPoint y: 280, endPoint x: 266, endPoint y: 297, distance: 19.3
click at [266, 295] on div "appliance Learn again (1 word)" at bounding box center [281, 217] width 116 height 155
click at [266, 297] on span "Learn again (1 word)" at bounding box center [256, 296] width 54 height 8
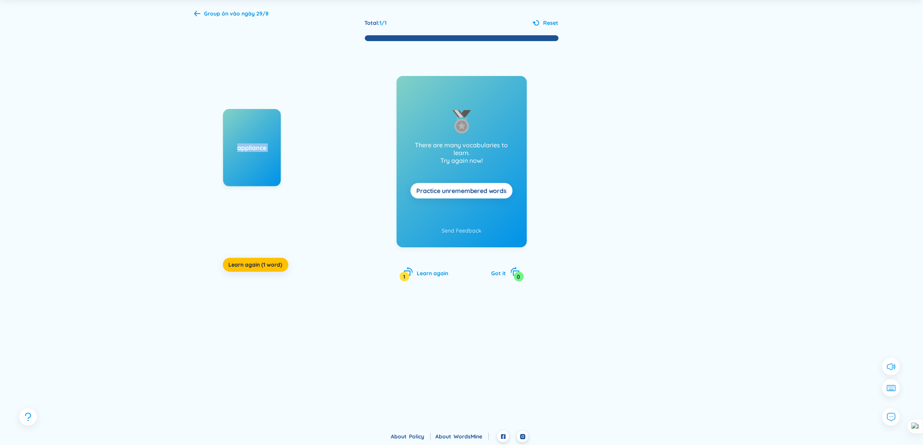
scroll to position [33, 0]
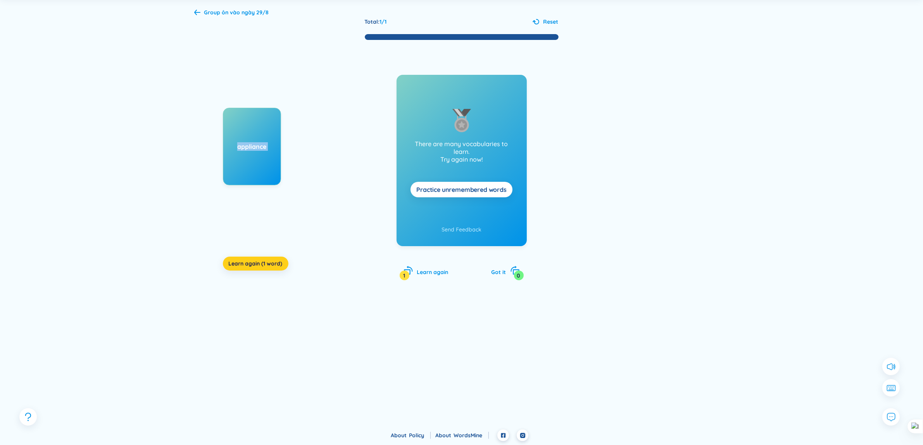
click at [269, 263] on span "Learn again (1 word)" at bounding box center [256, 264] width 54 height 8
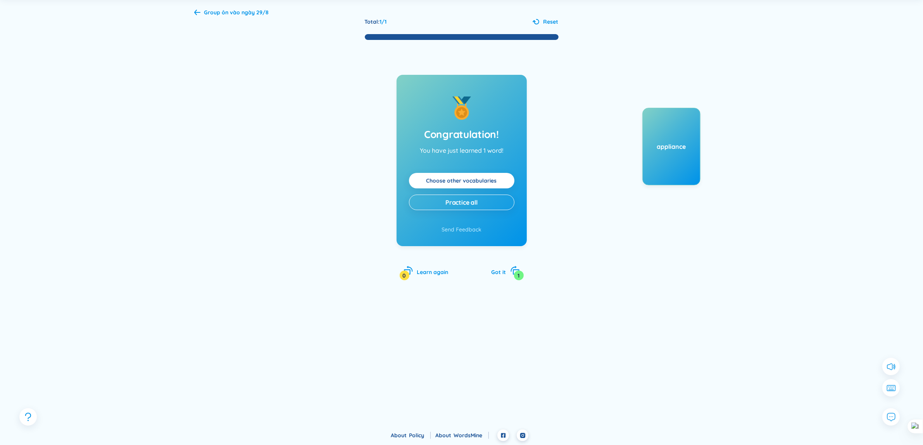
click at [277, 10] on div "Group ôn vào ngày 29/8 Total : 1 / 1 Reset Congratulation! You have just learne…" at bounding box center [462, 214] width 558 height 434
click at [255, 11] on b "ôn vào ngày 29/8" at bounding box center [245, 12] width 47 height 7
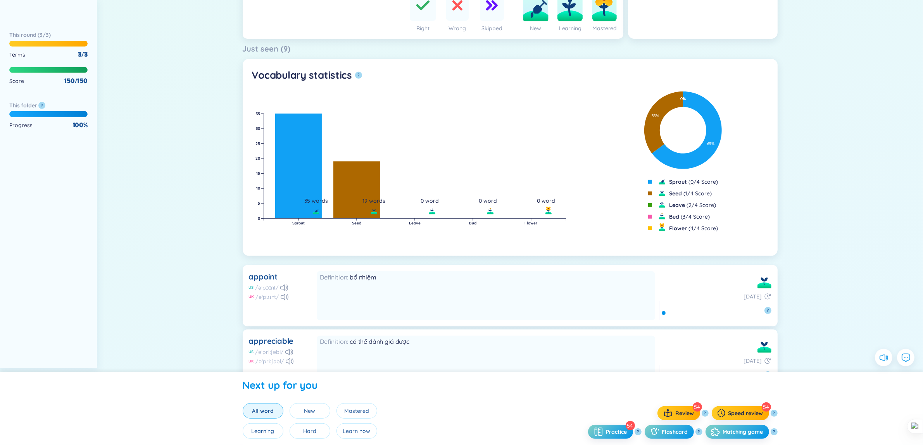
scroll to position [339, 0]
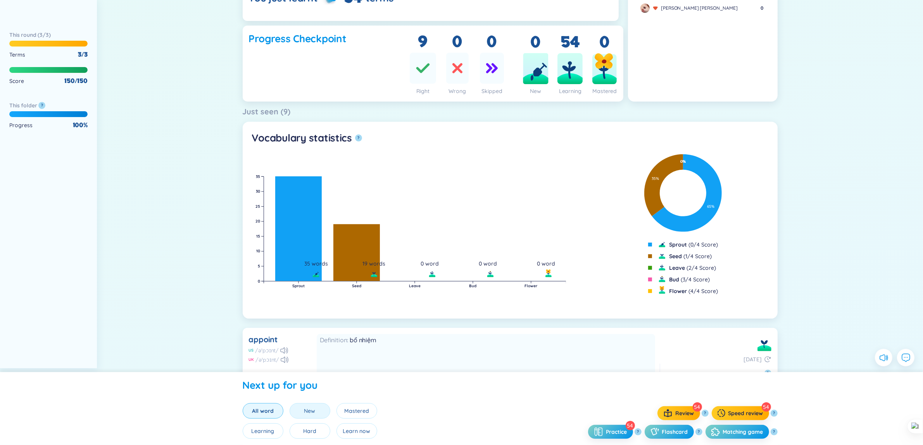
click at [319, 412] on button "New" at bounding box center [310, 411] width 41 height 16
click at [272, 415] on button "All word" at bounding box center [263, 411] width 41 height 16
click at [274, 435] on button "Learning" at bounding box center [263, 431] width 41 height 16
click at [319, 432] on button "Hard" at bounding box center [310, 431] width 41 height 16
click at [342, 431] on button "Learn now" at bounding box center [357, 431] width 41 height 16
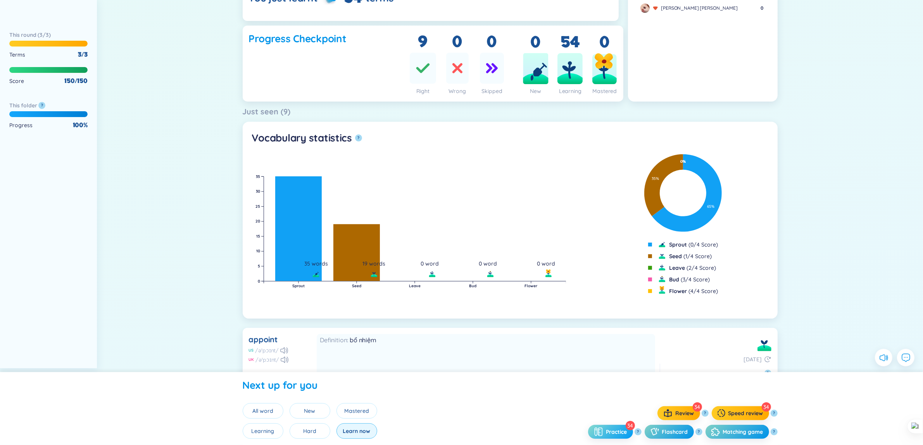
click at [621, 429] on span "Practice" at bounding box center [616, 432] width 21 height 8
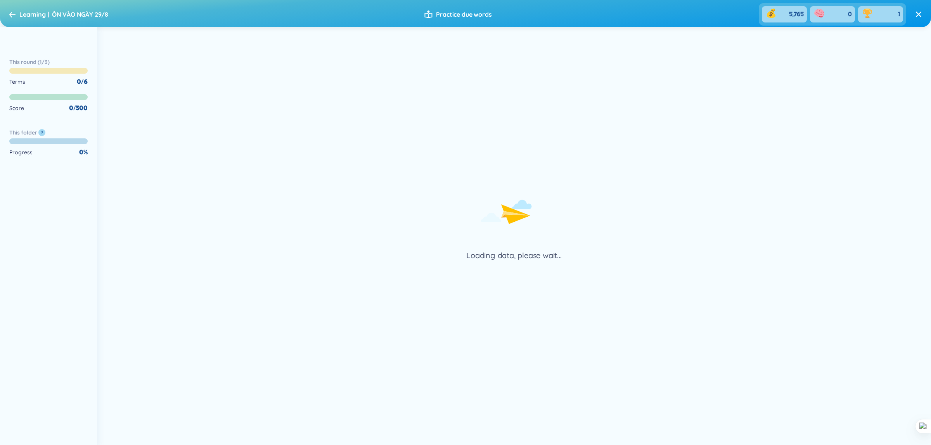
click at [16, 18] on div "Learning ÔN VÀO NGÀY 29/8" at bounding box center [58, 14] width 99 height 12
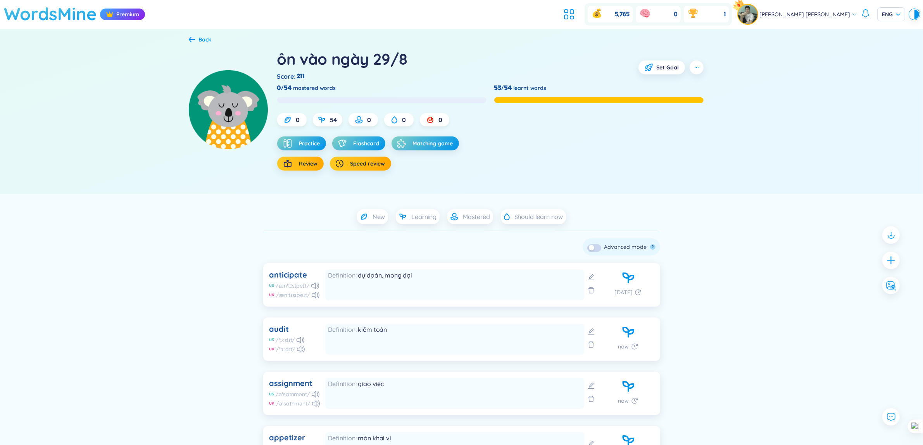
click at [22, 5] on h1 "WordsMine" at bounding box center [50, 14] width 93 height 28
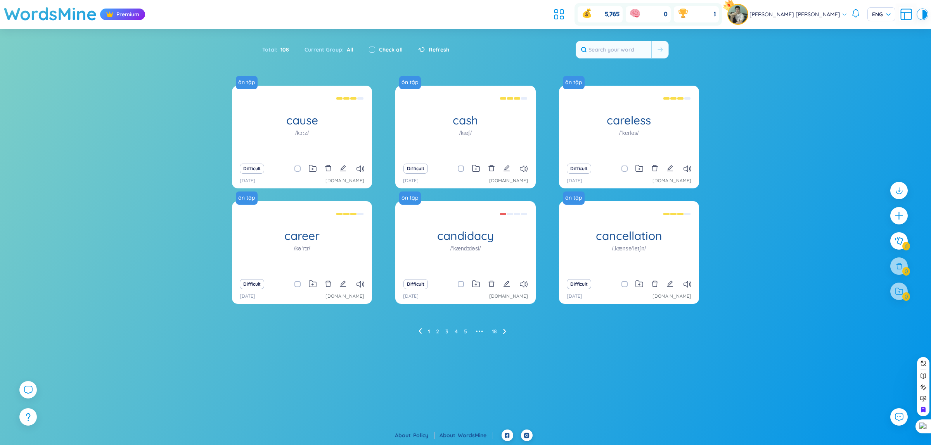
click at [503, 330] on icon at bounding box center [504, 331] width 3 height 6
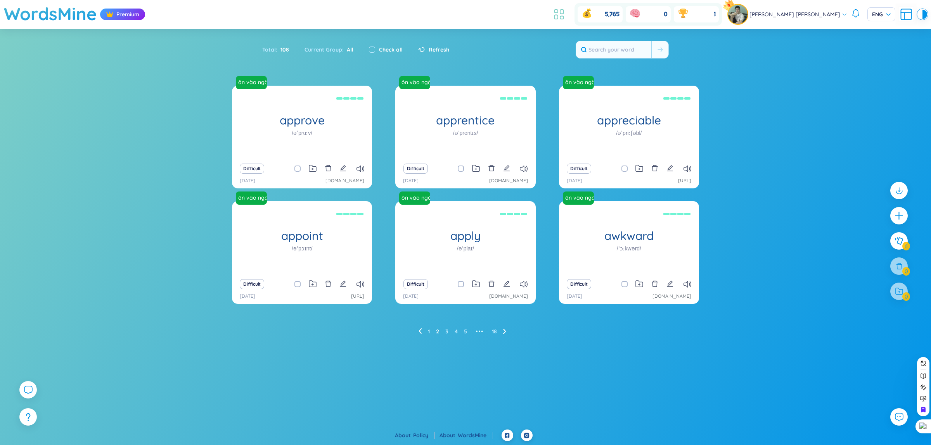
click at [566, 12] on icon at bounding box center [559, 14] width 14 height 14
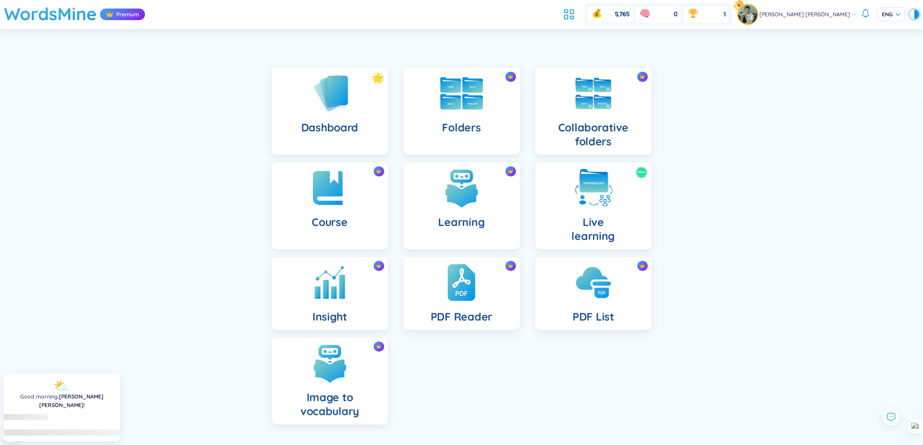
click at [464, 121] on h4 "Folders" at bounding box center [461, 128] width 39 height 14
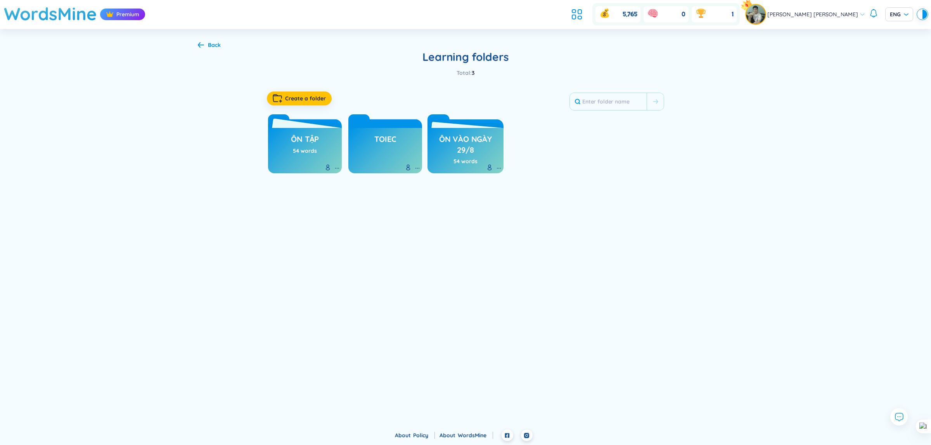
click at [304, 146] on h3 "ôn tập" at bounding box center [305, 141] width 28 height 15
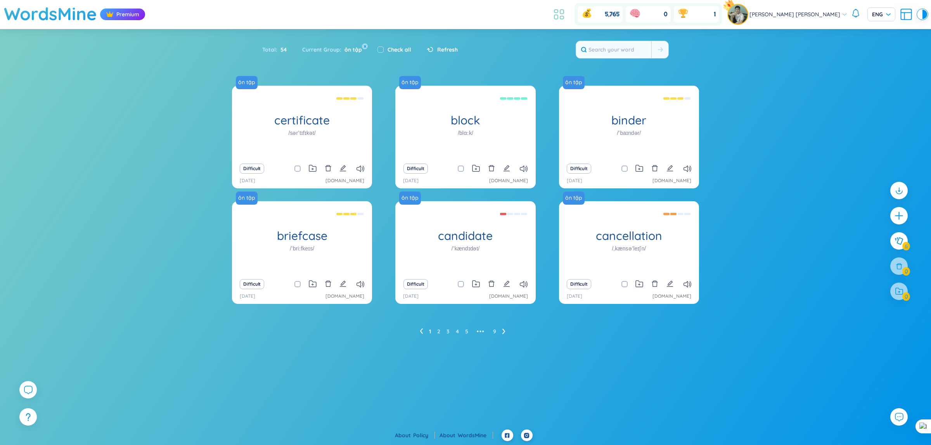
click at [566, 9] on icon at bounding box center [559, 14] width 14 height 14
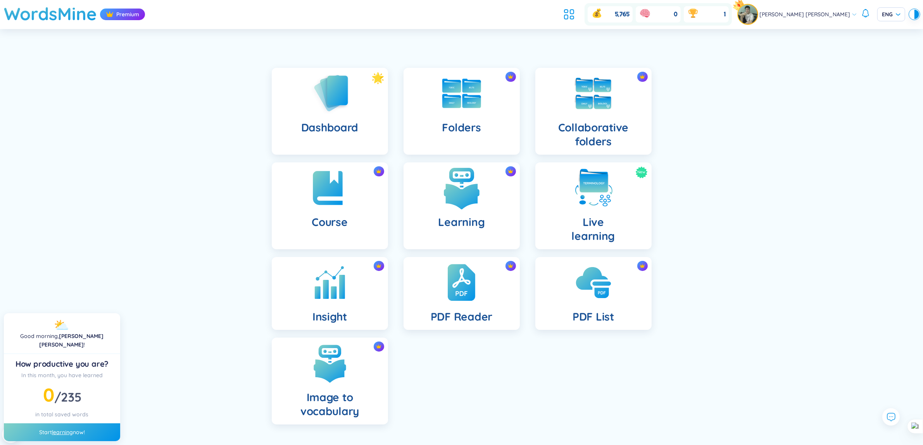
click at [464, 232] on div "Learning" at bounding box center [462, 205] width 116 height 87
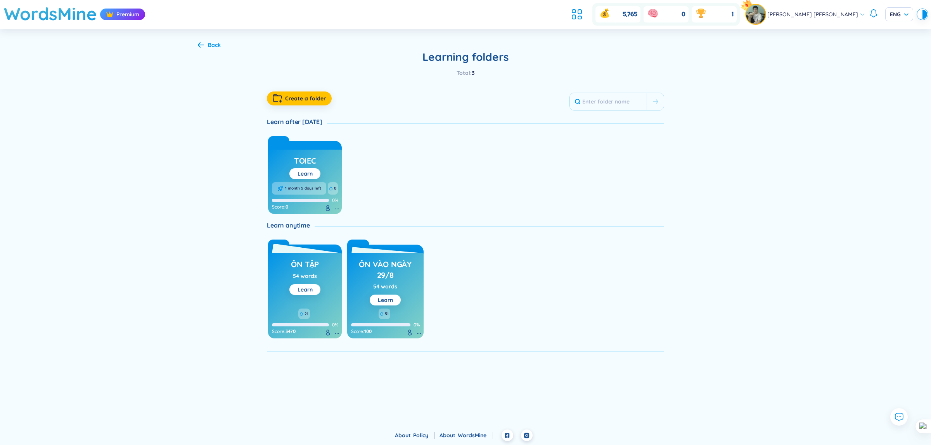
click at [315, 264] on h3 "ôn tập" at bounding box center [305, 266] width 28 height 15
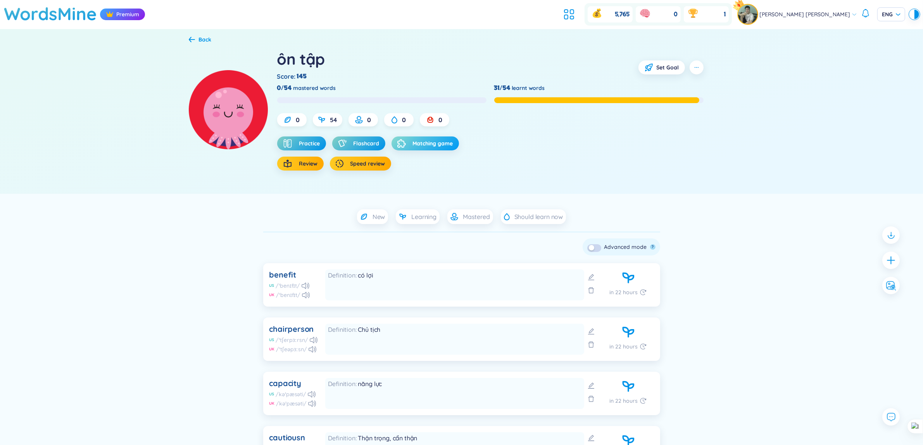
click at [402, 145] on icon "button" at bounding box center [401, 143] width 9 height 9
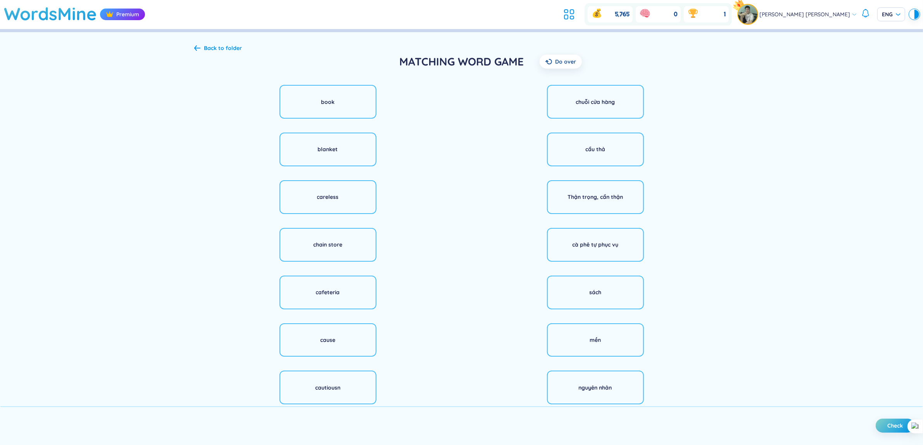
drag, startPoint x: 368, startPoint y: 79, endPoint x: 357, endPoint y: 84, distance: 11.3
click at [367, 79] on div "Back to folder MATCHING WORD GAME Do over" at bounding box center [461, 63] width 535 height 38
click at [353, 93] on div "book" at bounding box center [328, 102] width 97 height 34
click at [607, 298] on div "sách" at bounding box center [595, 292] width 97 height 34
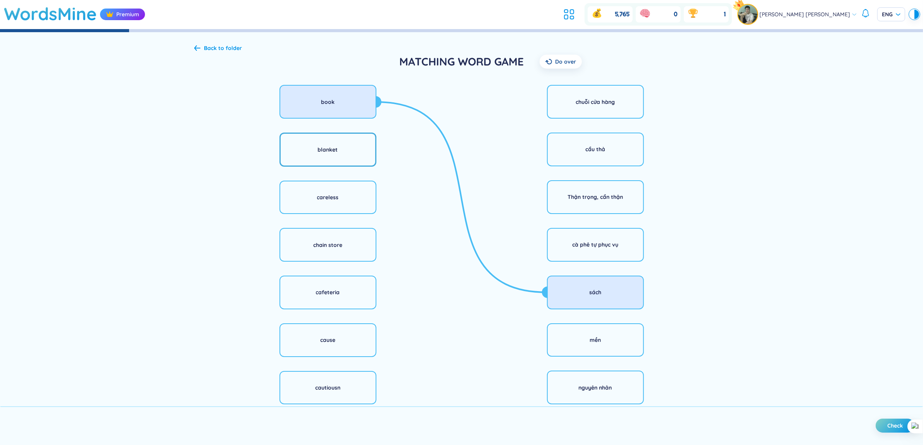
click at [346, 158] on div "blanket" at bounding box center [328, 150] width 97 height 34
click at [621, 347] on div "mền" at bounding box center [595, 340] width 97 height 34
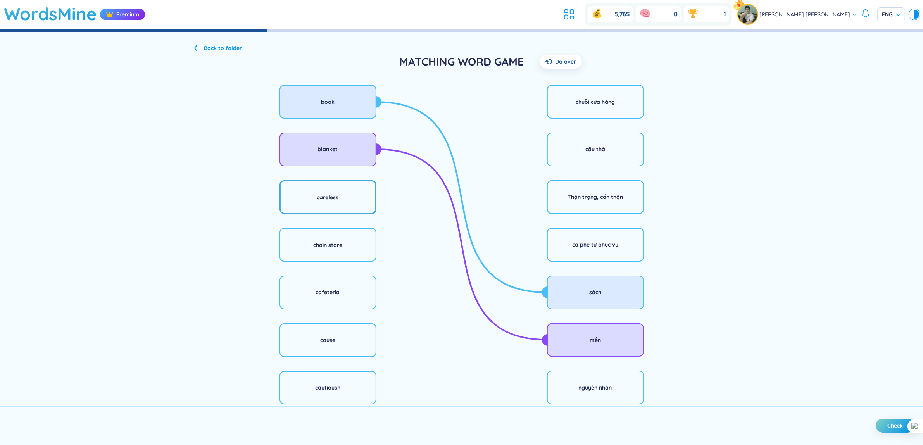
click at [348, 202] on div "careless" at bounding box center [328, 197] width 97 height 34
click at [587, 155] on div "cẩu thả" at bounding box center [595, 150] width 97 height 34
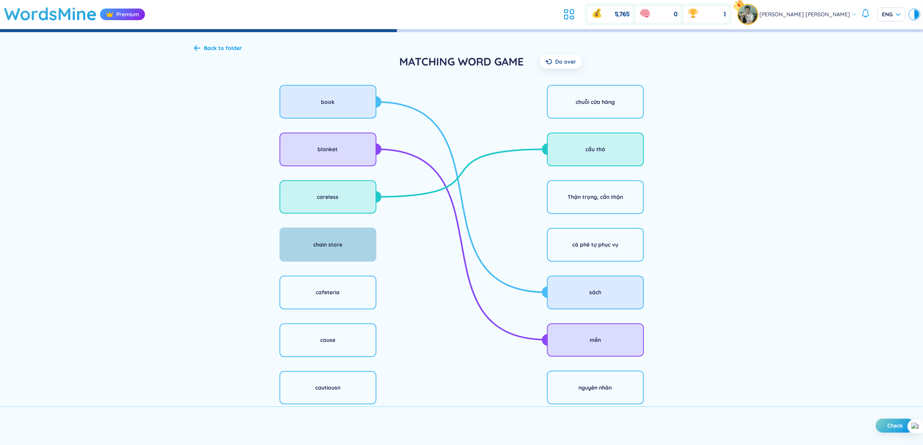
click at [341, 245] on div "chain store" at bounding box center [327, 244] width 29 height 9
click at [580, 100] on div "chuỗi cửa hàng" at bounding box center [595, 102] width 39 height 9
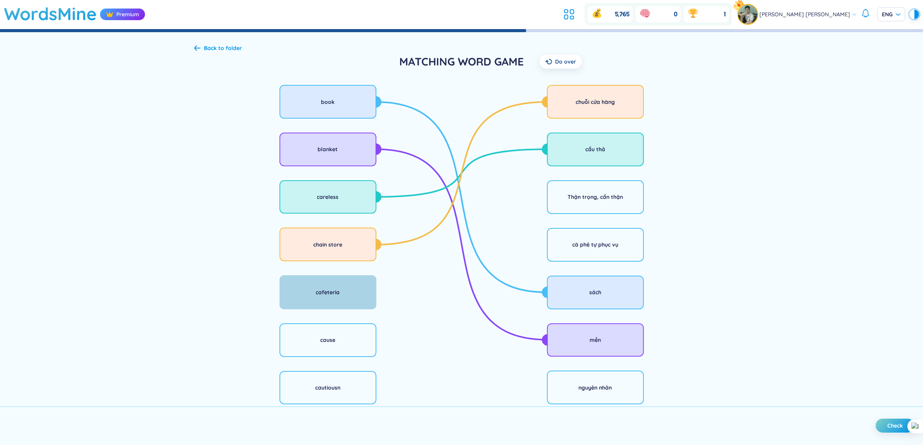
click at [345, 299] on div "cafeteria" at bounding box center [328, 292] width 97 height 34
click at [592, 253] on div "cà phê tự phục vụ" at bounding box center [595, 245] width 97 height 34
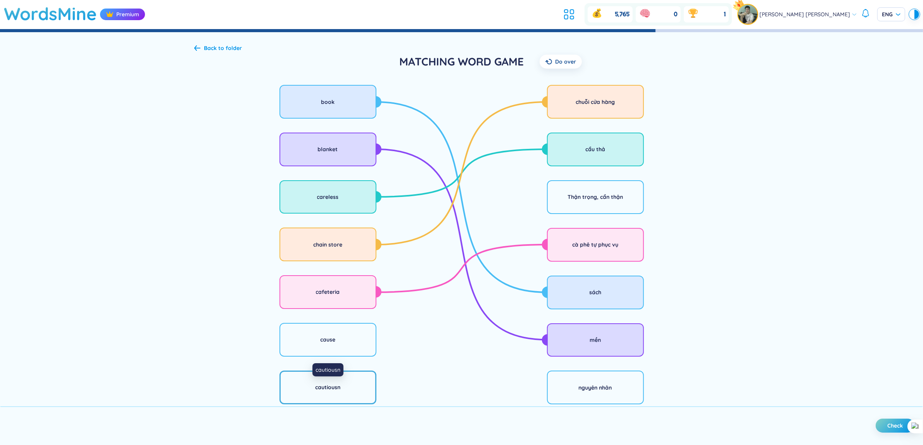
click at [339, 387] on div "cautiousn" at bounding box center [327, 387] width 25 height 9
click at [551, 392] on div "nguyên nhân" at bounding box center [595, 388] width 97 height 34
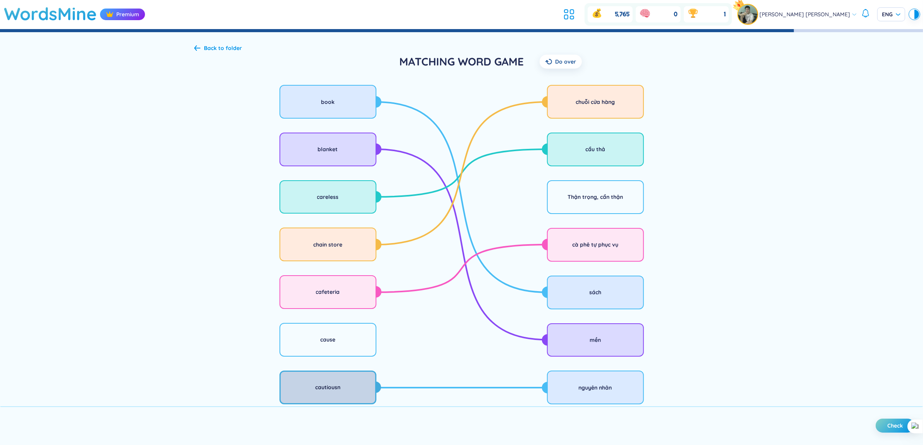
click at [353, 380] on div "cautiousn" at bounding box center [328, 388] width 97 height 34
click at [573, 200] on div "Thận trọng, cẩn thận" at bounding box center [595, 197] width 55 height 9
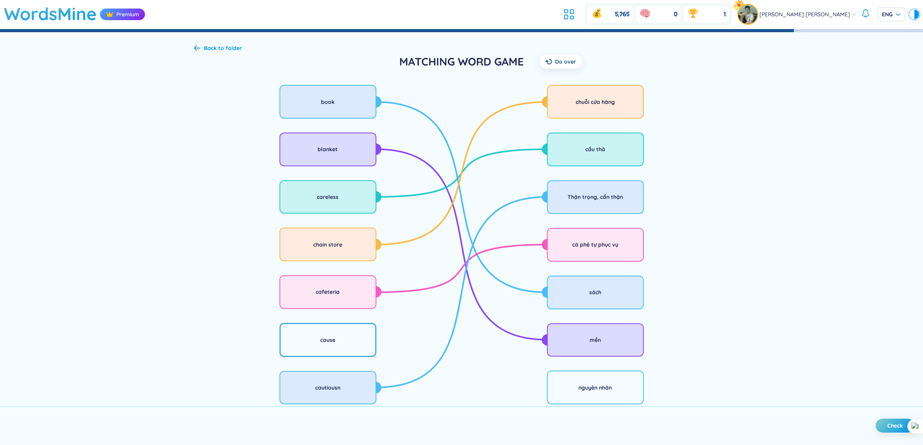
click at [337, 352] on div "cause" at bounding box center [328, 340] width 97 height 34
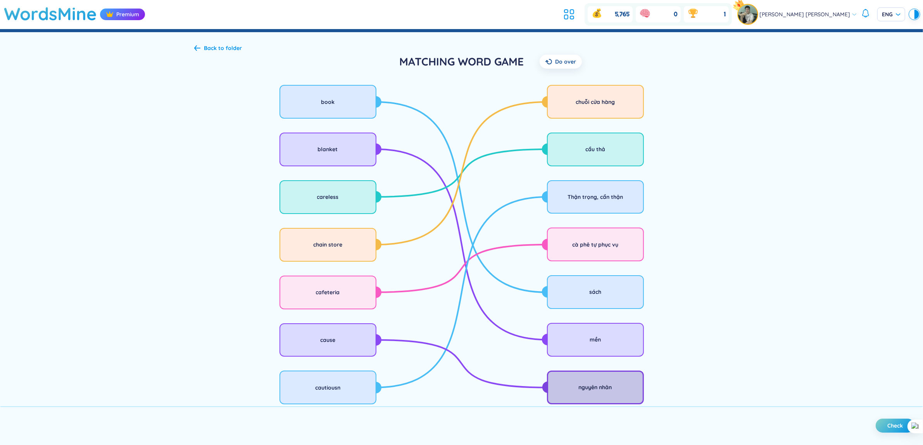
click at [570, 379] on div "nguyên nhân" at bounding box center [595, 388] width 97 height 34
click at [903, 423] on span "Check" at bounding box center [896, 426] width 16 height 8
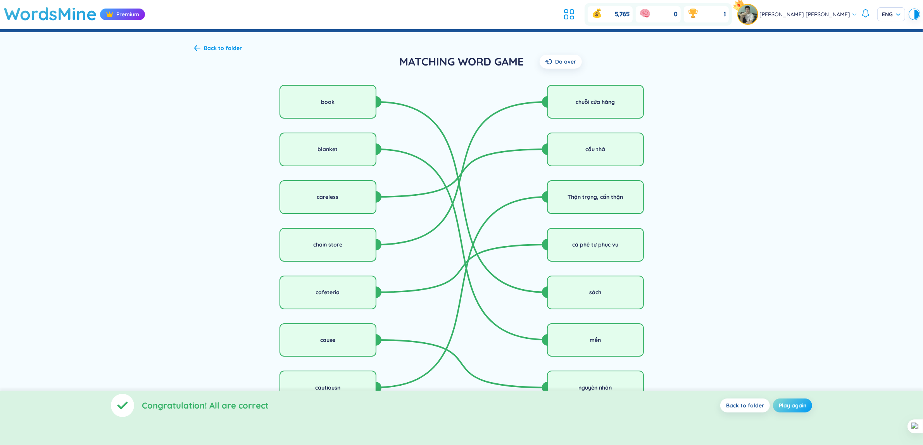
click at [782, 404] on span "Play again" at bounding box center [793, 406] width 28 height 8
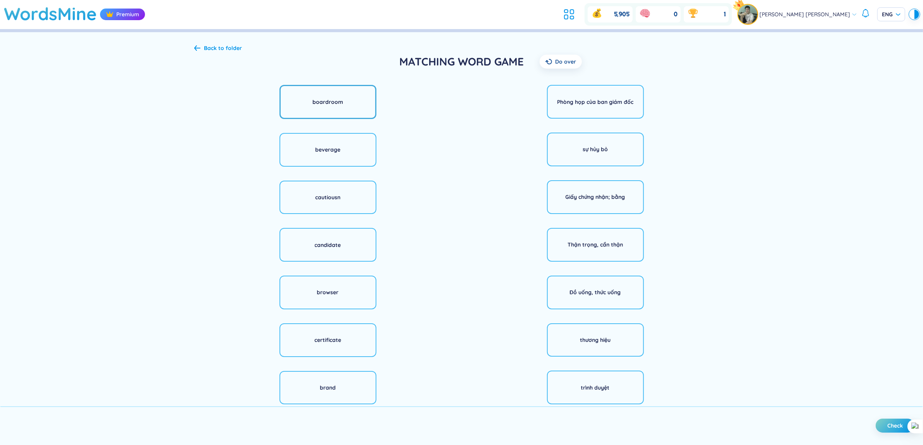
click at [339, 95] on div "boardroom" at bounding box center [328, 102] width 97 height 34
click at [607, 114] on div "Phòng họp của ban giám đốc" at bounding box center [595, 102] width 97 height 34
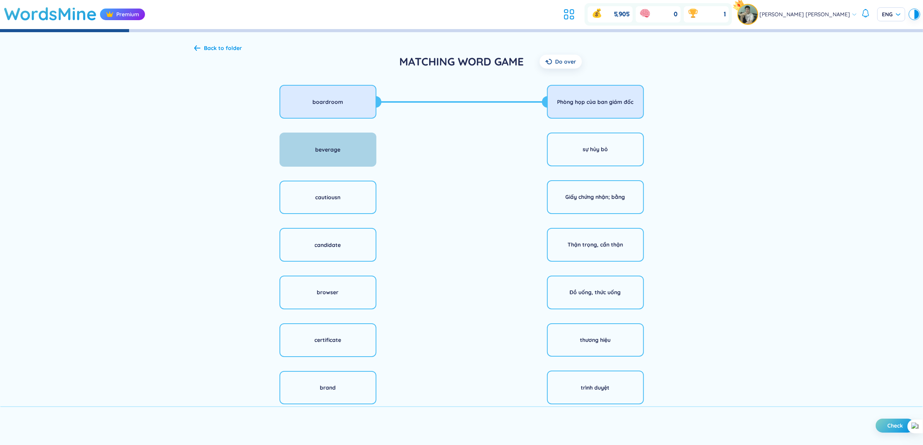
click at [351, 154] on div "beverage" at bounding box center [328, 150] width 97 height 34
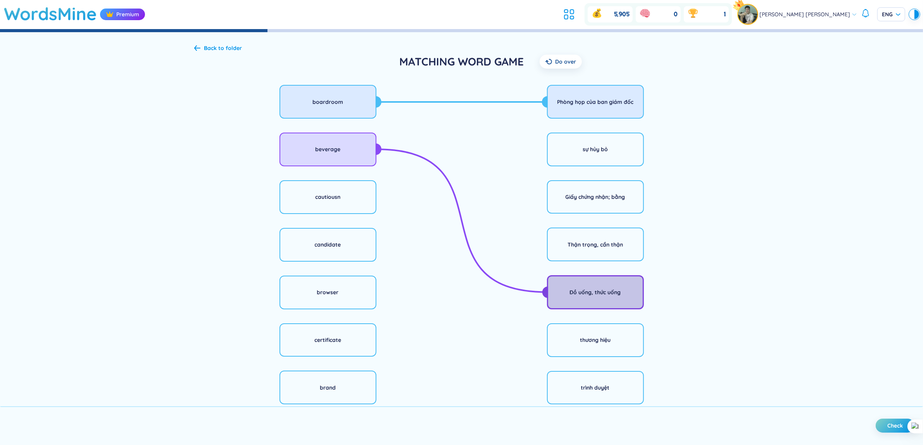
click at [603, 286] on div "Đồ uống, thức uống" at bounding box center [595, 292] width 97 height 34
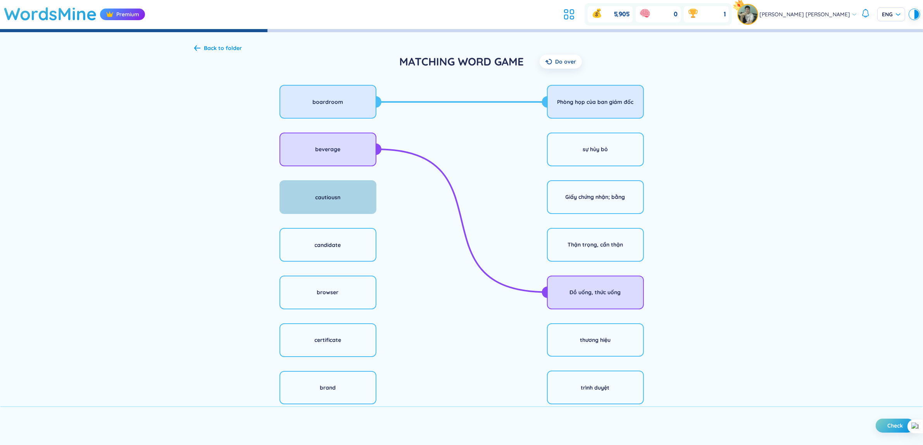
click at [361, 202] on div "cautiousn" at bounding box center [328, 197] width 97 height 34
drag, startPoint x: 608, startPoint y: 242, endPoint x: 602, endPoint y: 246, distance: 7.4
click at [608, 242] on div "Thận trọng, cẩn thận" at bounding box center [595, 244] width 55 height 9
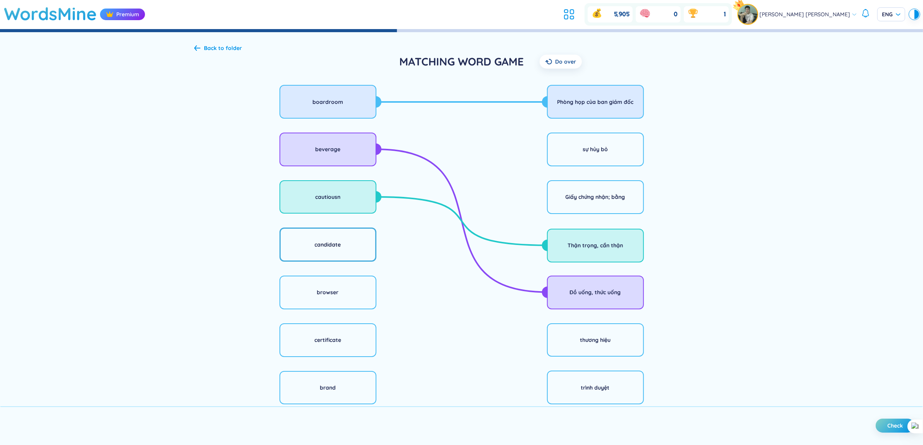
click at [359, 249] on div "candidate" at bounding box center [328, 245] width 97 height 34
click at [592, 164] on div "sự hủy bỏ" at bounding box center [595, 150] width 97 height 34
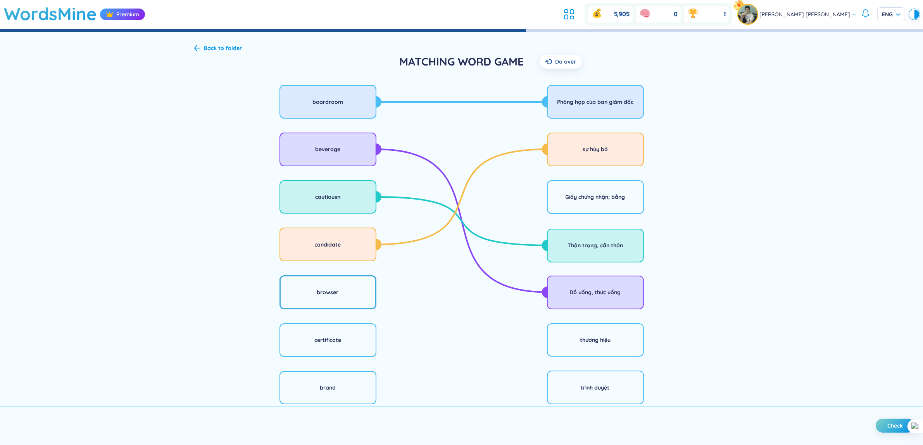
click at [354, 289] on div "browser" at bounding box center [328, 292] width 97 height 34
click at [570, 376] on div "trình duyệt" at bounding box center [595, 388] width 97 height 34
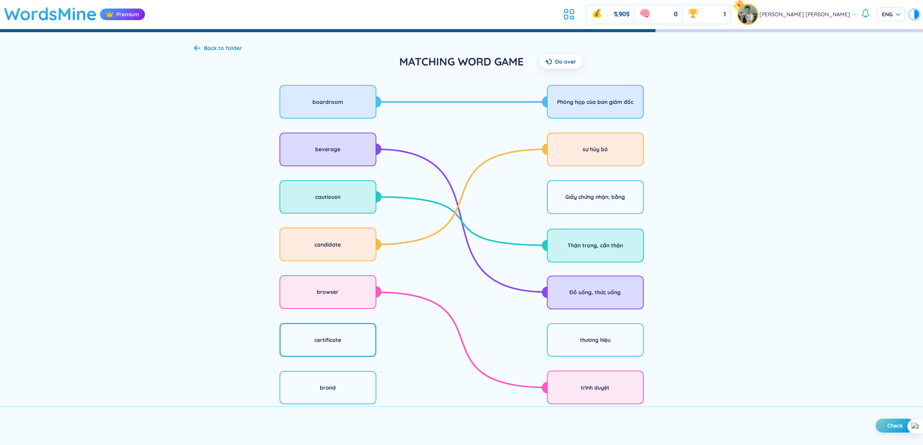
click at [363, 343] on div "certificate" at bounding box center [328, 340] width 97 height 34
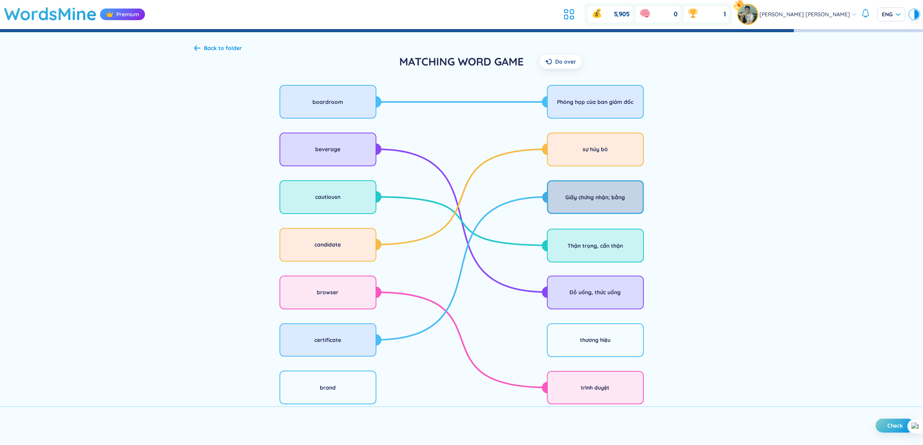
click at [584, 193] on div "Giấy chứng nhận; bằng" at bounding box center [596, 197] width 60 height 9
click at [353, 383] on div "brand" at bounding box center [328, 388] width 97 height 34
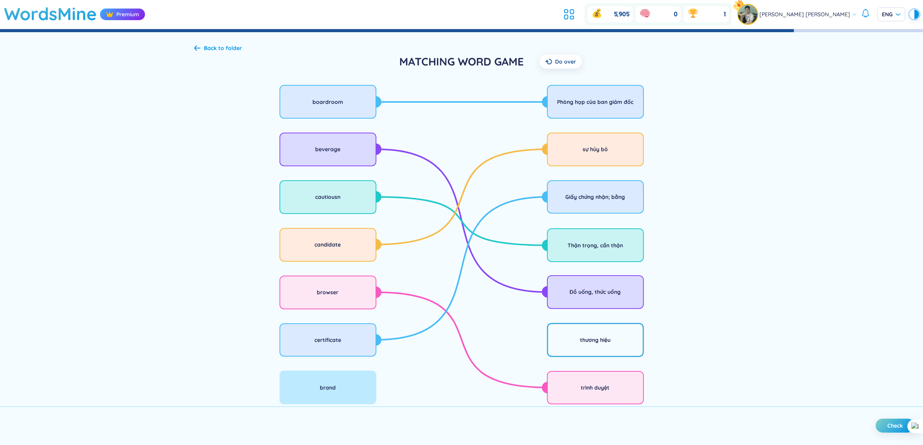
click at [579, 349] on div "thương hiệu" at bounding box center [595, 340] width 97 height 34
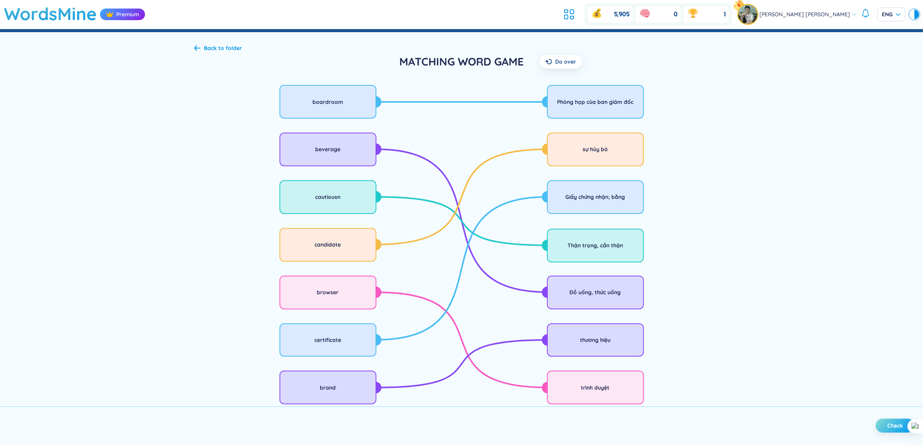
click at [897, 423] on span "Check" at bounding box center [896, 426] width 16 height 8
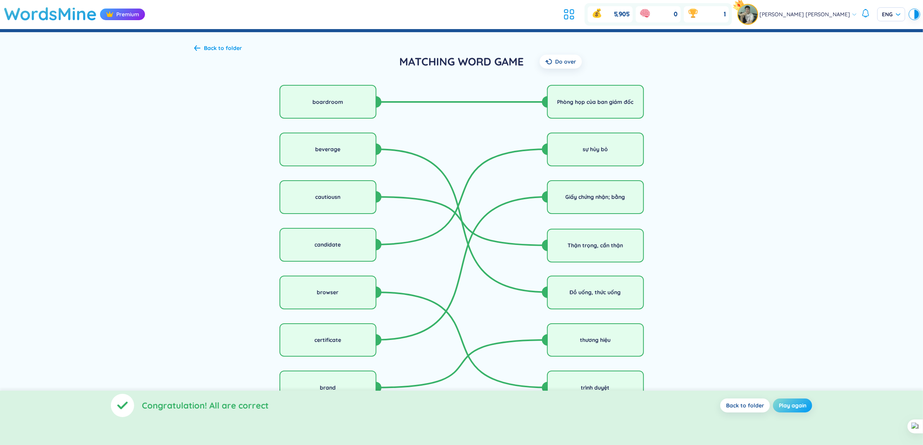
click at [792, 402] on span "Play again" at bounding box center [793, 406] width 28 height 8
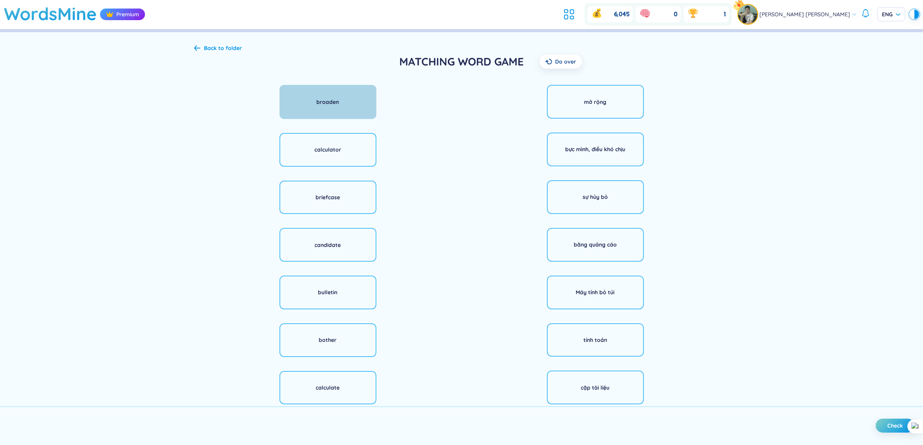
click at [354, 109] on div "broaden" at bounding box center [328, 102] width 97 height 34
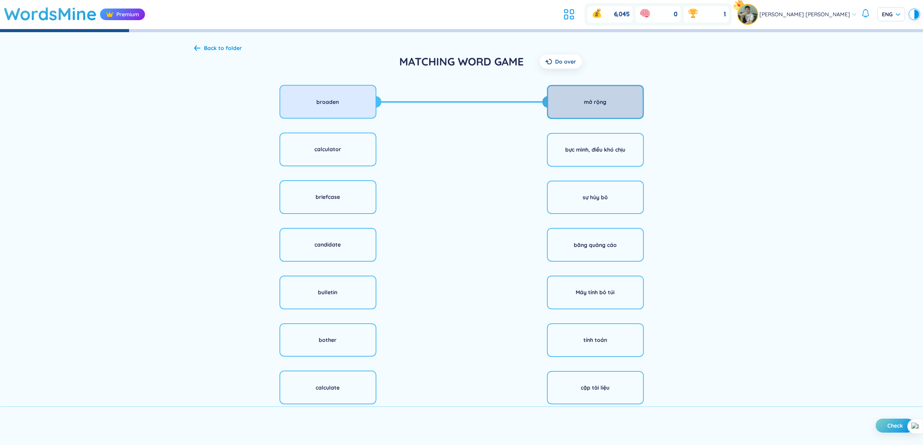
click at [592, 98] on div "mở rộng" at bounding box center [595, 102] width 22 height 9
click at [355, 150] on div "calculator" at bounding box center [328, 150] width 97 height 34
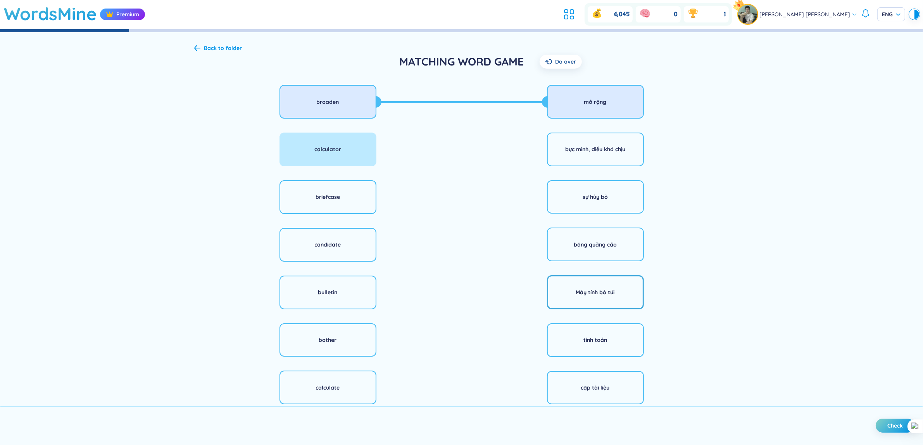
click at [583, 297] on div "Máy tính bỏ túi" at bounding box center [595, 292] width 39 height 9
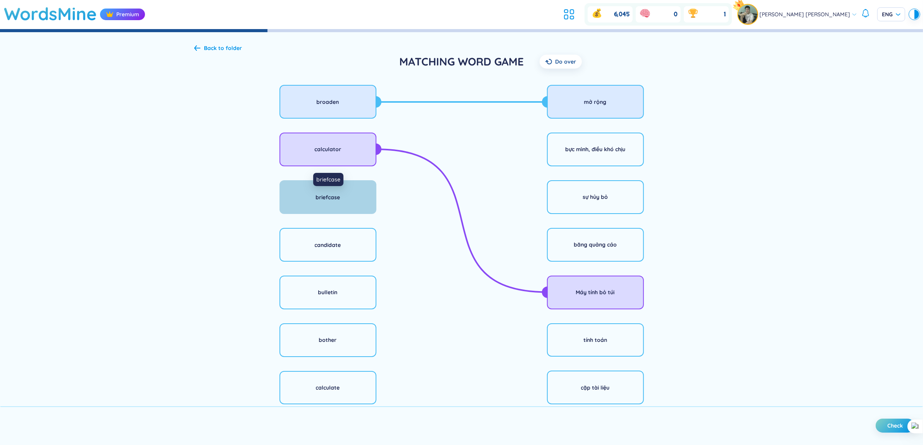
click at [335, 198] on div "briefcase" at bounding box center [328, 197] width 24 height 9
click at [567, 388] on div "cặp tài liệu" at bounding box center [595, 388] width 97 height 34
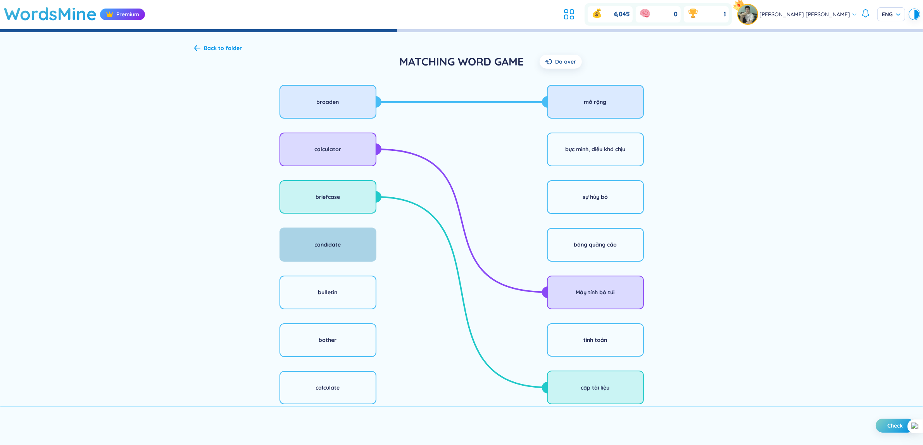
click at [343, 249] on div "candidate" at bounding box center [328, 245] width 97 height 34
click at [603, 206] on div "sự hủy bỏ" at bounding box center [595, 197] width 97 height 34
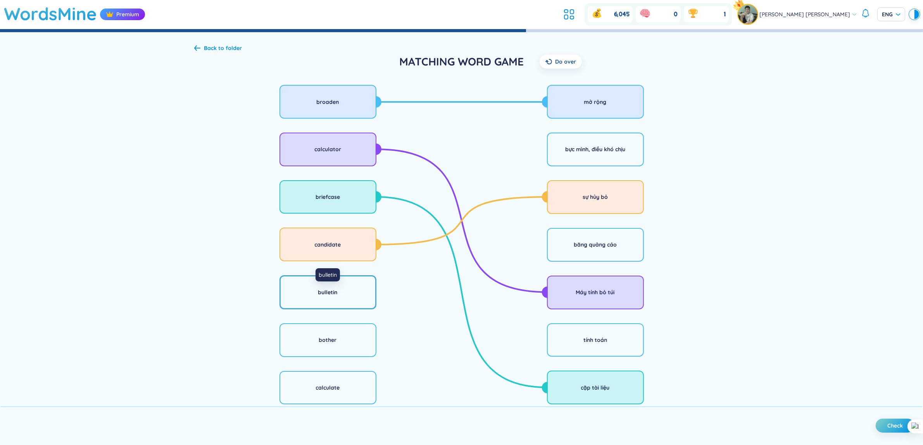
click at [322, 296] on div "bulletin" at bounding box center [327, 292] width 19 height 9
click at [341, 335] on div "bother" at bounding box center [328, 340] width 97 height 34
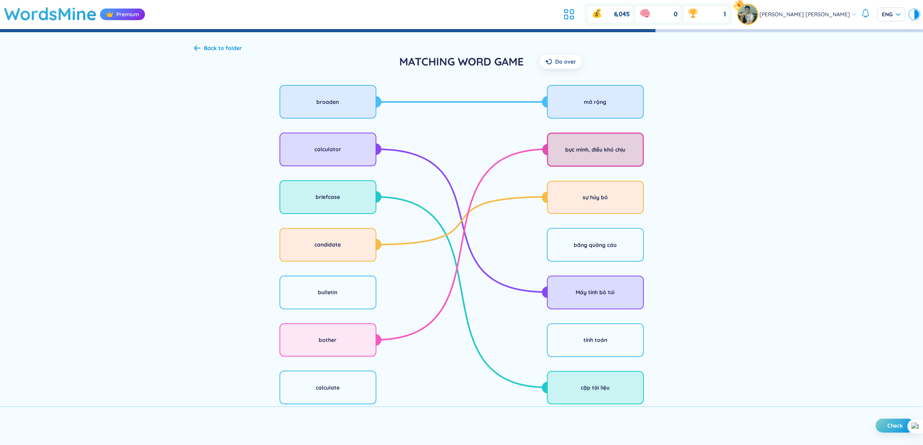
click at [570, 163] on div "bực mình, điều khó chịu" at bounding box center [595, 150] width 97 height 34
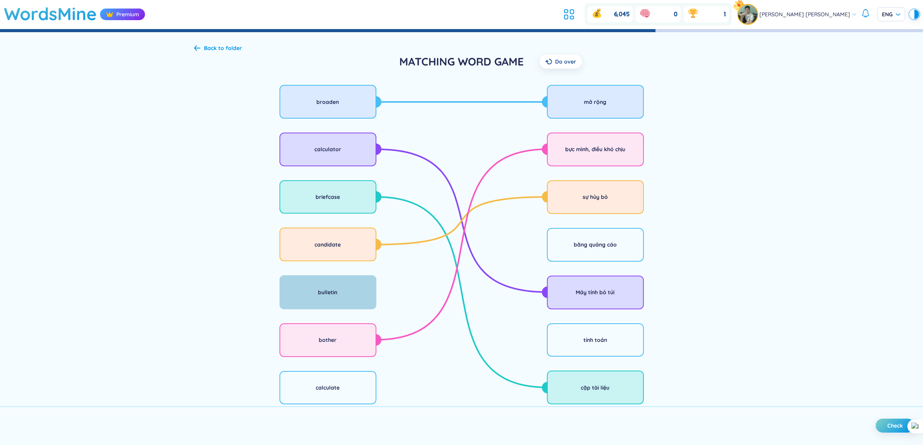
click at [364, 292] on div "bulletin" at bounding box center [328, 292] width 97 height 34
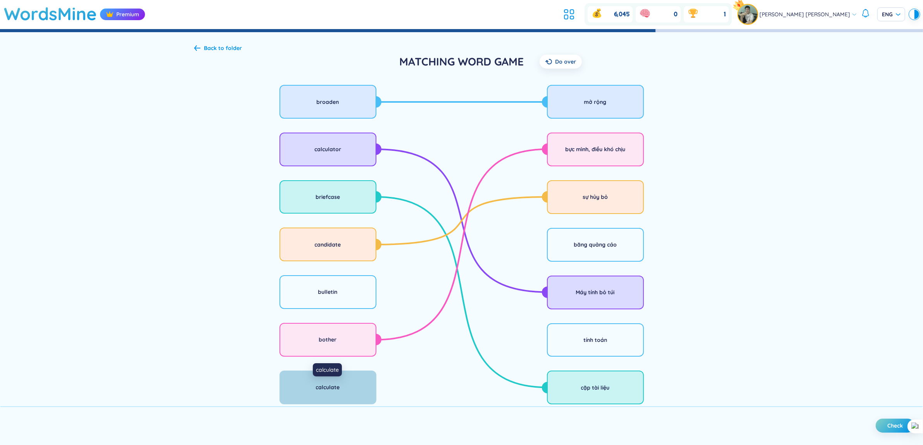
click at [316, 390] on div "calculate" at bounding box center [328, 387] width 24 height 9
click at [578, 334] on div "tính toán" at bounding box center [595, 340] width 97 height 34
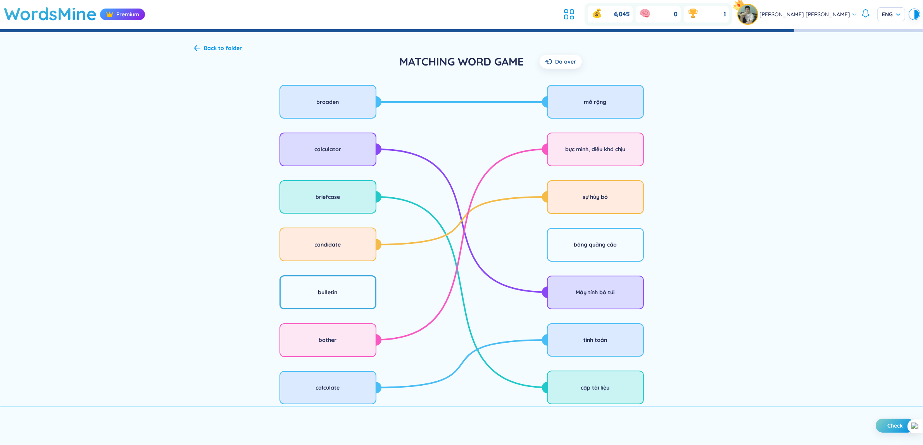
click at [347, 287] on div "bulletin" at bounding box center [328, 292] width 97 height 34
click at [621, 235] on div "băng quảng cáo" at bounding box center [595, 245] width 97 height 34
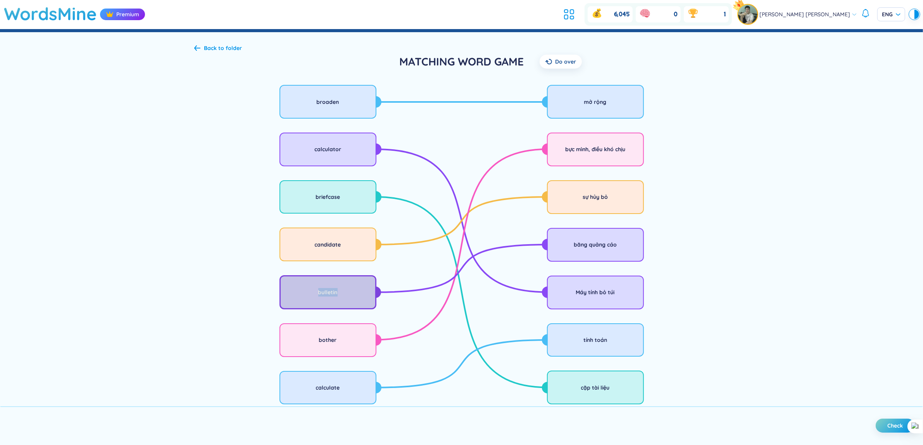
drag, startPoint x: 297, startPoint y: 272, endPoint x: 342, endPoint y: 297, distance: 50.9
click at [342, 297] on div "broaden calculator briefcase candidate bulletin bother calculate" at bounding box center [328, 245] width 268 height 326
click at [337, 296] on div at bounding box center [337, 296] width 0 height 0
click at [888, 427] on span "Check" at bounding box center [896, 426] width 16 height 8
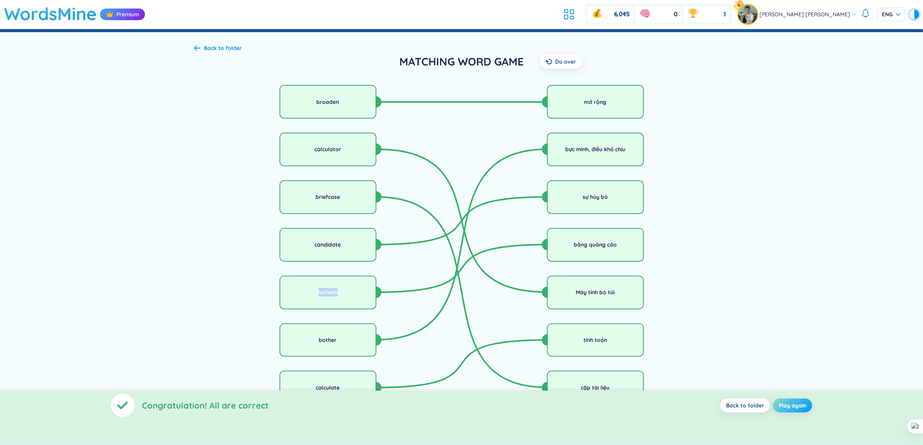
click at [796, 408] on span "Play again" at bounding box center [793, 406] width 28 height 8
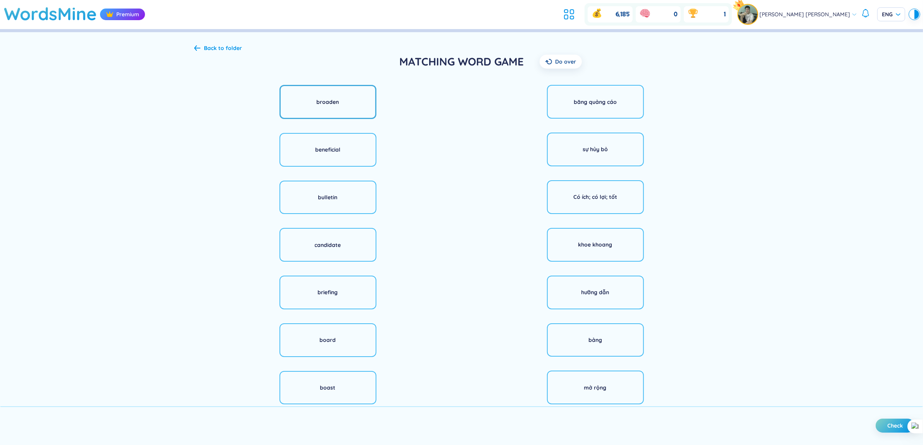
click at [337, 111] on div "broaden" at bounding box center [328, 102] width 97 height 34
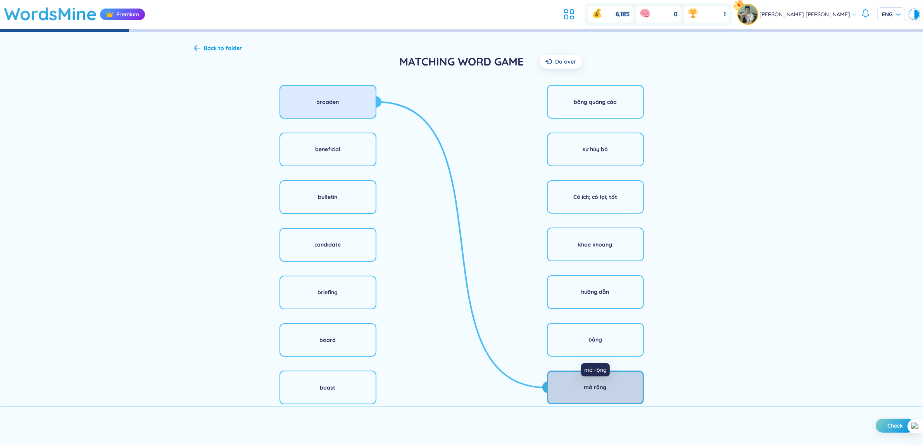
click at [598, 388] on div "mở rộng" at bounding box center [595, 387] width 22 height 9
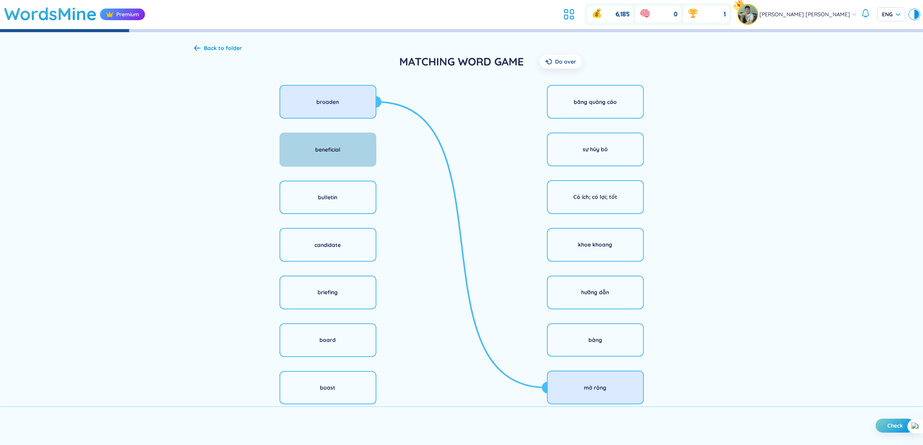
click at [353, 163] on div "beneficial" at bounding box center [328, 150] width 97 height 34
click at [601, 198] on div "Có ích; có lợi; tốt" at bounding box center [596, 197] width 44 height 9
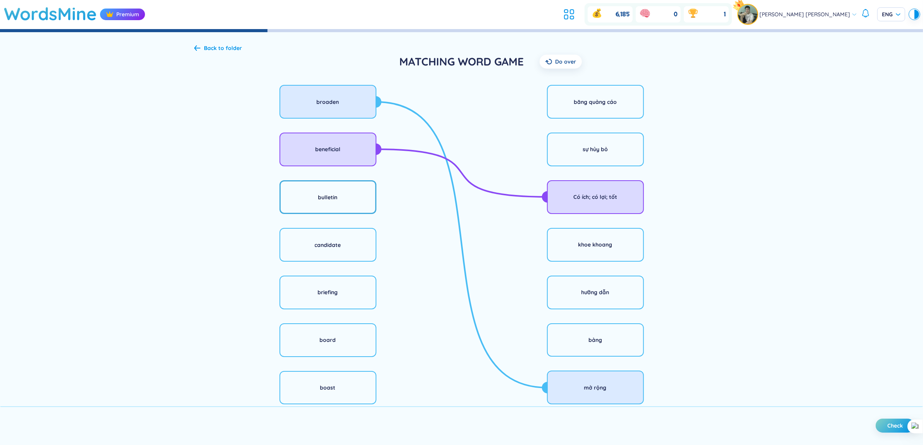
click at [345, 203] on div "bulletin" at bounding box center [328, 197] width 97 height 34
click at [598, 111] on div "băng quảng cáo" at bounding box center [595, 102] width 97 height 34
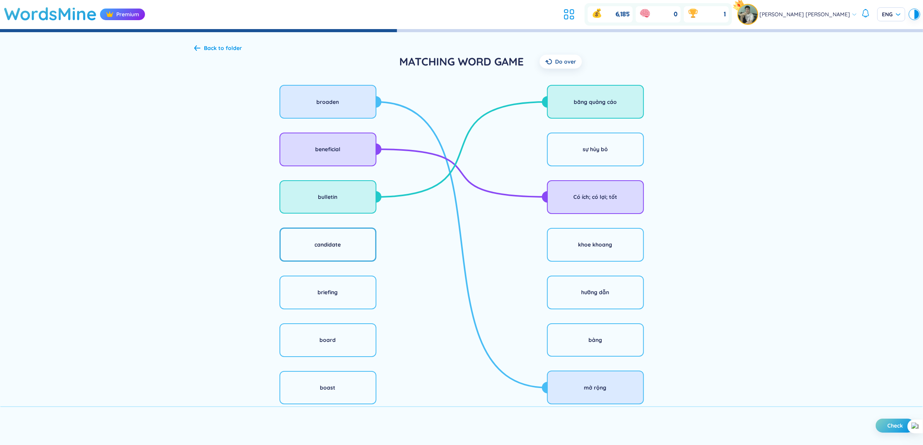
click at [349, 242] on div "candidate" at bounding box center [328, 245] width 97 height 34
click at [613, 152] on div "sự hủy bỏ" at bounding box center [595, 150] width 97 height 34
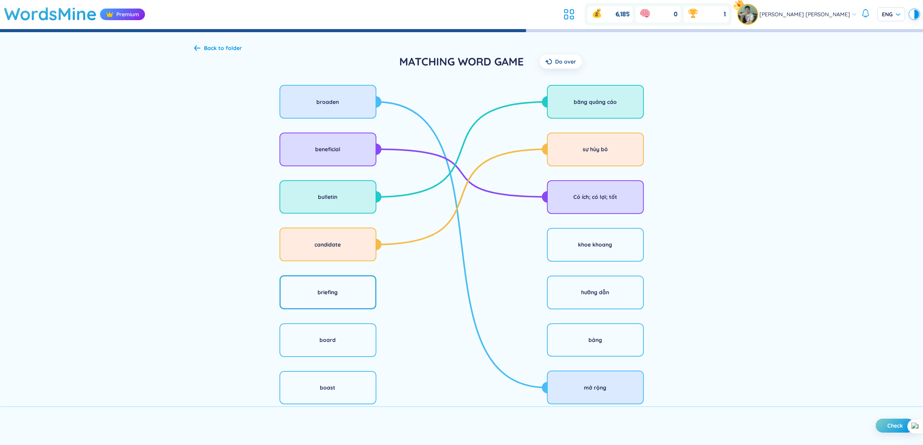
click at [334, 292] on div "briefing" at bounding box center [328, 292] width 20 height 9
click at [337, 294] on div "briefing" at bounding box center [328, 292] width 20 height 9
click at [598, 298] on div "hưỡng dẫn" at bounding box center [595, 292] width 97 height 34
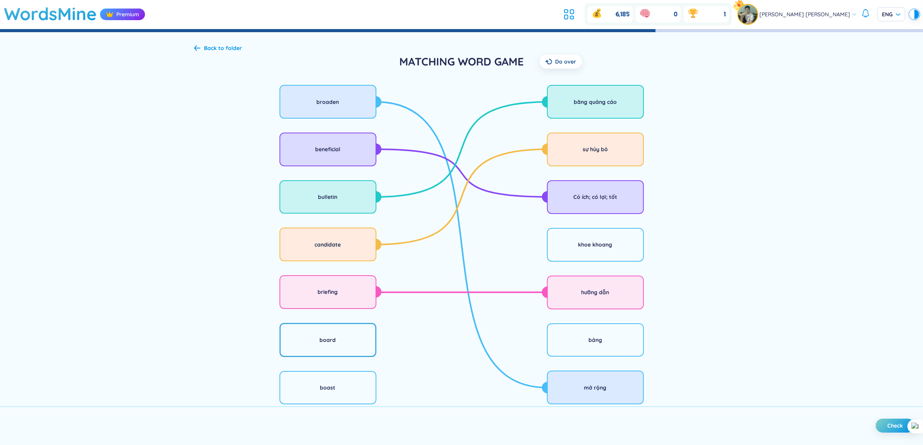
click at [352, 340] on div "board" at bounding box center [328, 340] width 97 height 34
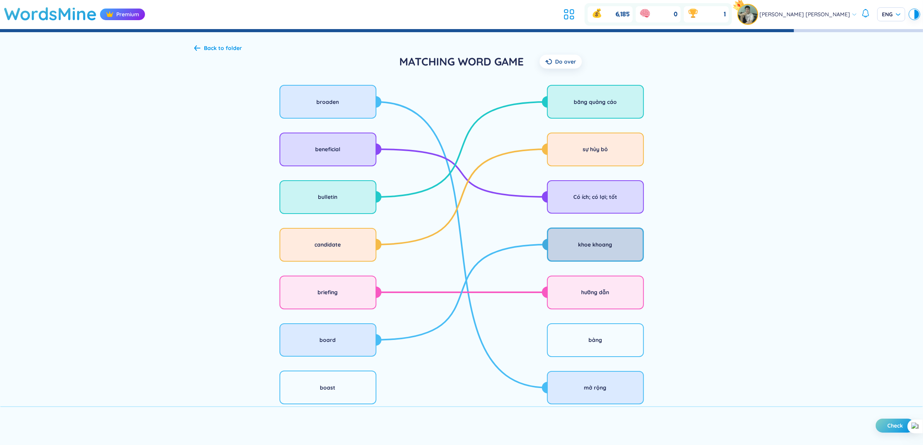
click at [594, 251] on div "khoe khoang" at bounding box center [595, 245] width 97 height 34
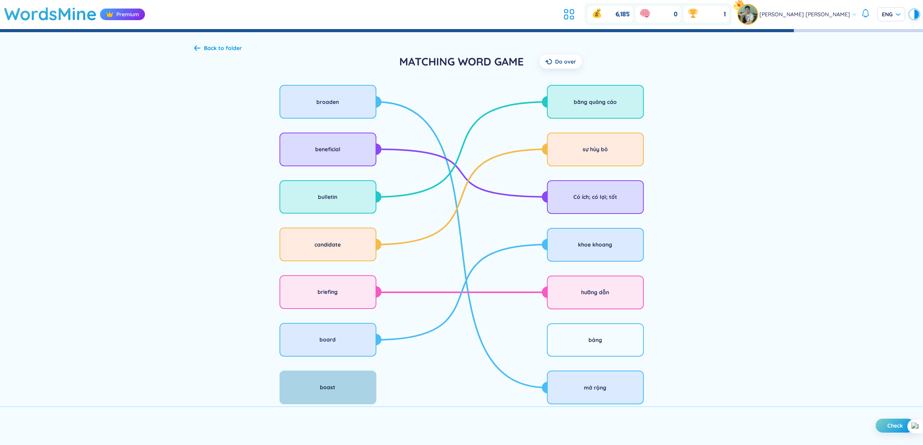
click at [327, 385] on div "boast" at bounding box center [328, 387] width 16 height 9
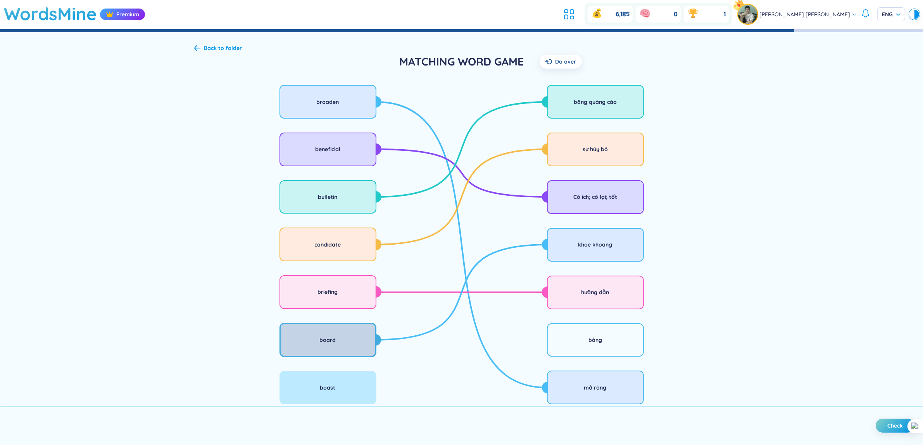
click at [370, 351] on div "board" at bounding box center [328, 340] width 97 height 34
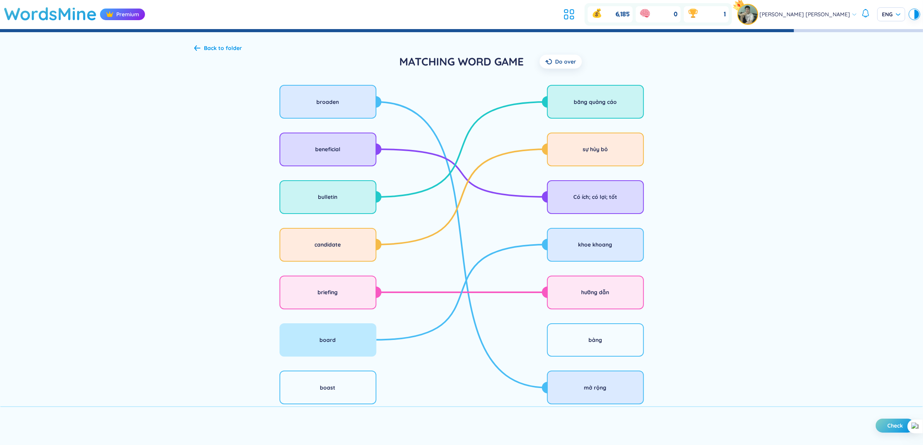
click at [541, 346] on div "băng [PERSON_NAME] [PERSON_NAME] bỏ Có ích; có lợi; tốt khoe khoang [PERSON_NAM…" at bounding box center [596, 245] width 268 height 326
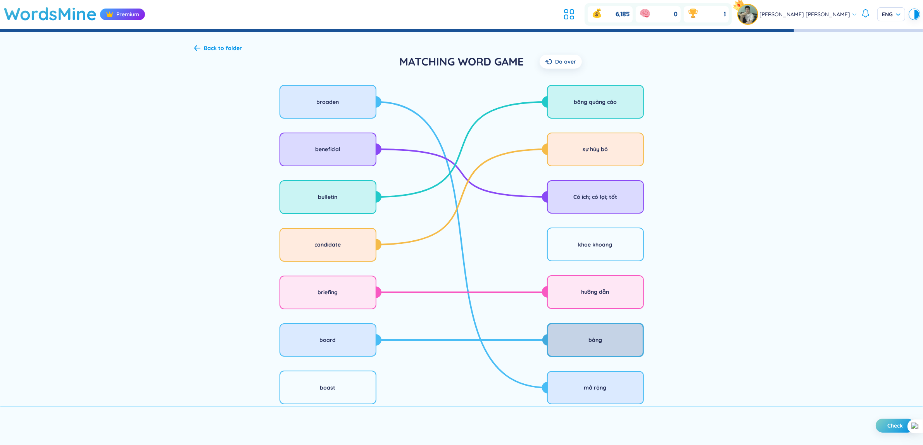
click at [574, 347] on div "bảng" at bounding box center [595, 340] width 97 height 34
click at [335, 381] on div "boast" at bounding box center [328, 388] width 97 height 34
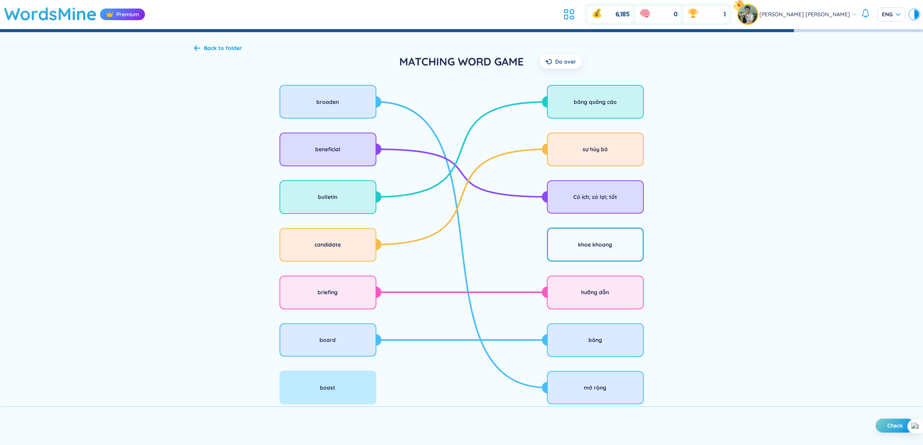
click at [555, 251] on div "khoe khoang" at bounding box center [595, 245] width 97 height 34
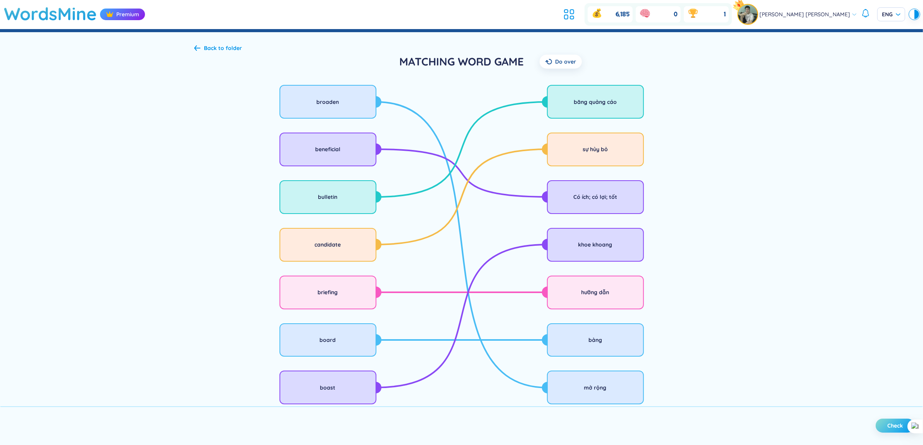
click at [888, 426] on span "Check" at bounding box center [896, 426] width 16 height 8
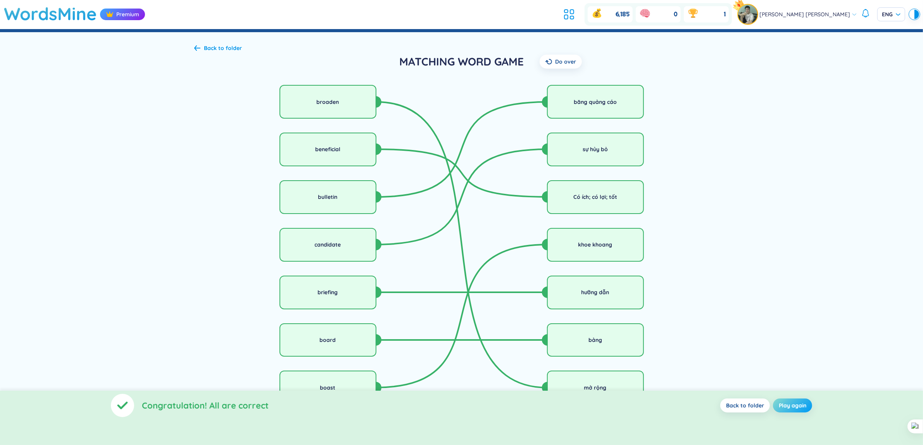
click at [795, 402] on span "Play again" at bounding box center [793, 406] width 28 height 8
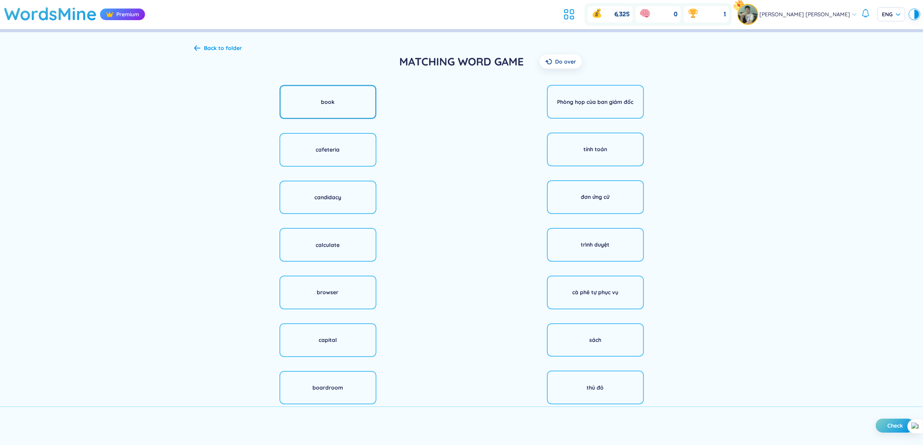
click at [345, 101] on div "book" at bounding box center [328, 102] width 97 height 34
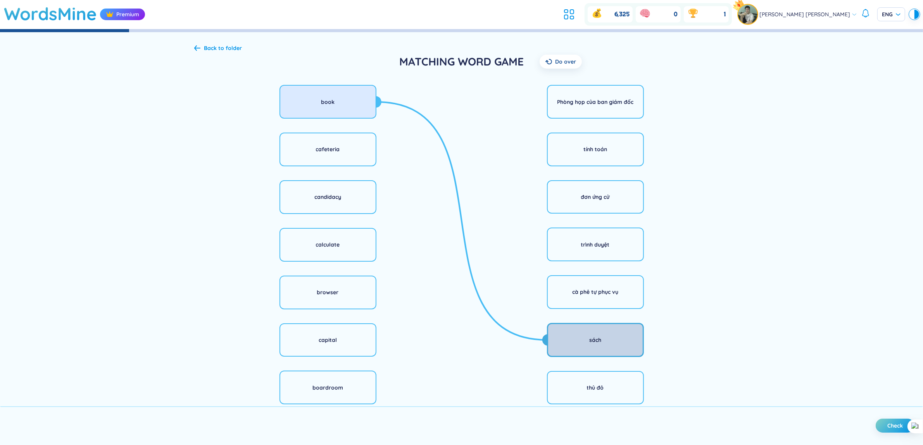
click at [583, 357] on div "sách" at bounding box center [595, 340] width 97 height 34
click at [342, 165] on div "cafeteria" at bounding box center [328, 150] width 97 height 34
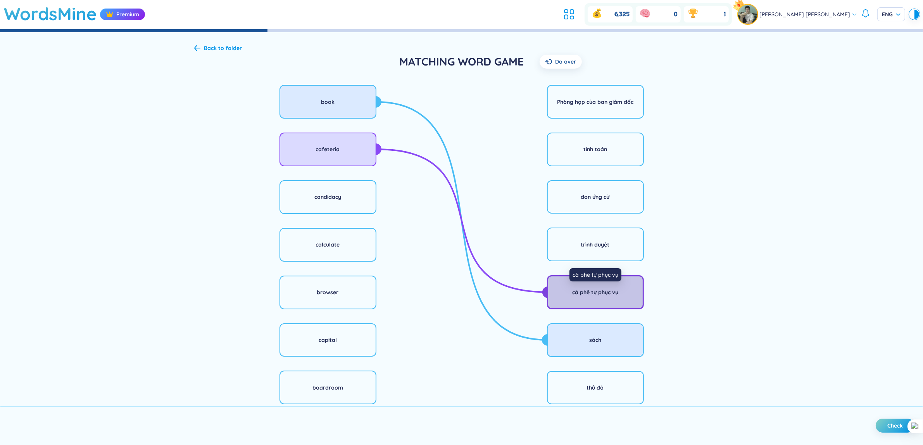
click at [599, 295] on div "cà phê tự phục vụ" at bounding box center [595, 292] width 46 height 9
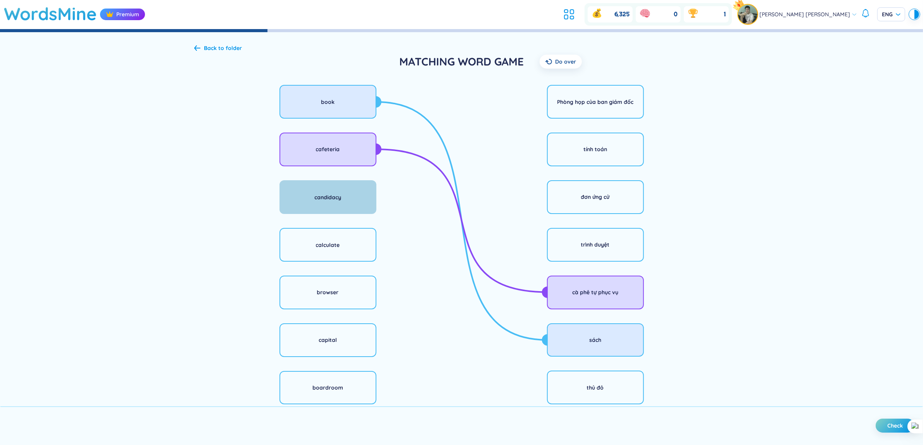
click at [368, 204] on div "candidacy" at bounding box center [328, 197] width 97 height 34
click at [318, 257] on div "calculate" at bounding box center [328, 245] width 97 height 34
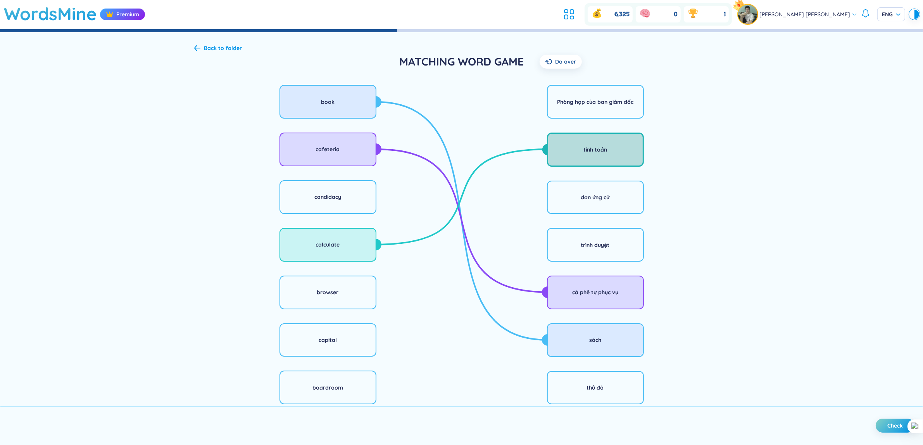
click at [609, 160] on div "tính toán" at bounding box center [595, 150] width 97 height 34
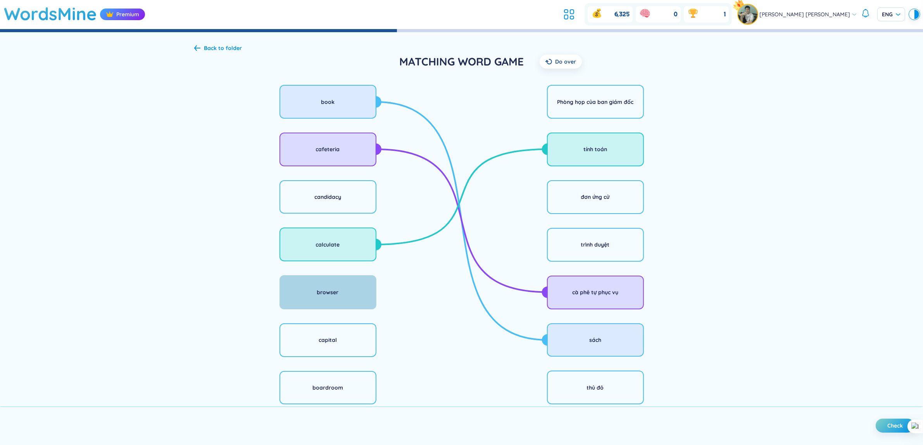
click at [344, 295] on div "browser" at bounding box center [328, 292] width 97 height 34
click at [590, 253] on div "trình duyệt" at bounding box center [595, 245] width 97 height 34
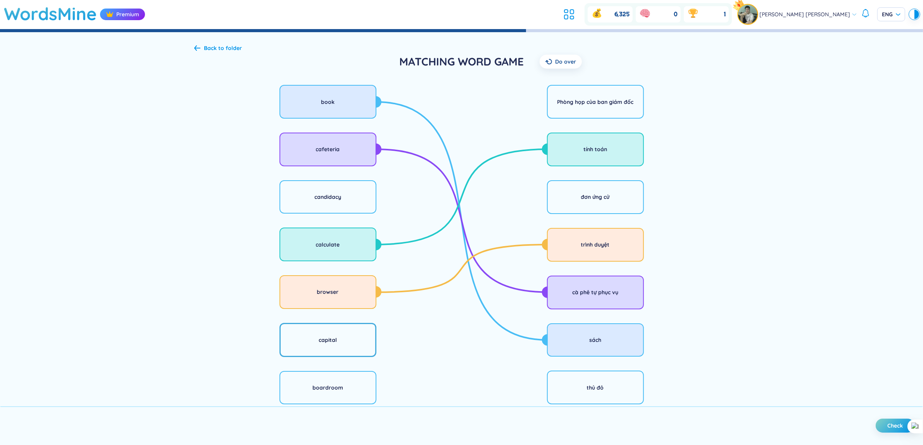
click at [314, 356] on div "capital" at bounding box center [328, 340] width 97 height 34
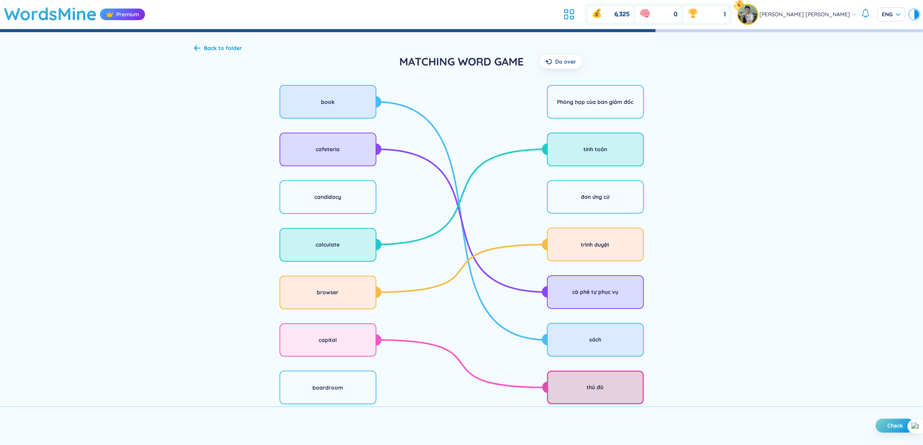
click at [549, 396] on div "thủ đô" at bounding box center [595, 388] width 97 height 34
click at [316, 388] on div "boardroom" at bounding box center [328, 387] width 31 height 9
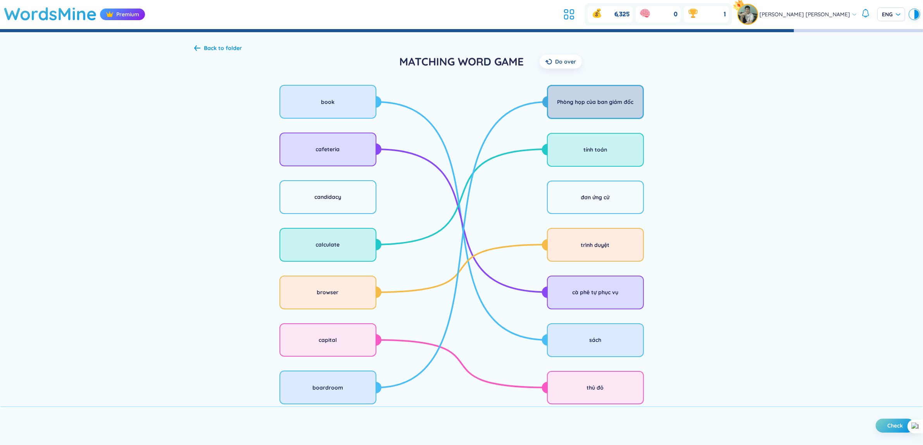
click at [579, 109] on div "Phòng họp của ban giám đốc" at bounding box center [595, 102] width 97 height 34
click at [307, 214] on div "candidacy" at bounding box center [328, 197] width 97 height 34
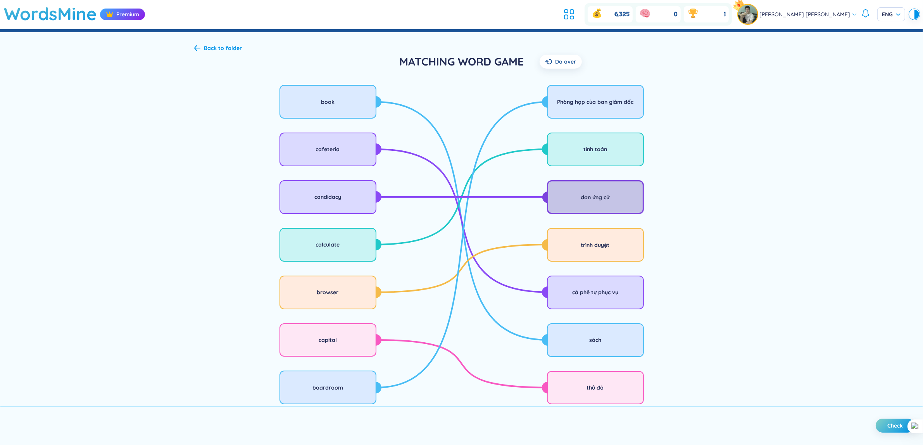
click at [600, 212] on div "đơn ứng cử" at bounding box center [595, 197] width 97 height 34
click at [889, 423] on span "Check" at bounding box center [896, 426] width 16 height 8
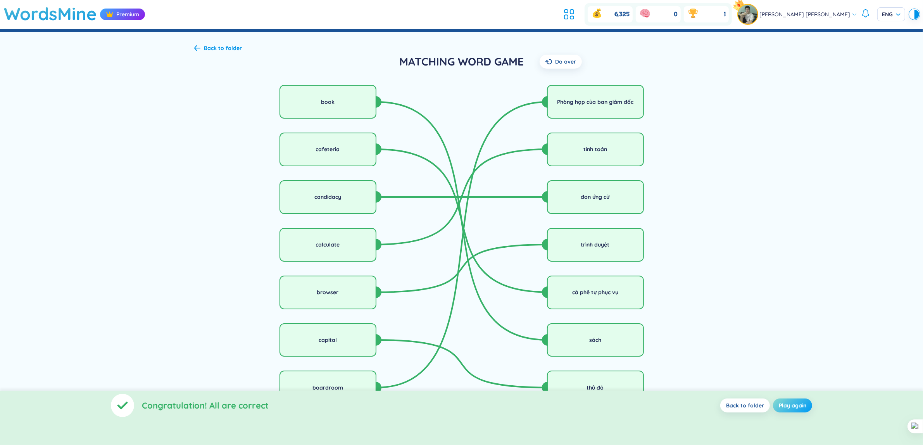
click at [793, 408] on span "Play again" at bounding box center [793, 406] width 28 height 8
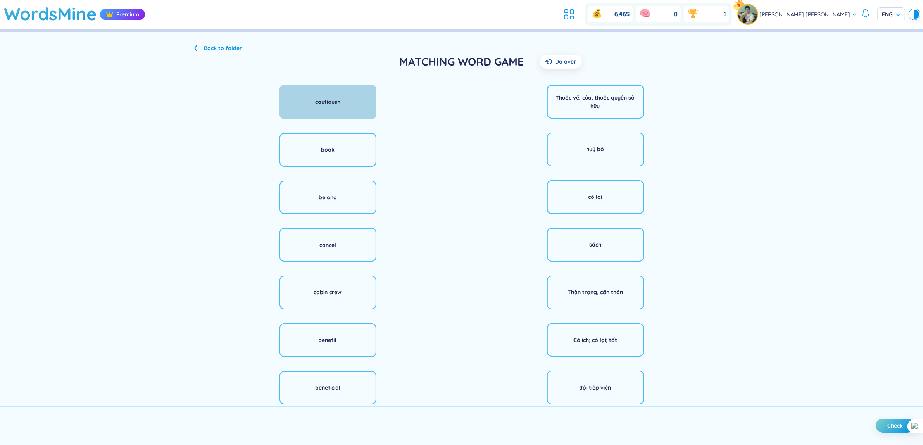
click at [327, 97] on div "cautiousn" at bounding box center [328, 102] width 97 height 34
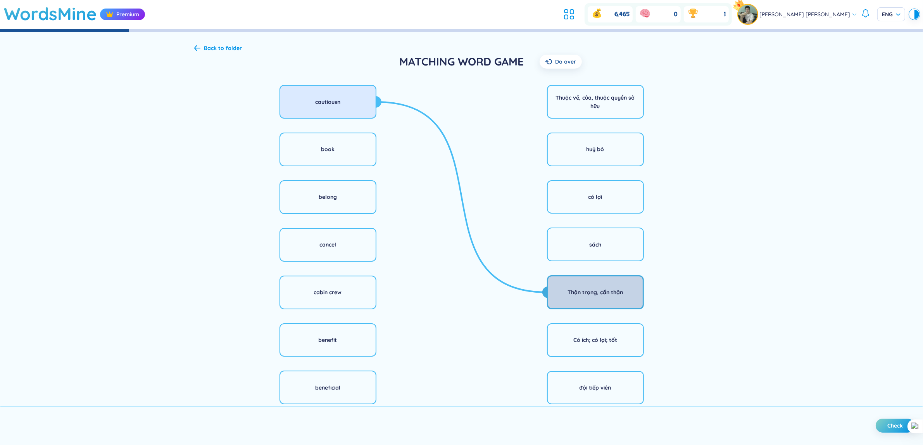
click at [584, 285] on div "Thận trọng, cẩn thận" at bounding box center [595, 292] width 97 height 34
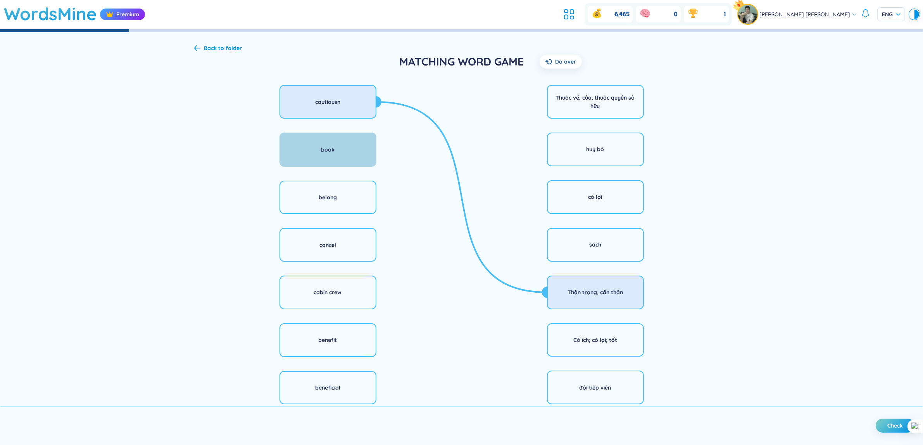
click at [335, 146] on div "book" at bounding box center [328, 150] width 97 height 34
click at [570, 242] on div "sách" at bounding box center [595, 245] width 97 height 34
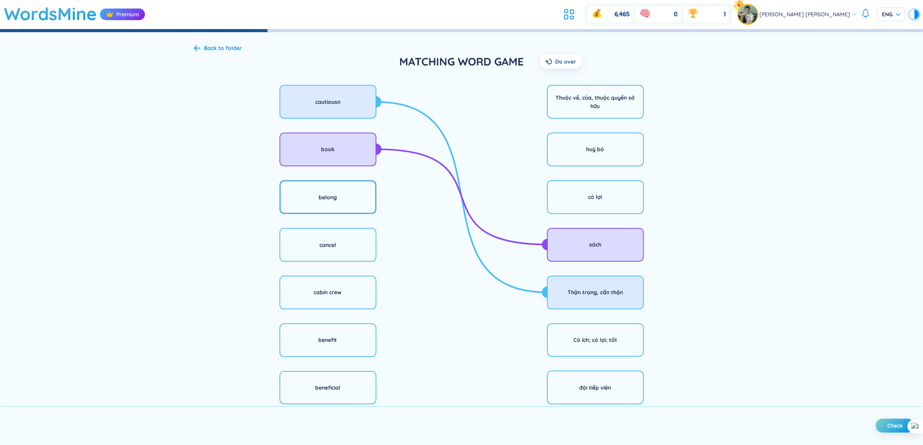
click at [312, 184] on div "belong" at bounding box center [328, 197] width 97 height 34
click at [608, 108] on div "Thuộc về, của, thuộc quyền sở hữu" at bounding box center [595, 101] width 87 height 17
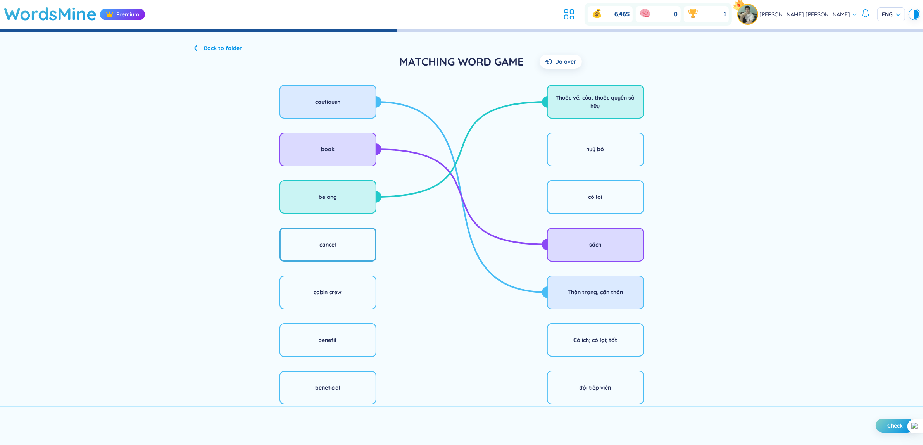
click at [357, 247] on div "cancel" at bounding box center [328, 245] width 97 height 34
click at [586, 156] on div "huỷ bỏ" at bounding box center [595, 150] width 97 height 34
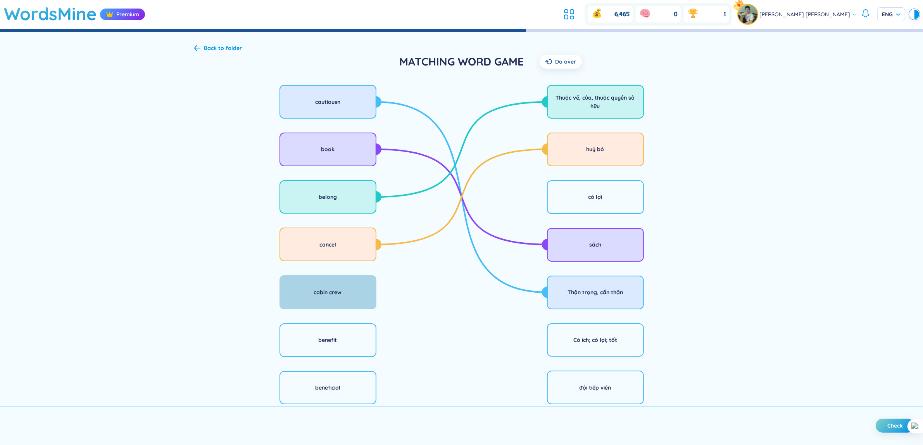
click at [349, 304] on div "cabin crew" at bounding box center [328, 292] width 97 height 34
click at [577, 385] on div "đội tiếp viên" at bounding box center [595, 388] width 97 height 34
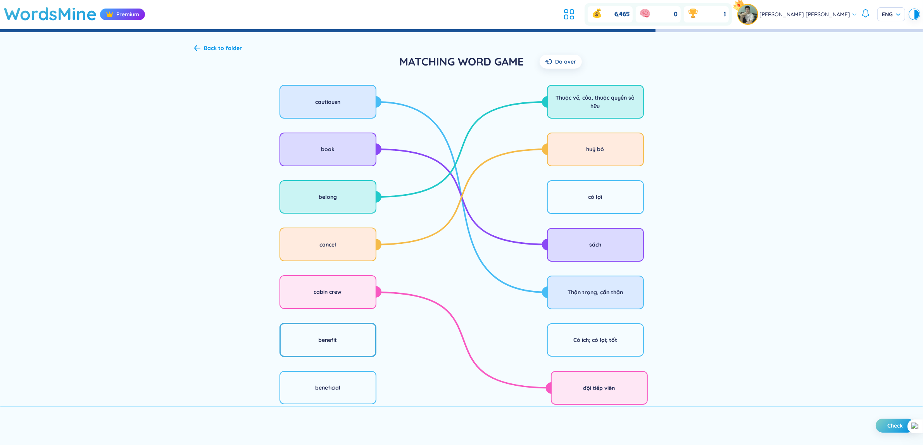
click at [353, 345] on div "benefit" at bounding box center [328, 340] width 97 height 34
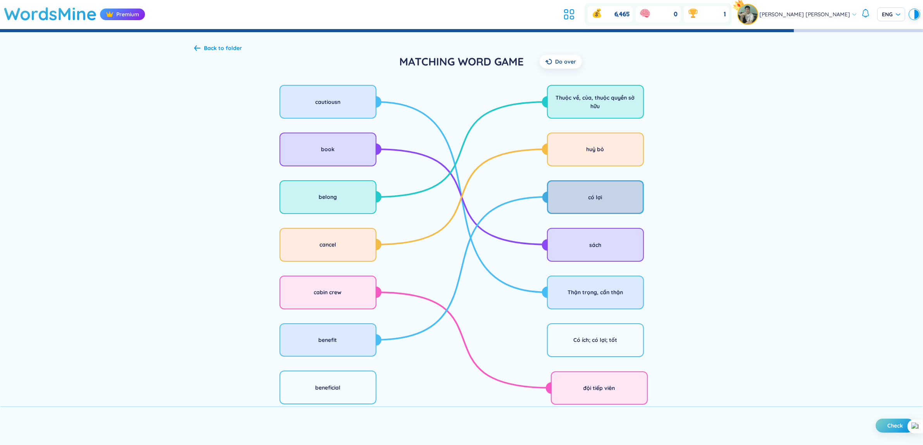
click at [566, 203] on div "có lợi" at bounding box center [595, 197] width 97 height 34
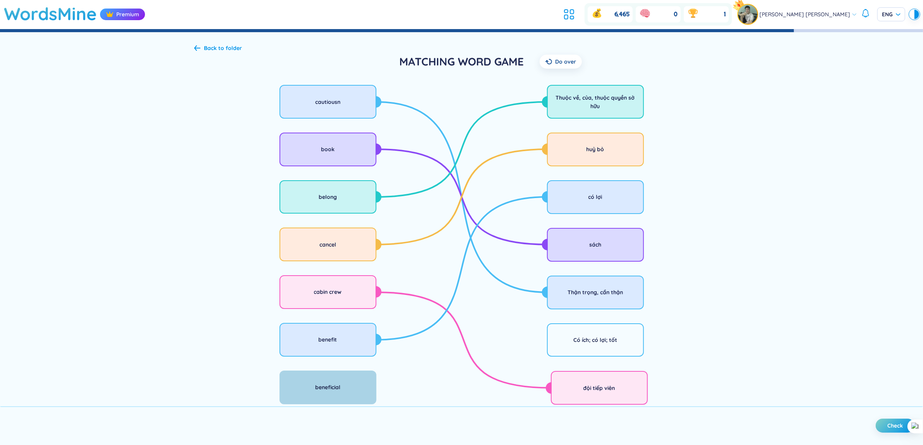
click at [340, 396] on div "beneficial" at bounding box center [328, 388] width 97 height 34
click at [582, 331] on div "Có ích; có lợi; tốt" at bounding box center [595, 340] width 97 height 34
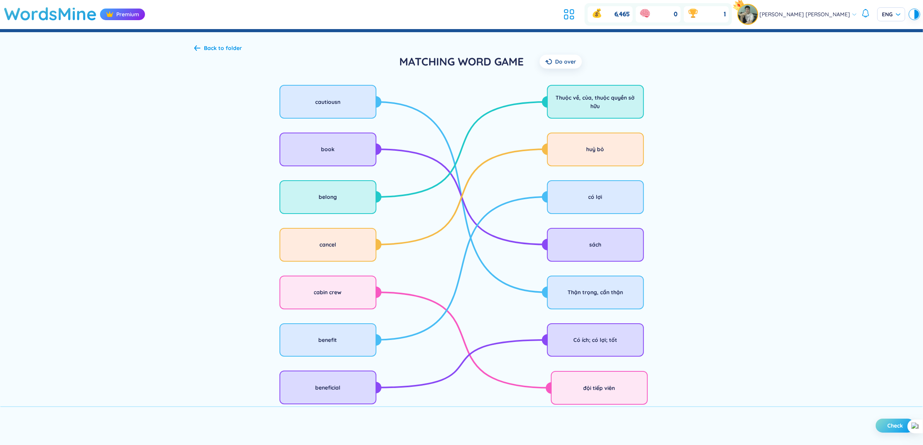
click at [895, 433] on button "Check" at bounding box center [895, 426] width 39 height 14
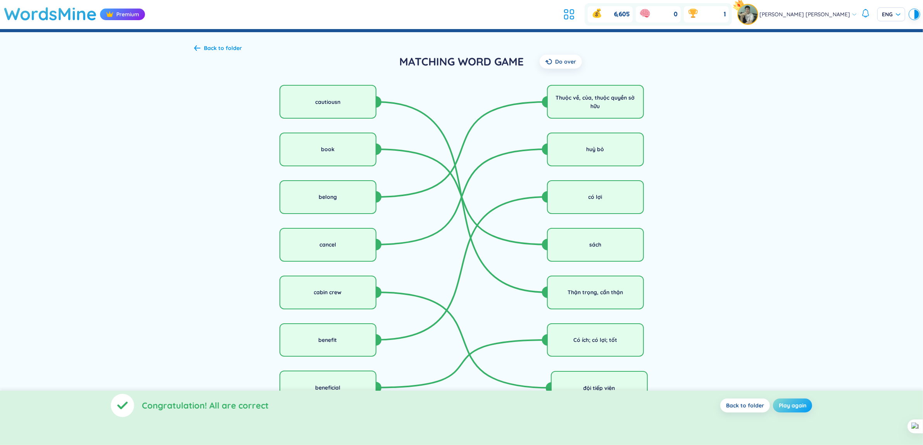
click at [774, 404] on button "Play again" at bounding box center [792, 406] width 39 height 14
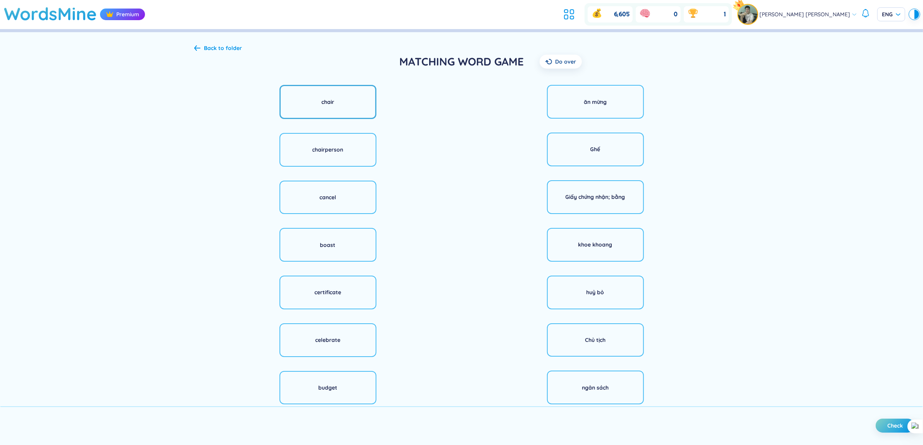
click at [339, 111] on div "chair" at bounding box center [328, 102] width 97 height 34
click at [580, 159] on div "Ghế" at bounding box center [595, 150] width 97 height 34
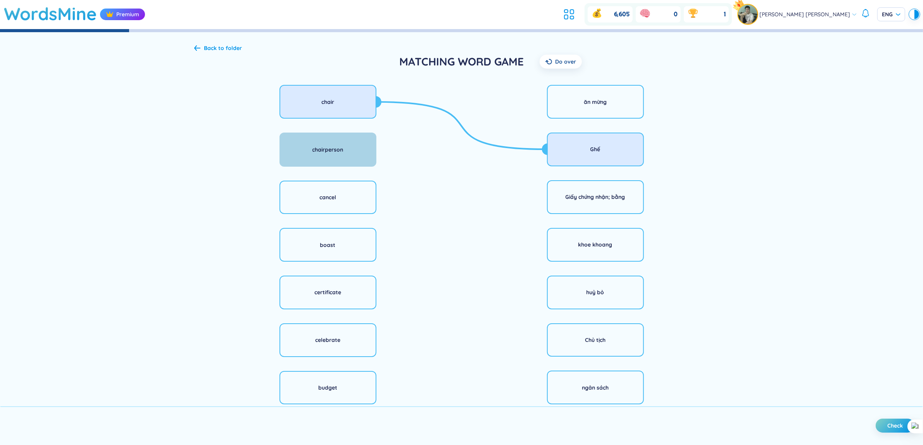
click at [355, 162] on div "chairperson" at bounding box center [328, 150] width 97 height 34
click at [593, 344] on div "Chủ tịch" at bounding box center [595, 340] width 21 height 9
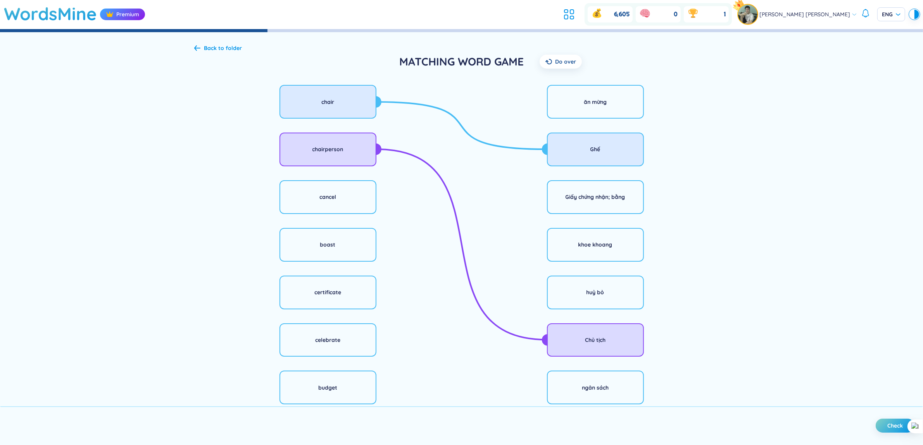
click at [371, 214] on div "chair chairperson cancel boast certificate celebrate budget" at bounding box center [328, 245] width 268 height 326
click at [358, 213] on div "cancel" at bounding box center [328, 197] width 97 height 34
click at [596, 295] on div "huỷ bỏ" at bounding box center [596, 292] width 18 height 9
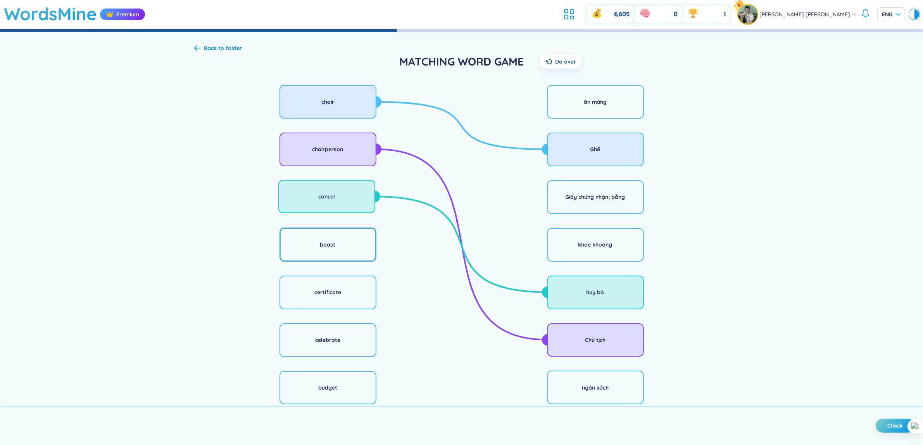
click at [363, 253] on div "boast" at bounding box center [328, 245] width 97 height 34
click at [594, 256] on div "khoe khoang" at bounding box center [595, 245] width 97 height 34
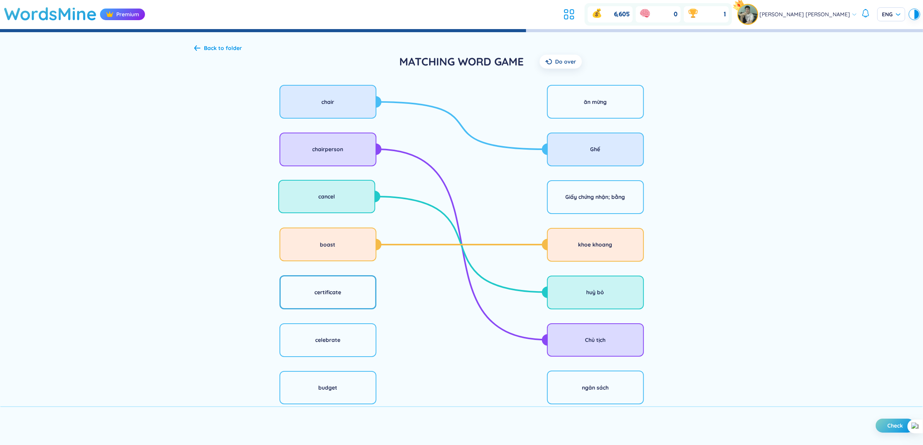
click at [342, 297] on div "certificate" at bounding box center [328, 292] width 97 height 34
click at [572, 207] on div "Giấy chứng nhận; bằng" at bounding box center [595, 197] width 97 height 34
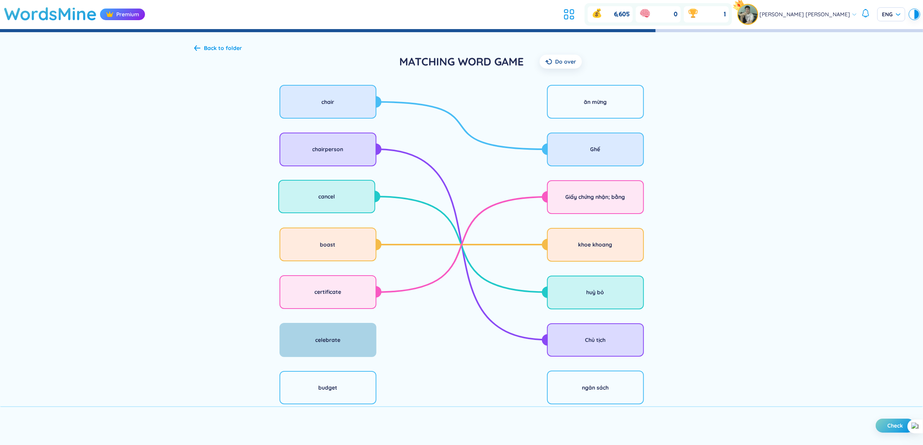
click at [344, 355] on div "celebrate" at bounding box center [328, 340] width 97 height 34
click at [627, 107] on div "ăn mừng" at bounding box center [595, 102] width 97 height 34
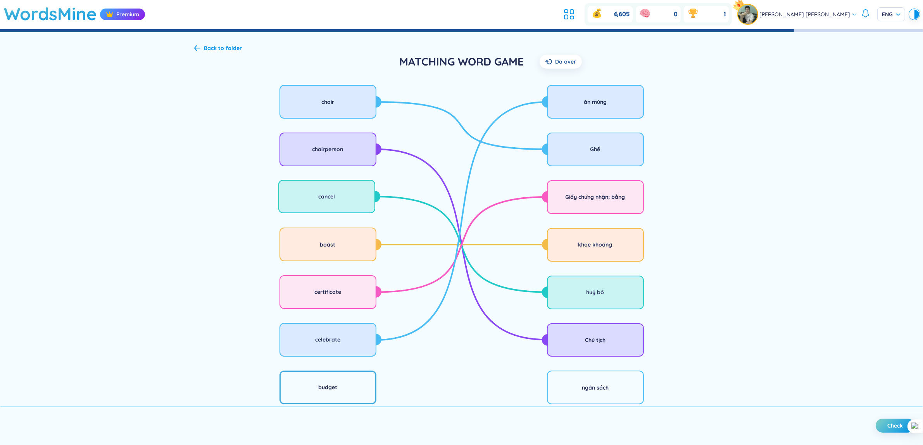
click at [323, 385] on div "budget" at bounding box center [327, 387] width 19 height 9
click at [556, 386] on div "ngân sách" at bounding box center [595, 388] width 97 height 34
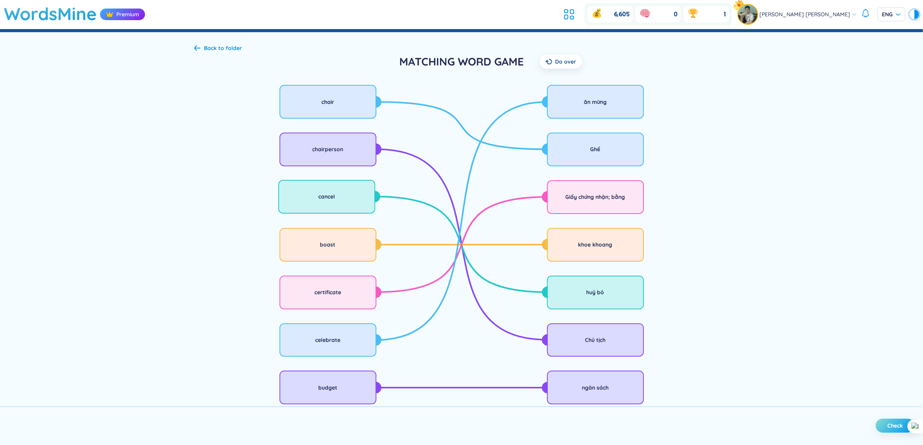
click at [894, 427] on span "Check" at bounding box center [896, 426] width 16 height 8
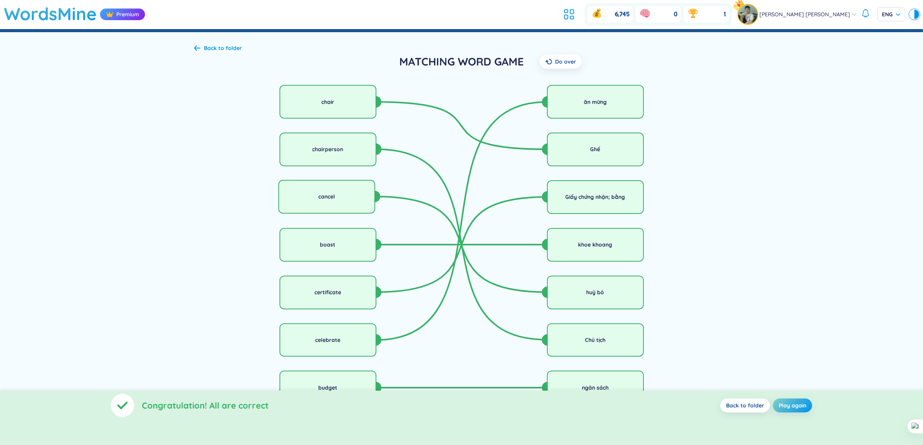
click at [222, 47] on div "Back to folder" at bounding box center [223, 48] width 38 height 9
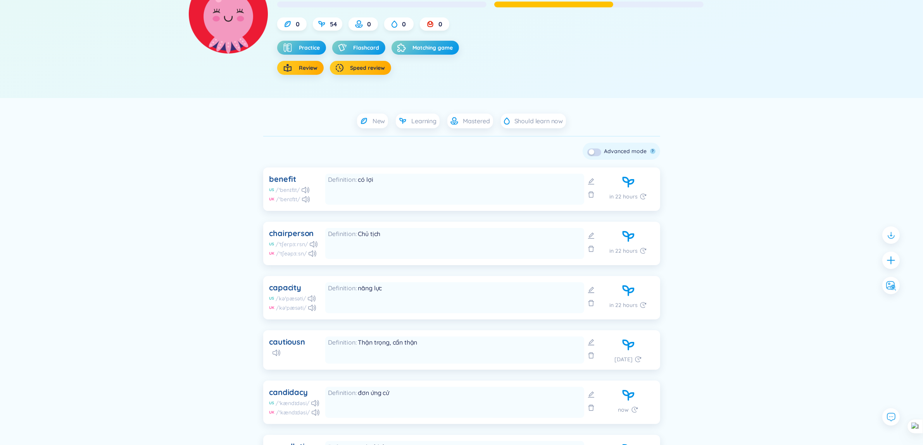
scroll to position [97, 0]
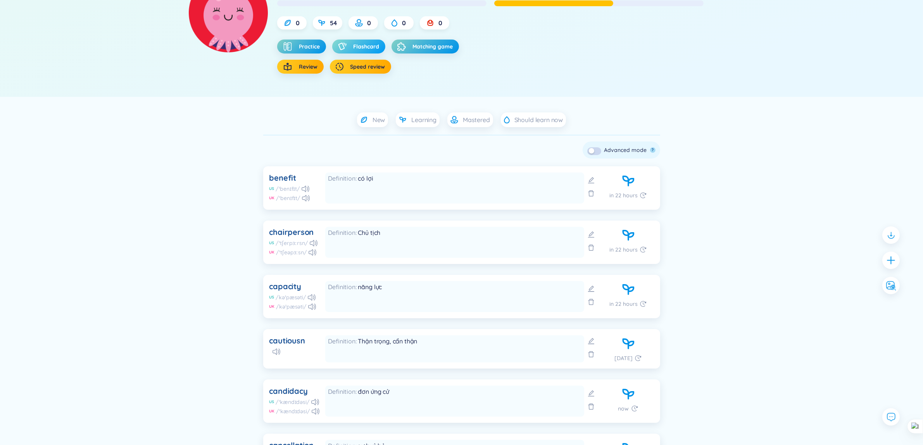
click at [347, 45] on div "button" at bounding box center [344, 47] width 12 height 8
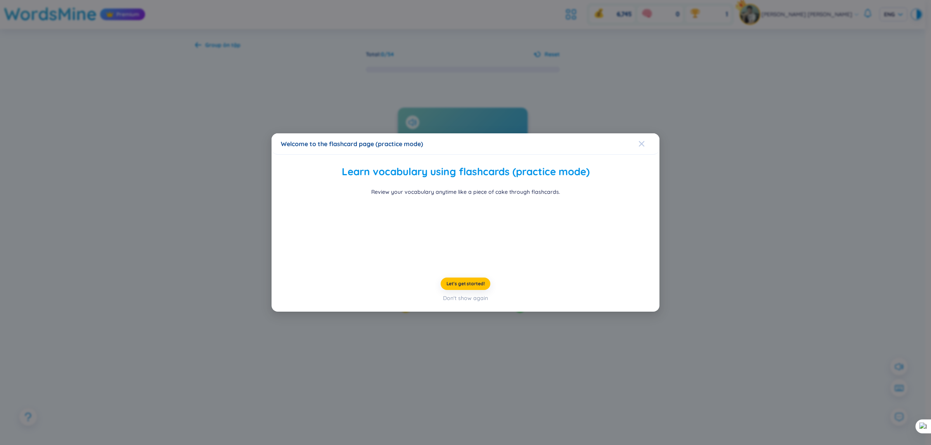
click at [643, 141] on icon "Close" at bounding box center [641, 144] width 6 height 6
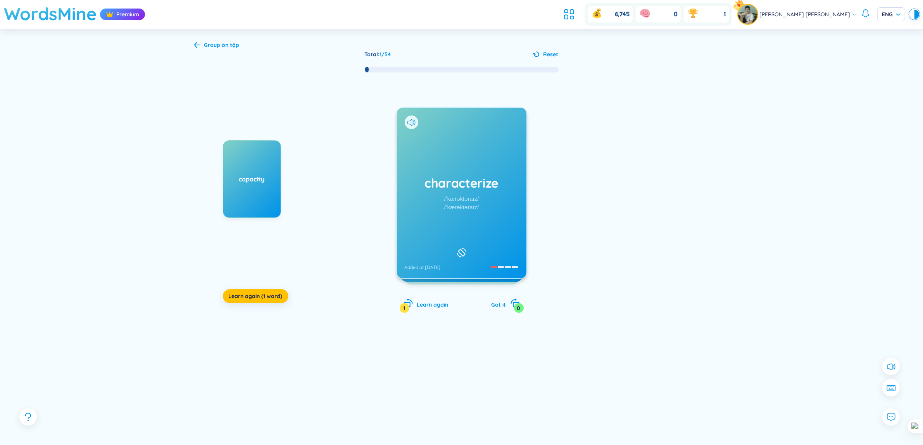
click at [58, 20] on h1 "WordsMine" at bounding box center [50, 14] width 93 height 28
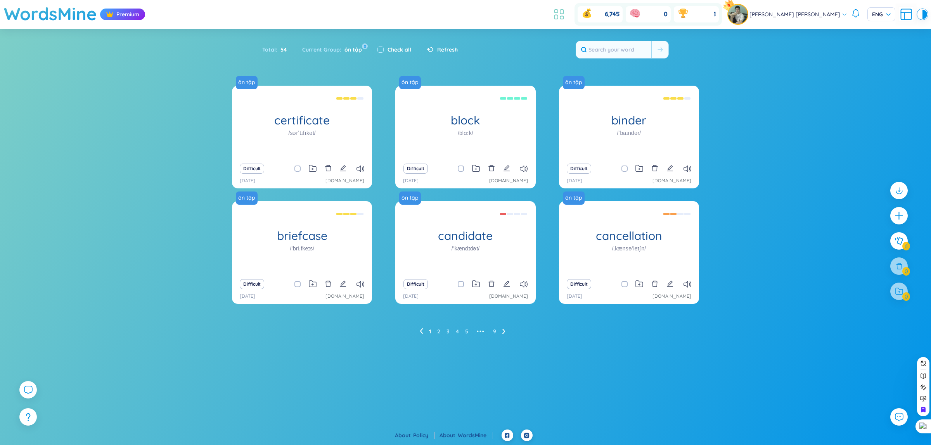
click at [563, 17] on icon at bounding box center [561, 17] width 3 height 3
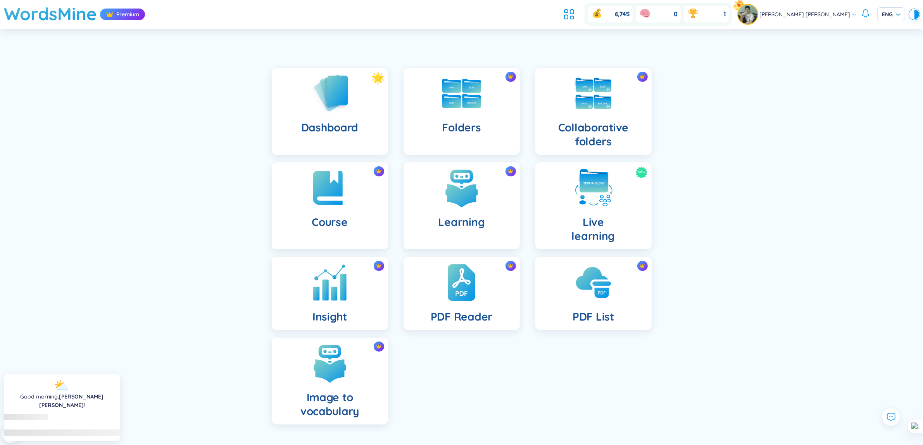
click at [335, 294] on img at bounding box center [330, 282] width 43 height 43
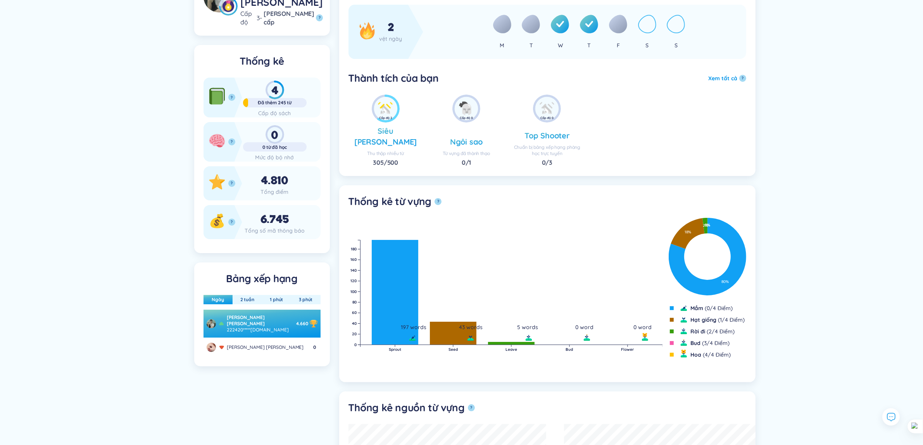
scroll to position [97, 0]
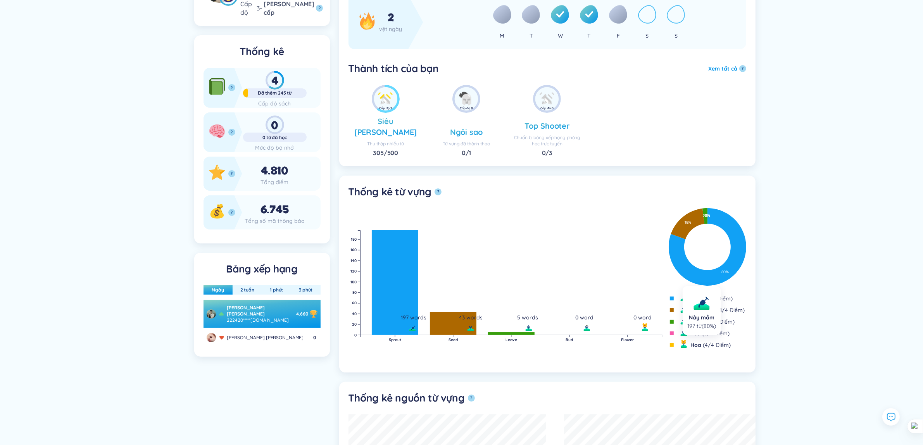
click at [717, 217] on icon at bounding box center [708, 247] width 78 height 78
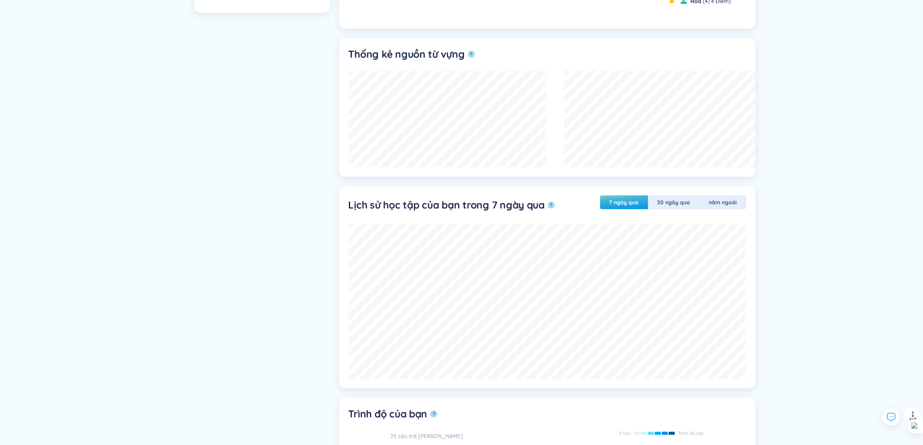
scroll to position [388, 0]
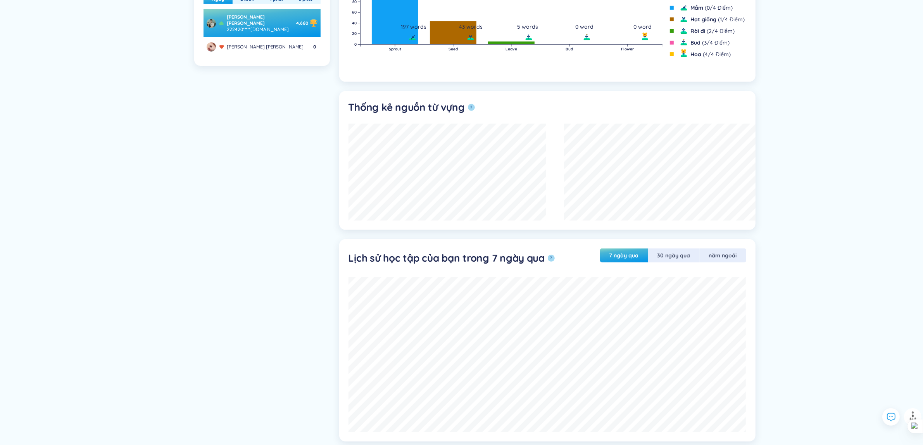
click at [635, 254] on font "7 ngày qua" at bounding box center [624, 255] width 29 height 7
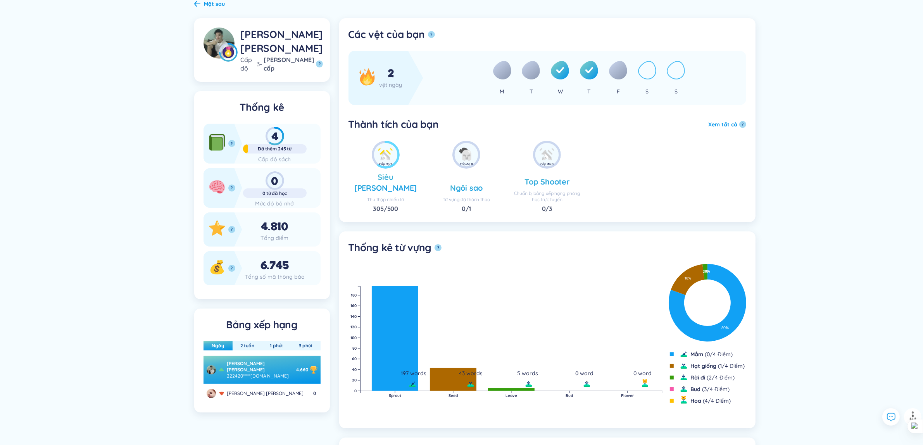
scroll to position [0, 0]
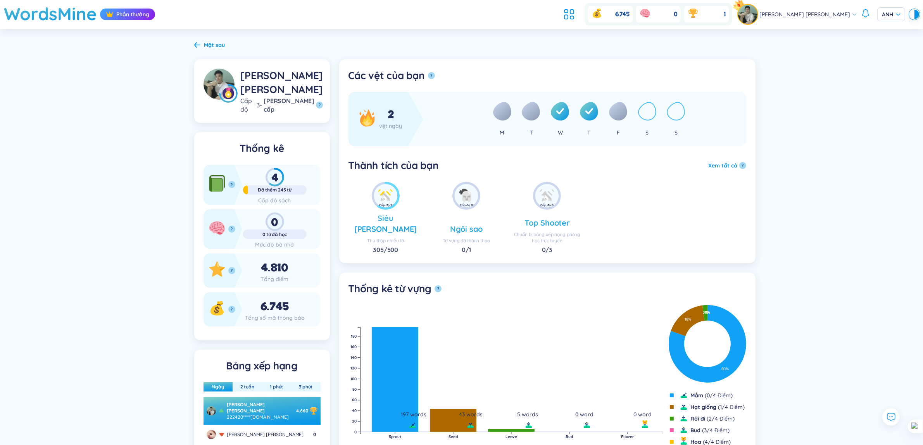
click at [582, 18] on header "WordsMine [PERSON_NAME] 6.745 0 1 [PERSON_NAME] [PERSON_NAME] [PERSON_NAME]" at bounding box center [461, 14] width 923 height 29
click at [576, 20] on icon at bounding box center [569, 14] width 14 height 14
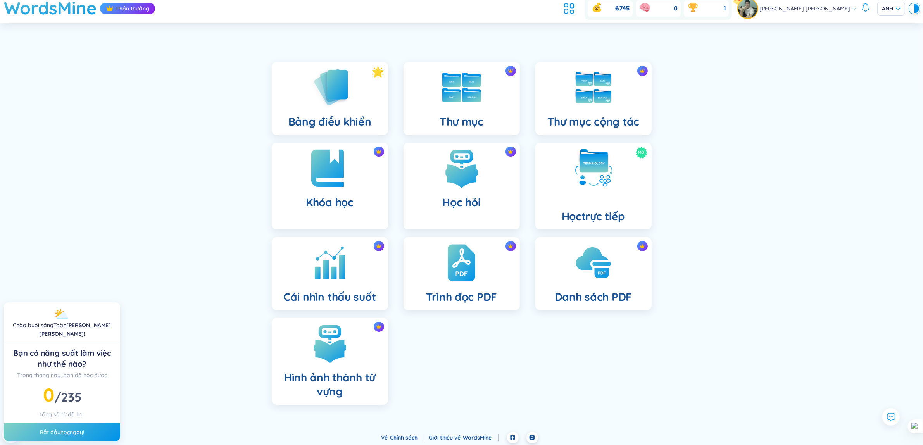
scroll to position [8, 0]
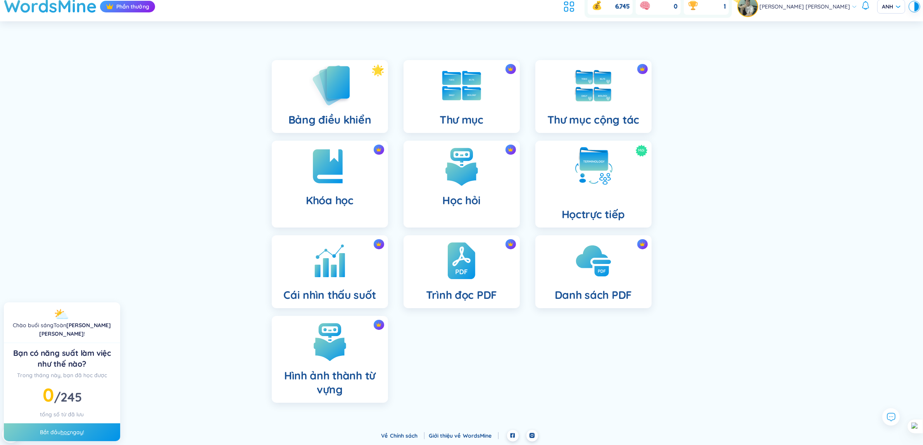
click at [336, 116] on font "Bảng điều khiển" at bounding box center [330, 120] width 83 height 14
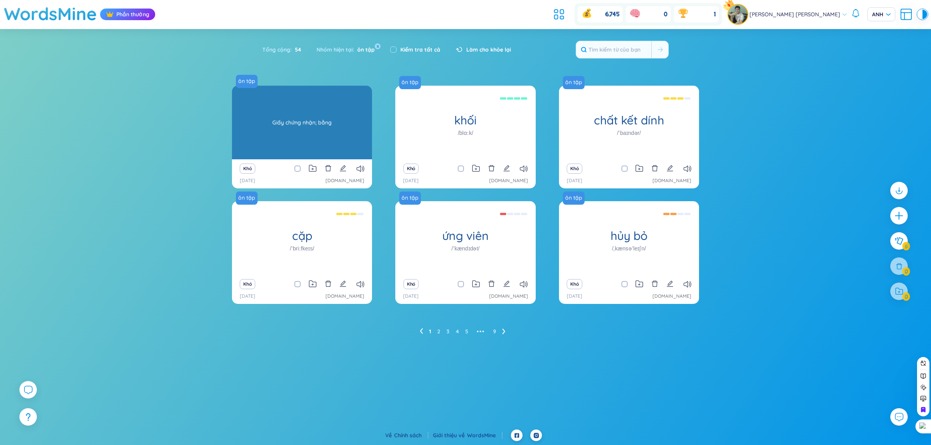
click at [299, 126] on font "giấy chứng nhận" at bounding box center [301, 120] width 91 height 15
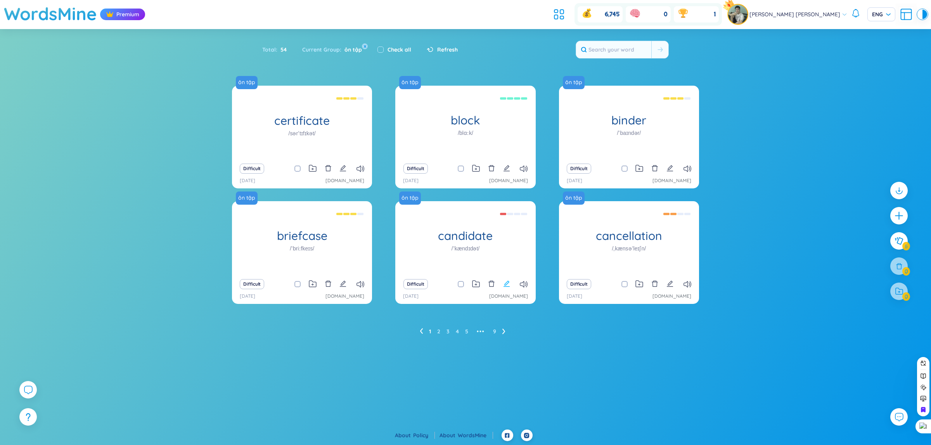
click at [507, 284] on icon "edit" at bounding box center [506, 283] width 7 height 7
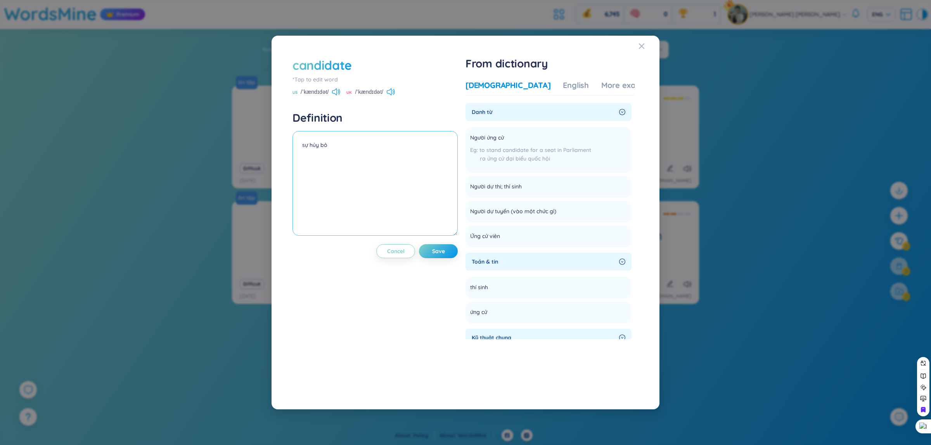
drag, startPoint x: 348, startPoint y: 146, endPoint x: 181, endPoint y: 136, distance: 166.6
click at [181, 136] on div "candidate *Tap to edit word US /ˈkændɪdət/ [GEOGRAPHIC_DATA] /ˈkændɪdət/ Defini…" at bounding box center [465, 222] width 931 height 445
type textarea "u"
type textarea "ư"
click at [453, 157] on div "candidate *Tap to edit word US /ˈkændɪdət/ [GEOGRAPHIC_DATA] /ˈkændɪdət/ Defini…" at bounding box center [374, 223] width 165 height 332
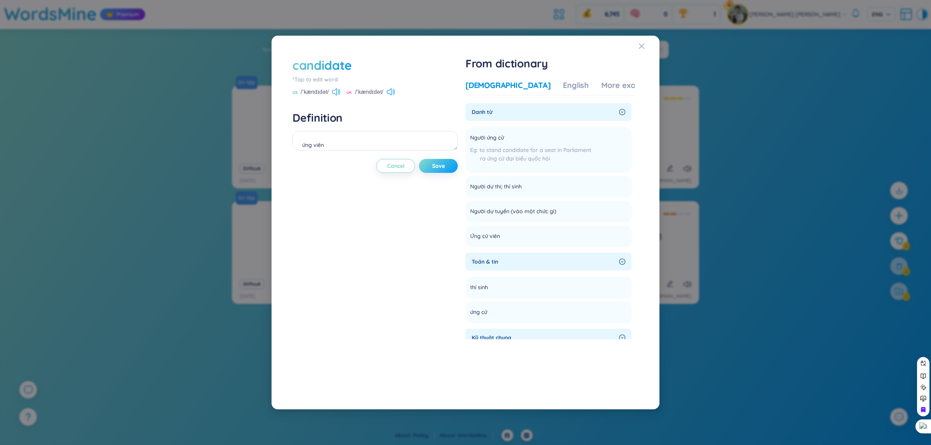
click at [452, 160] on button "Save" at bounding box center [438, 166] width 39 height 14
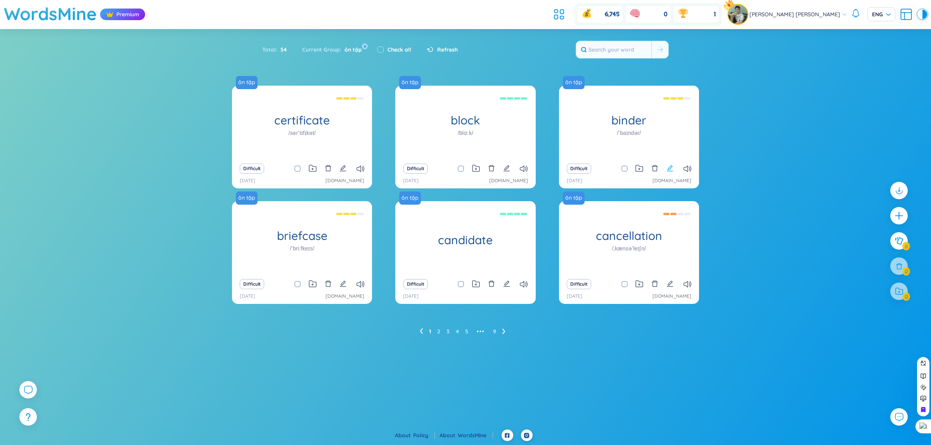
click at [668, 166] on icon "edit" at bounding box center [669, 168] width 7 height 7
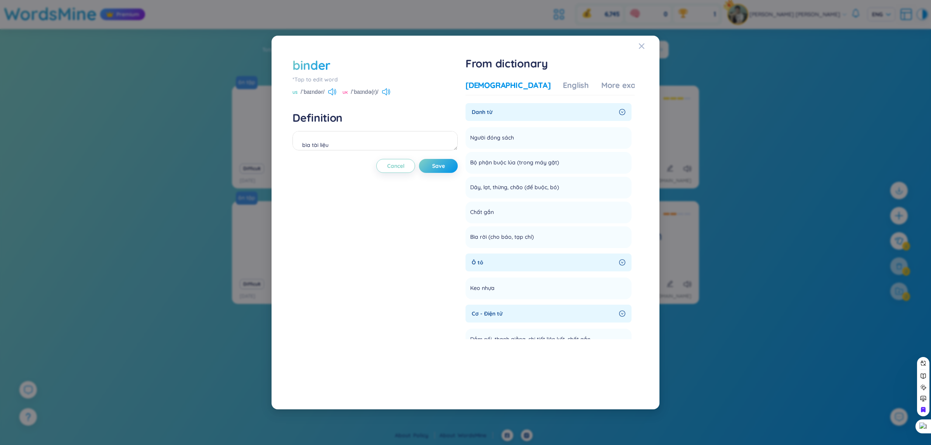
click at [671, 164] on div "binder *Tap to edit word US /ˈbaɪndər/ [GEOGRAPHIC_DATA] /ˈbaɪndə(r)/ Definitio…" at bounding box center [465, 222] width 931 height 445
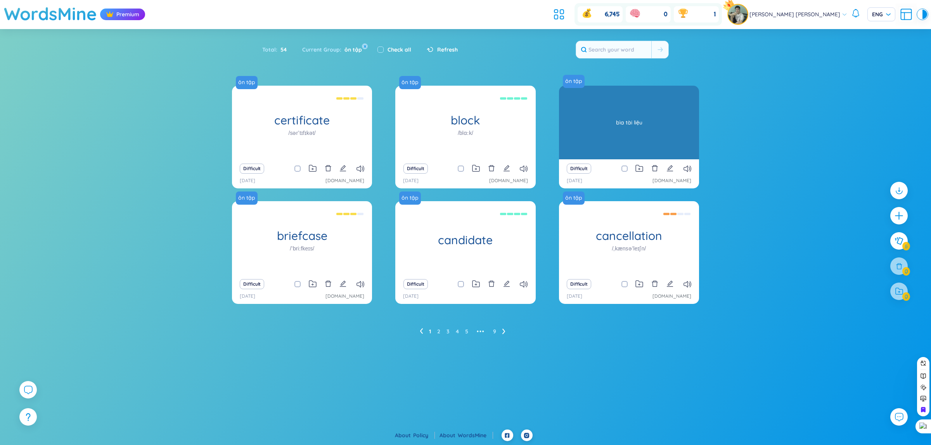
drag, startPoint x: 744, startPoint y: 139, endPoint x: 598, endPoint y: 107, distance: 149.7
click at [598, 107] on div "ôn tập certificate /sərˈtɪfɪkət/ Giấy [PERSON_NAME]; bằng Difficult [DATE] [DOM…" at bounding box center [465, 220] width 931 height 268
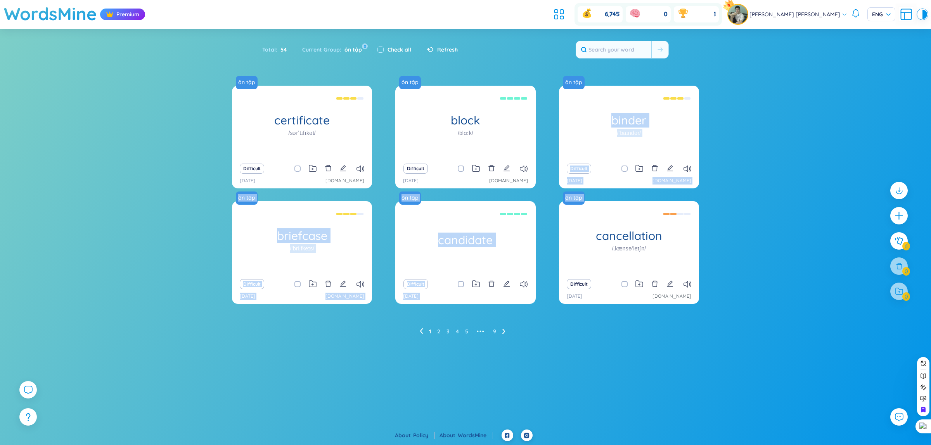
drag, startPoint x: 715, startPoint y: 165, endPoint x: 613, endPoint y: 76, distance: 135.5
click at [613, 76] on section "Sort Alphabet Ascending Alphabet Descending Time-based Ascending Time-based Des…" at bounding box center [465, 191] width 931 height 324
click at [764, 210] on div "ôn tập certificate /sərˈtɪfɪkət/ Giấy [PERSON_NAME]; bằng Difficult [DATE] [DOM…" at bounding box center [465, 220] width 931 height 268
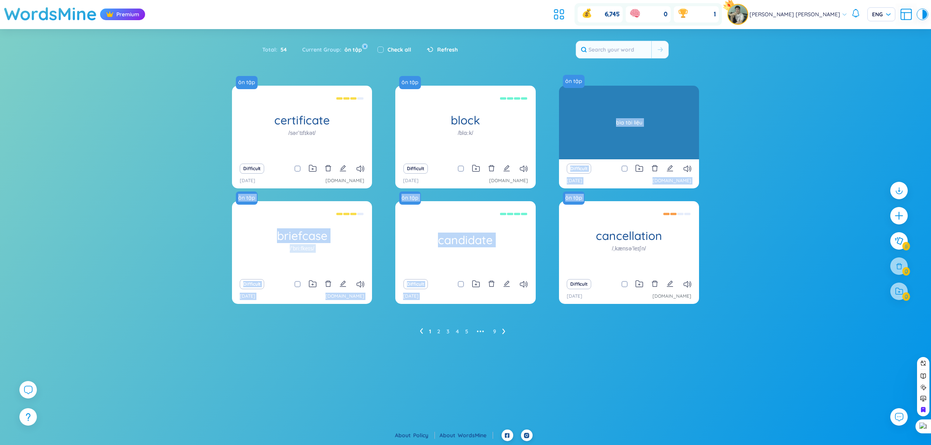
drag, startPoint x: 748, startPoint y: 181, endPoint x: 662, endPoint y: 146, distance: 93.0
click at [662, 146] on div "ôn tập certificate /sərˈtɪfɪkət/ Giấy [PERSON_NAME]; bằng Difficult [DATE] [DOM…" at bounding box center [465, 220] width 931 height 268
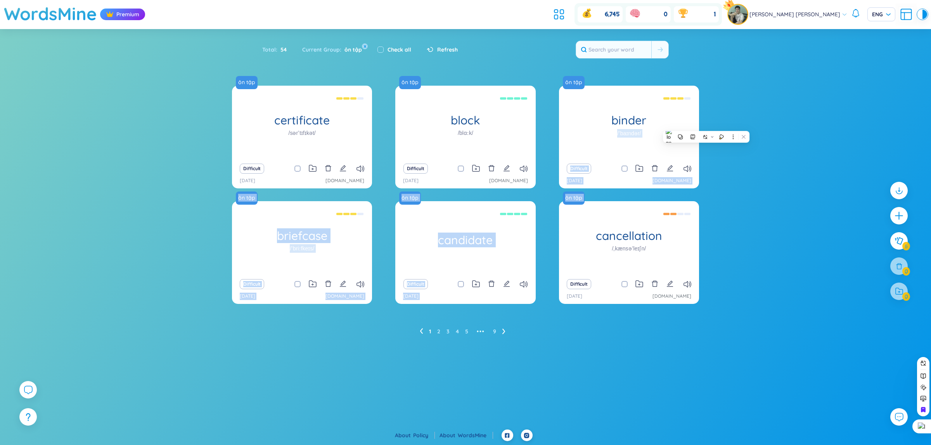
click at [862, 226] on div "ôn tập certificate /sərˈtɪfɪkət/ Giấy [PERSON_NAME]; bằng Difficult [DATE] [DOM…" at bounding box center [465, 220] width 931 height 268
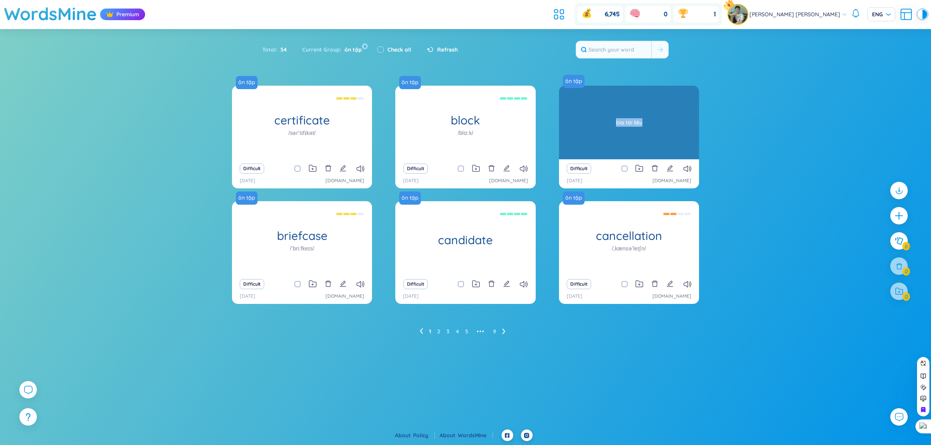
drag, startPoint x: 598, startPoint y: 74, endPoint x: 686, endPoint y: 138, distance: 109.2
click at [686, 138] on section "Sort Alphabet Ascending Alphabet Descending Time-based Ascending Time-based Des…" at bounding box center [465, 191] width 931 height 324
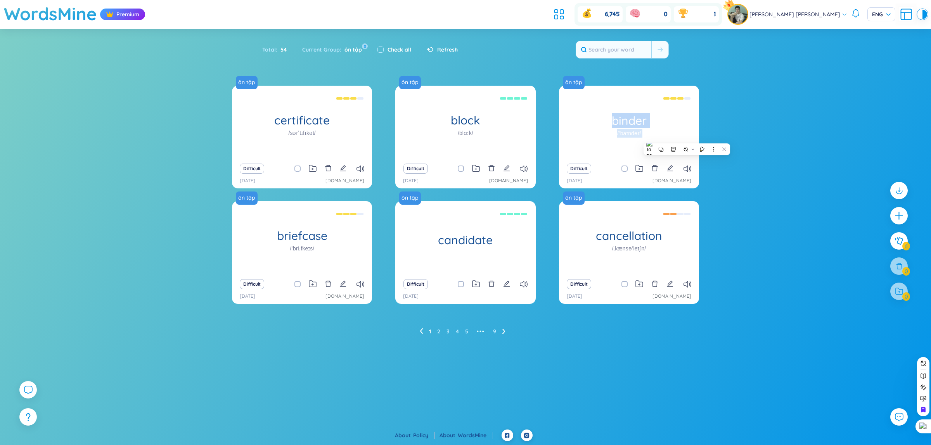
click at [923, 225] on div at bounding box center [930, 222] width 0 height 445
click at [876, 218] on div "ôn tập certificate /sərˈtɪfɪkət/ Giấy [PERSON_NAME]; bằng Difficult [DATE] [DOM…" at bounding box center [465, 220] width 931 height 268
click at [670, 287] on icon "edit" at bounding box center [669, 283] width 7 height 7
type textarea "sự huỷ bỏ"
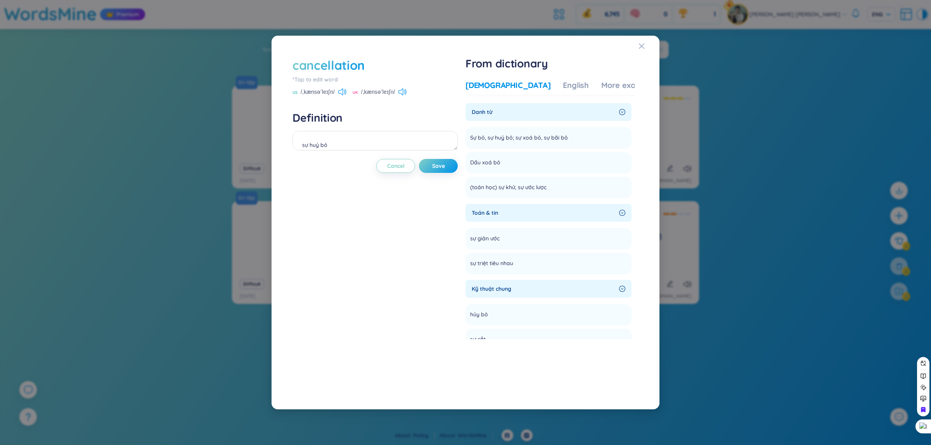
click at [719, 278] on div "cancellation *Tap to edit word US /ˌkænsəˈleɪʃn/ UK /ˌkænsəˈleɪʃn/ Definition s…" at bounding box center [465, 222] width 931 height 445
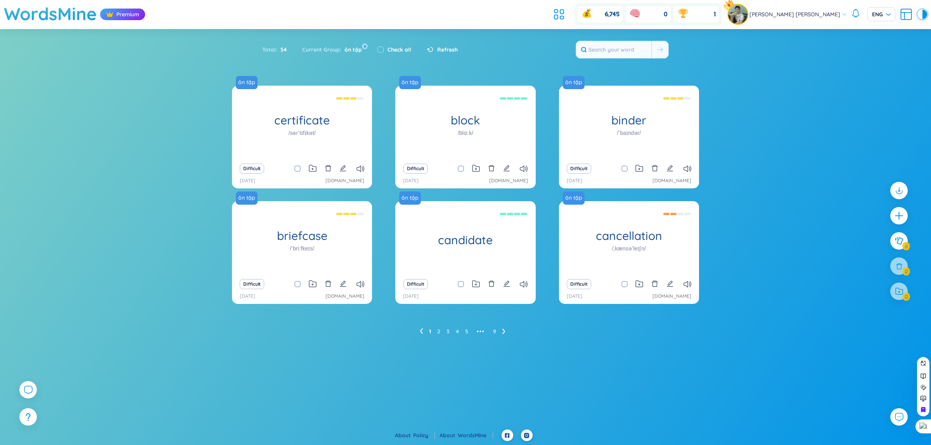
click at [503, 332] on icon at bounding box center [503, 331] width 3 height 6
click at [503, 333] on icon at bounding box center [503, 331] width 3 height 5
click at [505, 330] on icon at bounding box center [503, 331] width 3 height 6
click at [508, 333] on icon at bounding box center [508, 331] width 3 height 6
click at [517, 330] on icon at bounding box center [517, 331] width 3 height 5
